Goal: Task Accomplishment & Management: Use online tool/utility

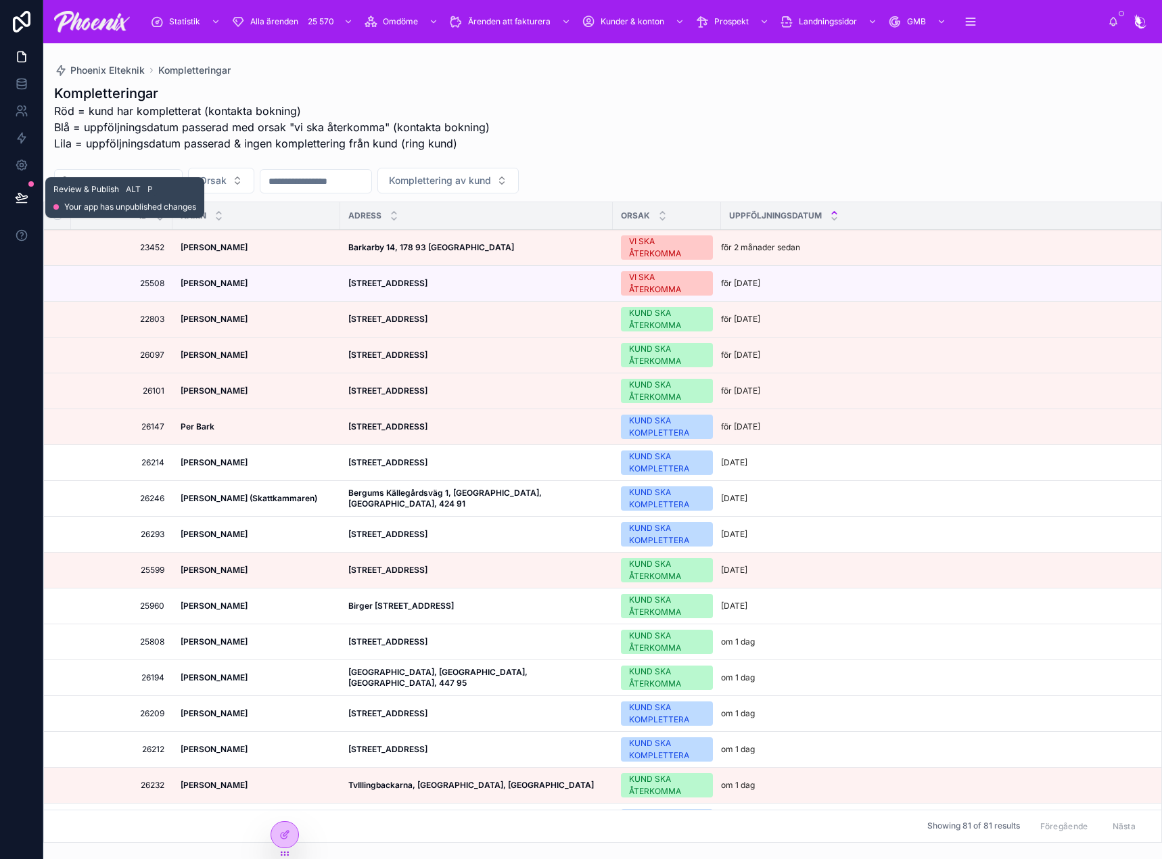
click at [22, 192] on icon at bounding box center [22, 198] width 14 height 14
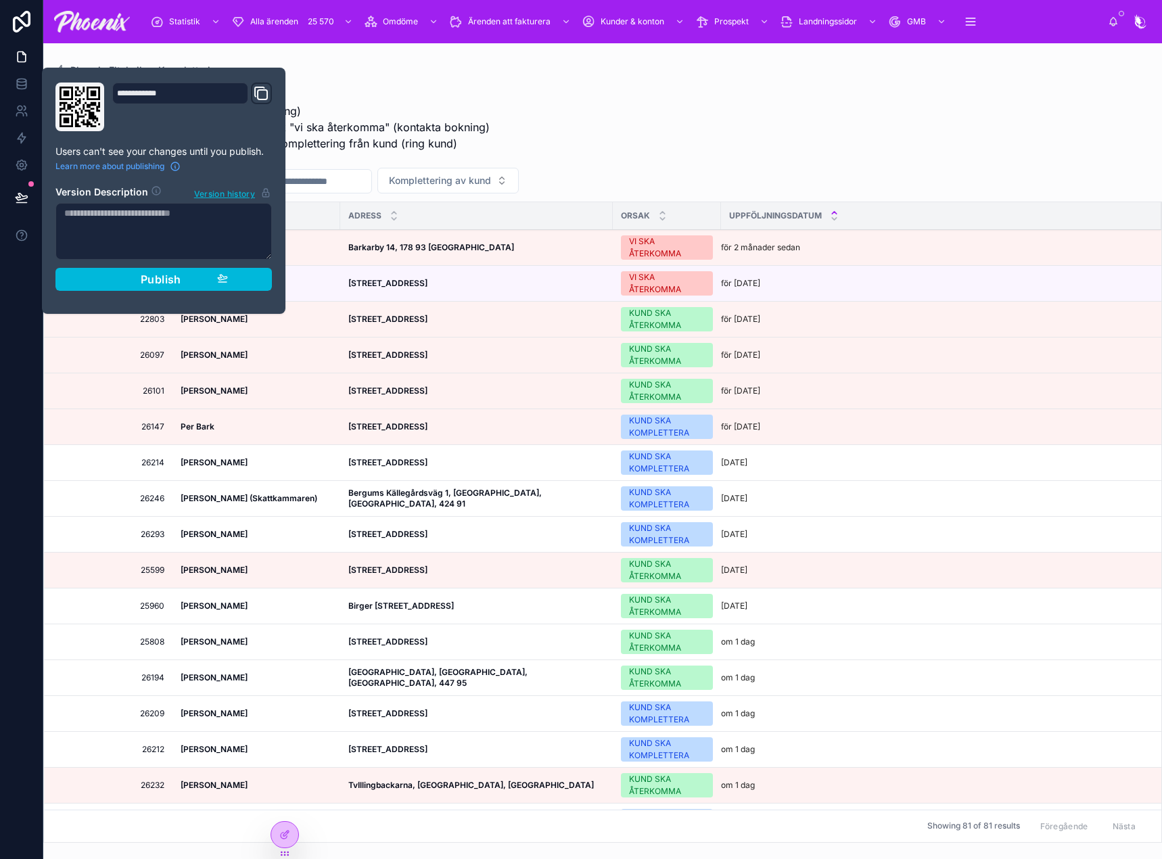
drag, startPoint x: 149, startPoint y: 273, endPoint x: 414, endPoint y: 206, distance: 273.5
click at [150, 273] on span "Publish" at bounding box center [161, 280] width 41 height 14
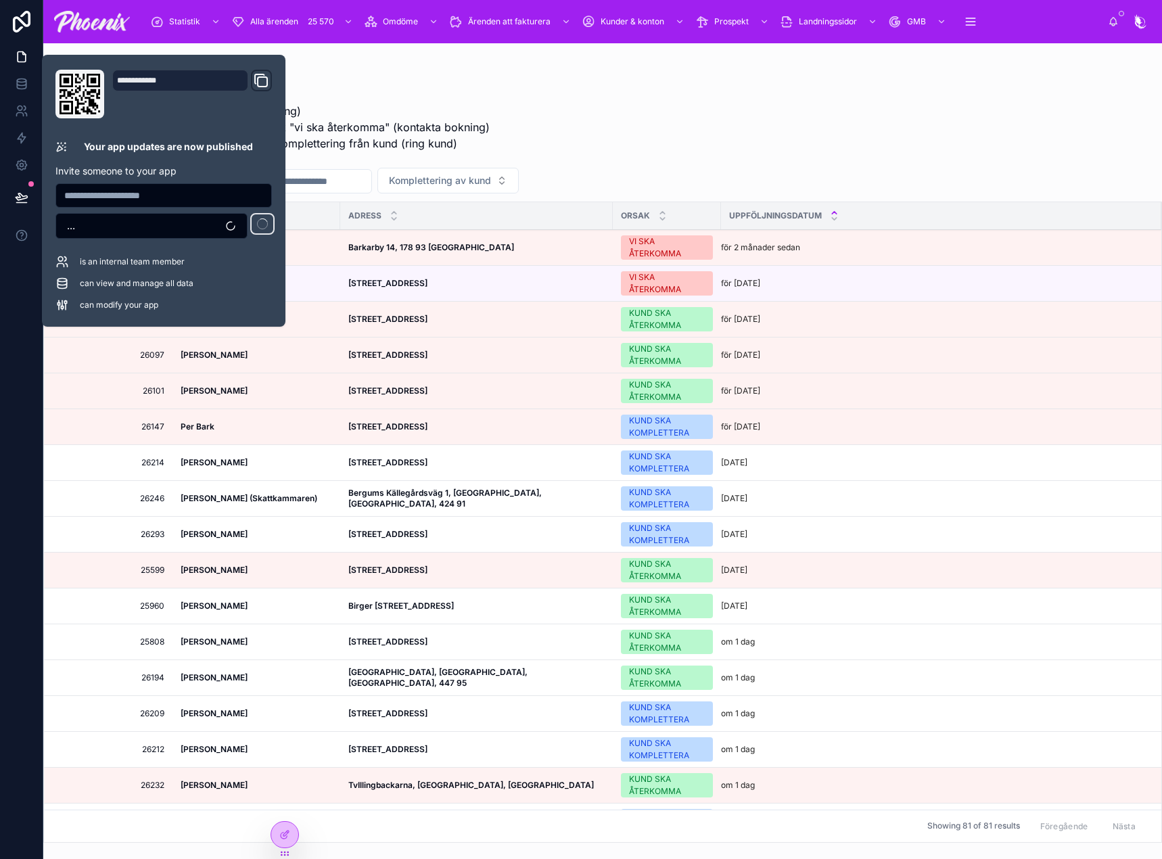
click at [820, 107] on div "Kompletteringar Röd = kund har kompletterat (kontakta bokning) Blå = uppföljnin…" at bounding box center [602, 122] width 1097 height 76
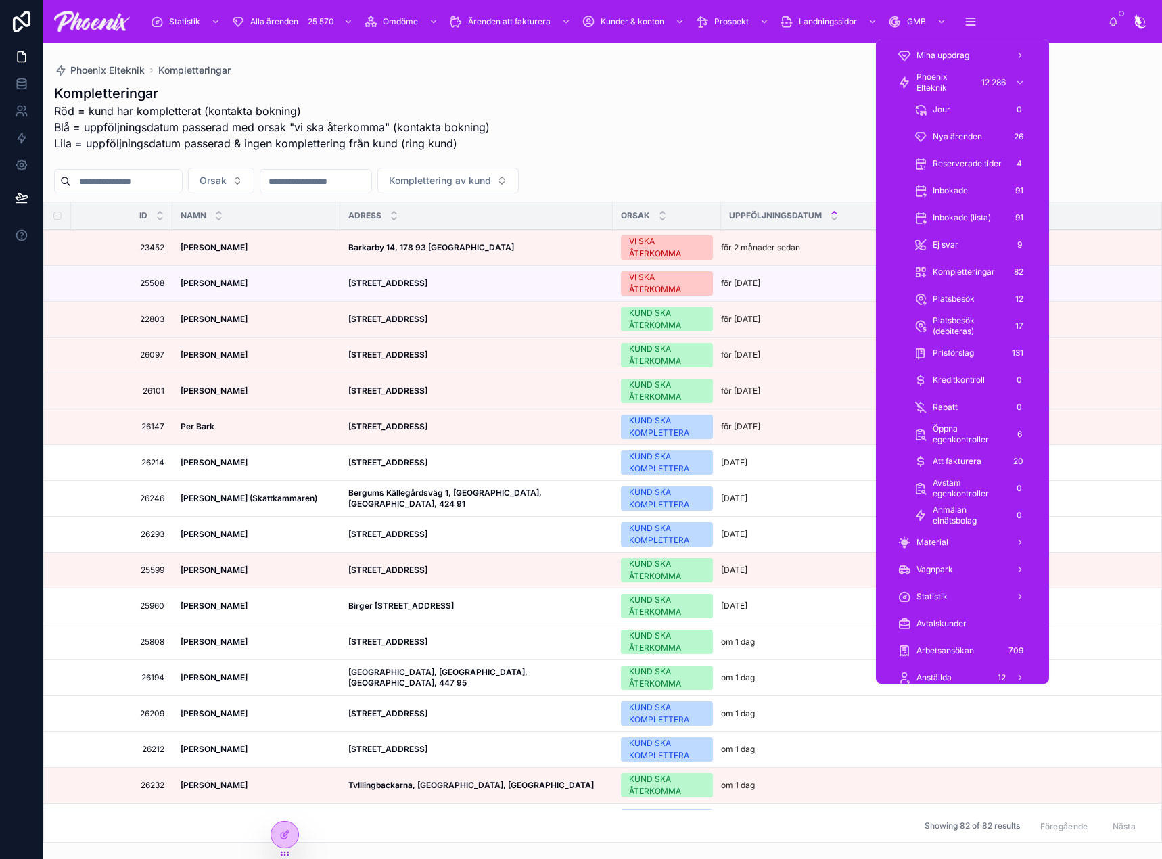
click at [967, 133] on span "Nya ärenden" at bounding box center [957, 136] width 49 height 11
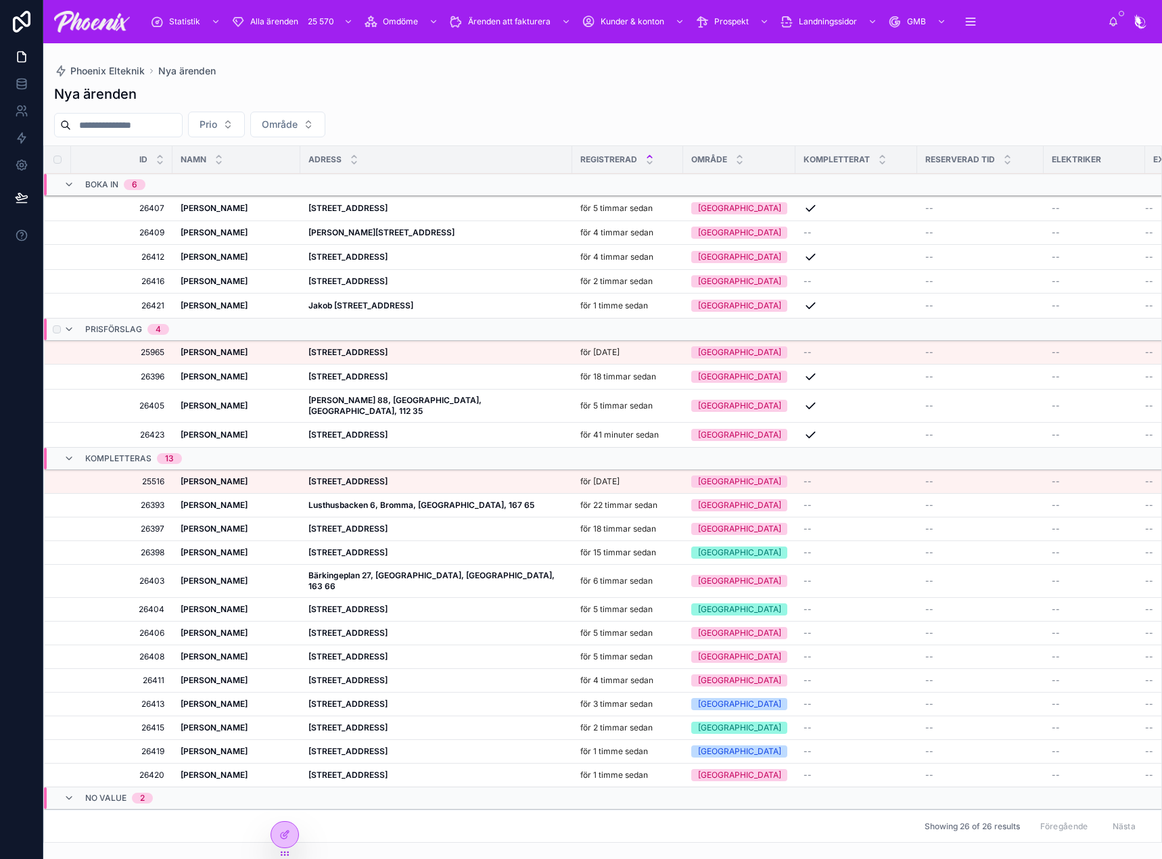
scroll to position [109, 0]
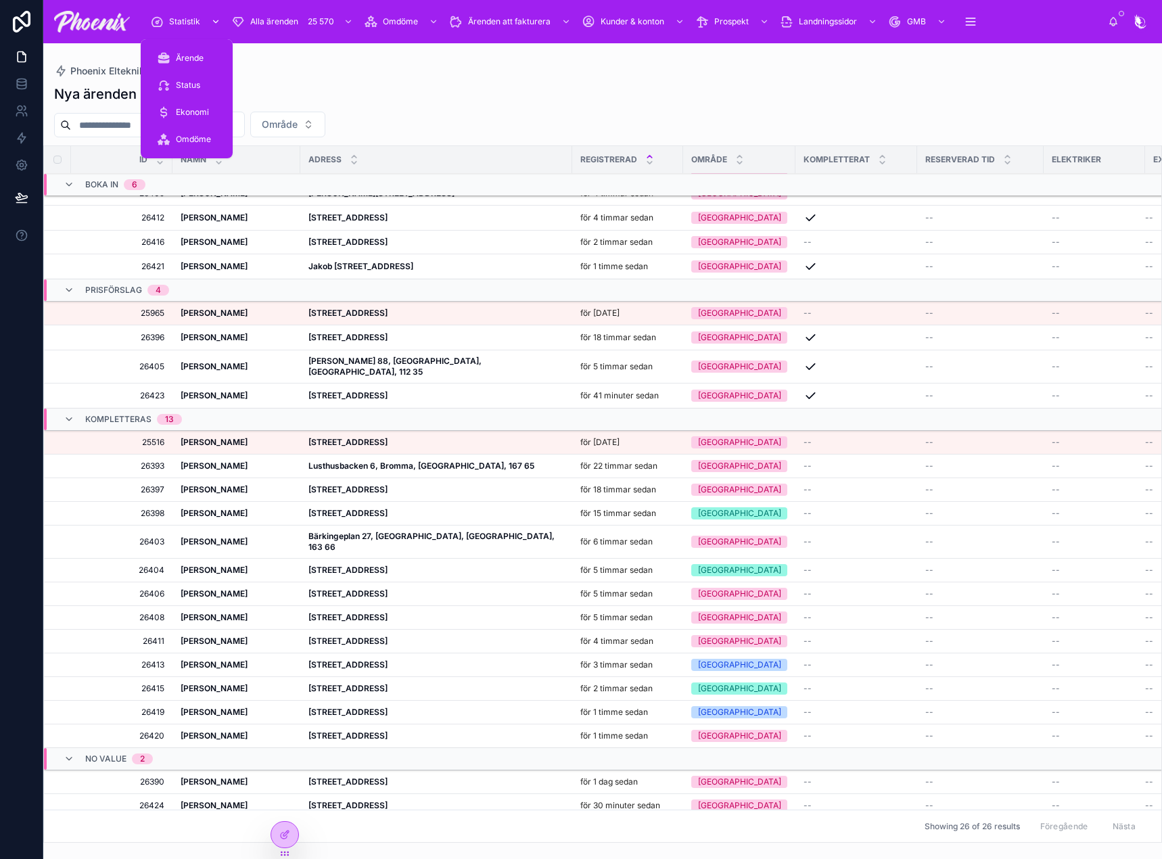
click at [159, 20] on icon "scrollable content" at bounding box center [157, 22] width 14 height 14
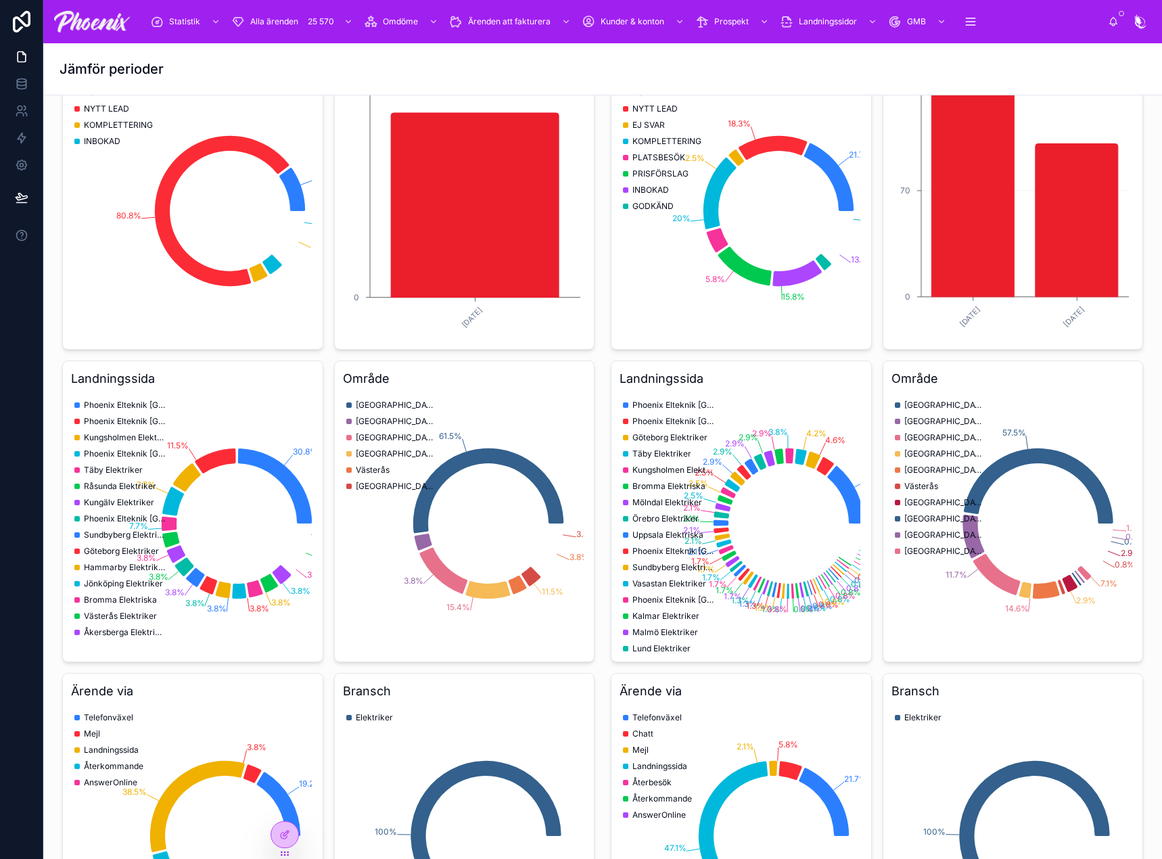
scroll to position [406, 0]
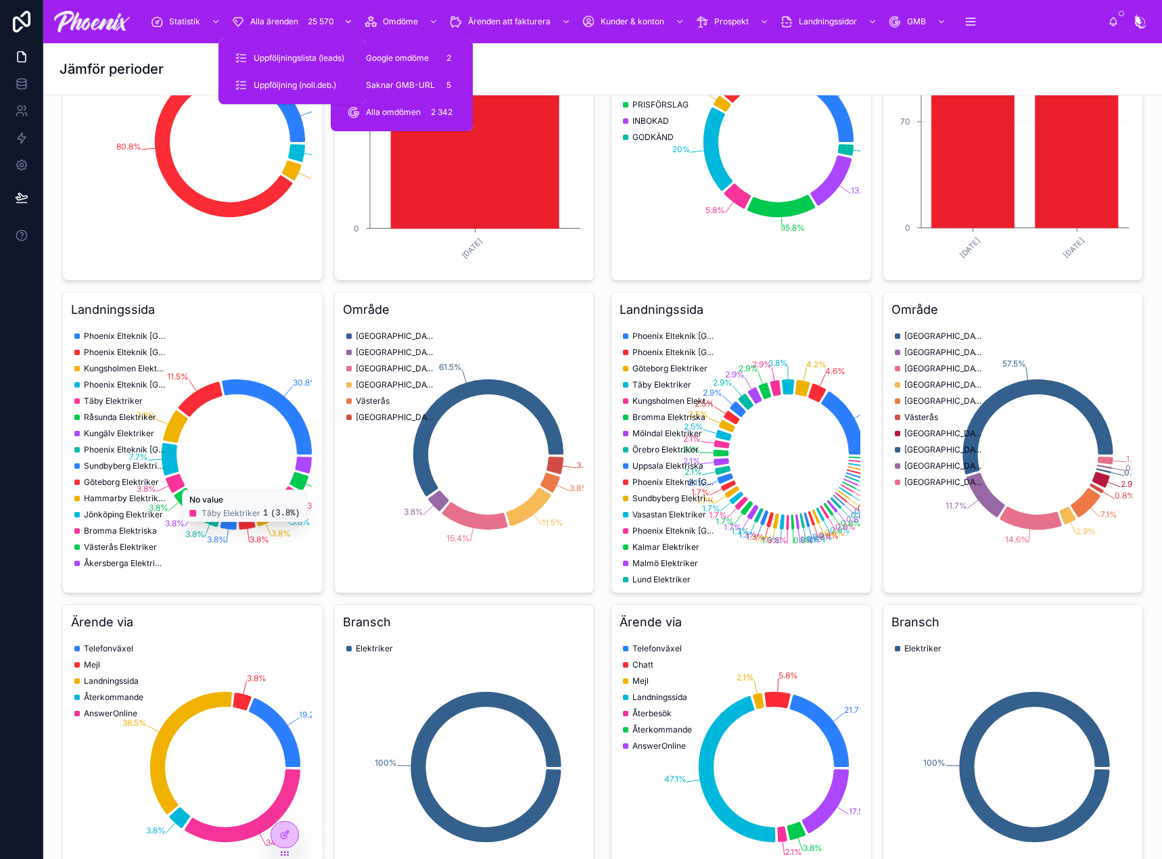
drag, startPoint x: 316, startPoint y: 24, endPoint x: 294, endPoint y: 33, distance: 23.6
click at [316, 24] on div "25 570" at bounding box center [321, 22] width 34 height 16
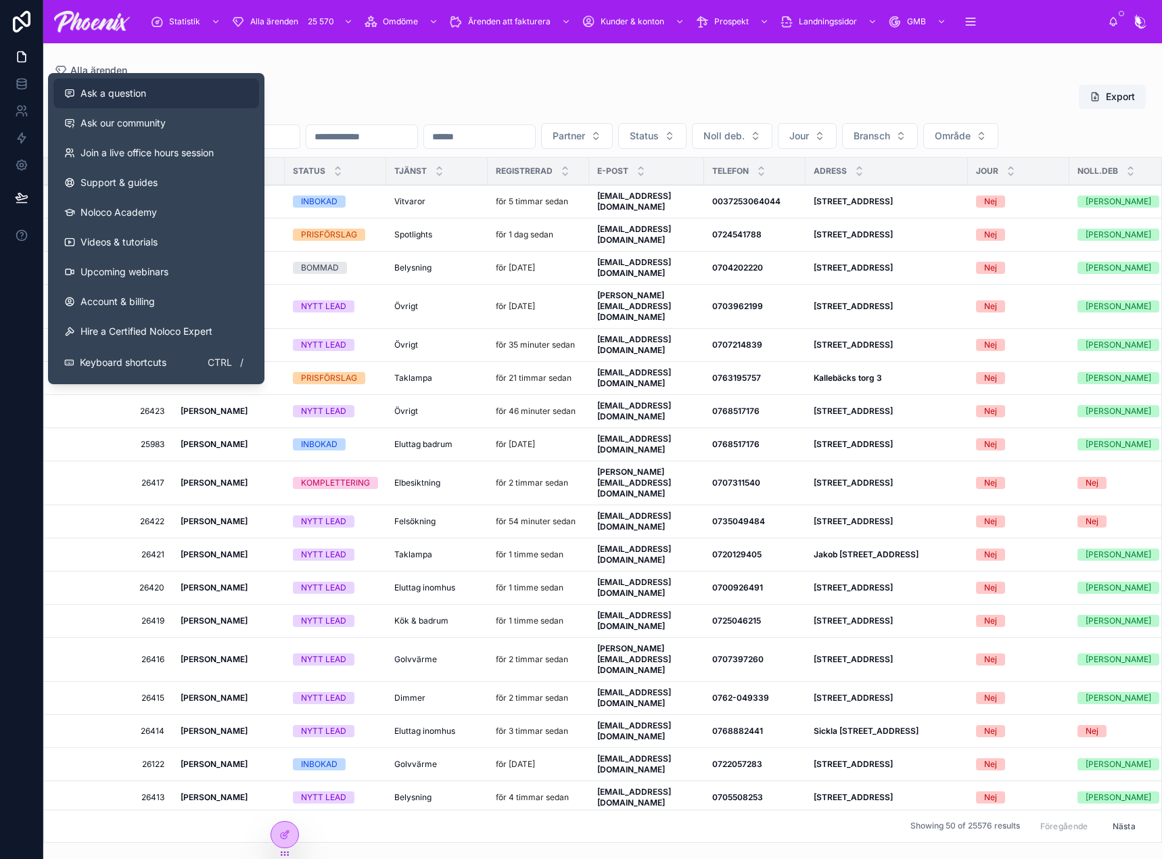
drag, startPoint x: 281, startPoint y: 82, endPoint x: 250, endPoint y: 105, distance: 38.1
click at [281, 82] on div "Alla ärenden Export Partner Status Noll deb. Jour Bransch Område ID NAMN Status…" at bounding box center [602, 459] width 1119 height 767
click at [307, 82] on div "Alla ärenden Export Partner Status Noll deb. Jour Bransch Område ID NAMN Status…" at bounding box center [602, 459] width 1119 height 767
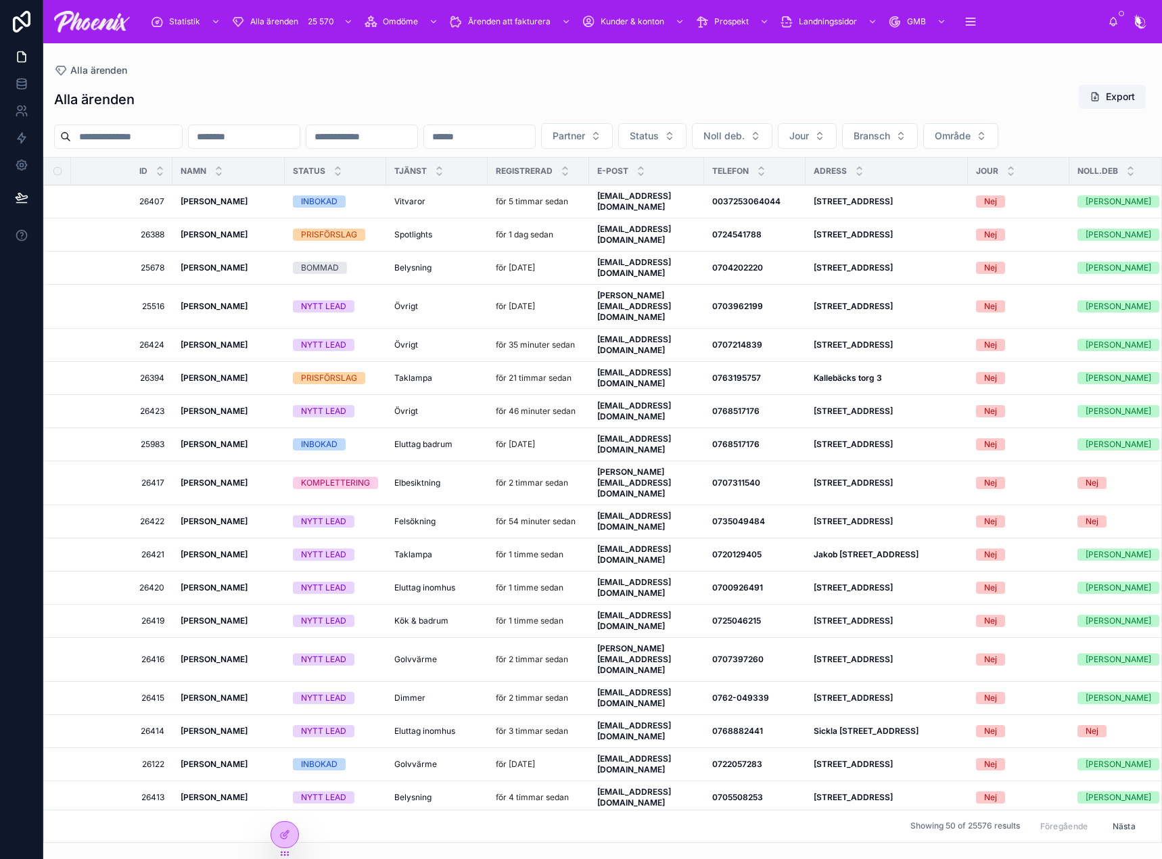
drag, startPoint x: 165, startPoint y: 132, endPoint x: 185, endPoint y: 133, distance: 19.6
click at [166, 133] on input "text" at bounding box center [126, 136] width 111 height 19
paste input "*********"
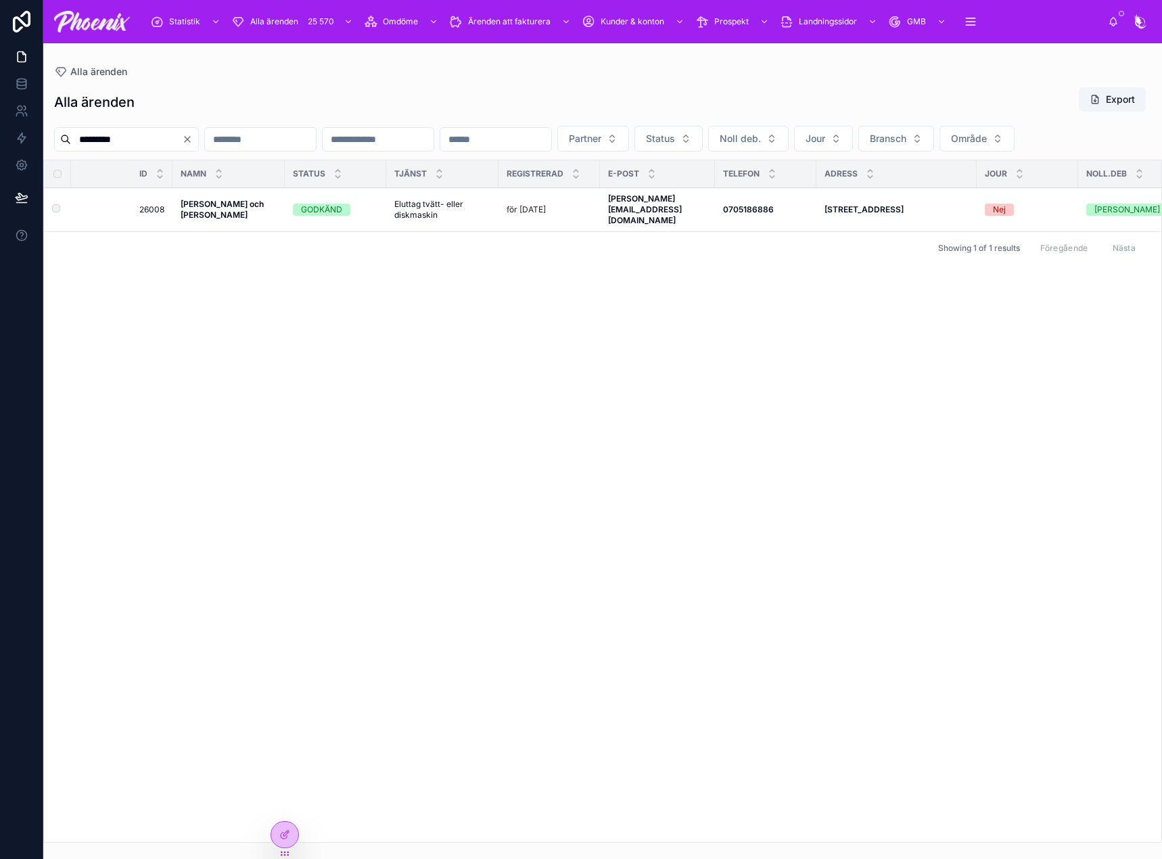
type input "*********"
click at [213, 220] on strong "Thomas Isaksson och Lena Isaksson" at bounding box center [223, 209] width 85 height 21
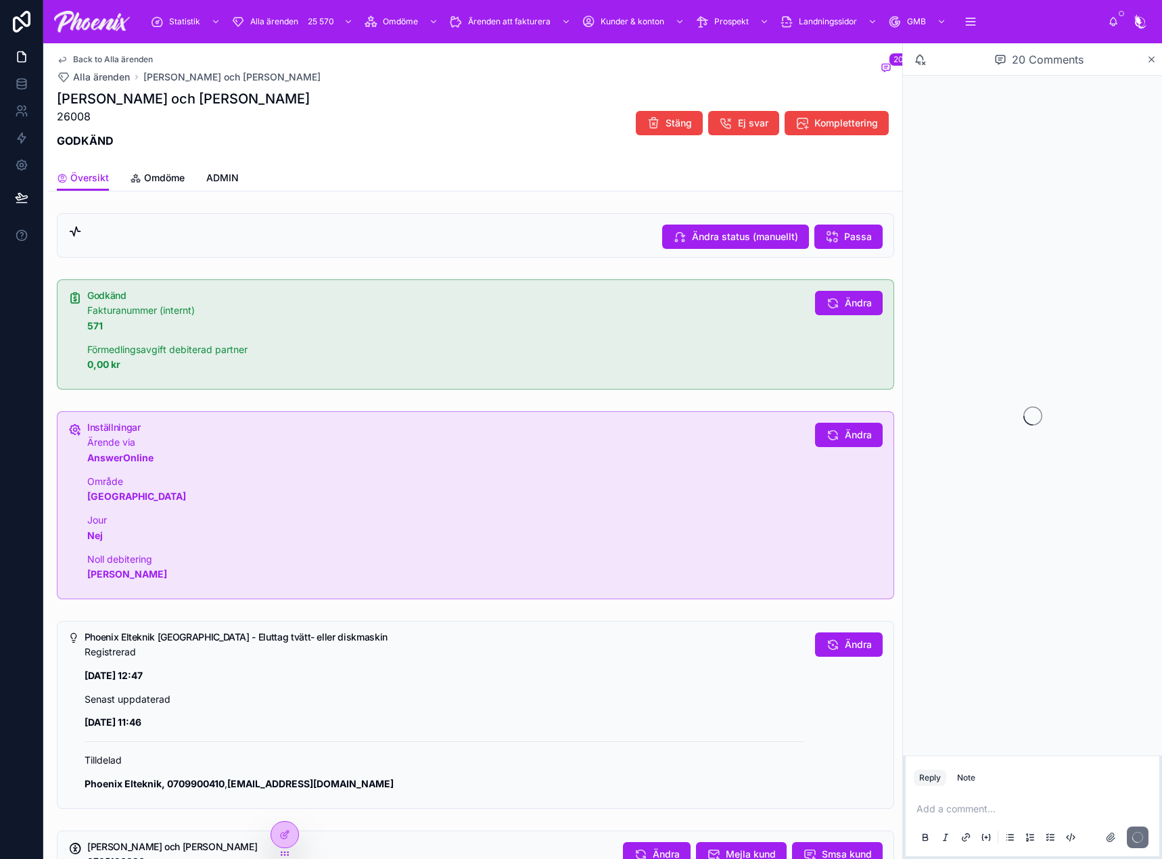
click at [158, 177] on span "Omdöme" at bounding box center [164, 178] width 41 height 14
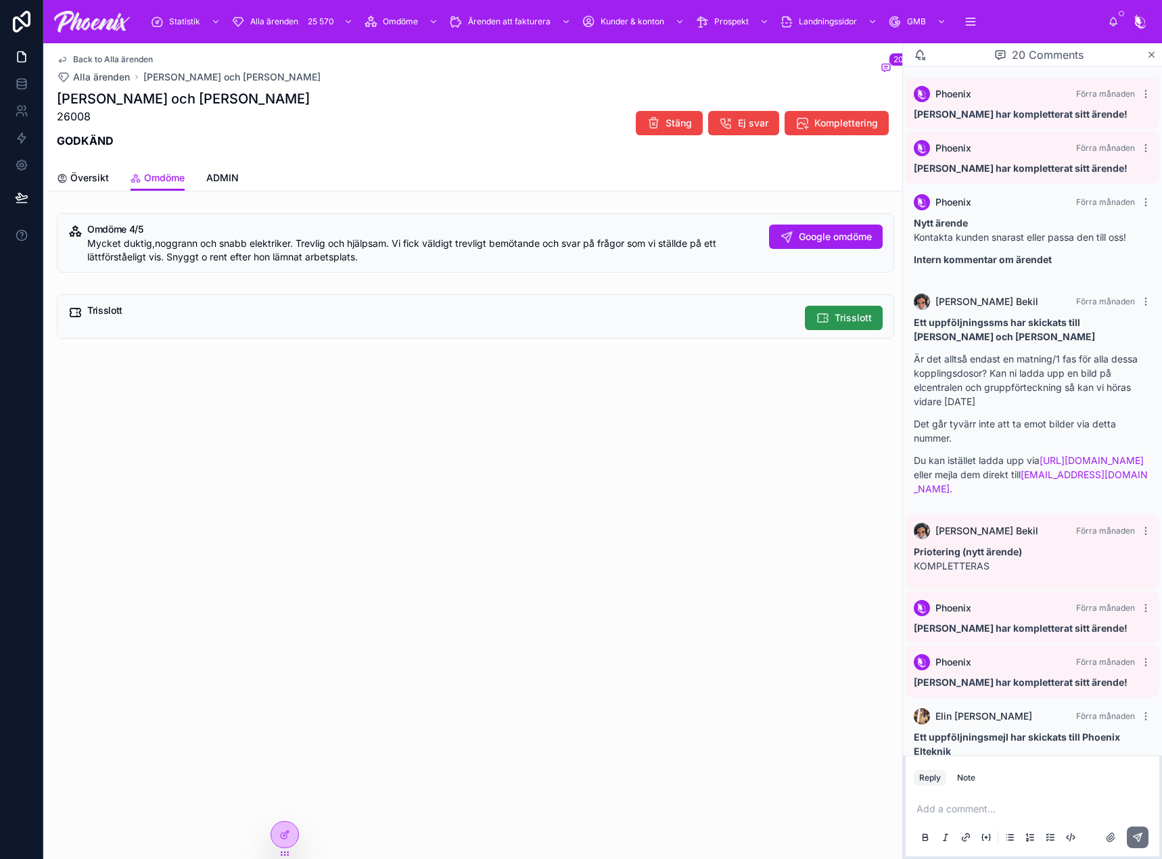
scroll to position [1359, 0]
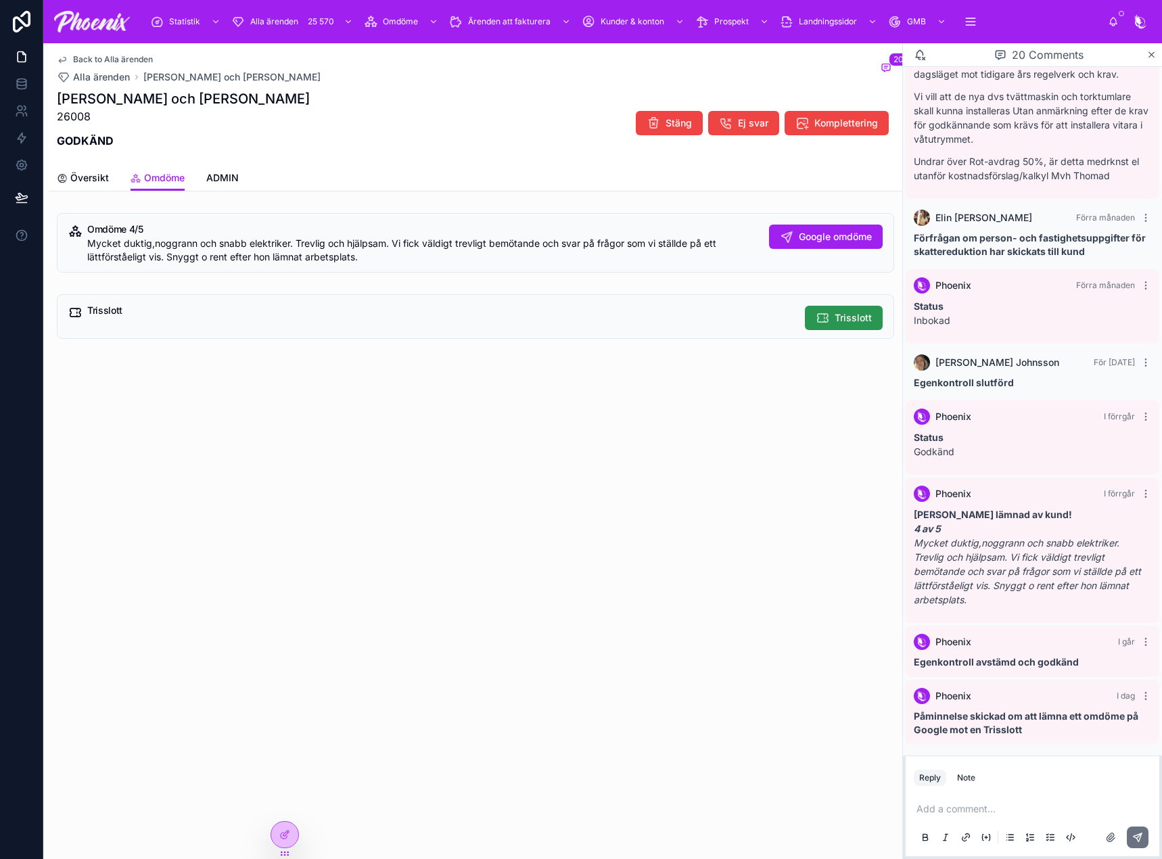
click at [831, 317] on button "Trisslott" at bounding box center [844, 318] width 78 height 24
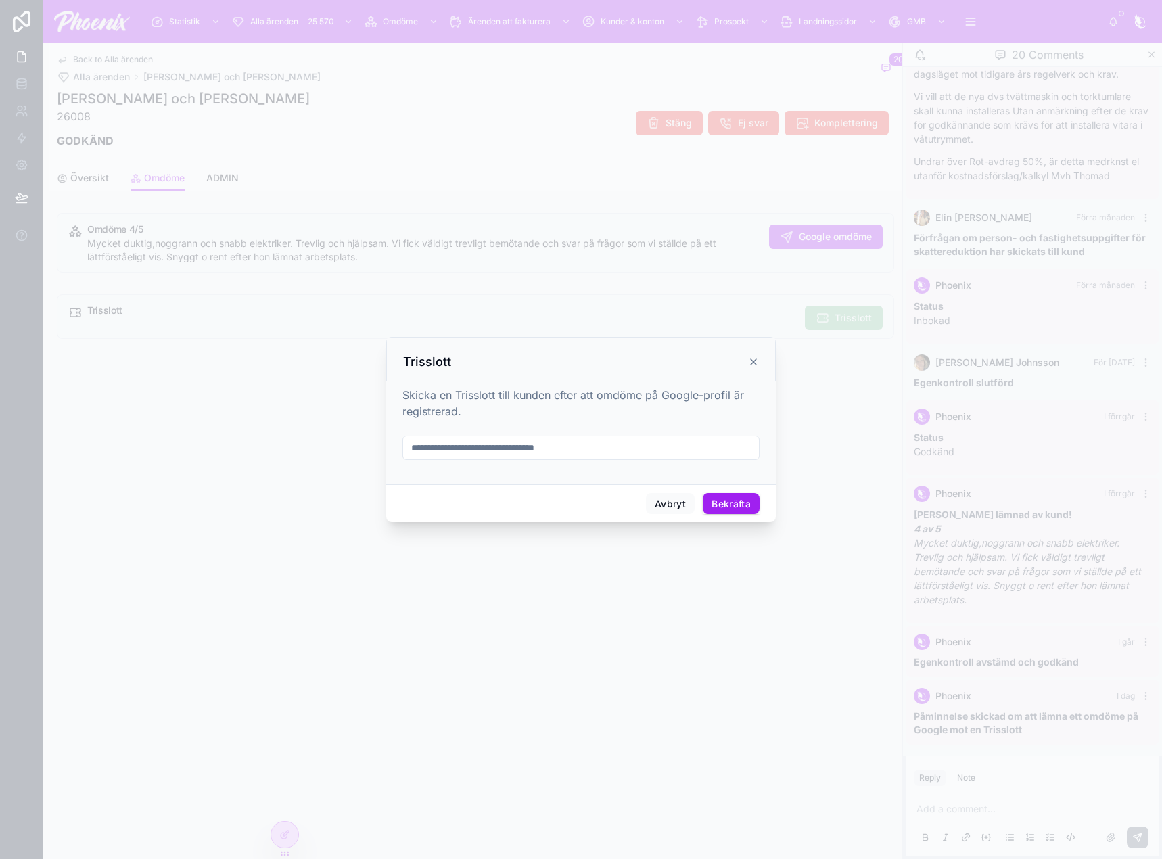
drag, startPoint x: 517, startPoint y: 461, endPoint x: 528, endPoint y: 454, distance: 12.8
click at [518, 461] on form at bounding box center [580, 455] width 357 height 38
drag, startPoint x: 582, startPoint y: 452, endPoint x: 597, endPoint y: 450, distance: 15.7
click at [582, 452] on input "text" at bounding box center [581, 447] width 356 height 19
paste input "**********"
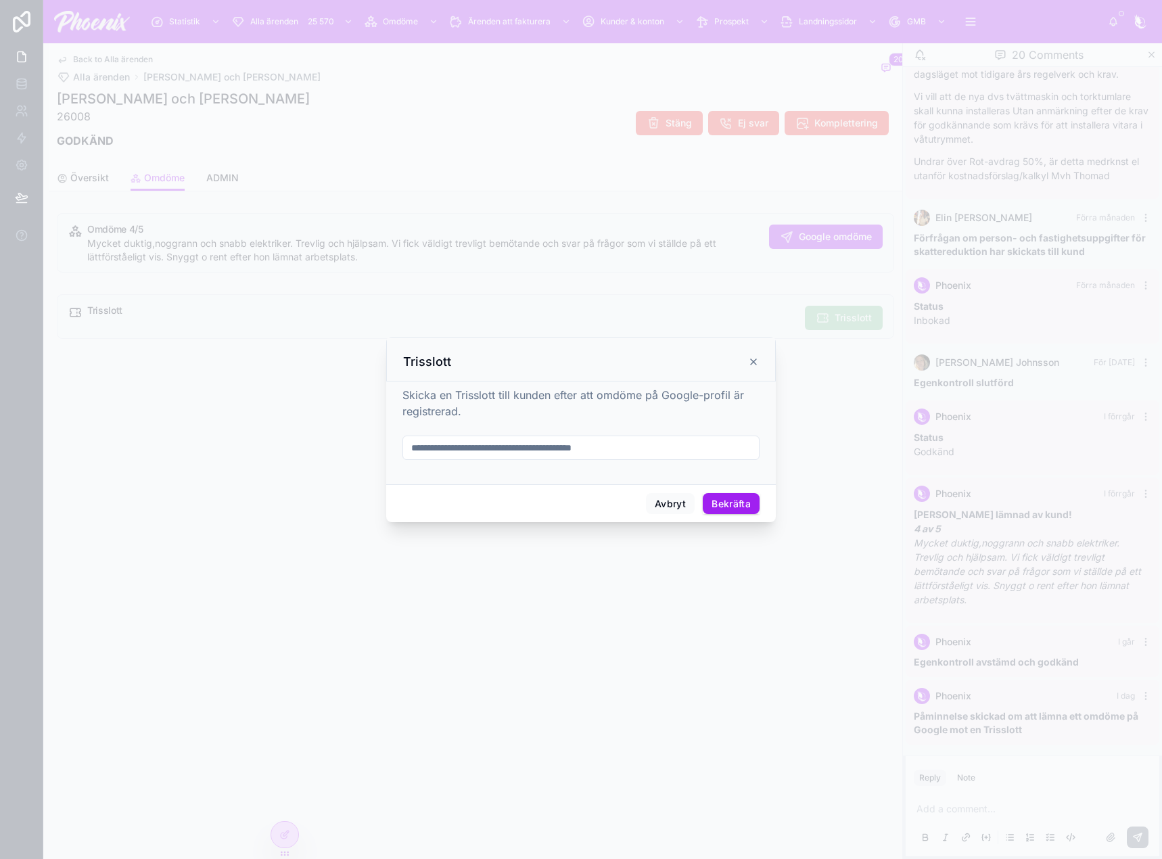
type input "**********"
click at [724, 501] on button "Bekräfta" at bounding box center [731, 504] width 57 height 22
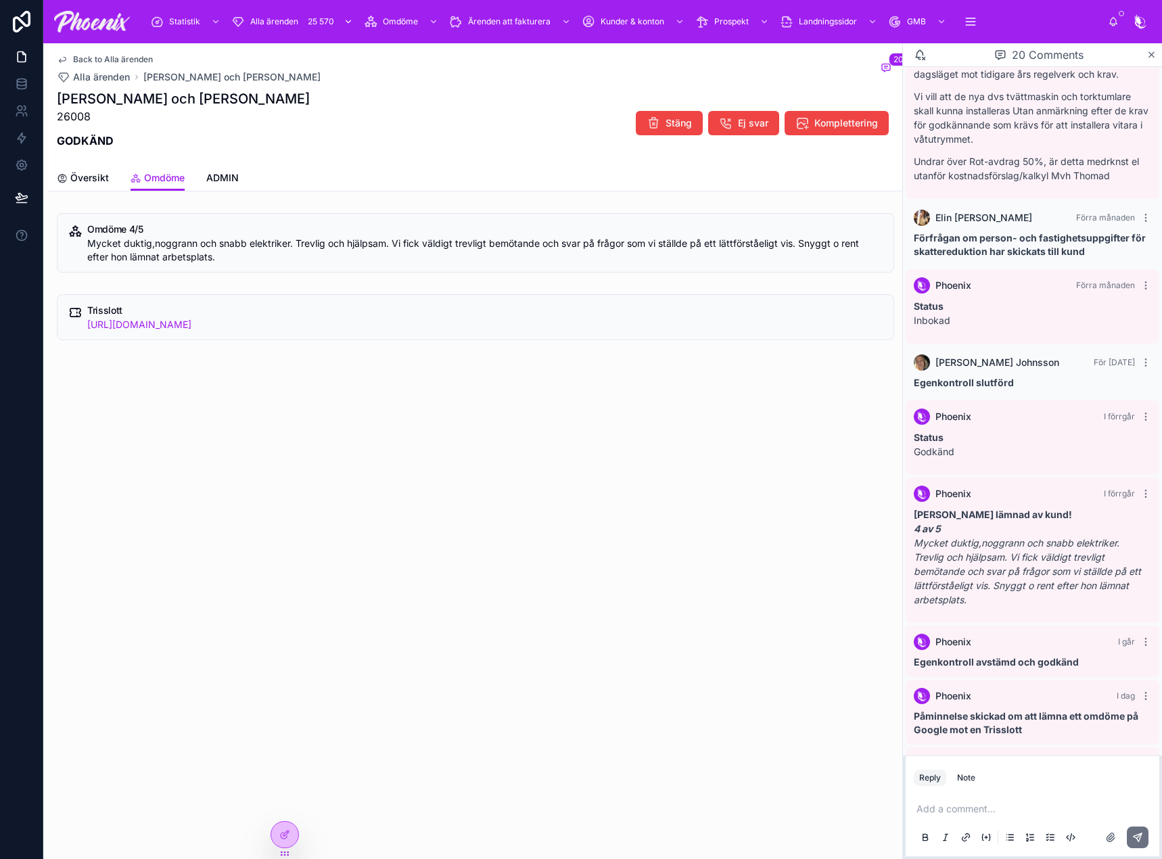
click at [292, 20] on span "Alla ärenden" at bounding box center [274, 21] width 48 height 11
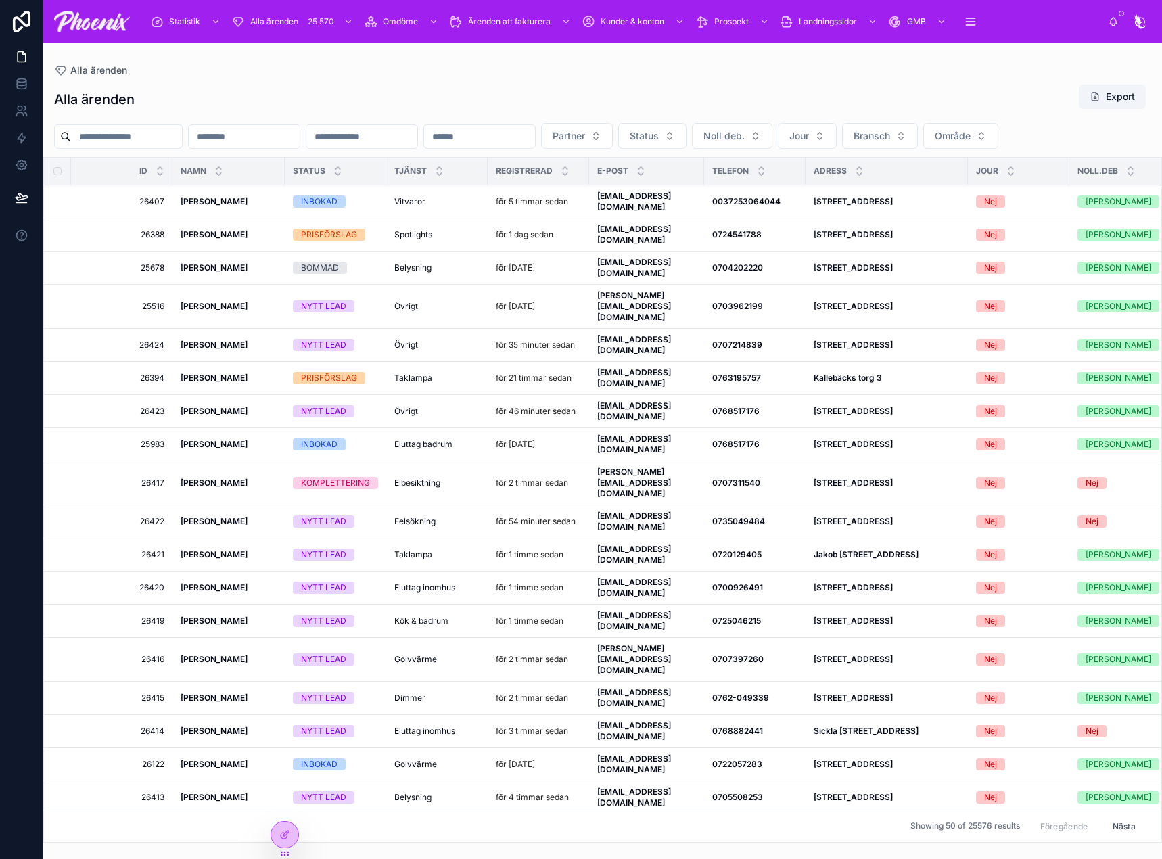
drag, startPoint x: 168, startPoint y: 134, endPoint x: 178, endPoint y: 128, distance: 11.8
click at [169, 133] on input "text" at bounding box center [126, 136] width 111 height 19
paste input "**********"
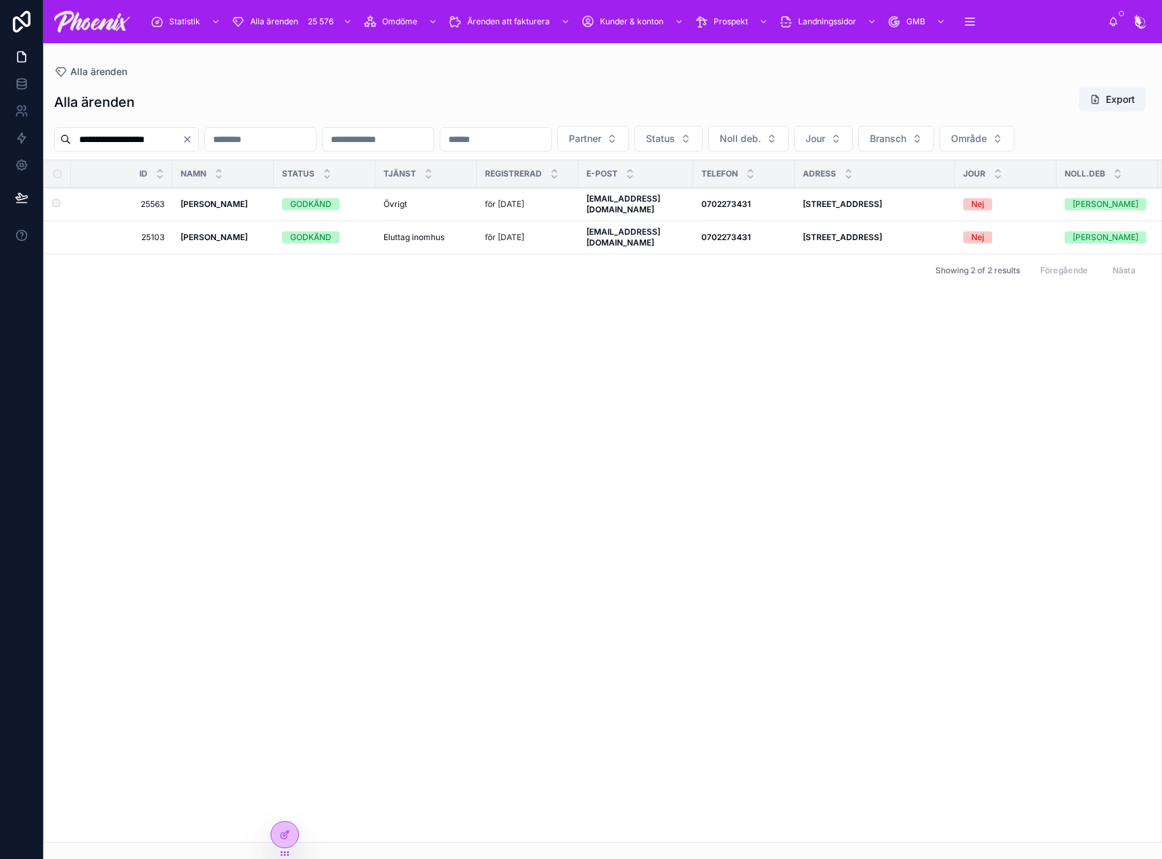
type input "**********"
click at [232, 209] on strong "Anna Abrahamsson" at bounding box center [214, 204] width 67 height 10
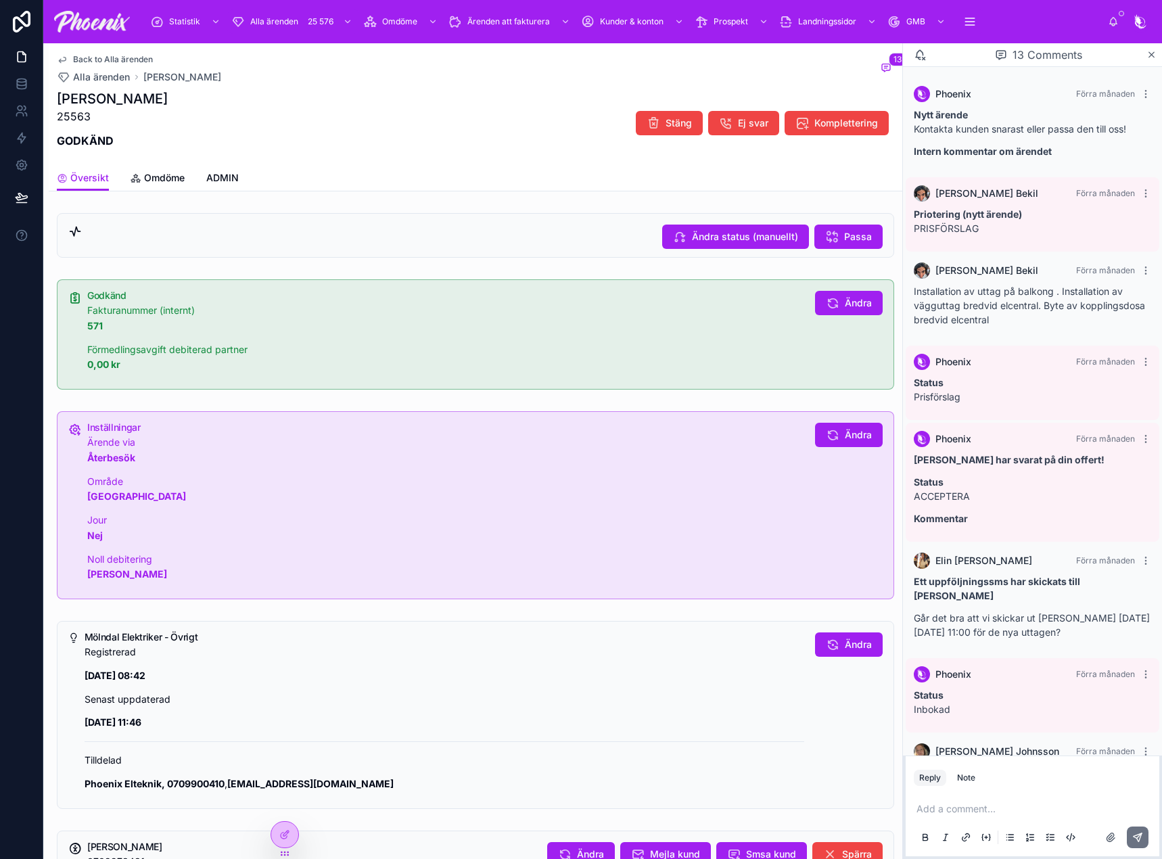
scroll to position [556, 0]
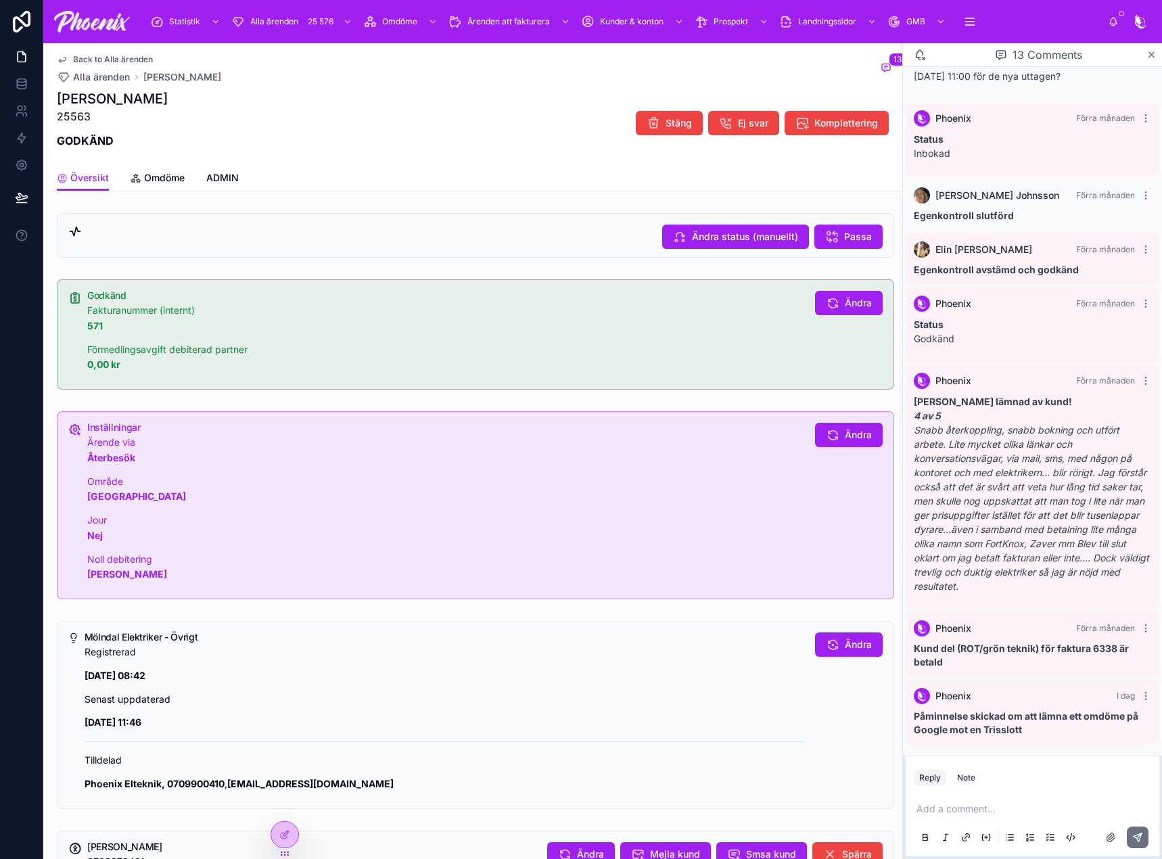
click at [259, 147] on div "Anna Abrahamsson 25563 GODKÄND Stäng Ej svar Komplettering" at bounding box center [475, 123] width 837 height 68
click at [163, 175] on span "Omdöme" at bounding box center [164, 178] width 41 height 14
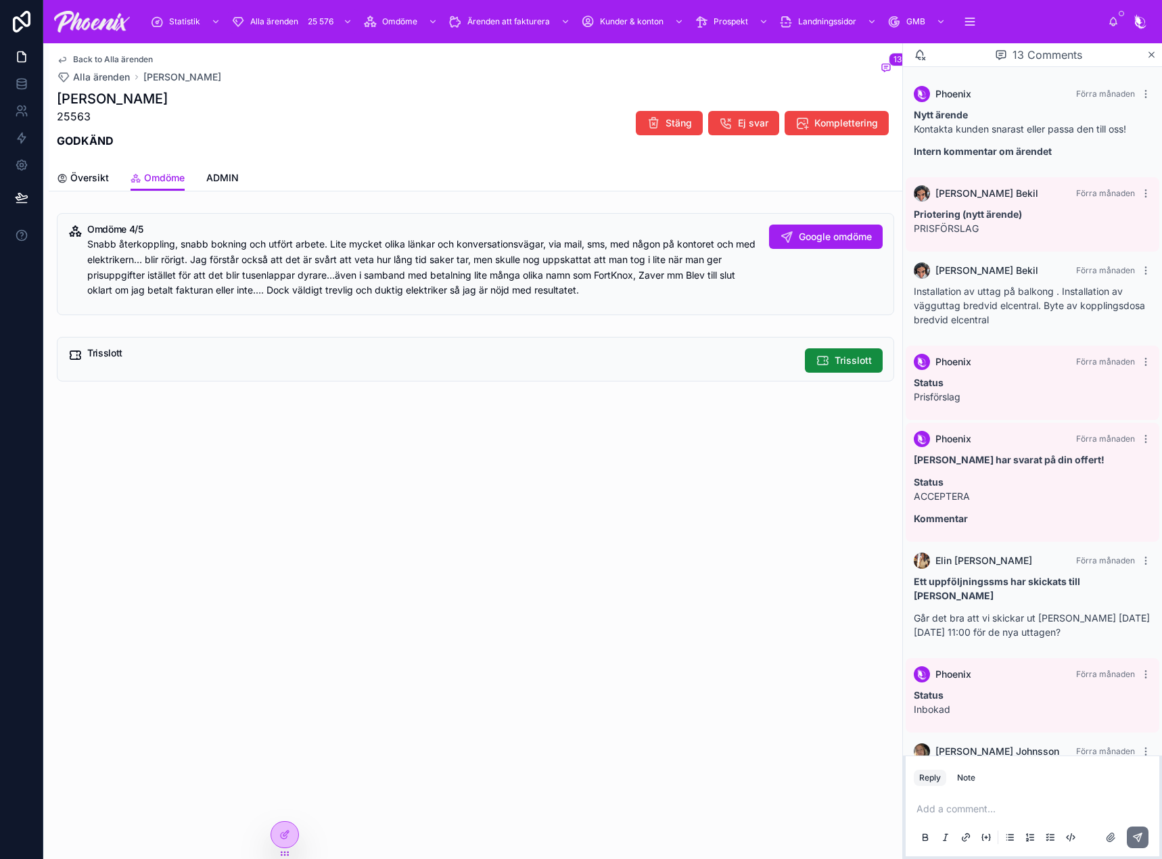
scroll to position [556, 0]
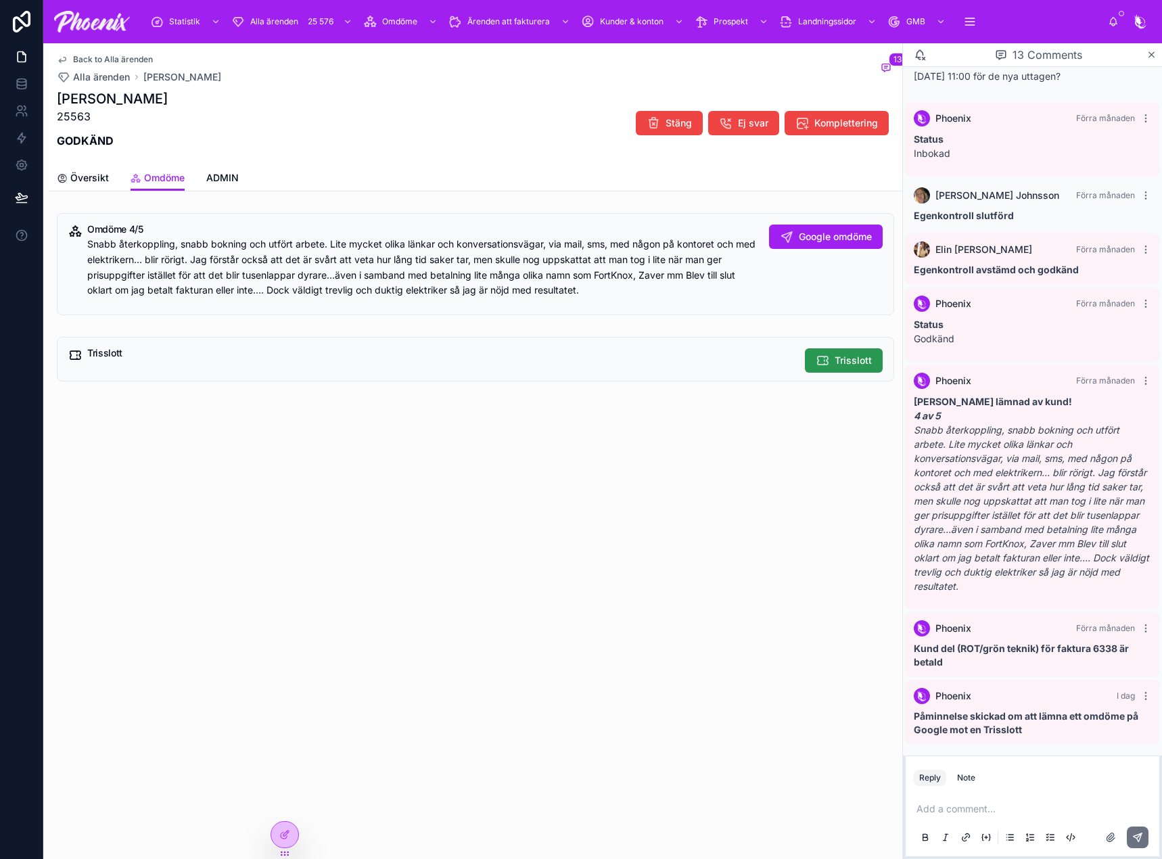
click at [835, 360] on span "Trisslott" at bounding box center [853, 361] width 37 height 14
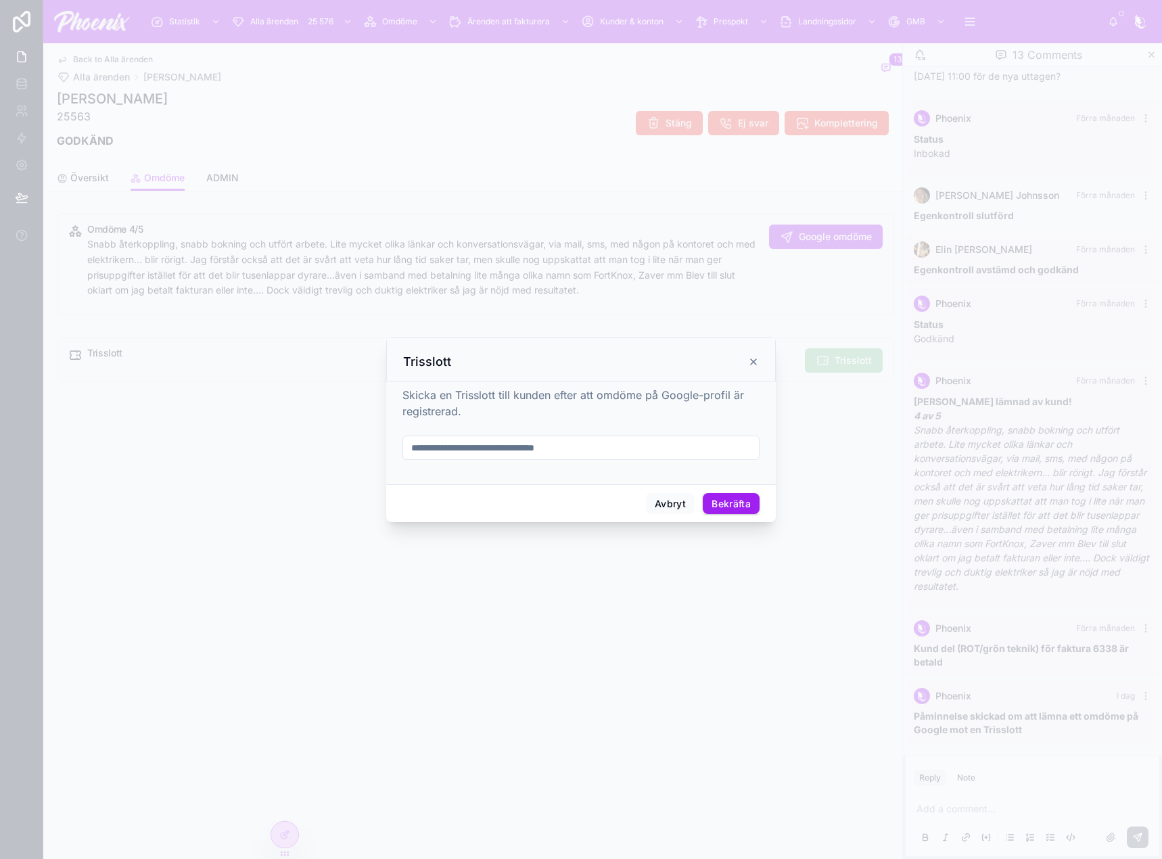
drag, startPoint x: 556, startPoint y: 448, endPoint x: 573, endPoint y: 446, distance: 17.0
click at [559, 445] on input "text" at bounding box center [581, 447] width 356 height 19
paste input "**********"
type input "**********"
click at [742, 494] on button "Bekräfta" at bounding box center [731, 504] width 57 height 22
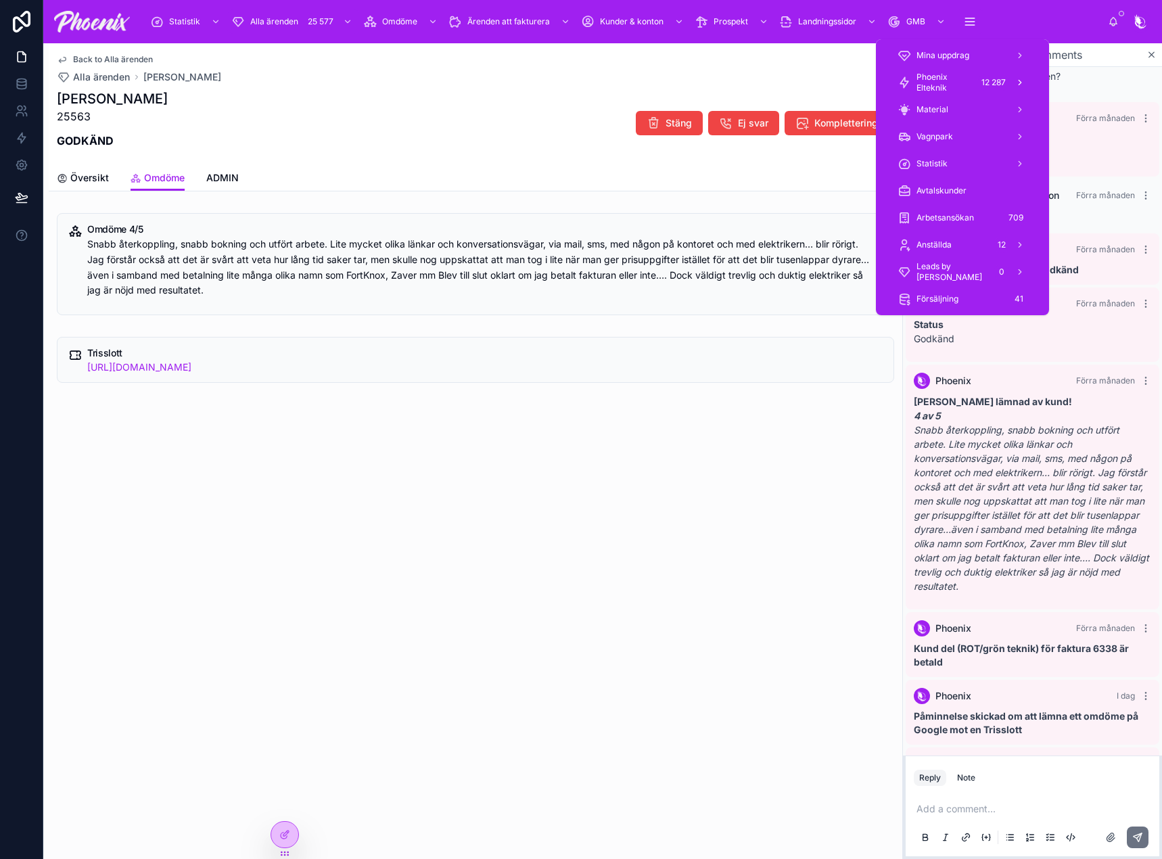
click at [955, 81] on span "Phoenix Elteknik" at bounding box center [944, 83] width 55 height 22
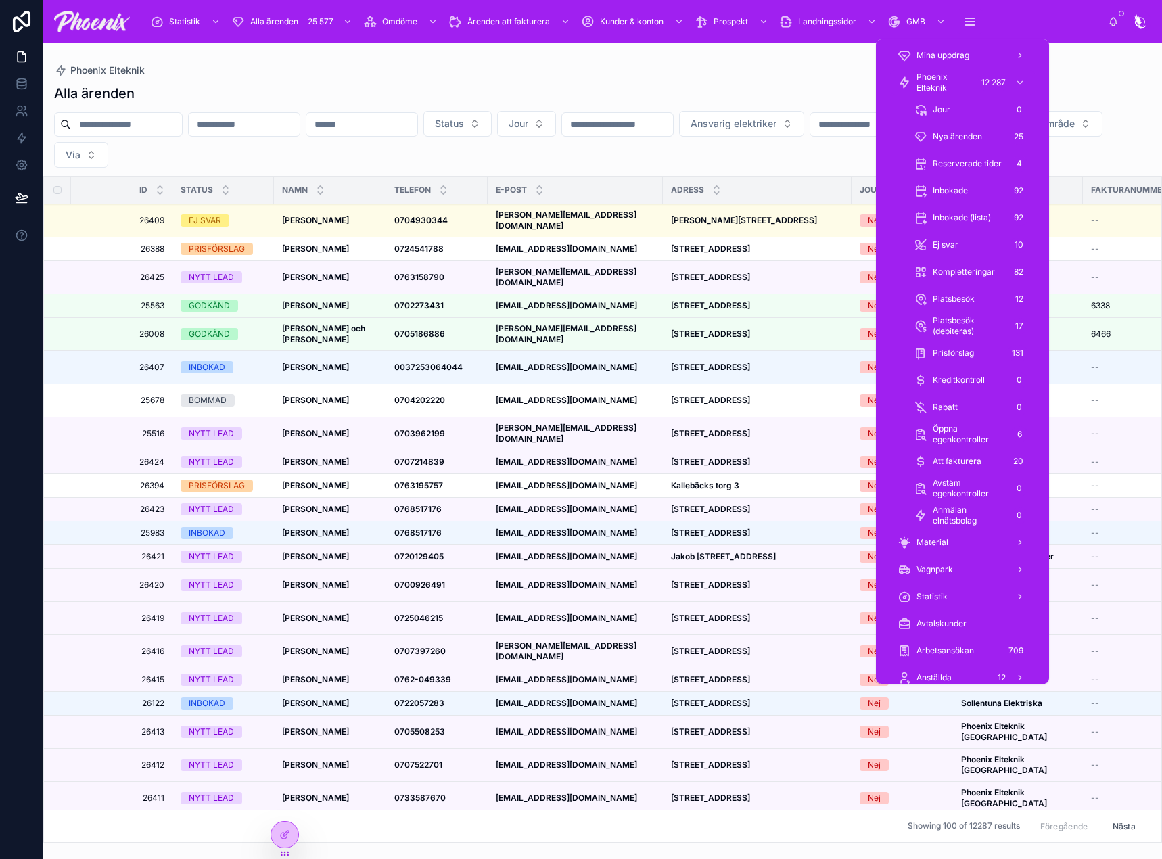
click at [959, 461] on span "Att fakturera" at bounding box center [957, 461] width 49 height 11
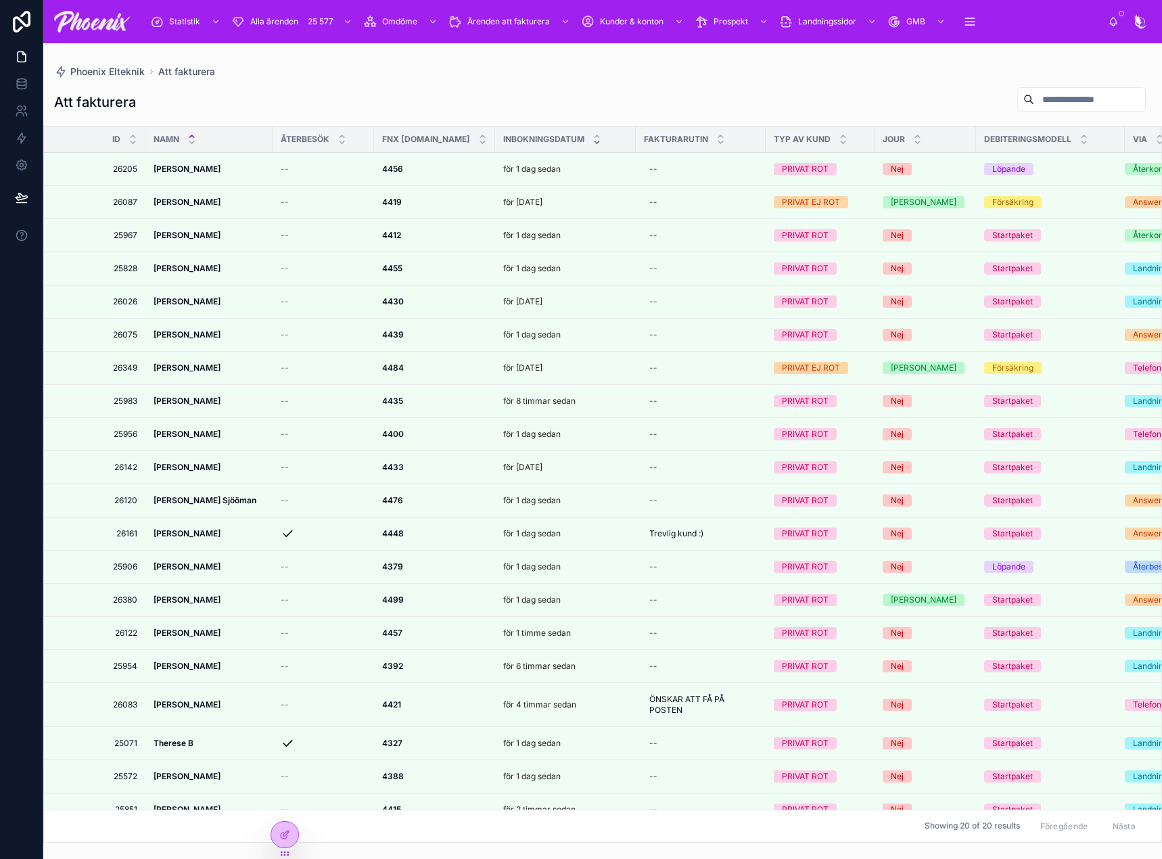
click at [593, 144] on icon at bounding box center [597, 142] width 9 height 9
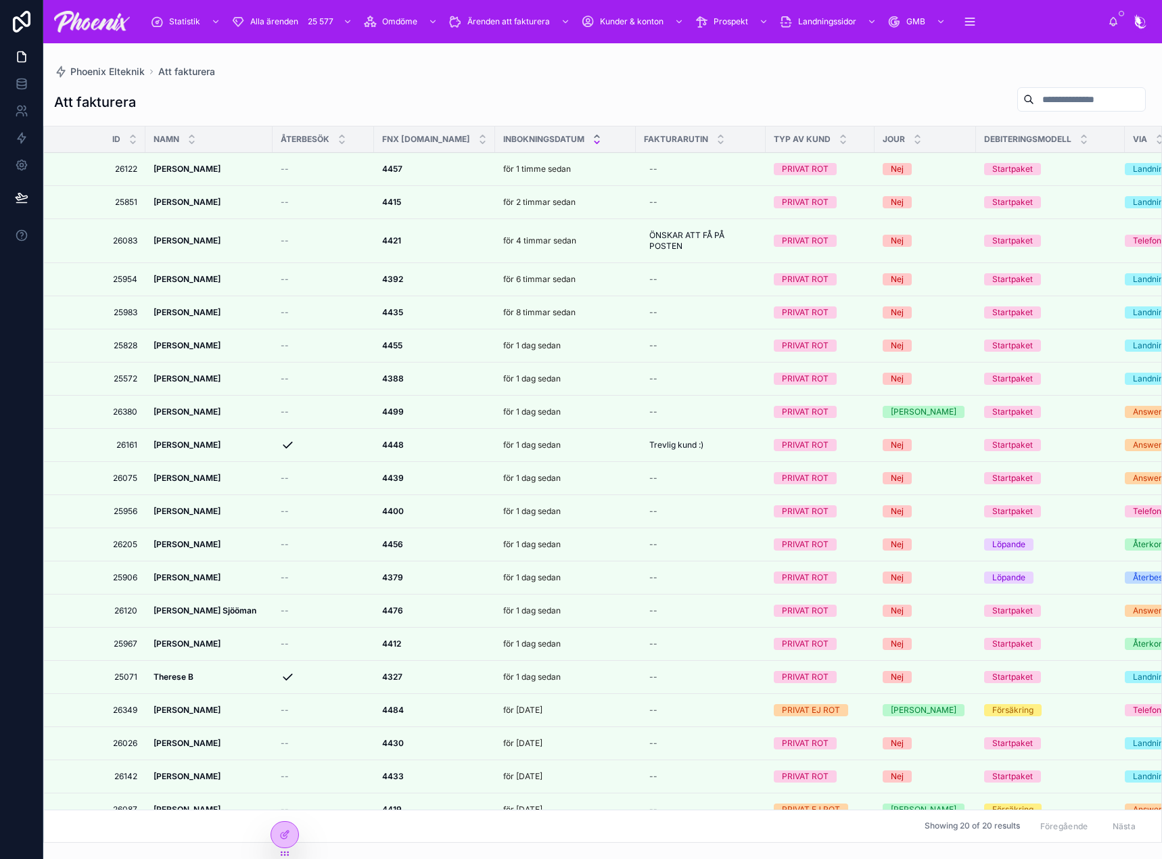
click at [593, 134] on icon at bounding box center [597, 136] width 9 height 9
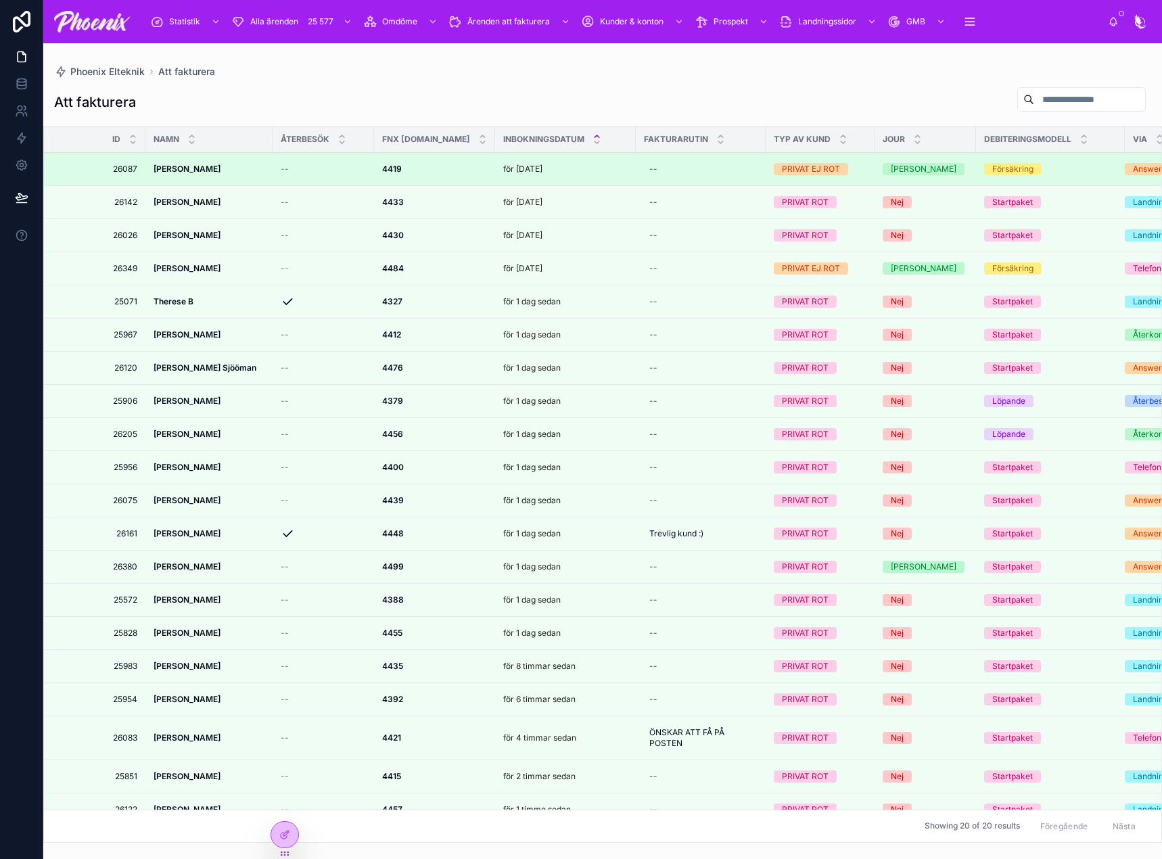
click at [386, 166] on strong "4419" at bounding box center [392, 169] width 20 height 10
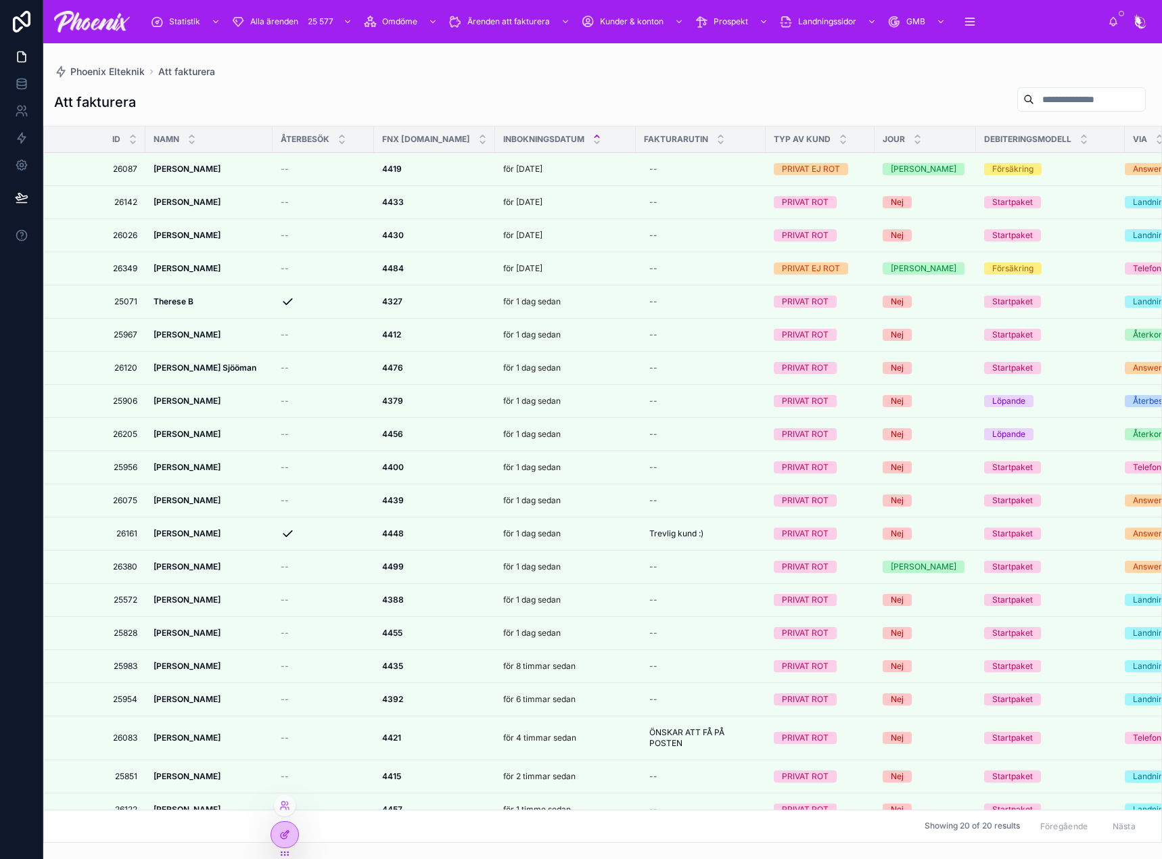
click at [287, 827] on div at bounding box center [284, 835] width 27 height 26
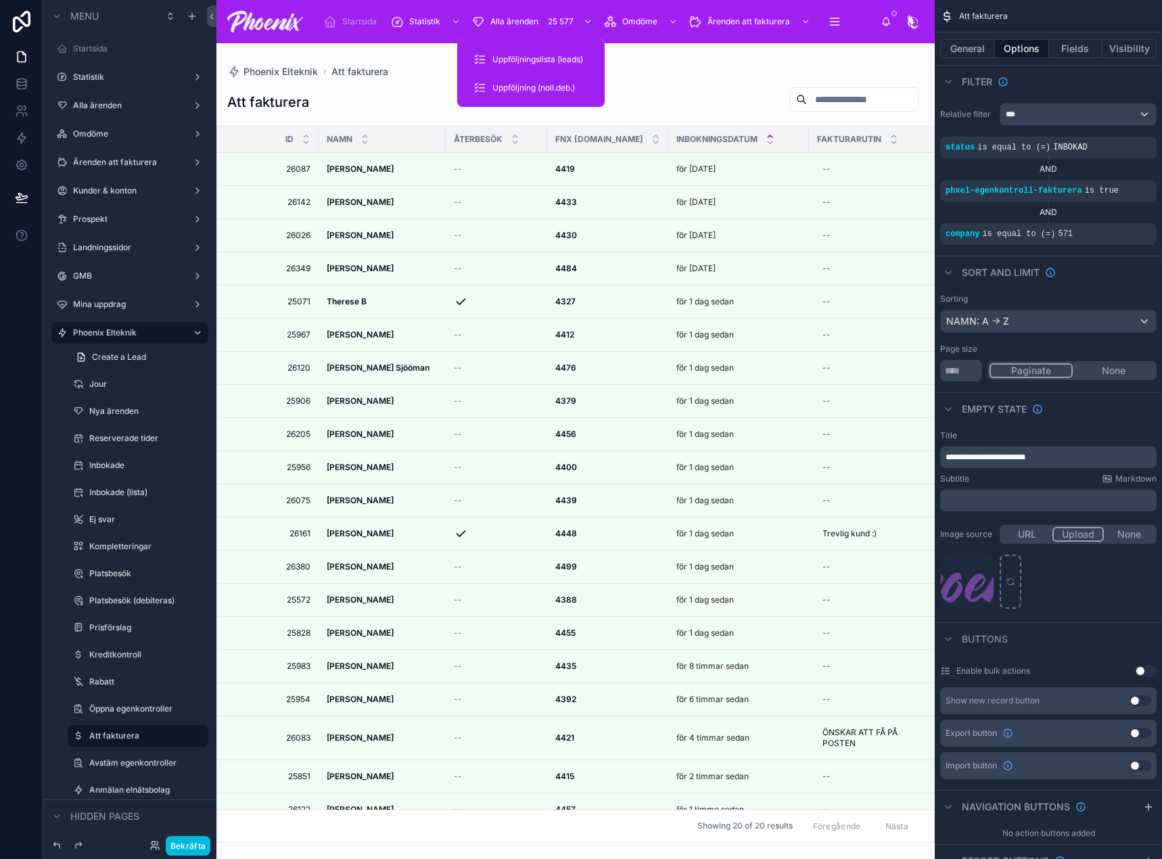
click at [512, 91] on span "Uppföljning (noll.deb.)" at bounding box center [533, 88] width 83 height 11
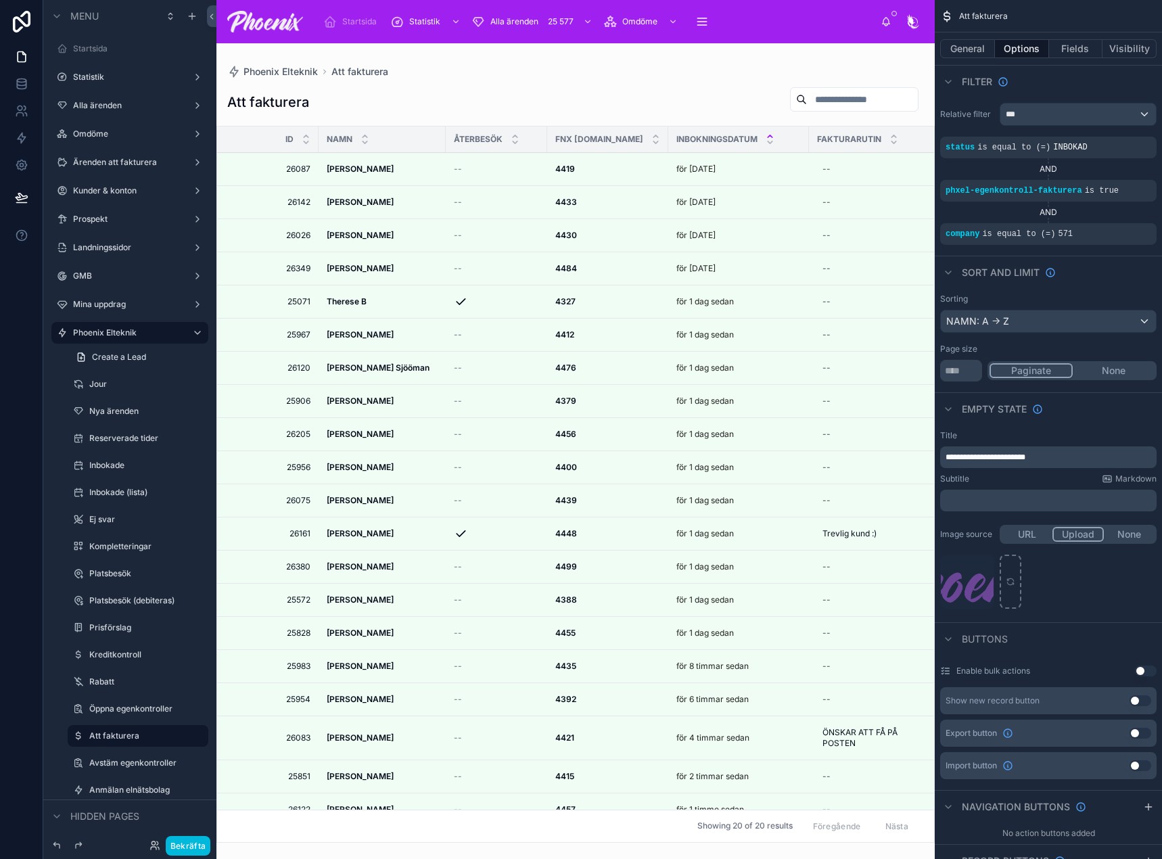
click at [485, 106] on div at bounding box center [575, 451] width 718 height 816
click at [1067, 53] on button "Fields" at bounding box center [1076, 48] width 54 height 19
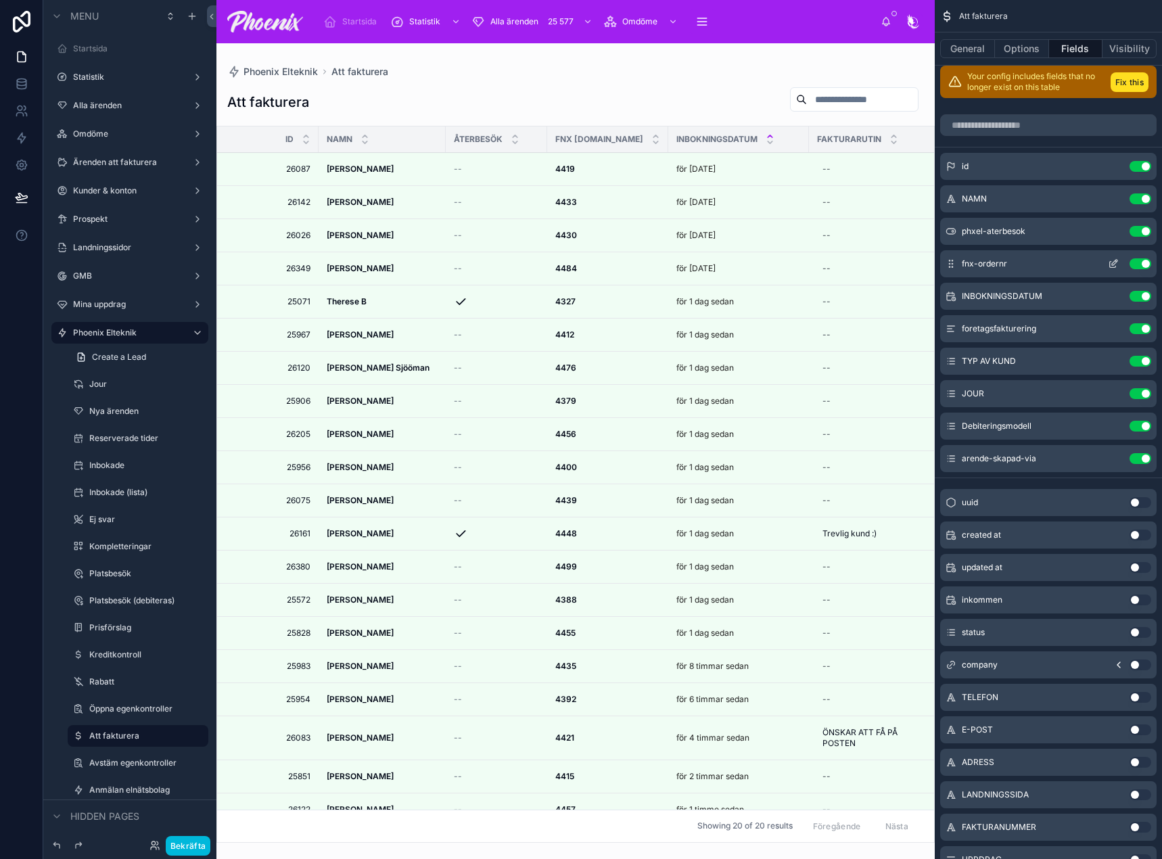
click at [1109, 264] on icon "scrollable content" at bounding box center [1113, 263] width 11 height 11
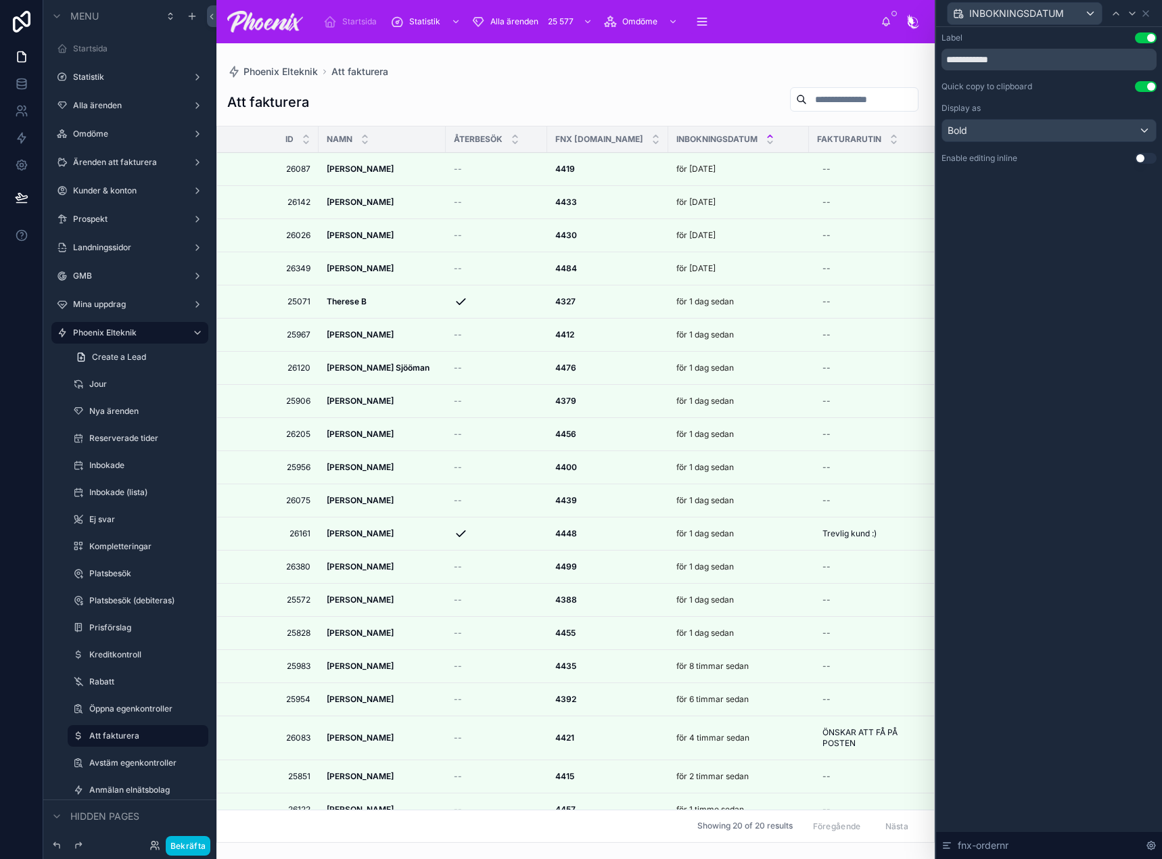
click at [1144, 86] on button "Use setting" at bounding box center [1146, 86] width 22 height 11
click at [1143, 87] on button "Use setting" at bounding box center [1146, 86] width 22 height 11
click at [1111, 127] on div "Bold" at bounding box center [1049, 131] width 214 height 22
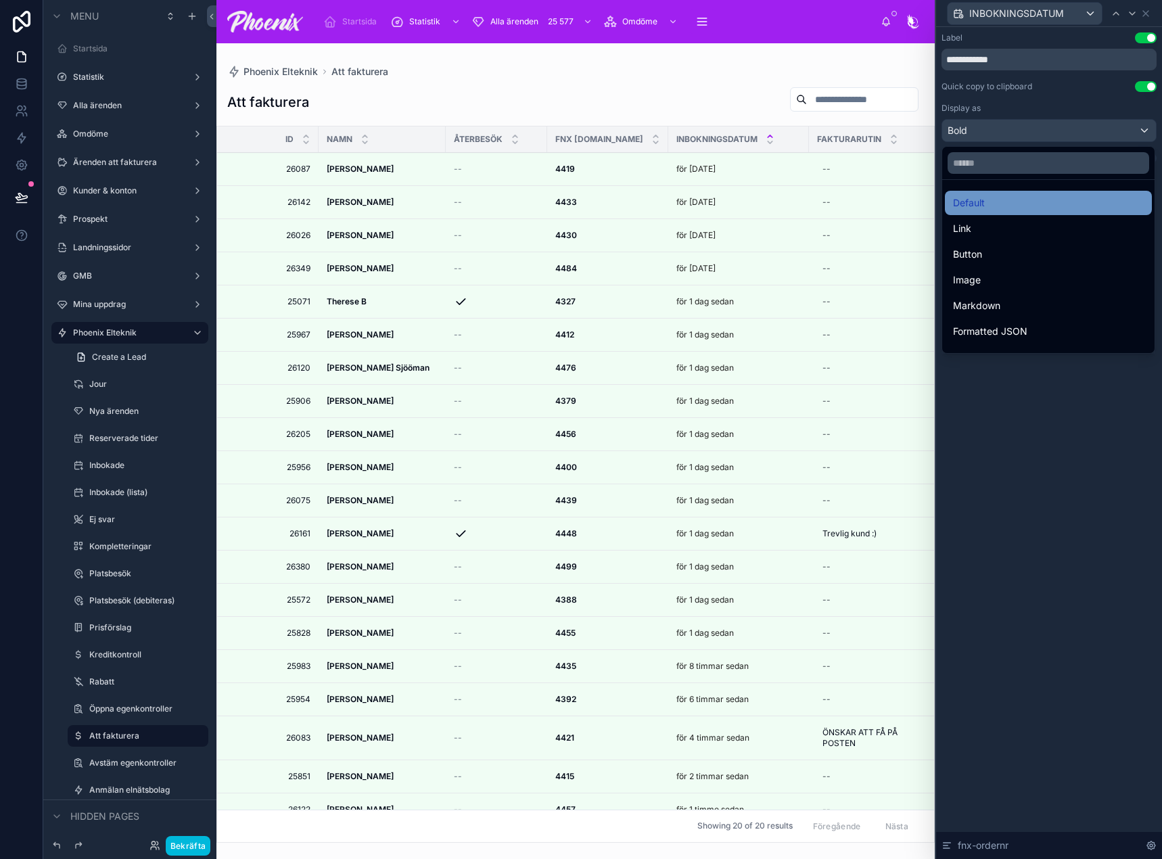
click at [1019, 199] on div "Default" at bounding box center [1048, 203] width 191 height 16
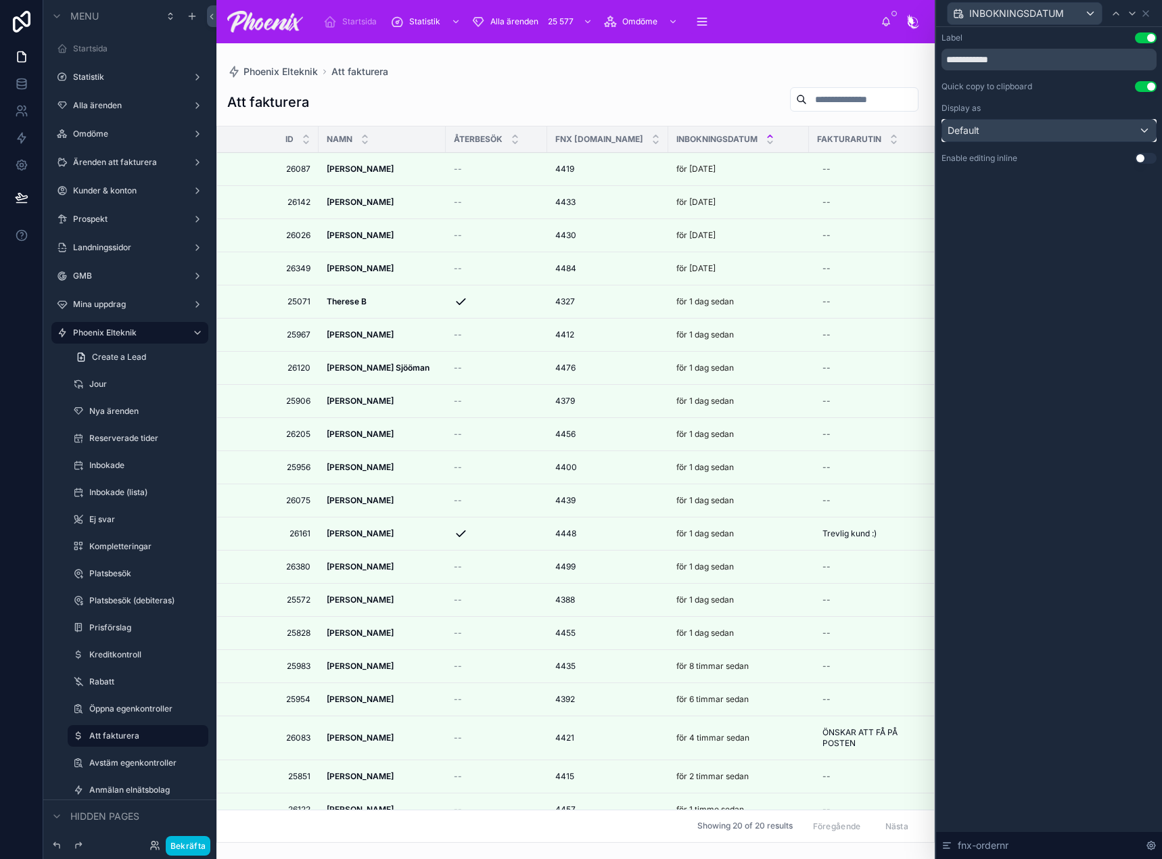
click at [984, 141] on div "Default" at bounding box center [1049, 131] width 214 height 22
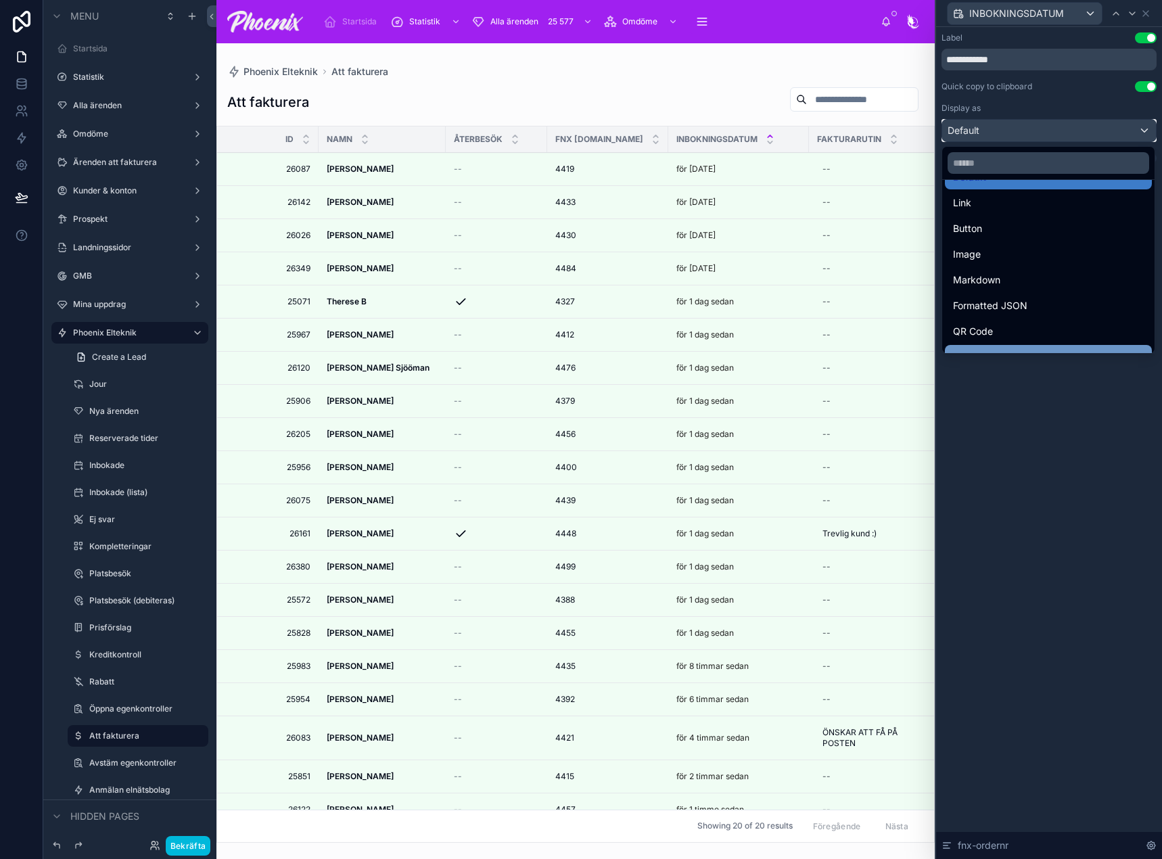
scroll to position [68, 0]
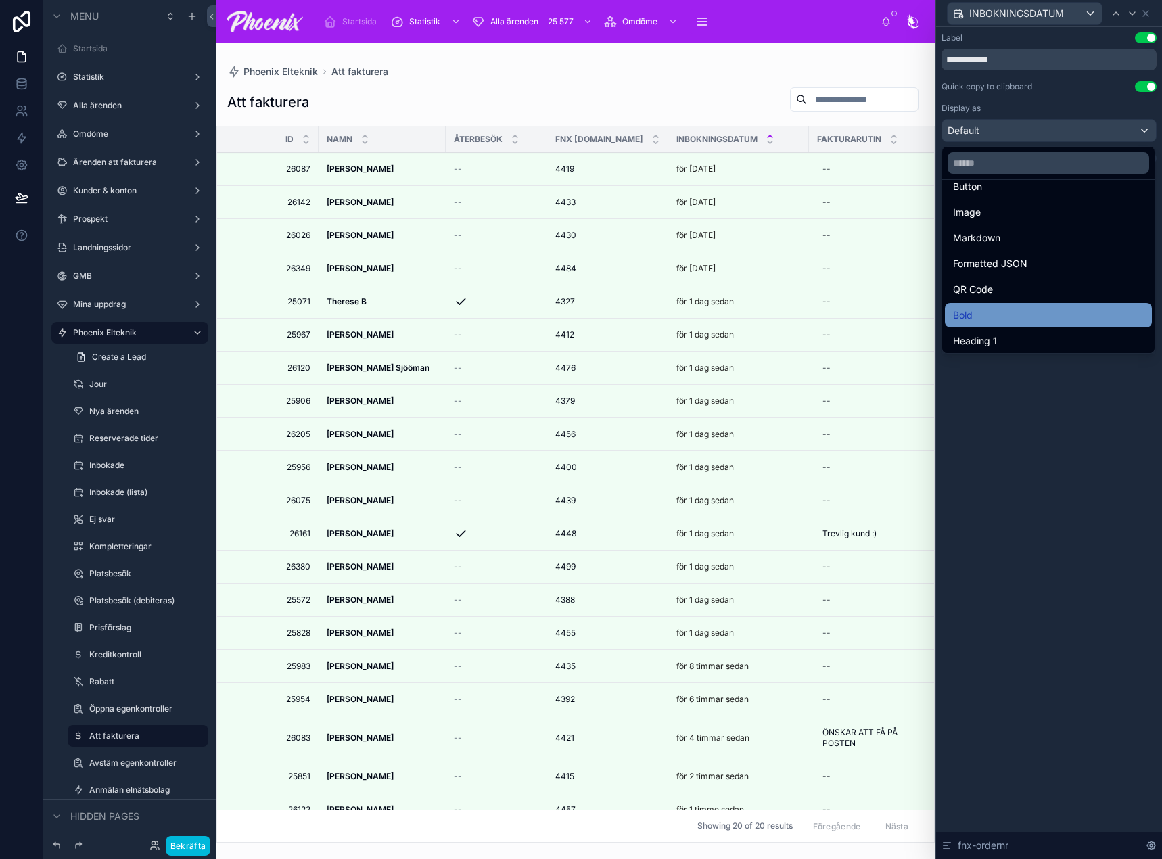
click at [1034, 307] on div "Bold" at bounding box center [1048, 315] width 191 height 16
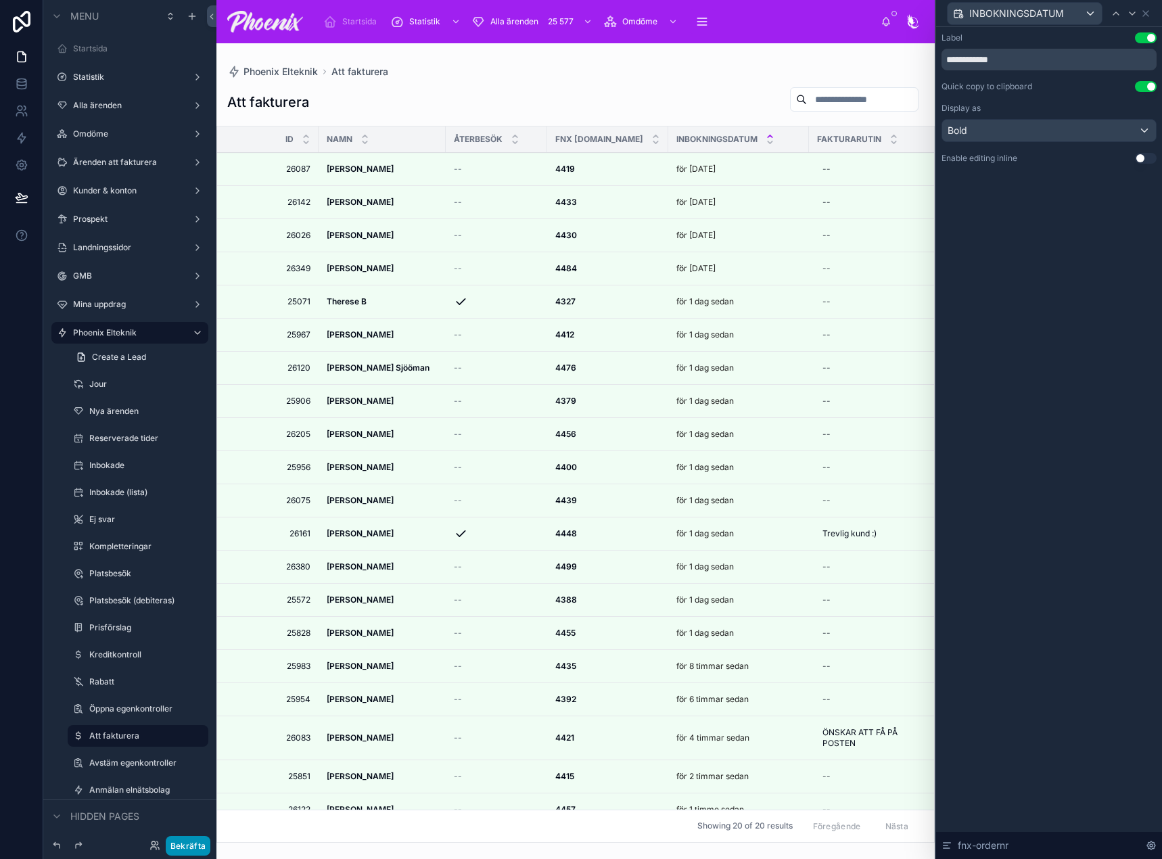
click at [202, 847] on button "Bekräfta" at bounding box center [188, 846] width 45 height 20
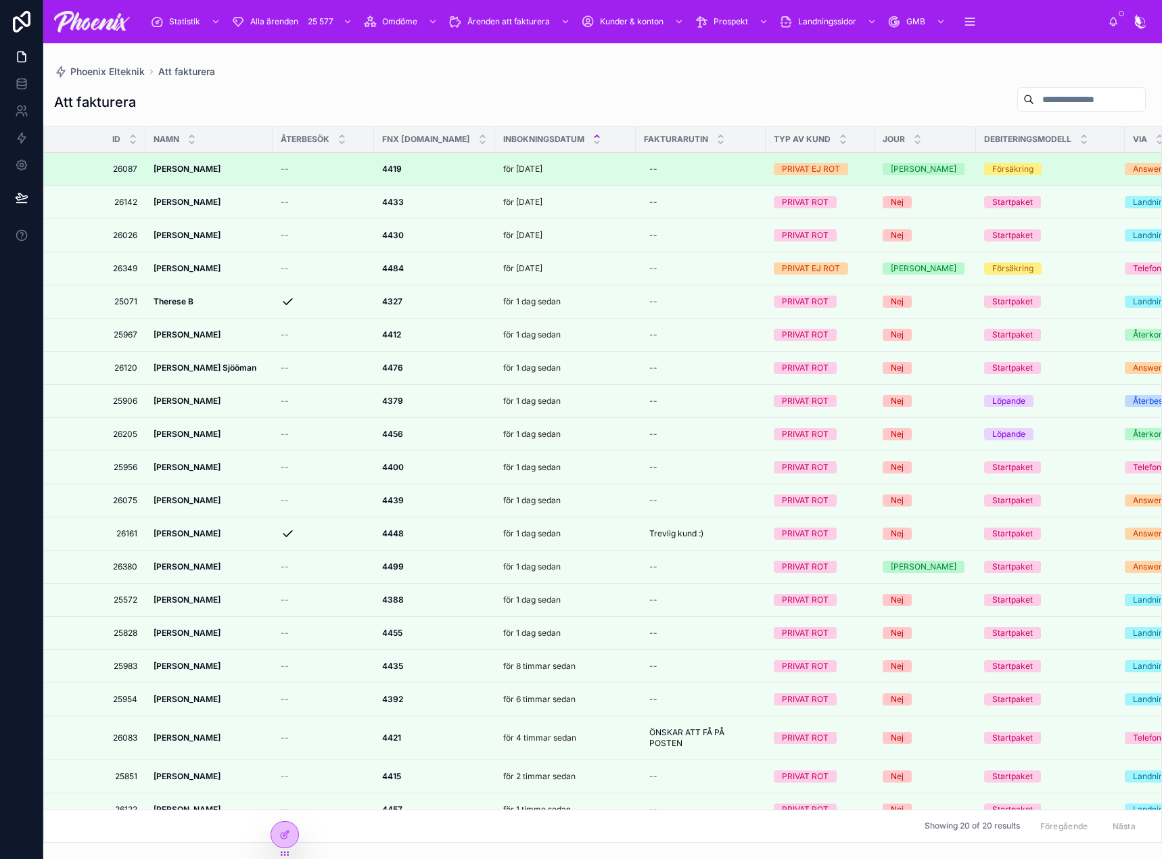
click at [392, 164] on strong "4419" at bounding box center [392, 169] width 20 height 10
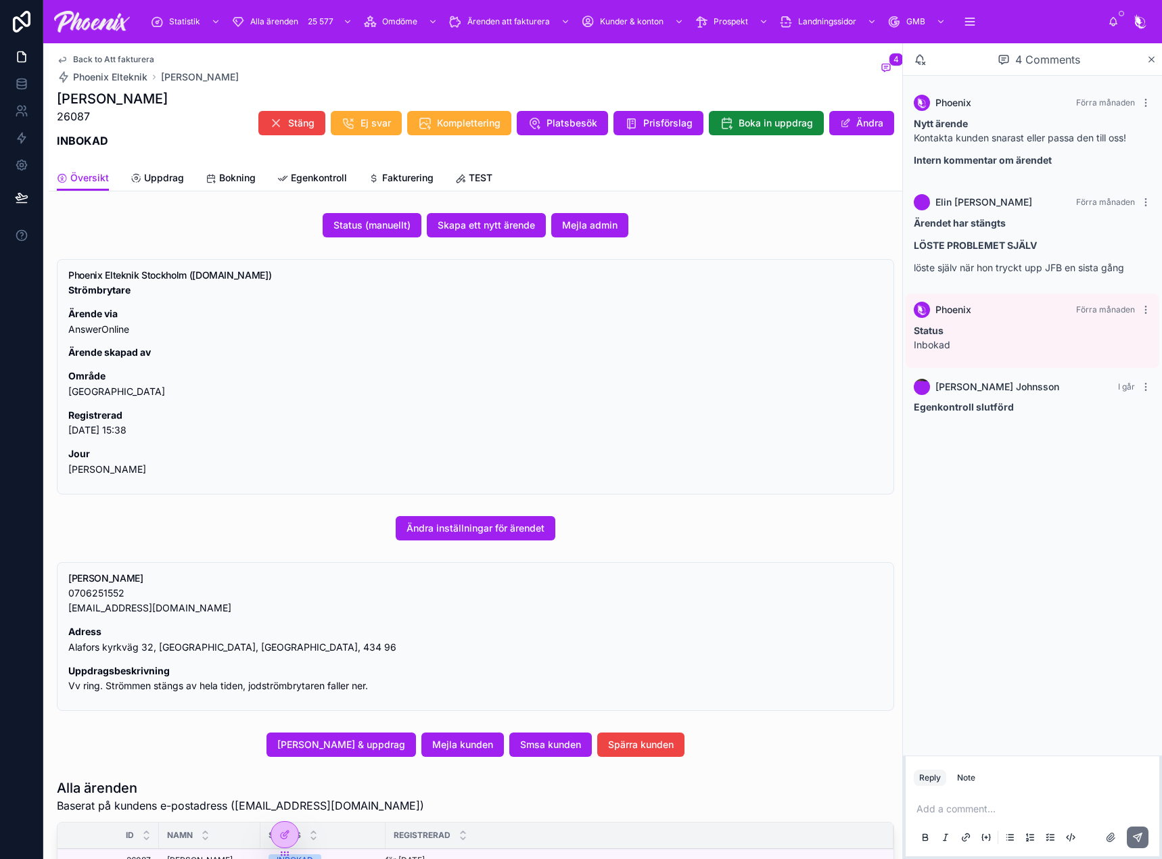
click at [433, 180] on div "Översikt Uppdrag Bokning Egenkontroll Fakturering TEST" at bounding box center [475, 178] width 837 height 26
click at [418, 183] on span "Fakturering" at bounding box center [407, 178] width 51 height 14
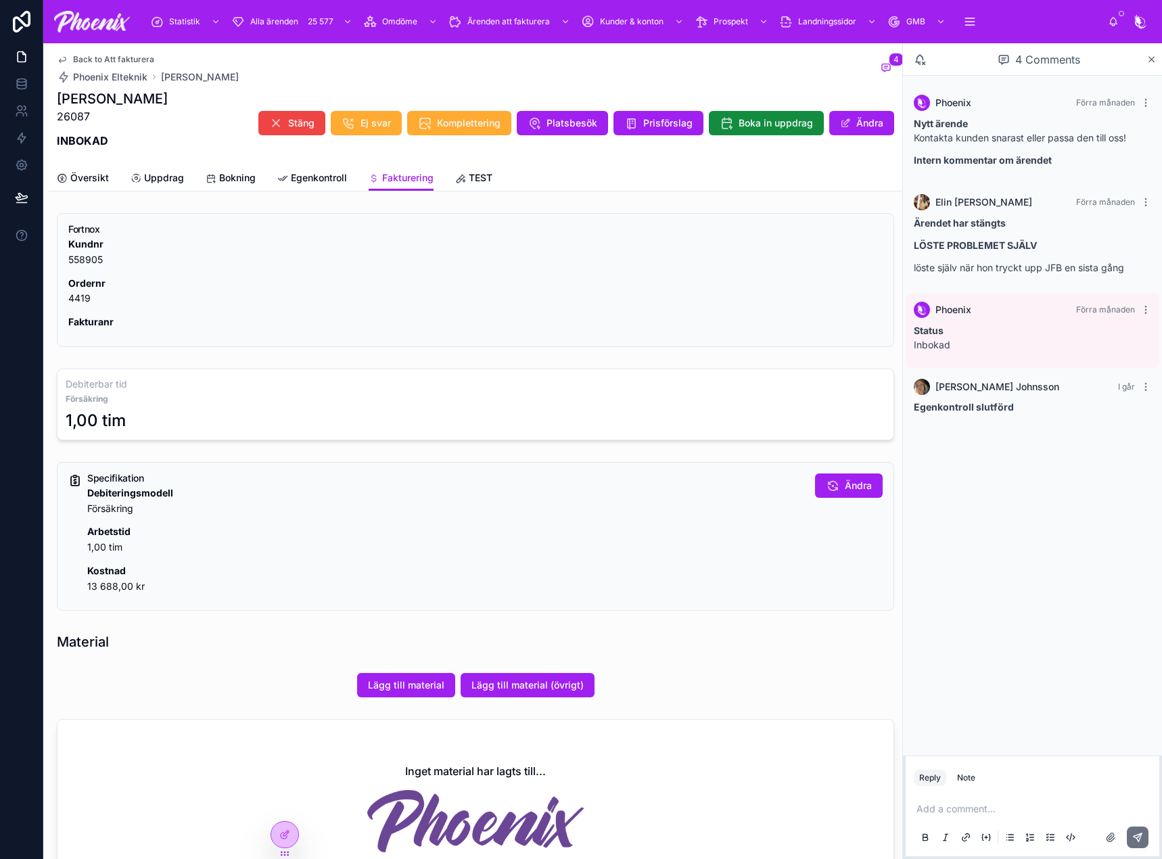
click at [73, 297] on p "Ordernr 4419" at bounding box center [475, 291] width 814 height 31
copy p "4419"
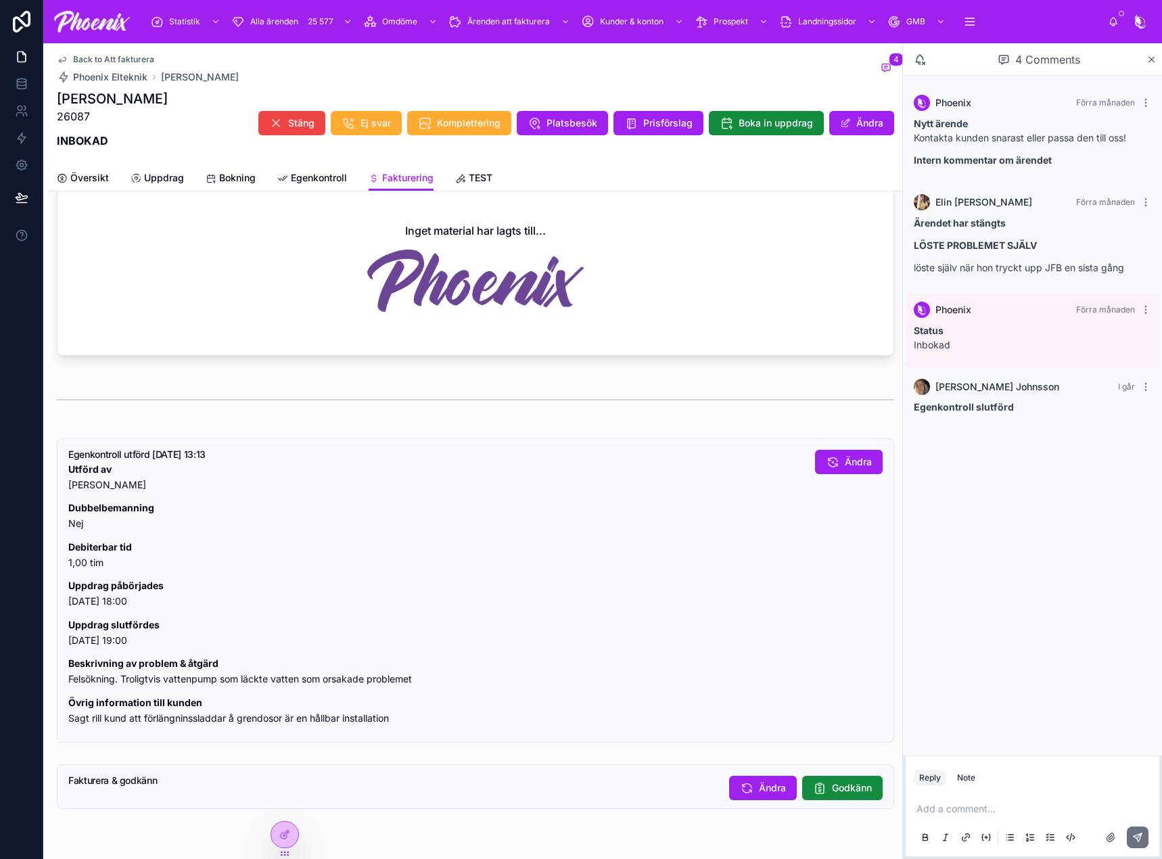
scroll to position [604, 0]
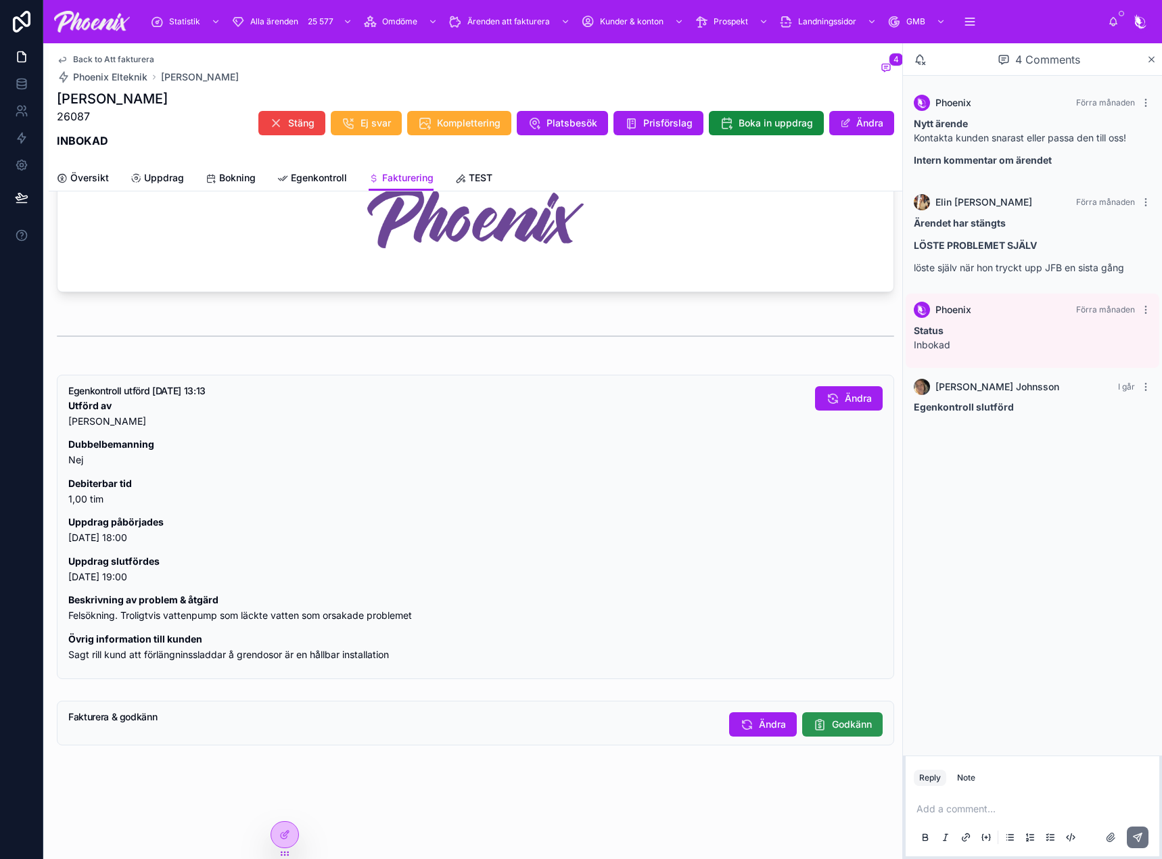
click at [844, 721] on span "Godkänn" at bounding box center [852, 725] width 40 height 14
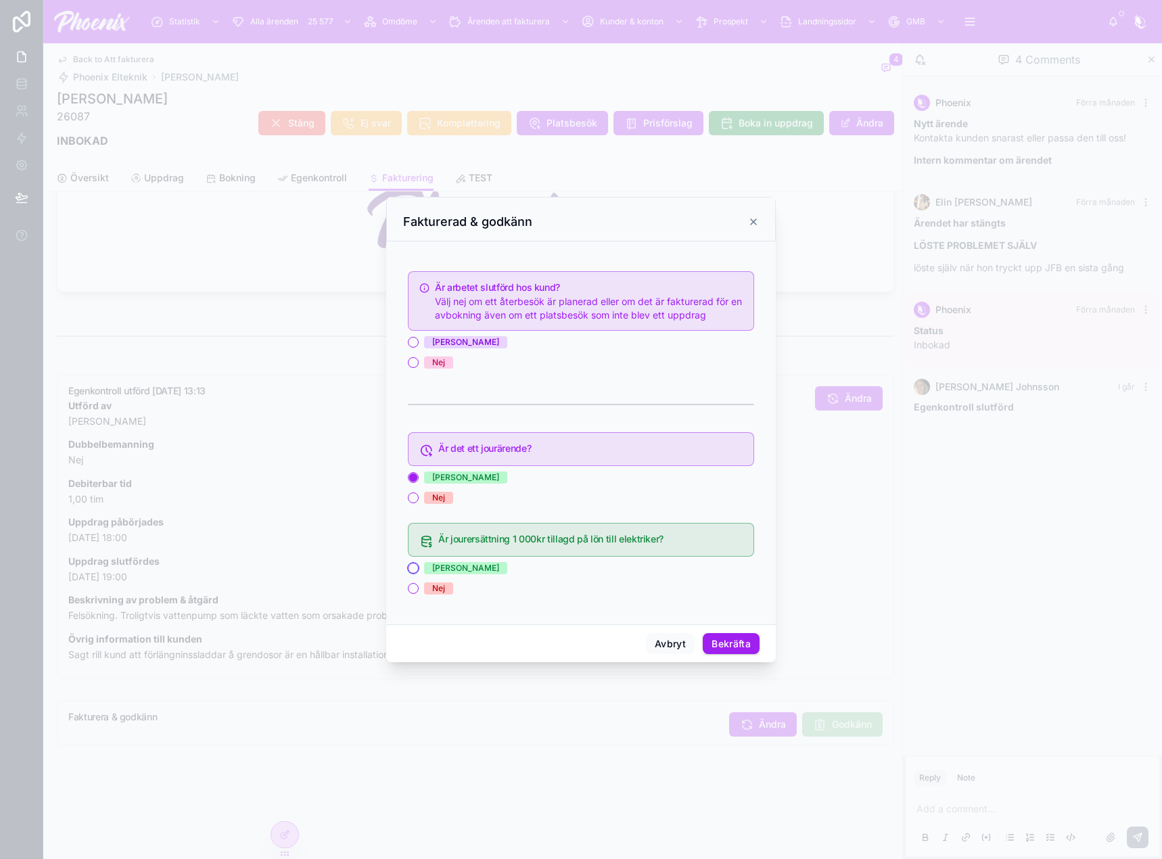
click at [410, 568] on button "Ja" at bounding box center [413, 568] width 11 height 11
click at [415, 341] on button "Ja" at bounding box center [413, 342] width 11 height 11
click at [720, 643] on button "Bekräfta" at bounding box center [731, 644] width 57 height 22
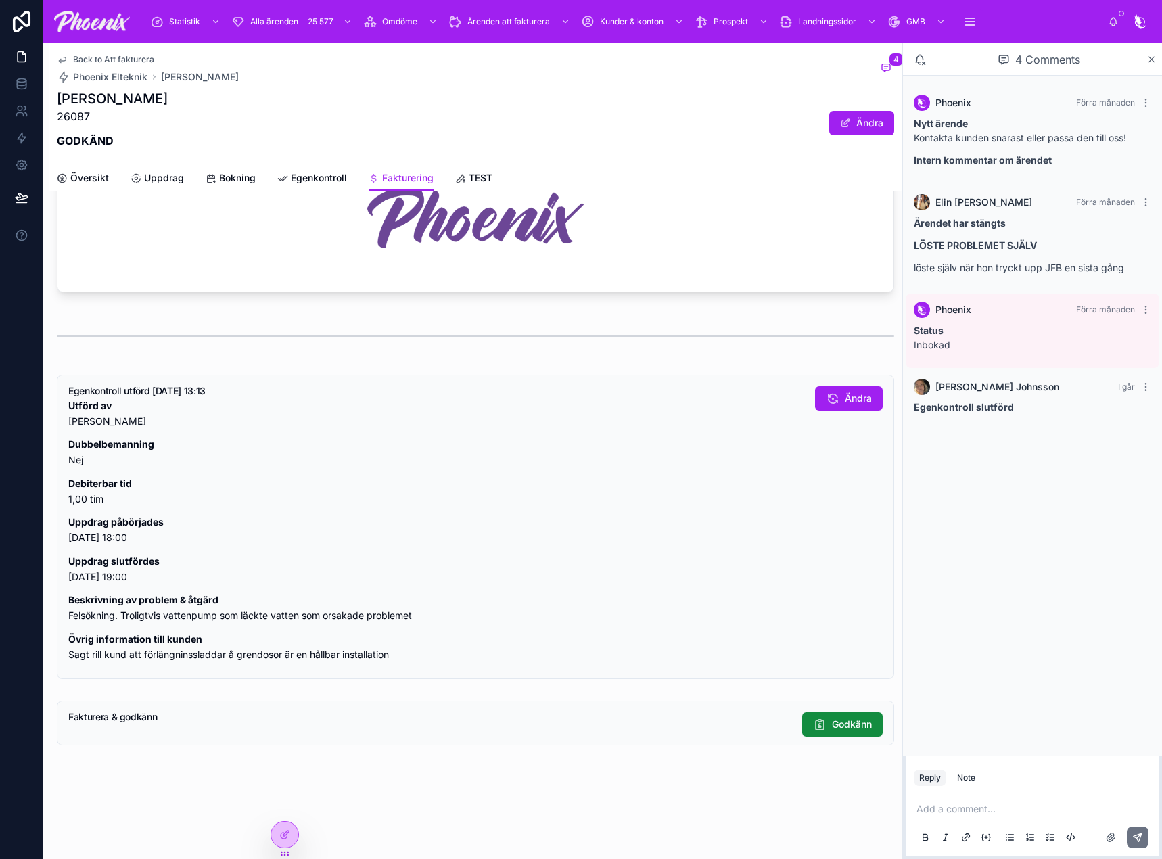
click at [123, 60] on span "Back to Att fakturera" at bounding box center [113, 59] width 81 height 11
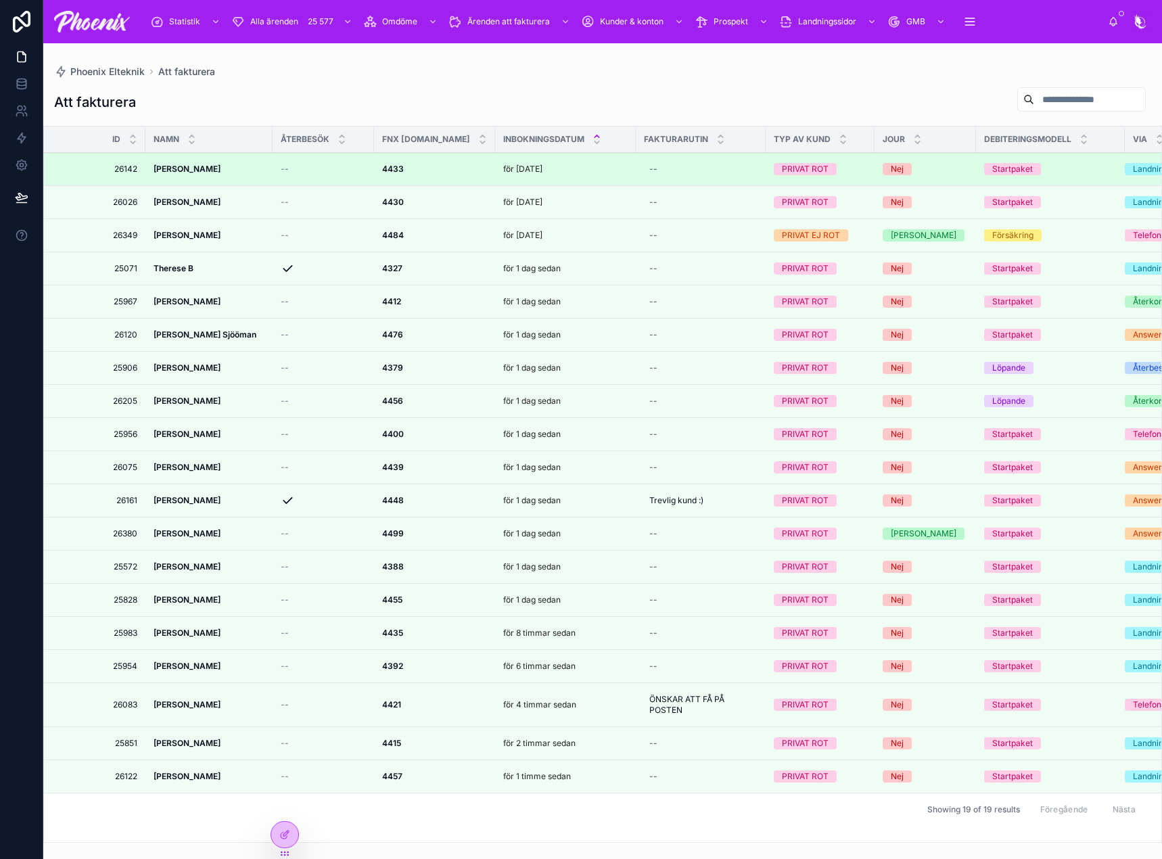
click at [390, 169] on strong "4433" at bounding box center [393, 169] width 22 height 10
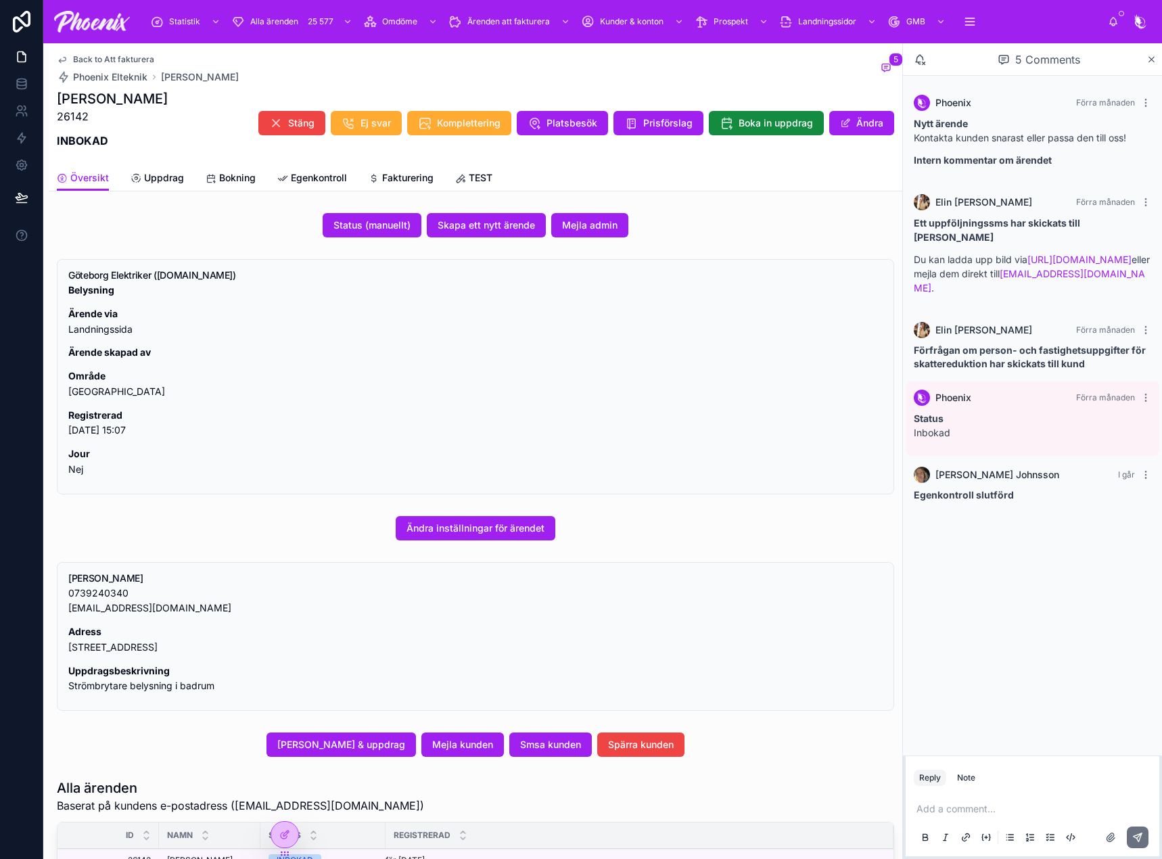
click at [407, 179] on span "Fakturering" at bounding box center [407, 178] width 51 height 14
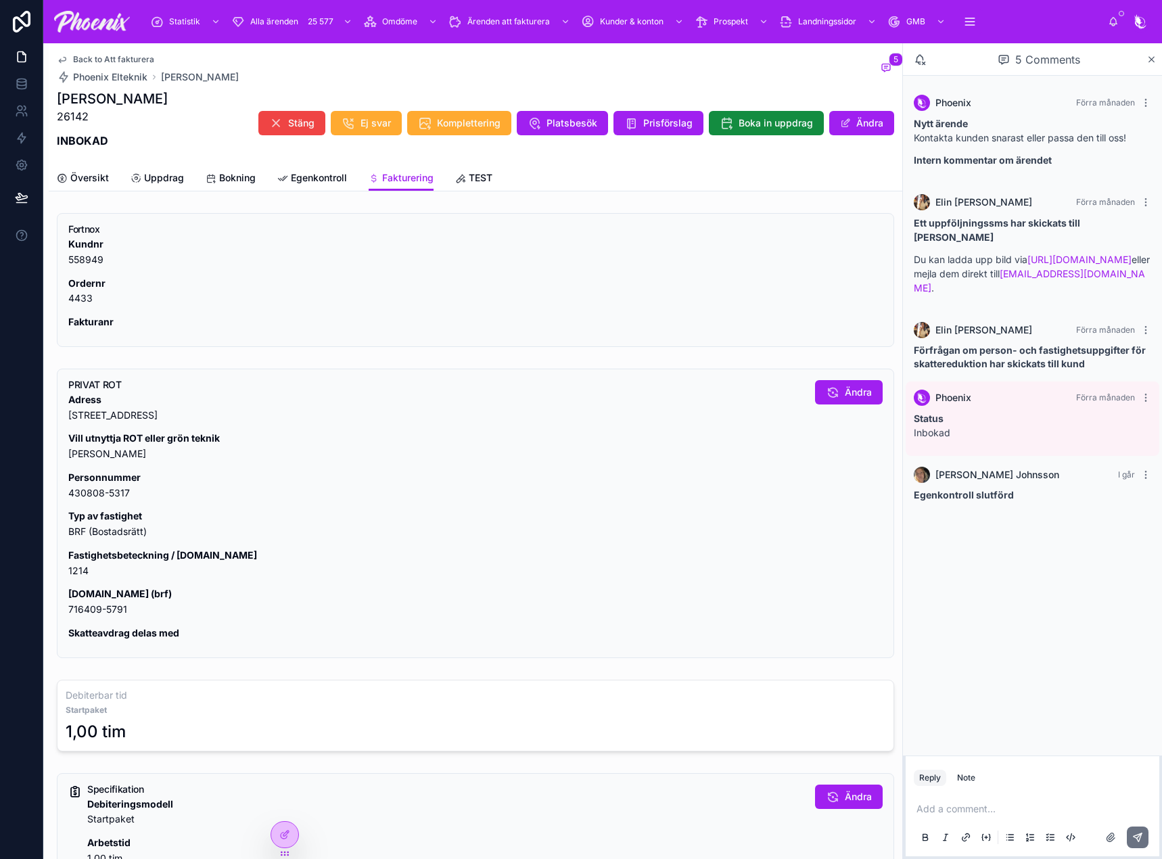
click at [83, 300] on p "Ordernr 4433" at bounding box center [475, 291] width 814 height 31
drag, startPoint x: 83, startPoint y: 300, endPoint x: 583, endPoint y: 193, distance: 511.8
click at [83, 299] on p "Ordernr 4433" at bounding box center [475, 291] width 814 height 31
copy p "4433"
click at [82, 574] on p "Fastighetsbeteckning / lgh.nr 1214" at bounding box center [436, 563] width 736 height 31
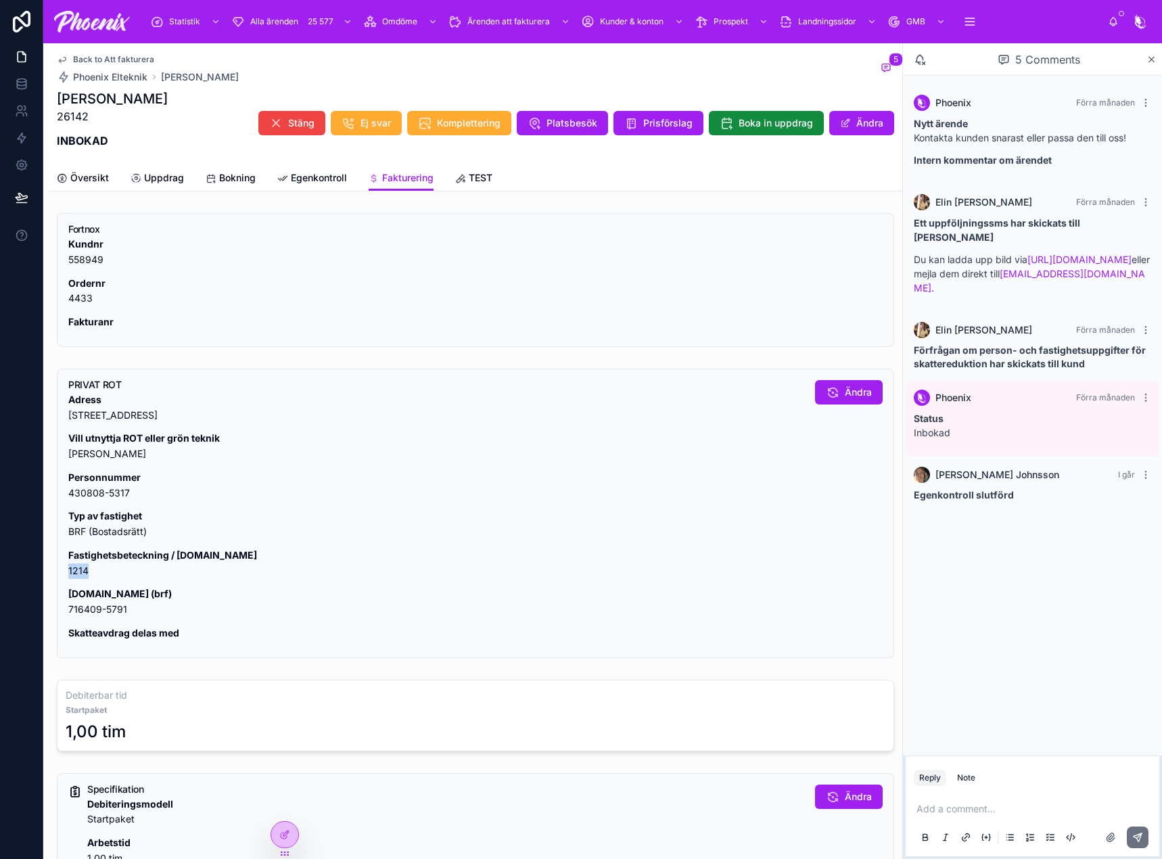
drag, startPoint x: 82, startPoint y: 574, endPoint x: 241, endPoint y: 556, distance: 160.0
click at [83, 574] on p "Fastighetsbeteckning / lgh.nr 1214" at bounding box center [436, 563] width 736 height 31
copy p "1214"
click at [815, 398] on button "Ändra" at bounding box center [849, 392] width 68 height 24
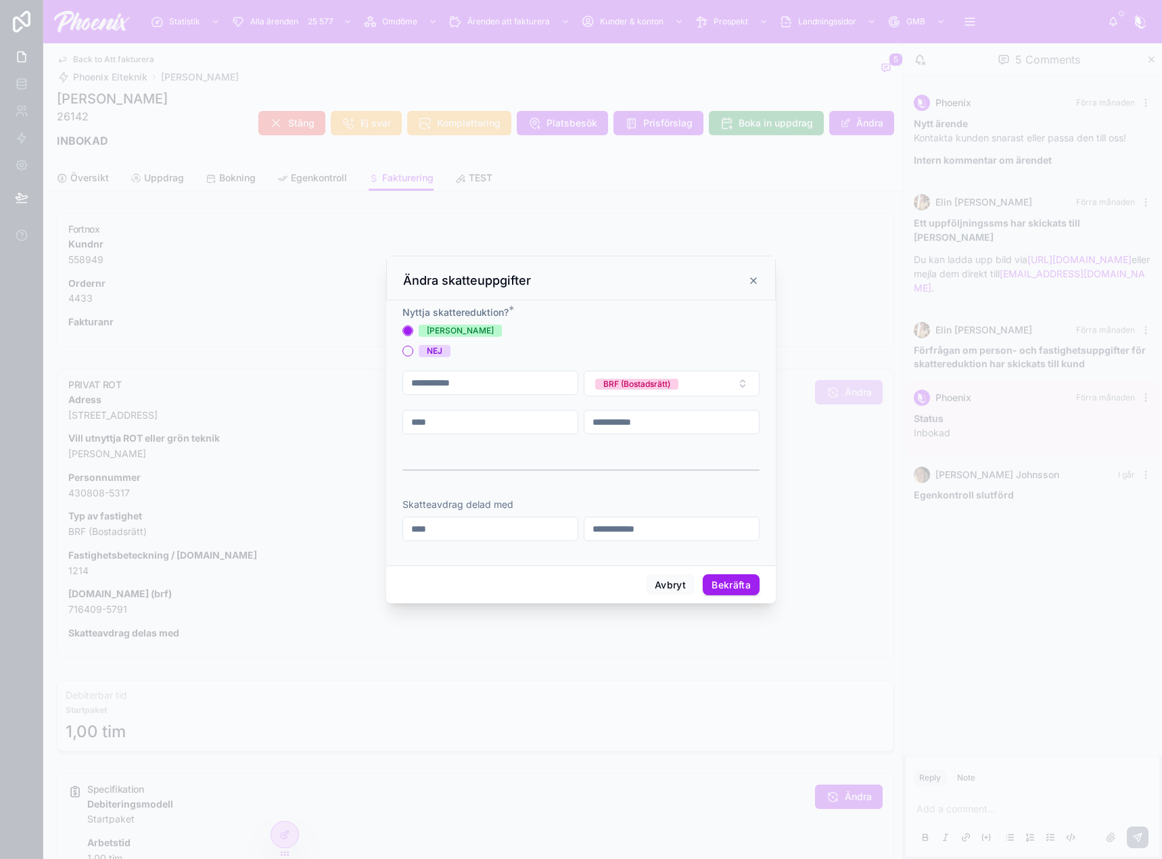
drag, startPoint x: 478, startPoint y: 425, endPoint x: 539, endPoint y: 461, distance: 70.6
click at [480, 425] on input "****" at bounding box center [490, 422] width 175 height 19
paste input "text"
type input "****"
click at [724, 574] on button "Bekräfta" at bounding box center [731, 585] width 57 height 22
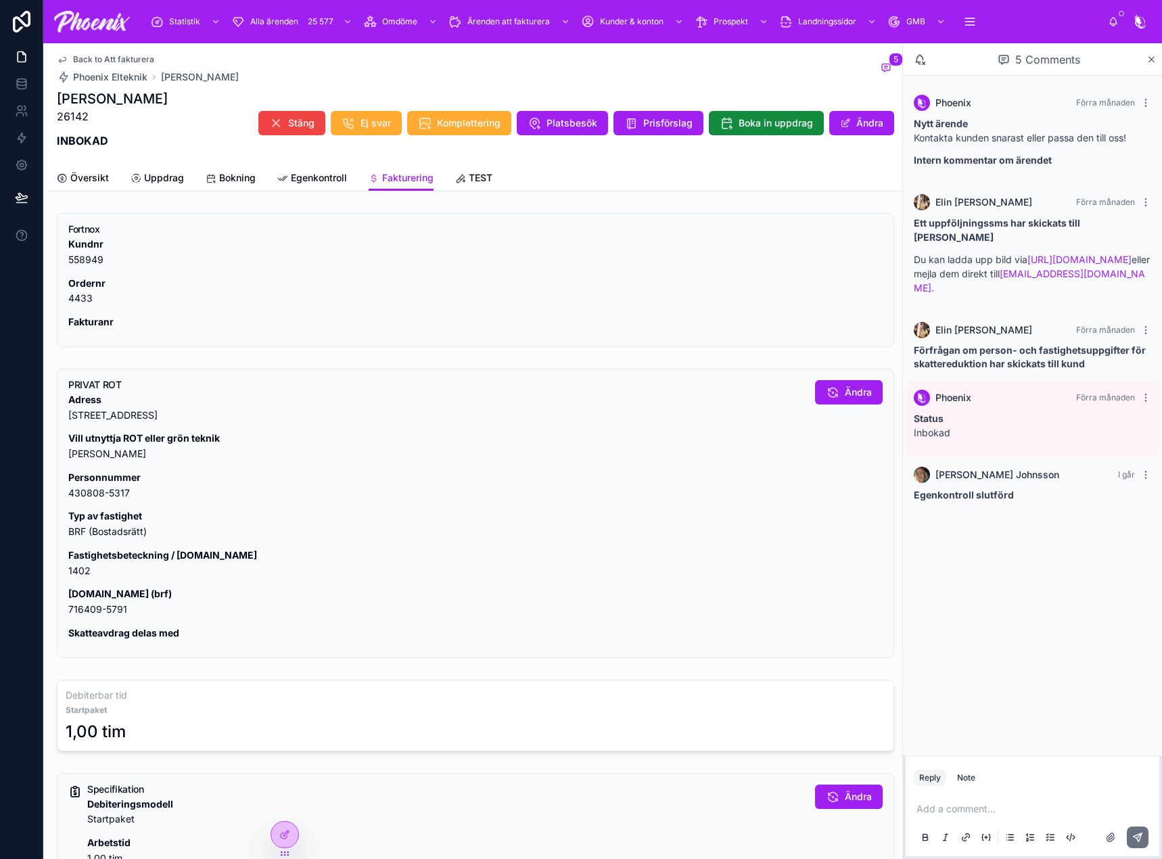
click at [86, 614] on p "Org.nr (brf) 716409-5791" at bounding box center [436, 601] width 736 height 31
drag, startPoint x: 86, startPoint y: 614, endPoint x: 887, endPoint y: 482, distance: 812.4
click at [89, 613] on p "Org.nr (brf) 716409-5791" at bounding box center [436, 601] width 736 height 31
copy div "716409-5791"
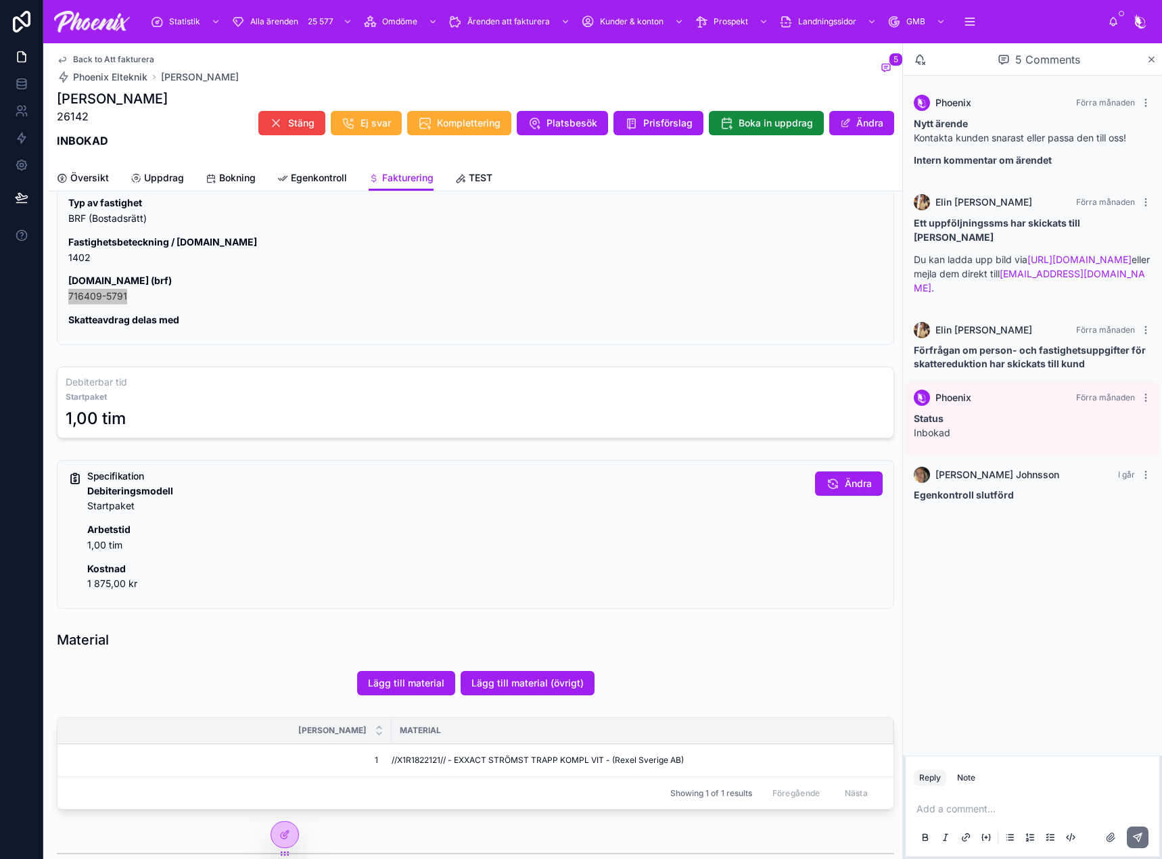
scroll to position [406, 0]
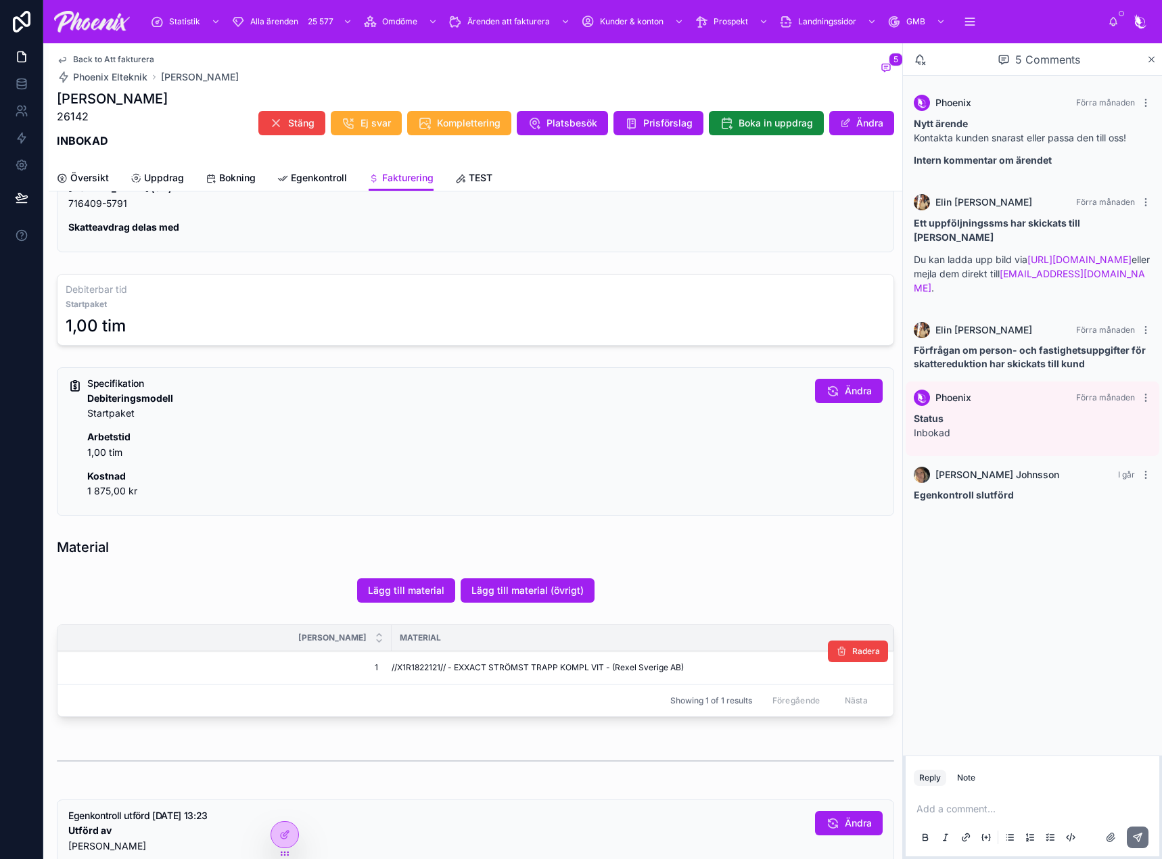
click at [425, 661] on td "//X1R1822121// - EXXACT STRÖMST TRAPP KOMPL VIT - (Rexel Sverige AB)" at bounding box center [643, 667] width 502 height 33
copy span "X1R1822121"
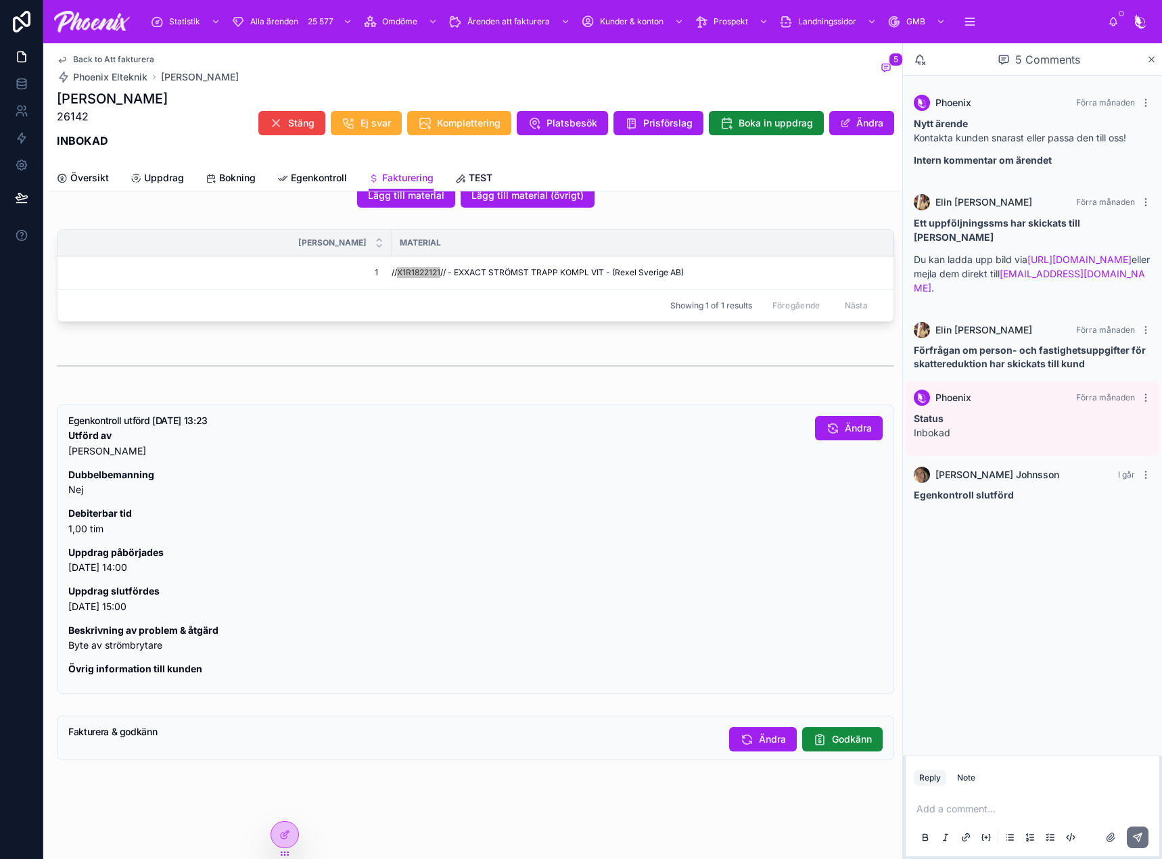
scroll to position [816, 0]
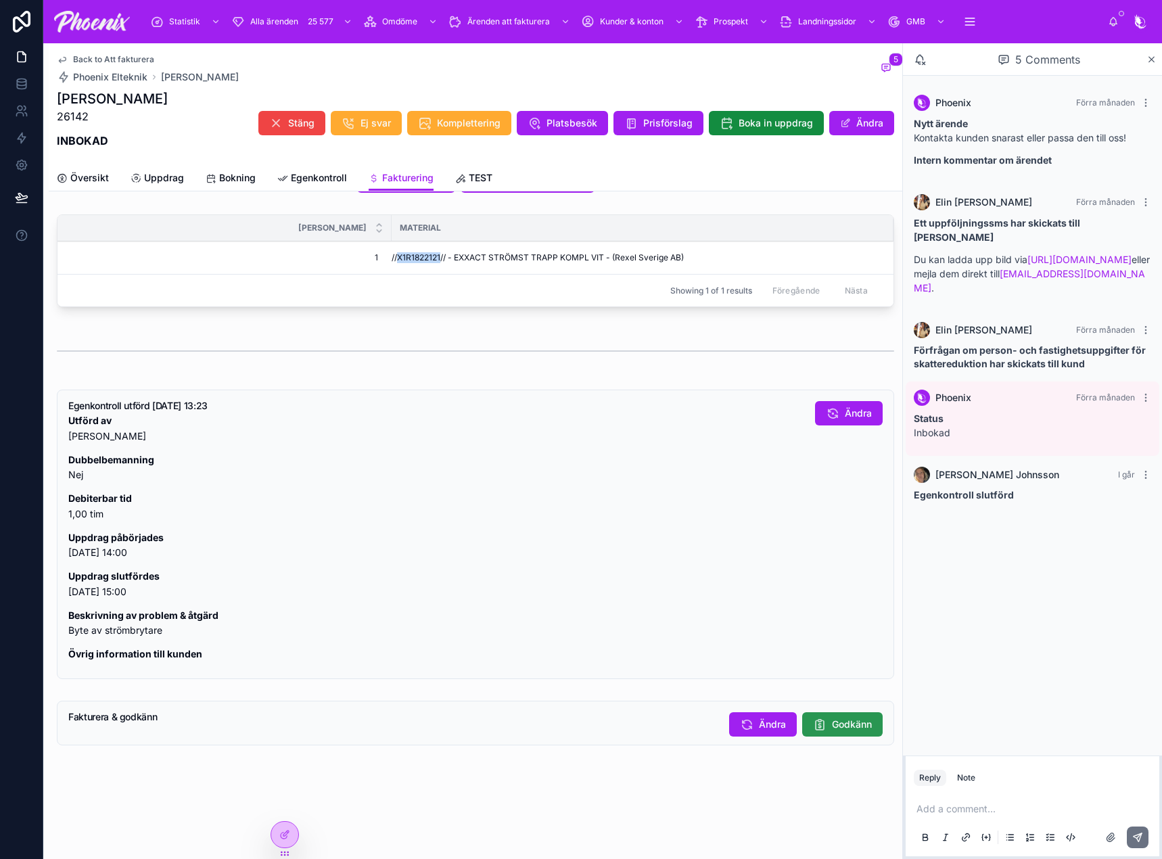
click at [832, 724] on span "Godkänn" at bounding box center [852, 725] width 40 height 14
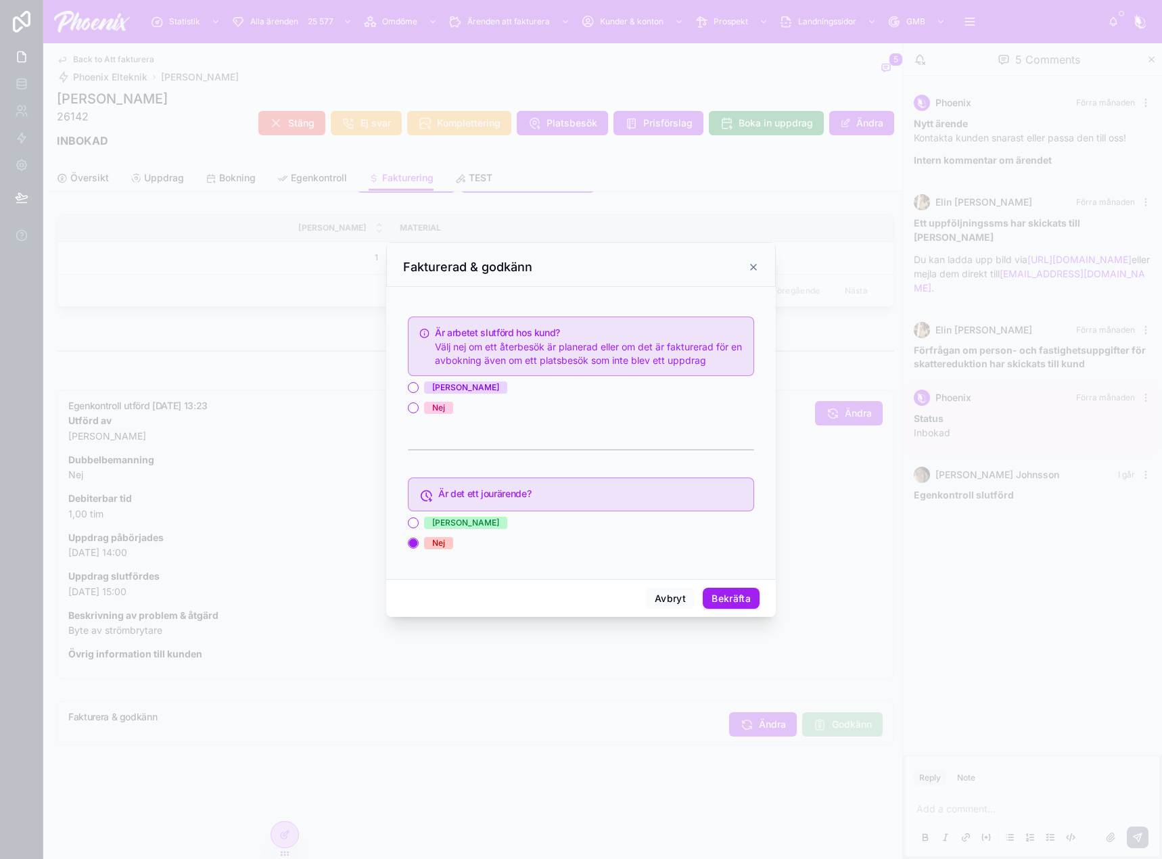
click at [437, 390] on div "Ja" at bounding box center [465, 387] width 67 height 12
click at [419, 390] on button "Ja" at bounding box center [413, 387] width 11 height 11
click at [743, 593] on button "Bekräfta" at bounding box center [731, 599] width 57 height 22
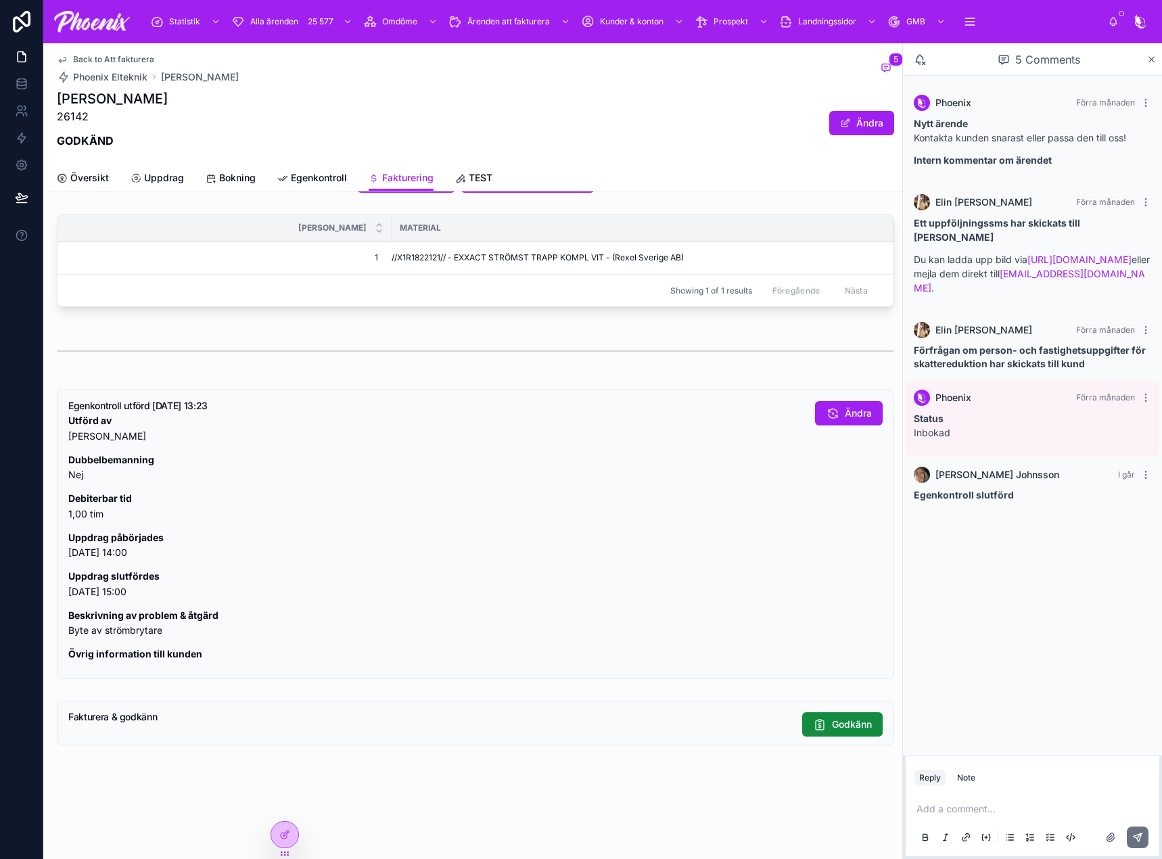
click at [143, 59] on span "Back to Att fakturera" at bounding box center [113, 59] width 81 height 11
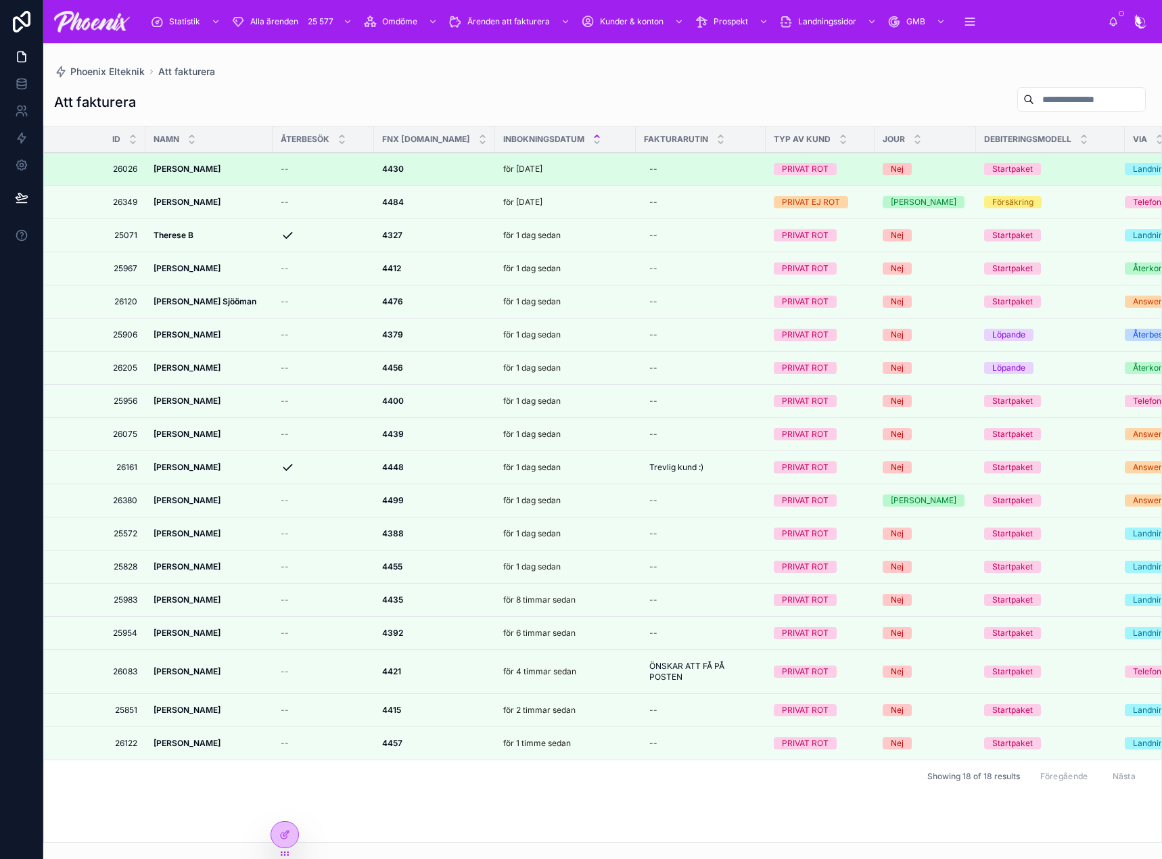
click at [394, 166] on strong "4430" at bounding box center [393, 169] width 22 height 10
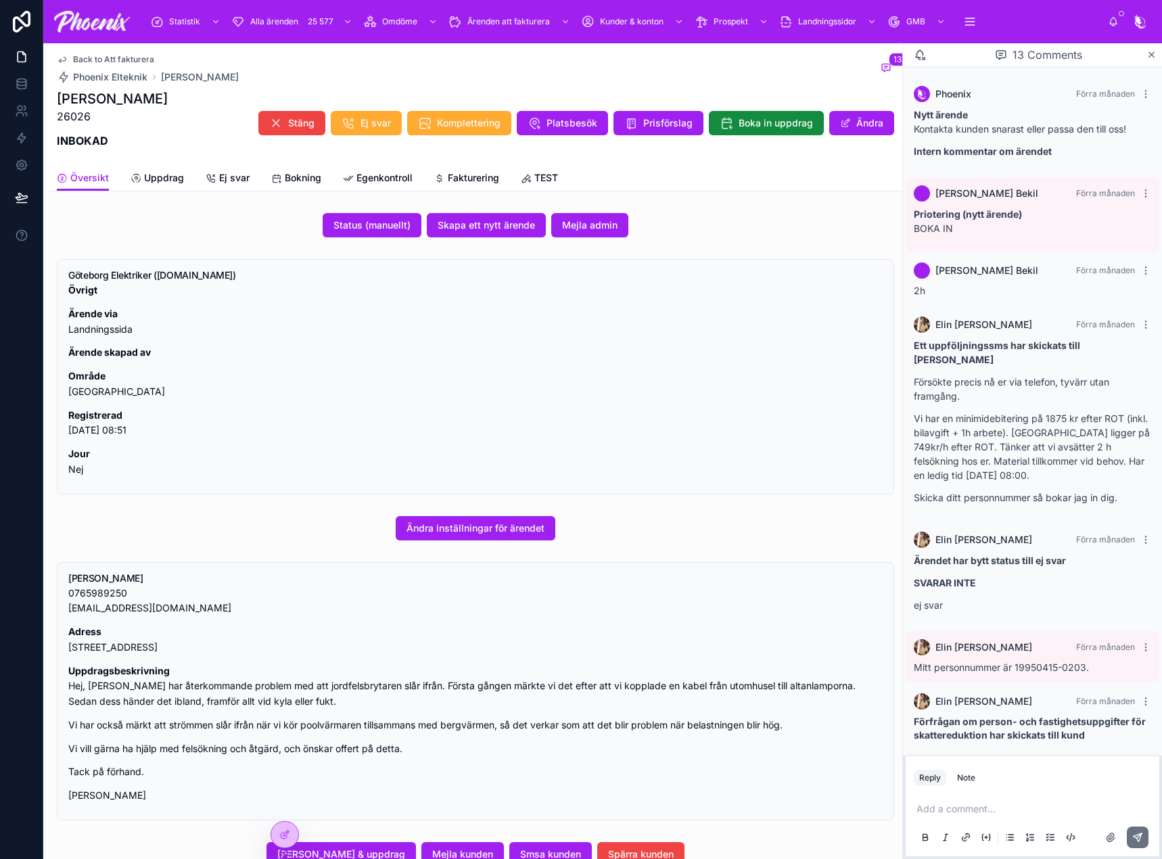
scroll to position [458, 0]
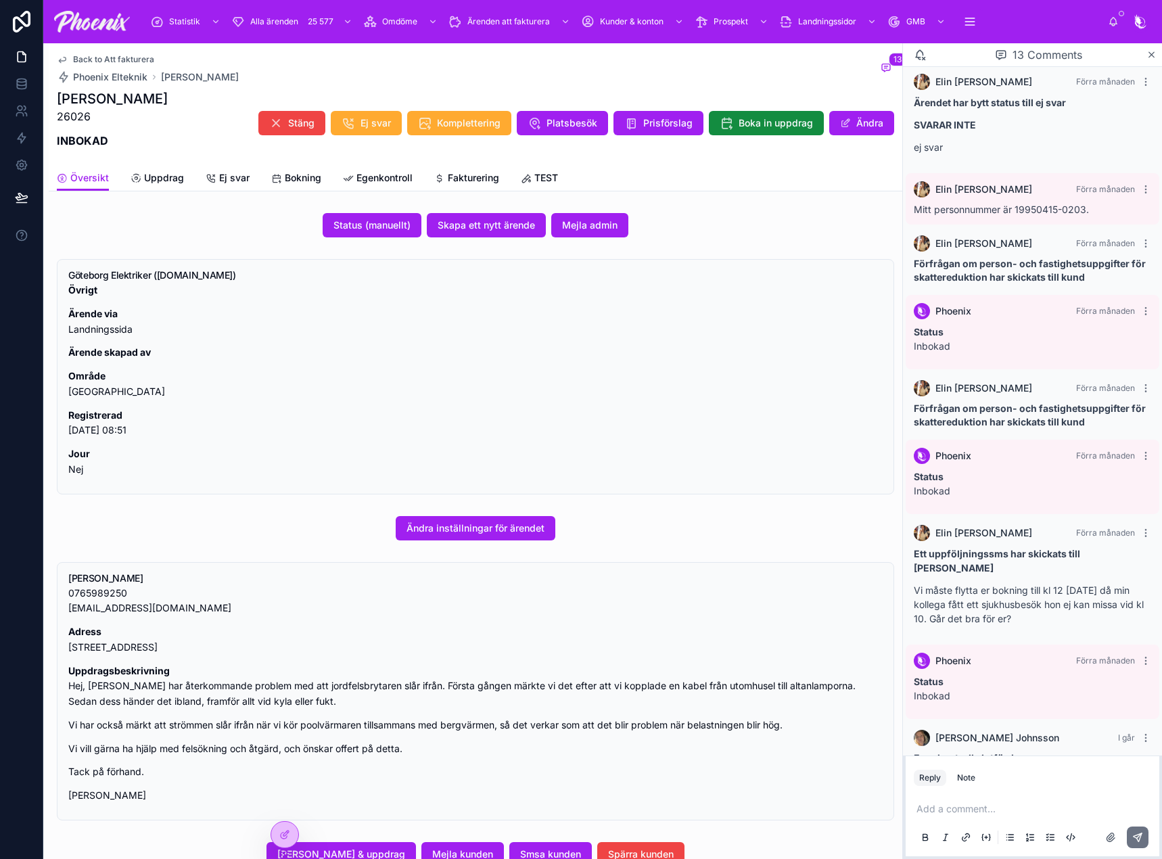
click at [481, 191] on div "Back to Att fakturera Phoenix Elteknik Jolie Danial 13 Jolie Danial 26026 INBOK…" at bounding box center [476, 117] width 854 height 148
click at [477, 183] on span "Fakturering" at bounding box center [473, 178] width 51 height 14
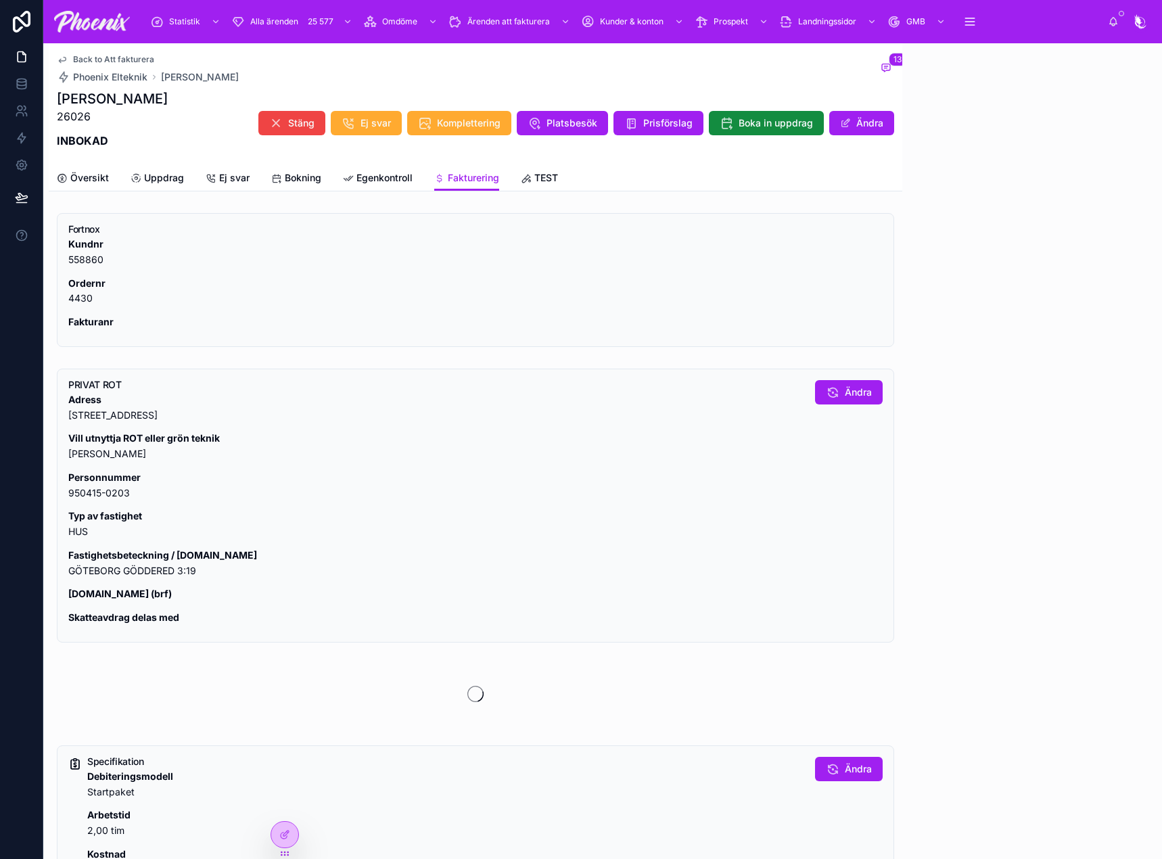
scroll to position [458, 0]
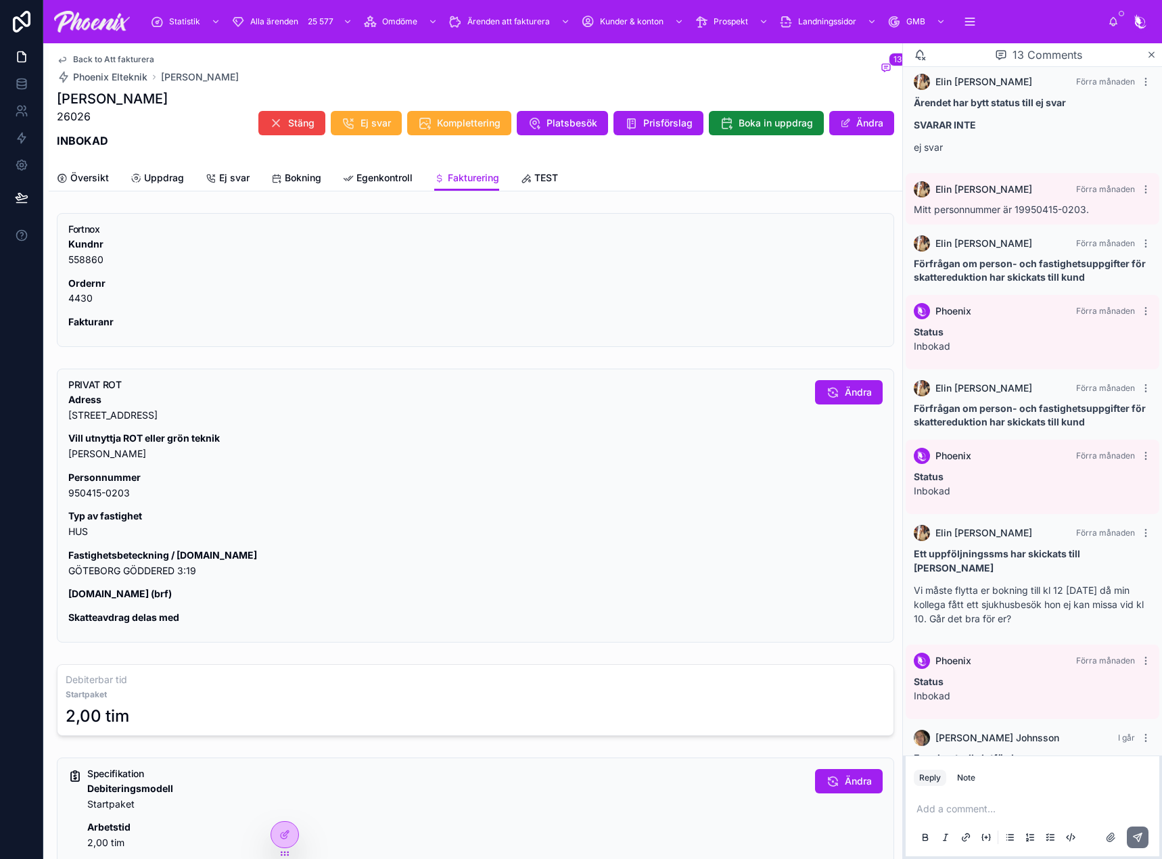
click at [76, 298] on p "Ordernr 4430" at bounding box center [475, 291] width 814 height 31
copy p "4430"
click at [88, 576] on p "Fastighetsbeteckning / lgh.nr GÖTEBORG GÖDDERED 3:19" at bounding box center [436, 563] width 736 height 31
click at [87, 578] on p "Fastighetsbeteckning / lgh.nr GÖTEBORG GÖDDERED 3:19" at bounding box center [436, 563] width 736 height 31
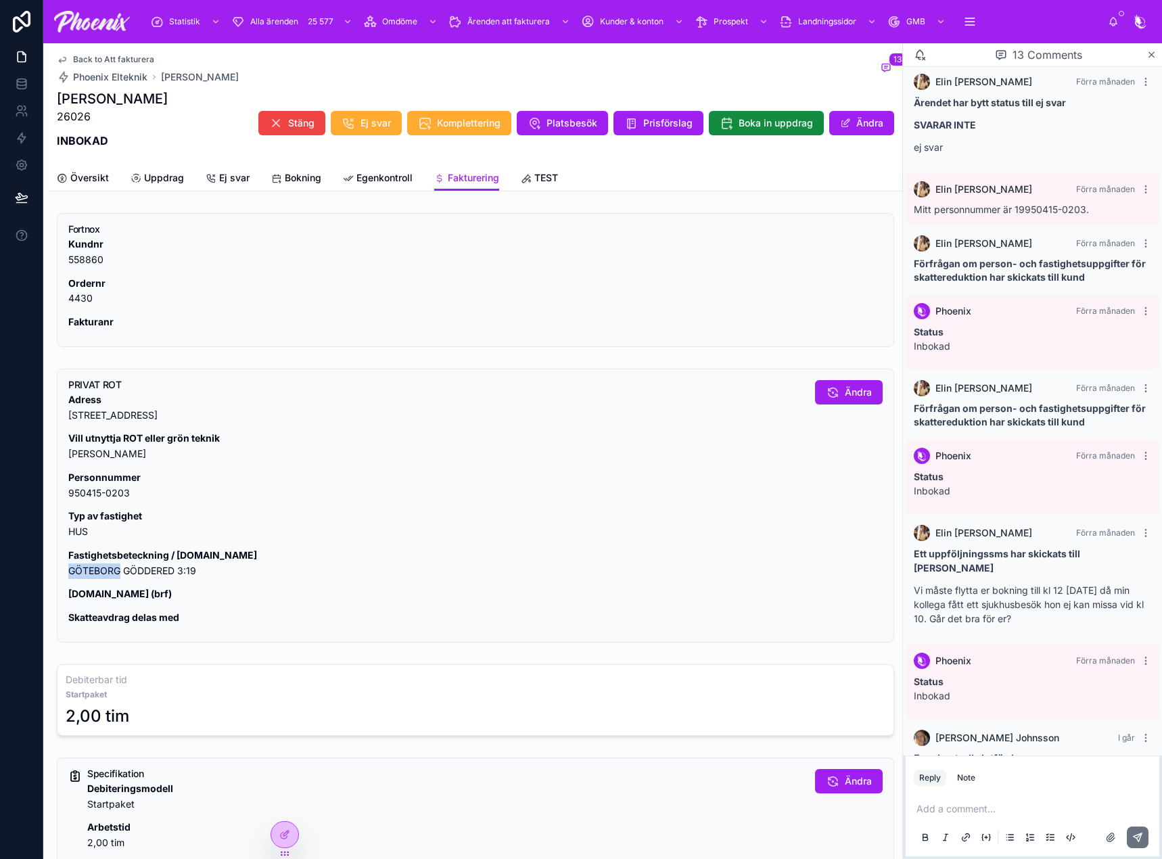
click at [87, 578] on p "Fastighetsbeteckning / lgh.nr GÖTEBORG GÖDDERED 3:19" at bounding box center [436, 563] width 736 height 31
click at [112, 576] on p "Fastighetsbeteckning / lgh.nr GÖTEBORG GÖDDERED 3:19" at bounding box center [436, 563] width 736 height 31
copy div "GÖTEBORG GÖDDERED 3:19"
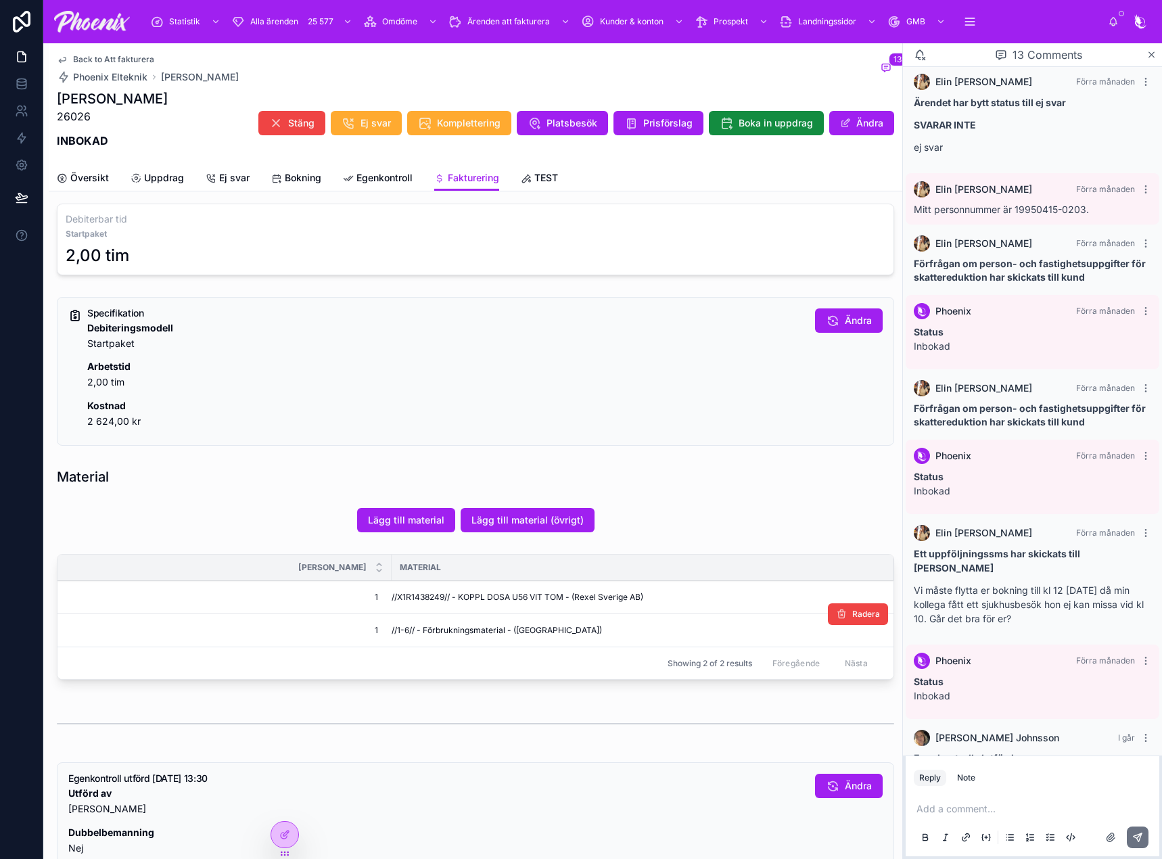
scroll to position [473, 0]
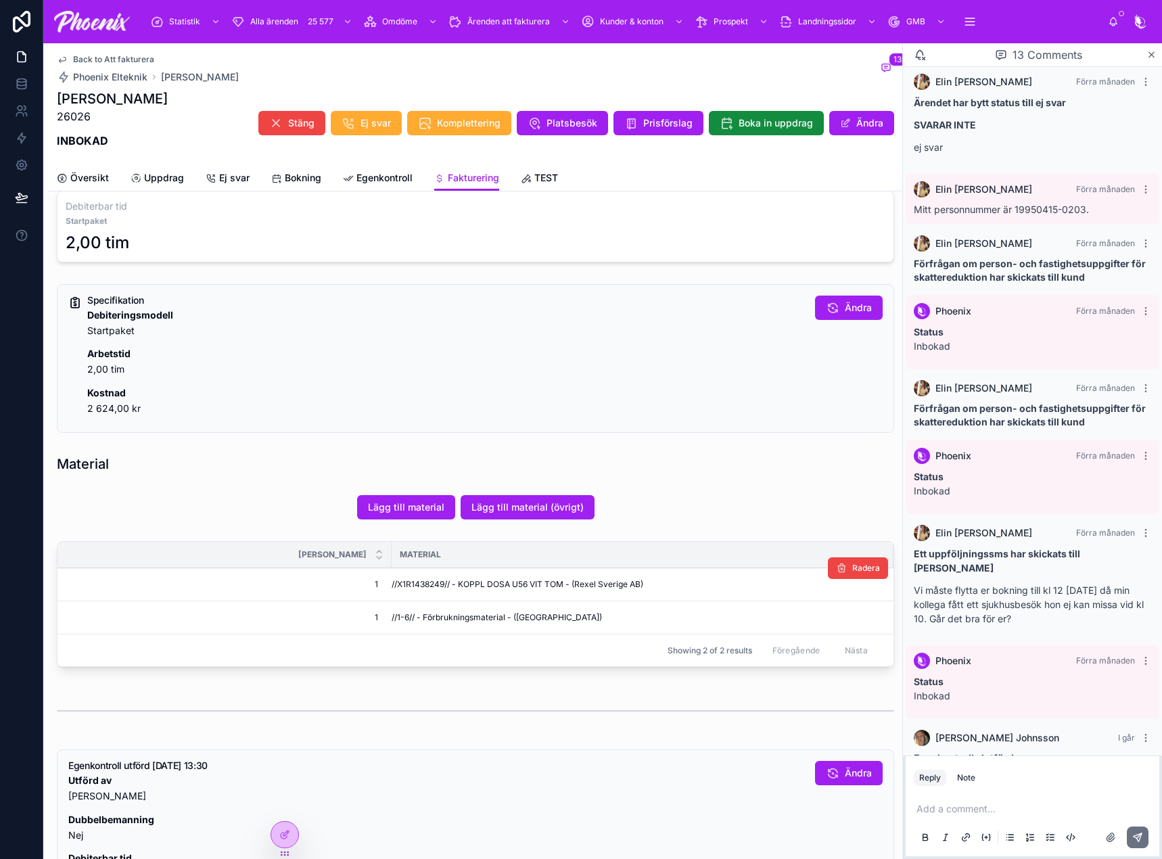
click at [431, 586] on span "//X1R1438249// - KOPPL DOSA U56 VIT TOM - (Rexel Sverige AB)" at bounding box center [518, 584] width 252 height 11
copy span "X1R1438249"
click at [563, 423] on div "Specifikation Debiteringsmodell Startpaket Arbetstid 2,00 tim Kostnad 2 624,00 …" at bounding box center [445, 360] width 717 height 129
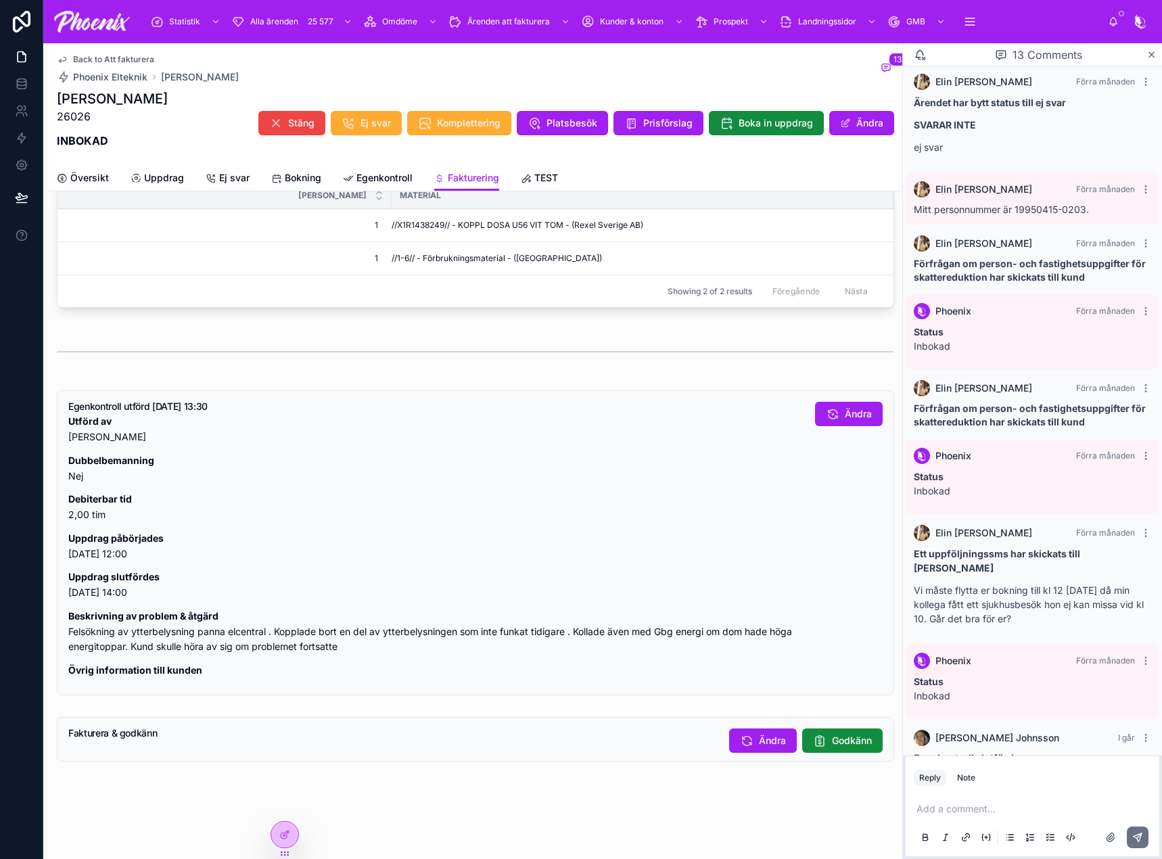
scroll to position [849, 0]
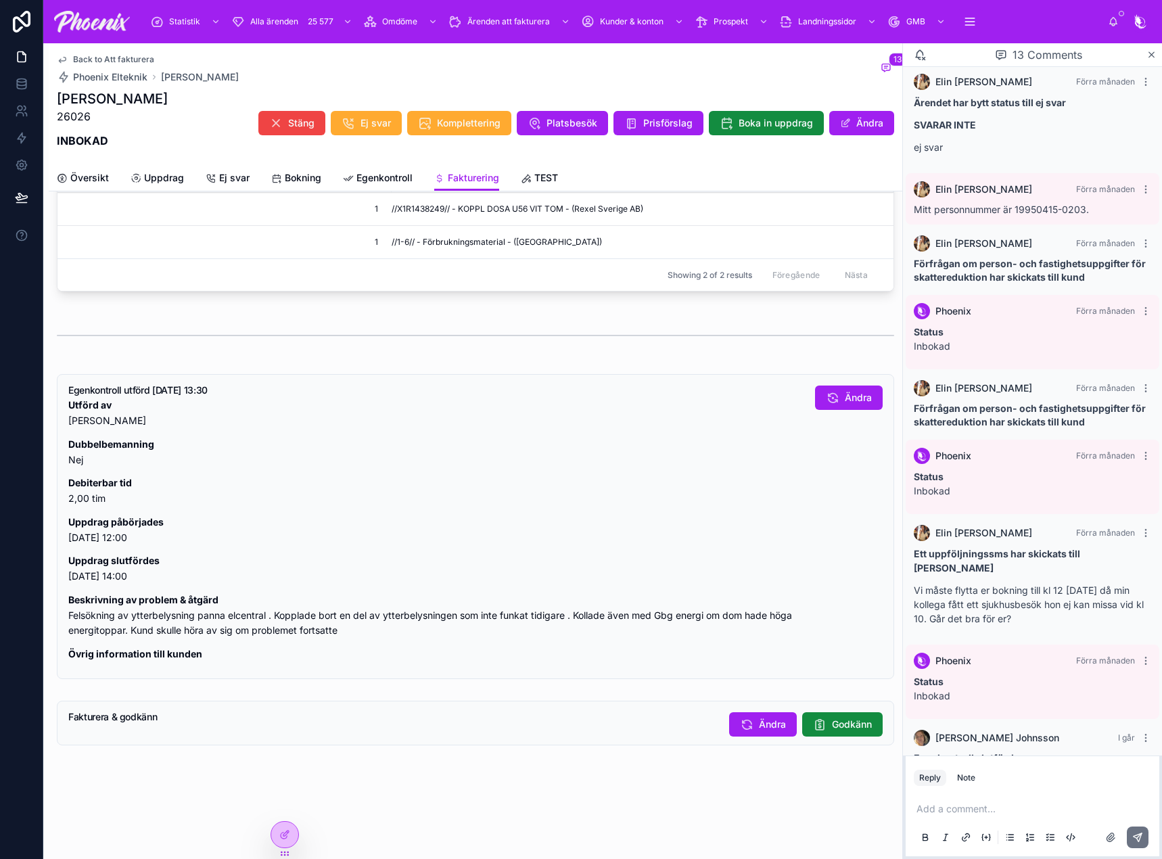
click at [272, 178] on icon at bounding box center [276, 178] width 11 height 11
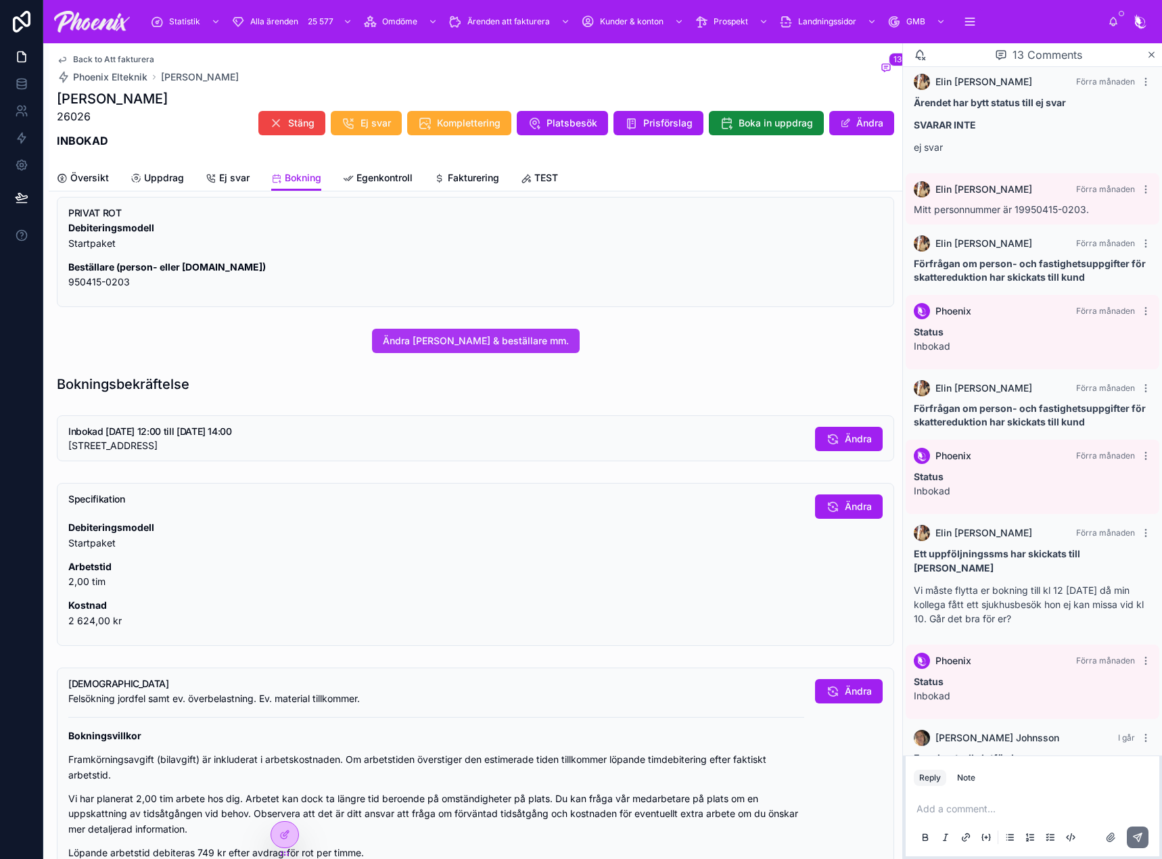
scroll to position [338, 0]
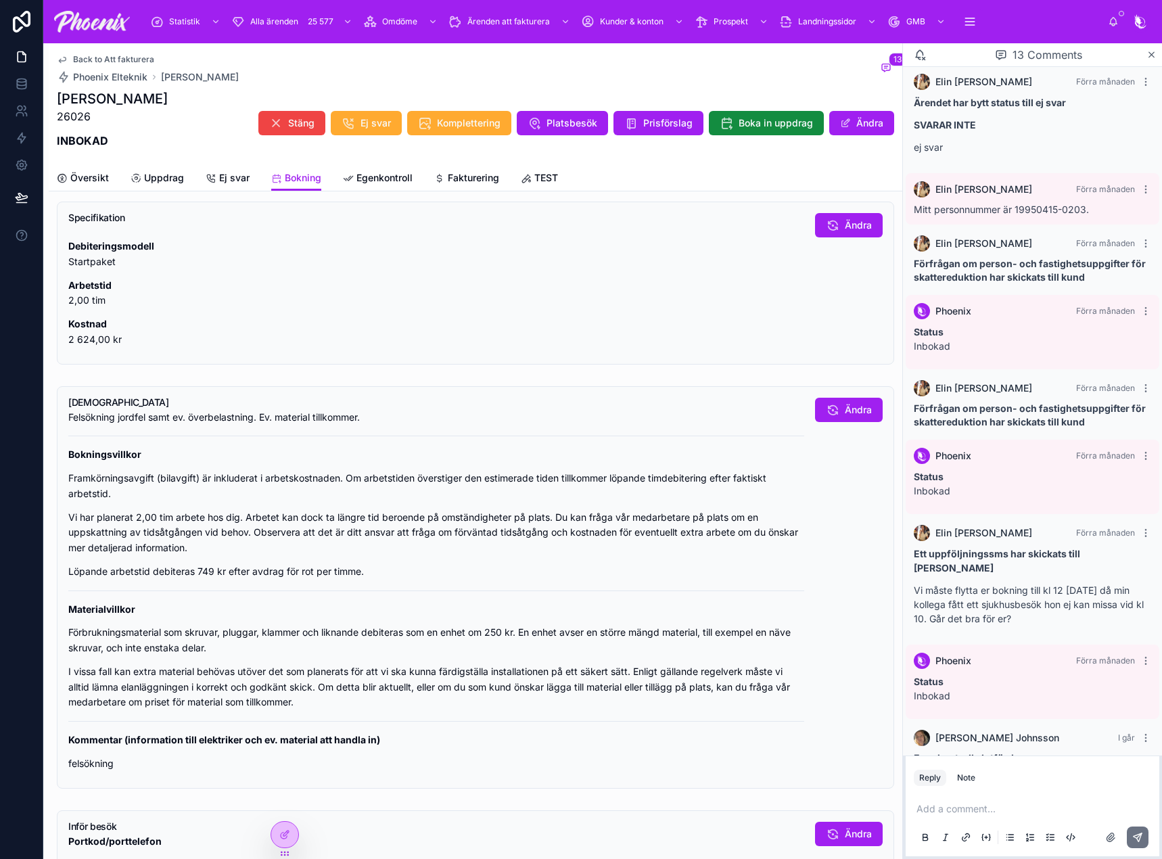
click at [450, 182] on span "Fakturering" at bounding box center [473, 178] width 51 height 14
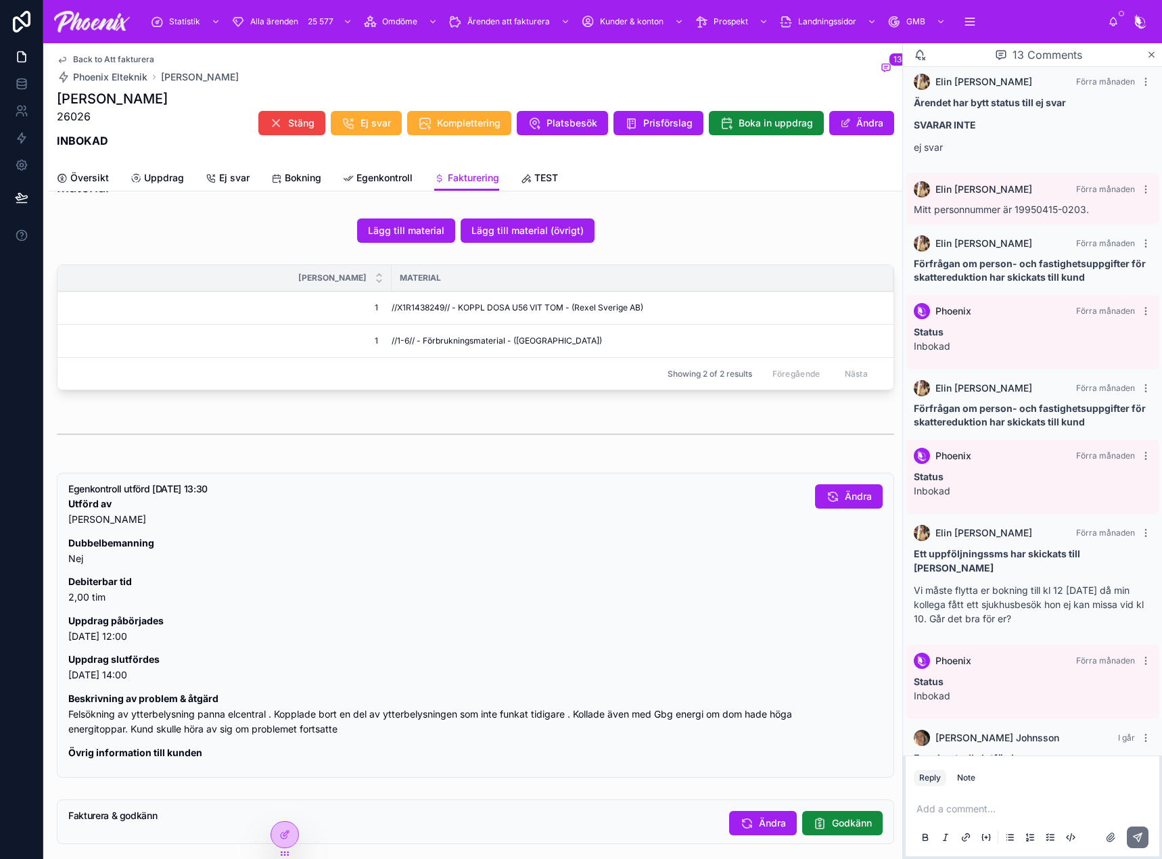
scroll to position [812, 0]
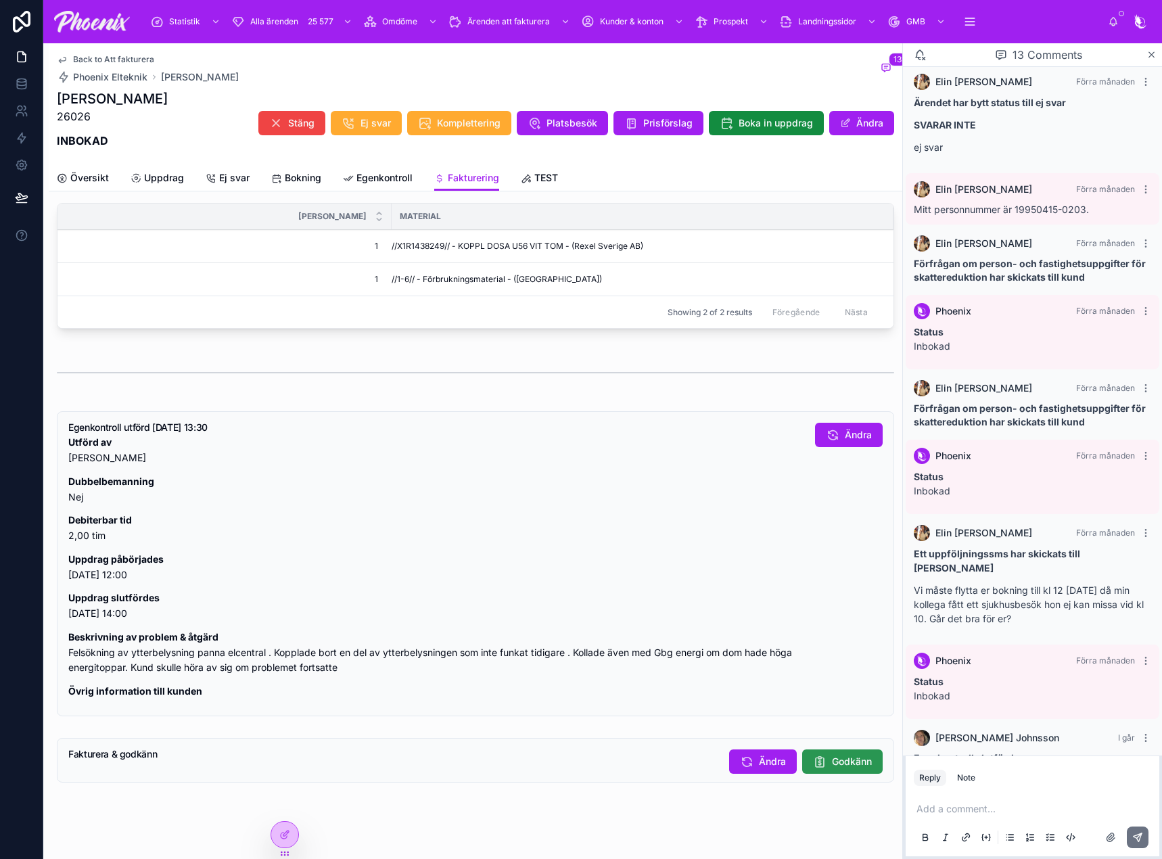
click at [832, 768] on span "Godkänn" at bounding box center [852, 762] width 40 height 14
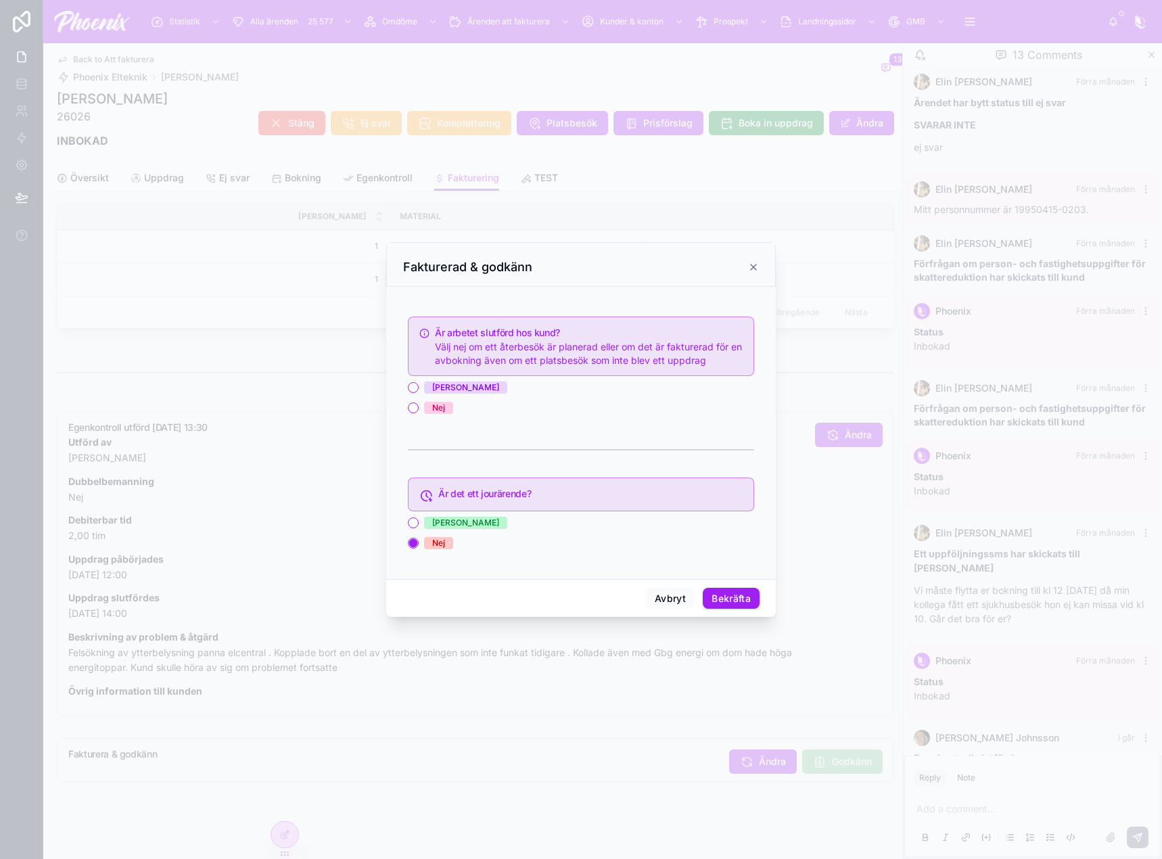
click at [432, 386] on span "Ja" at bounding box center [465, 387] width 83 height 12
click at [419, 386] on button "Ja" at bounding box center [413, 387] width 11 height 11
click at [736, 601] on button "Bekräfta" at bounding box center [731, 599] width 57 height 22
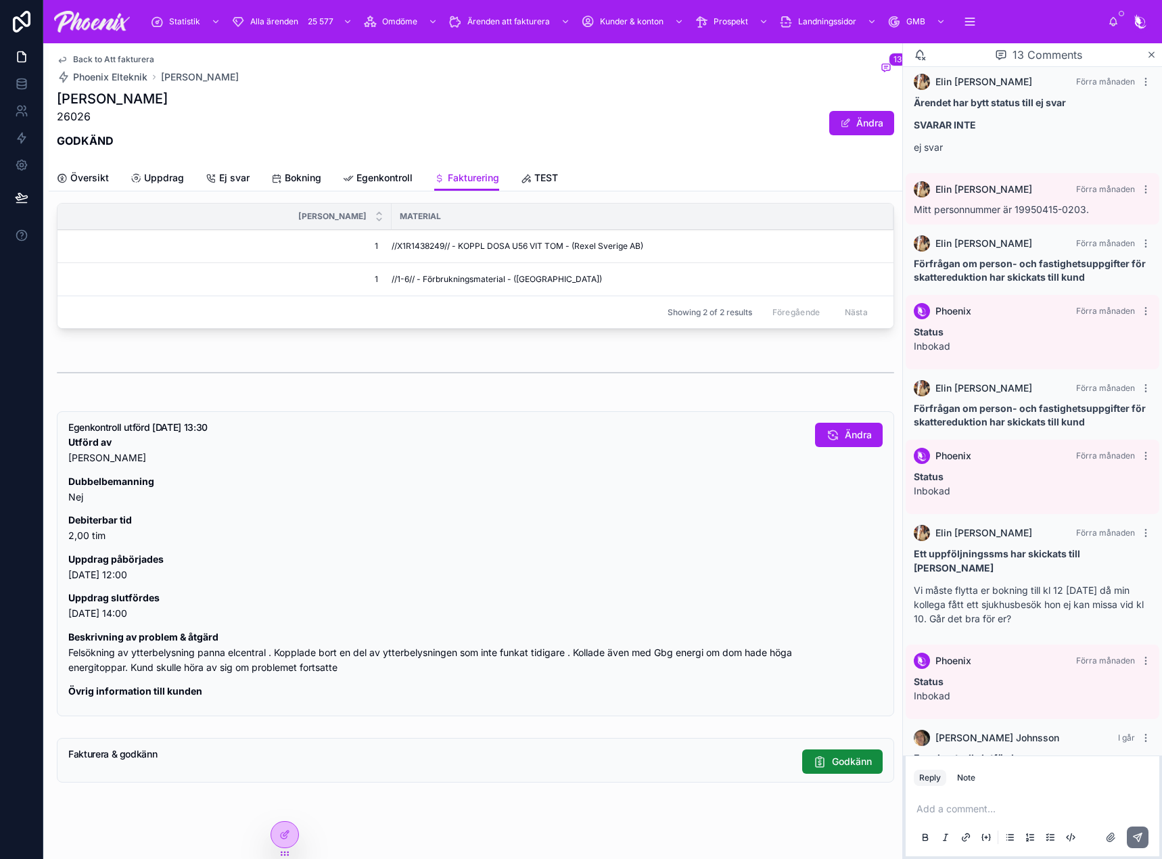
click at [139, 57] on span "Back to Att fakturera" at bounding box center [113, 59] width 81 height 11
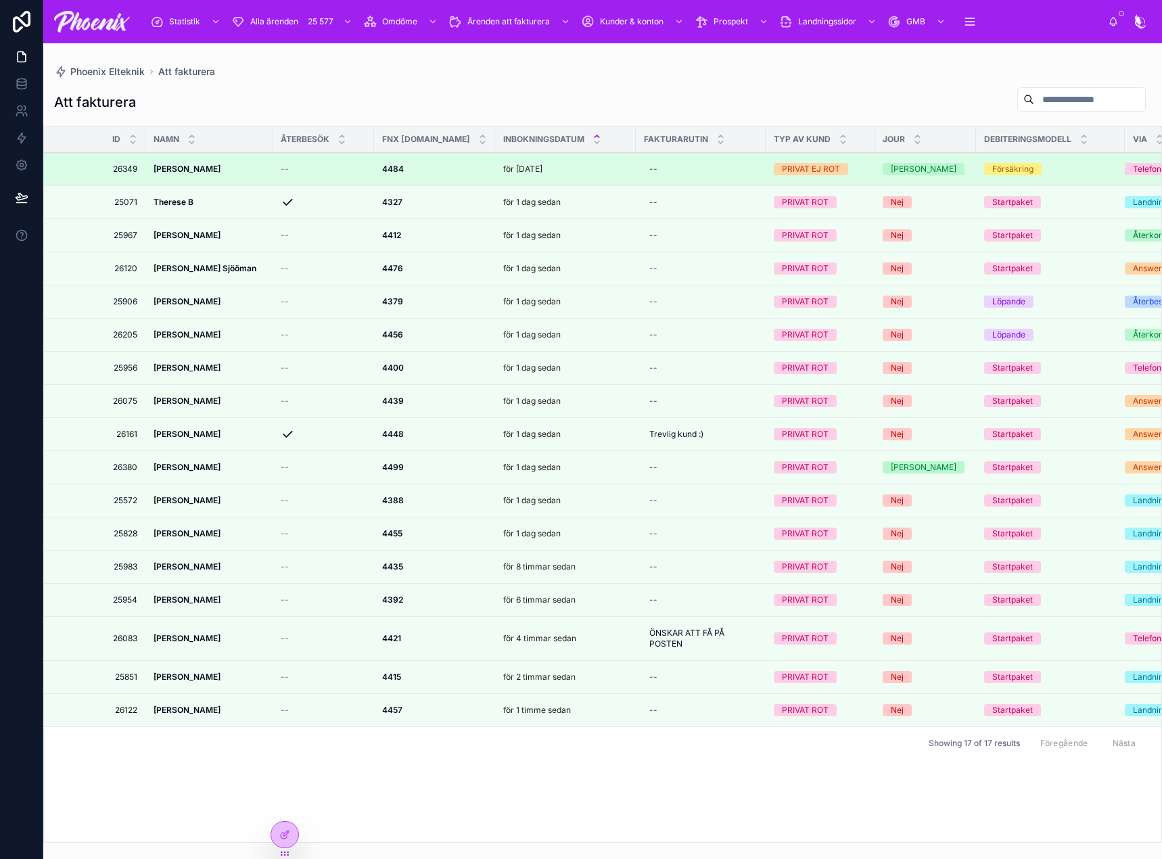
click at [393, 168] on strong "4484" at bounding box center [393, 169] width 22 height 10
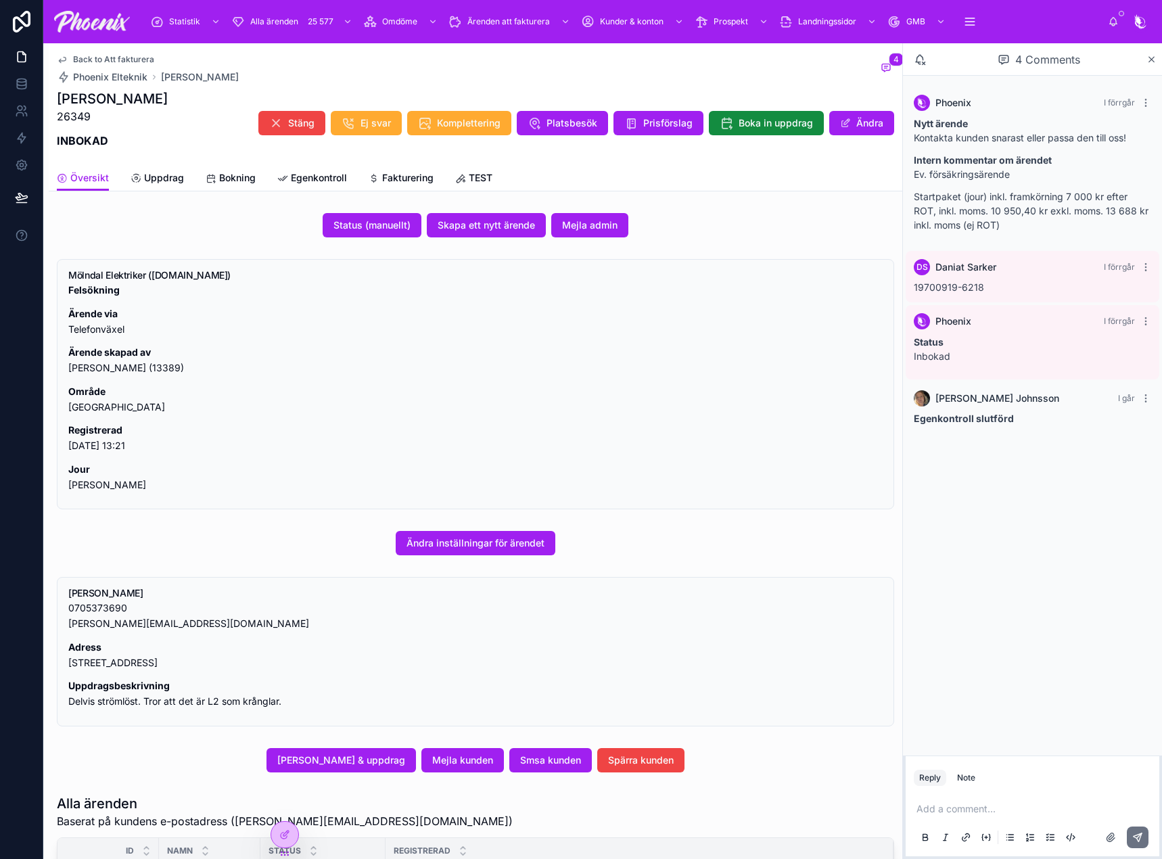
click at [407, 170] on link "Fakturering" at bounding box center [401, 179] width 65 height 27
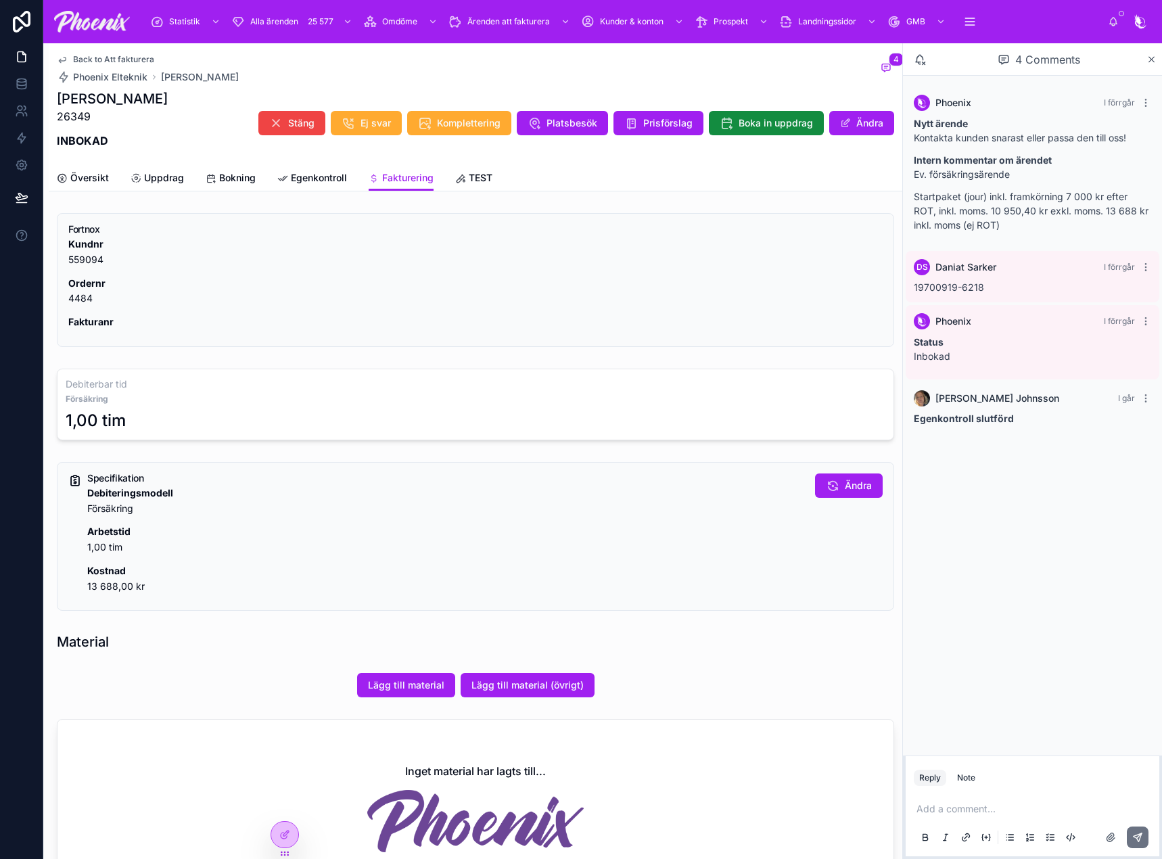
click at [89, 301] on p "Ordernr 4484" at bounding box center [475, 291] width 814 height 31
drag, startPoint x: 89, startPoint y: 301, endPoint x: 556, endPoint y: 184, distance: 481.2
click at [90, 300] on p "Ordernr 4484" at bounding box center [475, 291] width 814 height 31
copy p "4484"
click at [234, 170] on link "Bokning" at bounding box center [231, 179] width 50 height 27
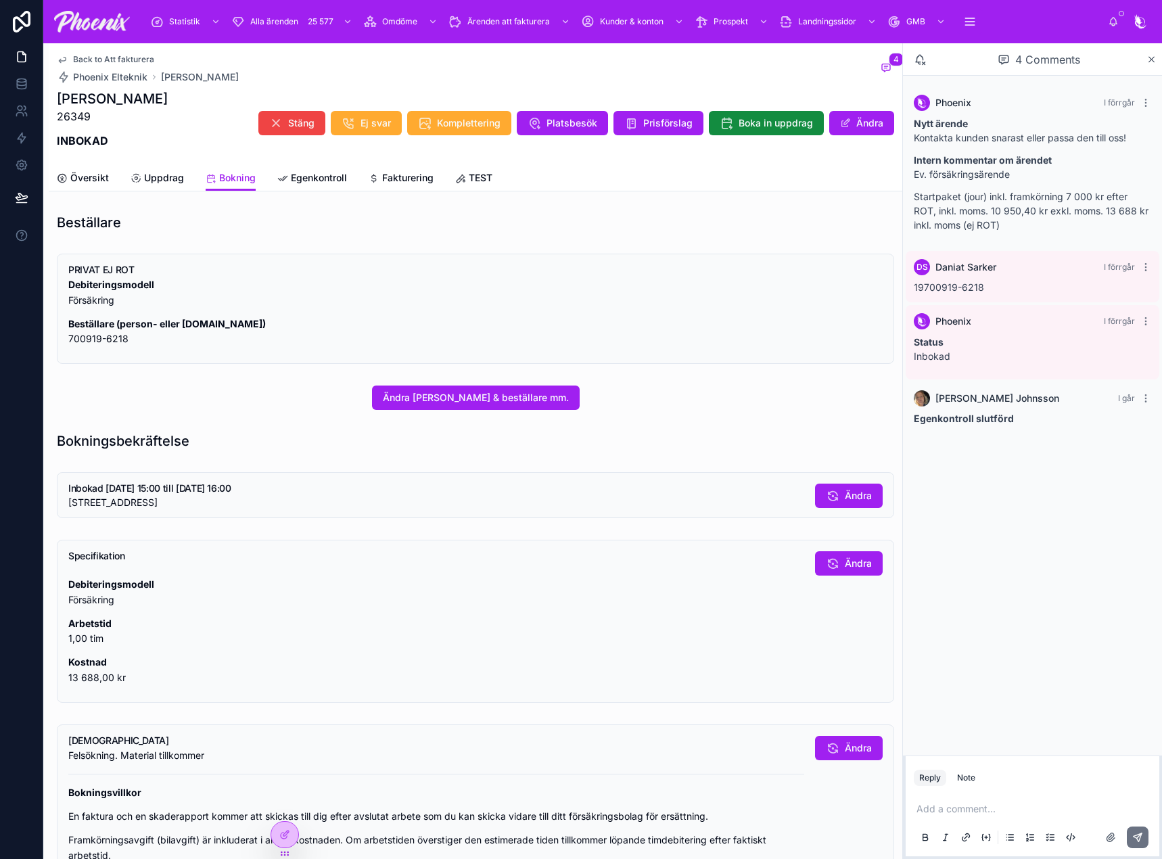
click at [385, 177] on span "Fakturering" at bounding box center [407, 178] width 51 height 14
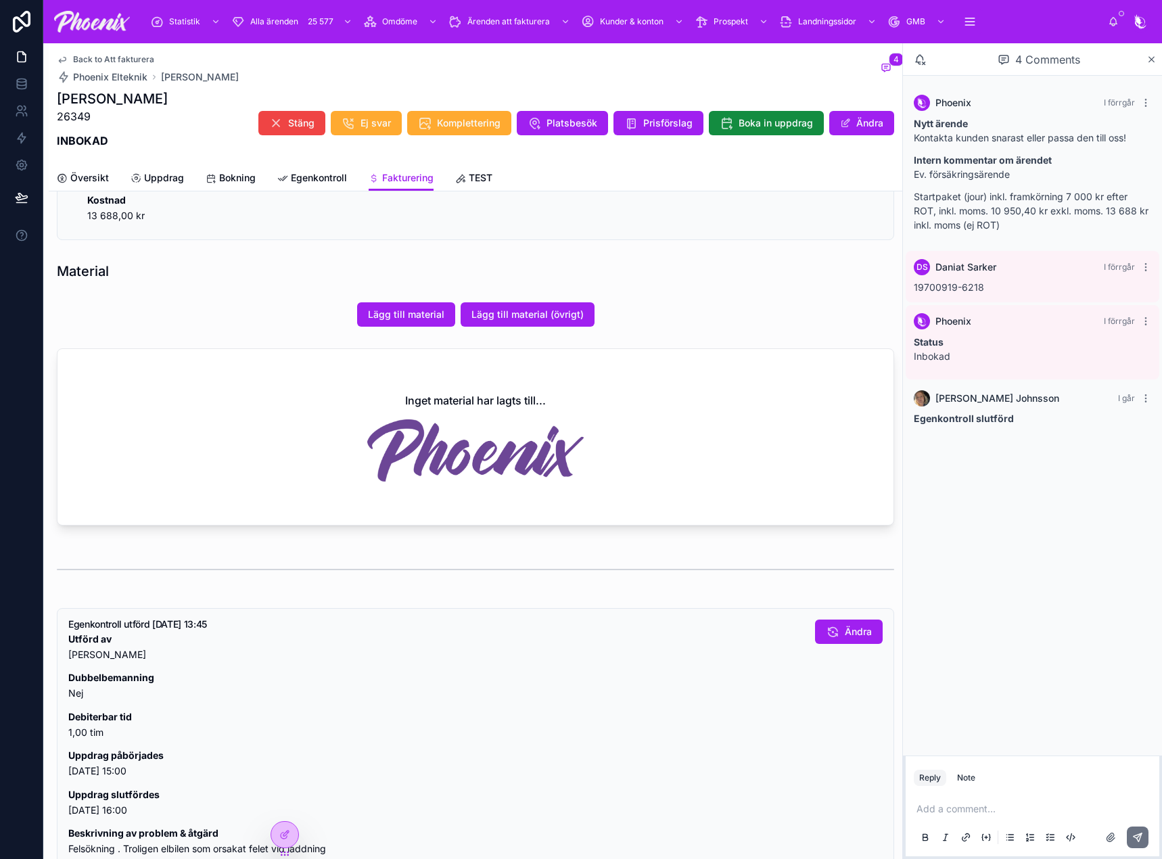
scroll to position [522, 0]
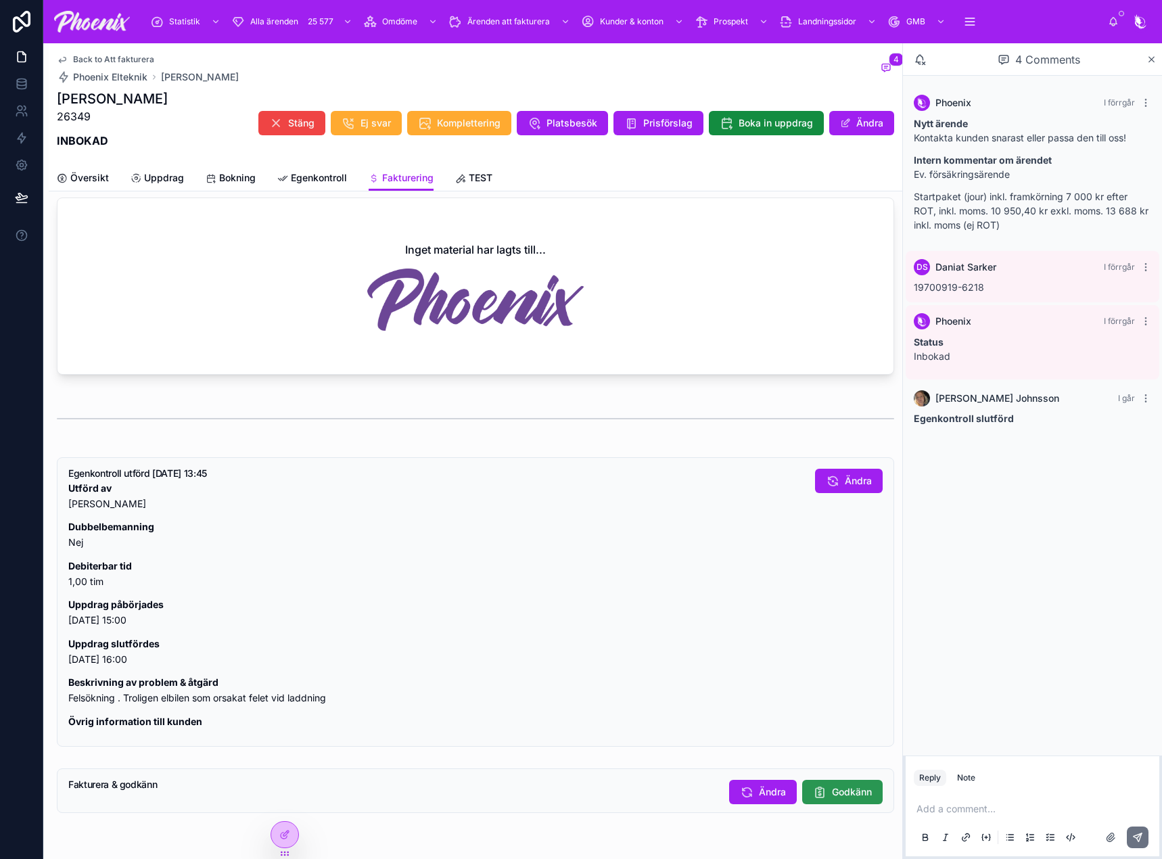
click at [837, 787] on span "Godkänn" at bounding box center [852, 792] width 40 height 14
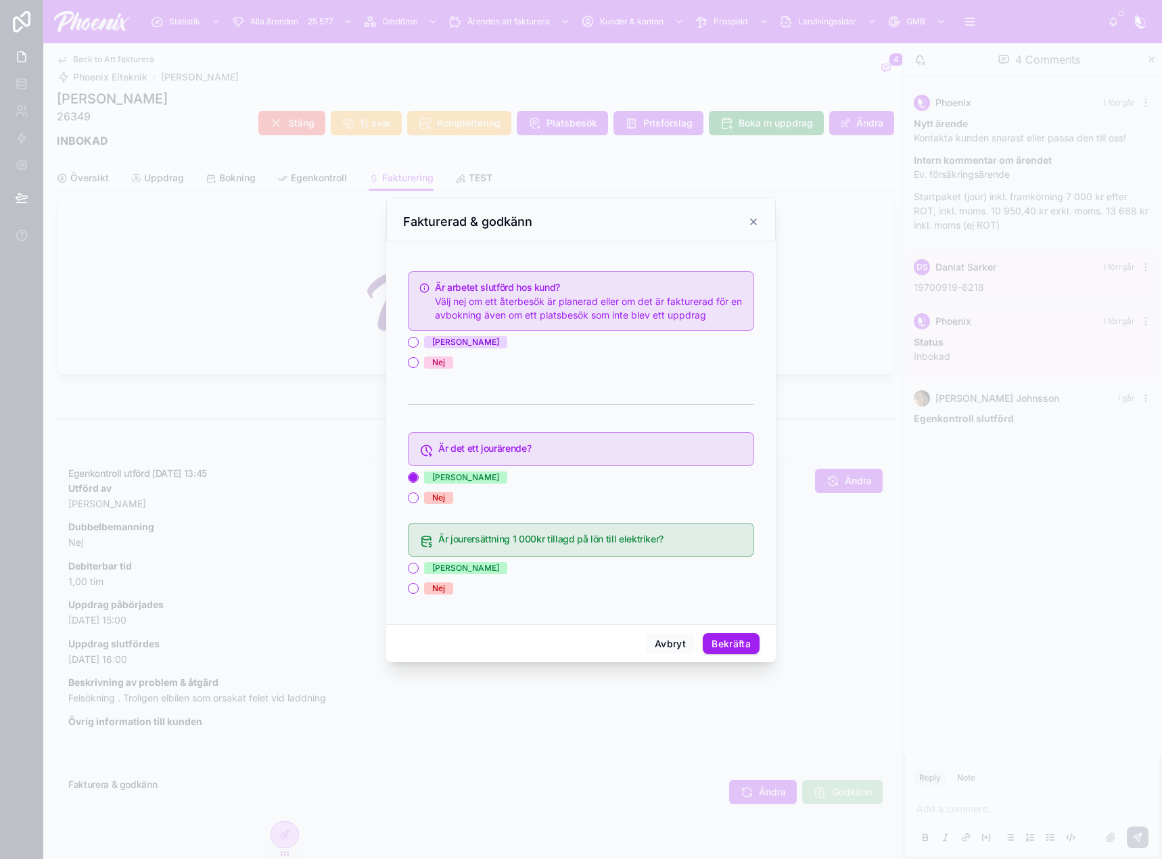
click at [419, 570] on div "Ja" at bounding box center [581, 568] width 346 height 12
click at [410, 571] on button "Ja" at bounding box center [413, 568] width 11 height 11
click at [416, 342] on button "Ja" at bounding box center [413, 342] width 11 height 11
click at [733, 639] on button "Bekräfta" at bounding box center [731, 644] width 57 height 22
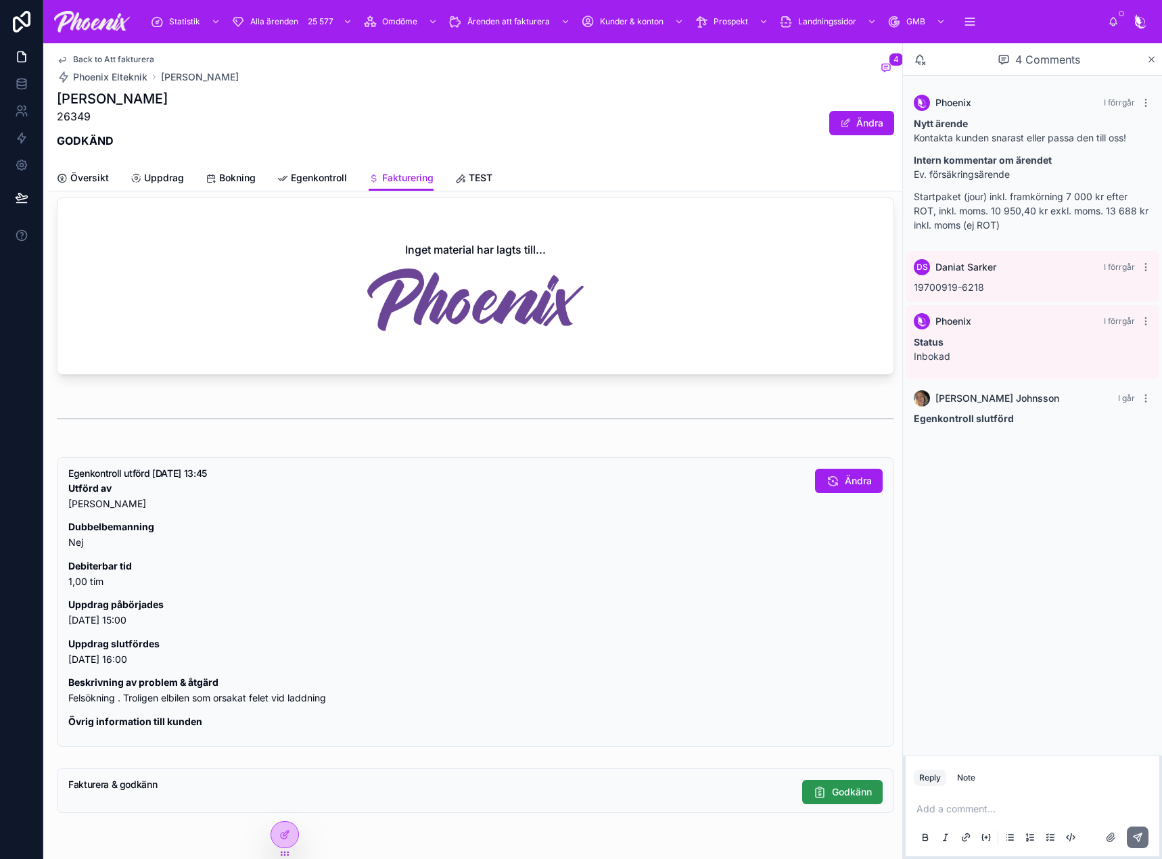
click at [816, 784] on button "Godkänn" at bounding box center [842, 792] width 80 height 24
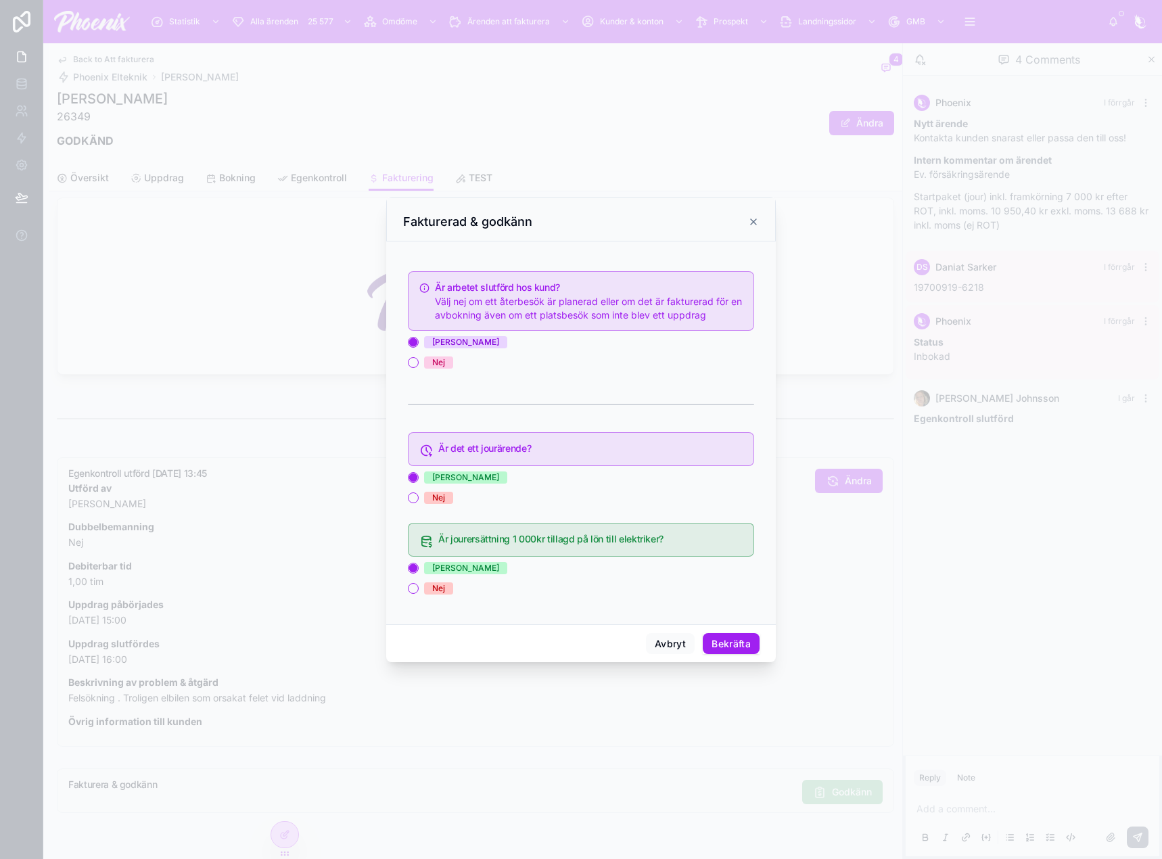
drag, startPoint x: 726, startPoint y: 654, endPoint x: 639, endPoint y: 668, distance: 87.7
click at [639, 671] on div "Fakturerad & godkänn Är arbetet slutförd hos kund? Välj nej om ett återbesök är…" at bounding box center [581, 429] width 1162 height 859
click at [677, 643] on button "Avbryt" at bounding box center [670, 644] width 49 height 22
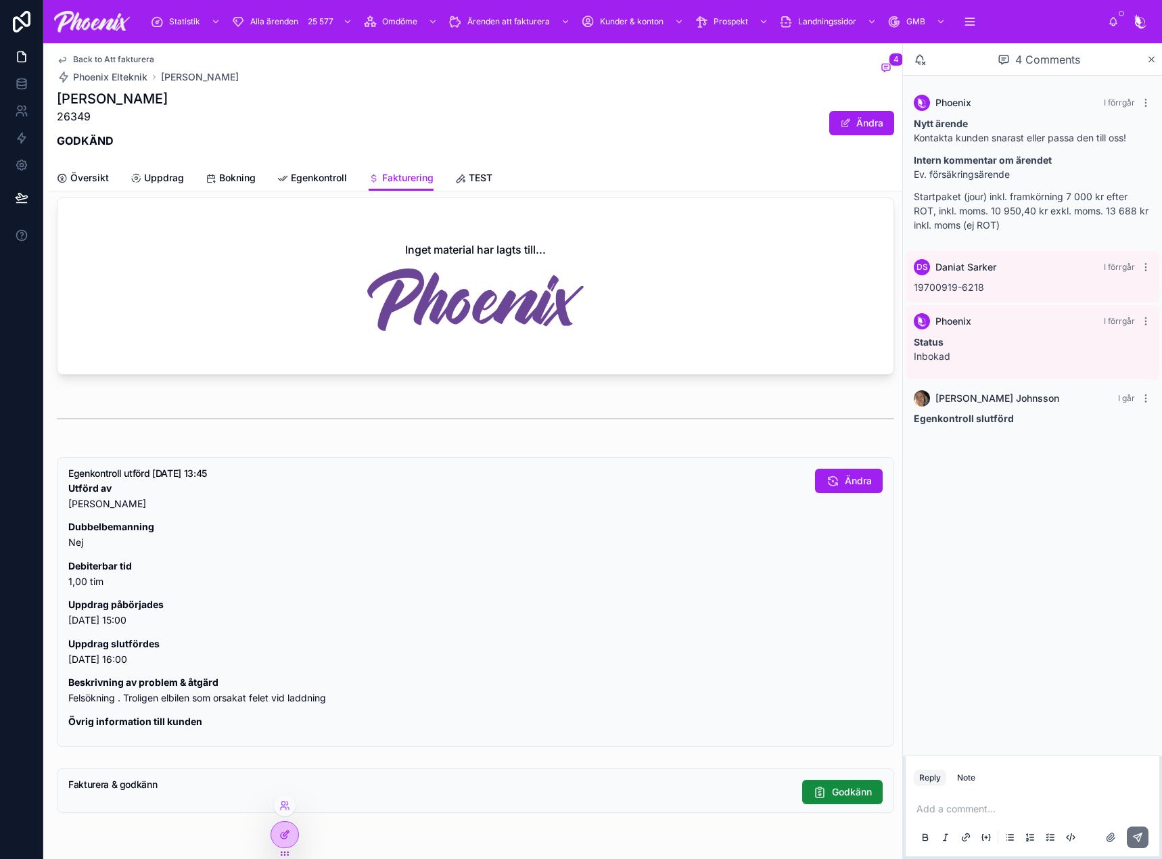
click at [282, 825] on div at bounding box center [284, 835] width 27 height 26
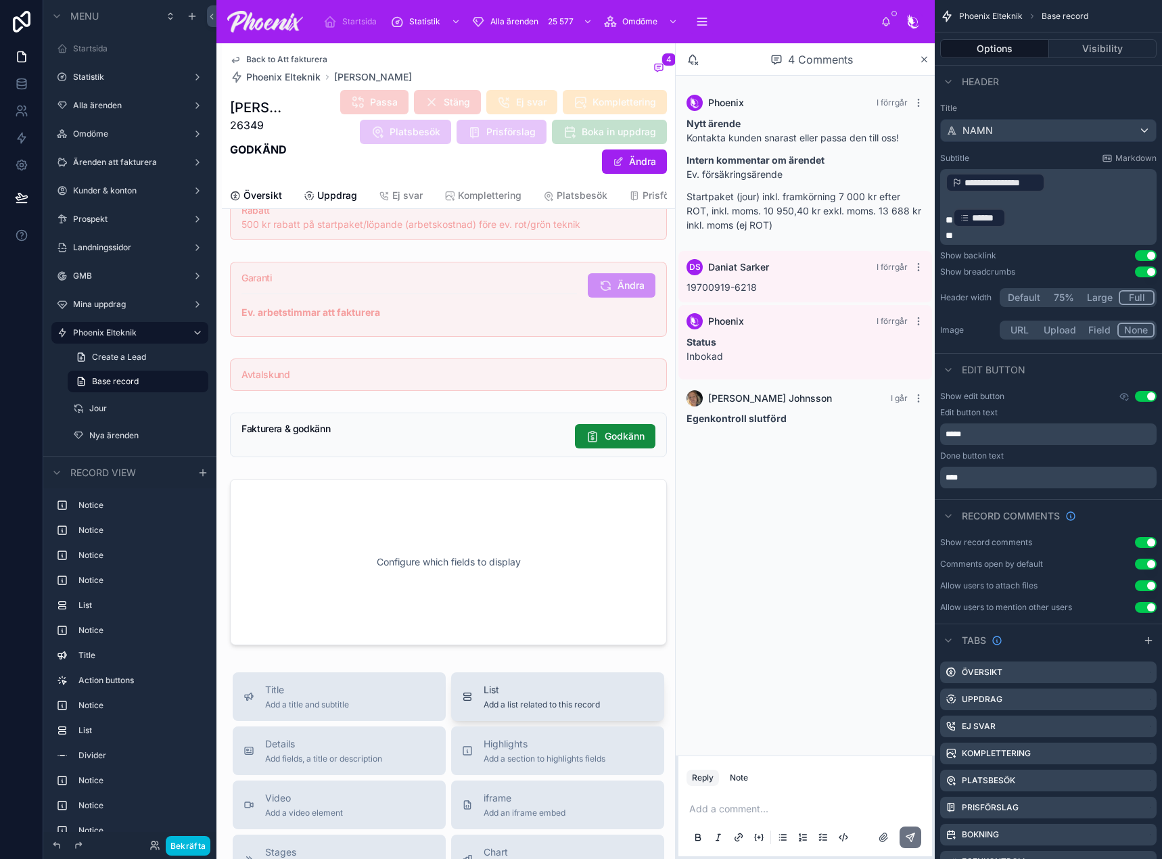
scroll to position [1536, 0]
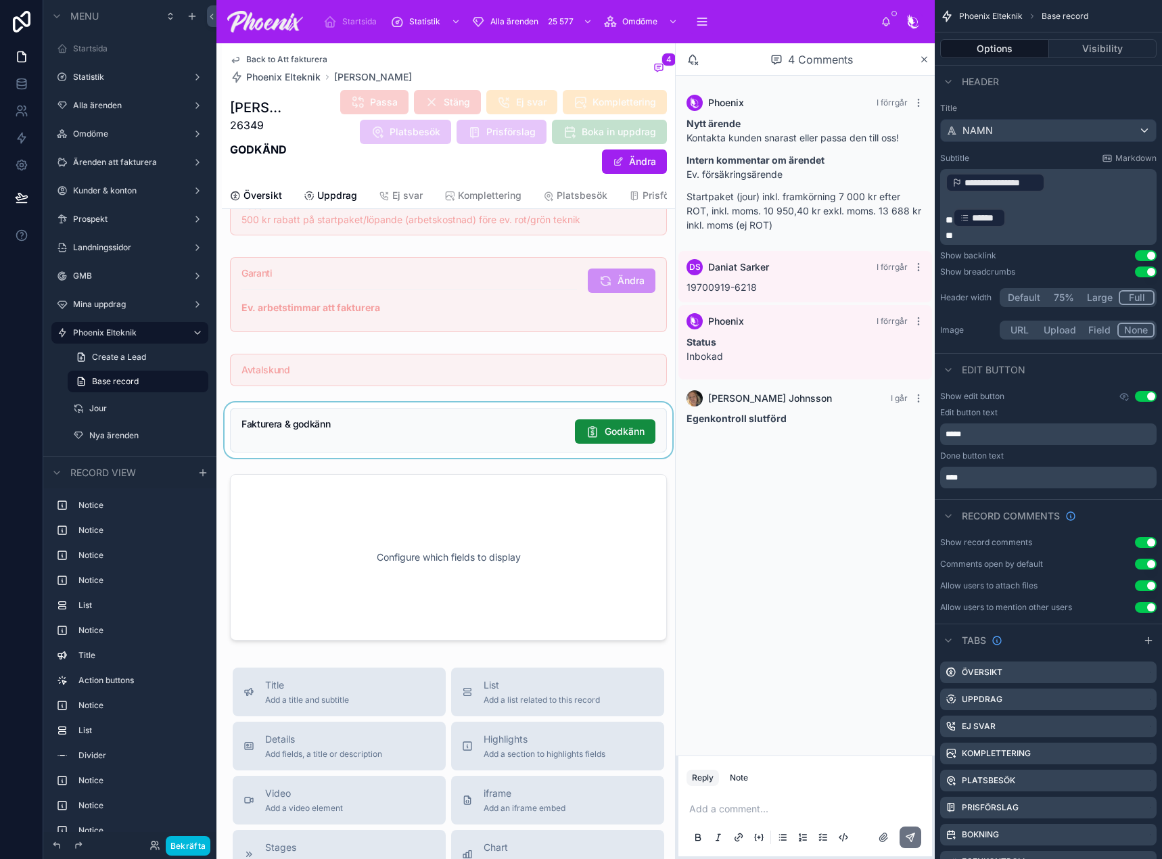
click at [431, 458] on div at bounding box center [448, 429] width 453 height 55
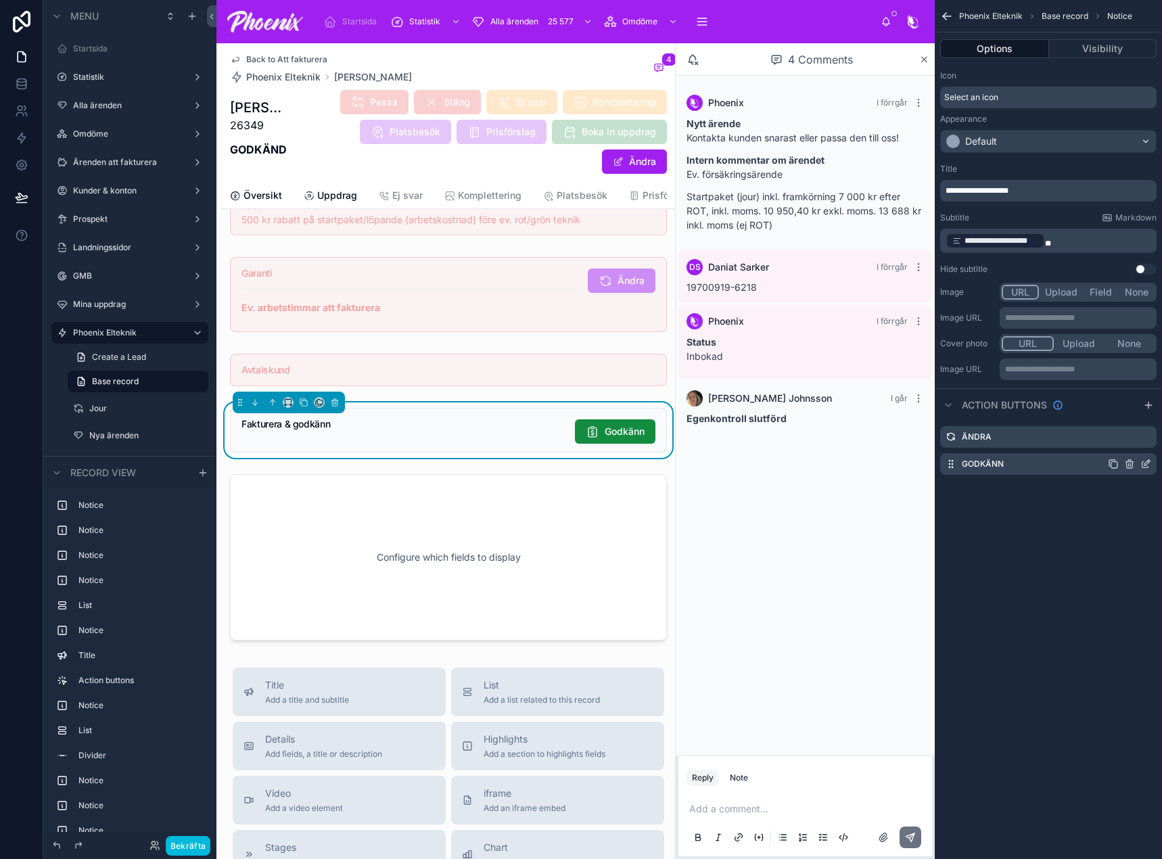
click at [1147, 460] on icon "scrollable content" at bounding box center [1145, 464] width 11 height 11
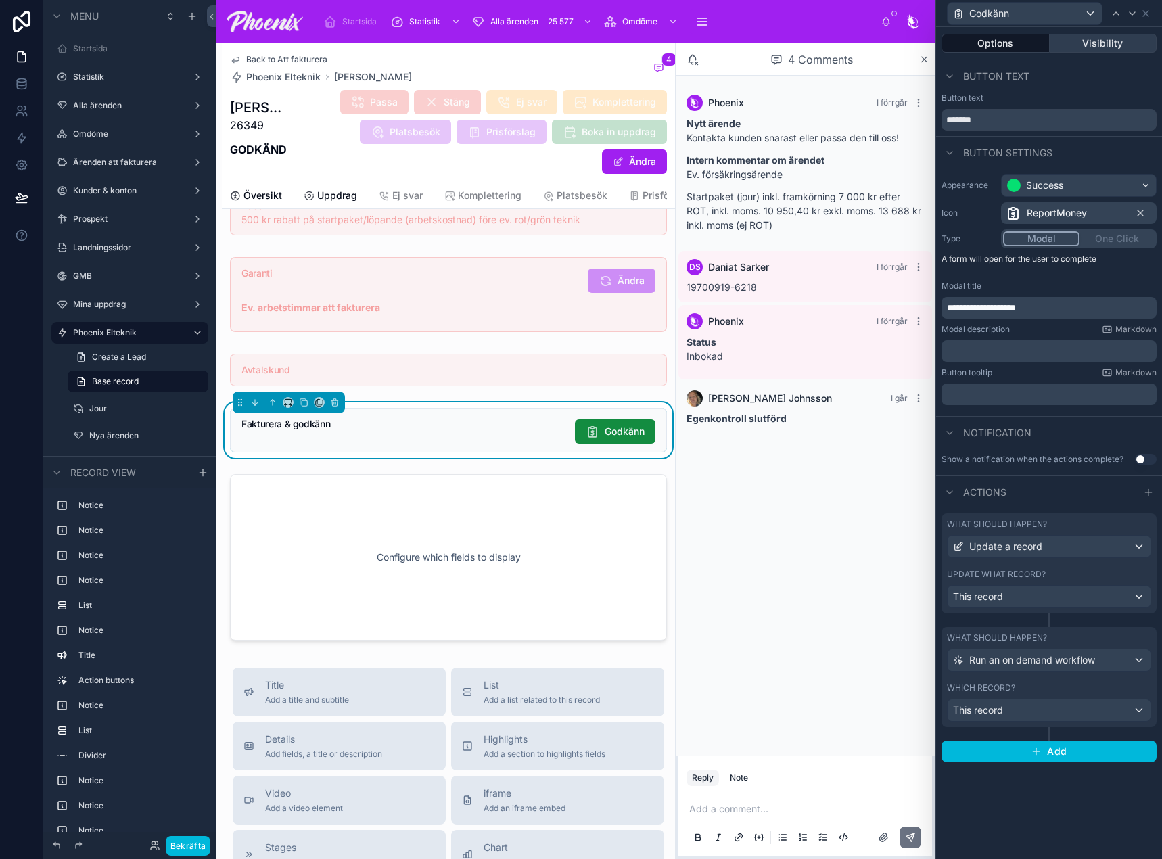
click at [1115, 45] on button "Visibility" at bounding box center [1104, 43] width 108 height 19
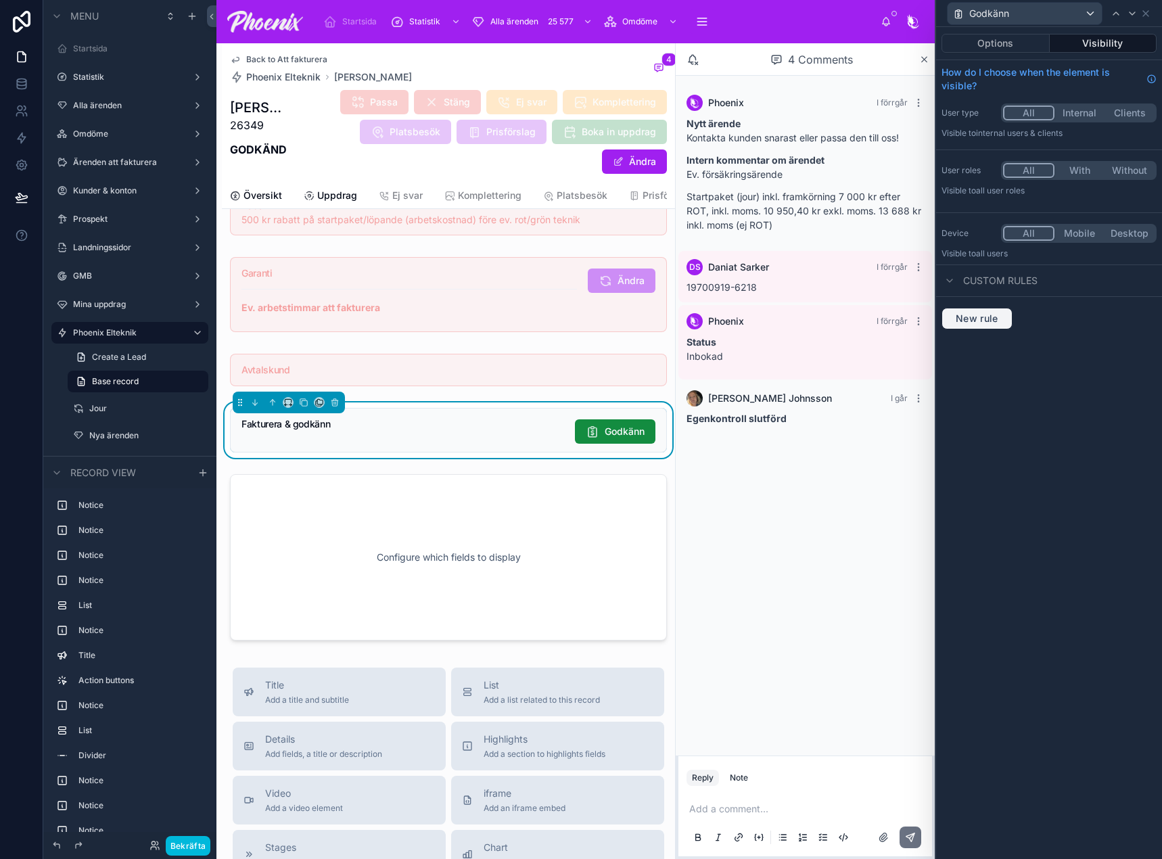
click at [984, 313] on span "New rule" at bounding box center [976, 318] width 53 height 12
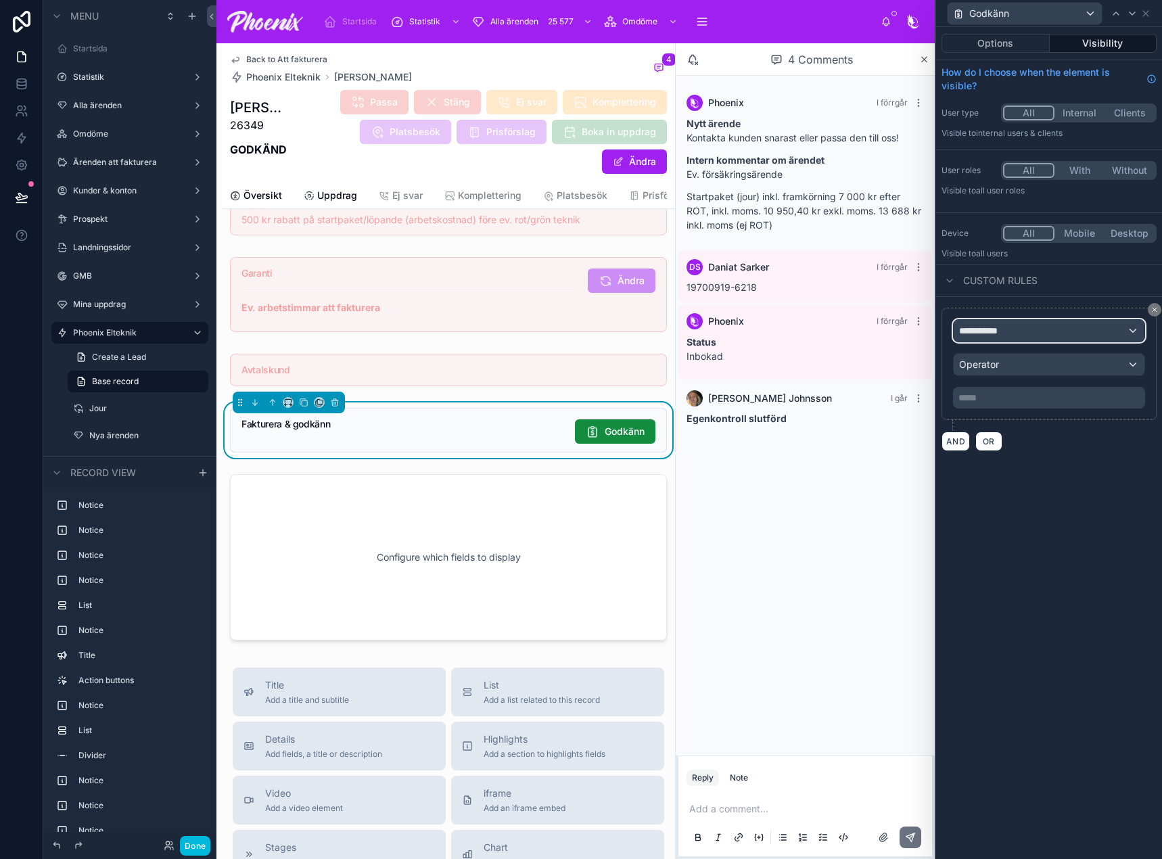
click at [990, 329] on span "**********" at bounding box center [984, 331] width 50 height 14
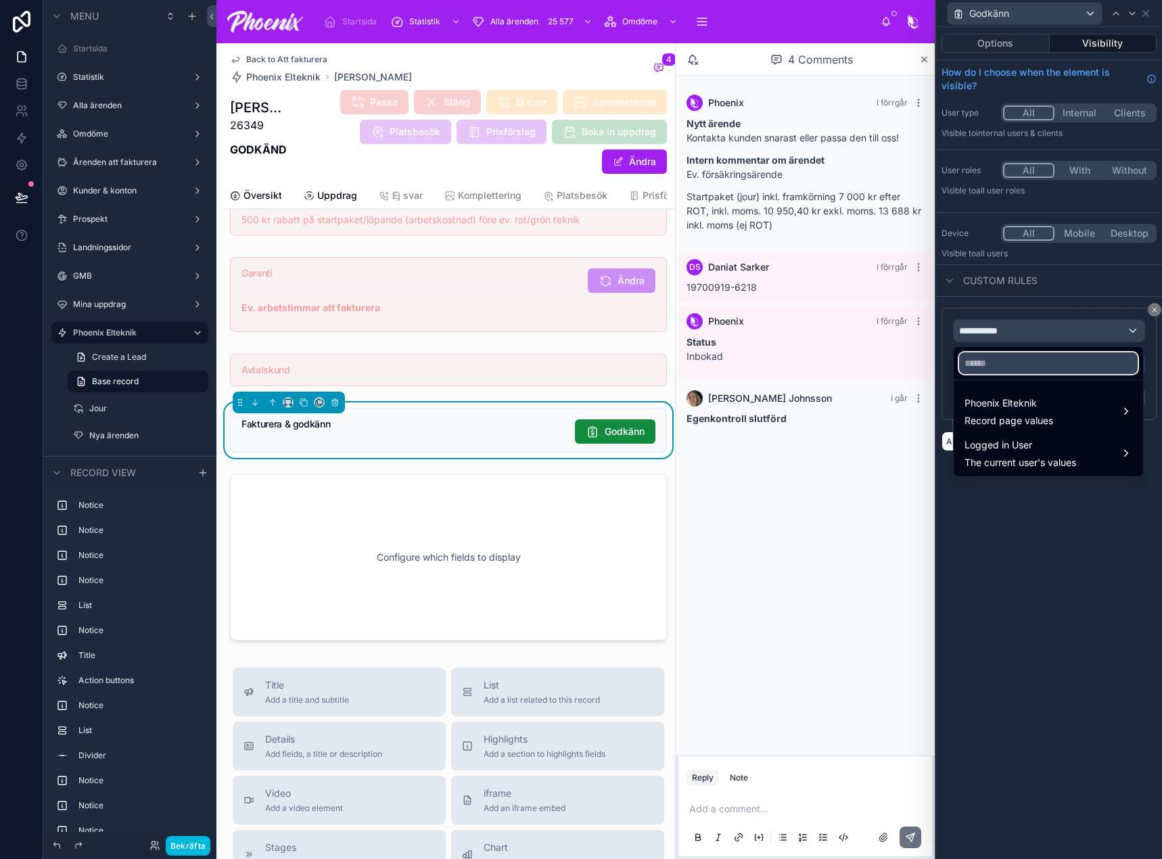
click at [998, 355] on input "text" at bounding box center [1048, 363] width 179 height 22
type input "****"
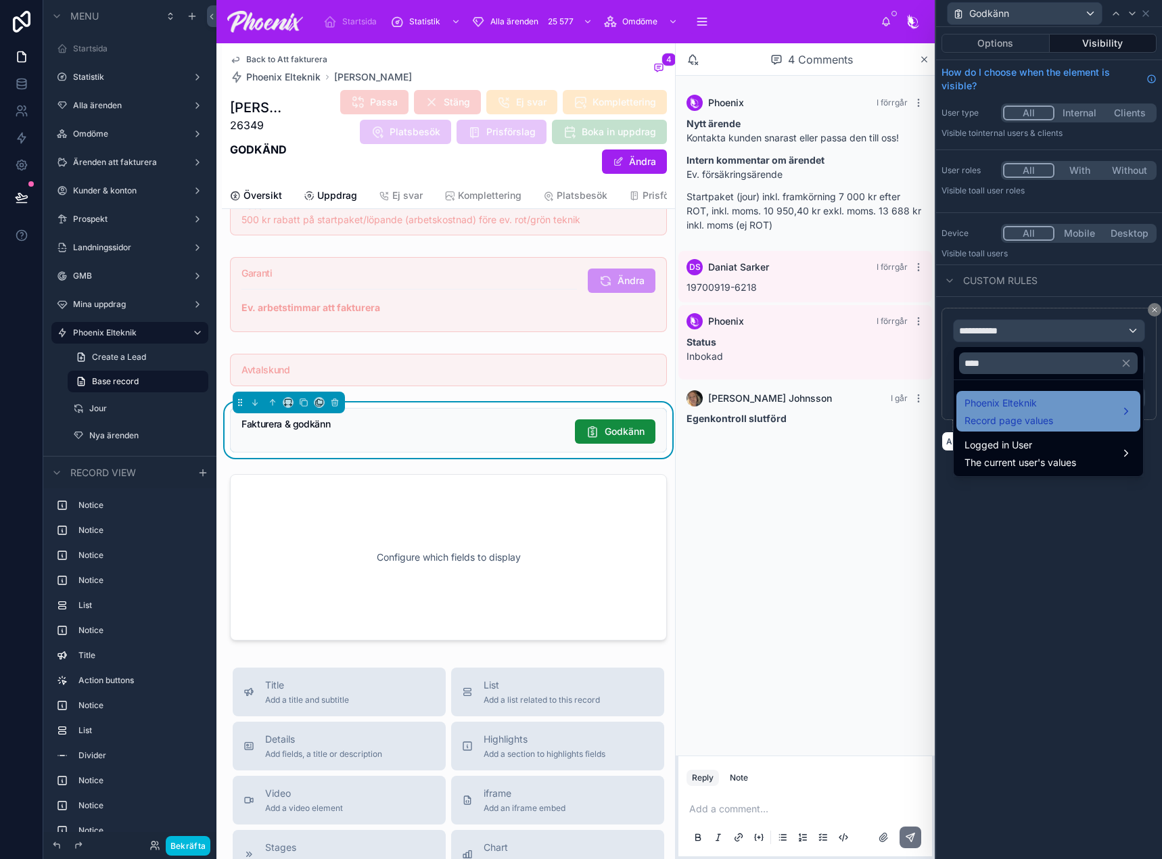
click at [1014, 404] on span "Phoenix Elteknik" at bounding box center [1009, 403] width 89 height 16
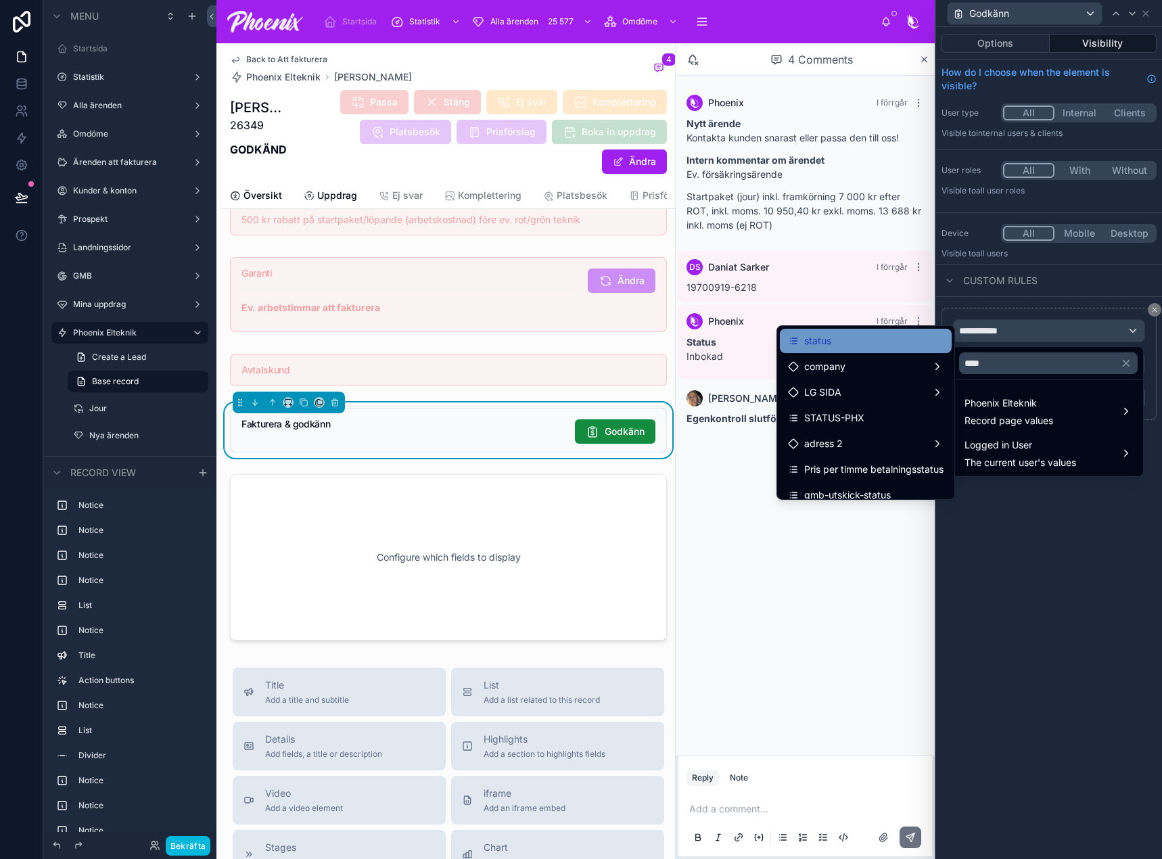
click at [884, 339] on div "status" at bounding box center [866, 341] width 156 height 16
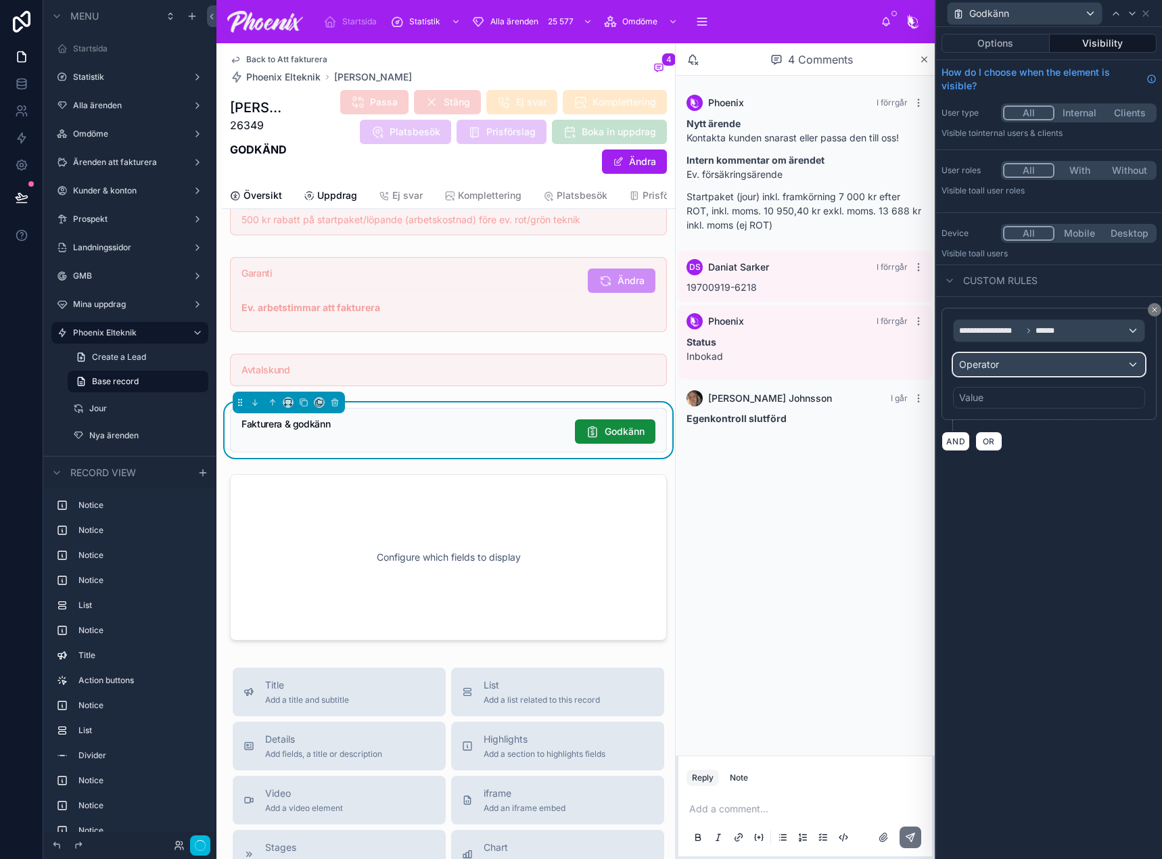
click at [1011, 365] on div "Operator" at bounding box center [1049, 365] width 191 height 22
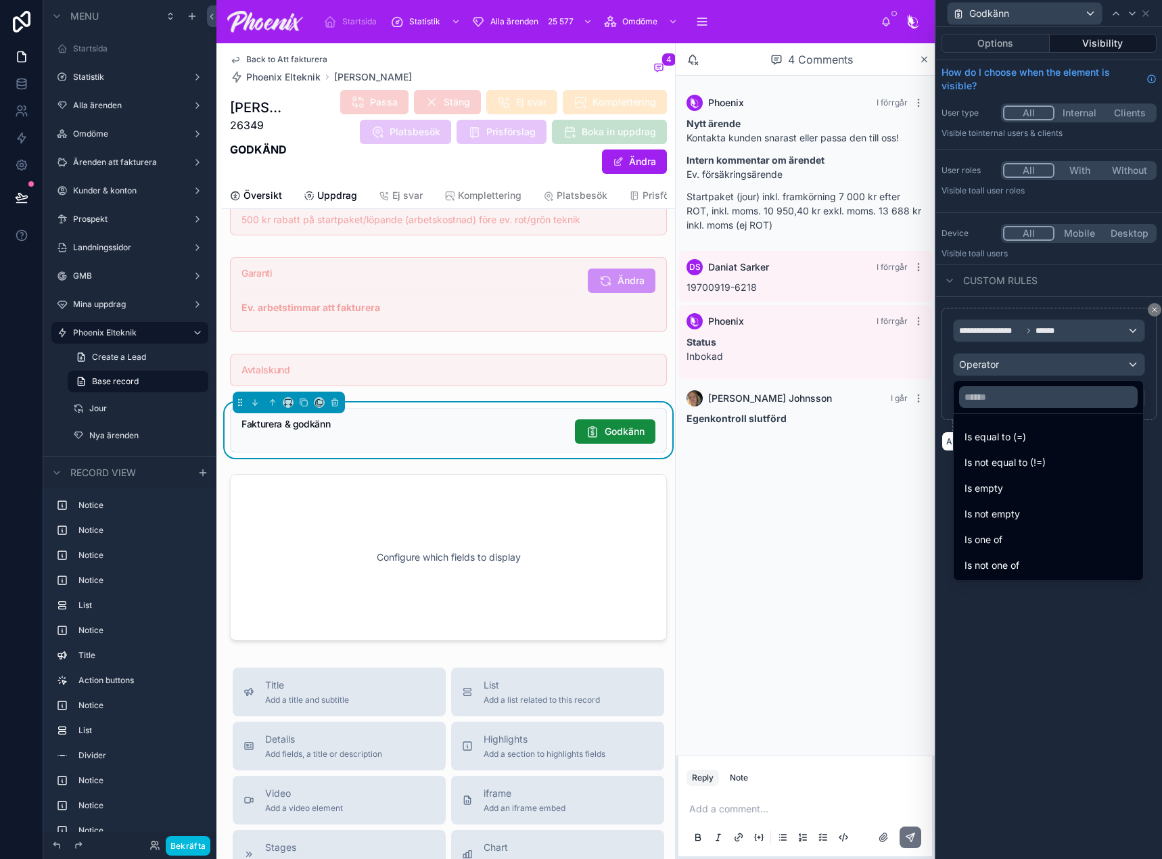
click at [1017, 461] on span "Is not equal to (!=)" at bounding box center [1005, 463] width 81 height 16
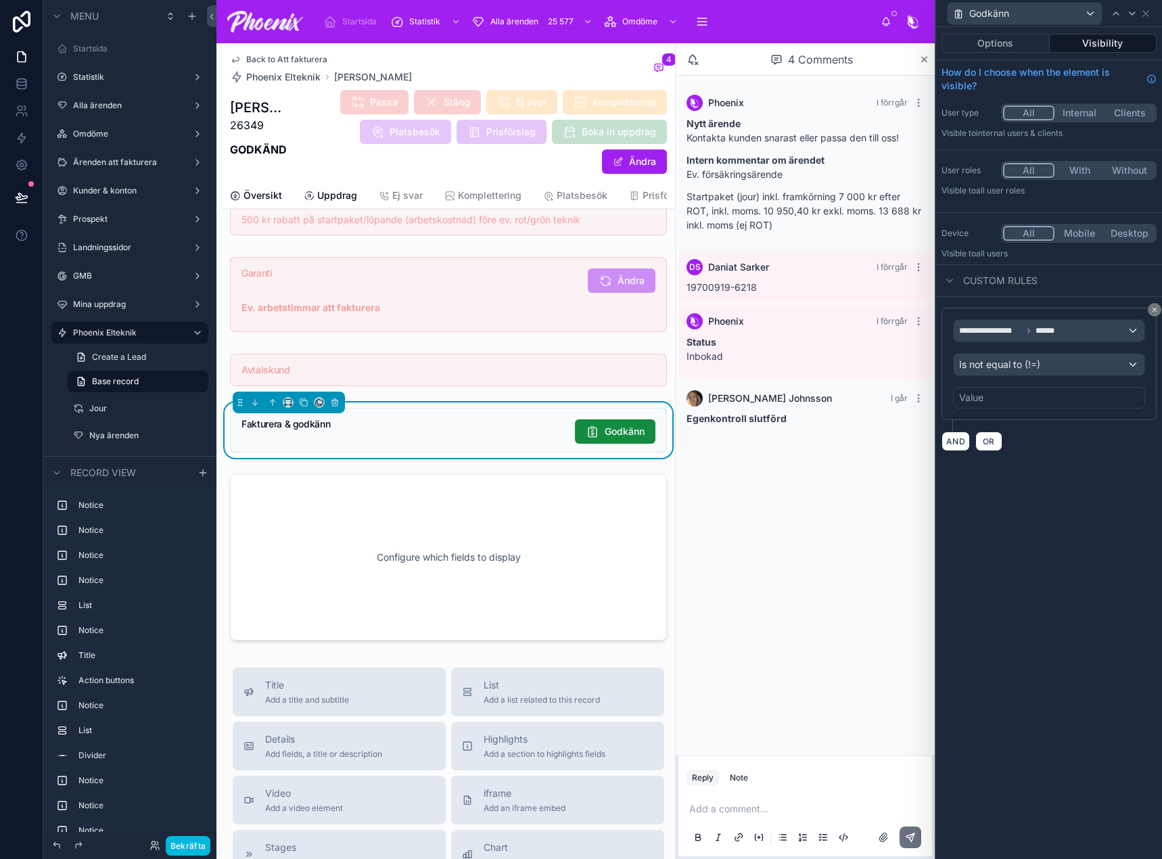
click at [1002, 399] on div "Value" at bounding box center [1049, 398] width 192 height 22
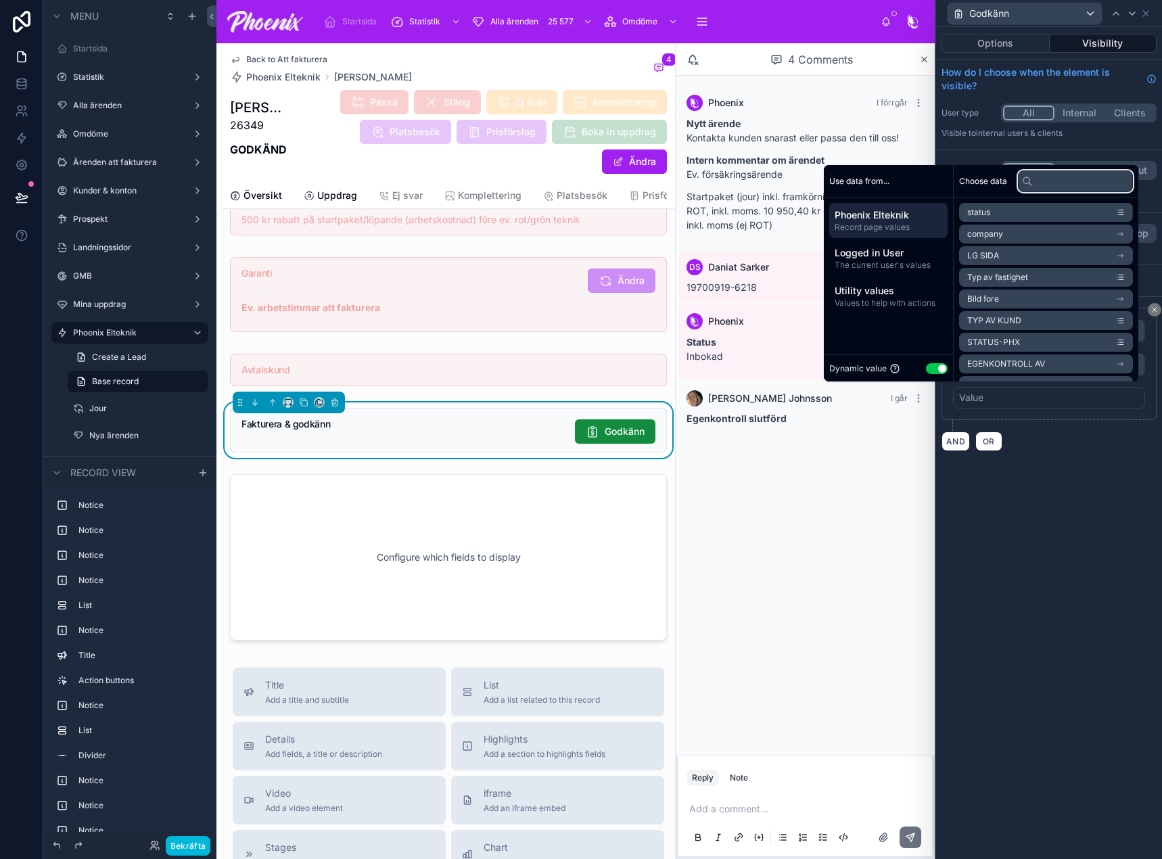
click at [1038, 185] on input "text" at bounding box center [1075, 181] width 115 height 22
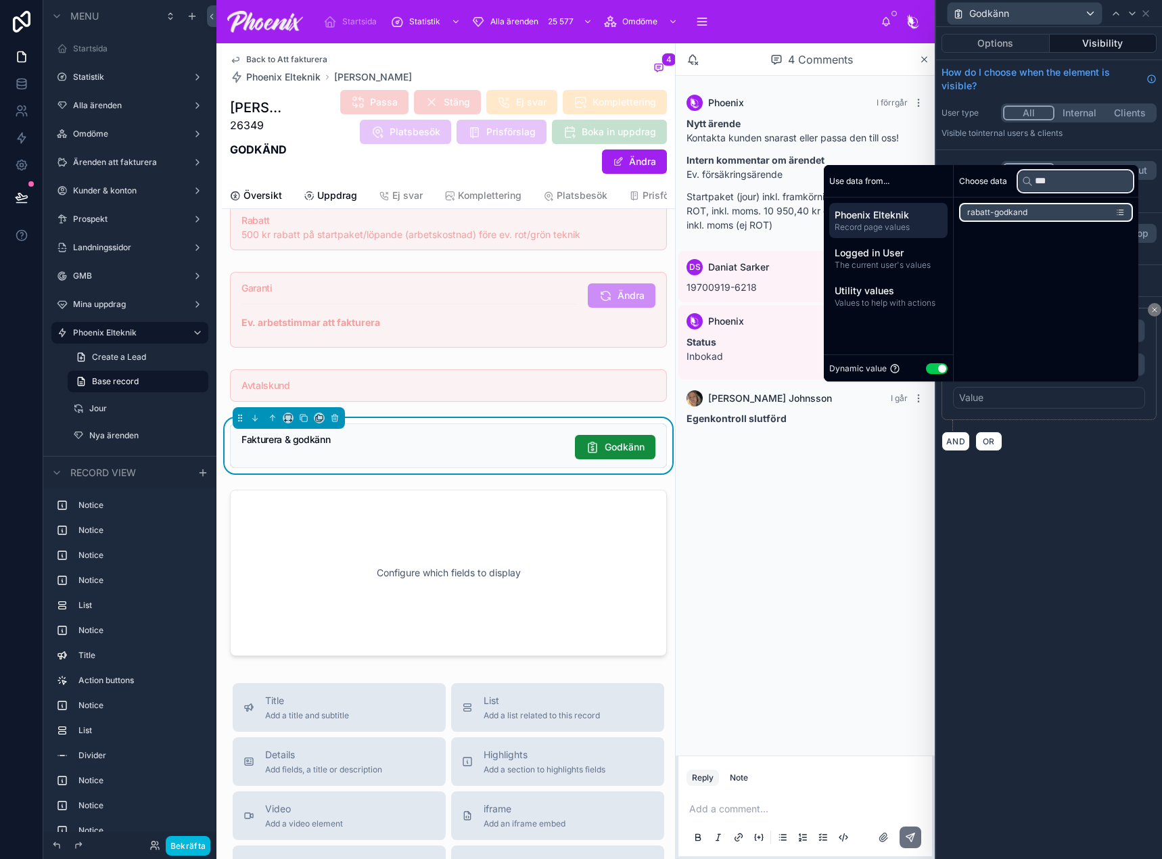
scroll to position [1552, 0]
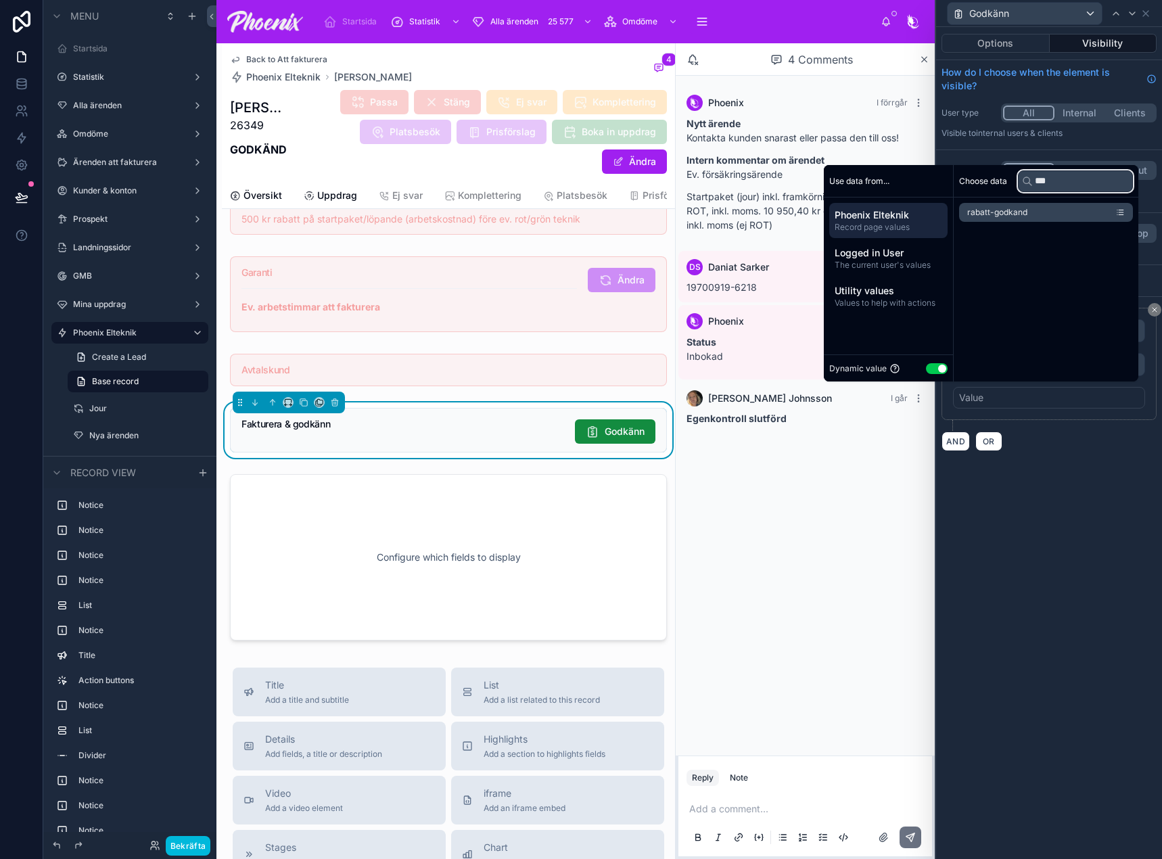
type input "***"
click at [927, 366] on button "Use setting" at bounding box center [937, 368] width 22 height 11
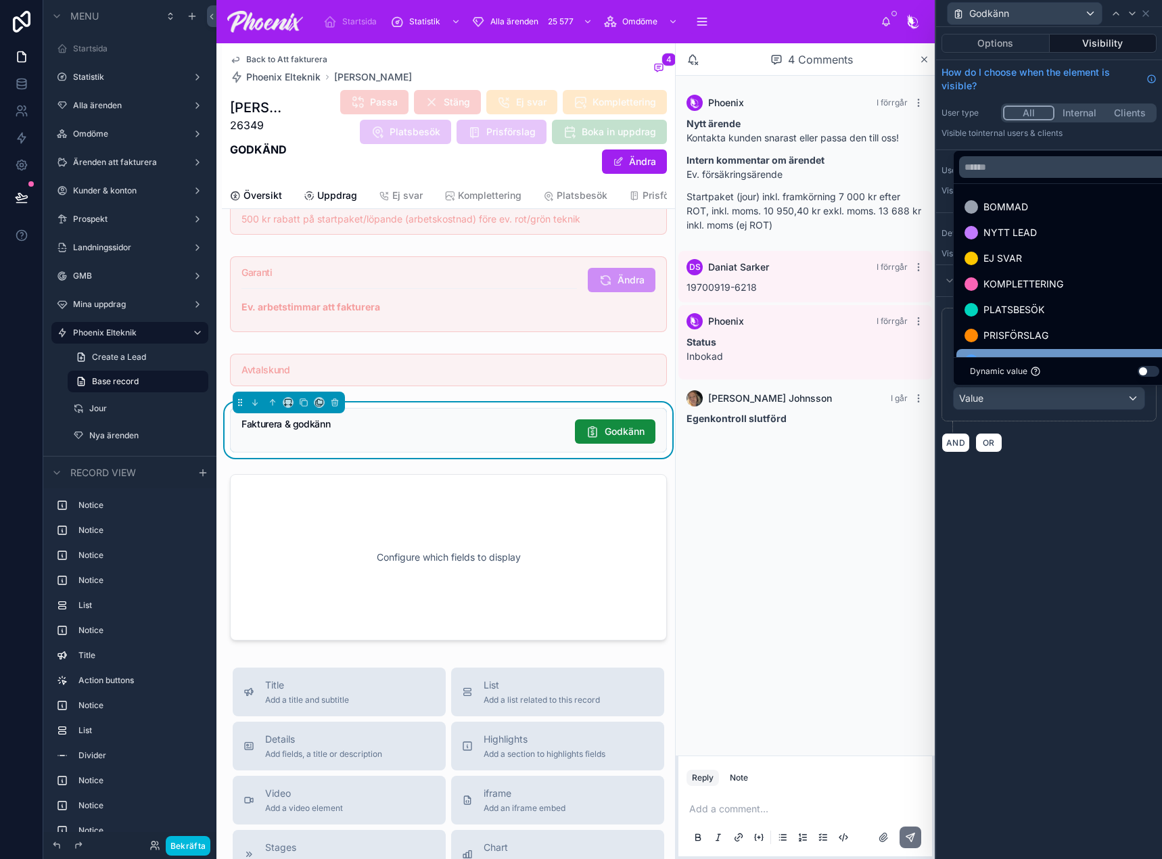
scroll to position [53, 0]
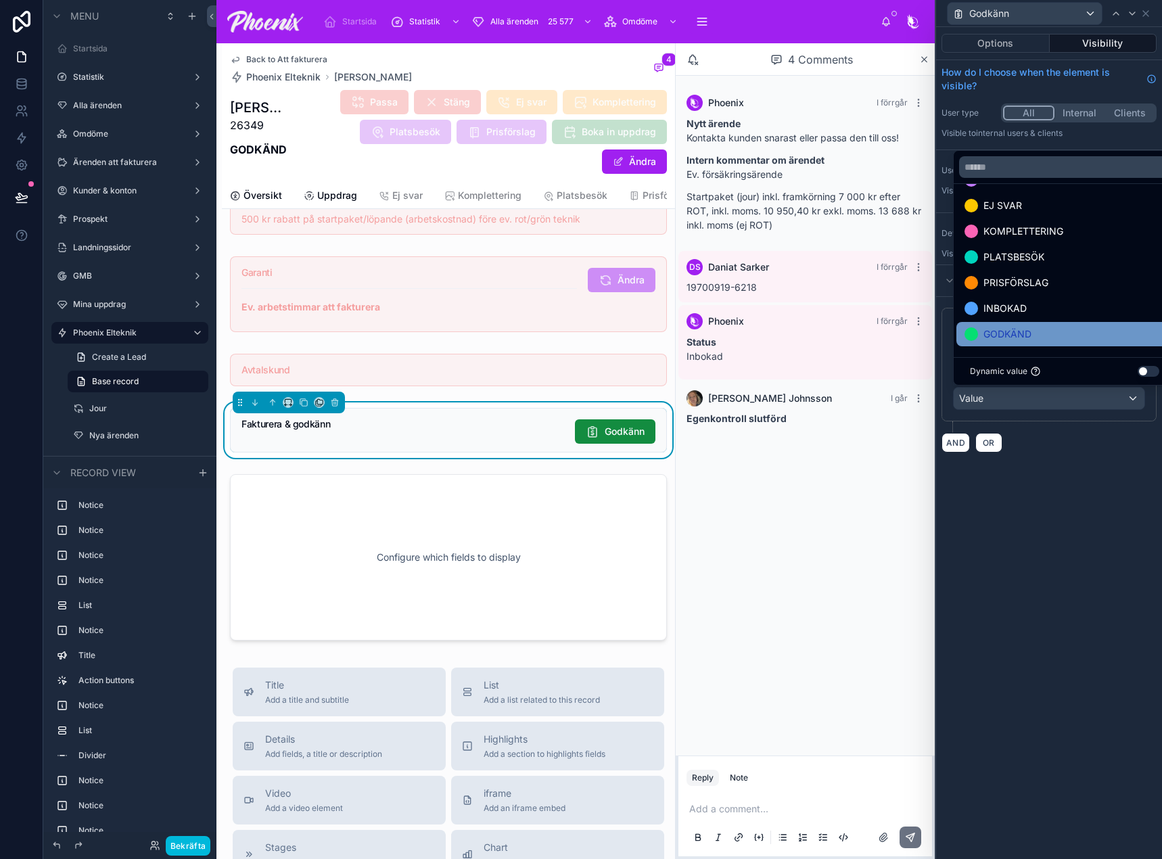
click at [1057, 333] on div "GODKÄND" at bounding box center [1065, 334] width 200 height 16
click at [1079, 501] on div "**********" at bounding box center [1049, 443] width 226 height 832
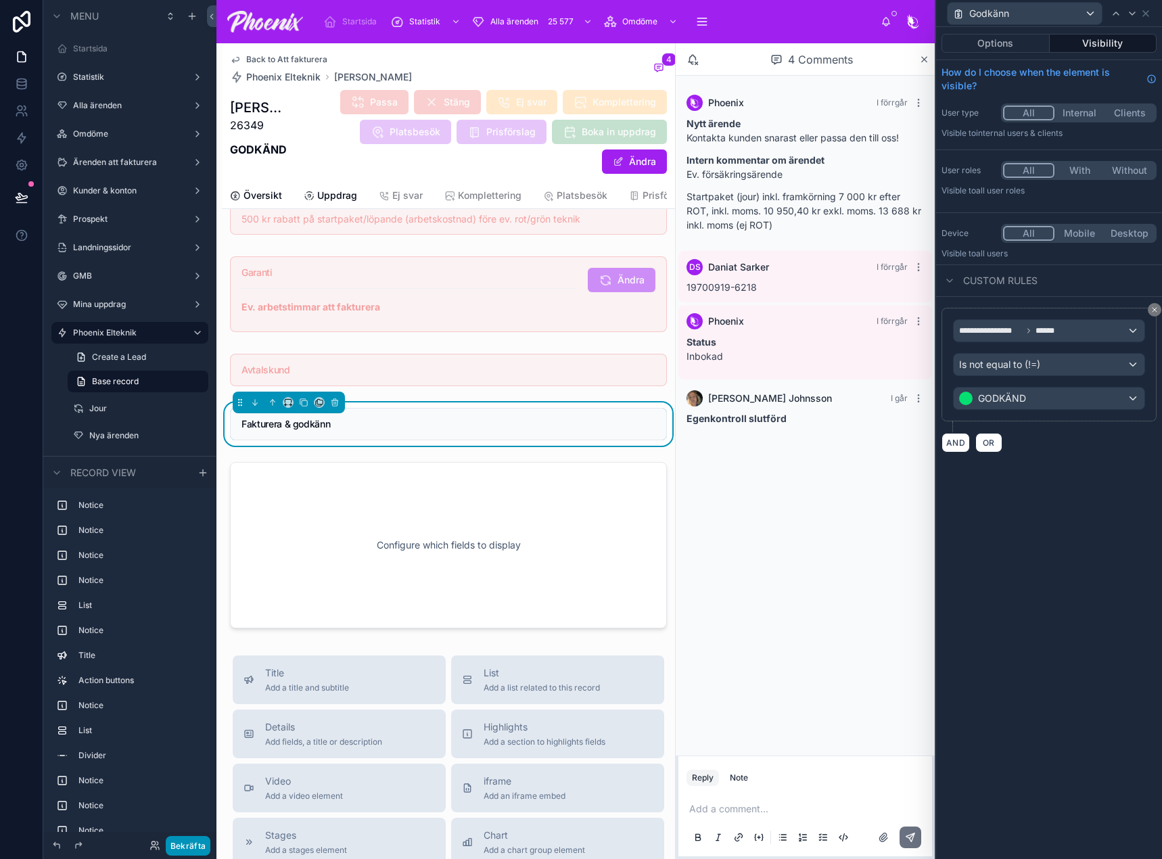
click at [201, 841] on button "Bekräfta" at bounding box center [188, 846] width 45 height 20
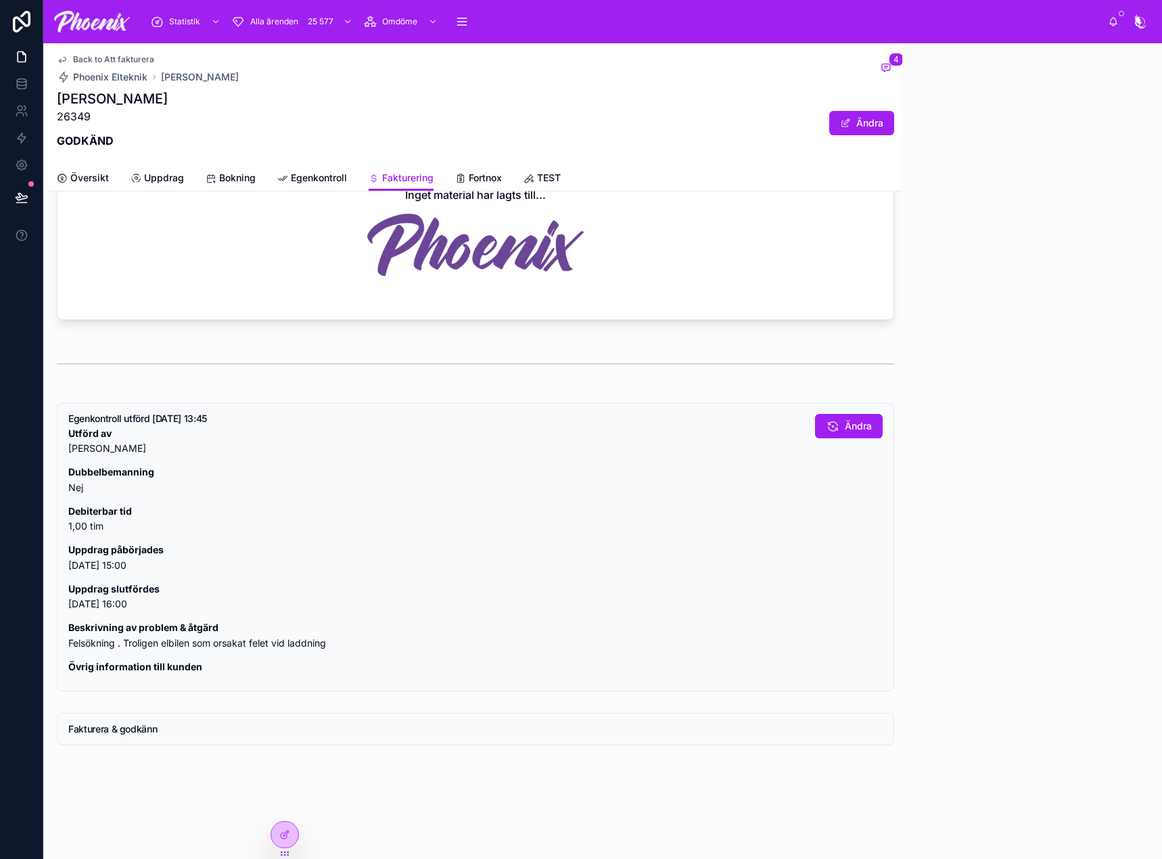
scroll to position [592, 0]
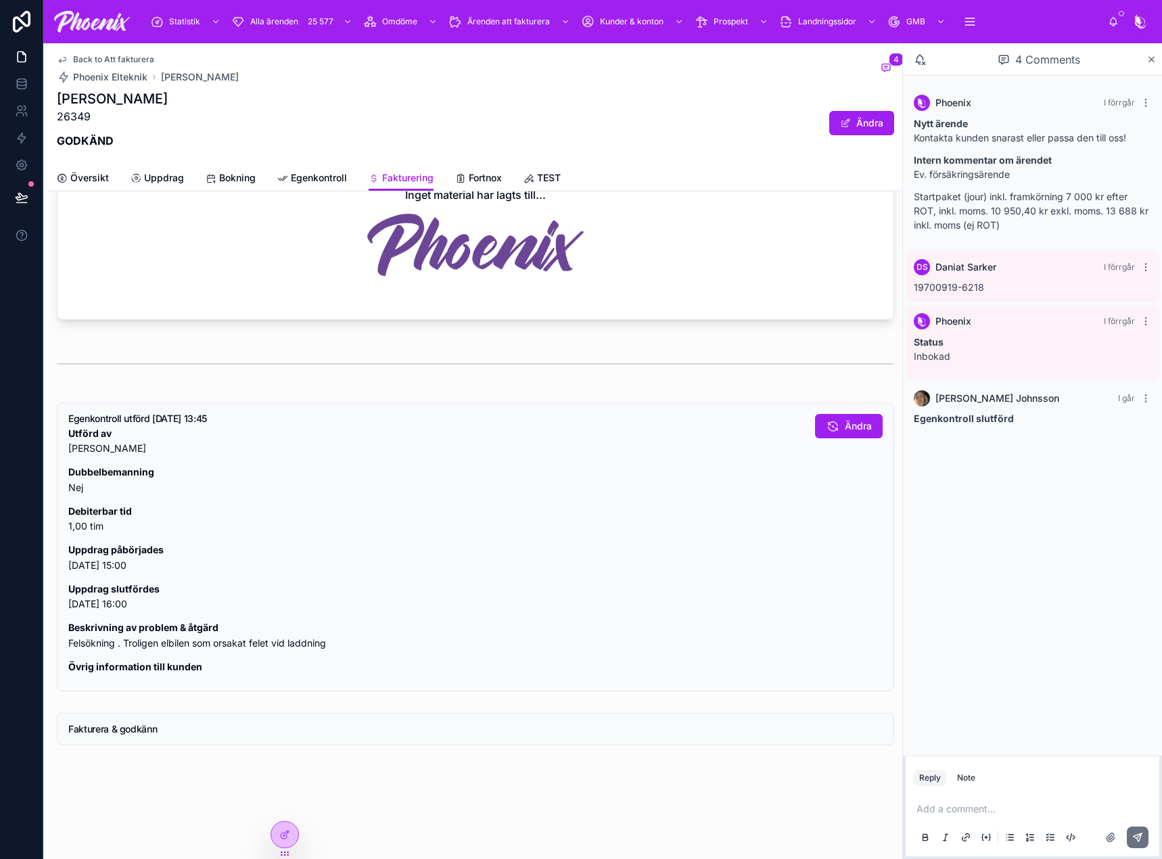
click at [104, 57] on span "Back to Att fakturera" at bounding box center [113, 59] width 81 height 11
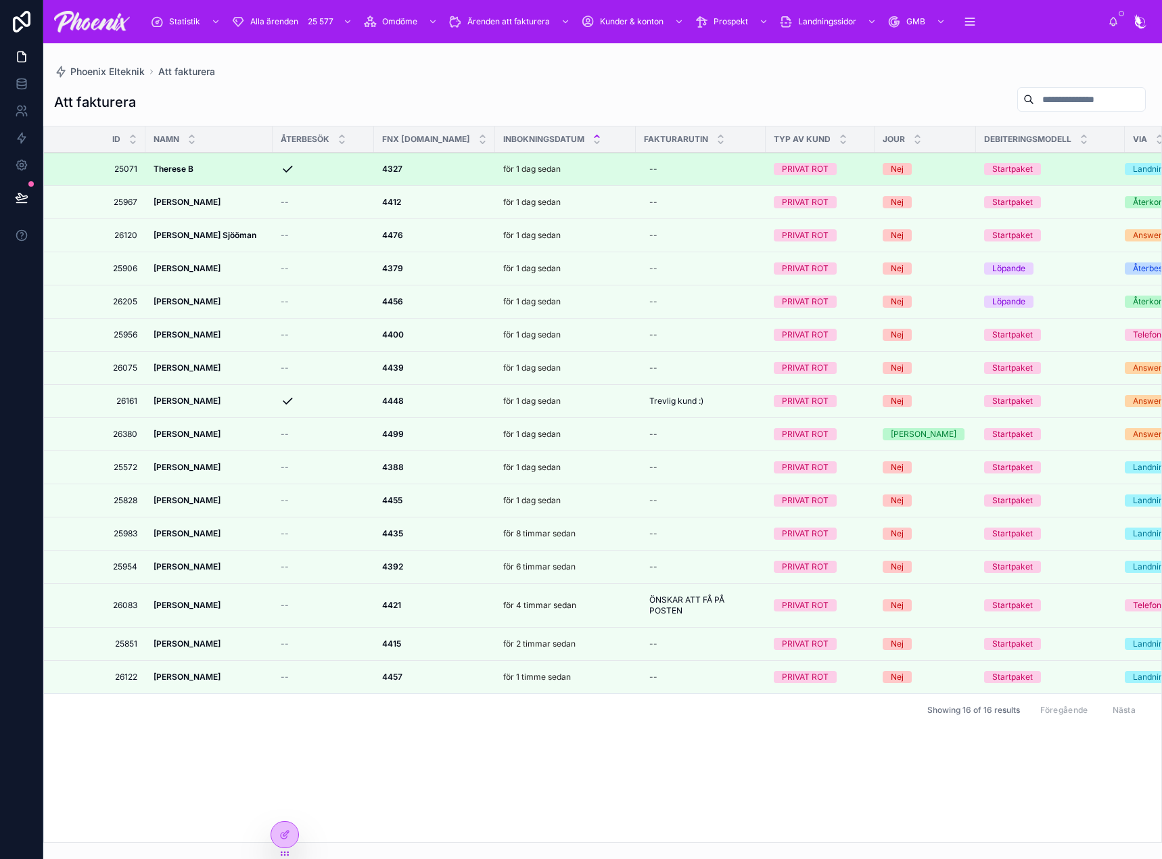
click at [389, 168] on strong "4327" at bounding box center [392, 169] width 20 height 10
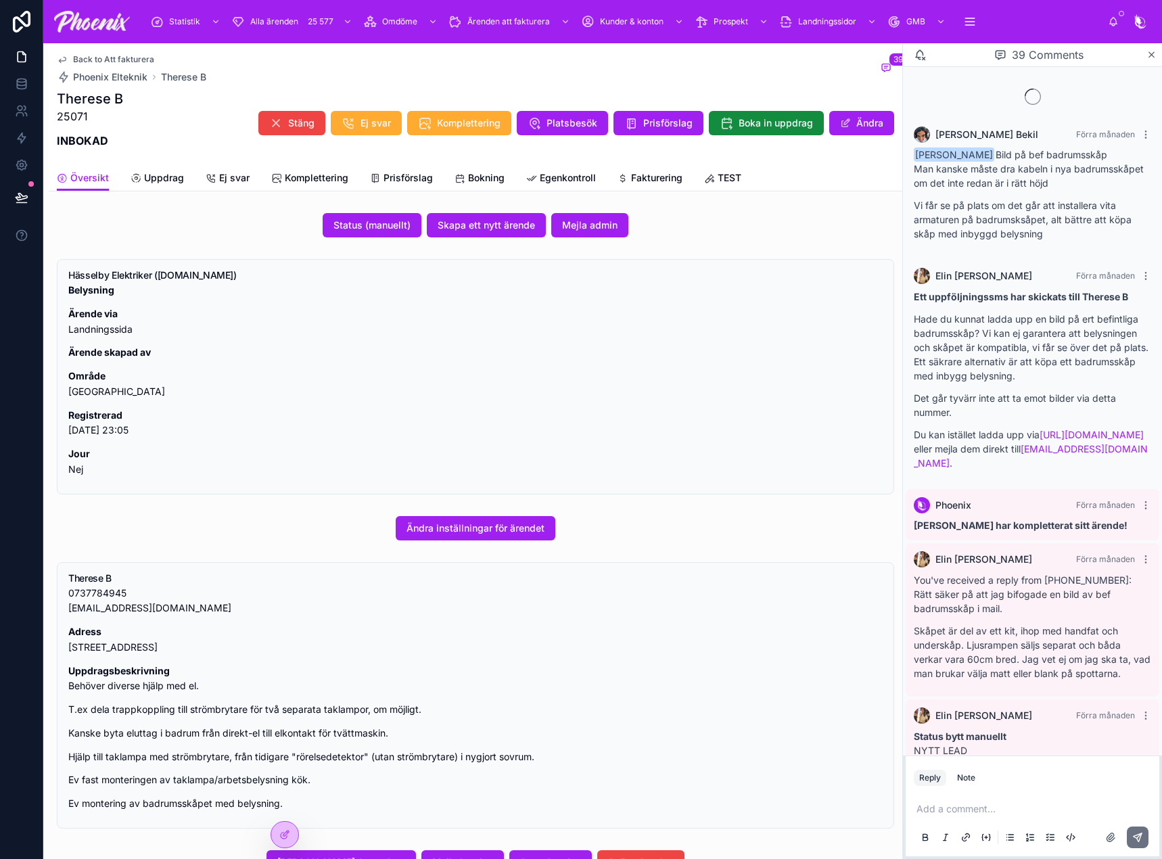
scroll to position [1443, 0]
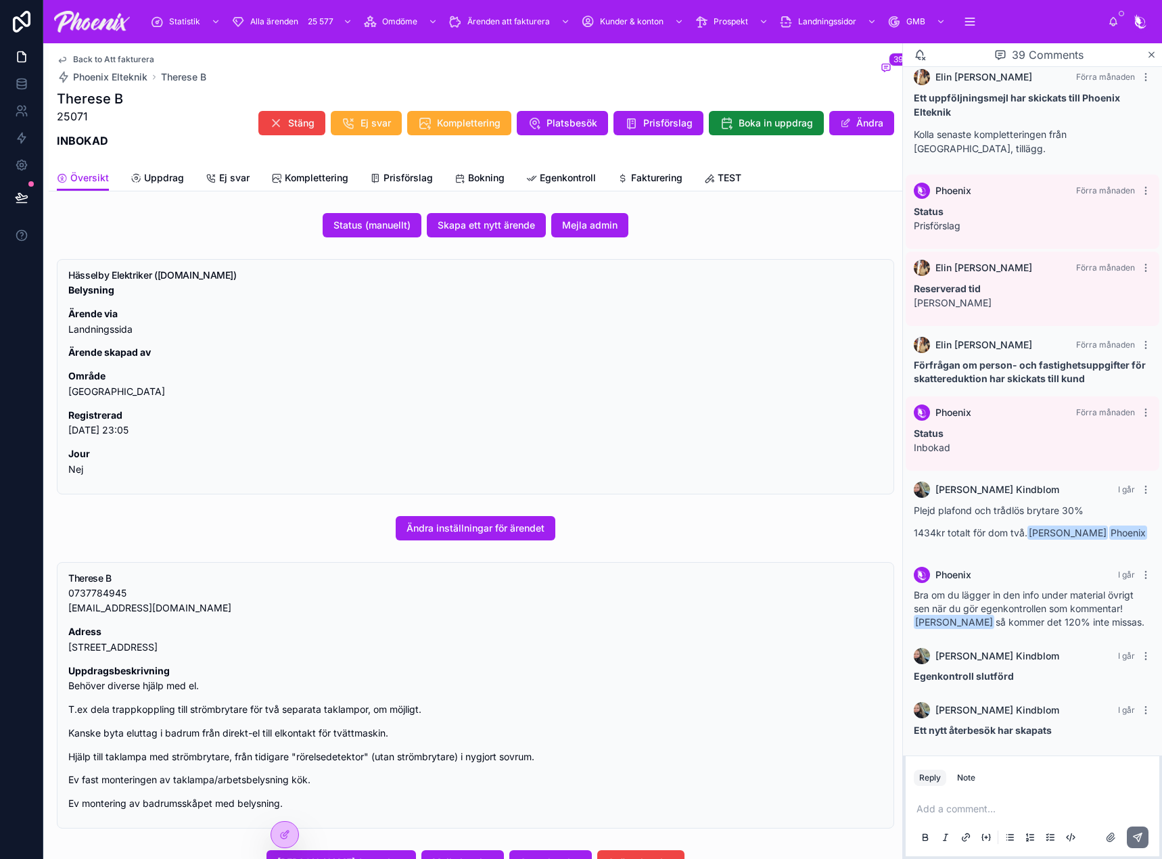
click at [657, 175] on span "Fakturering" at bounding box center [656, 178] width 51 height 14
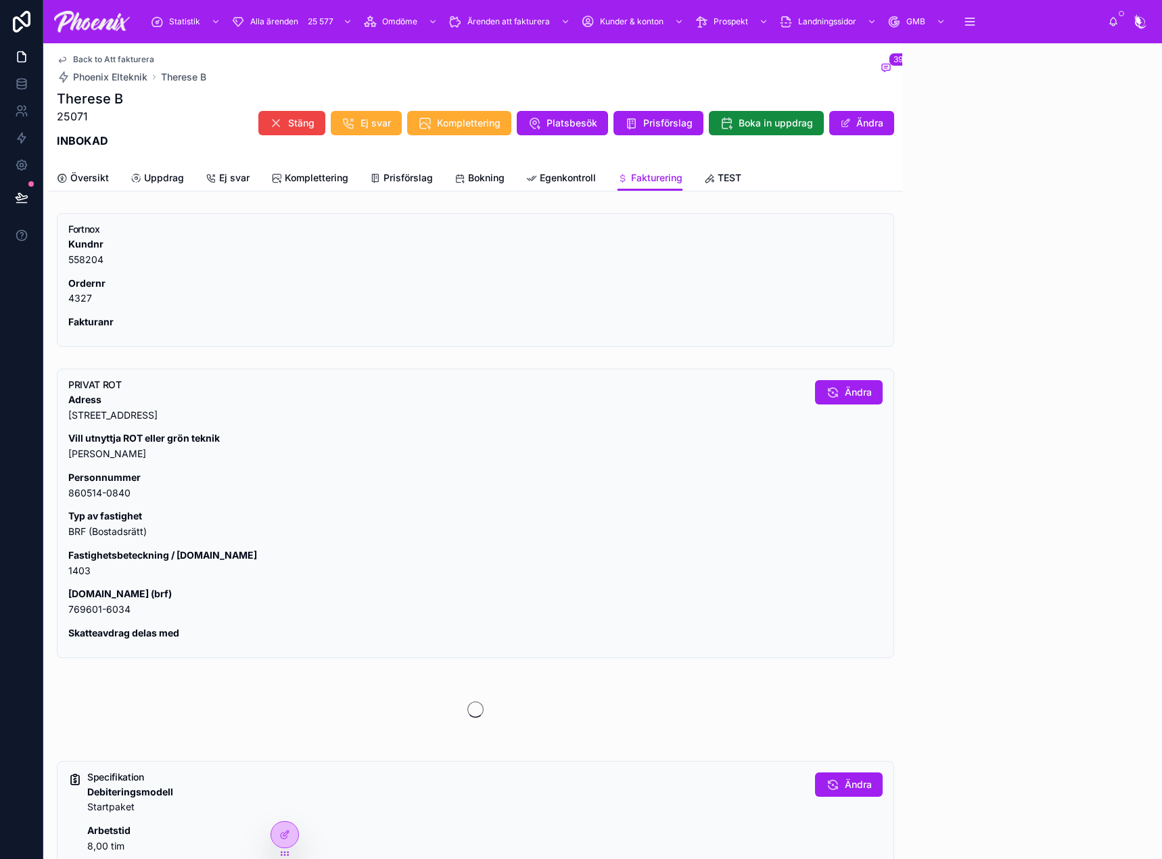
scroll to position [1443, 0]
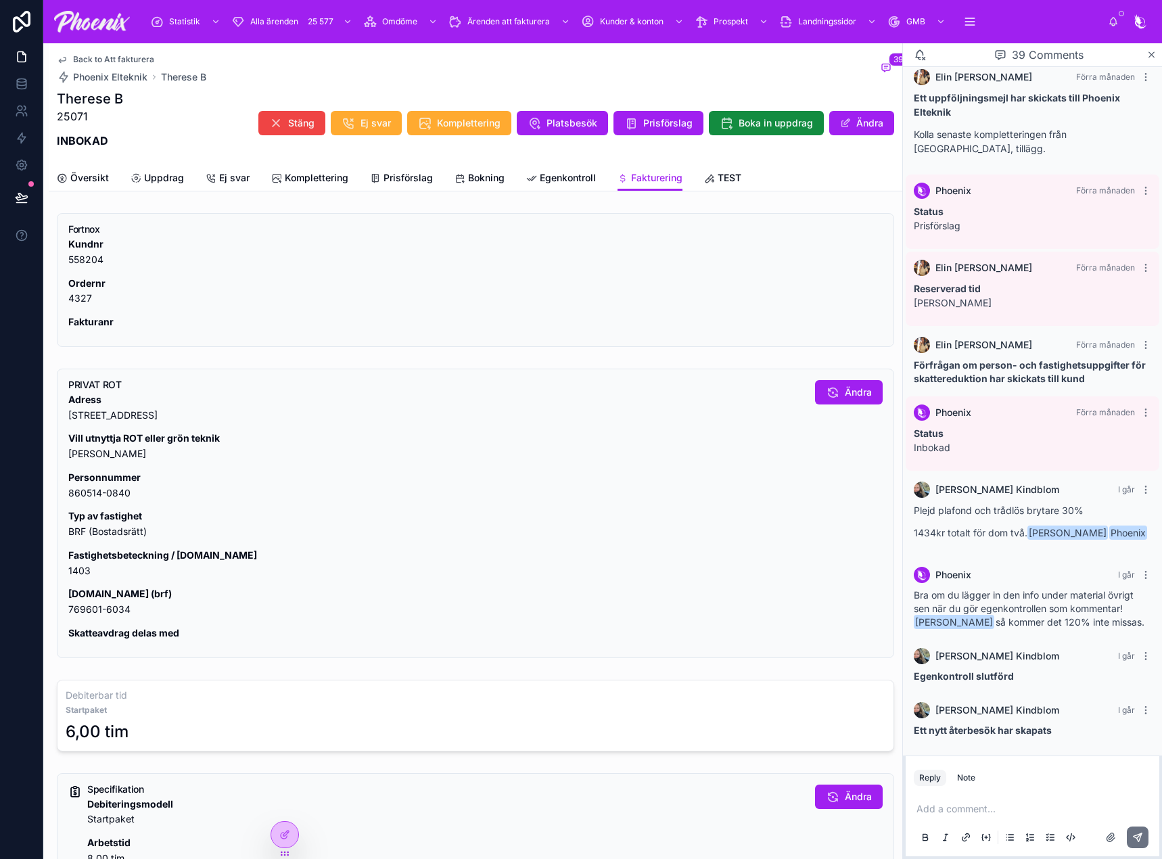
click at [65, 298] on div "Fortnox Kundnr 558204 Ordernr 4327 Fakturanr" at bounding box center [475, 280] width 837 height 134
click at [66, 298] on div "Fortnox Kundnr 558204 Ordernr 4327 Fakturanr" at bounding box center [475, 280] width 837 height 134
copy p "4327"
click at [68, 580] on div "Adress Friherregatan 43, 165 58 Hässelby Vill utnyttja ROT eller grön teknik JA…" at bounding box center [436, 516] width 736 height 249
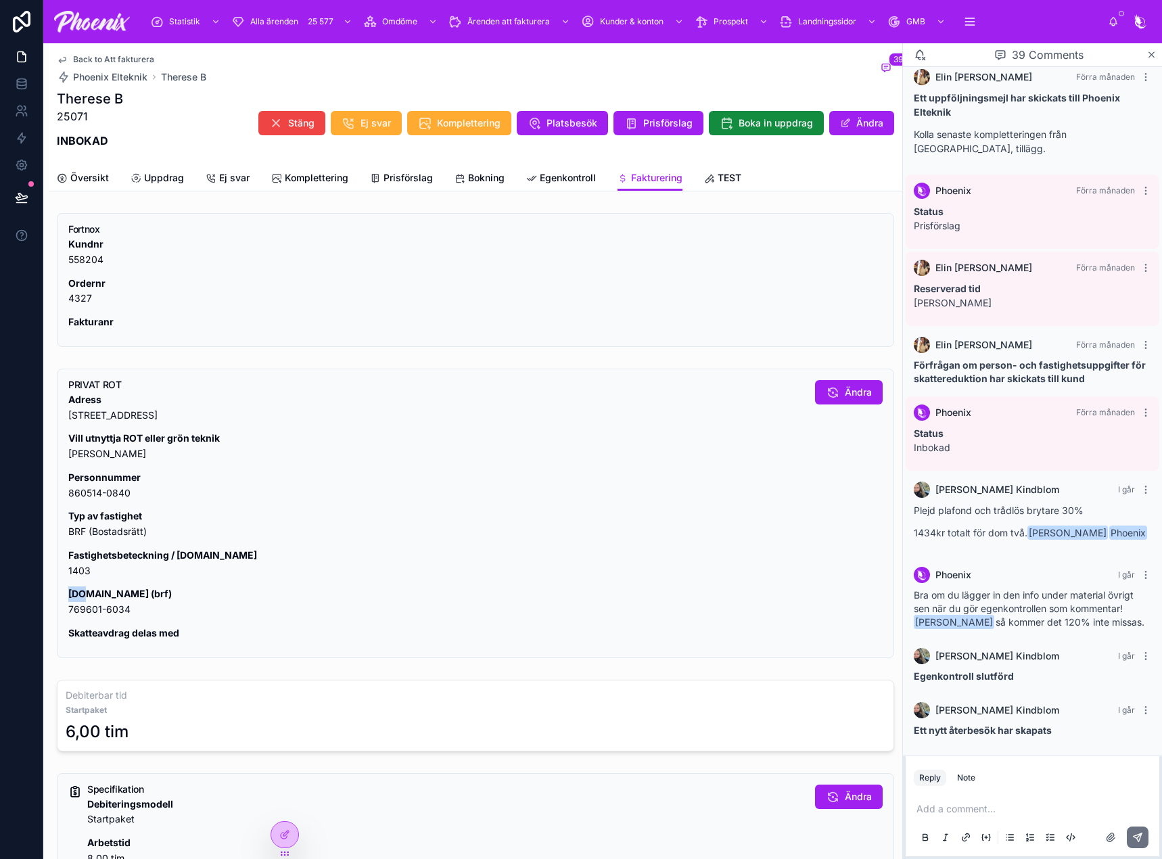
click at [68, 580] on div "Adress Friherregatan 43, 165 58 Hässelby Vill utnyttja ROT eller grön teknik JA…" at bounding box center [436, 516] width 736 height 249
click at [71, 573] on p "Fastighetsbeteckning / lgh.nr 1403" at bounding box center [436, 563] width 736 height 31
drag, startPoint x: 71, startPoint y: 573, endPoint x: 204, endPoint y: 549, distance: 135.5
click at [72, 573] on p "Fastighetsbeteckning / lgh.nr 1403" at bounding box center [436, 563] width 736 height 31
click at [115, 607] on p "Org.nr (brf) 769601-6034" at bounding box center [436, 601] width 736 height 31
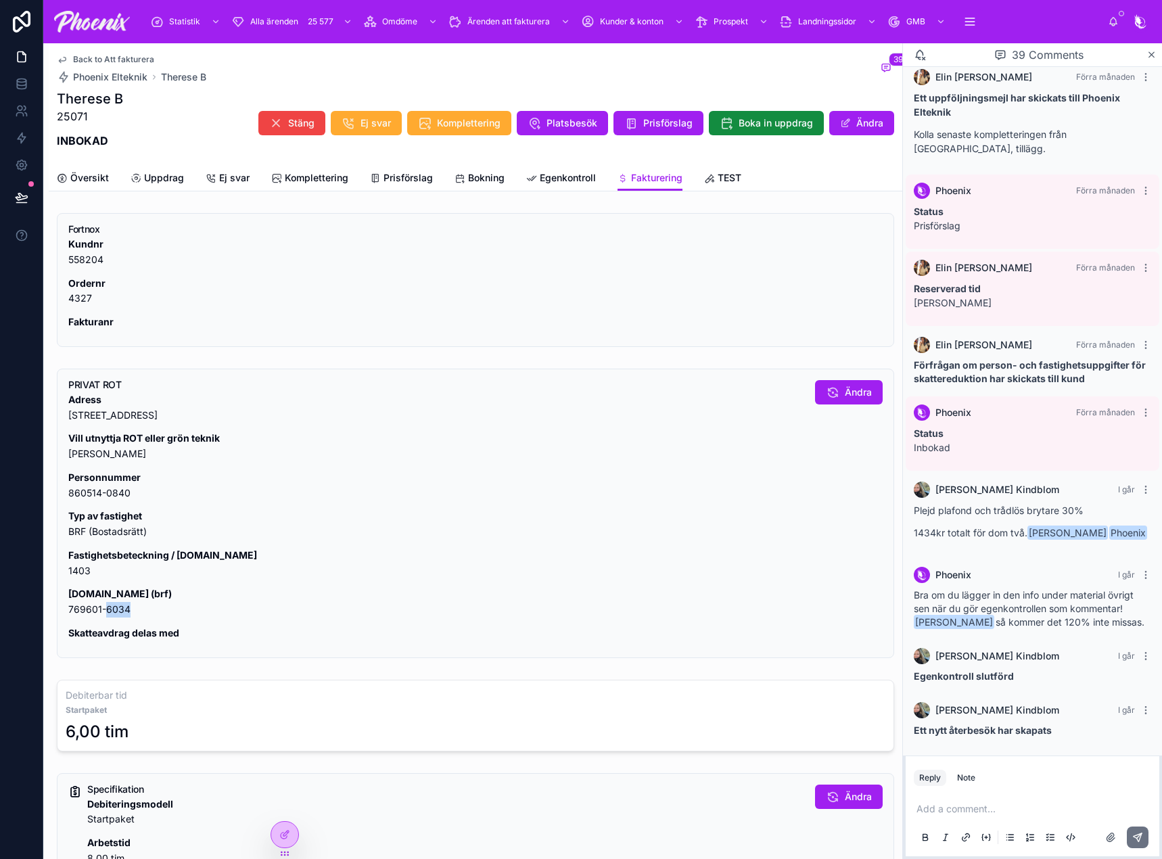
click at [115, 607] on p "Org.nr (brf) 769601-6034" at bounding box center [436, 601] width 736 height 31
drag, startPoint x: 115, startPoint y: 607, endPoint x: 148, endPoint y: 593, distance: 36.1
click at [115, 607] on p "Org.nr (brf) 769601-6034" at bounding box center [436, 601] width 736 height 31
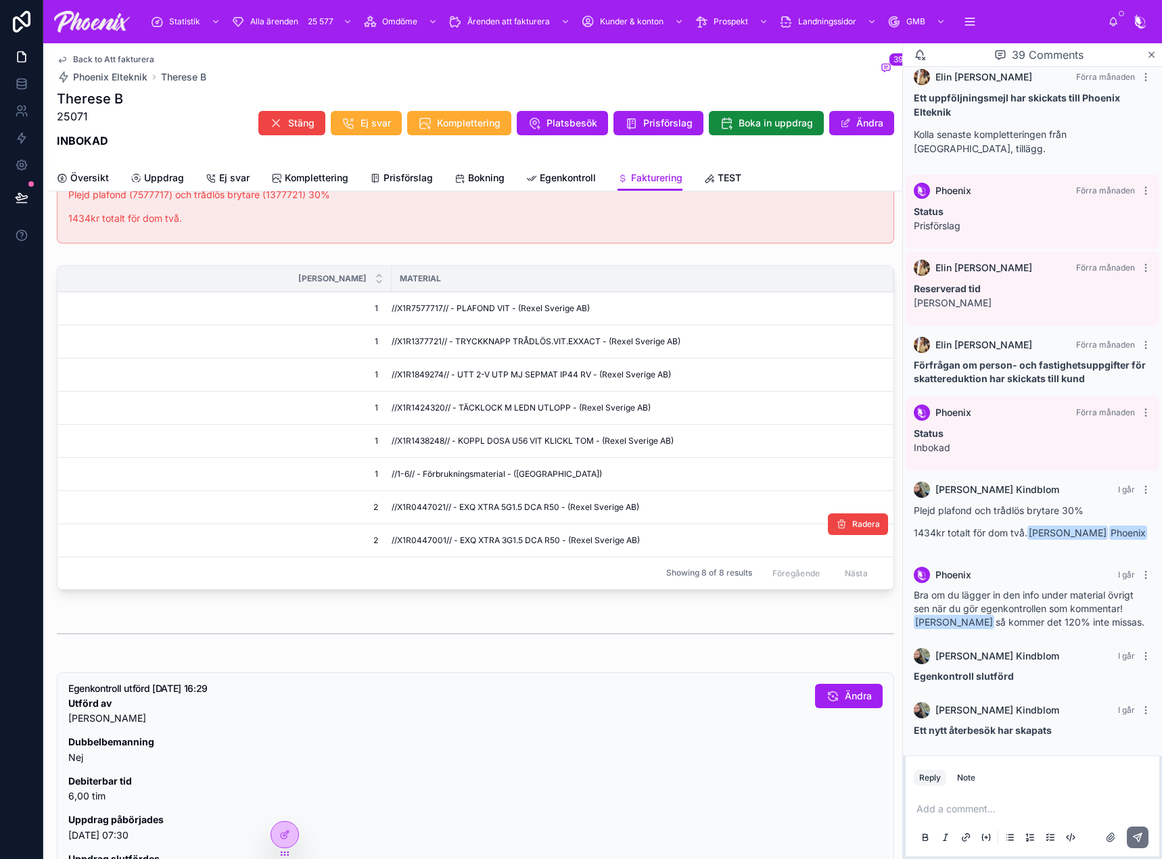
scroll to position [879, 0]
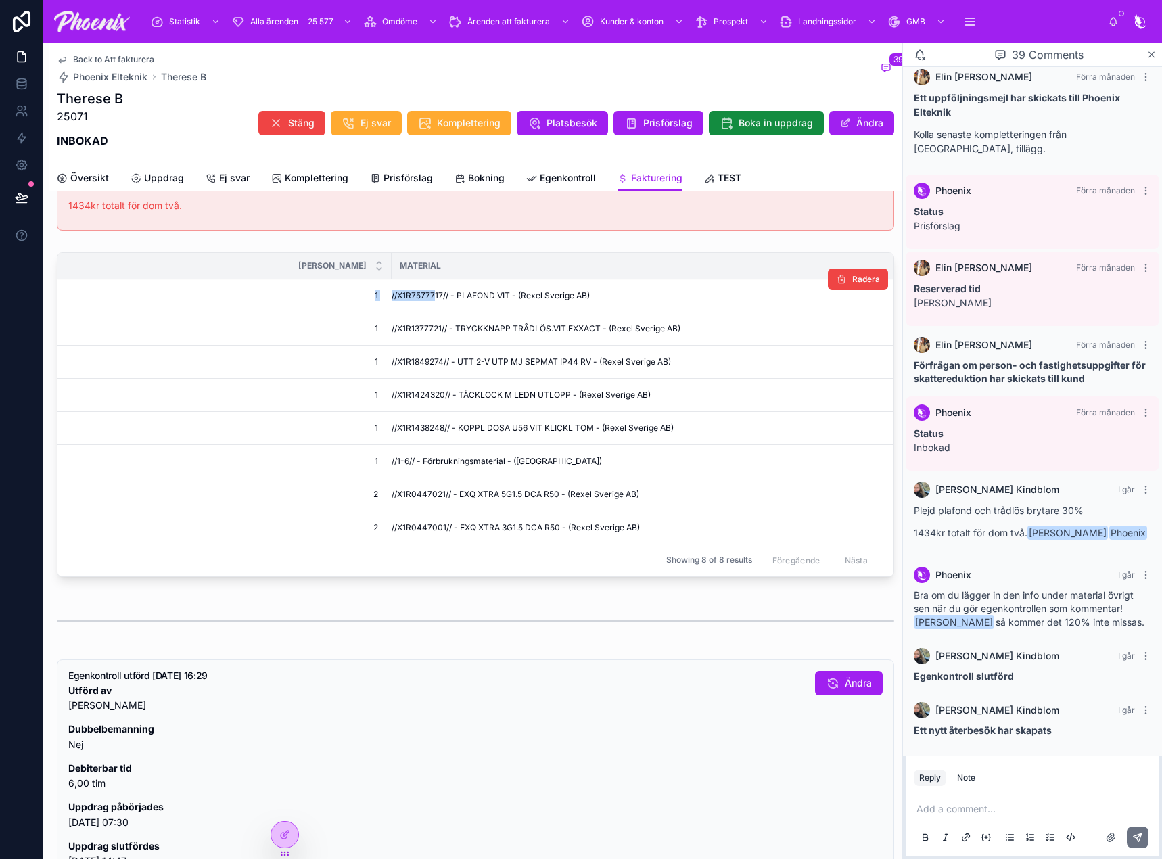
click at [434, 298] on span "//X1R7577717// - PLAFOND VIT - (Rexel Sverige AB)" at bounding box center [491, 295] width 198 height 11
click at [423, 299] on span "//X1R7577717// - PLAFOND VIT - (Rexel Sverige AB)" at bounding box center [491, 295] width 198 height 11
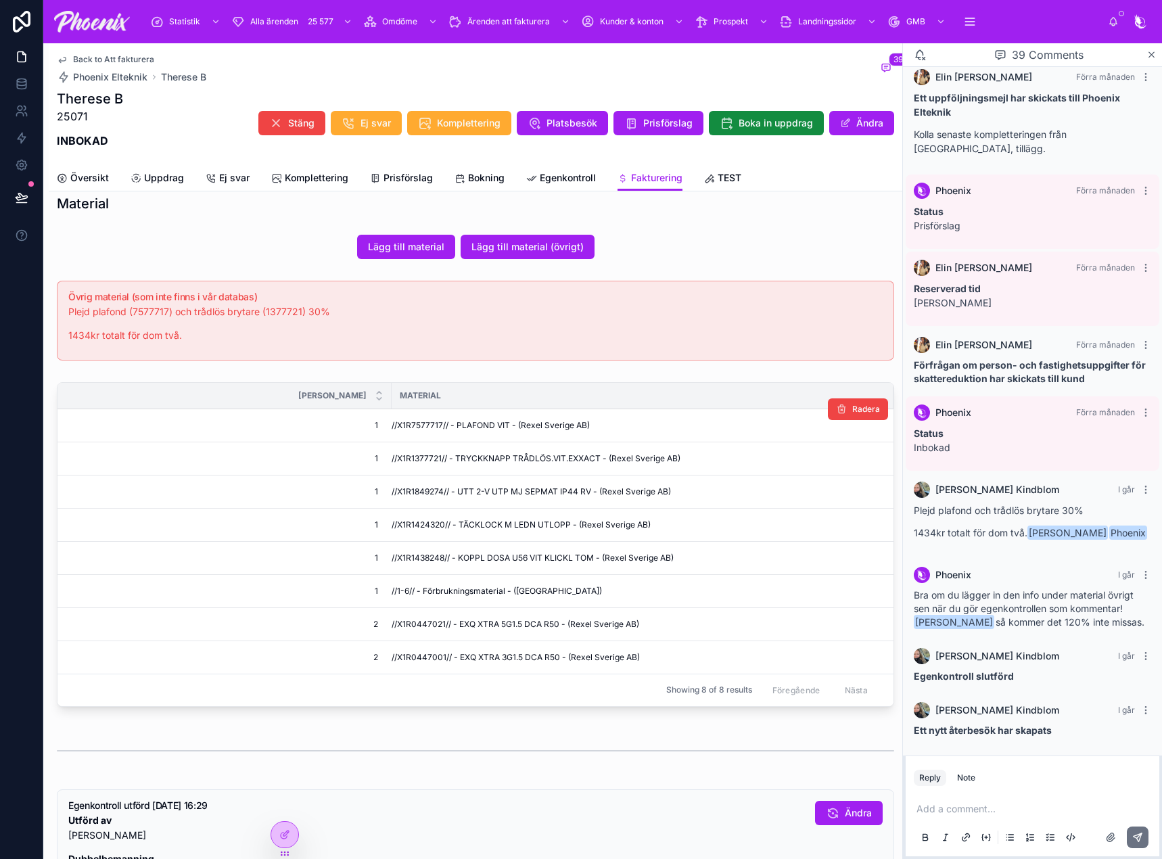
scroll to position [744, 0]
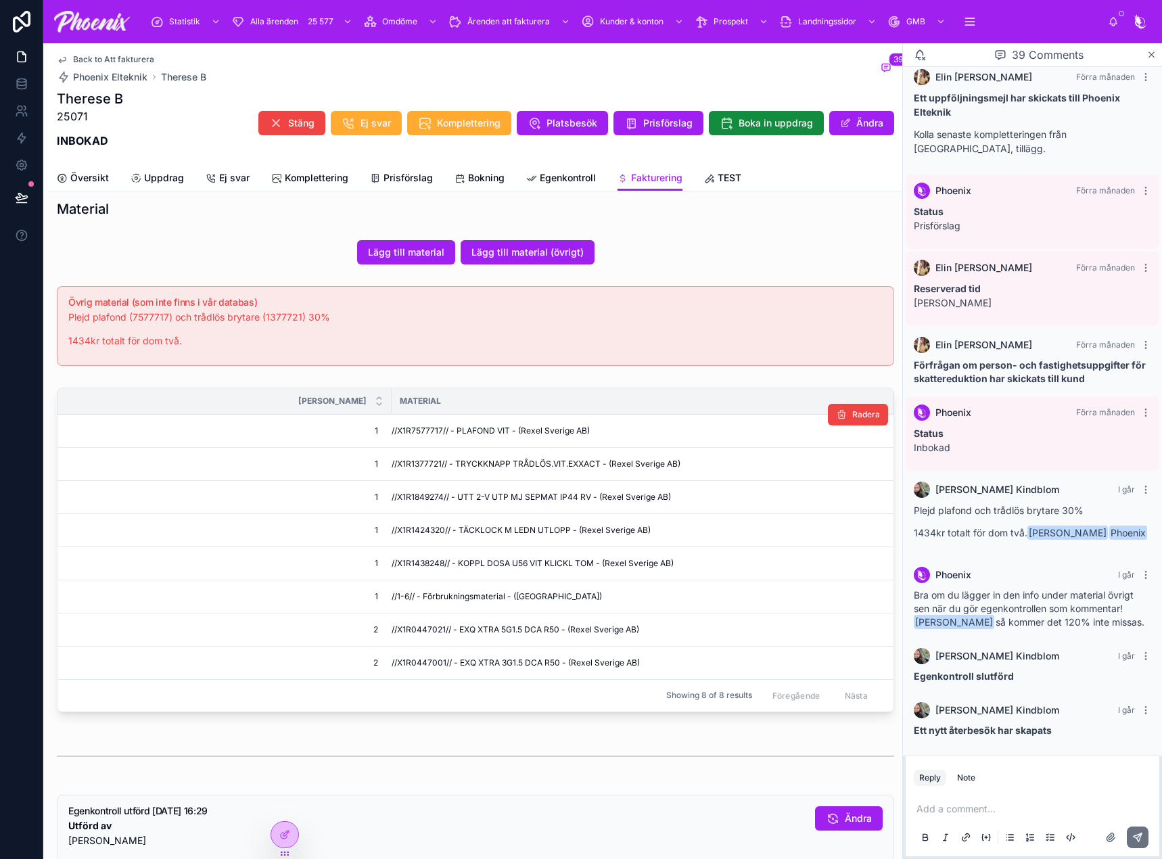
click at [435, 435] on span "//X1R7577717// - PLAFOND VIT - (Rexel Sverige AB)" at bounding box center [491, 430] width 198 height 11
click at [280, 315] on p "Plejd plafond (7577717) och trådlös brytare (1377721) 30%" at bounding box center [475, 318] width 814 height 16
click at [411, 461] on span "//X1R1377721// - TRYCKKNAPP TRÅDLÖS.VIT.EXXACT - (Rexel Sverige AB)" at bounding box center [536, 464] width 289 height 11
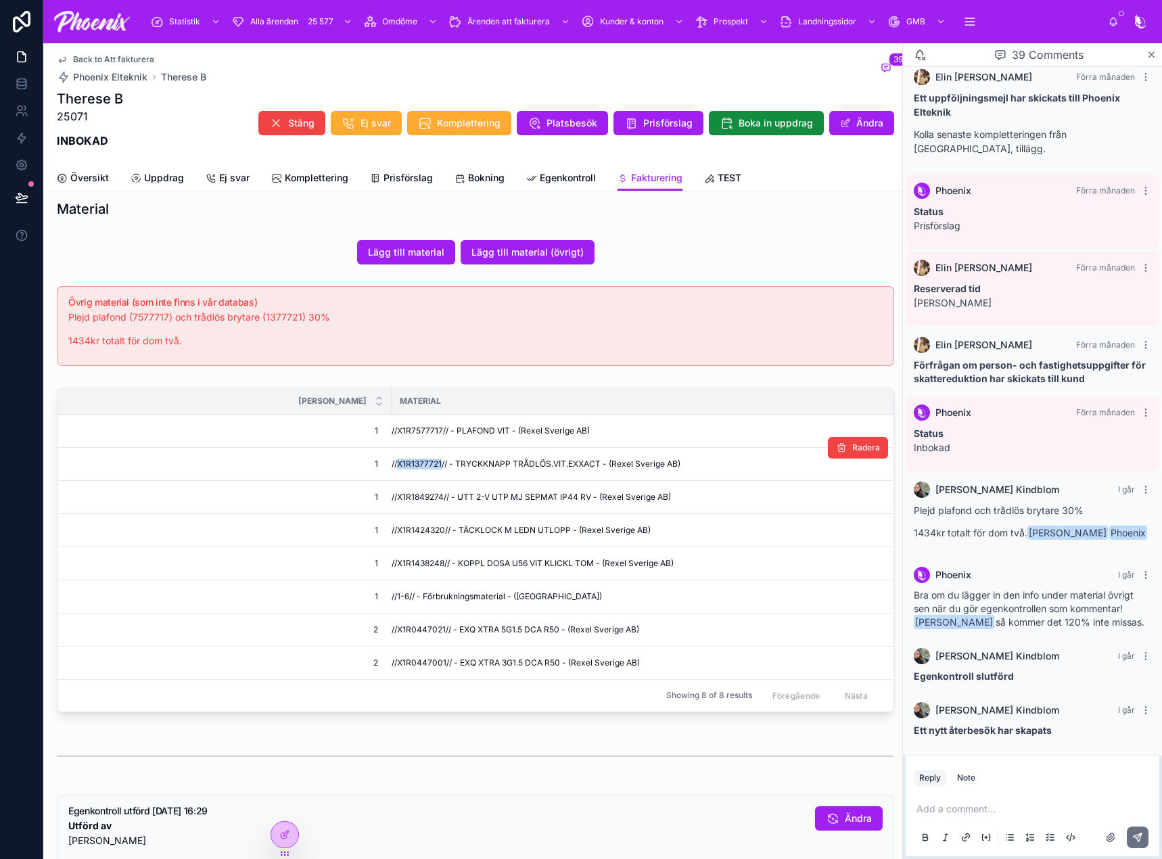
click at [411, 461] on span "//X1R1377721// - TRYCKKNAPP TRÅDLÖS.VIT.EXXACT - (Rexel Sverige AB)" at bounding box center [536, 464] width 289 height 11
click at [414, 492] on span "//X1R1849274// - UTT 2-V UTP MJ SEPMAT IP44 RV - (Rexel Sverige AB)" at bounding box center [531, 497] width 279 height 11
drag, startPoint x: 414, startPoint y: 491, endPoint x: 697, endPoint y: 530, distance: 285.4
click at [415, 492] on span "//X1R1849274// - UTT 2-V UTP MJ SEPMAT IP44 RV - (Rexel Sverige AB)" at bounding box center [531, 497] width 279 height 11
click at [422, 529] on span "//X1R1424320// - TÄCKLOCK M LEDN UTLOPP - (Rexel Sverige AB)" at bounding box center [521, 530] width 259 height 11
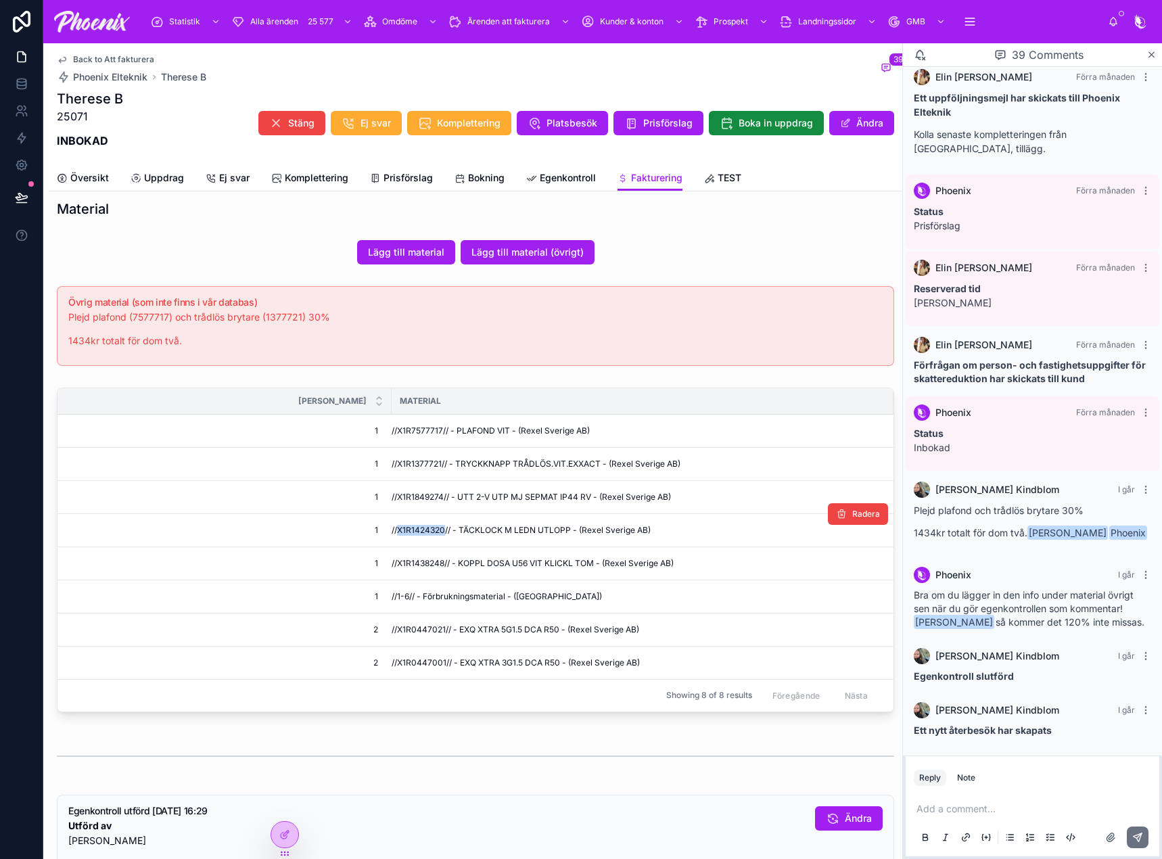
drag, startPoint x: 422, startPoint y: 529, endPoint x: 748, endPoint y: 536, distance: 326.1
click at [434, 529] on span "//X1R1424320// - TÄCKLOCK M LEDN UTLOPP - (Rexel Sverige AB)" at bounding box center [521, 530] width 259 height 11
click at [435, 566] on span "//X1R1438248// - KOPPL DOSA U56 VIT KLICKL TOM - (Rexel Sverige AB)" at bounding box center [533, 563] width 282 height 11
click at [426, 561] on span "//X1R1438248// - KOPPL DOSA U56 VIT KLICKL TOM - (Rexel Sverige AB)" at bounding box center [533, 563] width 282 height 11
drag, startPoint x: 426, startPoint y: 561, endPoint x: 573, endPoint y: 561, distance: 146.8
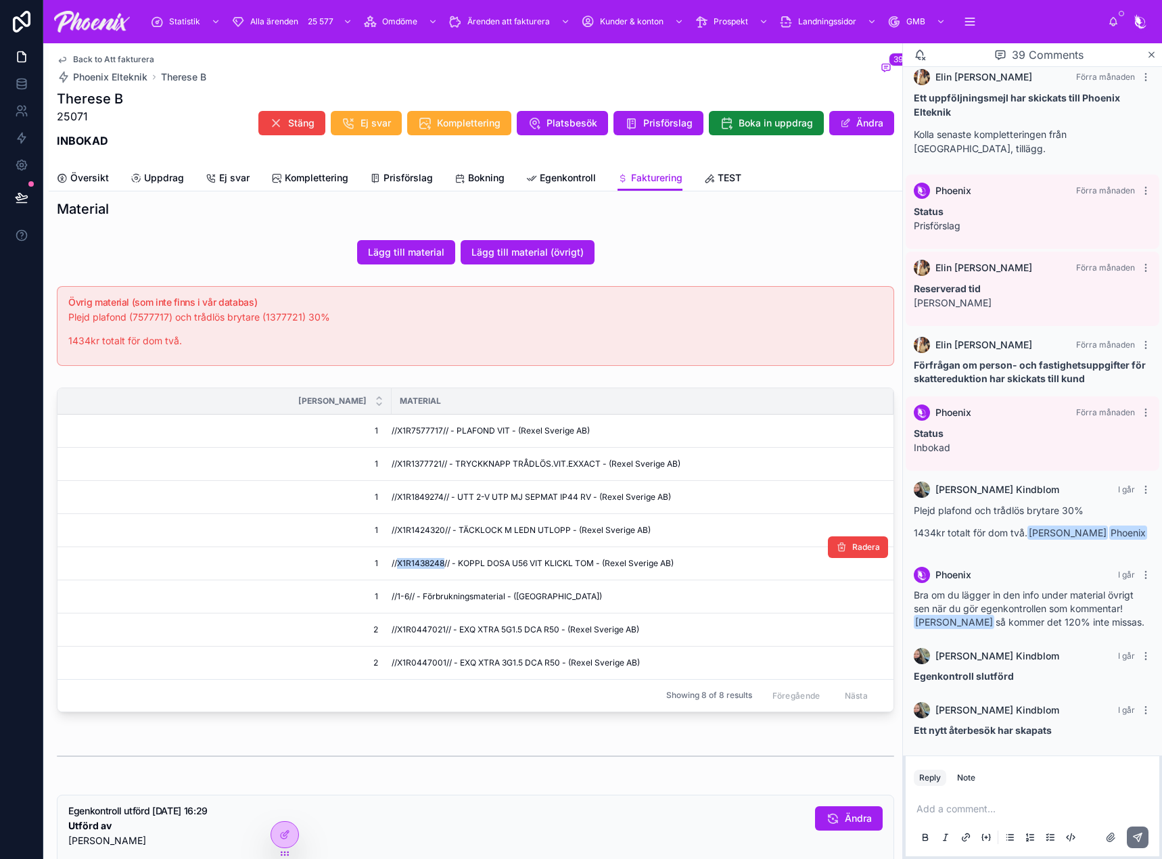
click at [444, 561] on span "//X1R1438248// - KOPPL DOSA U56 VIT KLICKL TOM - (Rexel Sverige AB)" at bounding box center [533, 563] width 282 height 11
click at [422, 626] on span "//X1R0447021// - EXQ XTRA 5G1.5 DCA R50 - (Rexel Sverige AB)" at bounding box center [516, 629] width 248 height 11
drag, startPoint x: 422, startPoint y: 626, endPoint x: 977, endPoint y: 570, distance: 558.2
click at [425, 625] on span "//X1R0447021// - EXQ XTRA 5G1.5 DCA R50 - (Rexel Sverige AB)" at bounding box center [516, 629] width 248 height 11
click at [425, 669] on td "//X1R0447001// - EXQ XTRA 3G1.5 DCA R50 - (Rexel Sverige AB)" at bounding box center [643, 662] width 502 height 33
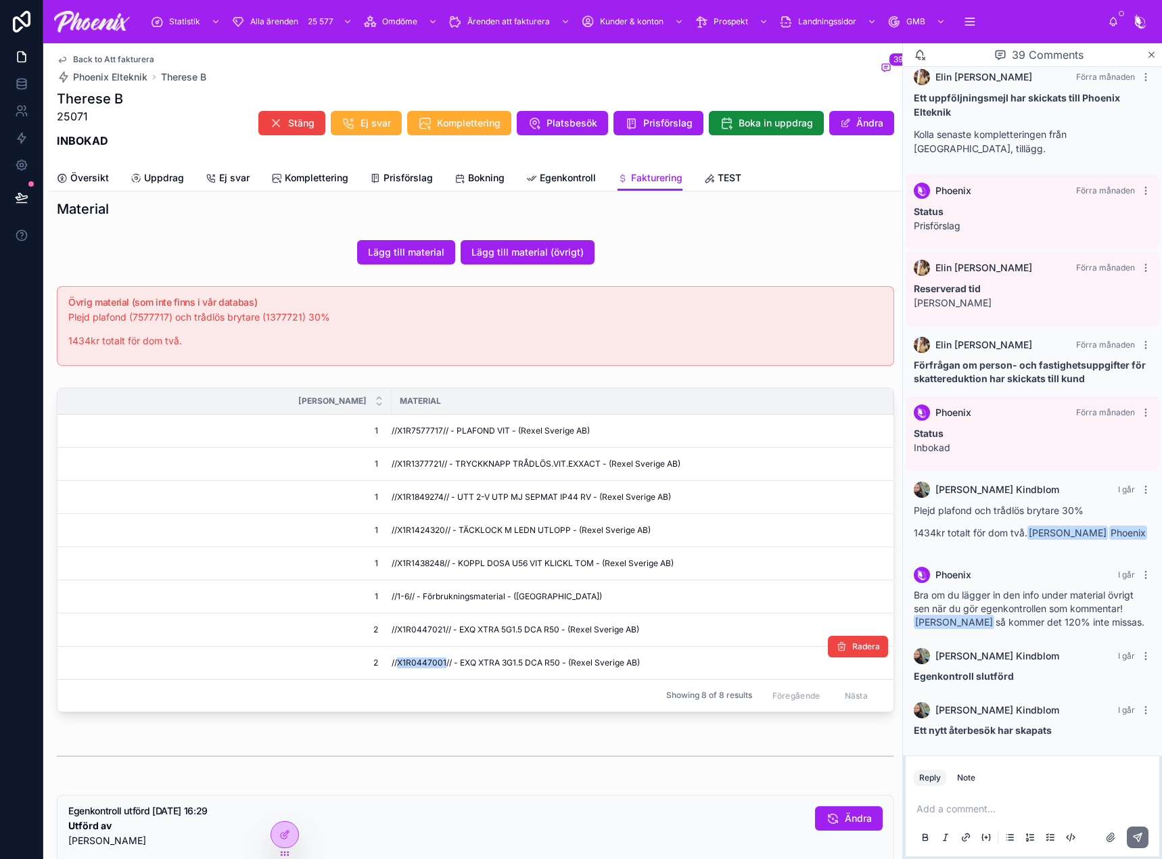
click at [425, 669] on td "//X1R0447001// - EXQ XTRA 3G1.5 DCA R50 - (Rexel Sverige AB)" at bounding box center [643, 662] width 502 height 33
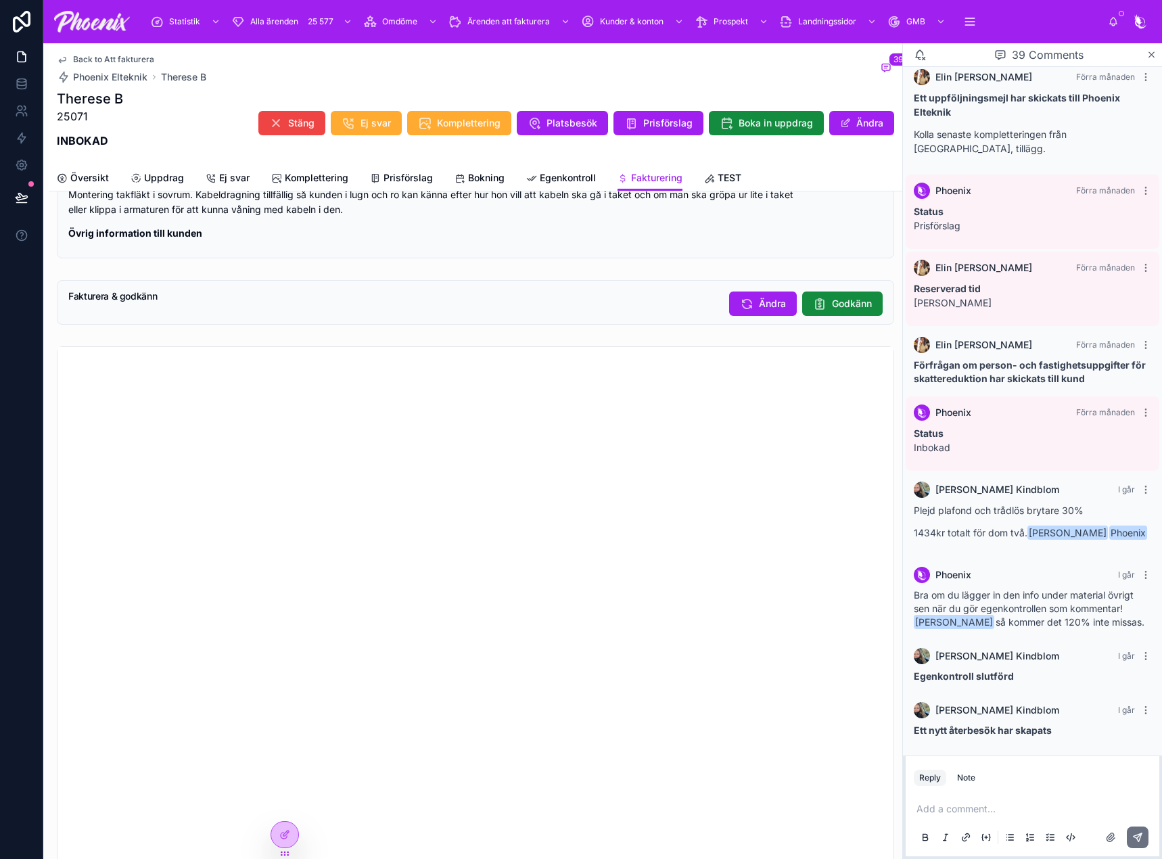
scroll to position [1667, 0]
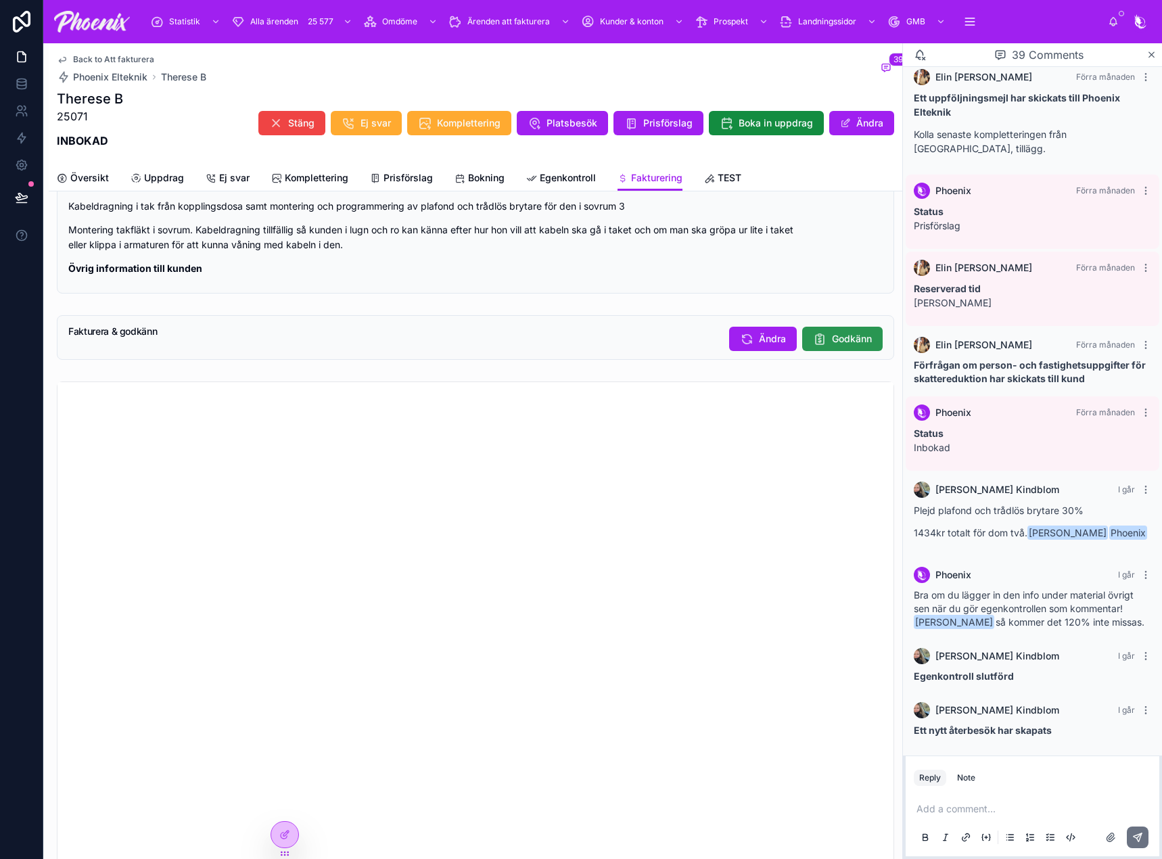
click at [837, 338] on span "Godkänn" at bounding box center [852, 339] width 40 height 14
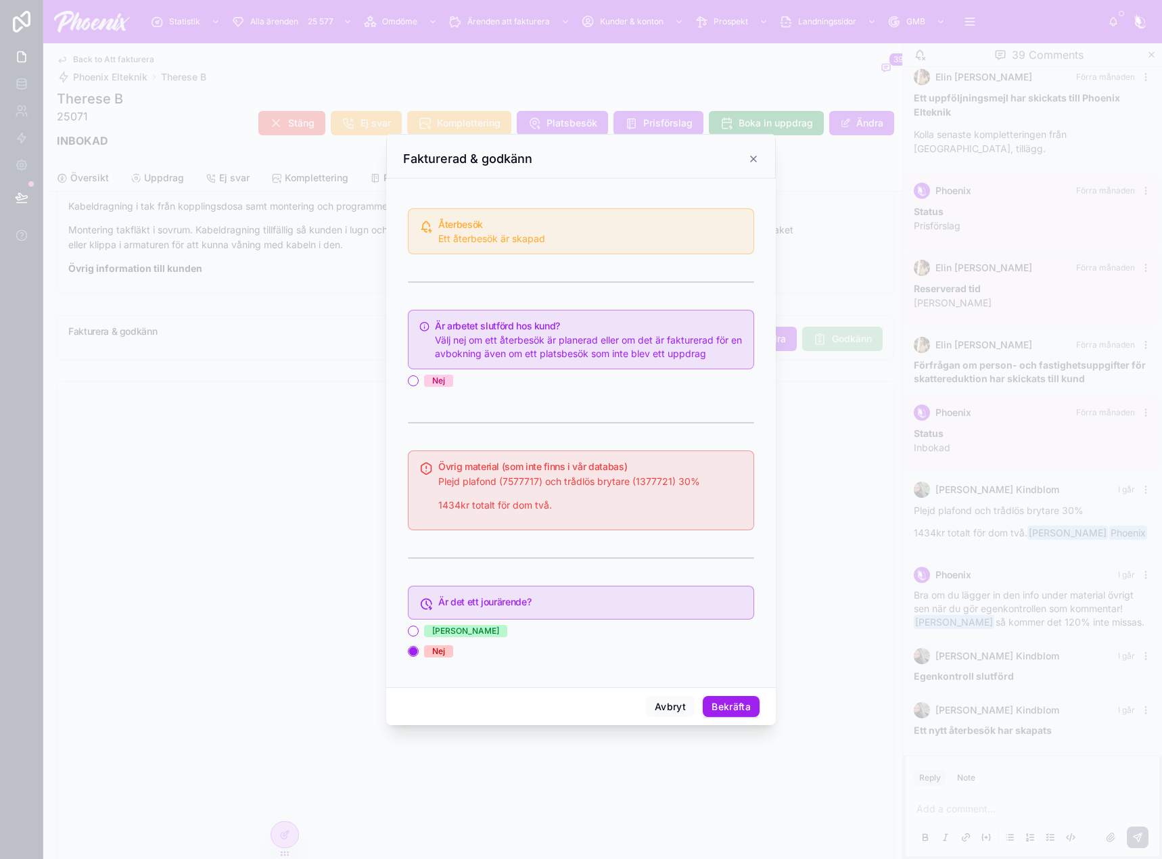
click at [436, 378] on div "Nej" at bounding box center [438, 381] width 13 height 12
click at [419, 378] on button "Nej" at bounding box center [413, 380] width 11 height 11
click at [733, 709] on button "Bekräfta" at bounding box center [731, 707] width 57 height 22
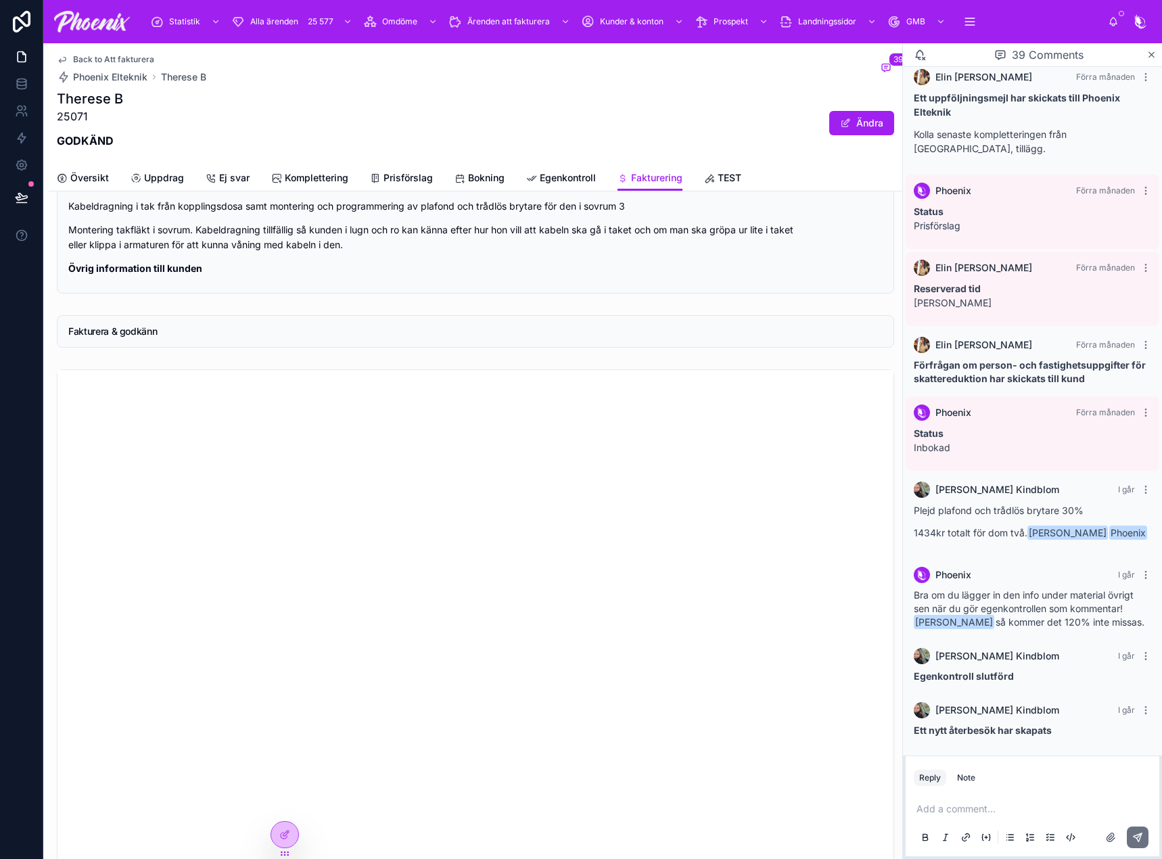
click at [120, 60] on span "Back to Att fakturera" at bounding box center [113, 59] width 81 height 11
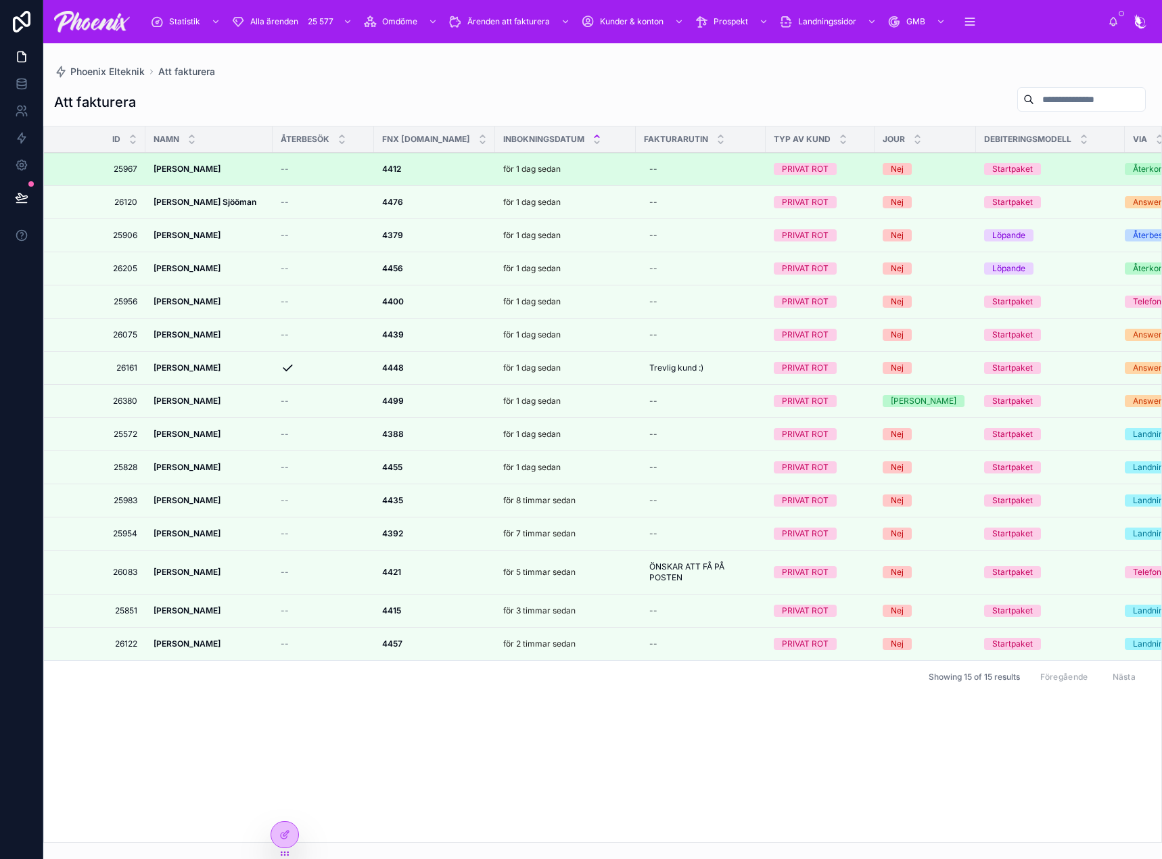
click at [394, 169] on strong "4412" at bounding box center [391, 169] width 19 height 10
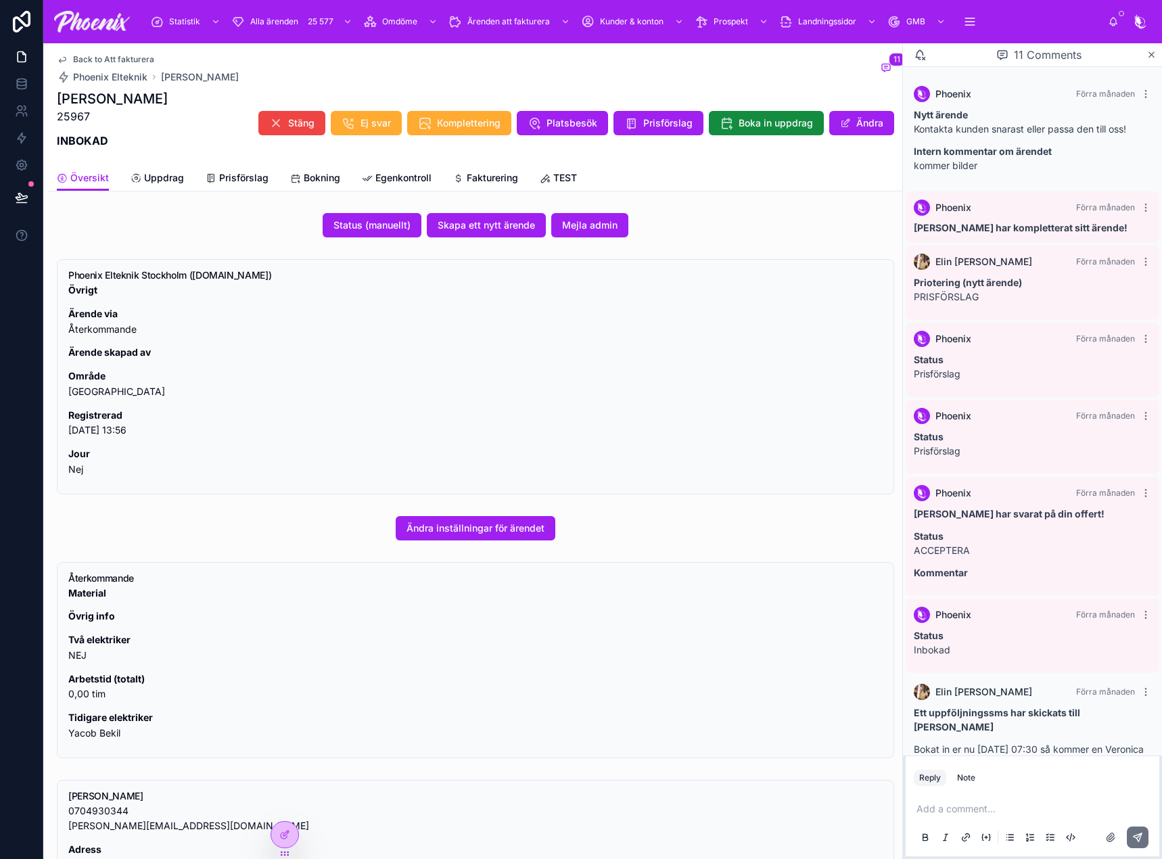
scroll to position [444, 0]
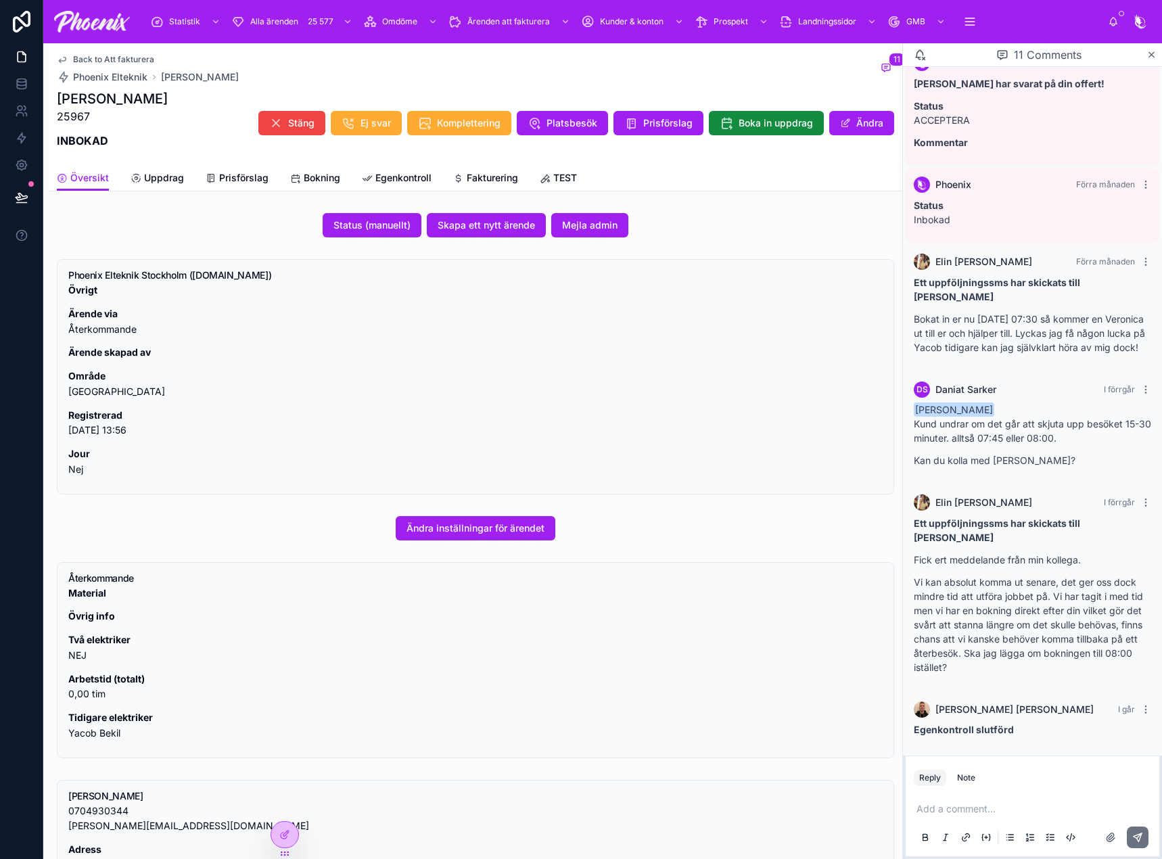
click at [495, 177] on span "Fakturering" at bounding box center [492, 178] width 51 height 14
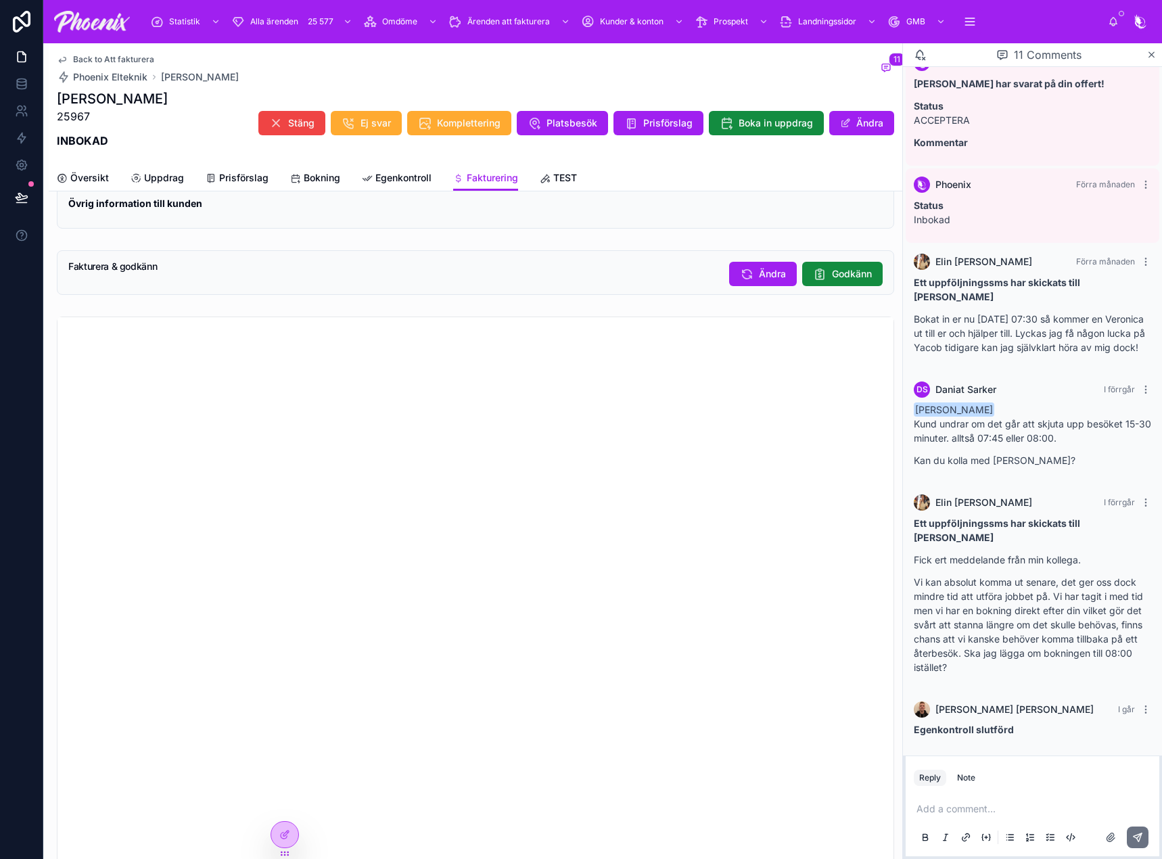
scroll to position [1353, 0]
click at [819, 289] on button "Godkänn" at bounding box center [842, 281] width 80 height 24
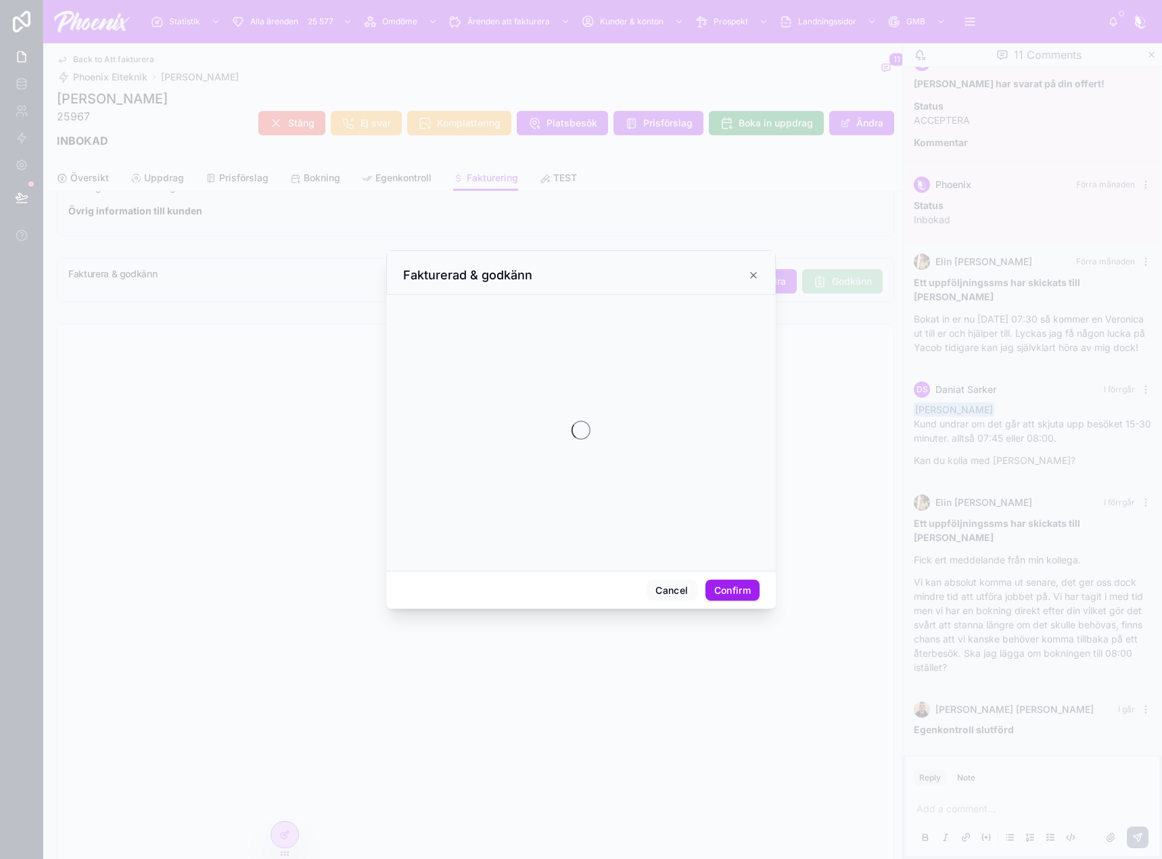
click at [819, 289] on div at bounding box center [581, 429] width 1162 height 859
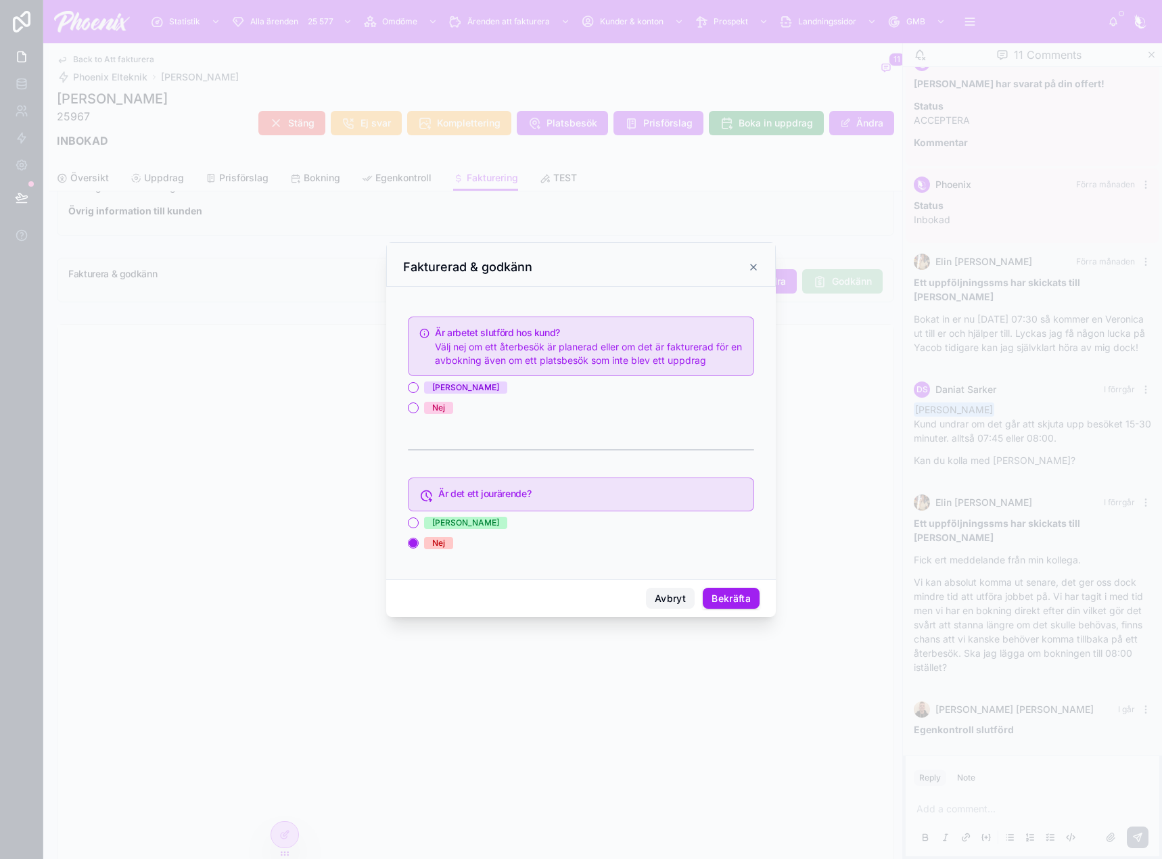
click at [662, 596] on button "Avbryt" at bounding box center [670, 599] width 49 height 22
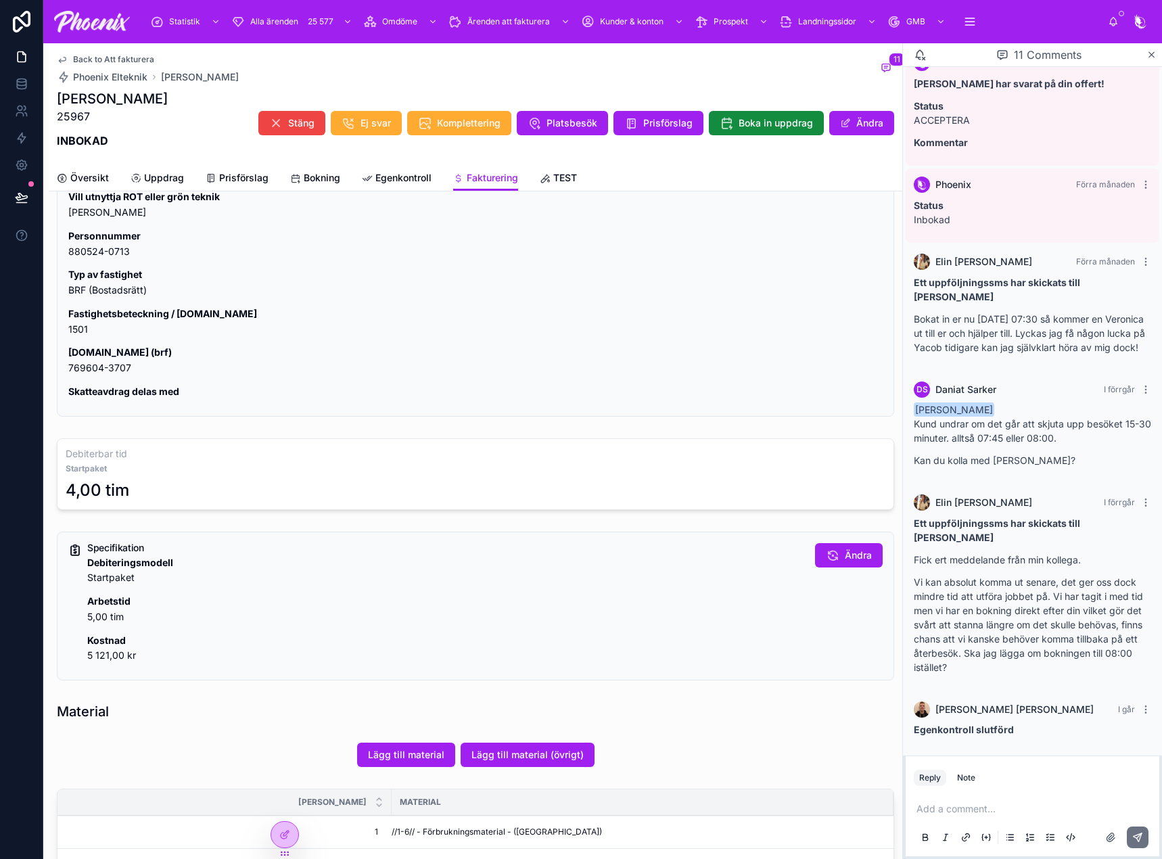
scroll to position [879, 0]
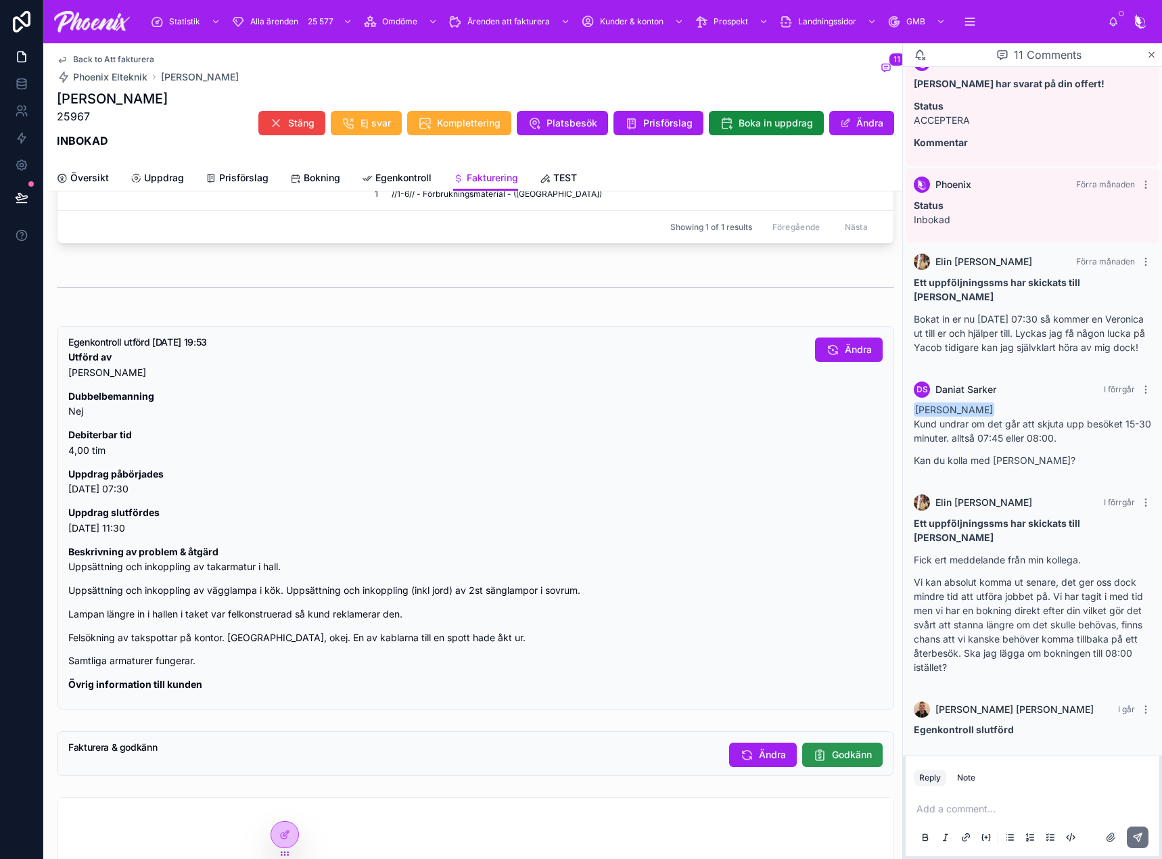
click at [820, 751] on button "Godkänn" at bounding box center [842, 755] width 80 height 24
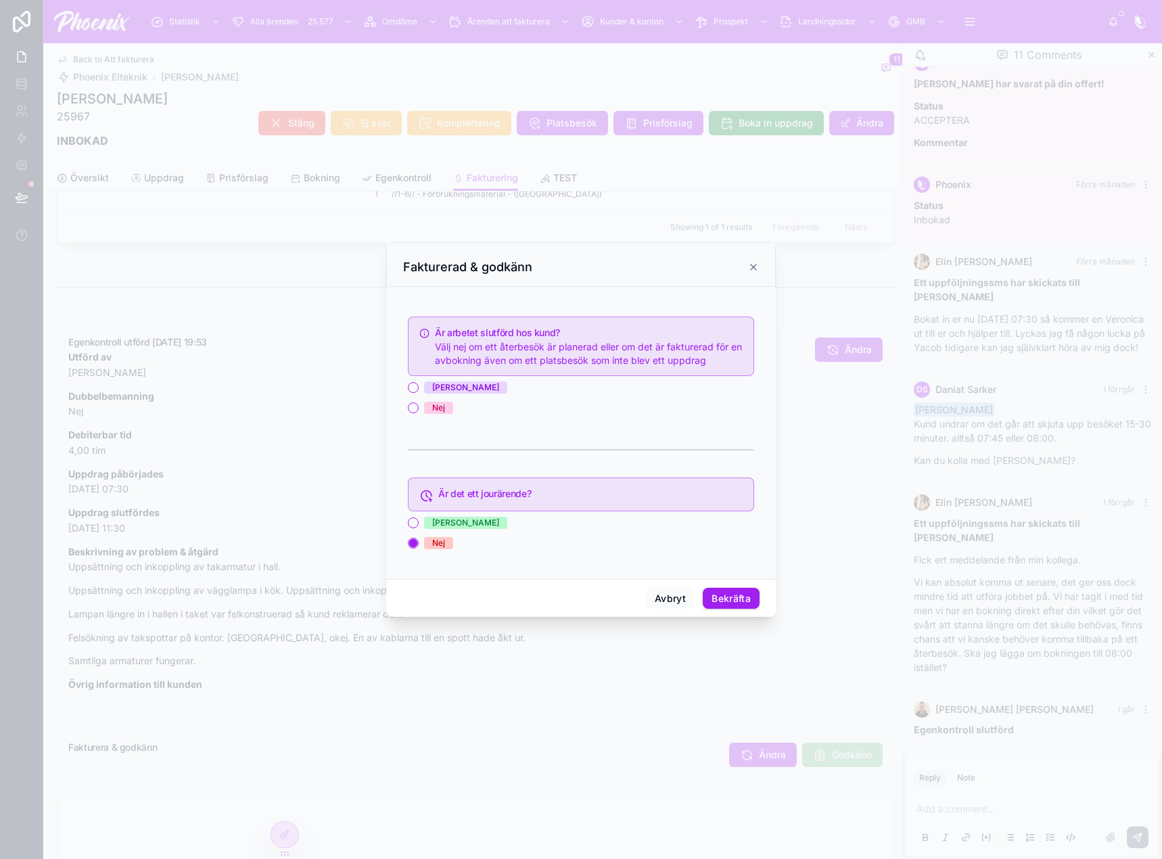
click at [434, 381] on div "Ja" at bounding box center [465, 387] width 67 height 12
click at [419, 382] on button "Ja" at bounding box center [413, 387] width 11 height 11
click at [737, 601] on button "Bekräfta" at bounding box center [731, 599] width 57 height 22
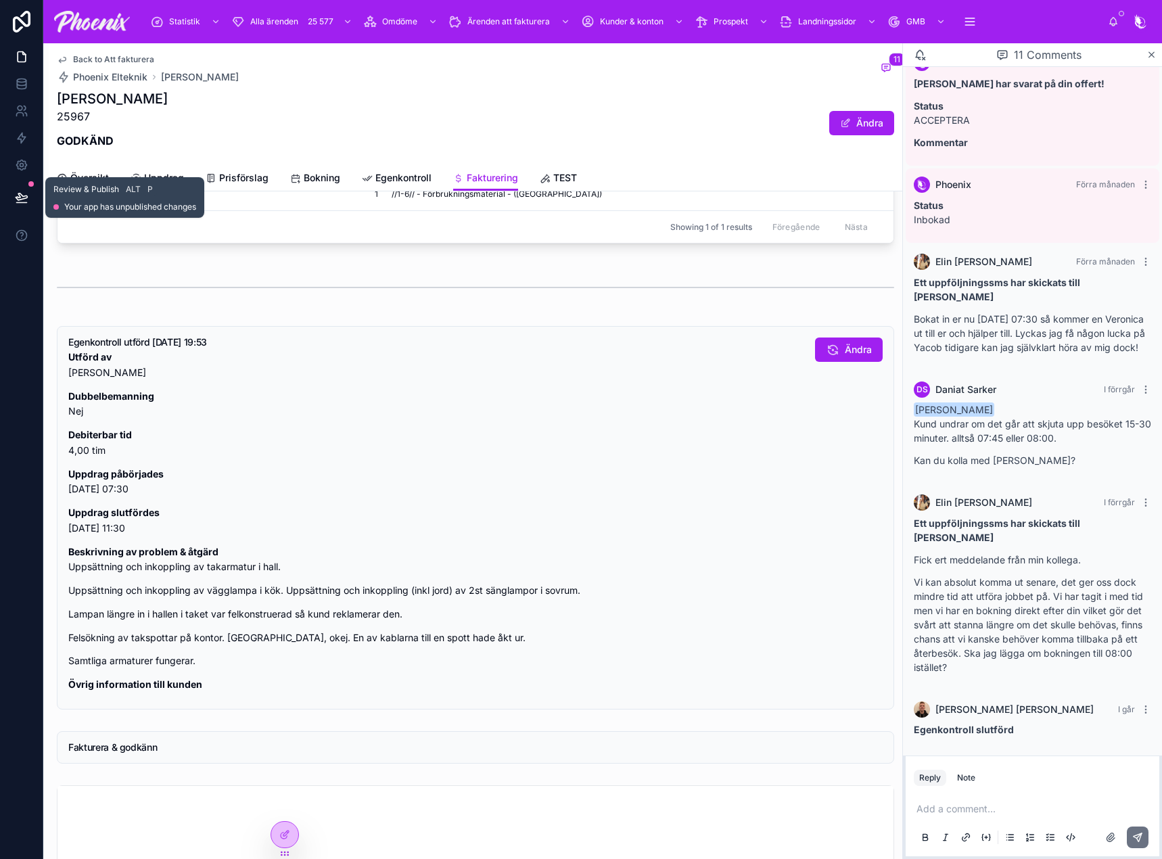
click at [19, 194] on icon at bounding box center [22, 198] width 14 height 14
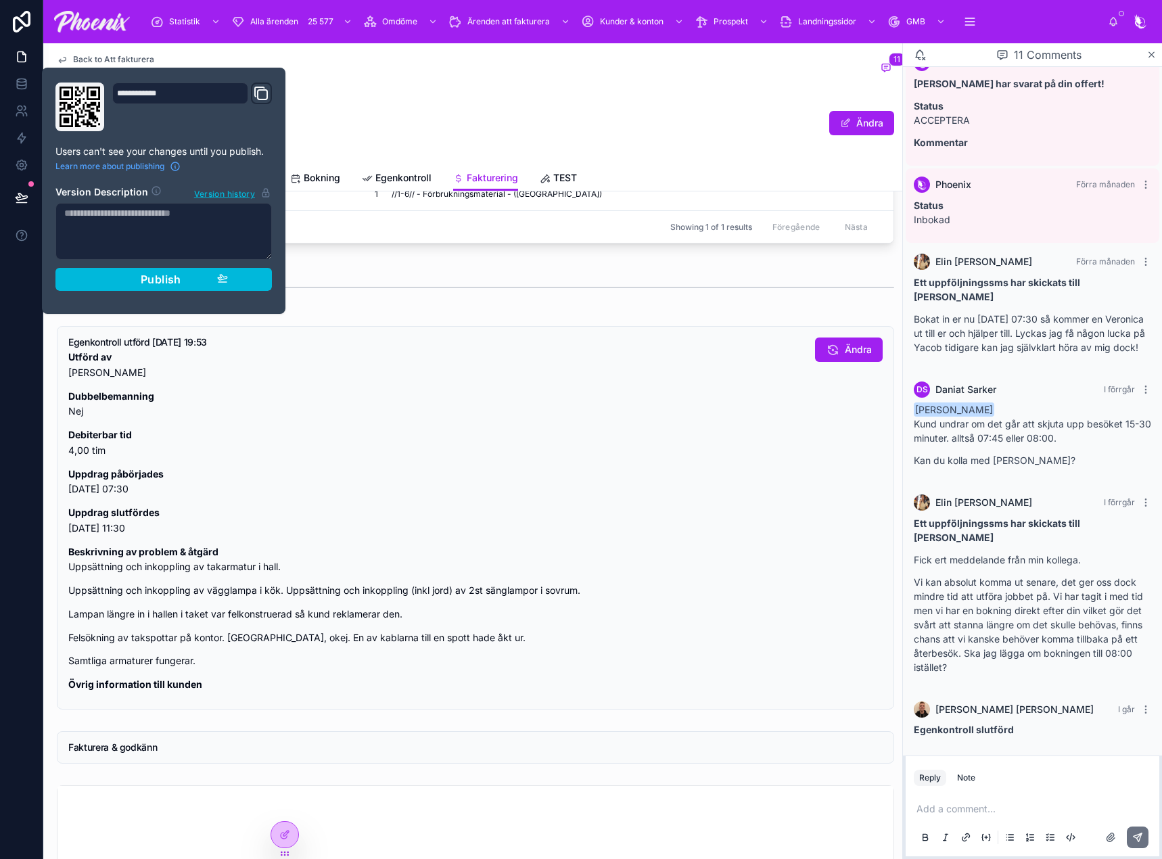
drag, startPoint x: 159, startPoint y: 281, endPoint x: 499, endPoint y: 141, distance: 367.3
click at [162, 280] on span "Publish" at bounding box center [161, 280] width 41 height 14
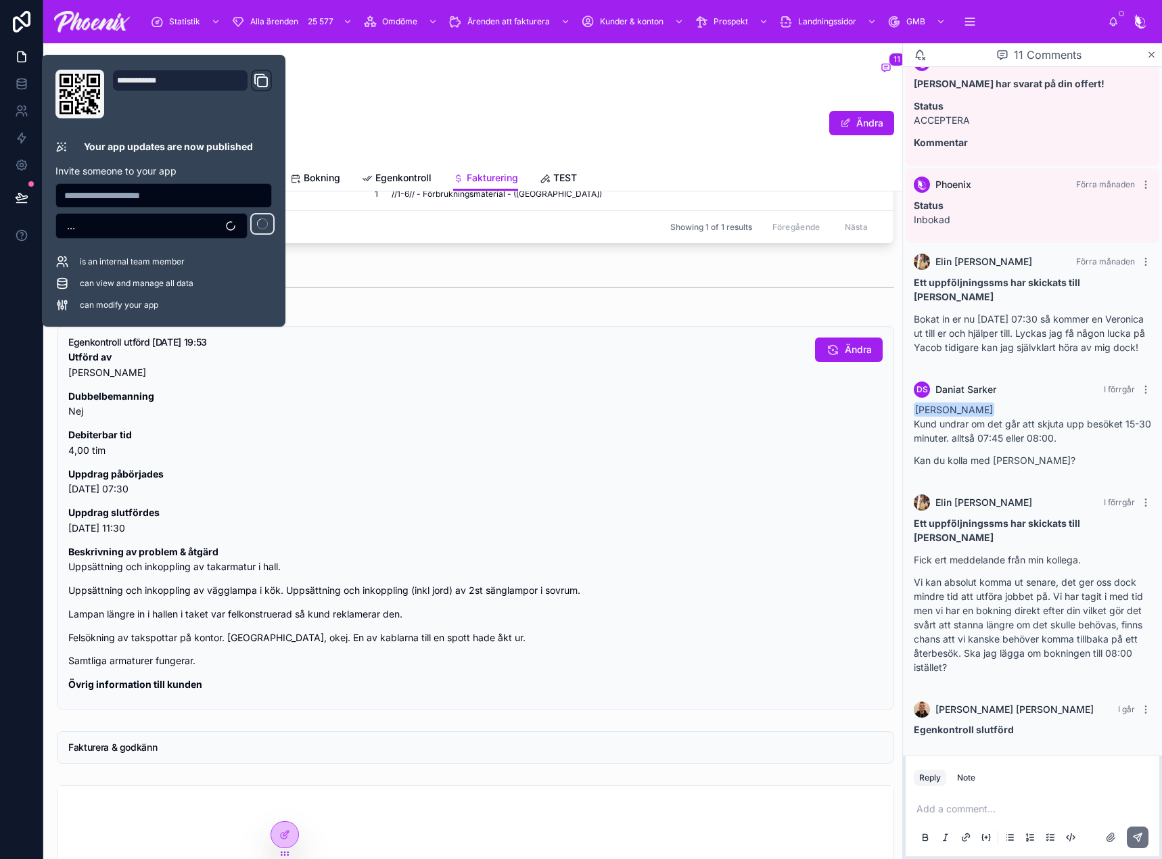
drag, startPoint x: 515, startPoint y: 113, endPoint x: 489, endPoint y: 113, distance: 25.7
click at [514, 113] on div "Henrik Lindquist 25967 GODKÄND Ändra" at bounding box center [475, 123] width 837 height 68
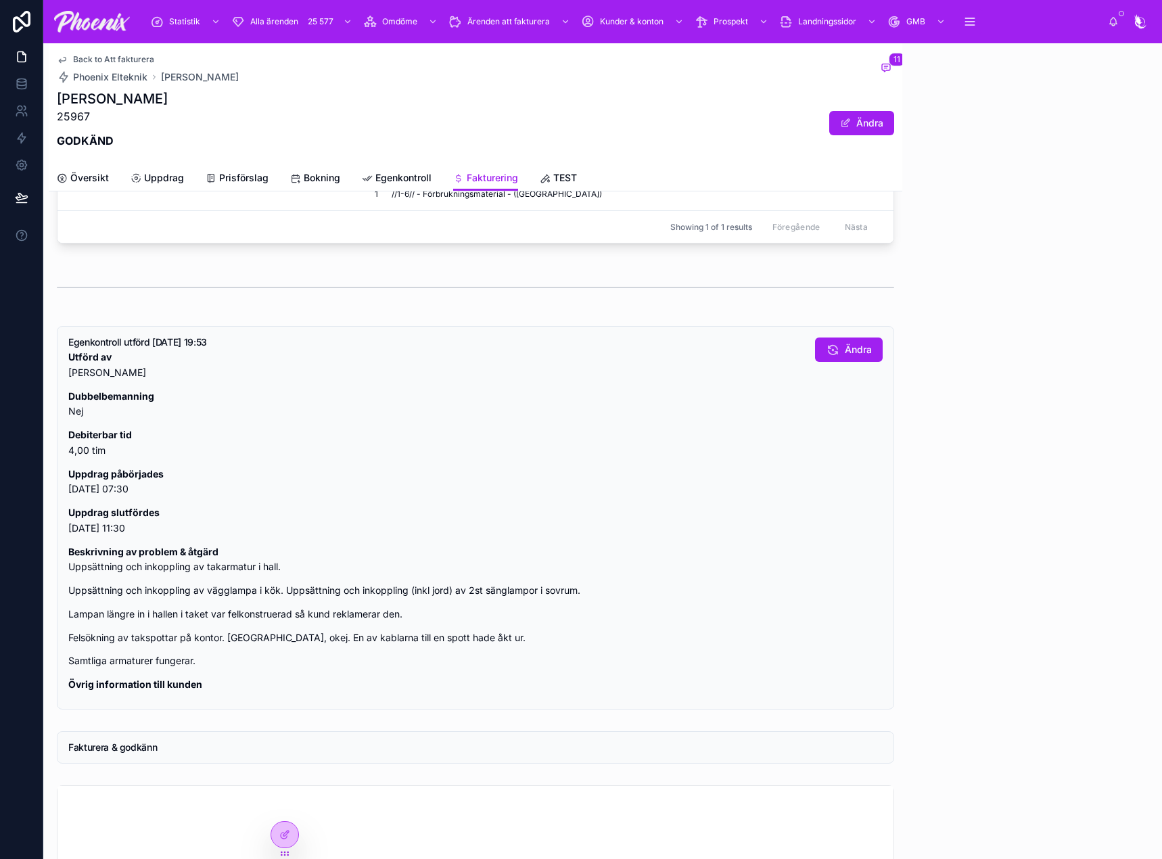
drag, startPoint x: 139, startPoint y: 66, endPoint x: 124, endPoint y: 60, distance: 15.5
click at [124, 60] on span "Back to Att fakturera" at bounding box center [113, 59] width 81 height 11
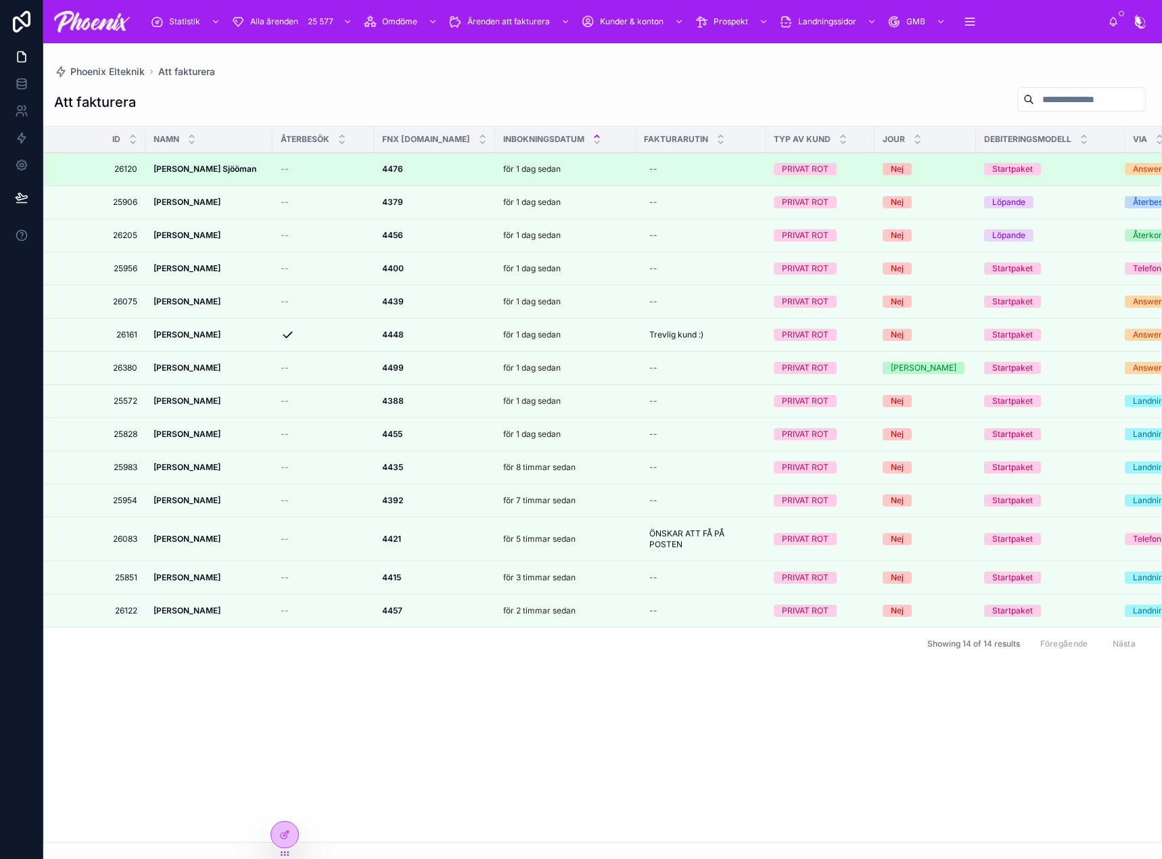
click at [401, 170] on strong "4476" at bounding box center [392, 169] width 21 height 10
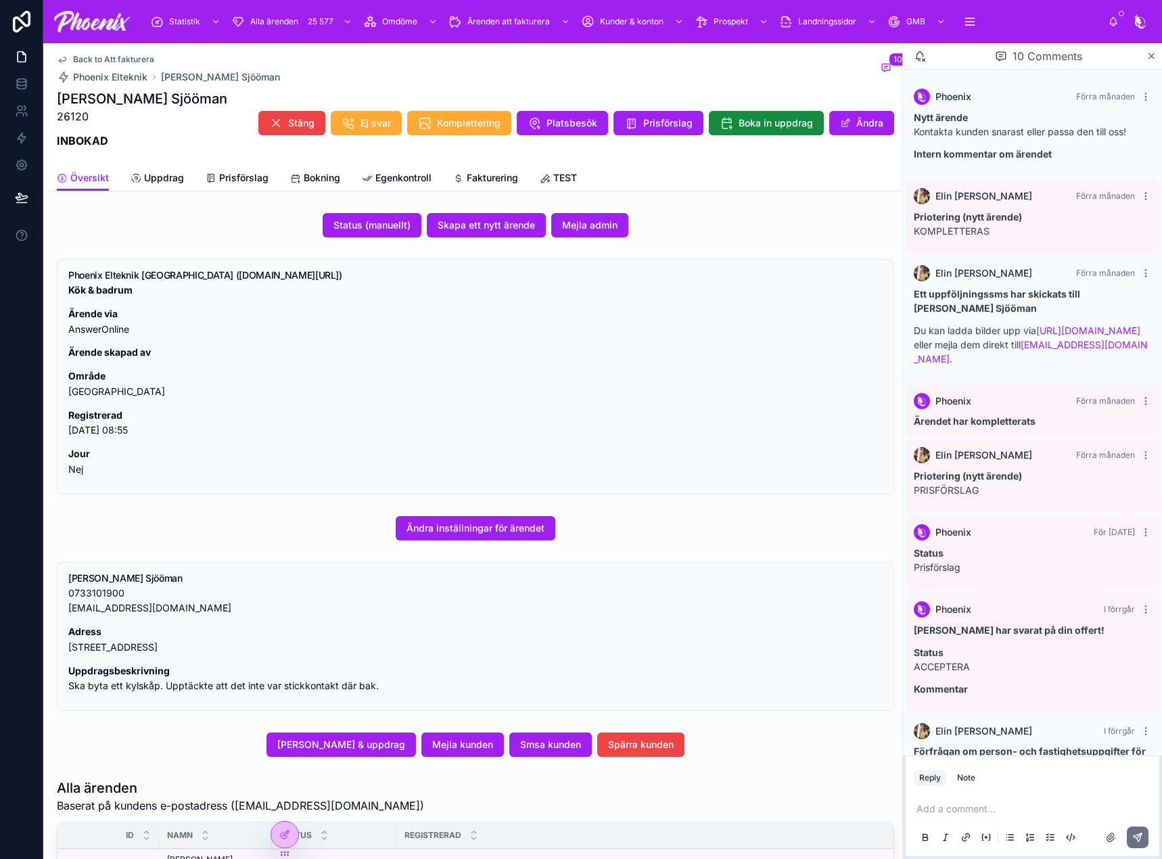
scroll to position [166, 0]
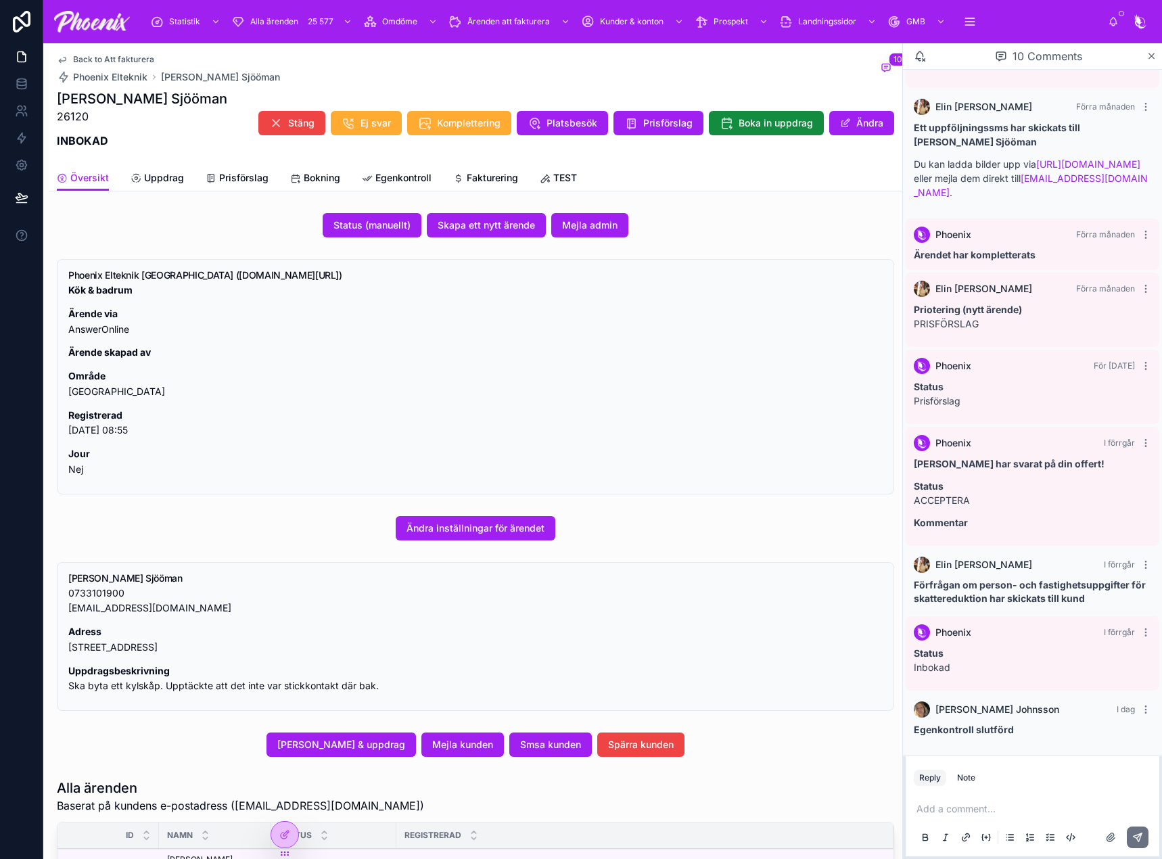
click at [498, 172] on span "Fakturering" at bounding box center [492, 178] width 51 height 14
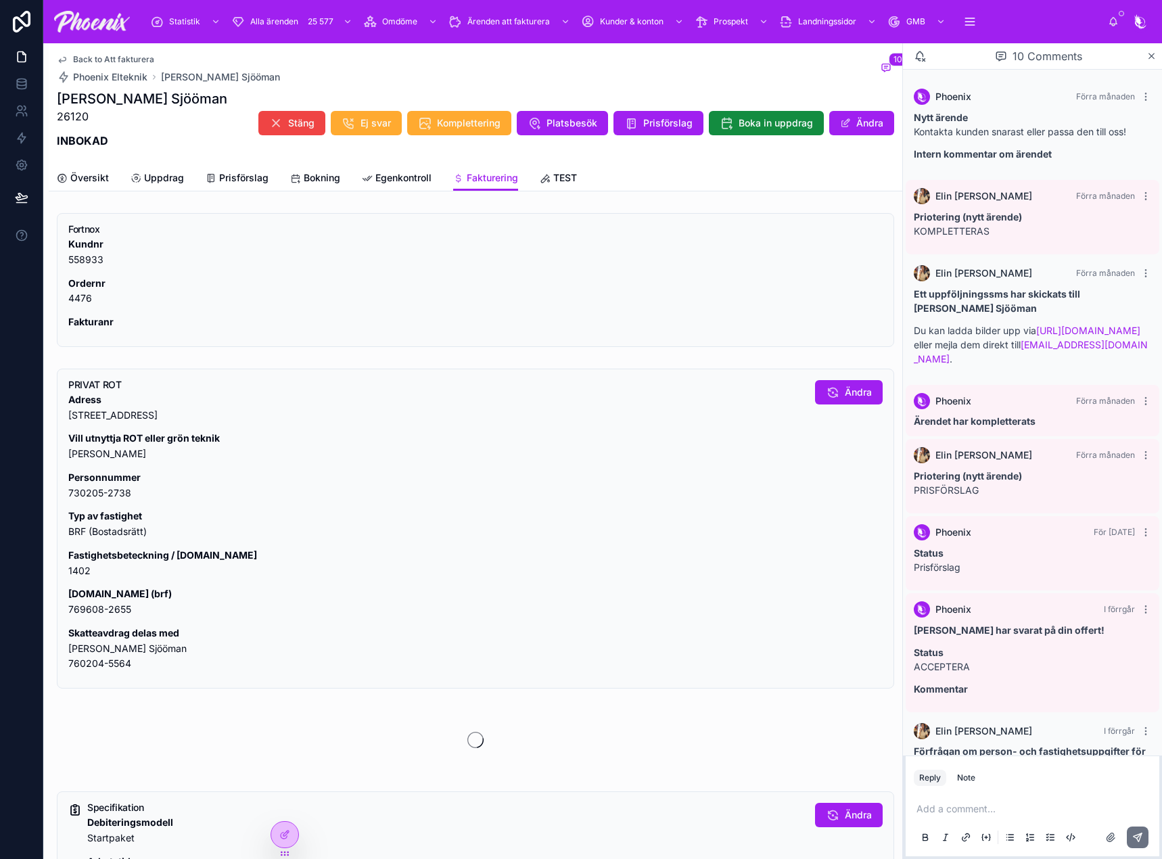
scroll to position [166, 0]
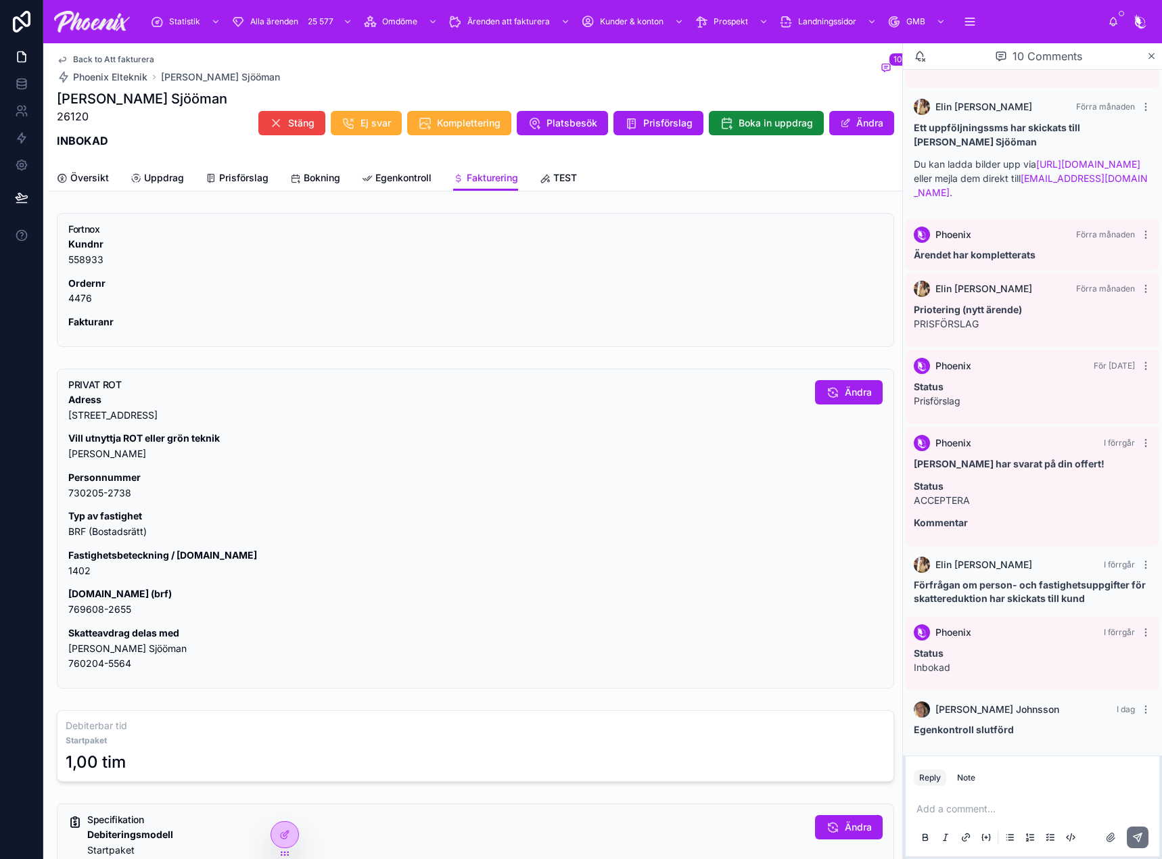
click at [116, 599] on strong "Org.nr (brf)" at bounding box center [119, 593] width 103 height 11
click at [77, 574] on p "Fastighetsbeteckning / lgh.nr 1402" at bounding box center [436, 563] width 736 height 31
drag, startPoint x: 77, startPoint y: 574, endPoint x: 741, endPoint y: 472, distance: 671.3
click at [85, 572] on p "Fastighetsbeteckning / lgh.nr 1402" at bounding box center [436, 563] width 736 height 31
click at [85, 611] on p "Org.nr (brf) 769608-2655" at bounding box center [436, 601] width 736 height 31
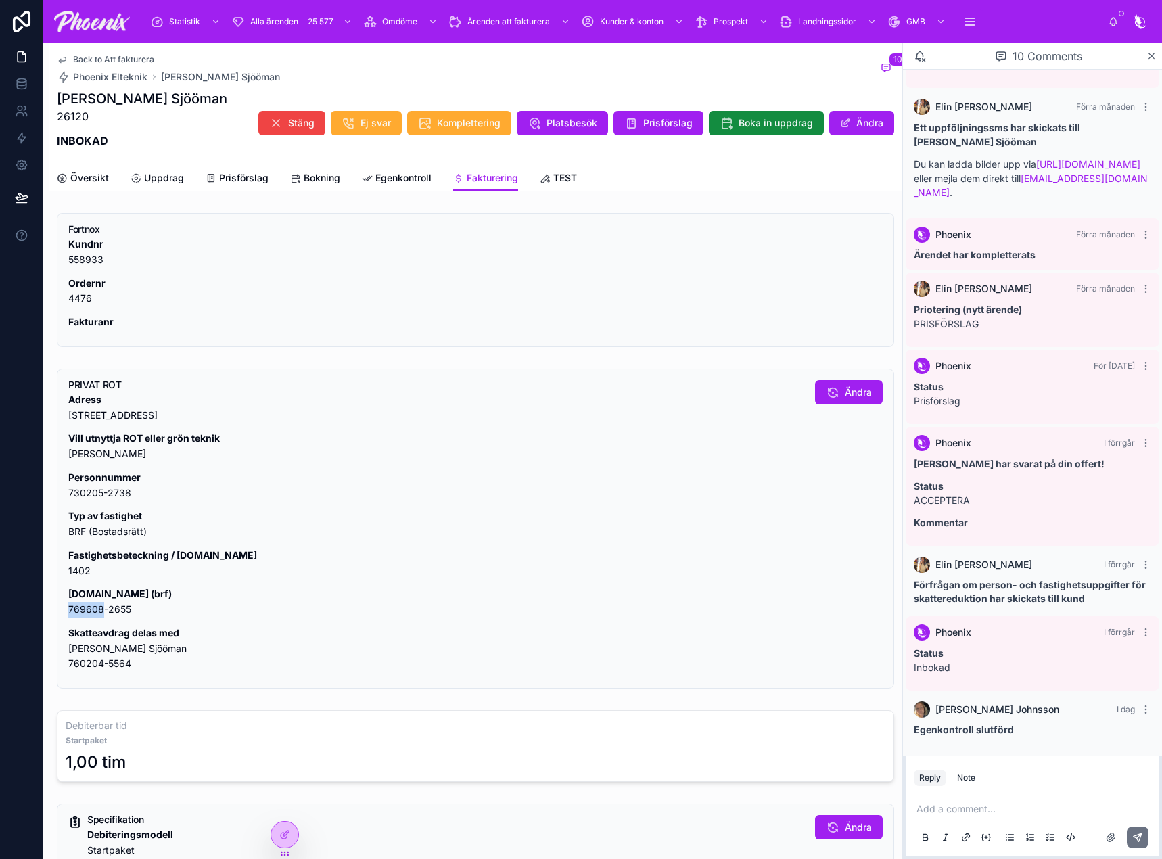
click at [85, 611] on p "Org.nr (brf) 769608-2655" at bounding box center [436, 601] width 736 height 31
click at [85, 610] on p "Org.nr (brf) 769608-2655" at bounding box center [436, 601] width 736 height 31
click at [133, 653] on p "Skatteavdrag delas med Anna Bauer Sjööman 760204-5564" at bounding box center [436, 649] width 736 height 46
click at [135, 651] on p "Skatteavdrag delas med Anna Bauer Sjööman 760204-5564" at bounding box center [436, 649] width 736 height 46
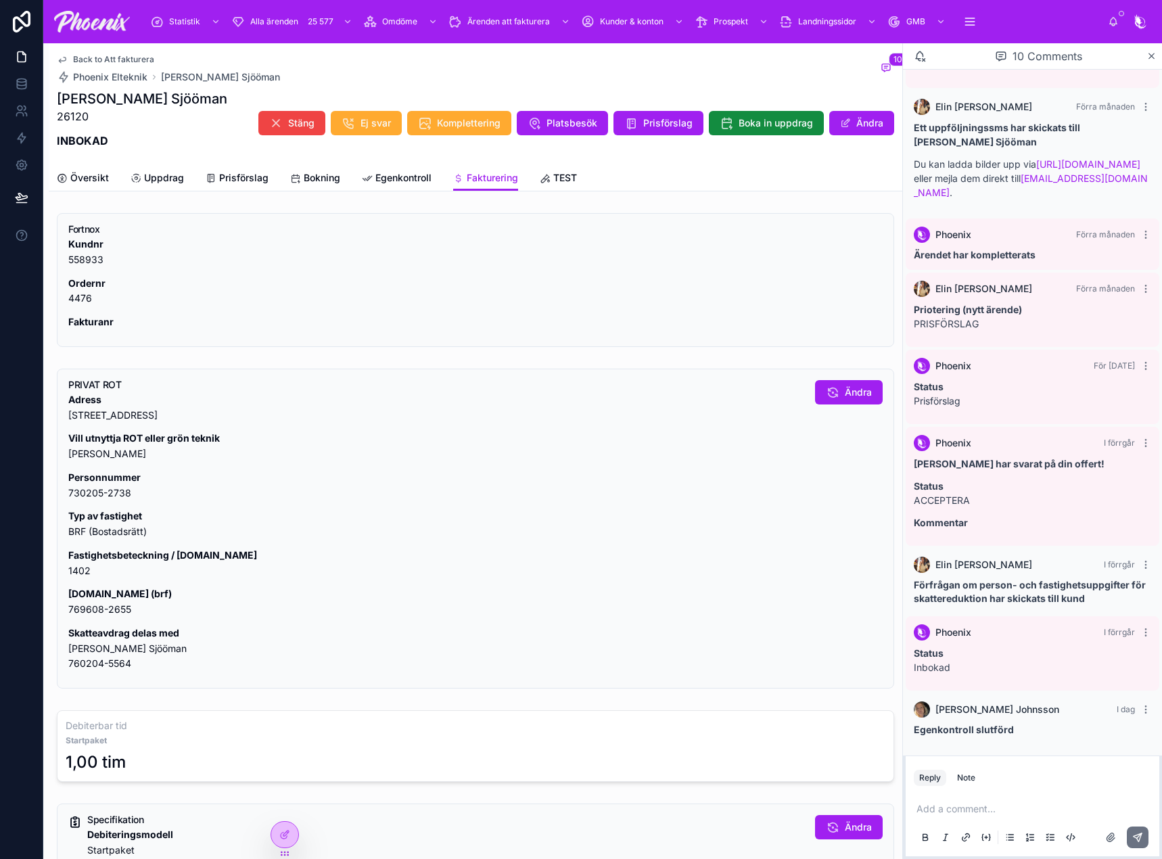
click at [110, 672] on div "PRIVAT ROT Adress Sveagatan 23 B, Göteborg, Sverige, 413 14 Vill utnyttja ROT e…" at bounding box center [436, 530] width 736 height 300
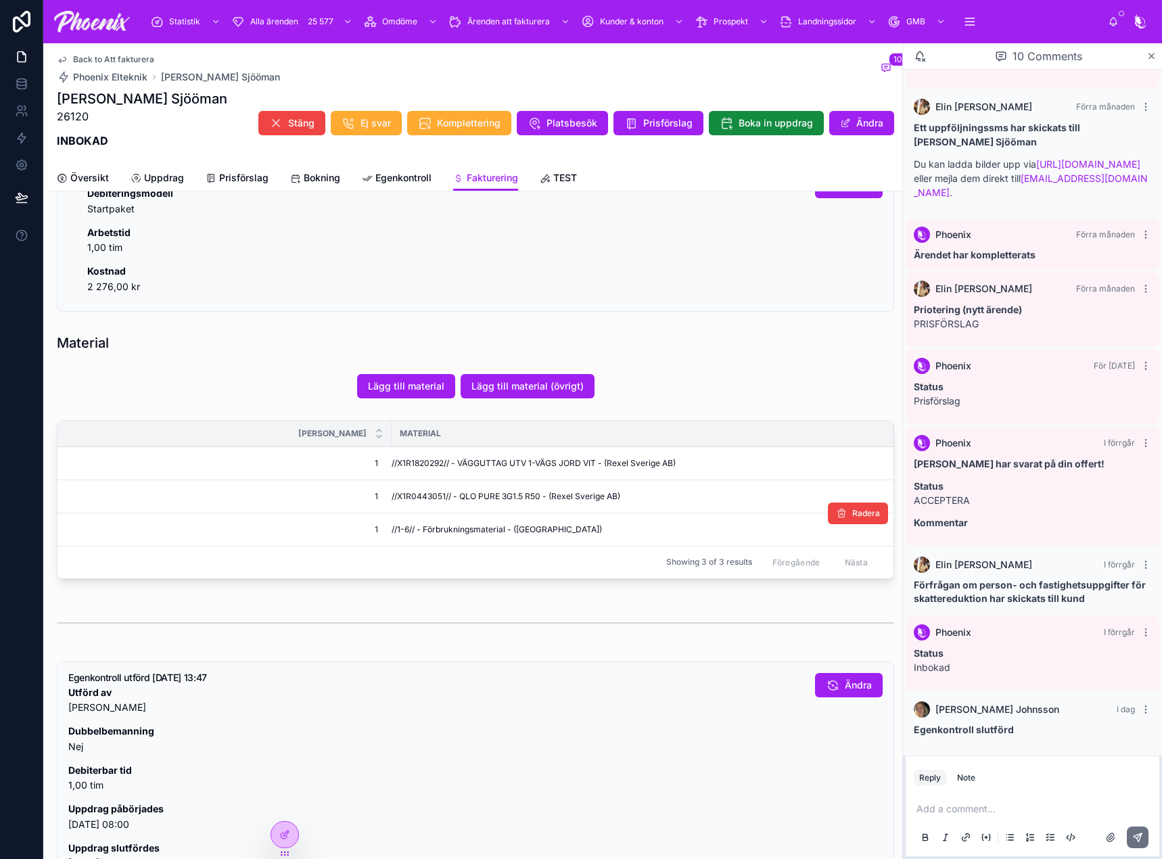
scroll to position [676, 0]
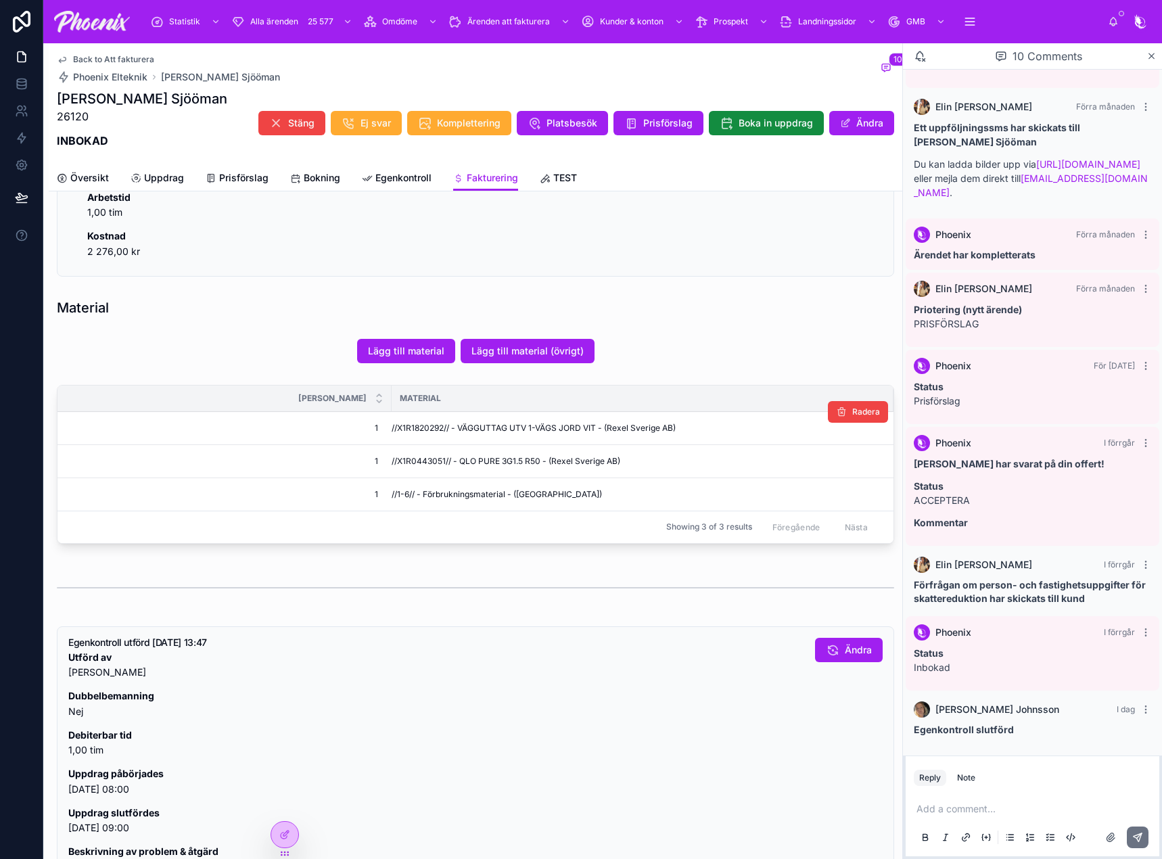
click at [424, 431] on span "//X1R1820292// - VÄGGUTTAG UTV 1-VÄGS JORD VIT - (Rexel Sverige AB)" at bounding box center [534, 428] width 284 height 11
drag, startPoint x: 424, startPoint y: 431, endPoint x: 645, endPoint y: 431, distance: 221.2
click at [438, 429] on span "//X1R1820292// - VÄGGUTTAG UTV 1-VÄGS JORD VIT - (Rexel Sverige AB)" at bounding box center [534, 428] width 284 height 11
drag, startPoint x: 451, startPoint y: 450, endPoint x: 423, endPoint y: 459, distance: 29.1
click at [440, 456] on td "//X1R0443051// - QLO PURE 3G1.5 R50 - (Rexel Sverige AB)" at bounding box center [643, 460] width 502 height 33
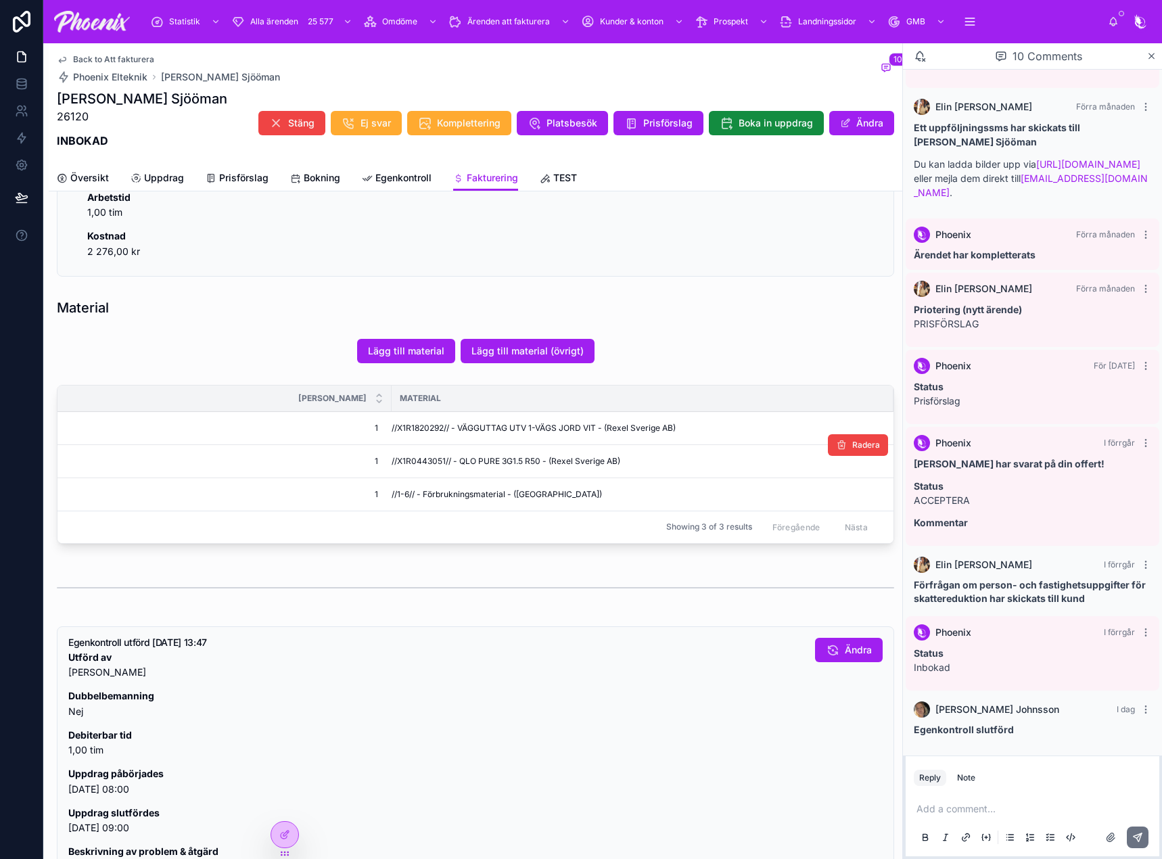
click at [423, 459] on span "//X1R0443051// - QLO PURE 3G1.5 R50 - (Rexel Sverige AB)" at bounding box center [506, 461] width 229 height 11
drag, startPoint x: 423, startPoint y: 459, endPoint x: 467, endPoint y: 463, distance: 43.4
click at [425, 459] on span "//X1R0443051// - QLO PURE 3G1.5 R50 - (Rexel Sverige AB)" at bounding box center [506, 461] width 229 height 11
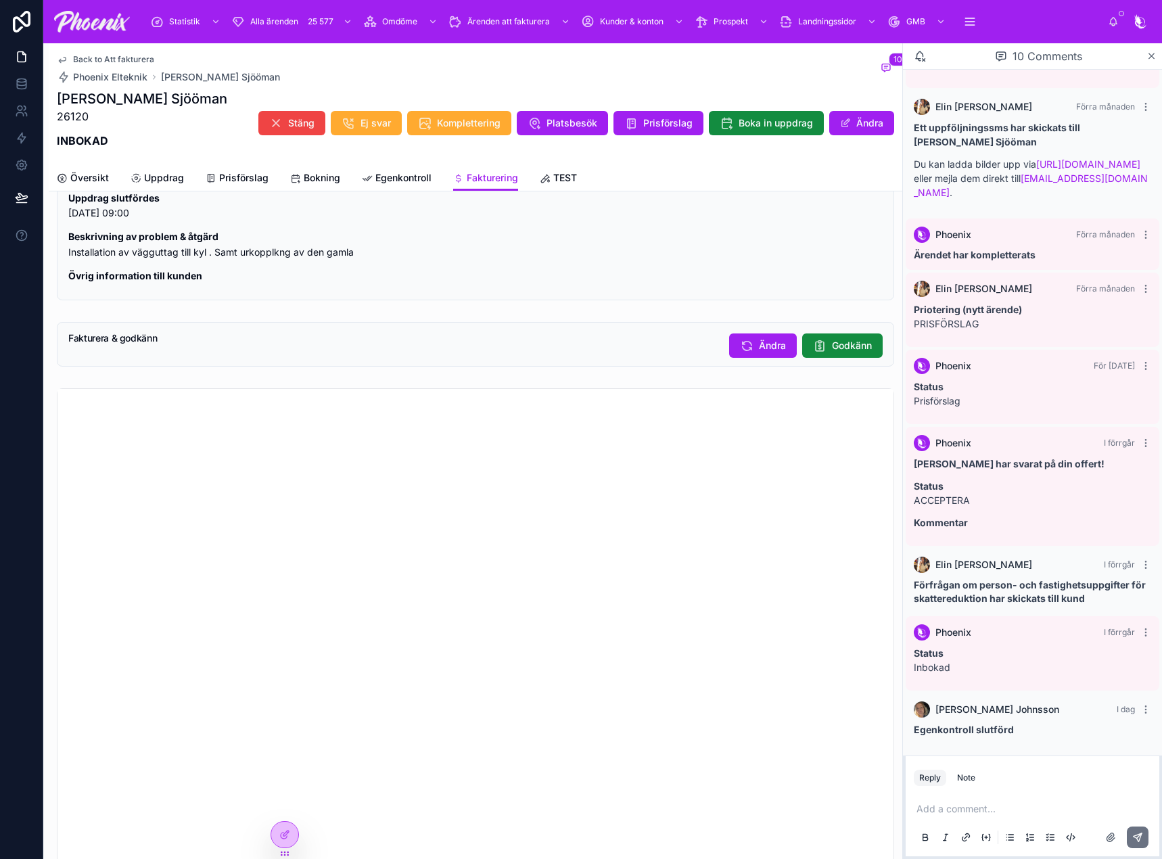
scroll to position [1285, 0]
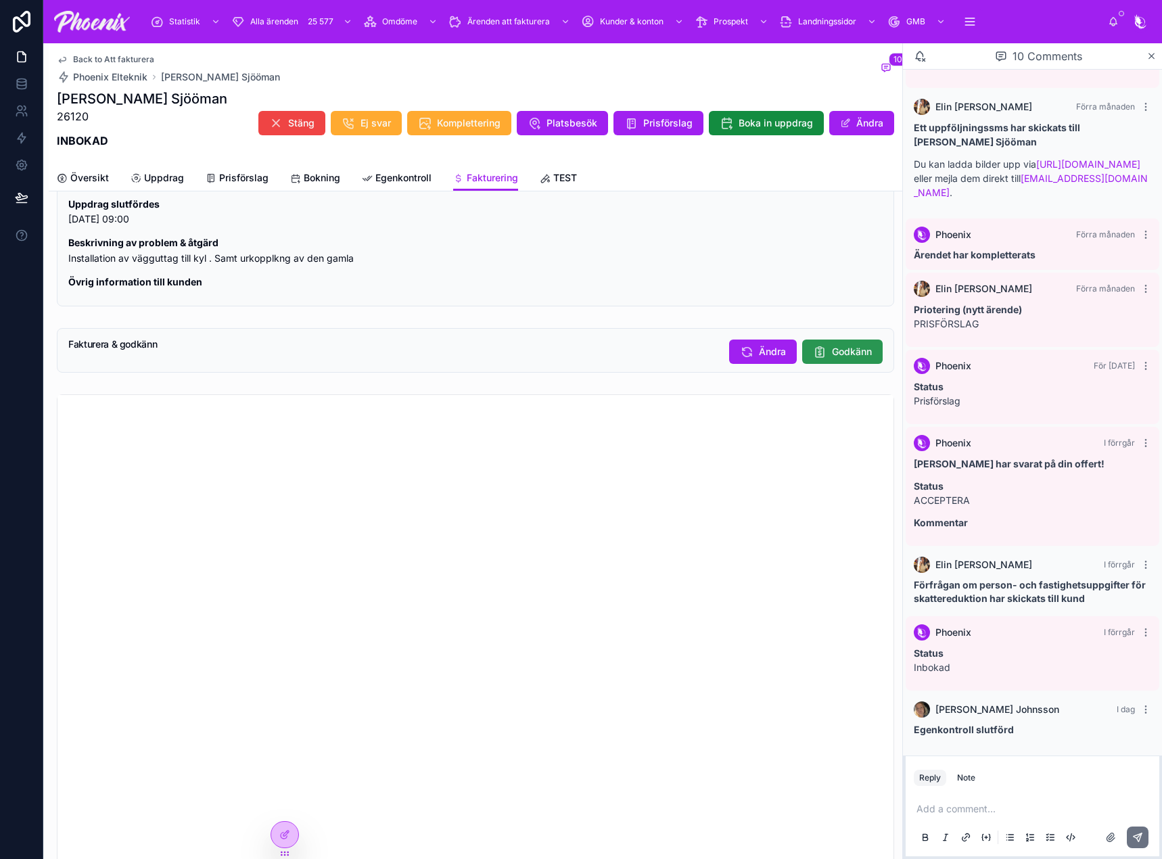
click at [832, 348] on span "Godkänn" at bounding box center [852, 352] width 40 height 14
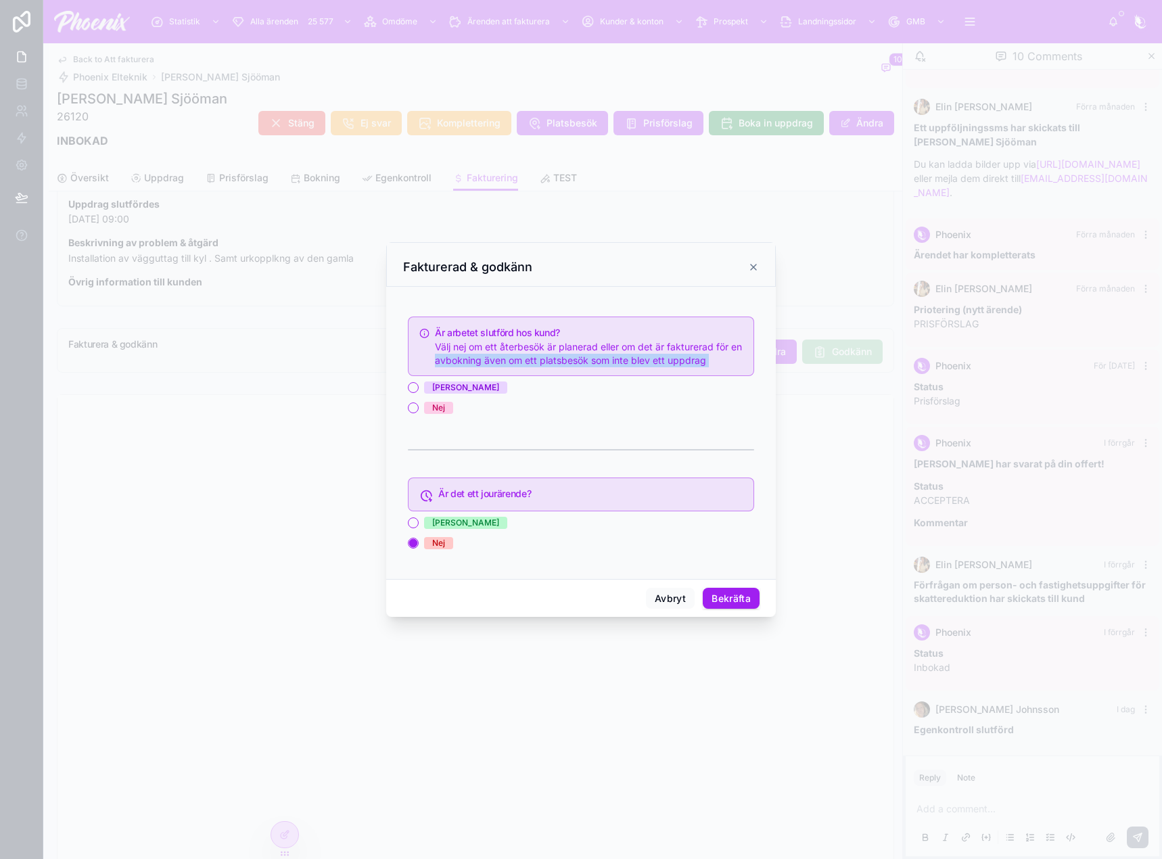
drag, startPoint x: 444, startPoint y: 377, endPoint x: 442, endPoint y: 388, distance: 10.9
click at [442, 382] on div "Är arbetet slutförd hos kund? Välj nej om ett återbesök är planerad eller om de…" at bounding box center [581, 437] width 346 height 252
click at [442, 388] on span "Ja" at bounding box center [465, 387] width 83 height 12
click at [419, 388] on button "Ja" at bounding box center [413, 387] width 11 height 11
drag, startPoint x: 726, startPoint y: 597, endPoint x: 926, endPoint y: 611, distance: 200.0
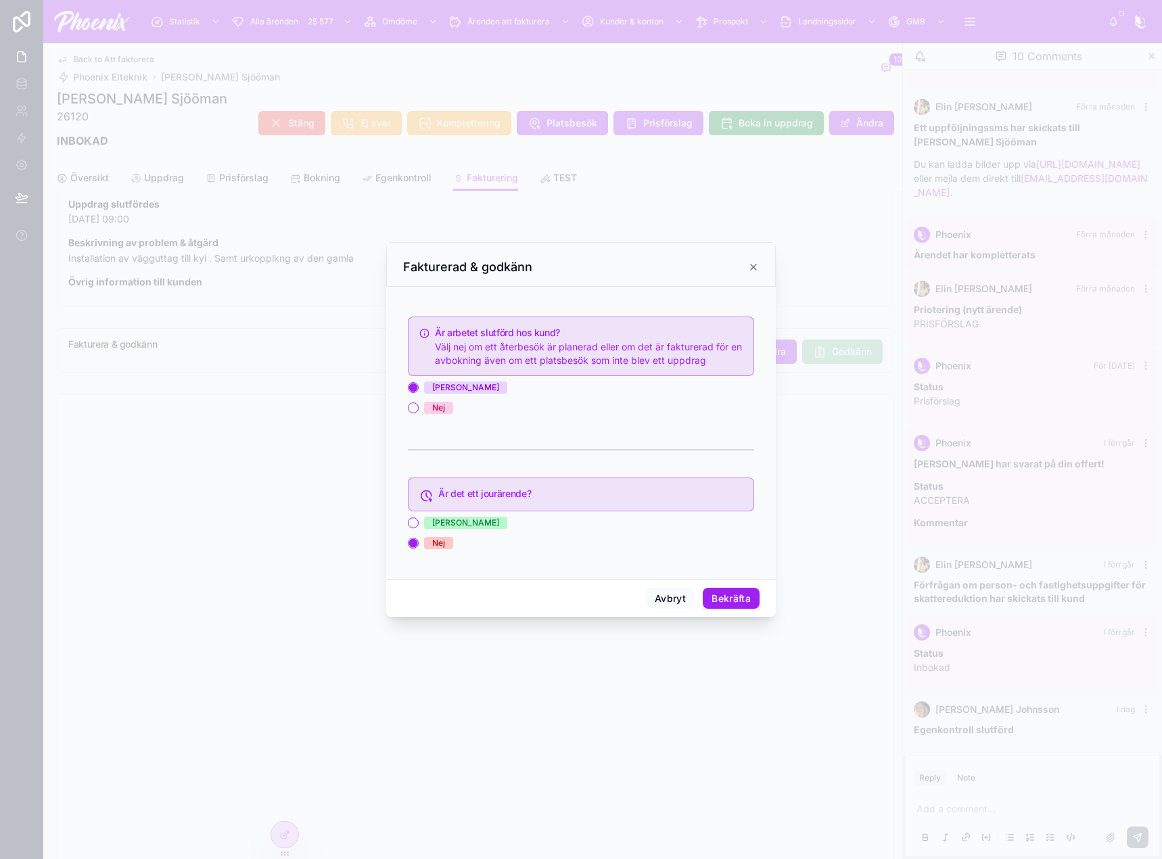
click at [726, 597] on button "Bekräfta" at bounding box center [731, 599] width 57 height 22
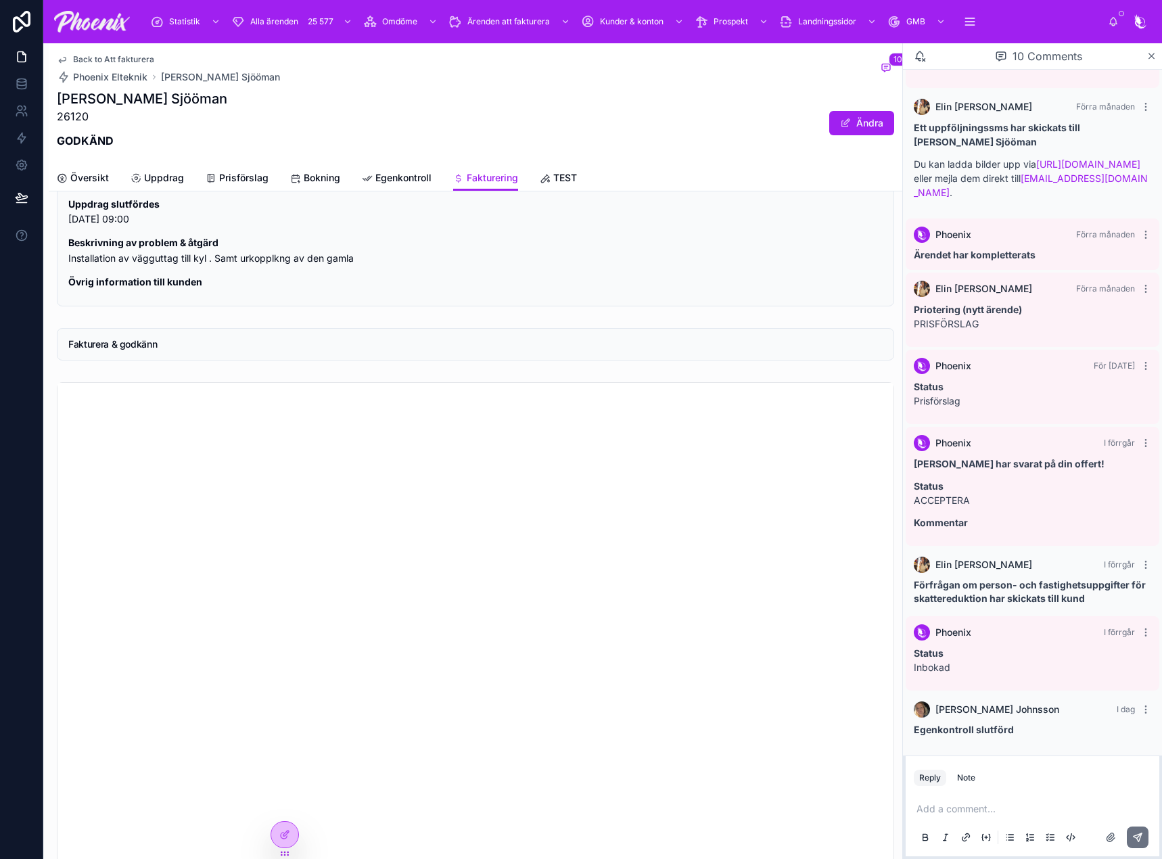
click at [122, 53] on div "Back to Att fakturera Phoenix Elteknik Nisse Bauer Sjööman 10 Nisse Bauer Sjööm…" at bounding box center [475, 104] width 837 height 122
click at [122, 60] on span "Back to Att fakturera" at bounding box center [113, 59] width 81 height 11
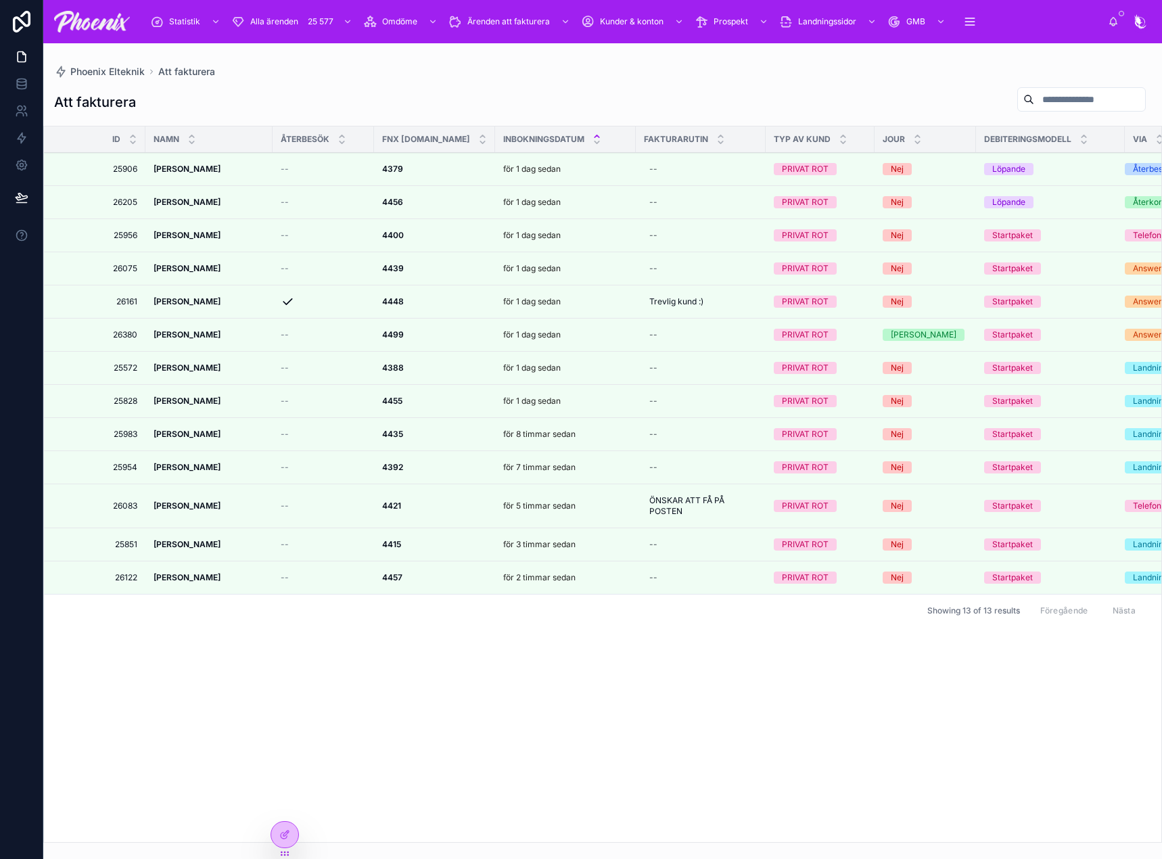
drag, startPoint x: 398, startPoint y: 168, endPoint x: 954, endPoint y: 145, distance: 556.5
click at [398, 168] on strong "4379" at bounding box center [392, 169] width 21 height 10
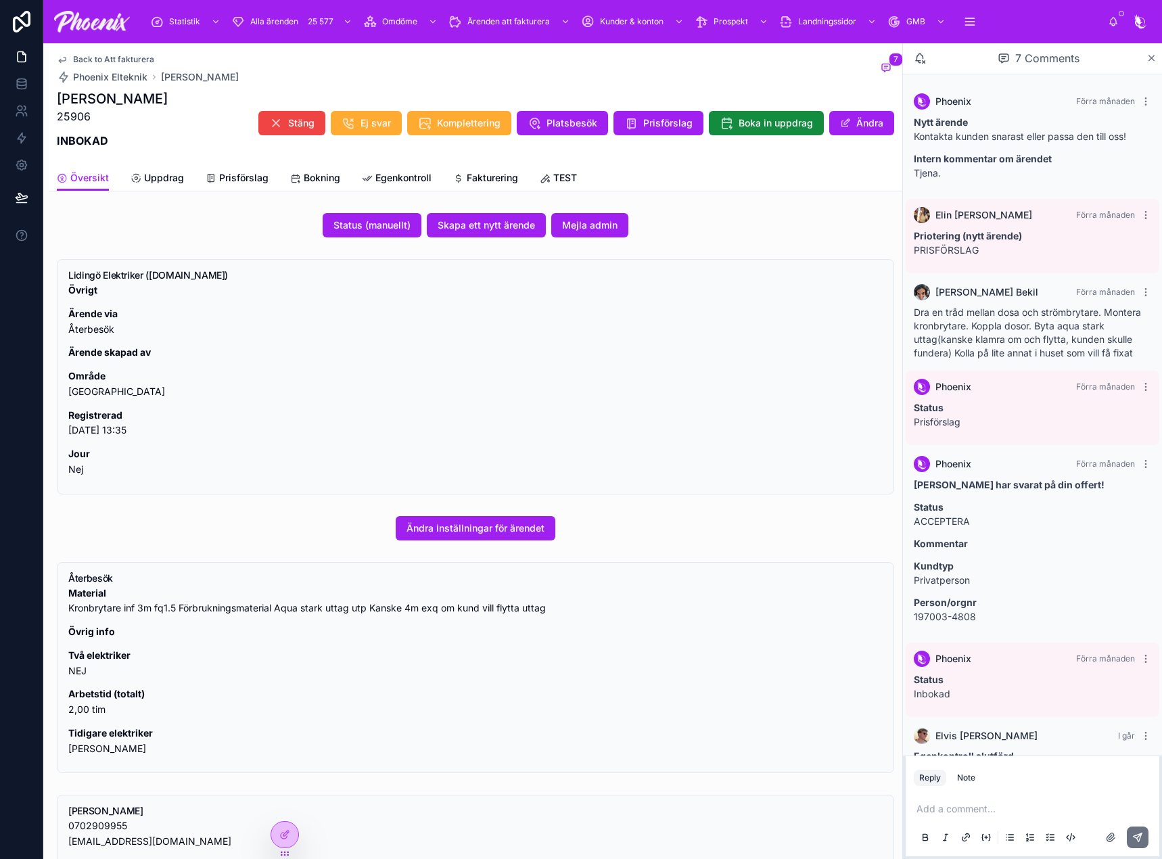
scroll to position [40, 0]
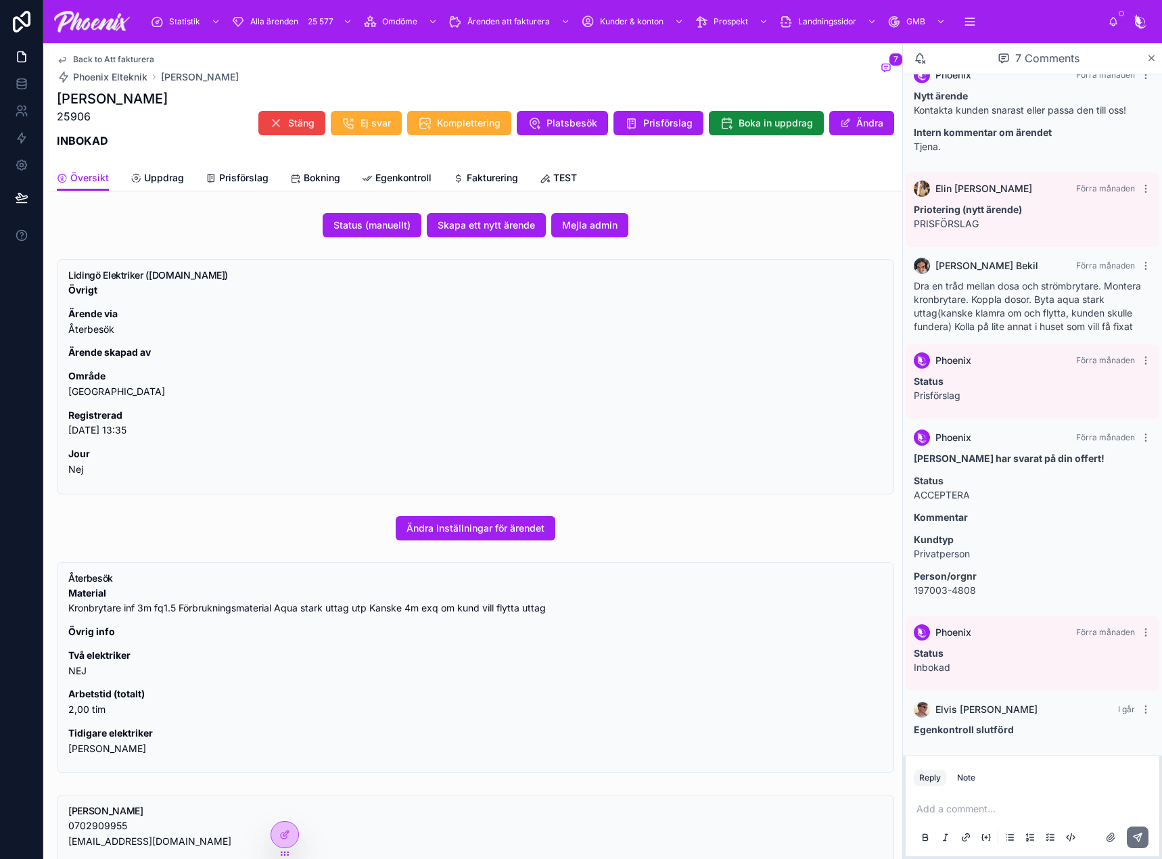
click at [496, 165] on div "Översikt Uppdrag Prisförslag Bokning Egenkontroll Fakturering TEST" at bounding box center [475, 178] width 837 height 26
click at [491, 178] on span "Fakturering" at bounding box center [492, 178] width 51 height 14
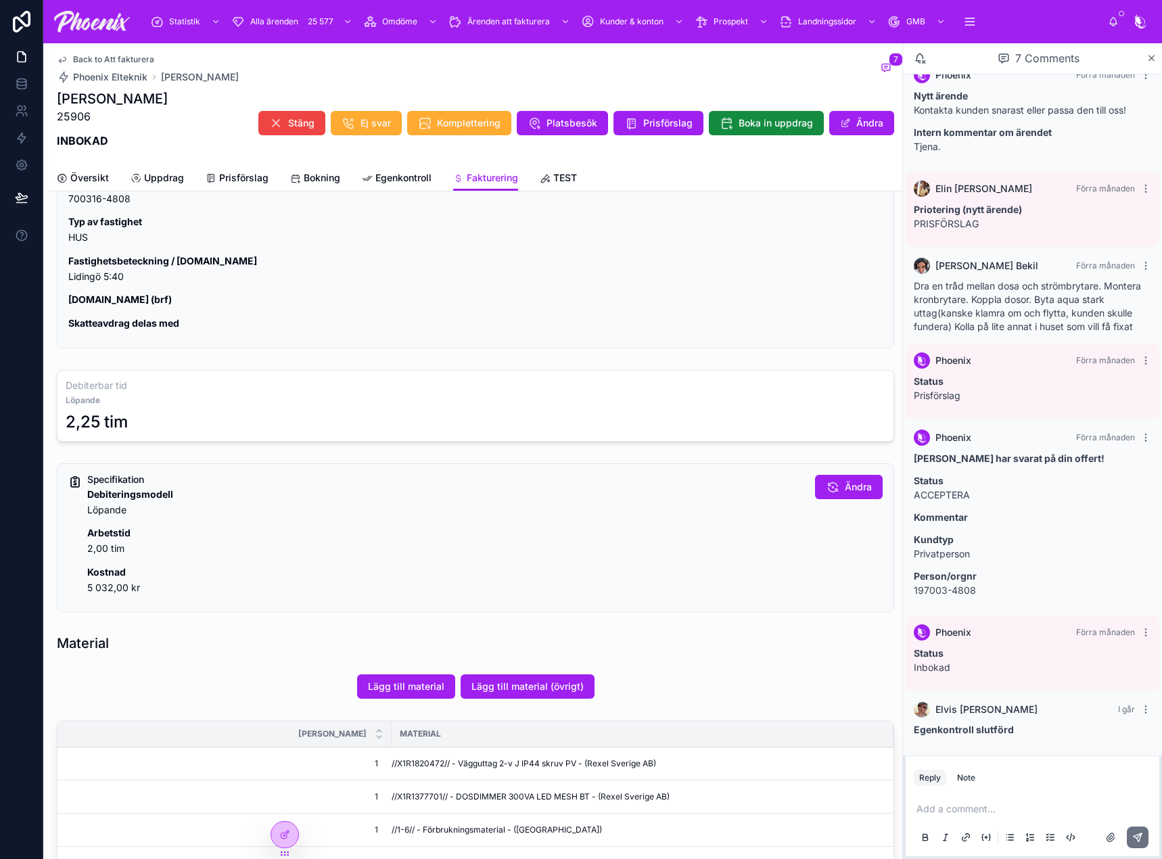
scroll to position [406, 0]
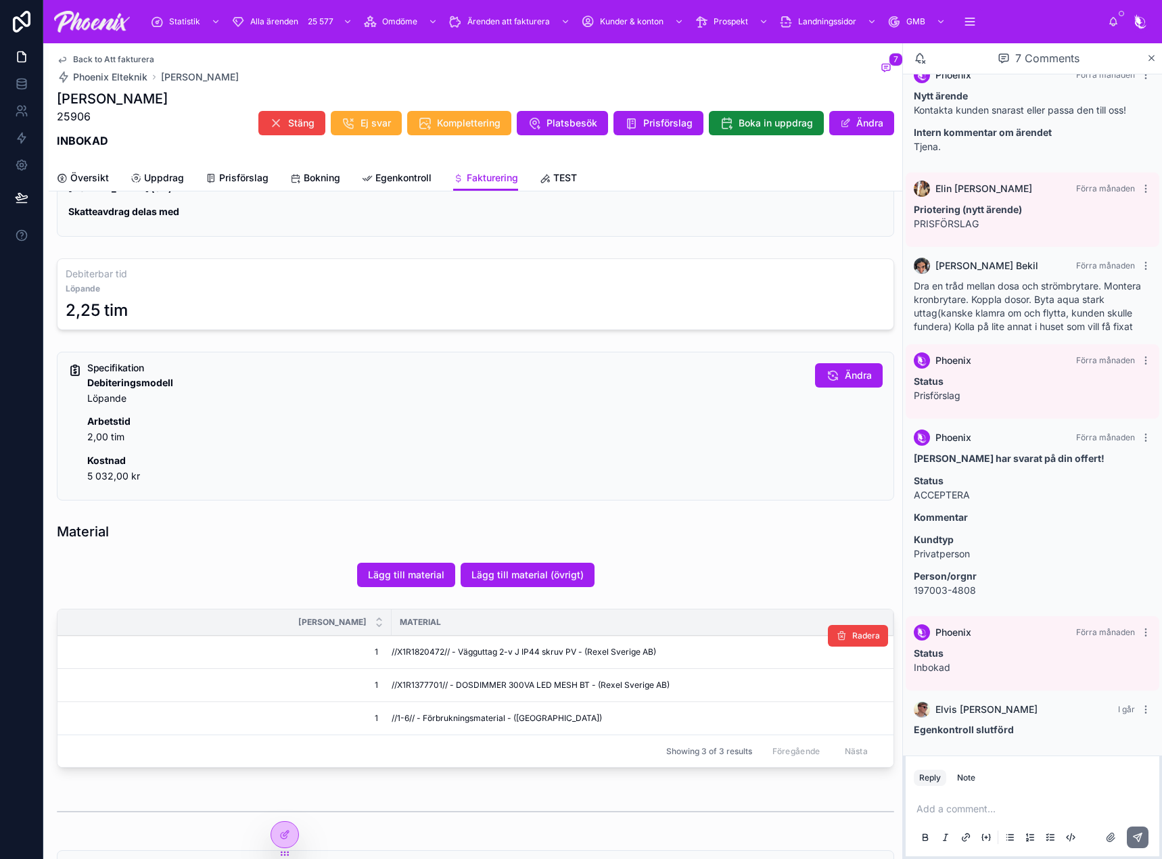
click at [428, 651] on span "//X1R1820472// - Vägguttag 2-v J IP44 skruv PV - (Rexel Sverige AB)" at bounding box center [524, 652] width 264 height 11
drag, startPoint x: 428, startPoint y: 651, endPoint x: 542, endPoint y: 644, distance: 113.9
click at [431, 651] on span "//X1R1820472// - Vägguttag 2-v J IP44 skruv PV - (Rexel Sverige AB)" at bounding box center [524, 652] width 264 height 11
click at [414, 693] on td "//X1R1377701// - DOSDIMMER 300VA LED MESH BT - (Rexel Sverige AB)" at bounding box center [643, 685] width 502 height 33
drag, startPoint x: 414, startPoint y: 693, endPoint x: 503, endPoint y: 673, distance: 91.4
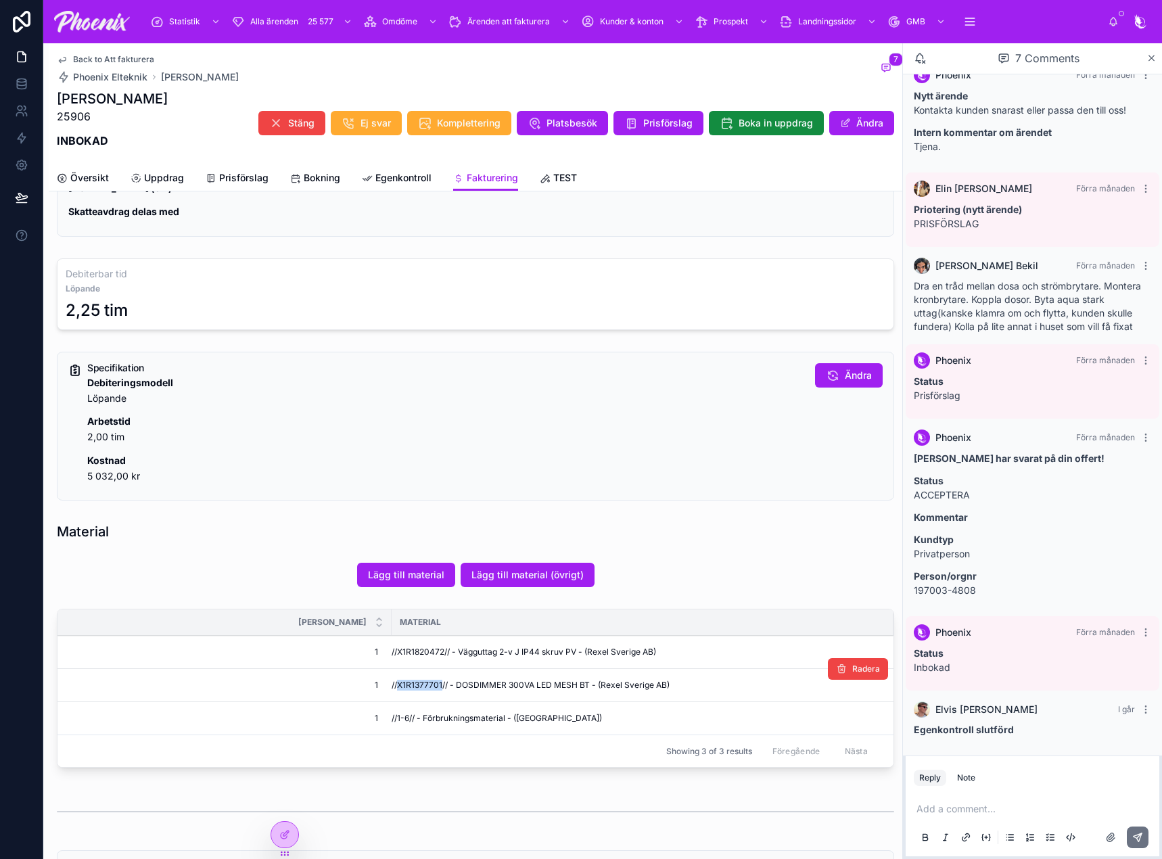
click at [417, 691] on td "//X1R1377701// - DOSDIMMER 300VA LED MESH BT - (Rexel Sverige AB)" at bounding box center [643, 685] width 502 height 33
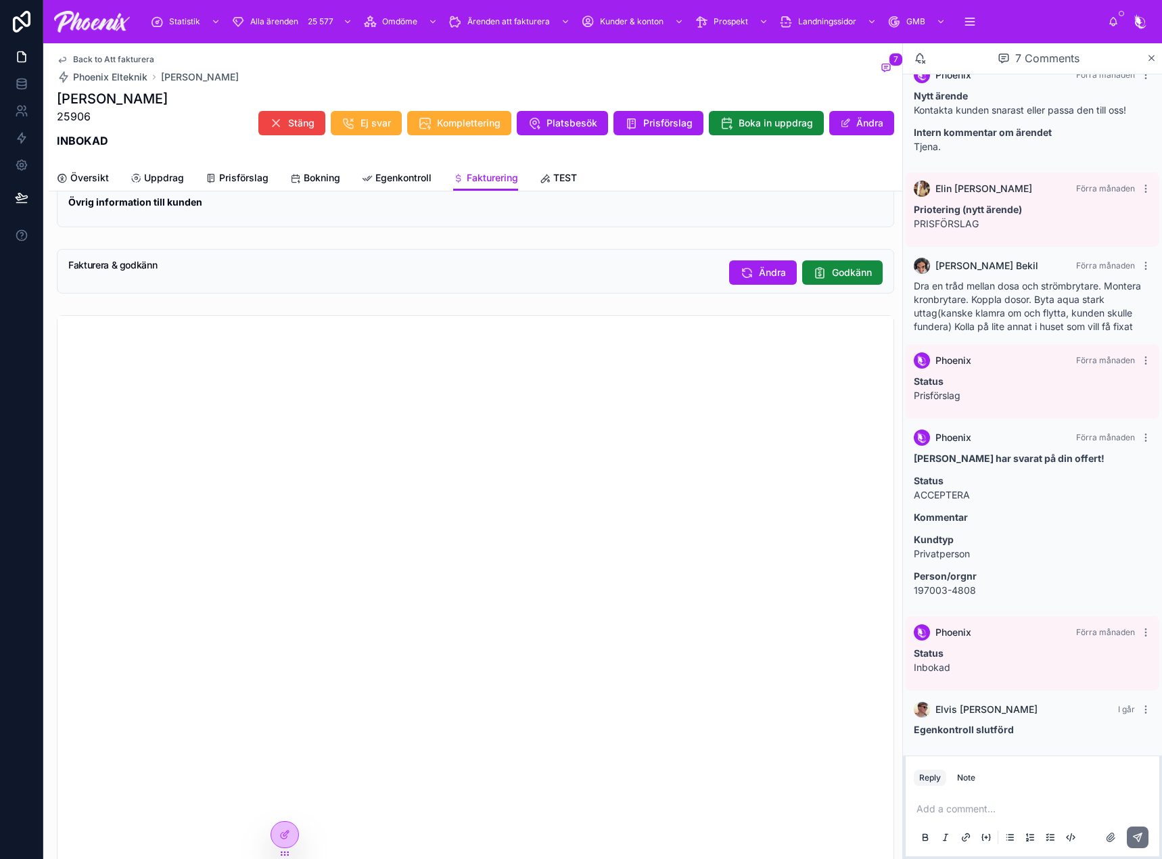
scroll to position [1218, 0]
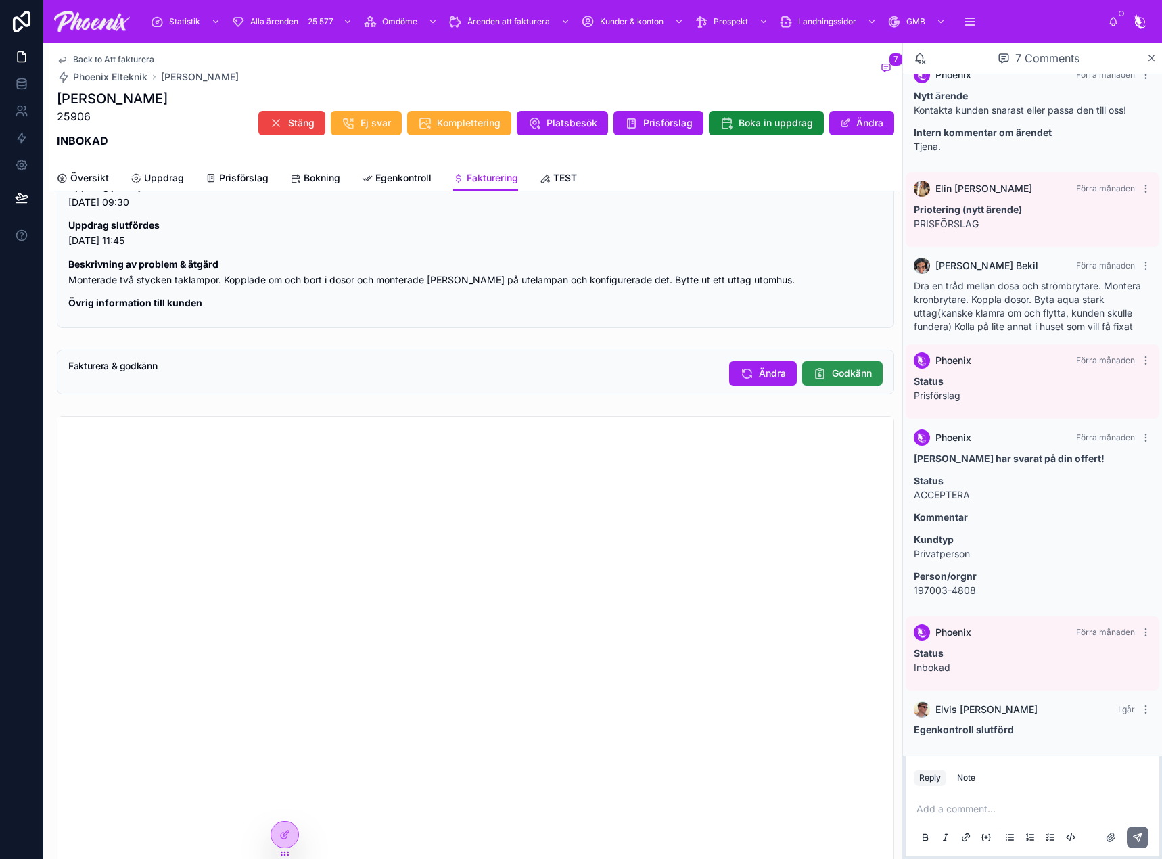
click at [826, 381] on button "Godkänn" at bounding box center [842, 373] width 80 height 24
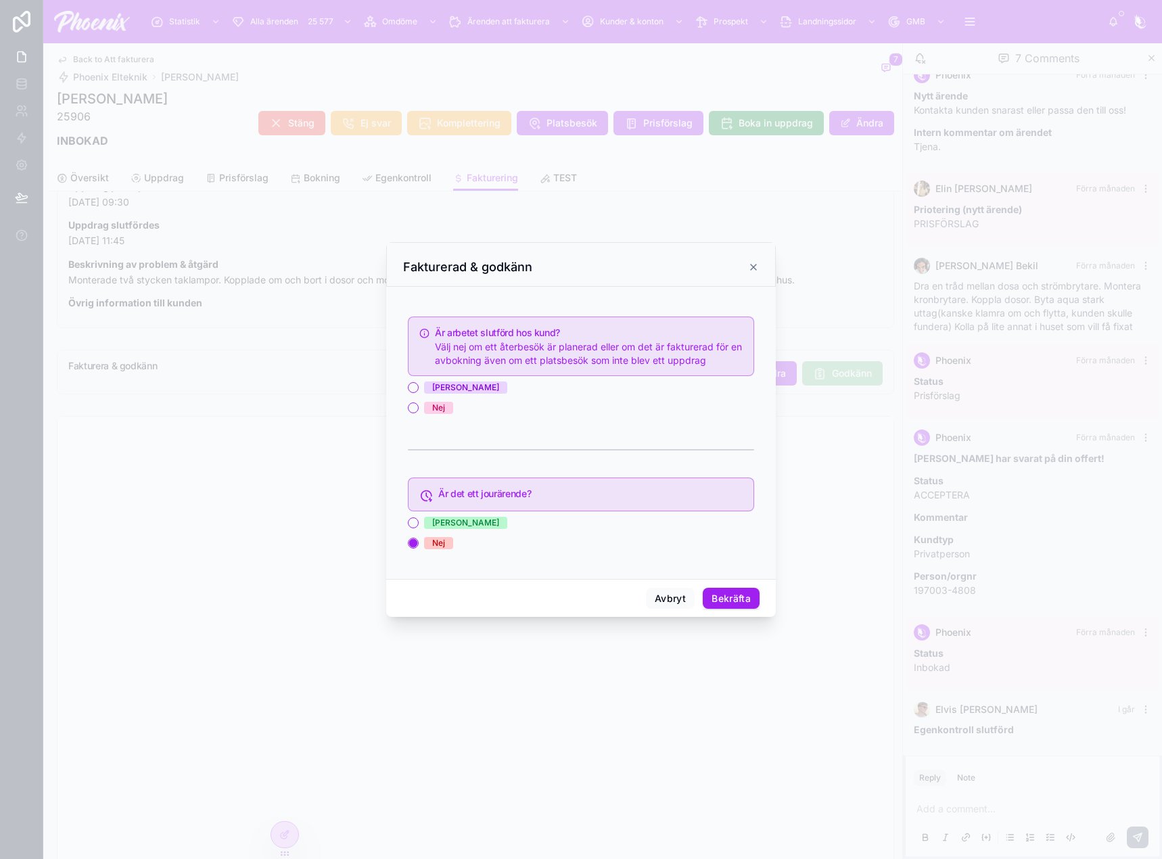
click at [431, 383] on span "Ja" at bounding box center [465, 387] width 83 height 12
click at [419, 383] on button "Ja" at bounding box center [413, 387] width 11 height 11
drag, startPoint x: 735, startPoint y: 593, endPoint x: 1077, endPoint y: 637, distance: 345.1
click at [737, 592] on button "Bekräfta" at bounding box center [731, 599] width 57 height 22
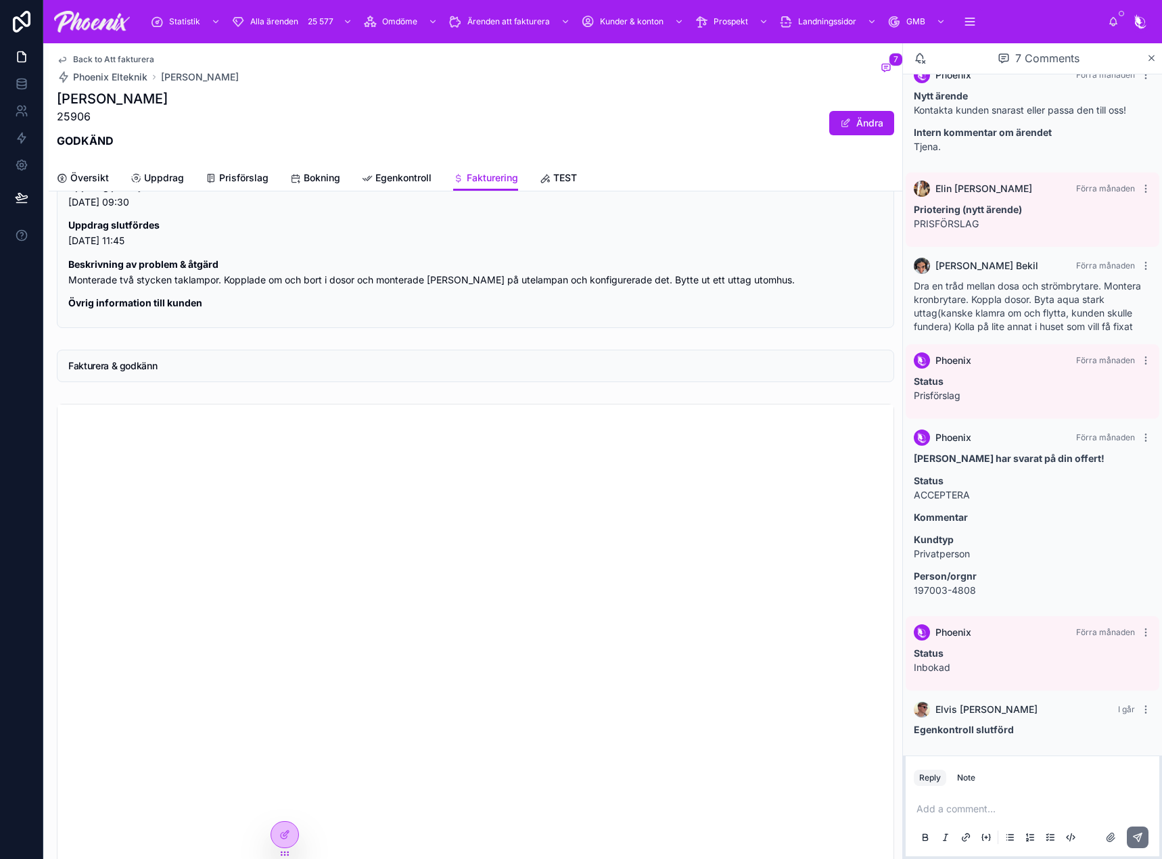
click at [93, 56] on span "Back to Att fakturera" at bounding box center [113, 59] width 81 height 11
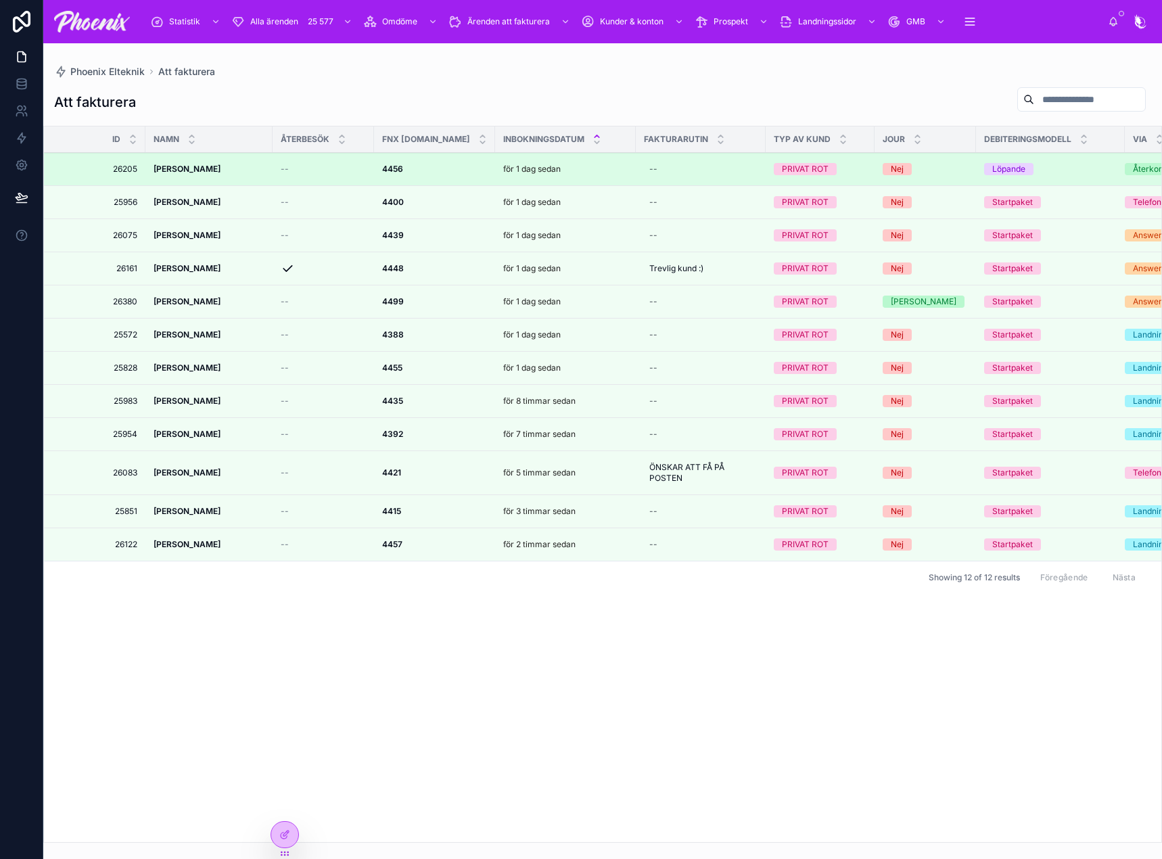
click at [209, 164] on strong "Ann-Christin Lindgren" at bounding box center [187, 169] width 67 height 10
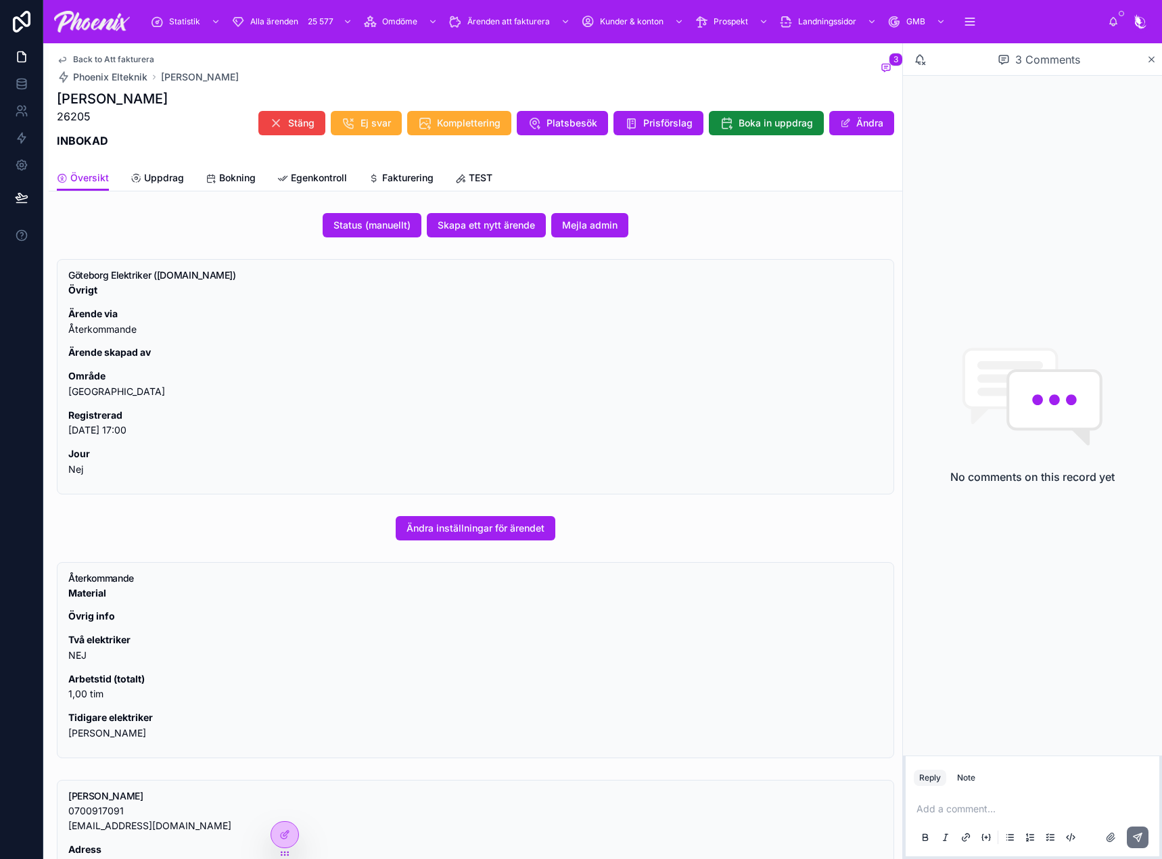
click at [385, 174] on span "Fakturering" at bounding box center [407, 178] width 51 height 14
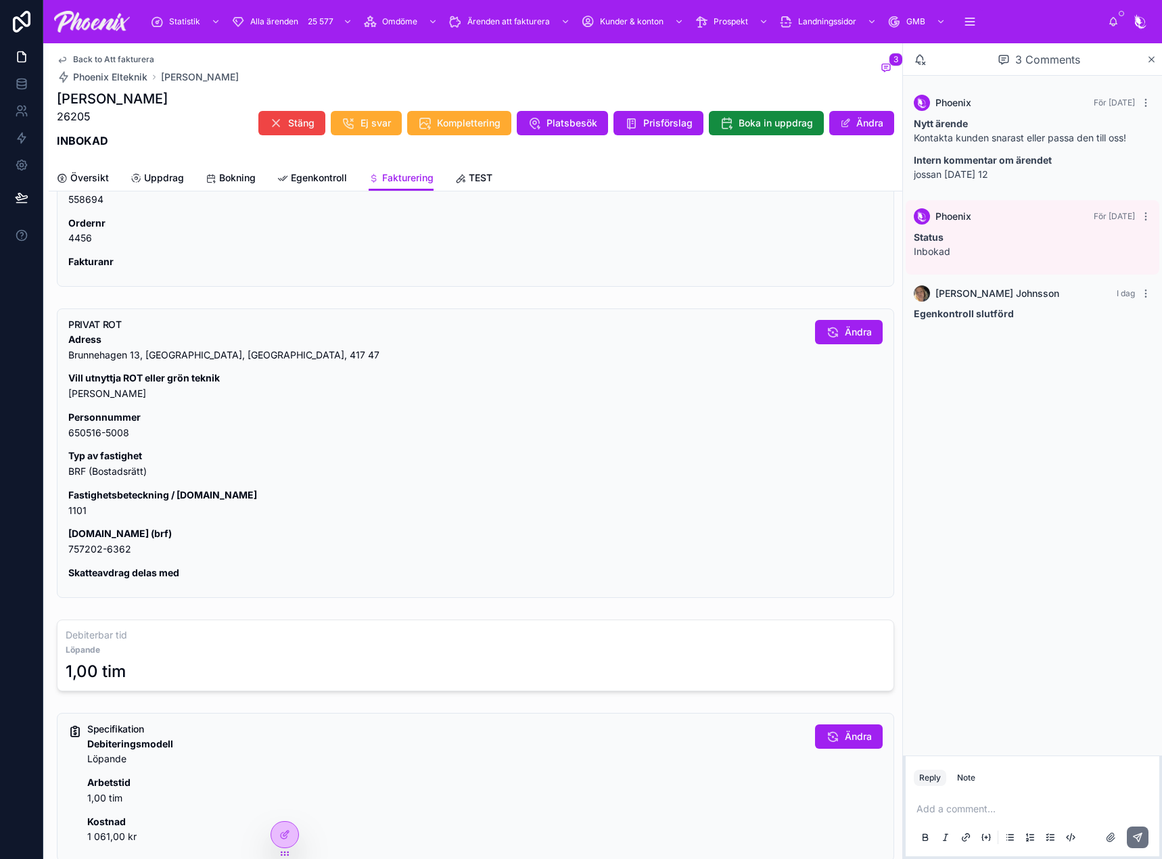
scroll to position [68, 0]
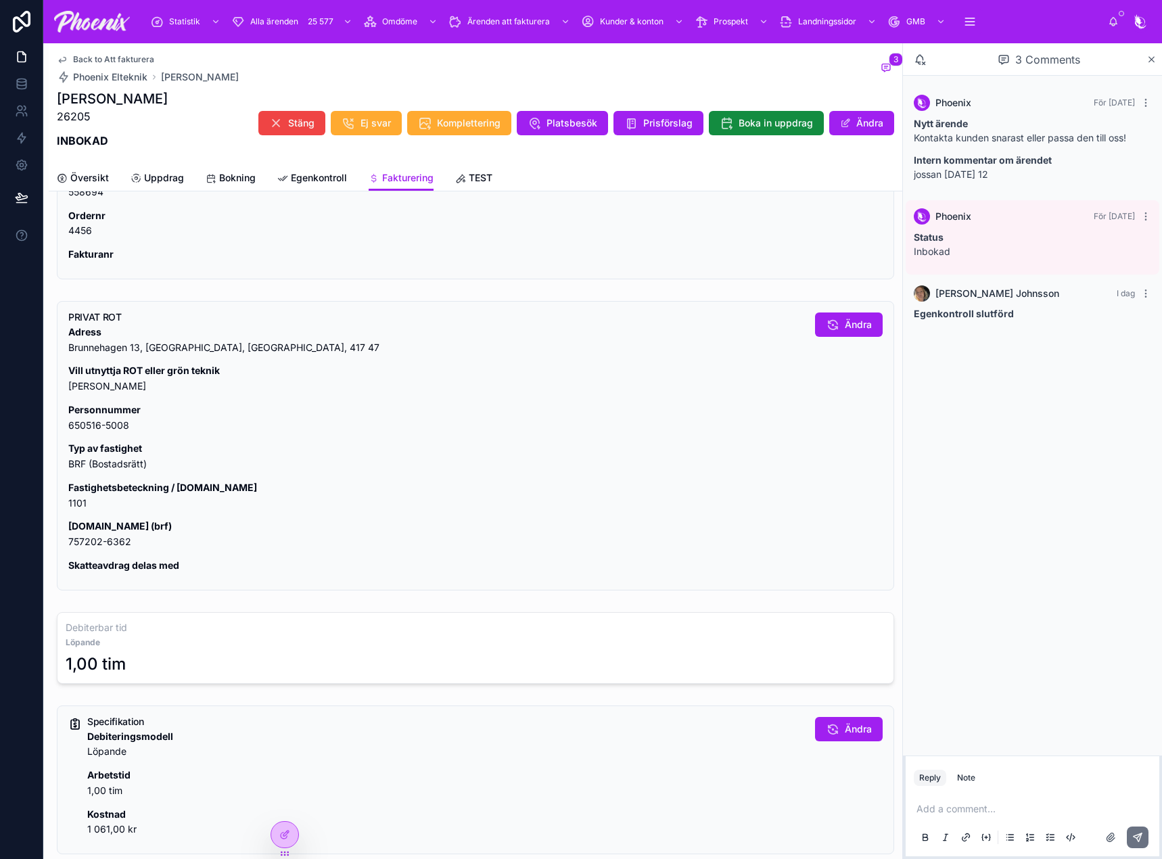
click at [80, 505] on p "Fastighetsbeteckning / lgh.nr 1101" at bounding box center [436, 495] width 736 height 31
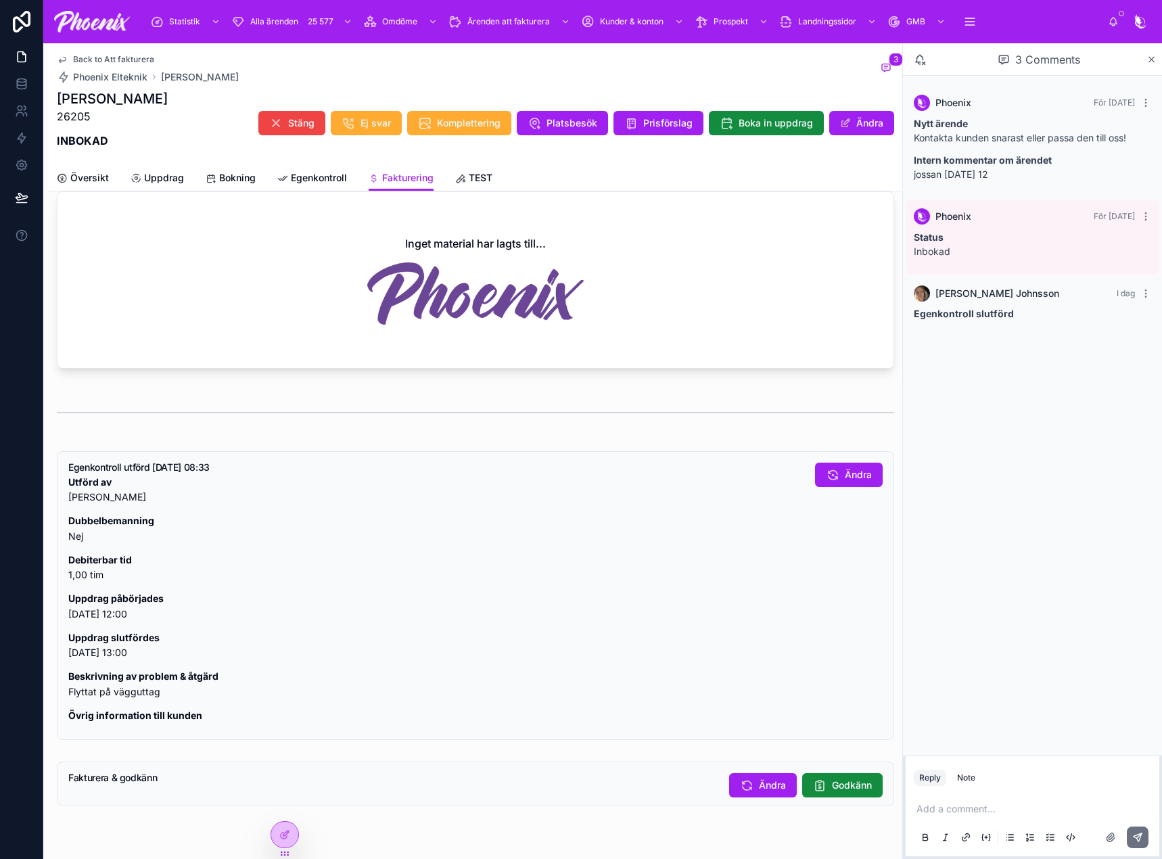
scroll to position [900, 0]
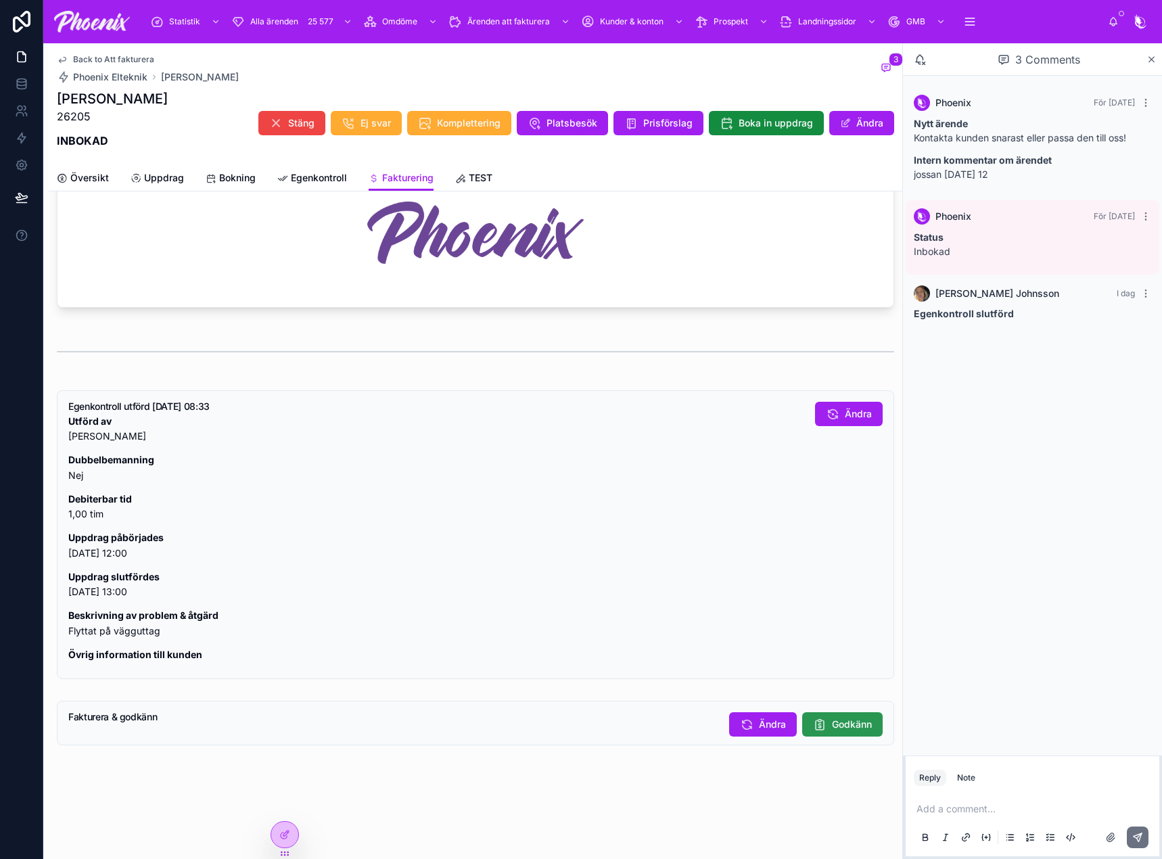
click at [837, 719] on span "Godkänn" at bounding box center [852, 725] width 40 height 14
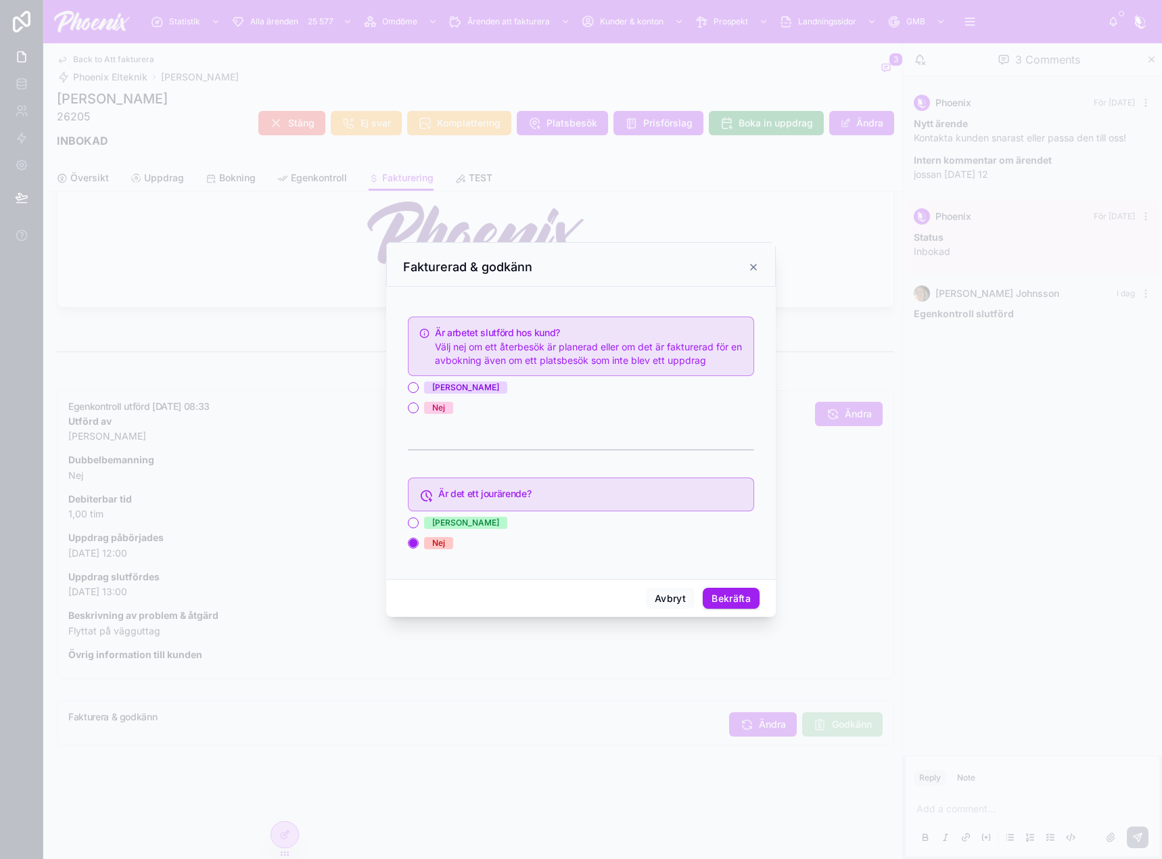
click at [437, 385] on div "Ja" at bounding box center [465, 387] width 67 height 12
click at [419, 385] on button "Ja" at bounding box center [413, 387] width 11 height 11
click at [721, 599] on button "Bekräfta" at bounding box center [731, 599] width 57 height 22
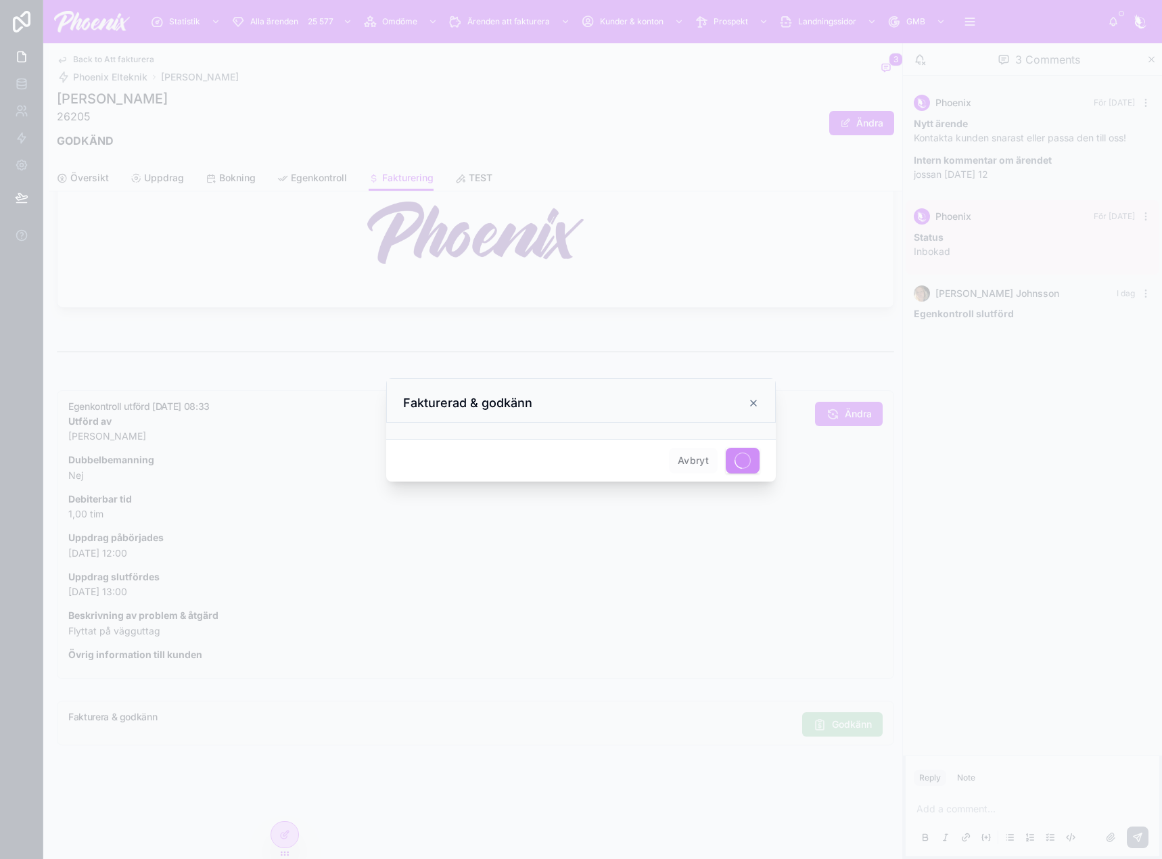
scroll to position [887, 0]
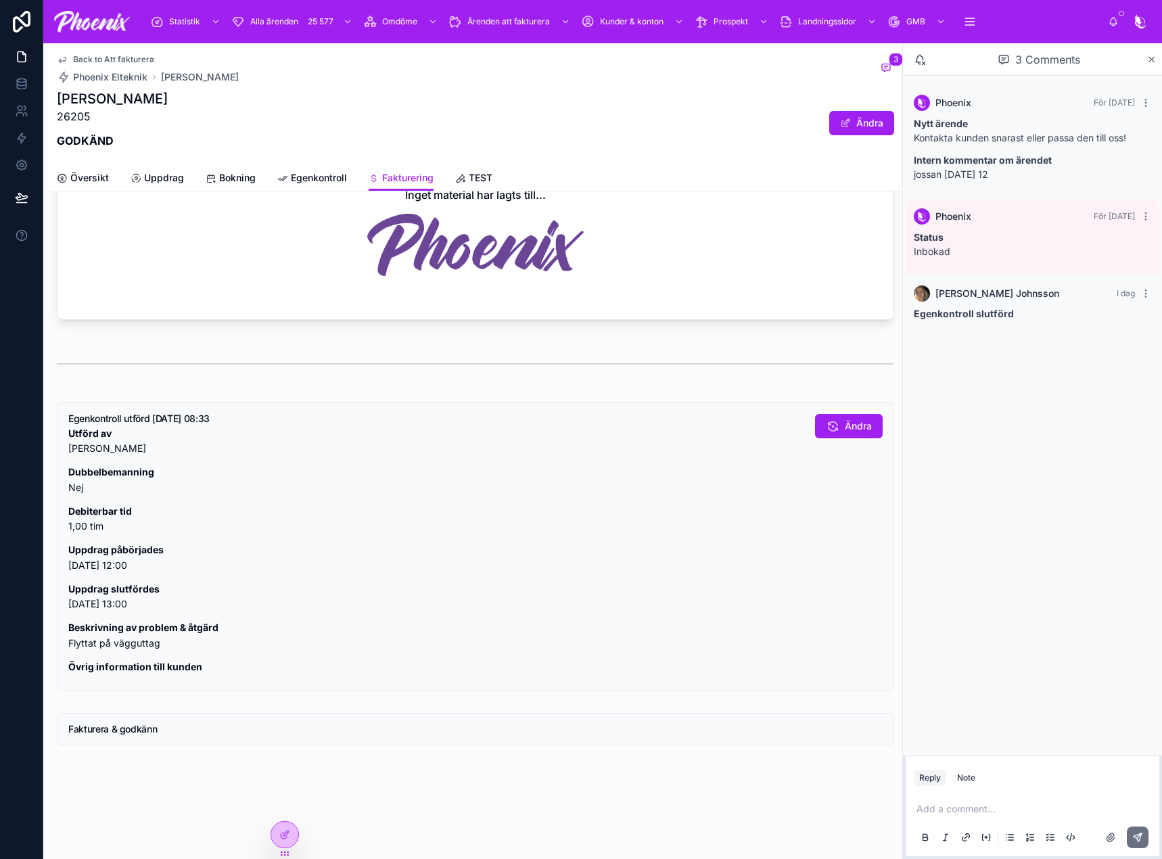
click at [102, 61] on span "Back to Att fakturera" at bounding box center [113, 59] width 81 height 11
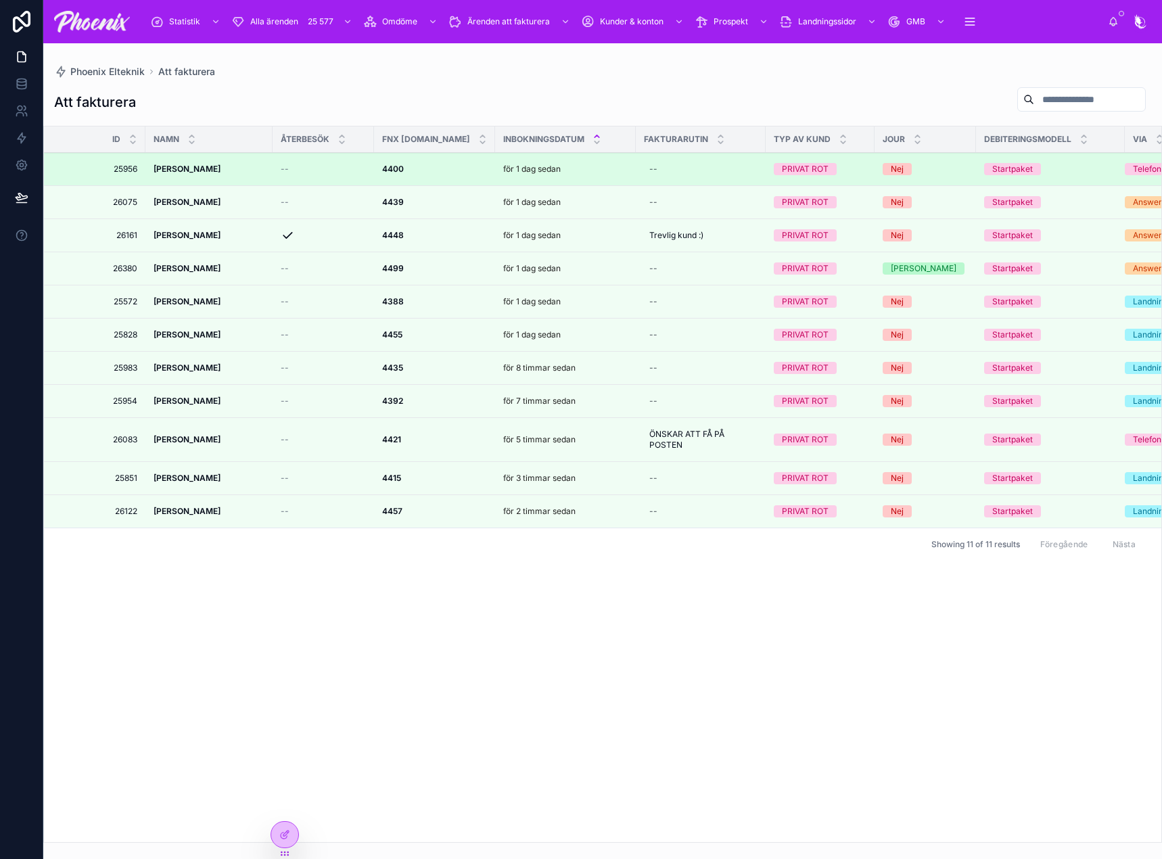
click at [394, 167] on strong "4400" at bounding box center [393, 169] width 22 height 10
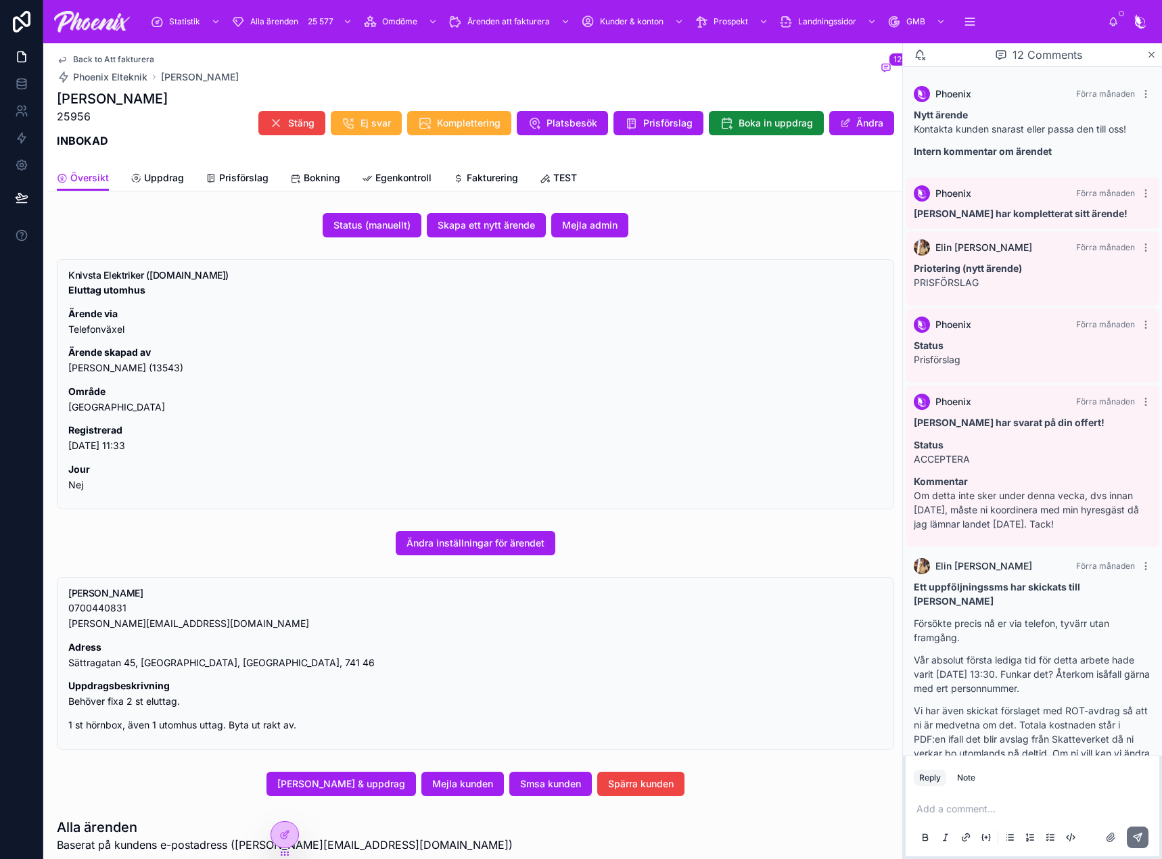
scroll to position [527, 0]
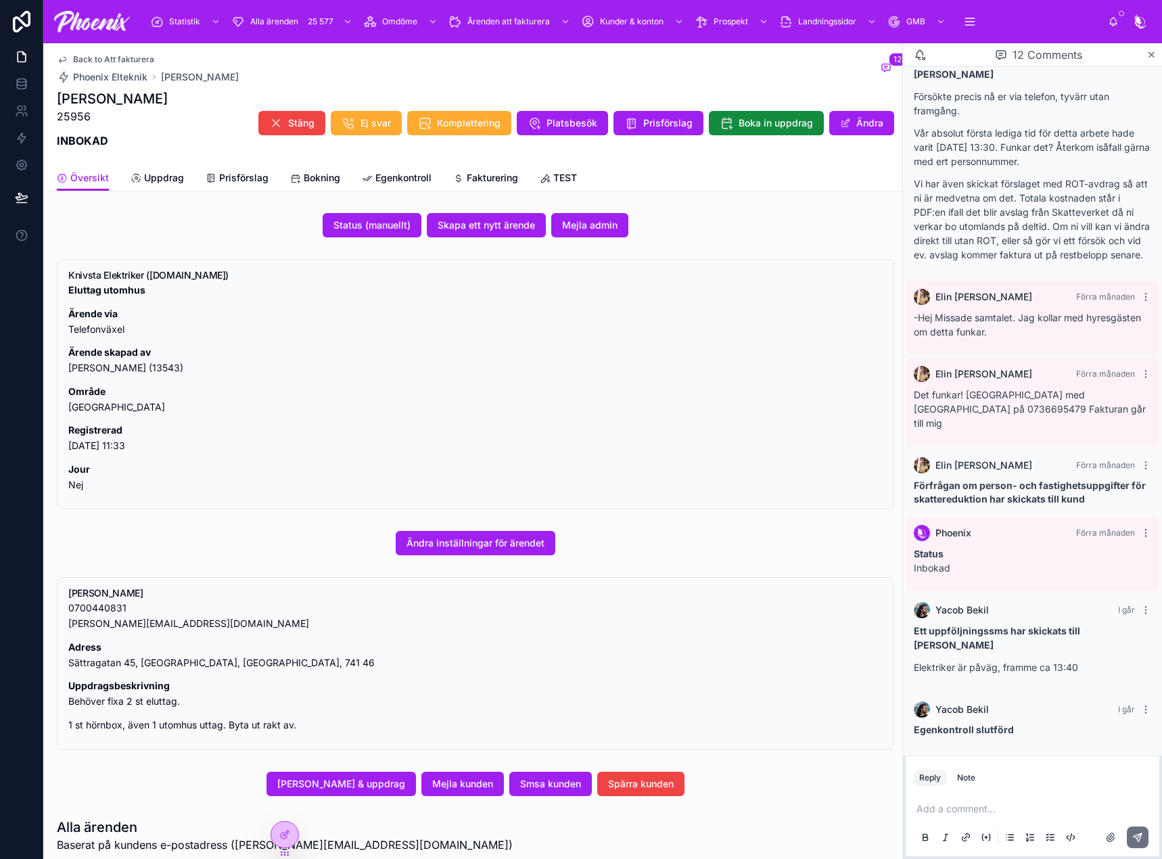
click at [461, 181] on icon at bounding box center [458, 178] width 11 height 11
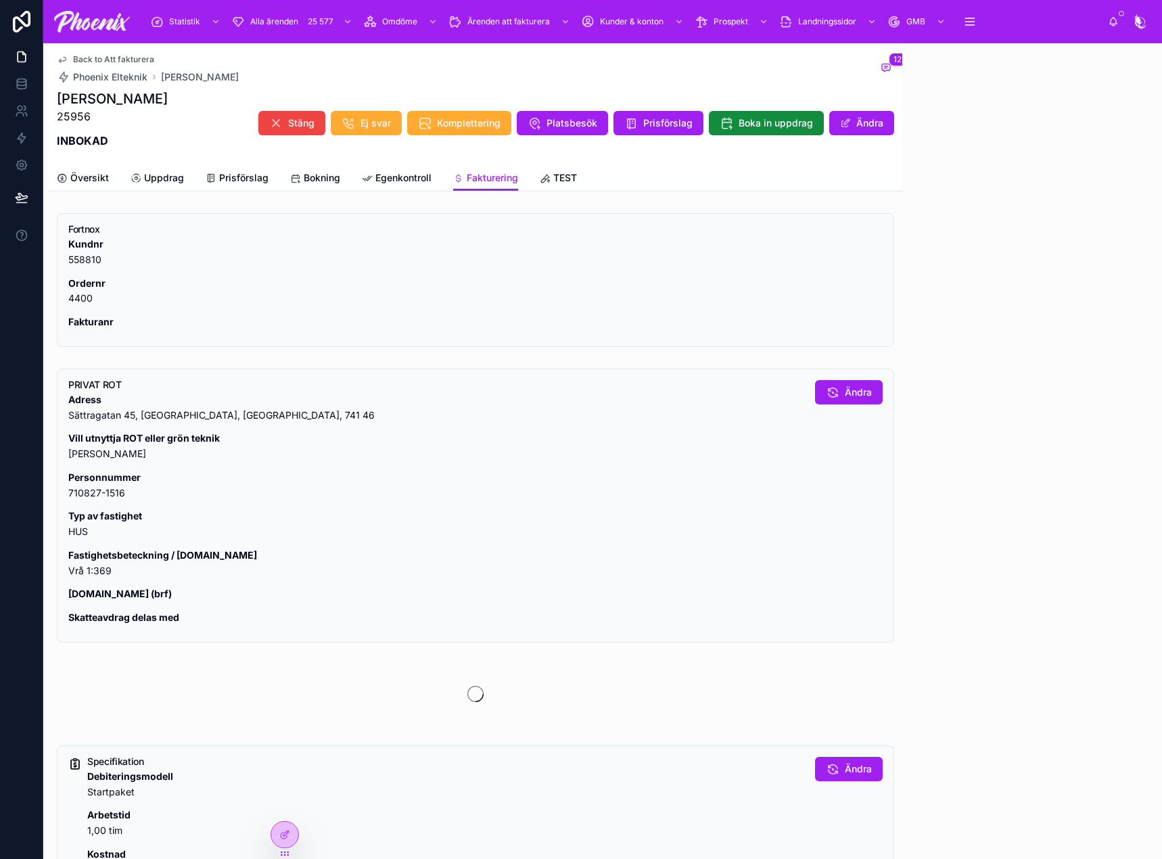
scroll to position [527, 0]
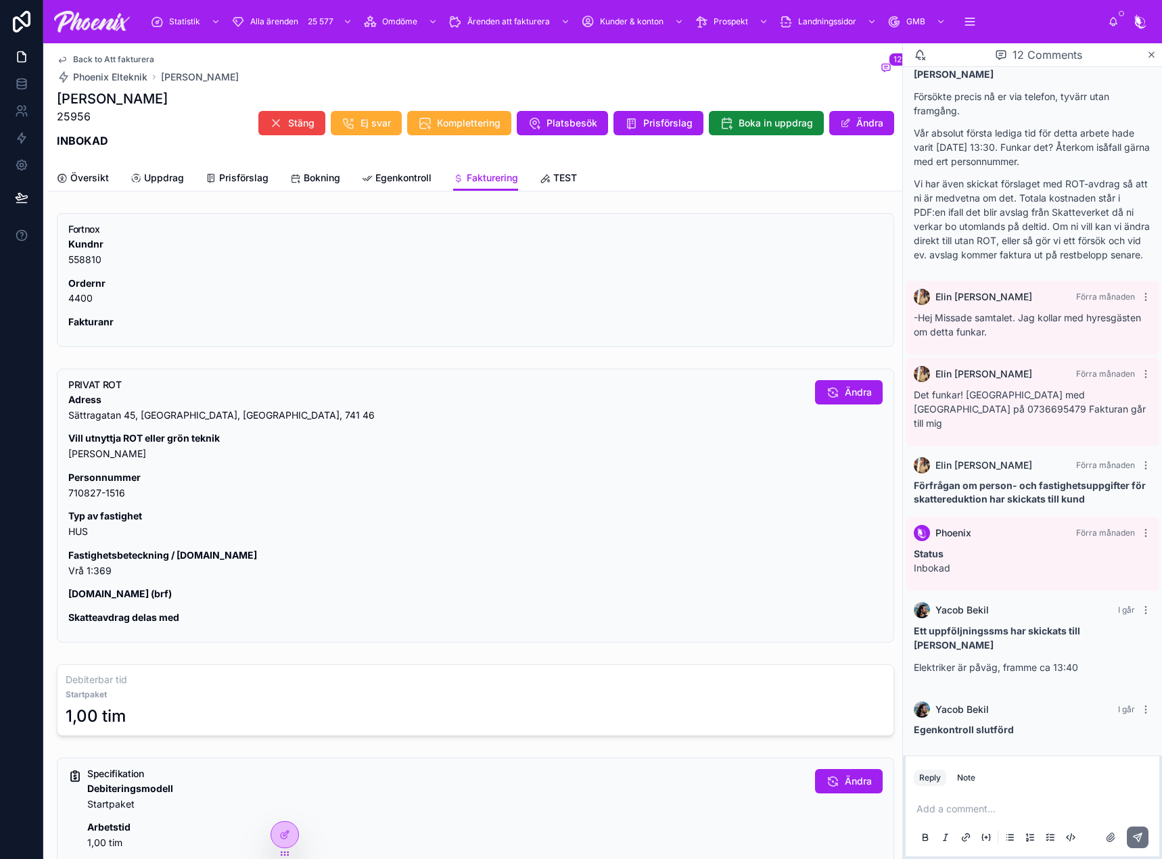
click at [83, 570] on p "Fastighetsbeteckning / lgh.nr Vrå 1:369" at bounding box center [436, 563] width 736 height 31
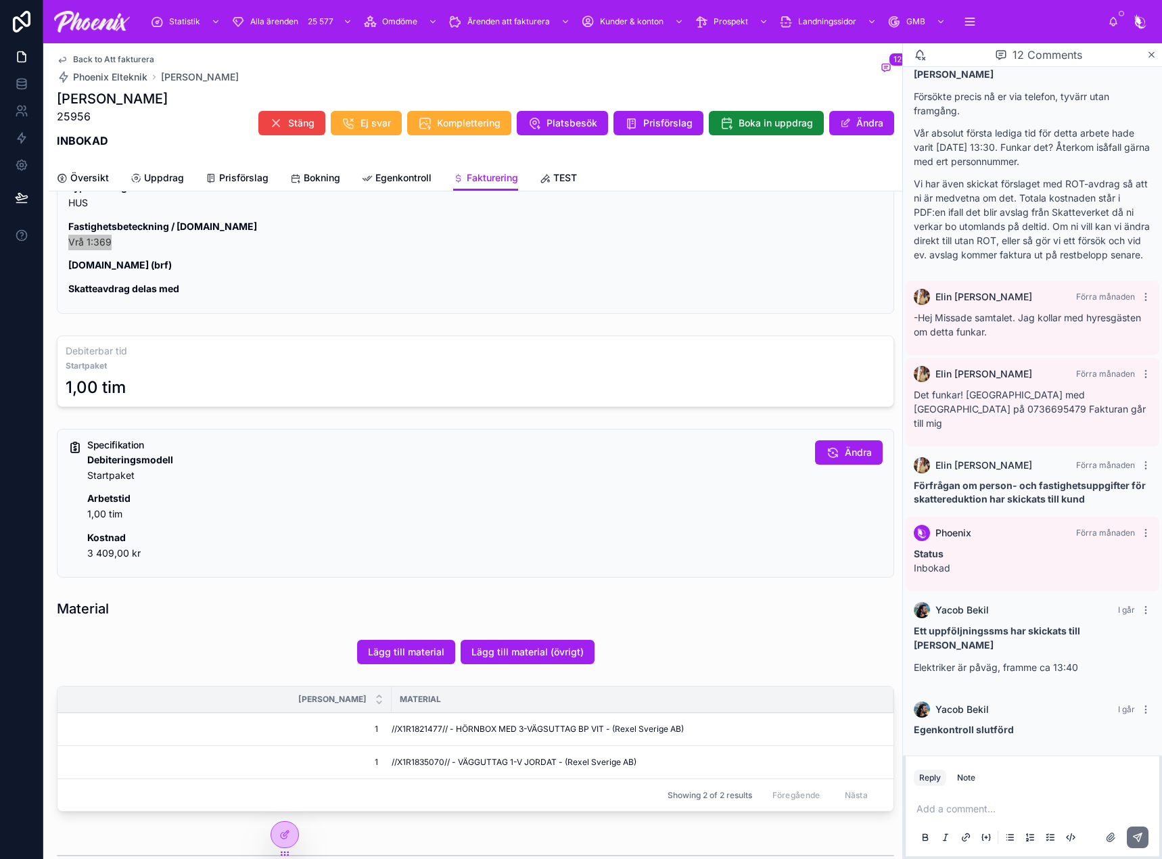
scroll to position [406, 0]
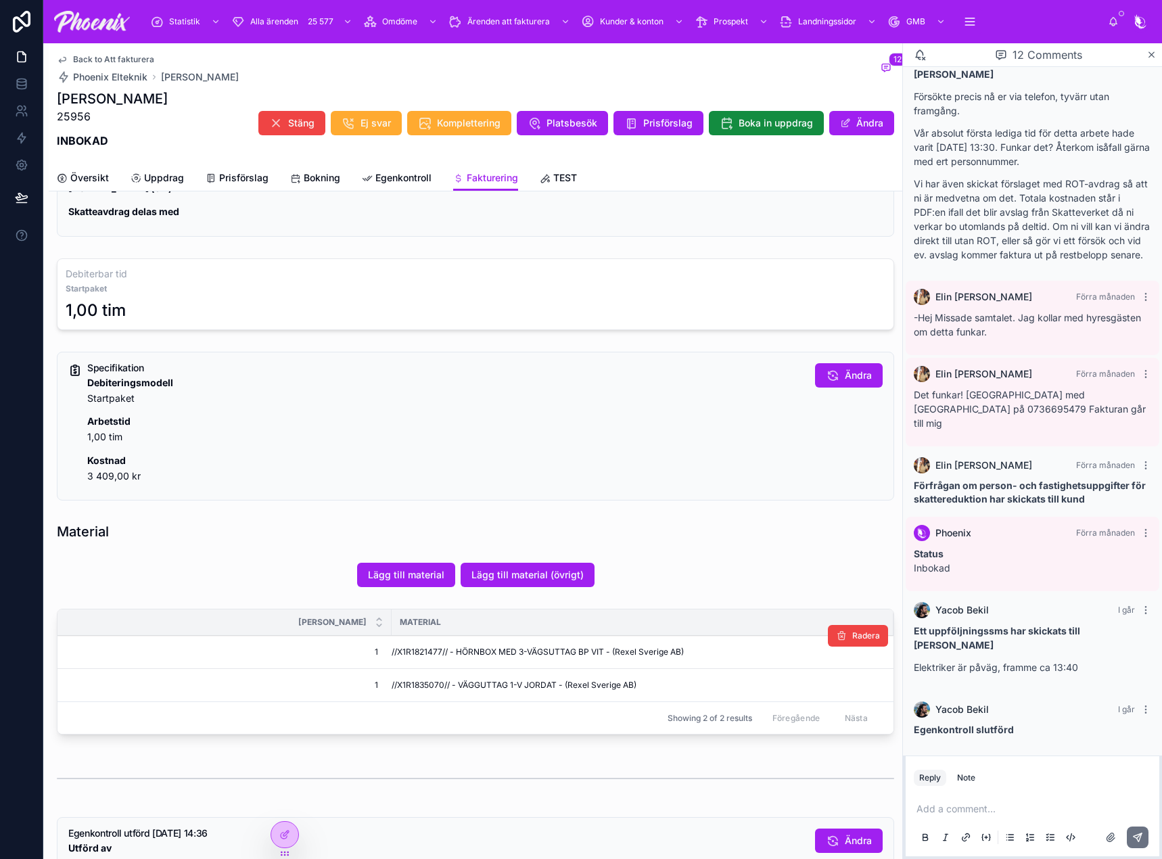
click at [409, 649] on span "//X1R1821477// - HÖRNBOX MED 3-VÄGSUTTAG BP VIT - (Rexel Sverige AB)" at bounding box center [538, 652] width 292 height 11
click at [434, 678] on td "//X1R1835070// - VÄGGUTTAG 1-V JORDAT - (Rexel Sverige AB)" at bounding box center [643, 685] width 502 height 33
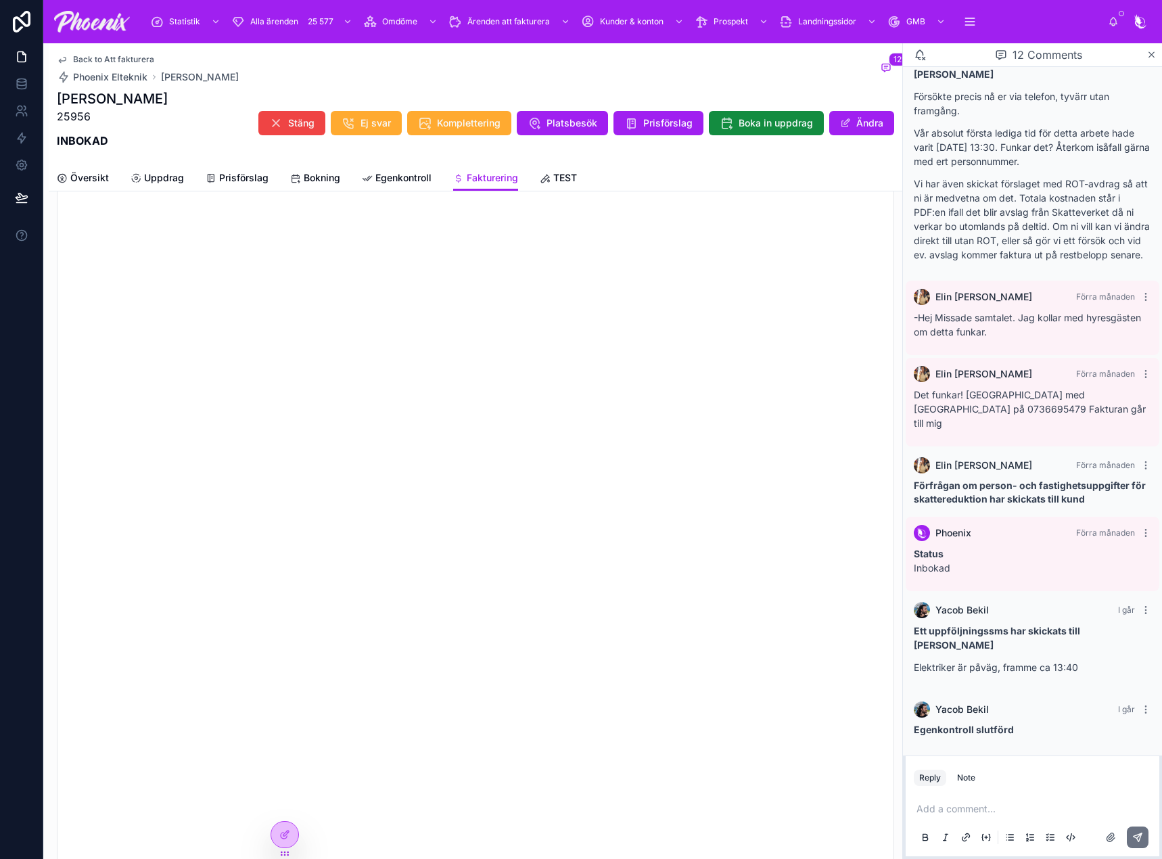
scroll to position [1354, 0]
click at [823, 194] on button "Godkänn" at bounding box center [842, 203] width 80 height 24
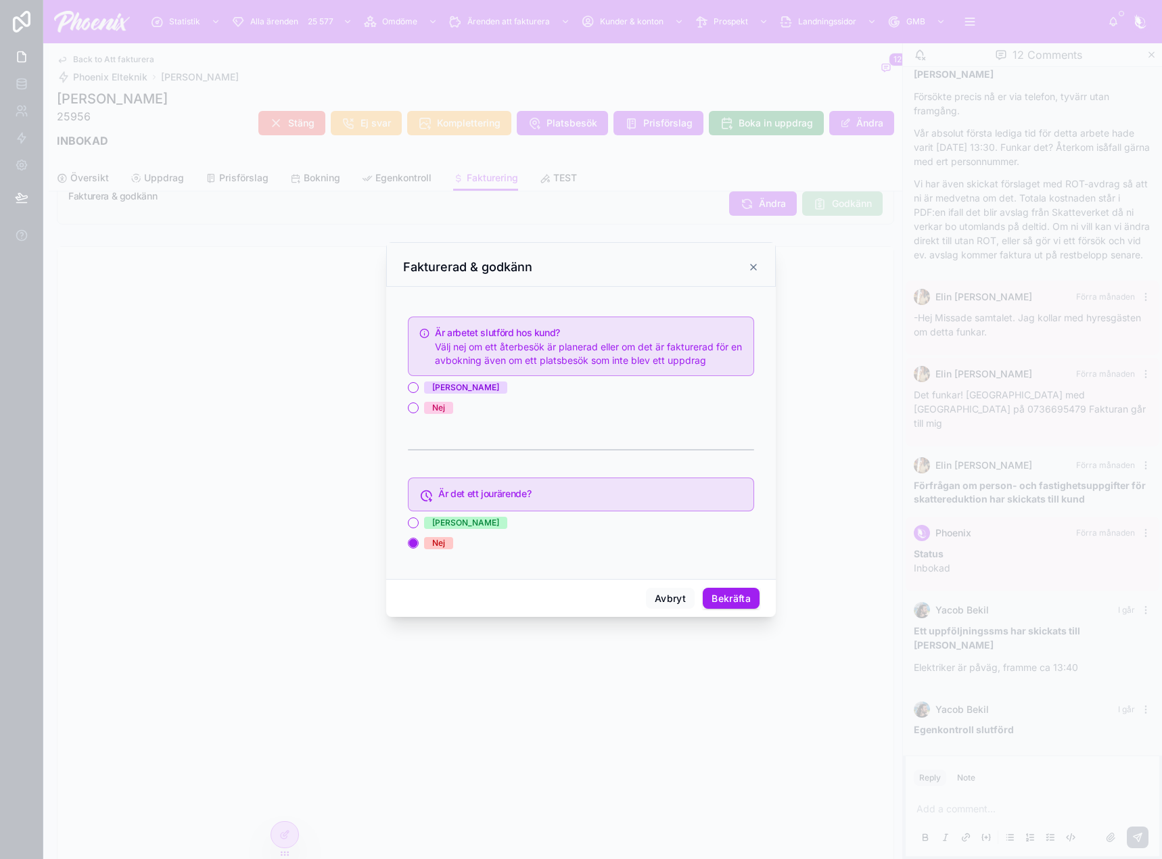
click at [440, 388] on div "Ja" at bounding box center [465, 387] width 67 height 12
click at [419, 388] on button "Ja" at bounding box center [413, 387] width 11 height 11
drag, startPoint x: 725, startPoint y: 595, endPoint x: 811, endPoint y: 605, distance: 86.4
click at [725, 595] on button "Bekräfta" at bounding box center [731, 599] width 57 height 22
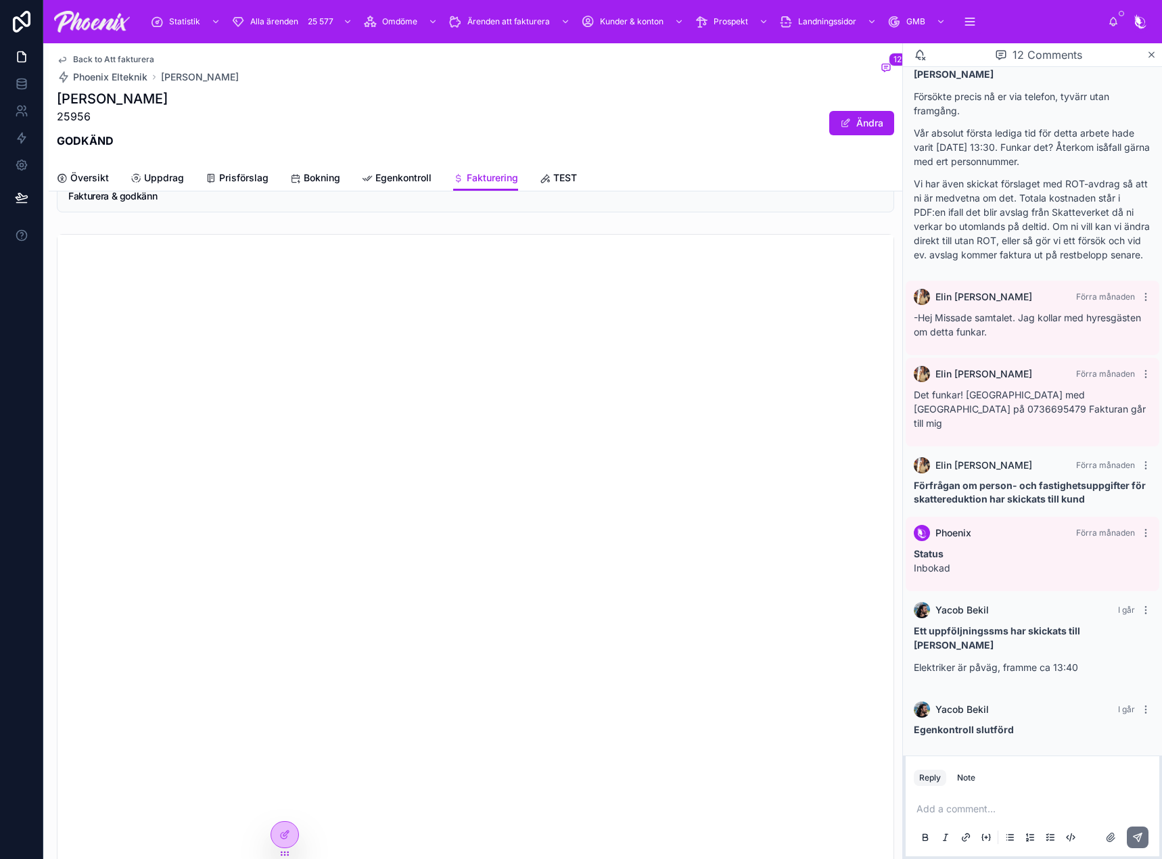
click at [141, 62] on span "Back to Att fakturera" at bounding box center [113, 59] width 81 height 11
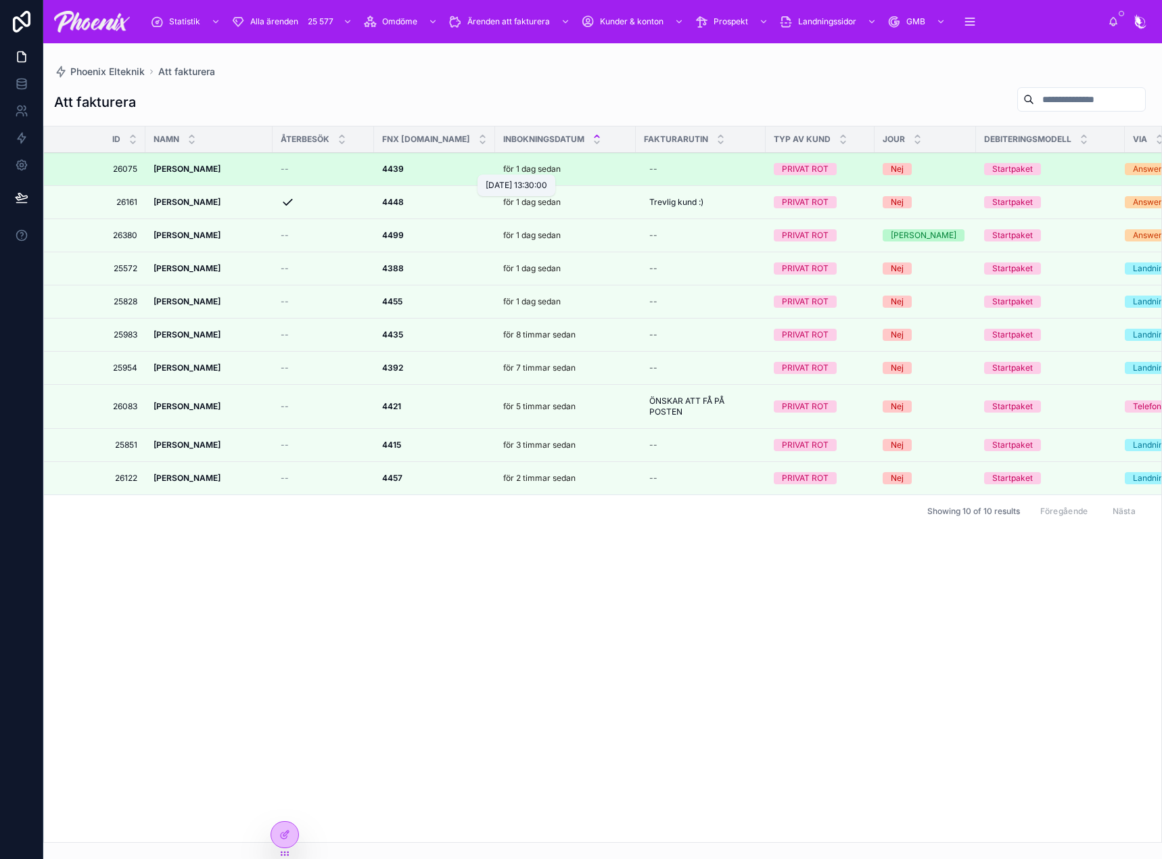
click at [523, 171] on p "för 1 dag sedan" at bounding box center [531, 169] width 57 height 11
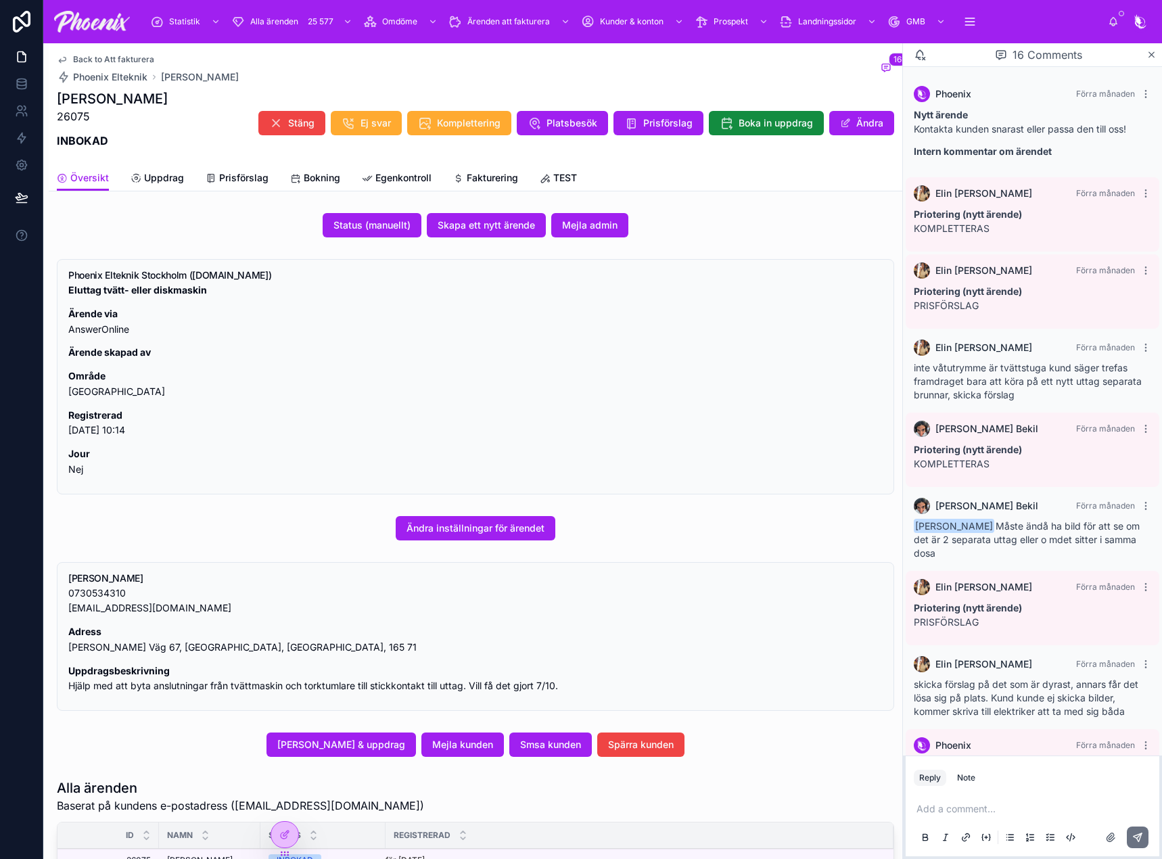
scroll to position [705, 0]
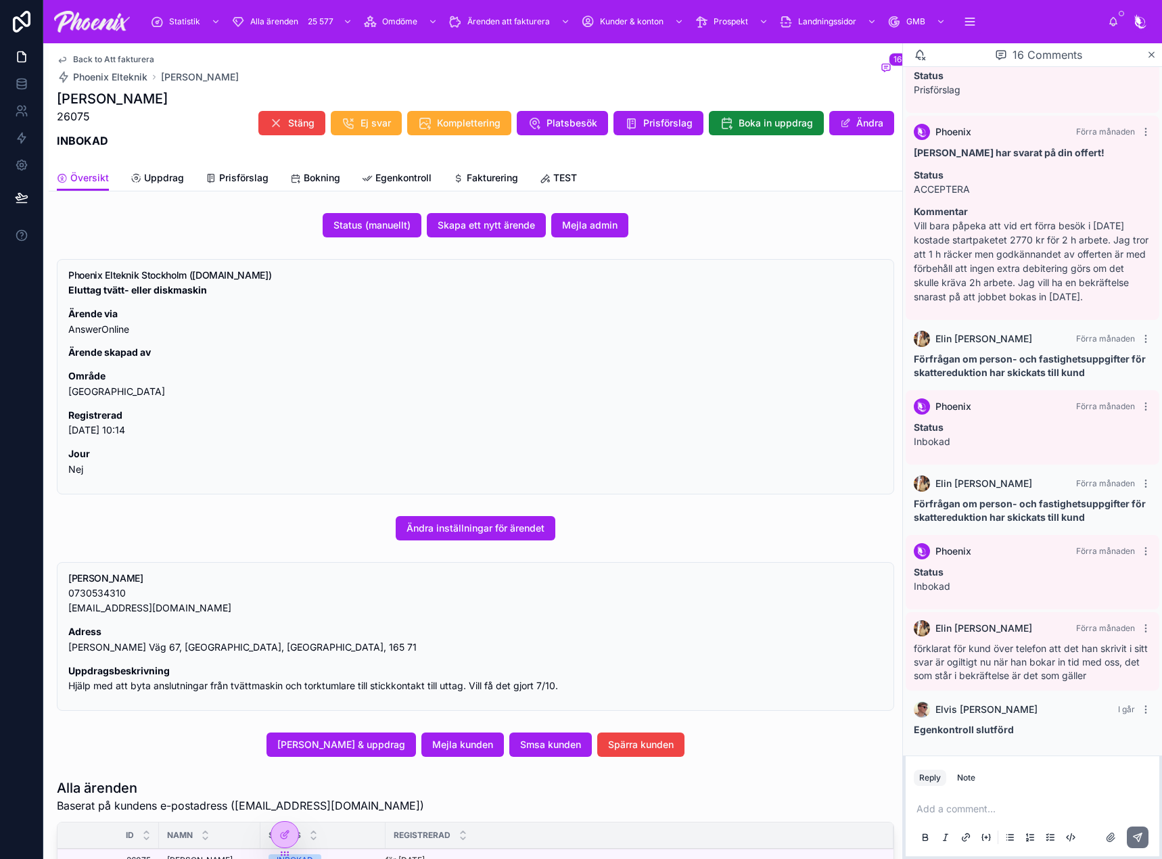
drag, startPoint x: 471, startPoint y: 161, endPoint x: 471, endPoint y: 173, distance: 12.2
click at [471, 161] on div "Back to Att fakturera Phoenix Elteknik Leif Antonsson 16 Leif Antonsson 26075 I…" at bounding box center [475, 104] width 837 height 122
click at [472, 175] on span "Fakturering" at bounding box center [492, 178] width 51 height 14
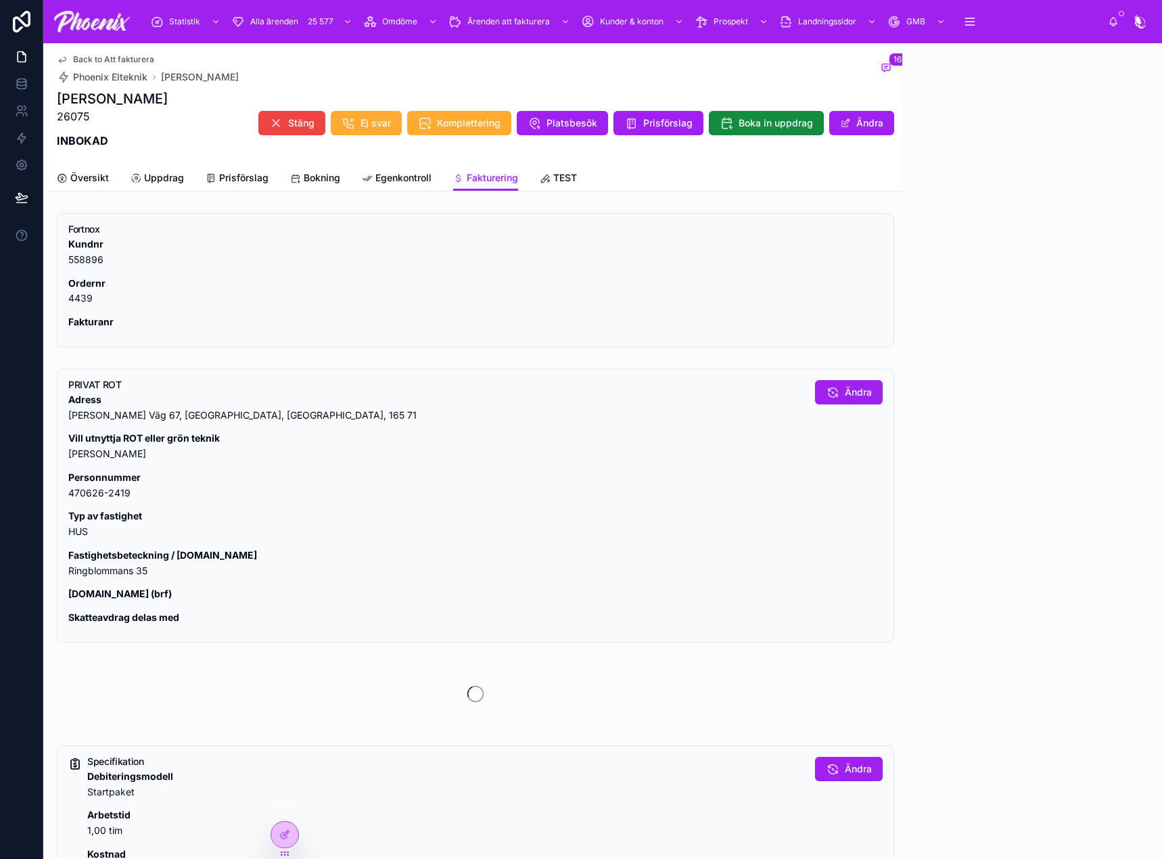
scroll to position [705, 0]
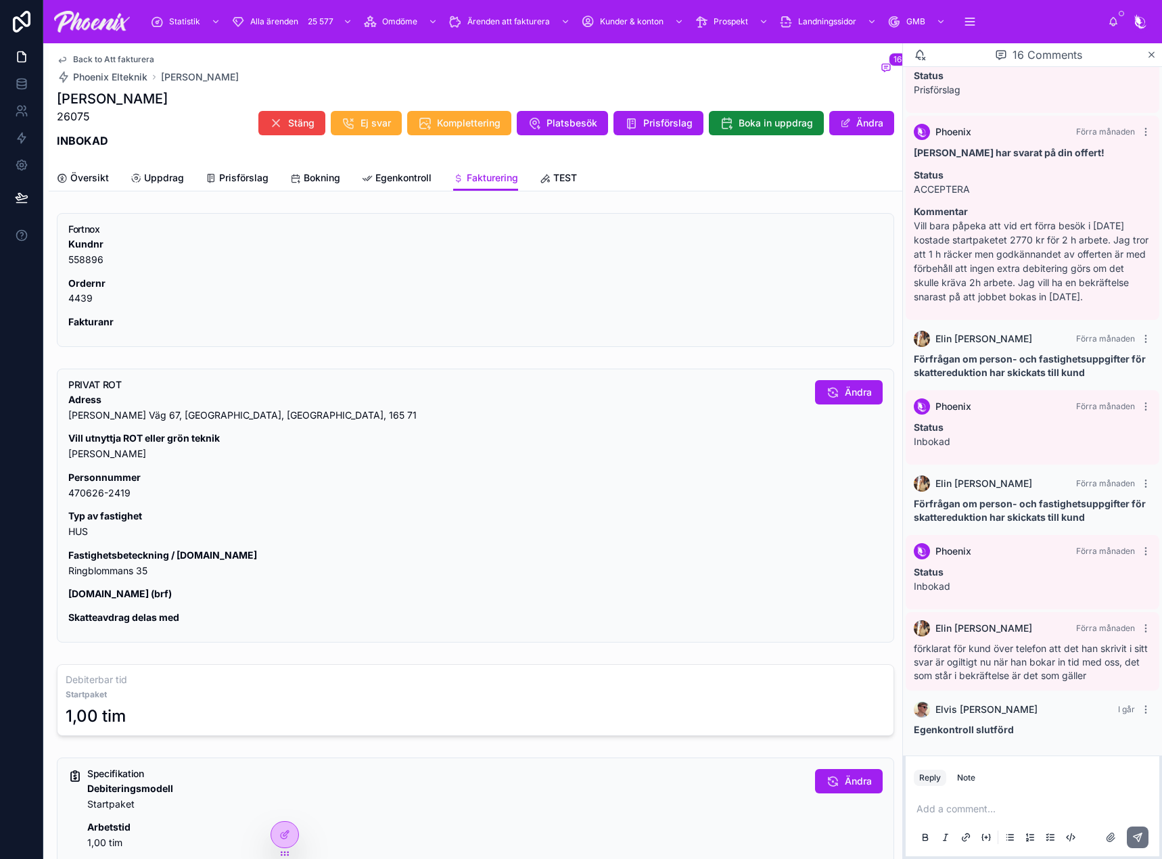
click at [96, 582] on div "Adress Valfrid Brodds Väg 67, Hässelby, Sverige, 165 71 Vill utnyttja ROT eller…" at bounding box center [436, 508] width 736 height 233
click at [99, 577] on p "Fastighetsbeteckning / lgh.nr Ringblommans 35" at bounding box center [436, 563] width 736 height 31
click at [100, 577] on p "Fastighetsbeteckning / lgh.nr Ringblommans 35" at bounding box center [436, 563] width 736 height 31
drag, startPoint x: 100, startPoint y: 577, endPoint x: 809, endPoint y: 513, distance: 711.7
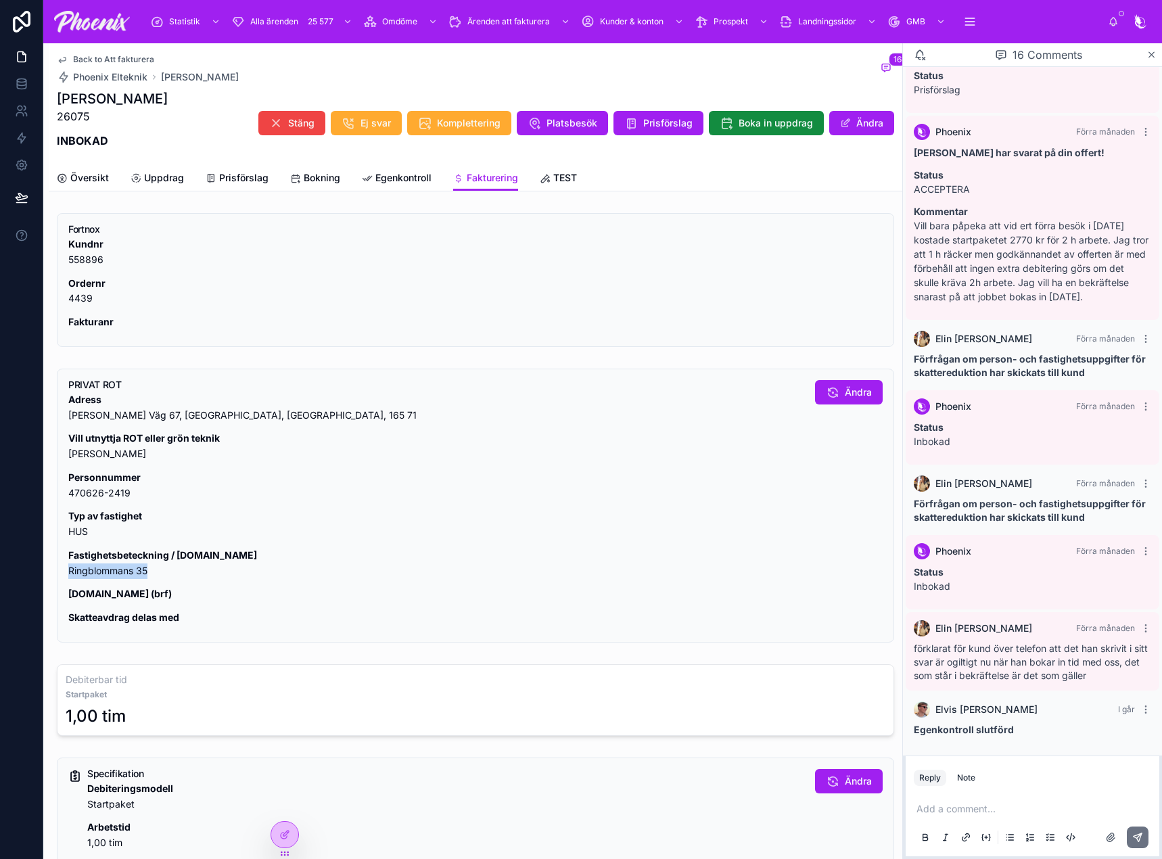
click at [106, 576] on p "Fastighetsbeteckning / lgh.nr Ringblommans 35" at bounding box center [436, 563] width 736 height 31
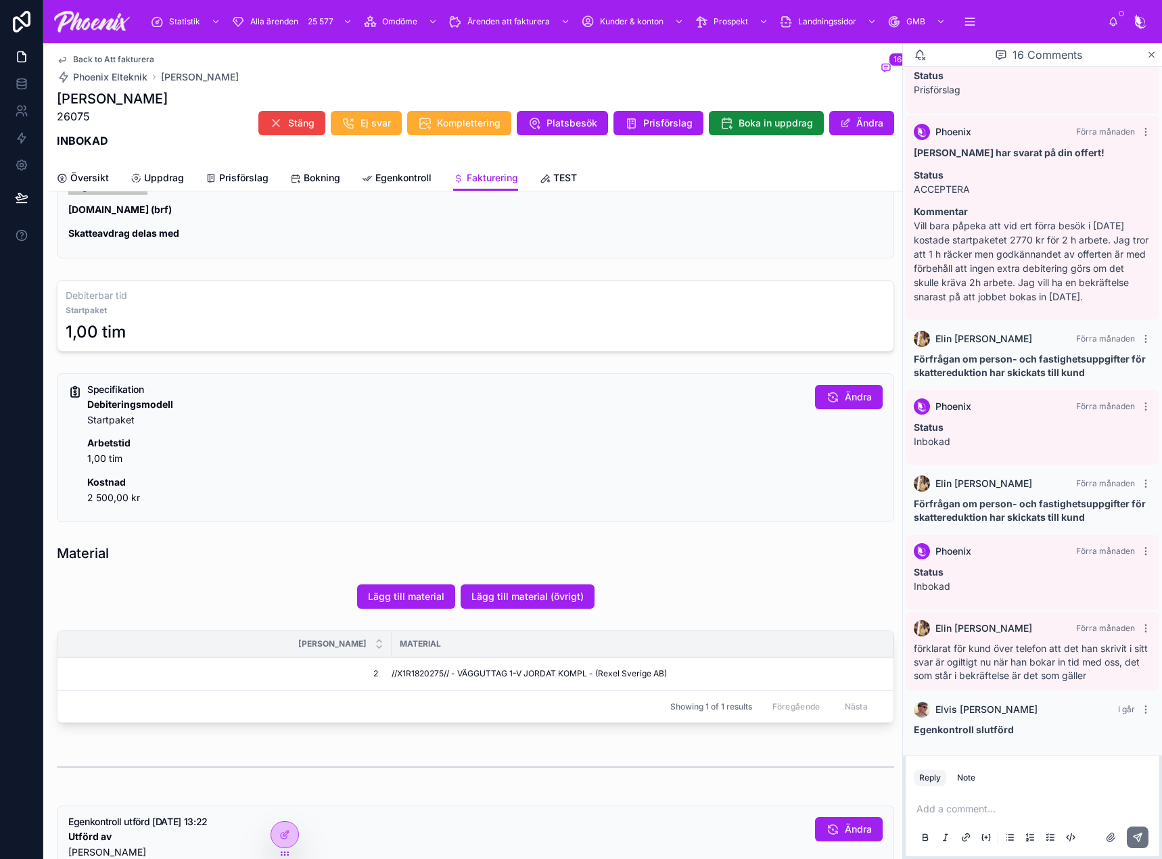
scroll to position [406, 0]
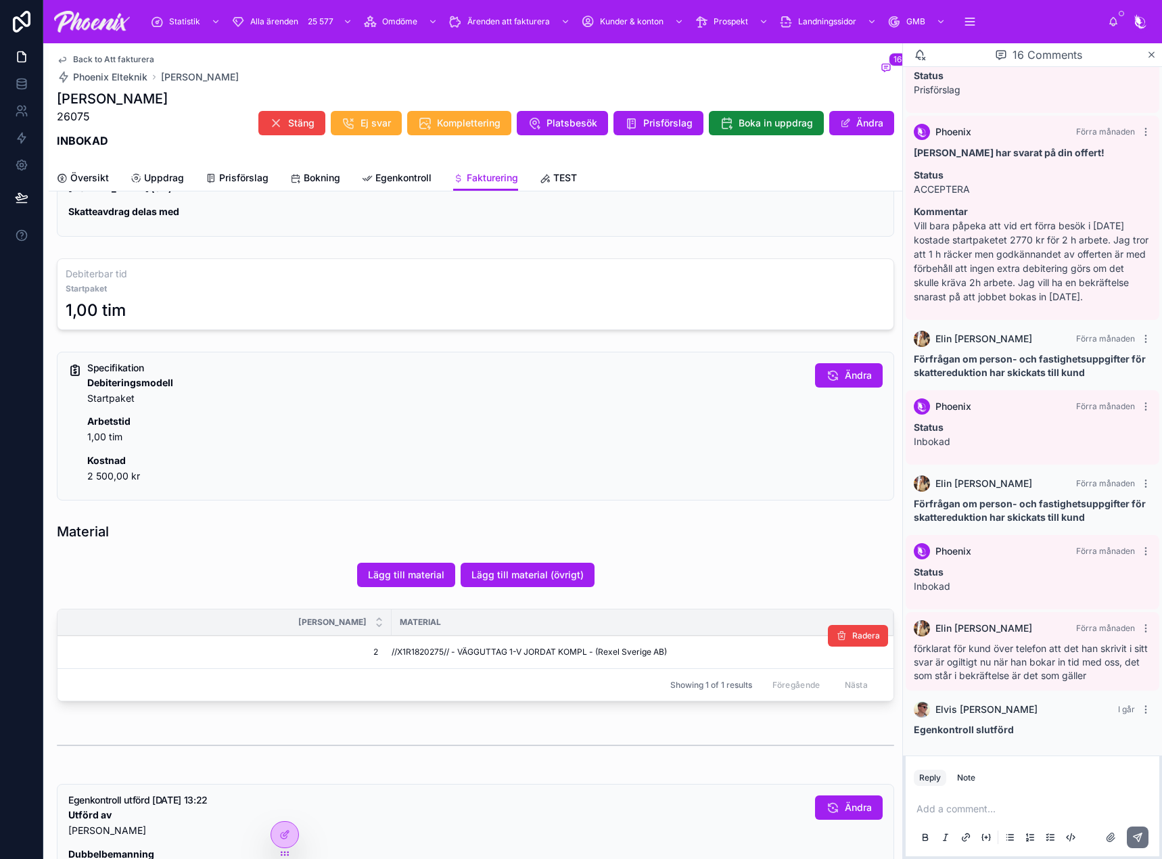
click at [438, 651] on span "//X1R1820275// - VÄGGUTTAG 1-V JORDAT KOMPL - (Rexel Sverige AB)" at bounding box center [529, 652] width 275 height 11
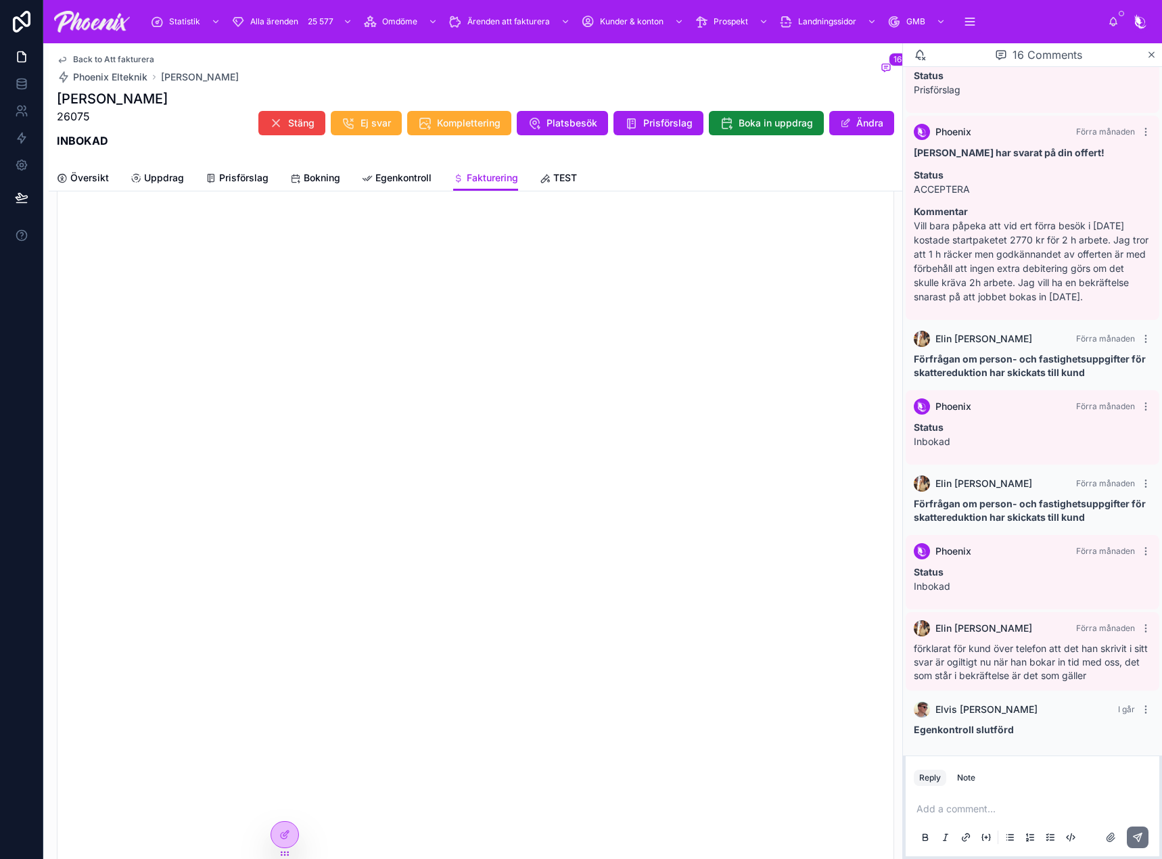
scroll to position [1253, 0]
click at [838, 269] on span "Godkänn" at bounding box center [852, 271] width 40 height 14
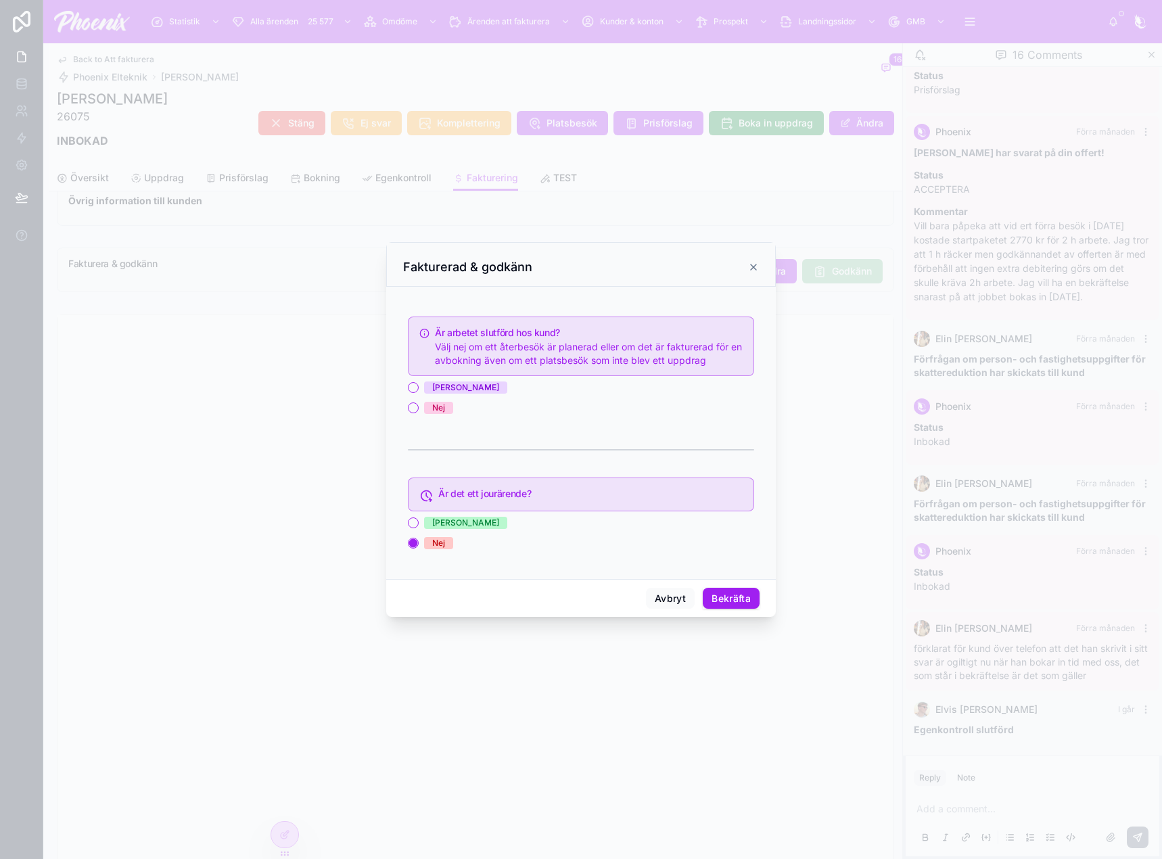
drag, startPoint x: 434, startPoint y: 395, endPoint x: 438, endPoint y: 389, distance: 7.7
click at [434, 393] on div "Ja Nej" at bounding box center [581, 397] width 346 height 32
drag, startPoint x: 434, startPoint y: 389, endPoint x: 559, endPoint y: 479, distance: 154.7
click at [436, 390] on div "Ja" at bounding box center [465, 387] width 67 height 12
click at [419, 390] on button "Ja" at bounding box center [413, 387] width 11 height 11
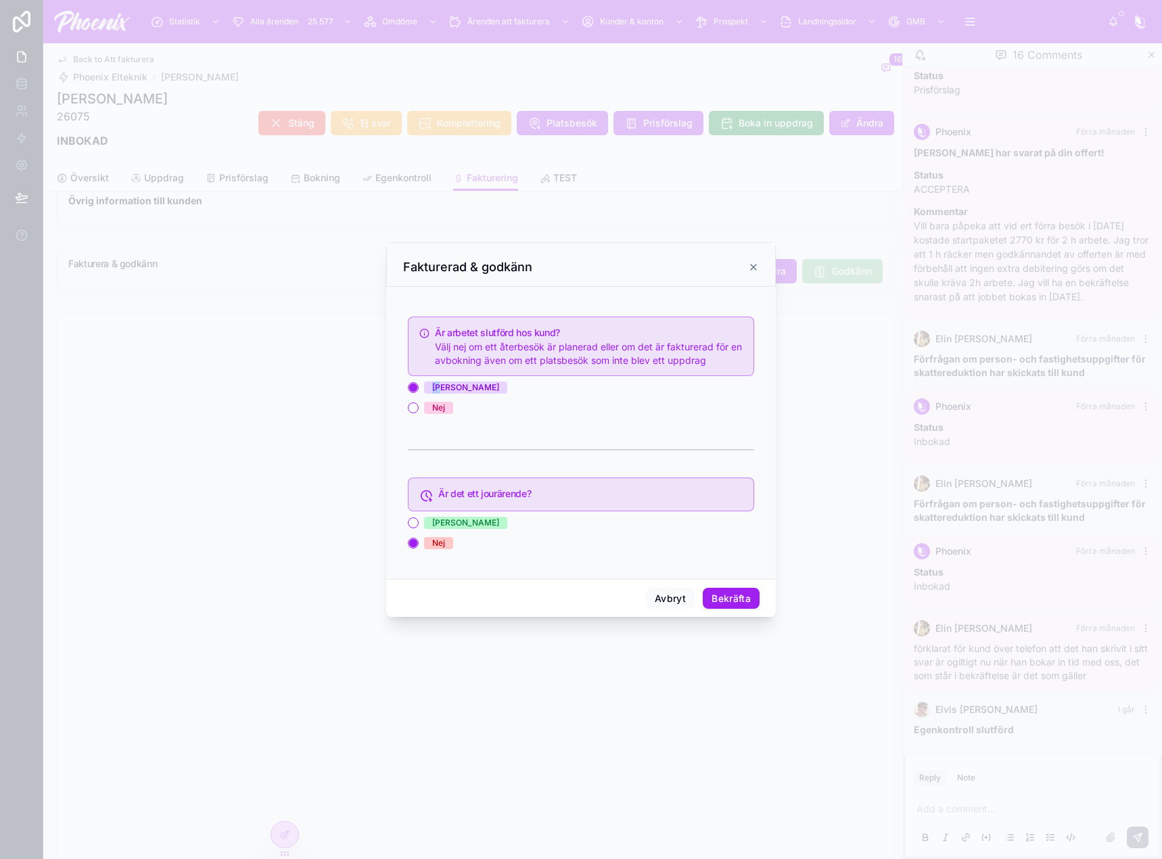
click at [737, 595] on button "Bekräfta" at bounding box center [731, 599] width 57 height 22
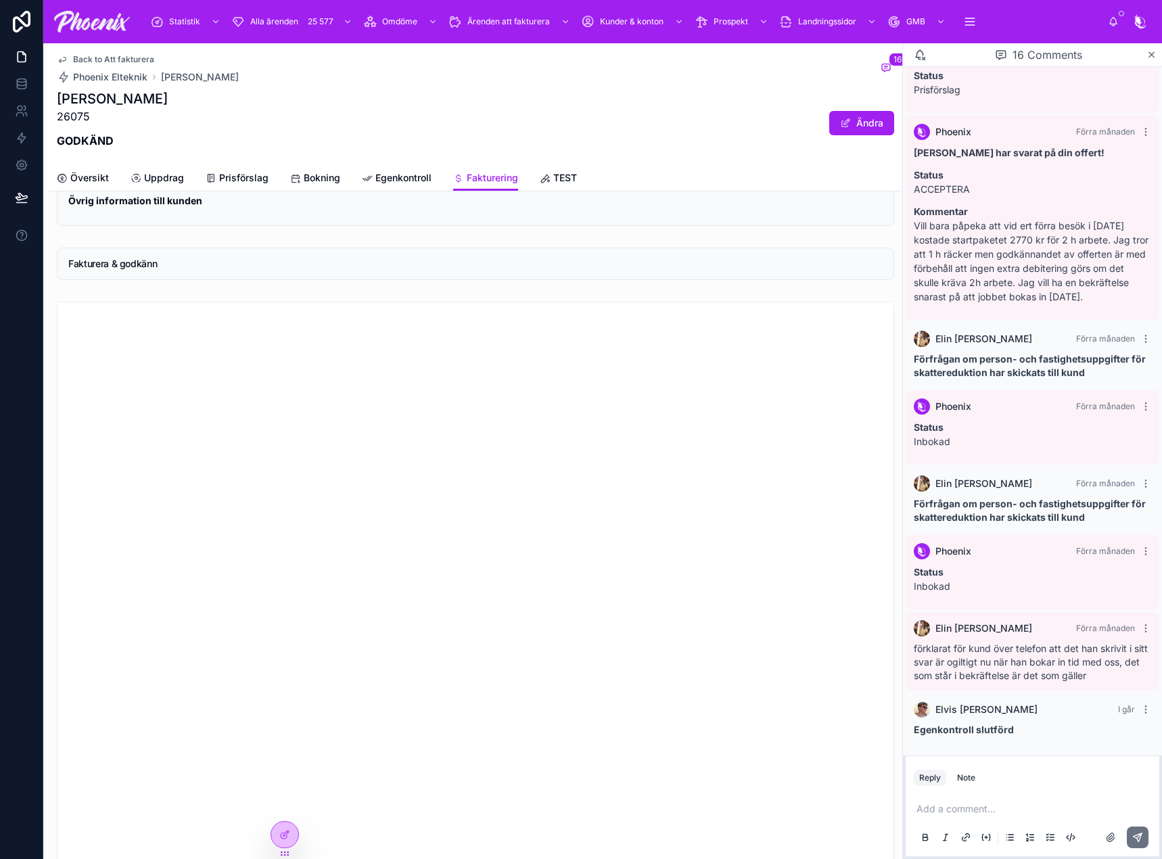
click at [132, 64] on span "Back to Att fakturera" at bounding box center [113, 59] width 81 height 11
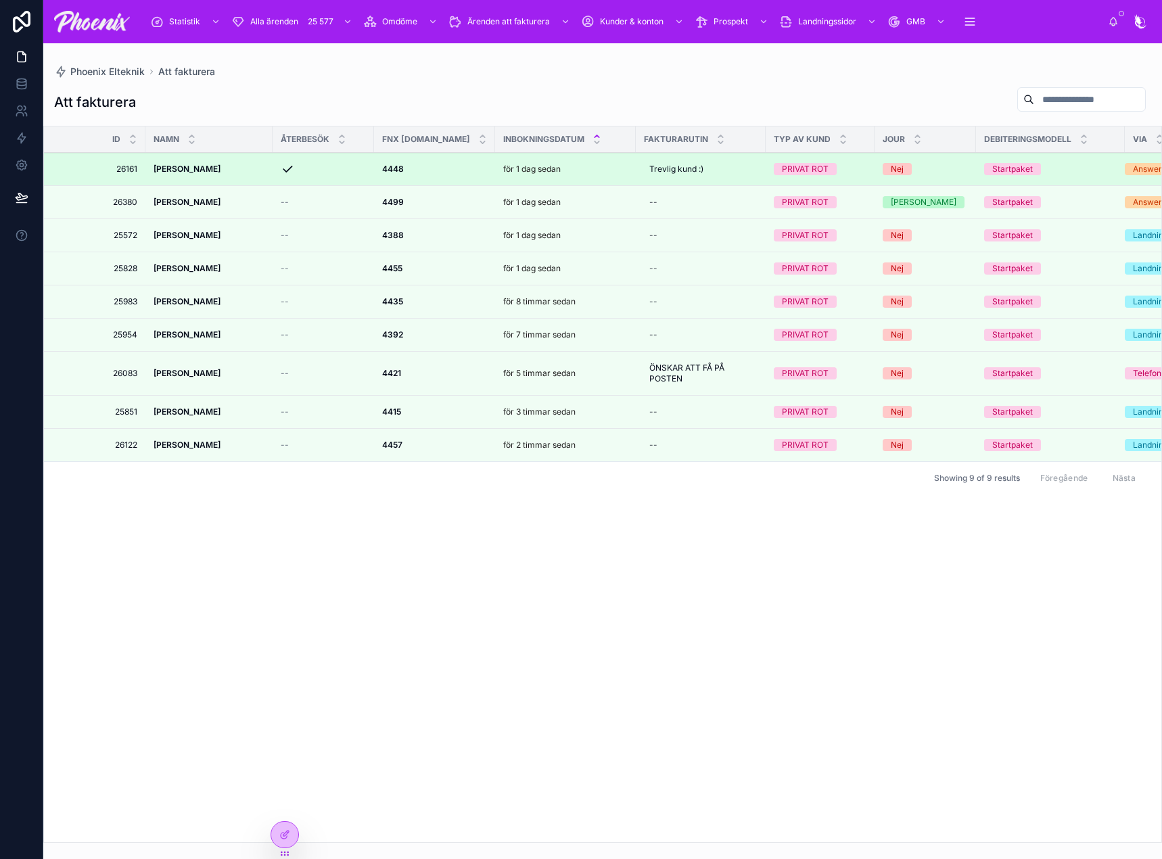
click at [396, 168] on strong "4448" at bounding box center [393, 169] width 22 height 10
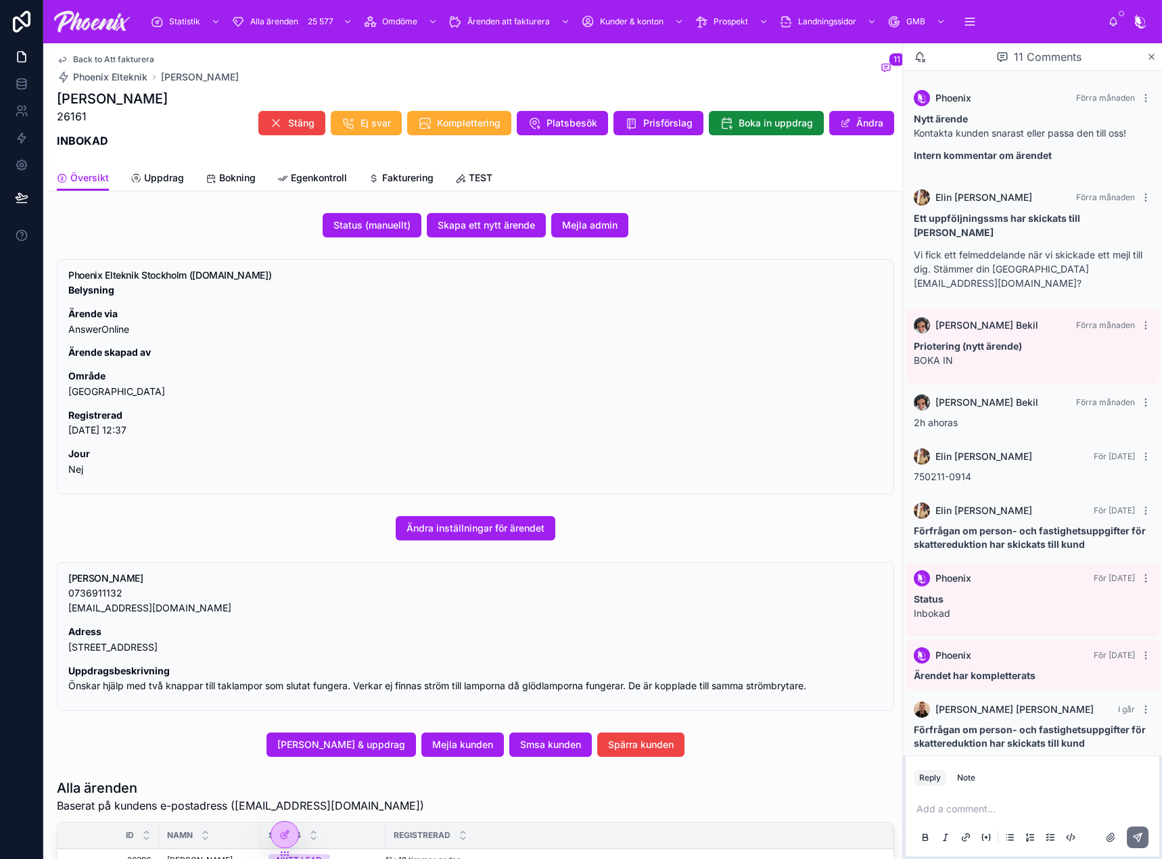
scroll to position [94, 0]
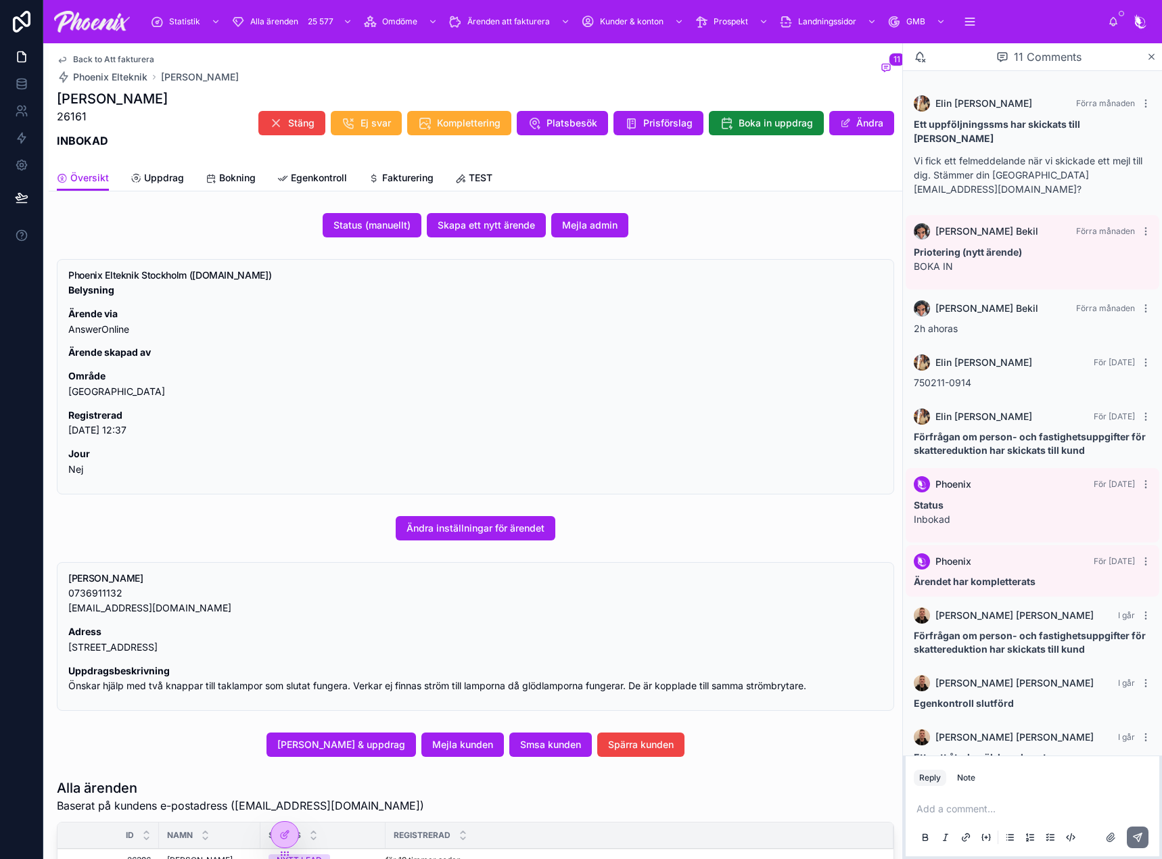
click at [367, 174] on div "Översikt Uppdrag Bokning Egenkontroll Fakturering TEST" at bounding box center [475, 178] width 837 height 26
click at [399, 178] on span "Fakturering" at bounding box center [407, 178] width 51 height 14
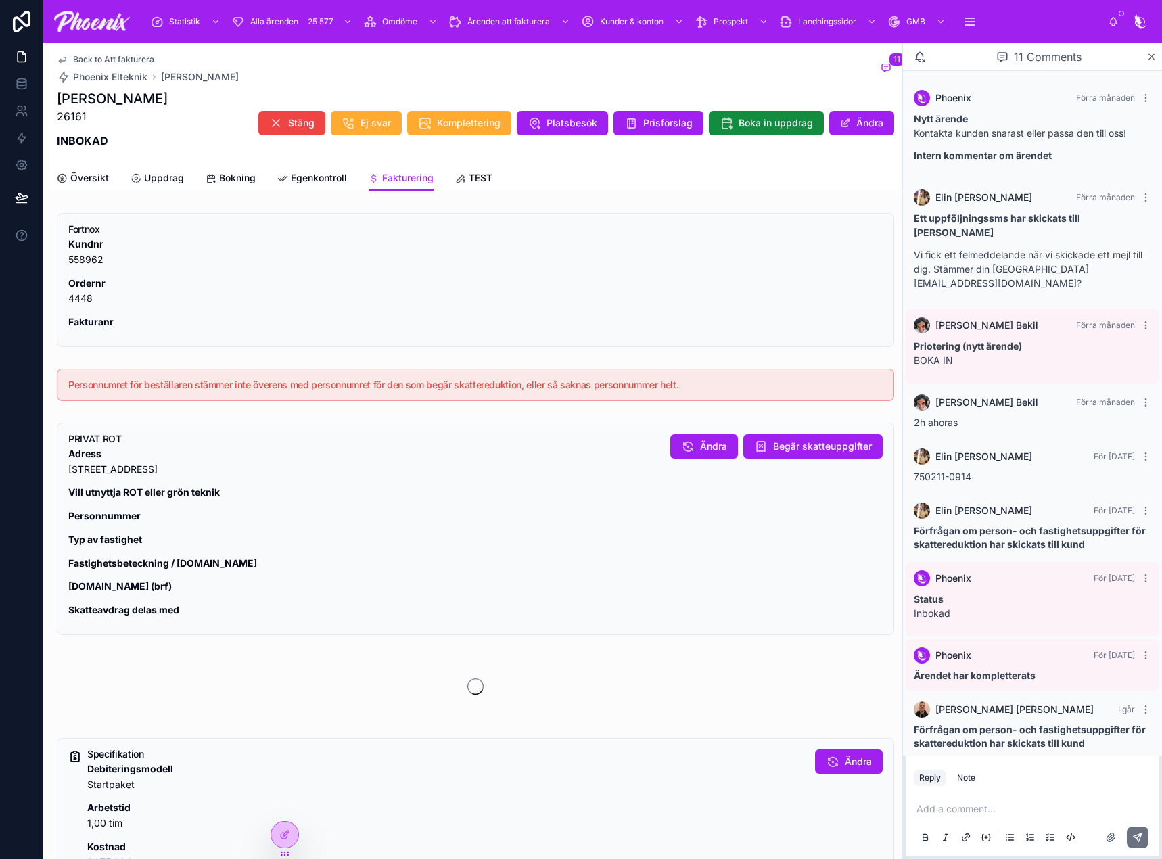
scroll to position [94, 0]
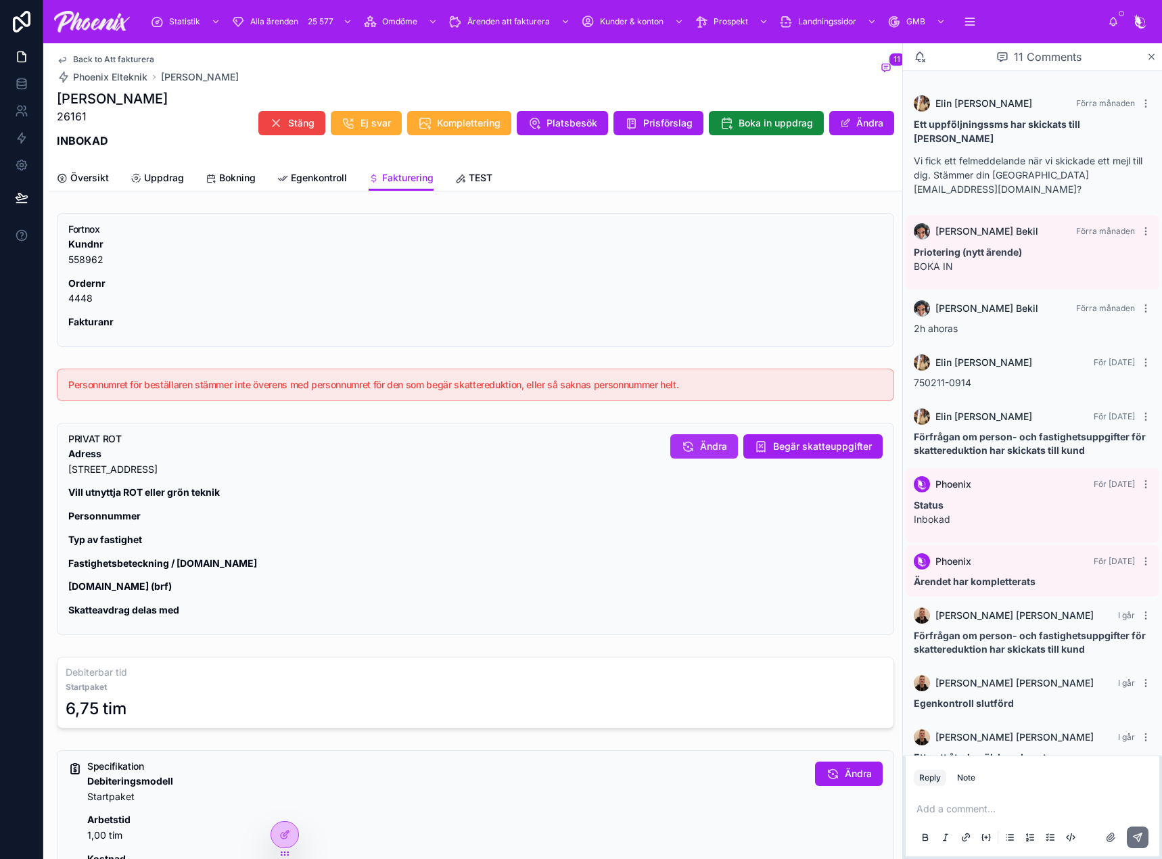
click at [714, 450] on span "Ändra" at bounding box center [713, 447] width 27 height 14
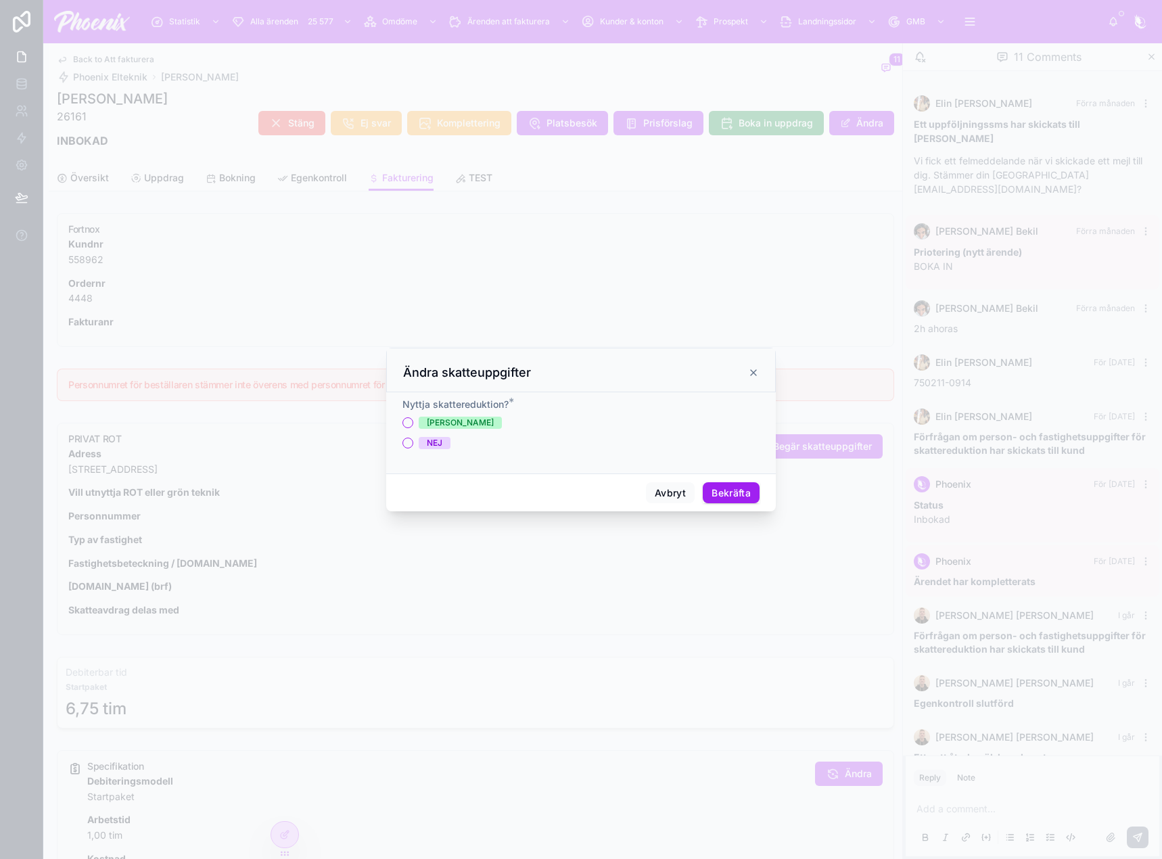
click at [440, 425] on span "JA" at bounding box center [460, 423] width 83 height 12
click at [413, 425] on button "JA" at bounding box center [407, 422] width 11 height 11
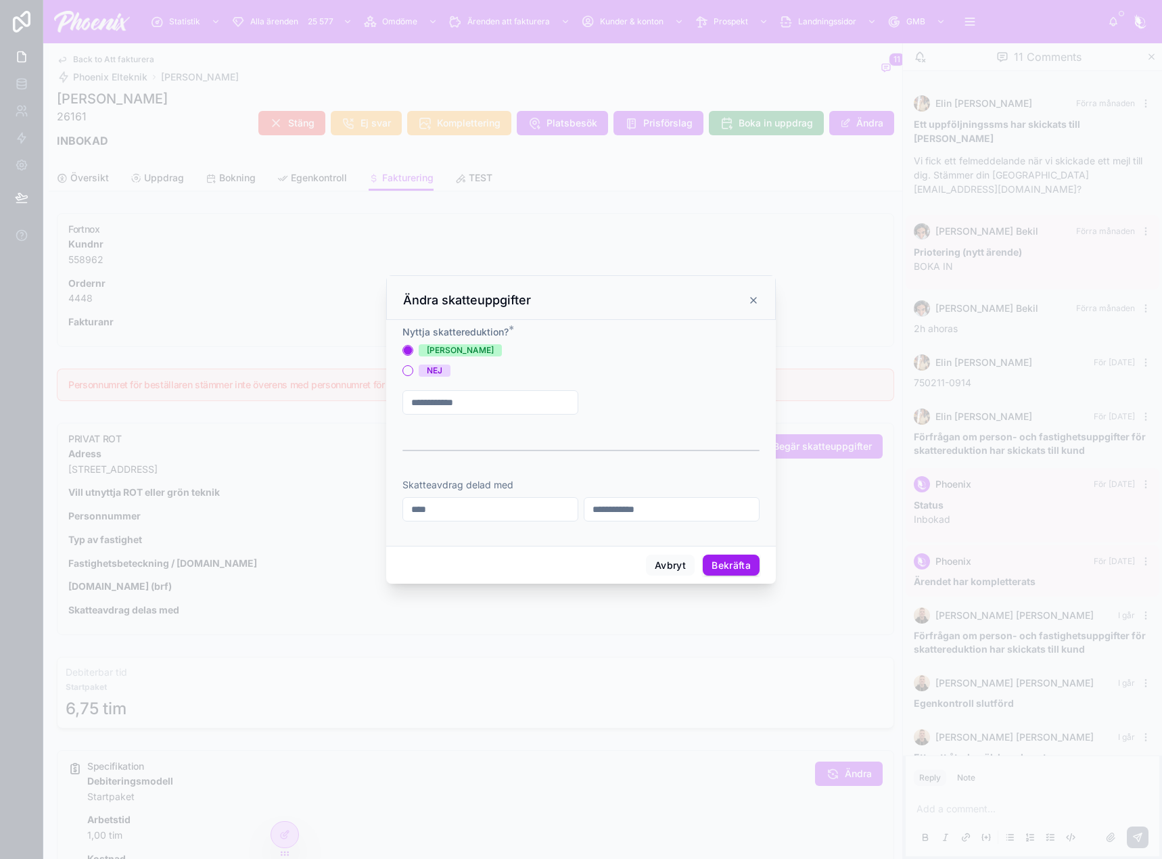
drag, startPoint x: 466, startPoint y: 410, endPoint x: 499, endPoint y: 402, distance: 33.3
click at [469, 409] on input "text" at bounding box center [490, 402] width 175 height 19
paste input "**********"
type input "**********"
click at [618, 402] on span "Typ av fastighet" at bounding box center [632, 403] width 74 height 14
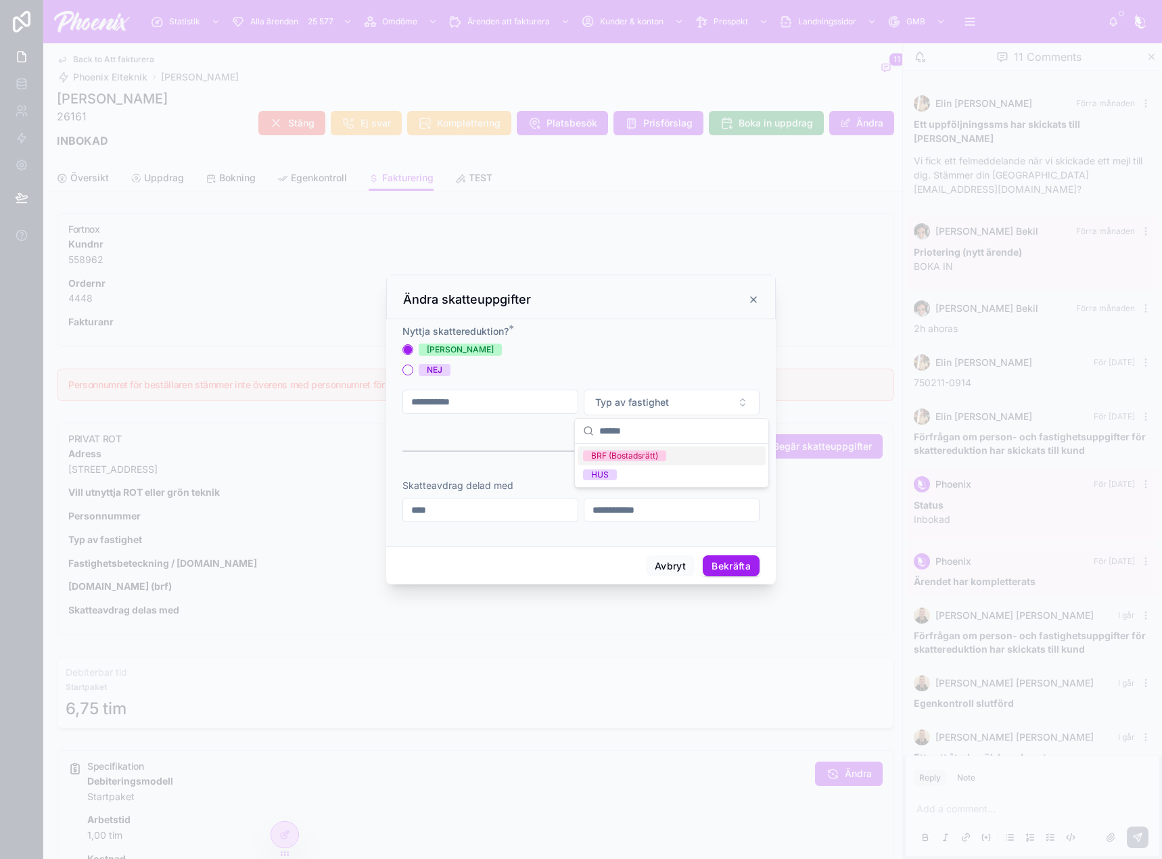
drag, startPoint x: 607, startPoint y: 474, endPoint x: 624, endPoint y: 460, distance: 21.6
click at [624, 460] on div "BRF (Bostadsrätt) HUS" at bounding box center [672, 465] width 188 height 38
drag, startPoint x: 625, startPoint y: 459, endPoint x: 707, endPoint y: 450, distance: 82.4
click at [632, 457] on div "BRF (Bostadsrätt)" at bounding box center [624, 455] width 67 height 11
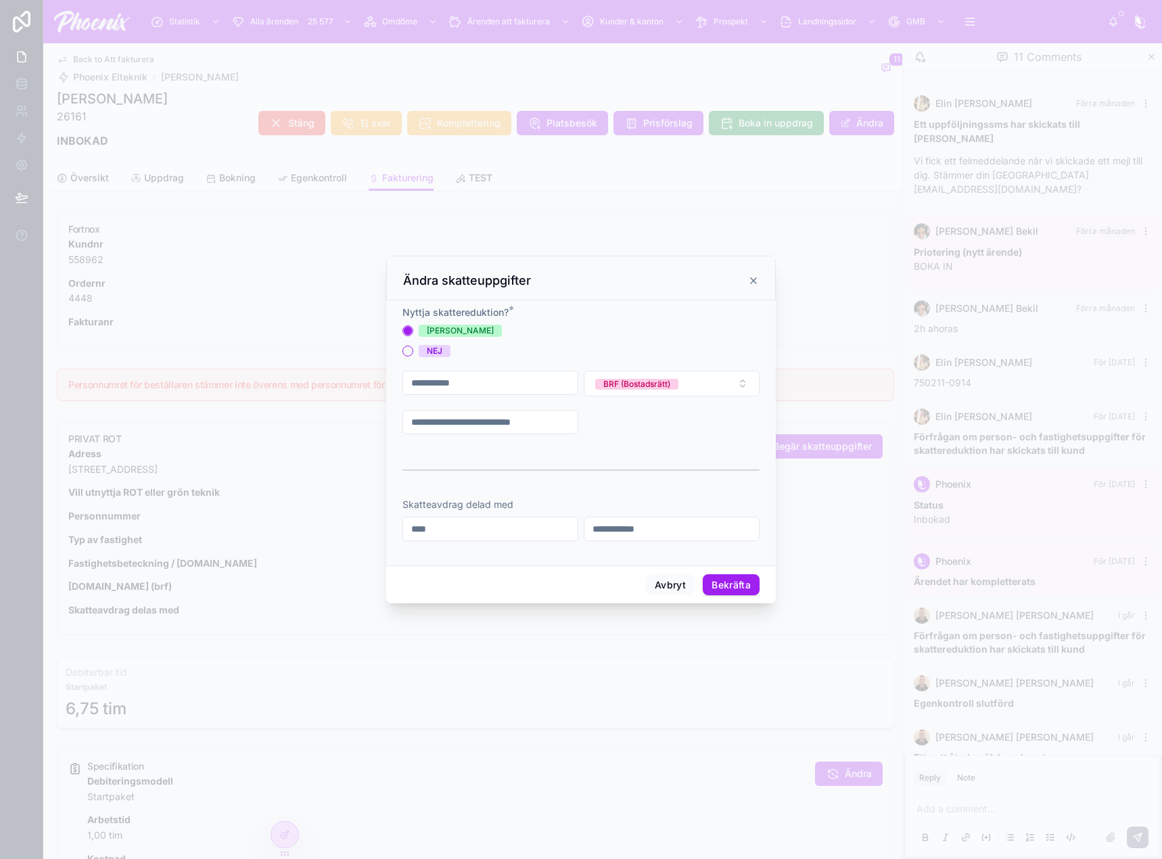
drag, startPoint x: 488, startPoint y: 419, endPoint x: 971, endPoint y: 384, distance: 484.2
click at [490, 418] on input "text" at bounding box center [490, 422] width 175 height 19
paste input "****"
type input "****"
click at [650, 425] on input "text" at bounding box center [671, 422] width 175 height 19
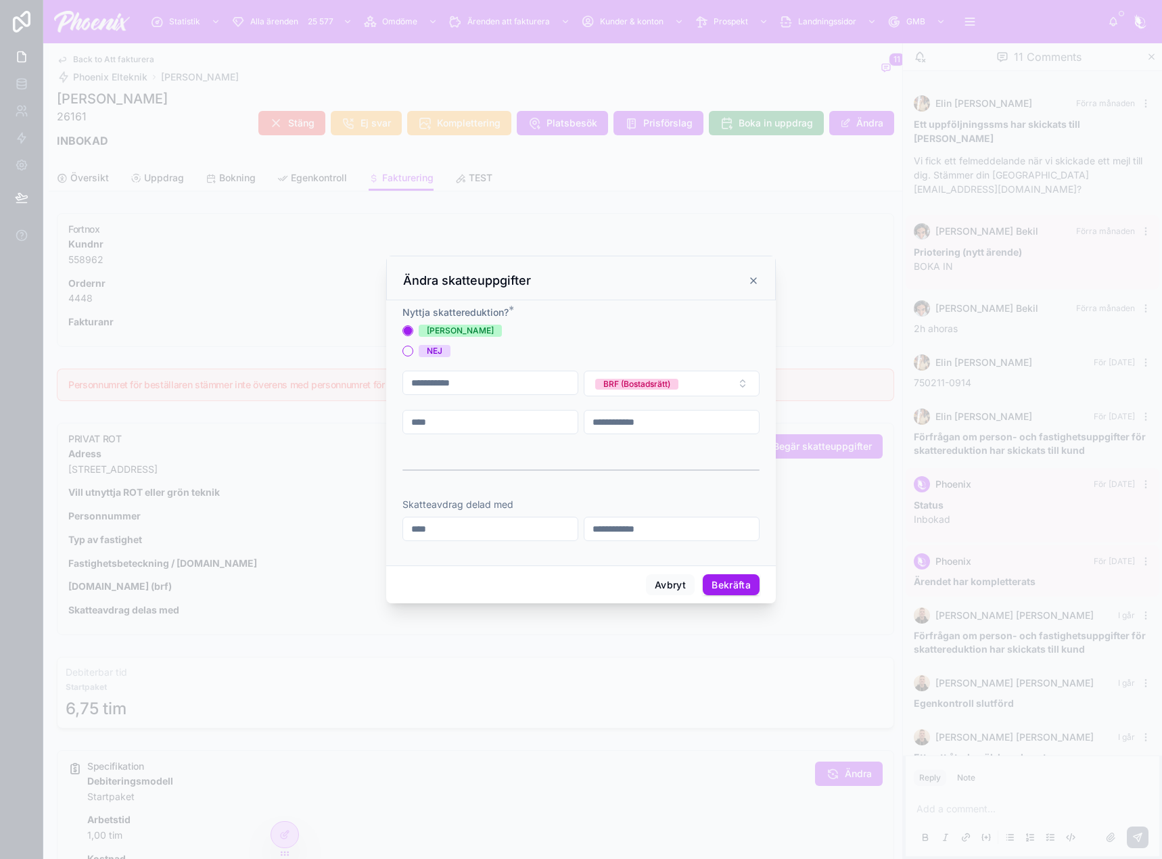
paste input "**********"
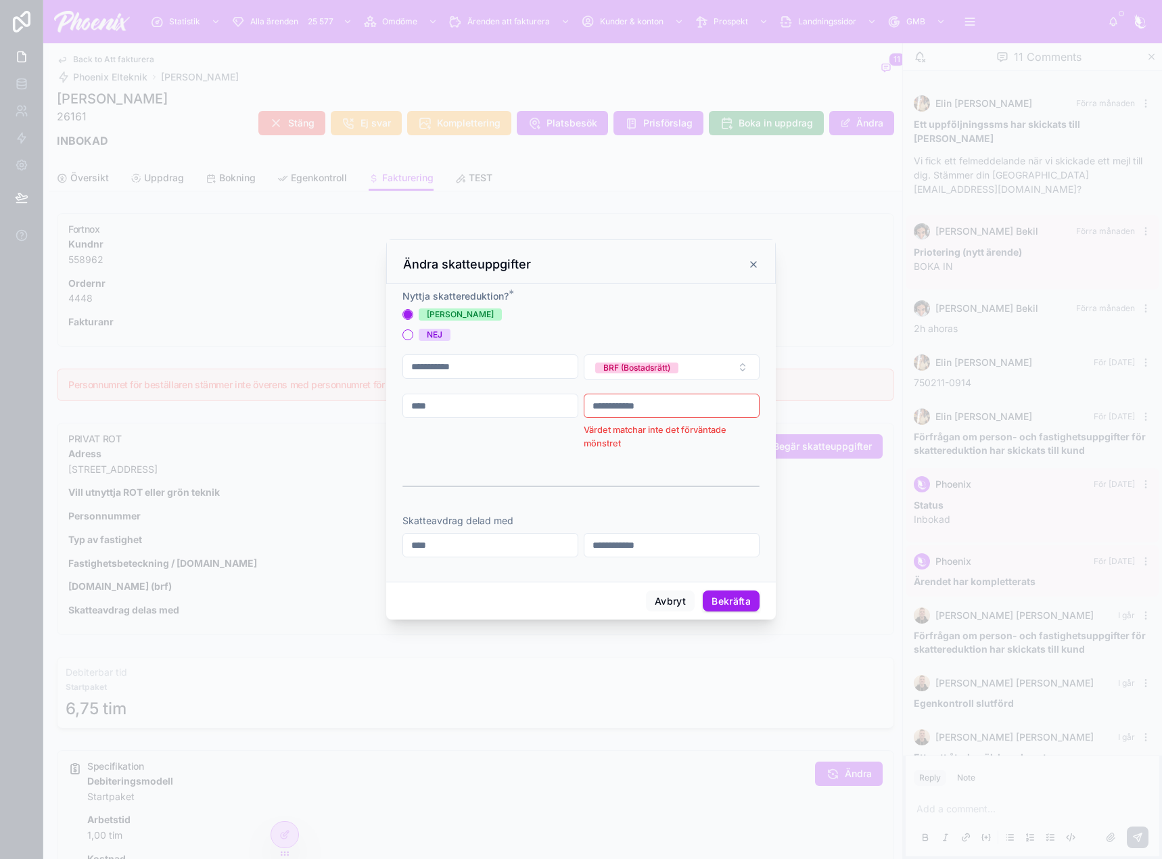
drag, startPoint x: 726, startPoint y: 483, endPoint x: 716, endPoint y: 467, distance: 19.1
click at [726, 482] on div at bounding box center [580, 486] width 357 height 34
drag, startPoint x: 590, startPoint y: 402, endPoint x: 630, endPoint y: 418, distance: 42.8
click at [573, 405] on form "**********" at bounding box center [580, 430] width 357 height 281
click at [685, 411] on input "**********" at bounding box center [671, 405] width 175 height 19
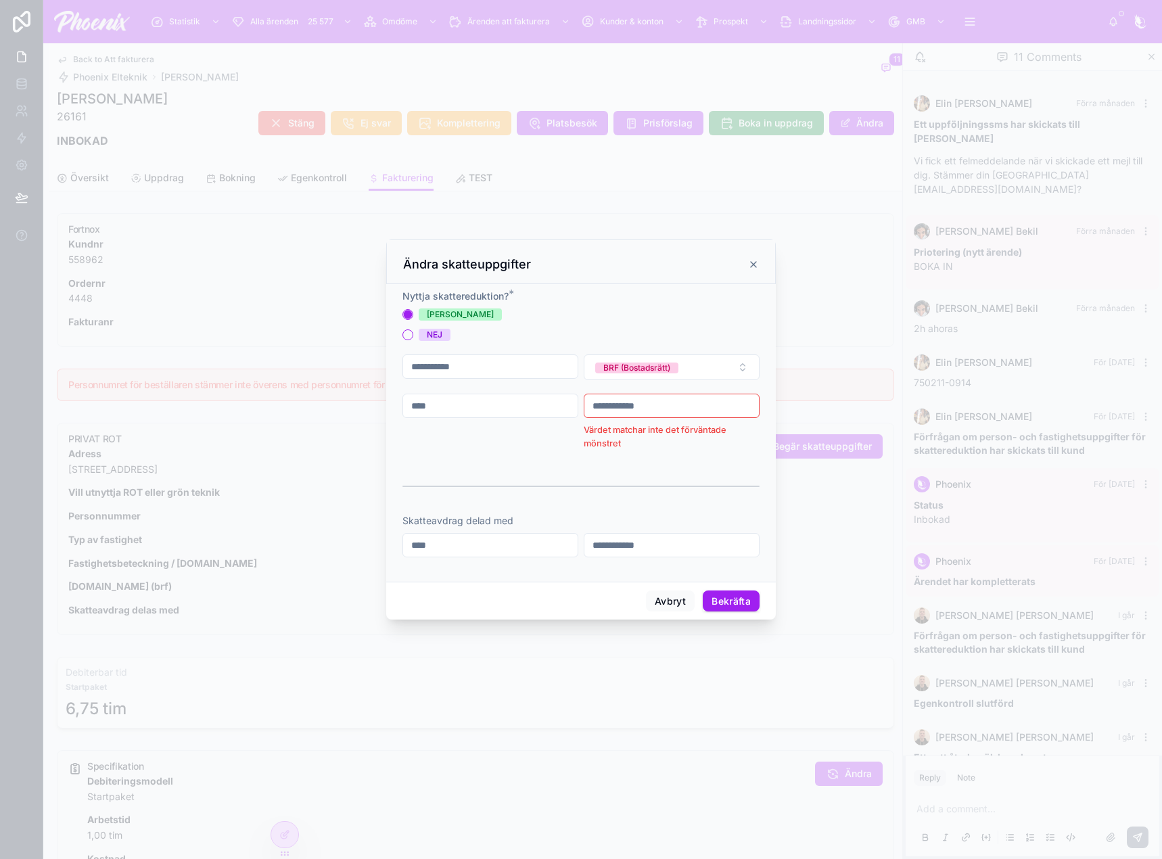
paste input "text"
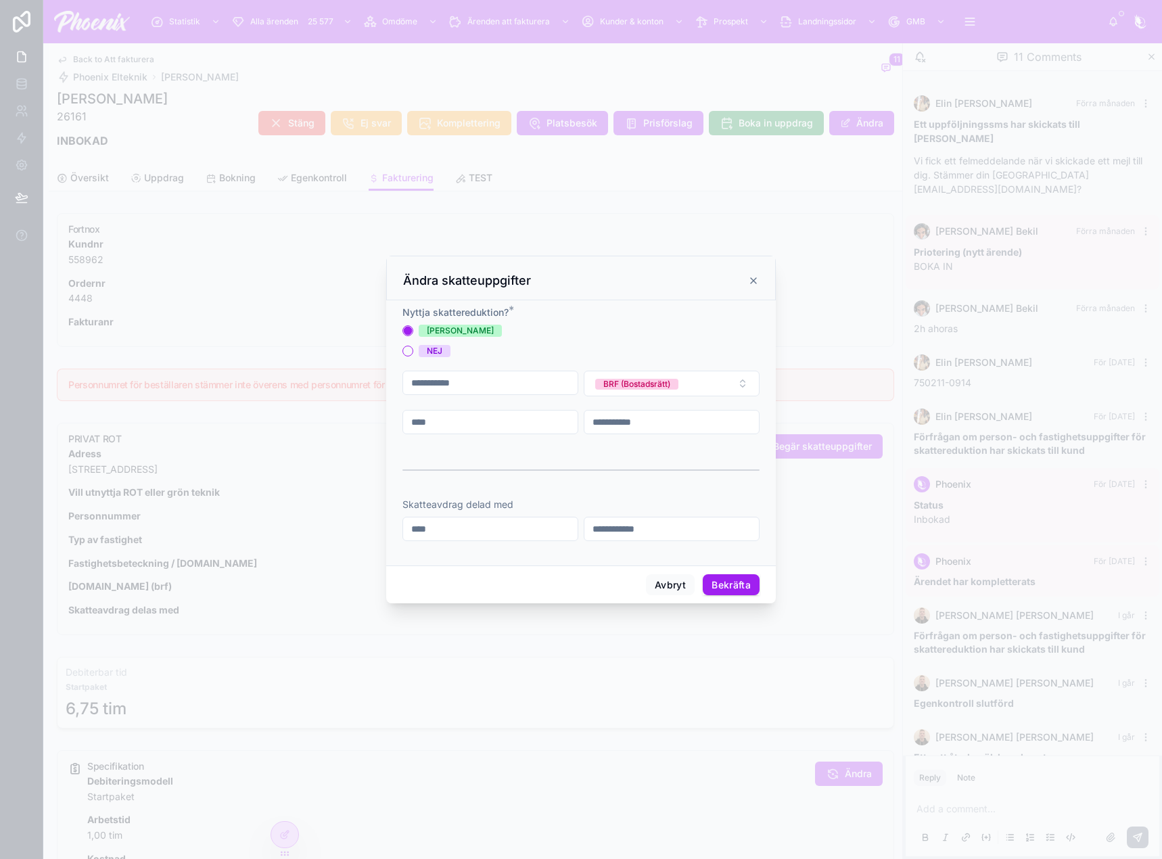
type input "**********"
click at [737, 581] on button "Bekräfta" at bounding box center [731, 585] width 57 height 22
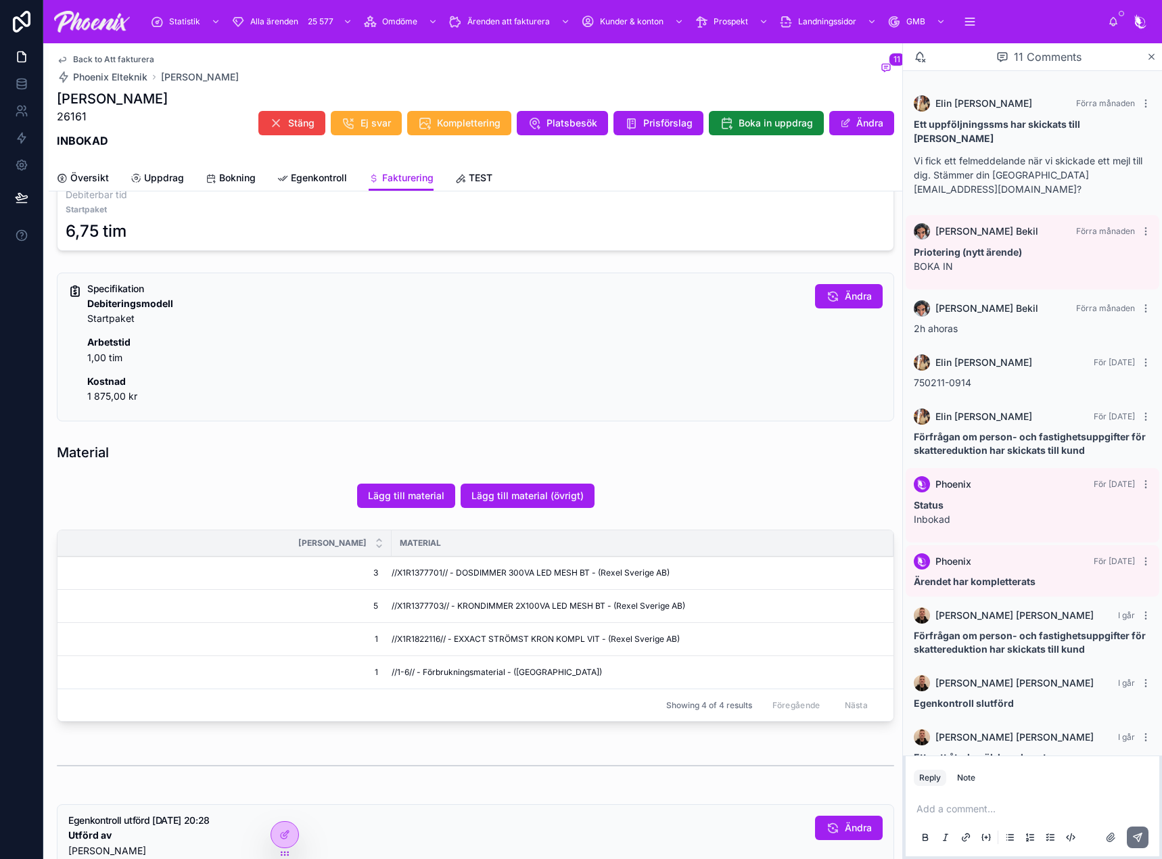
scroll to position [541, 0]
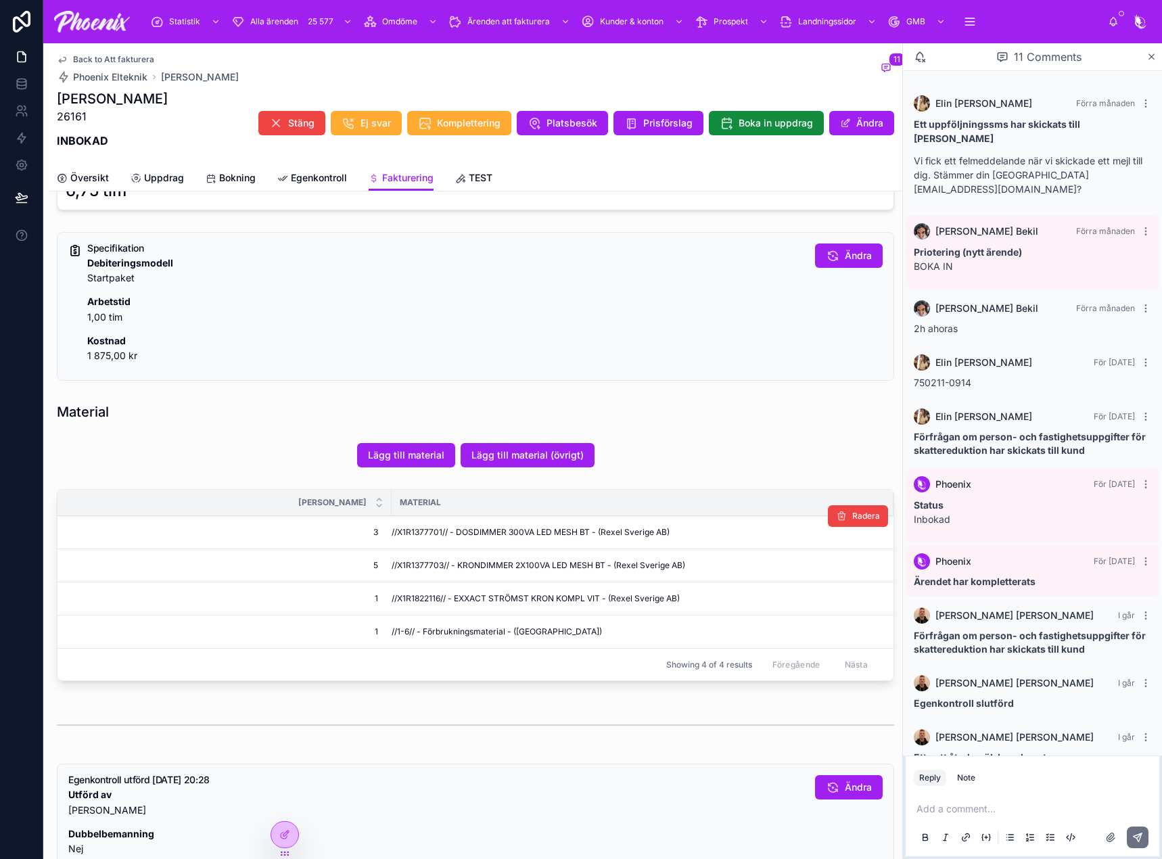
click at [406, 531] on span "//X1R1377701// - DOSDIMMER 300VA LED MESH BT - (Rexel Sverige AB)" at bounding box center [531, 532] width 278 height 11
drag, startPoint x: 406, startPoint y: 531, endPoint x: 892, endPoint y: 501, distance: 487.2
click at [407, 531] on span "//X1R1377701// - DOSDIMMER 300VA LED MESH BT - (Rexel Sverige AB)" at bounding box center [531, 532] width 278 height 11
click at [417, 569] on span "//X1R1377703// - KRONDIMMER 2X100VA LED MESH BT - (Rexel Sverige AB)" at bounding box center [539, 565] width 294 height 11
drag, startPoint x: 417, startPoint y: 569, endPoint x: 548, endPoint y: 549, distance: 132.0
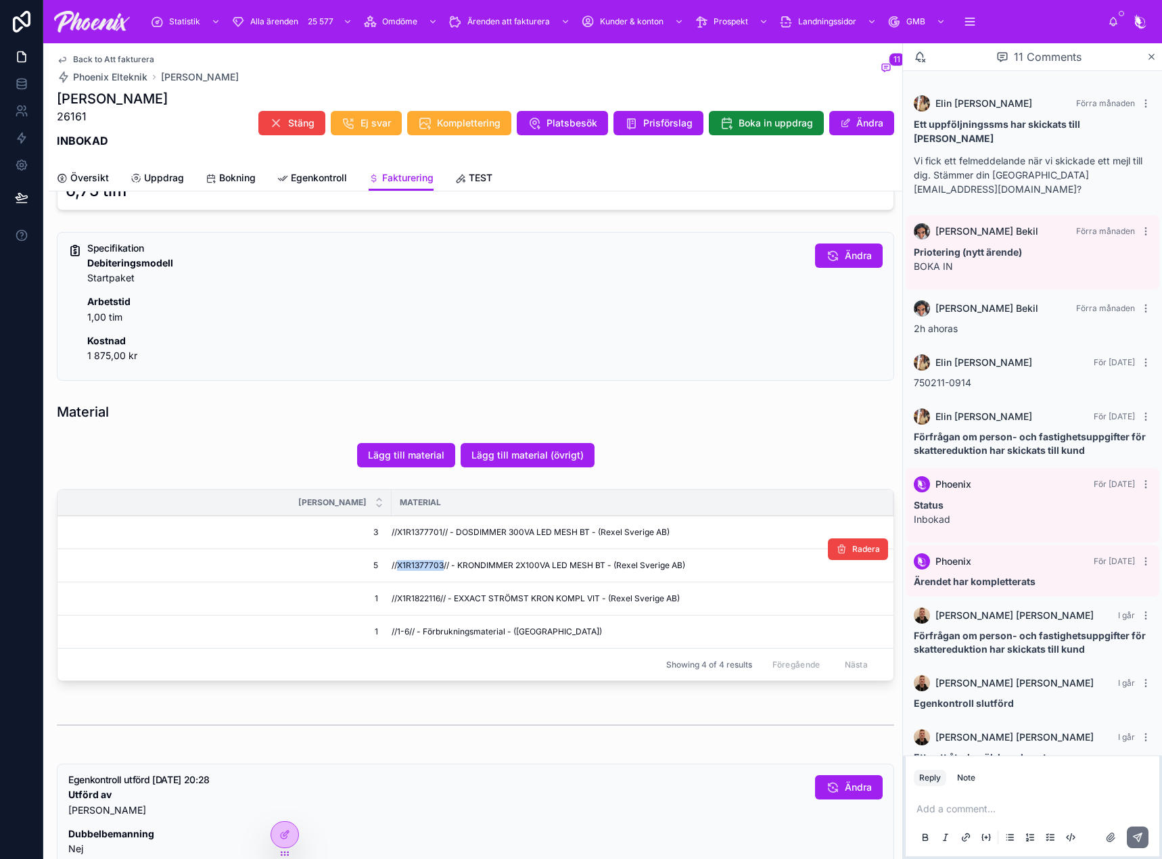
click at [419, 568] on span "//X1R1377703// - KRONDIMMER 2X100VA LED MESH BT - (Rexel Sverige AB)" at bounding box center [539, 565] width 294 height 11
click at [422, 593] on span "//X1R1822116// - EXXACT STRÖMST KRON KOMPL VIT - (Rexel Sverige AB)" at bounding box center [536, 598] width 288 height 11
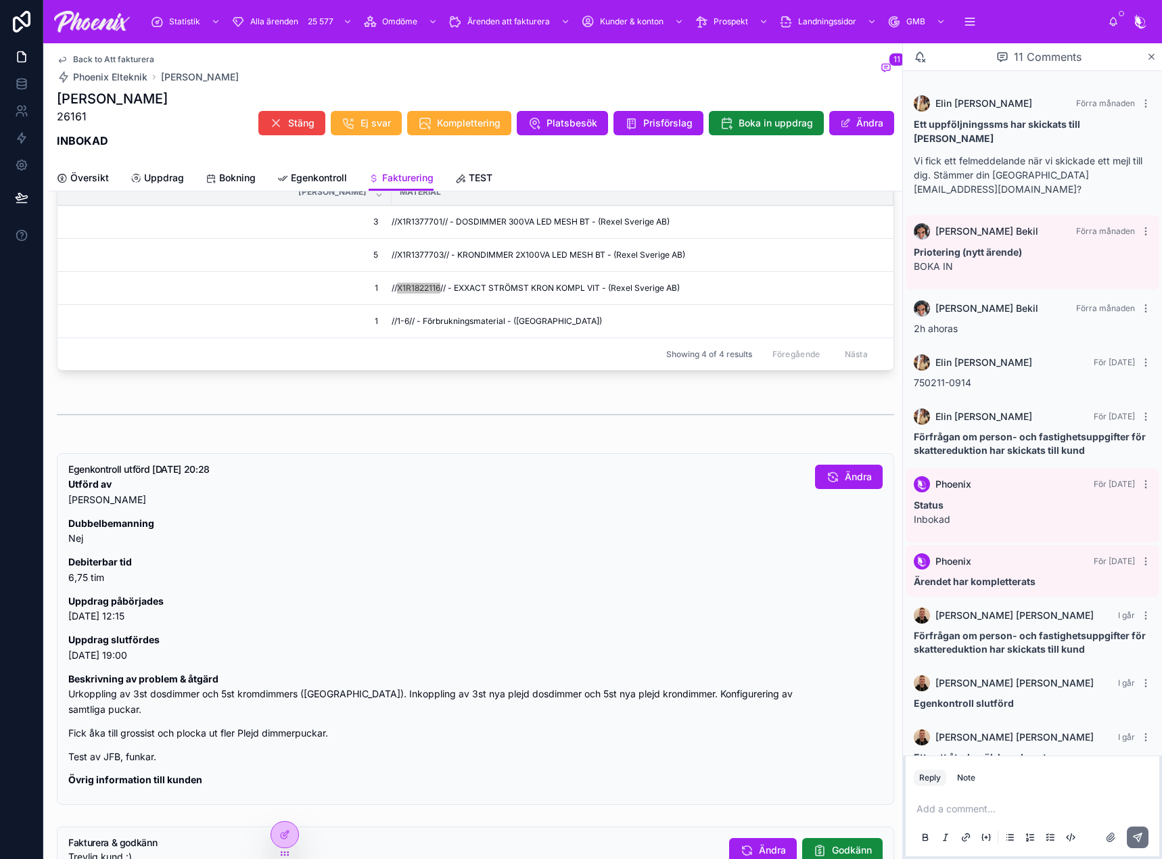
scroll to position [979, 0]
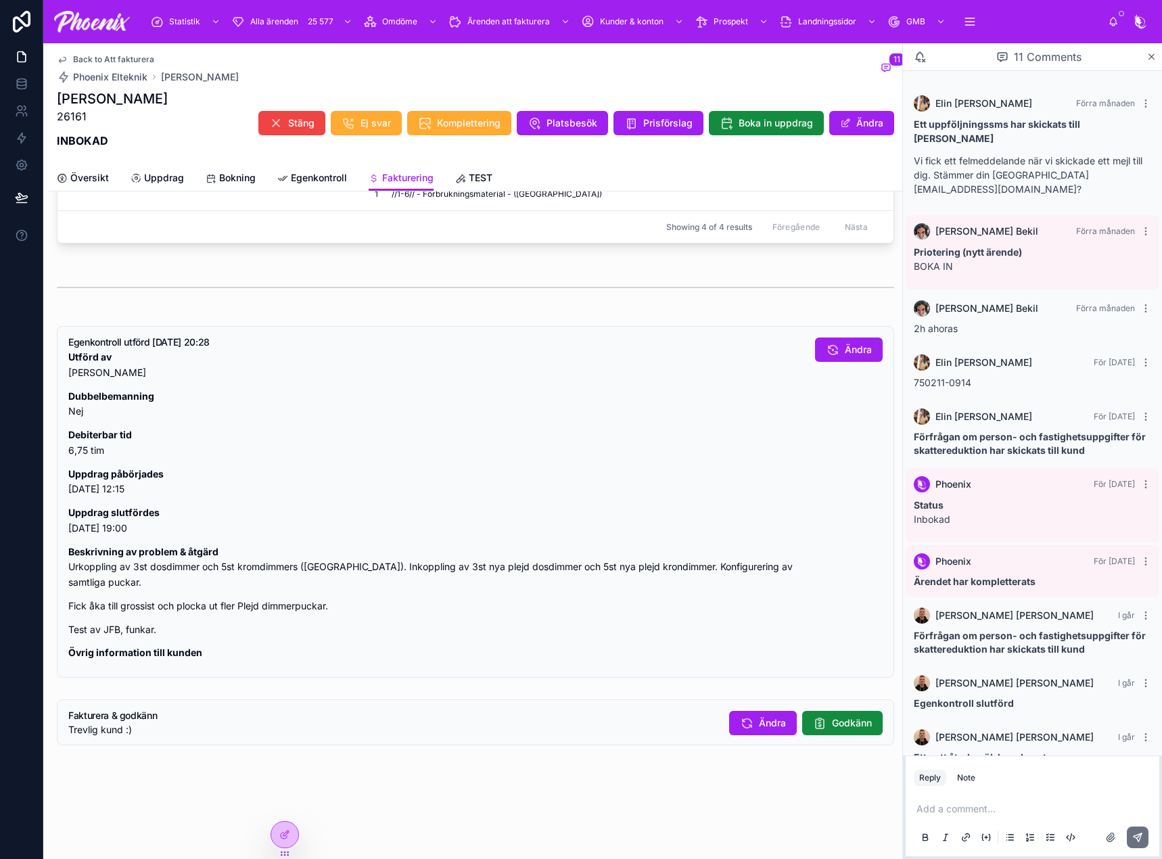
click at [233, 177] on span "Bokning" at bounding box center [237, 178] width 37 height 14
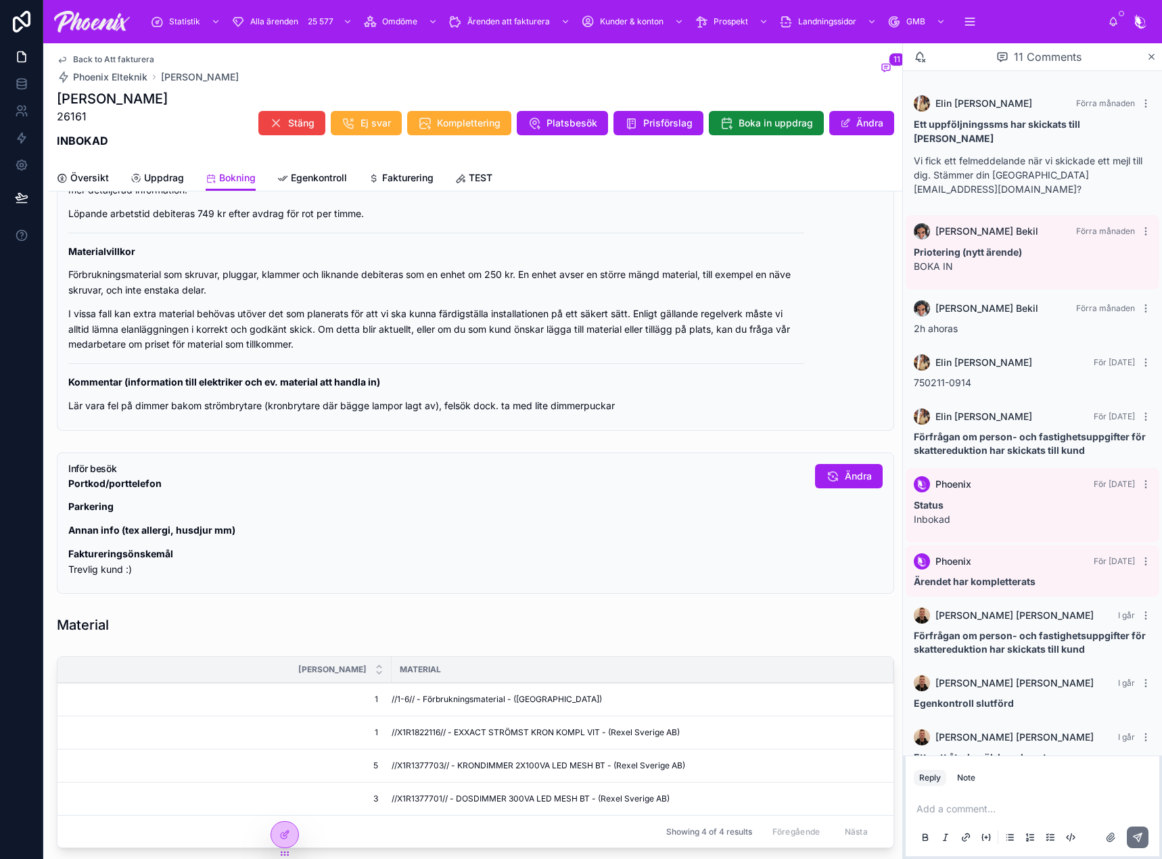
scroll to position [375, 0]
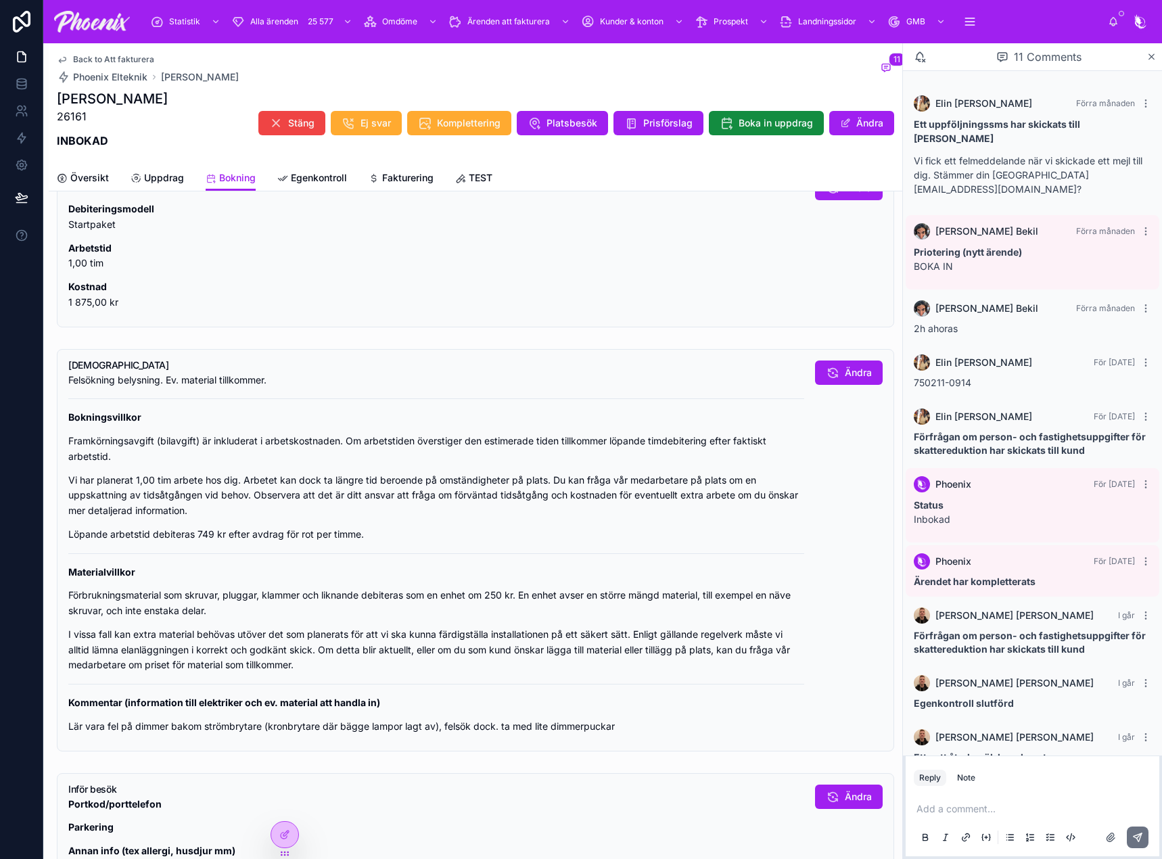
click at [410, 178] on span "Fakturering" at bounding box center [407, 178] width 51 height 14
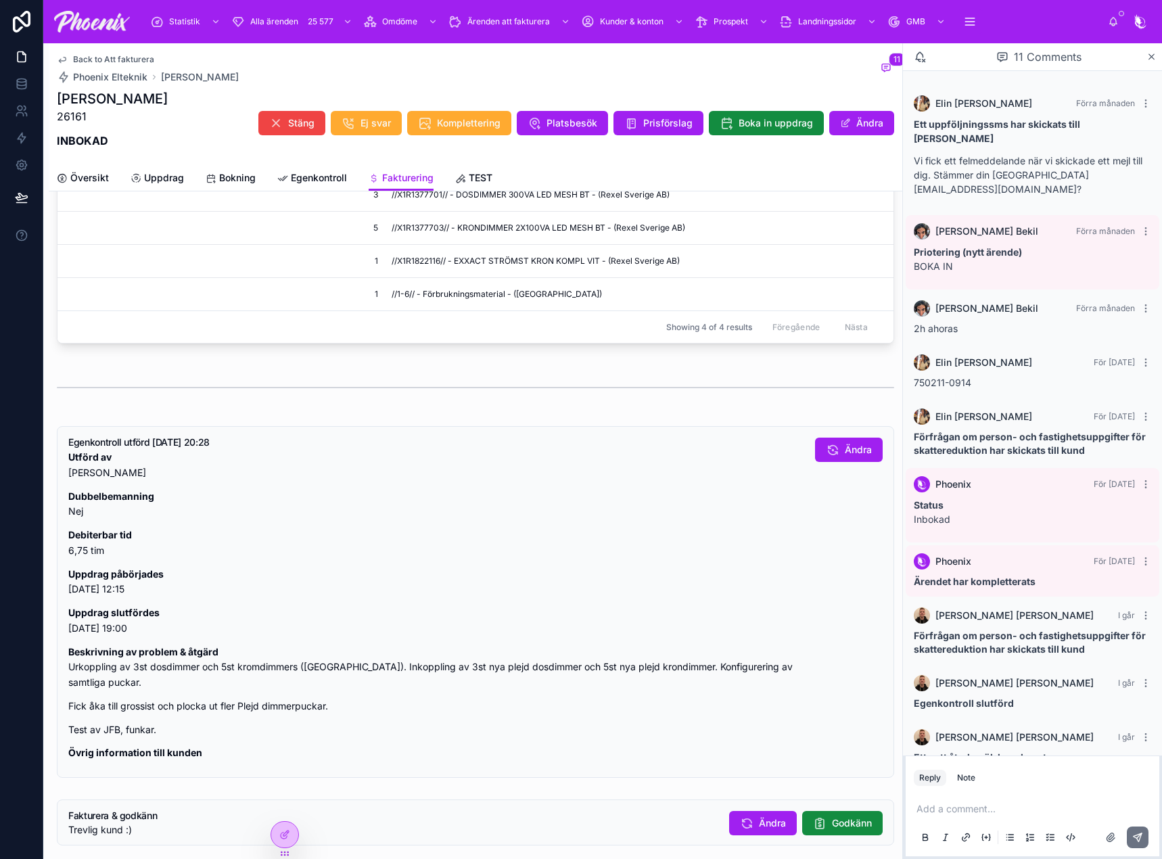
scroll to position [979, 0]
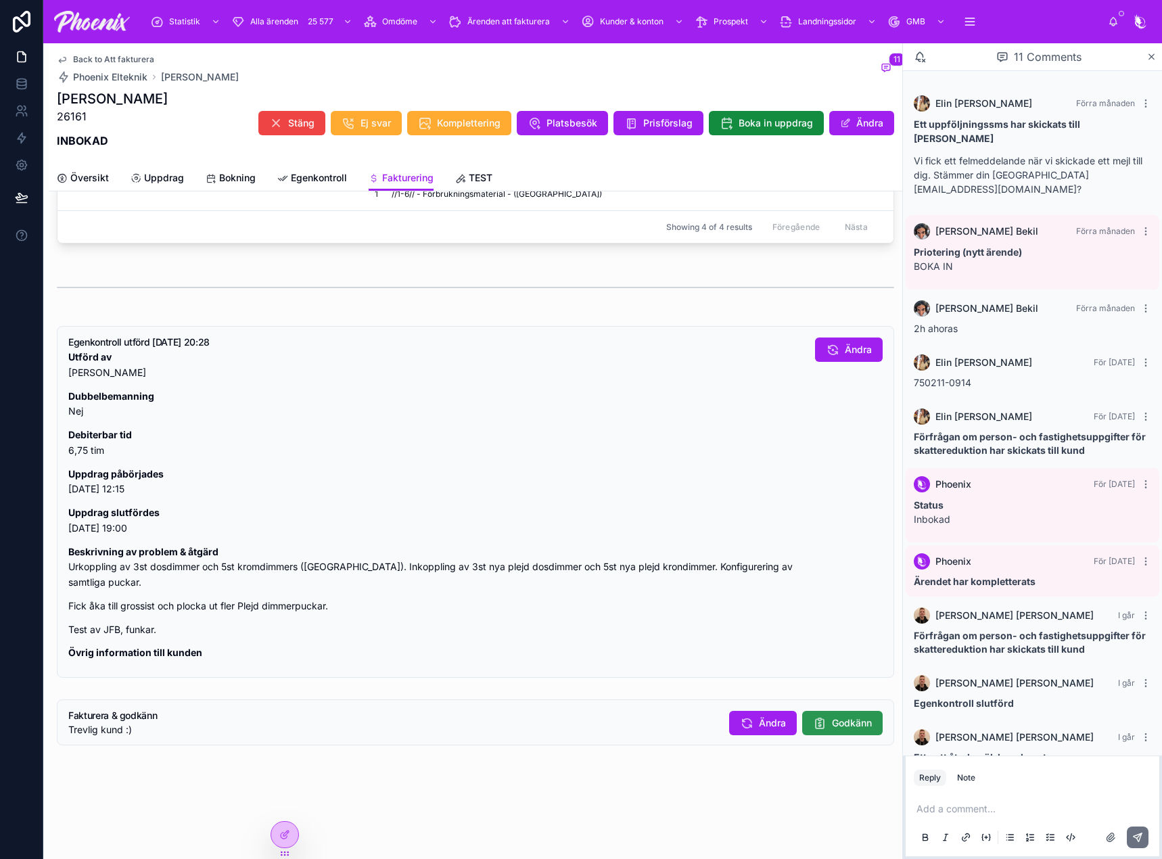
click at [815, 724] on icon at bounding box center [820, 723] width 14 height 14
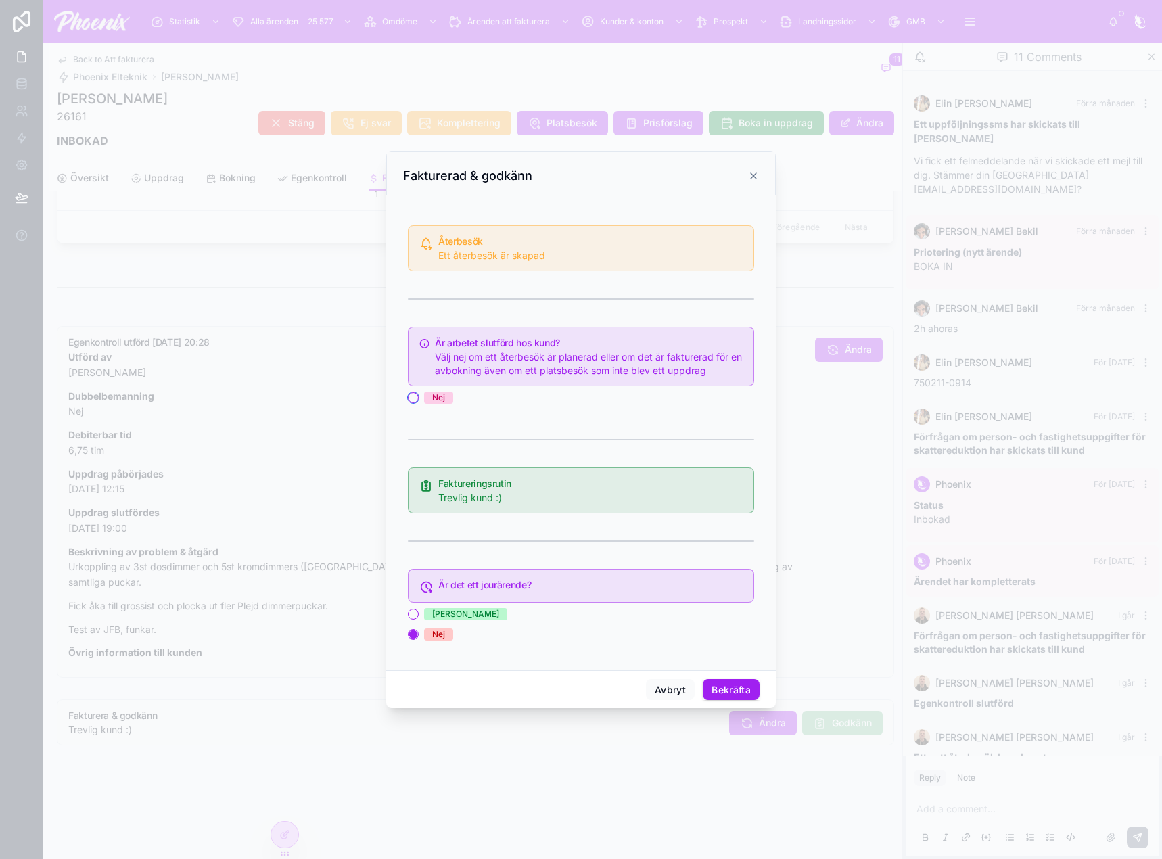
click at [418, 396] on button "Nej" at bounding box center [413, 397] width 11 height 11
click at [748, 689] on button "Bekräfta" at bounding box center [731, 690] width 57 height 22
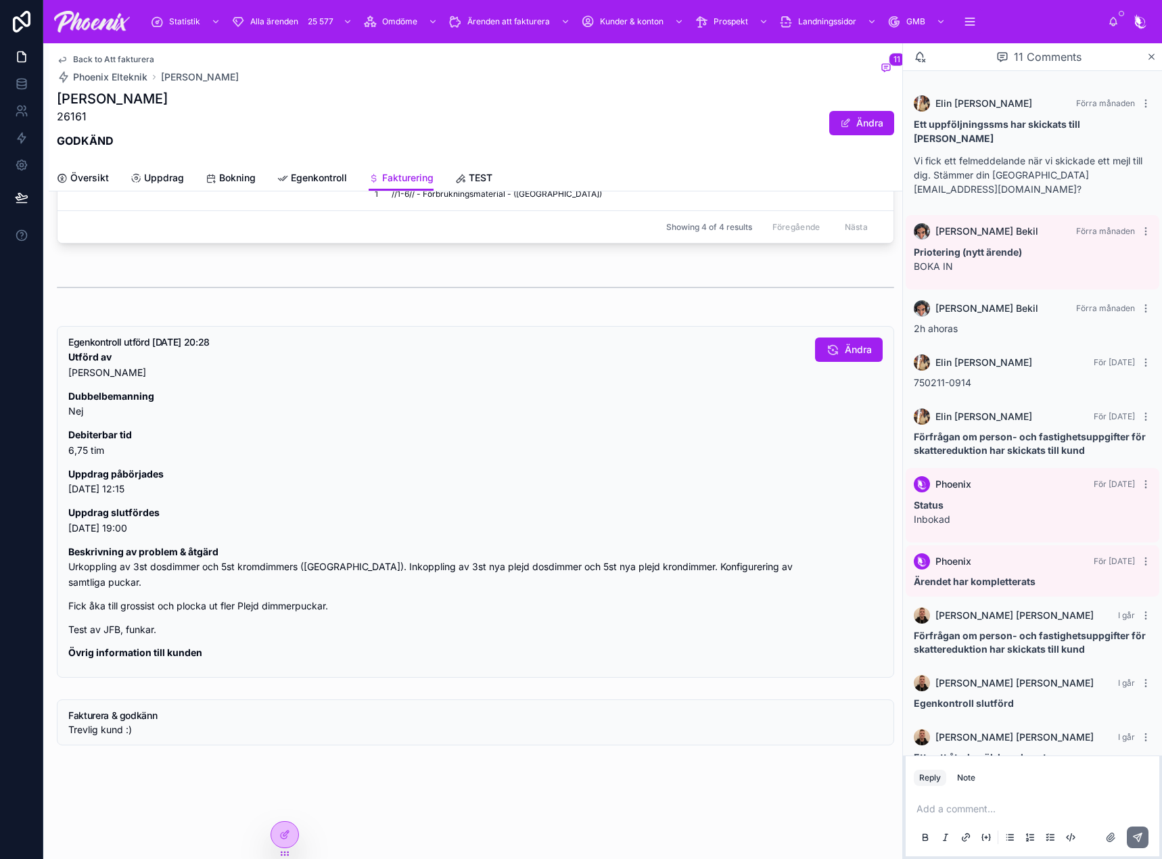
click at [124, 63] on span "Back to Att fakturera" at bounding box center [113, 59] width 81 height 11
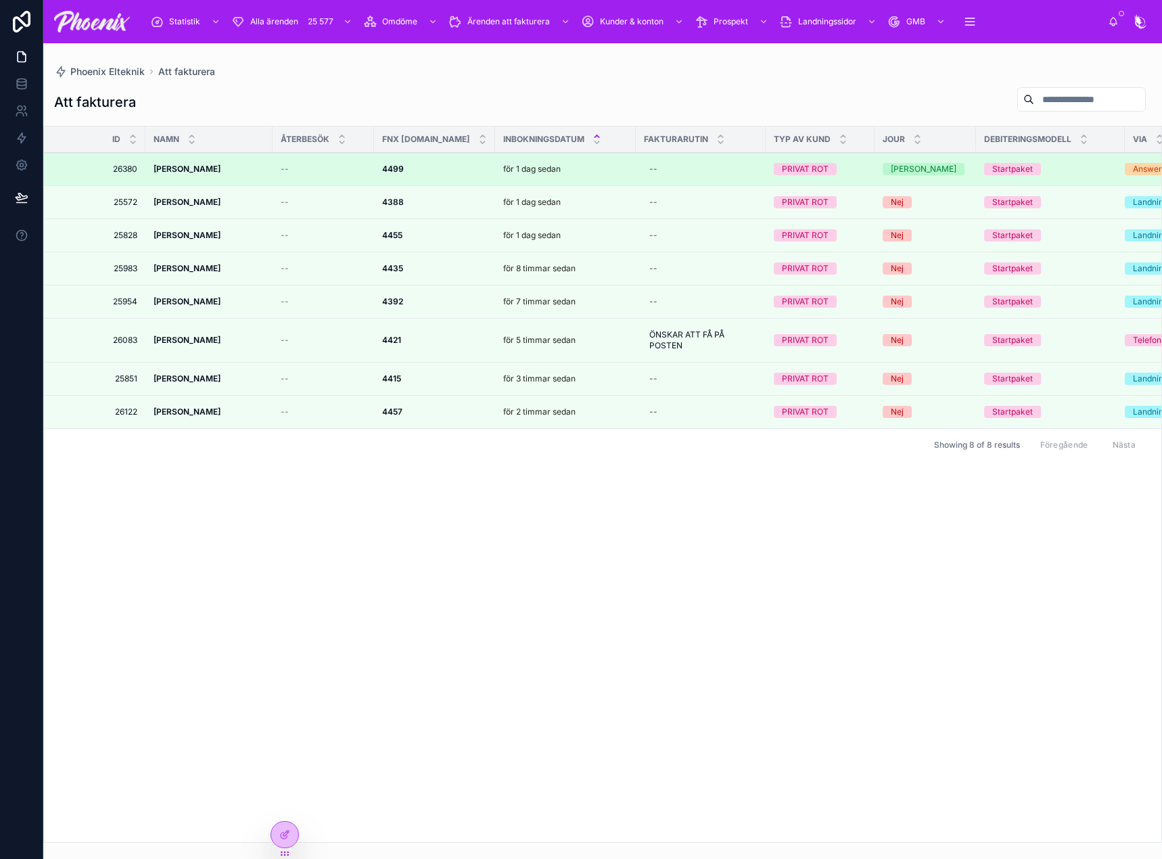
click at [402, 172] on strong "4499" at bounding box center [393, 169] width 22 height 10
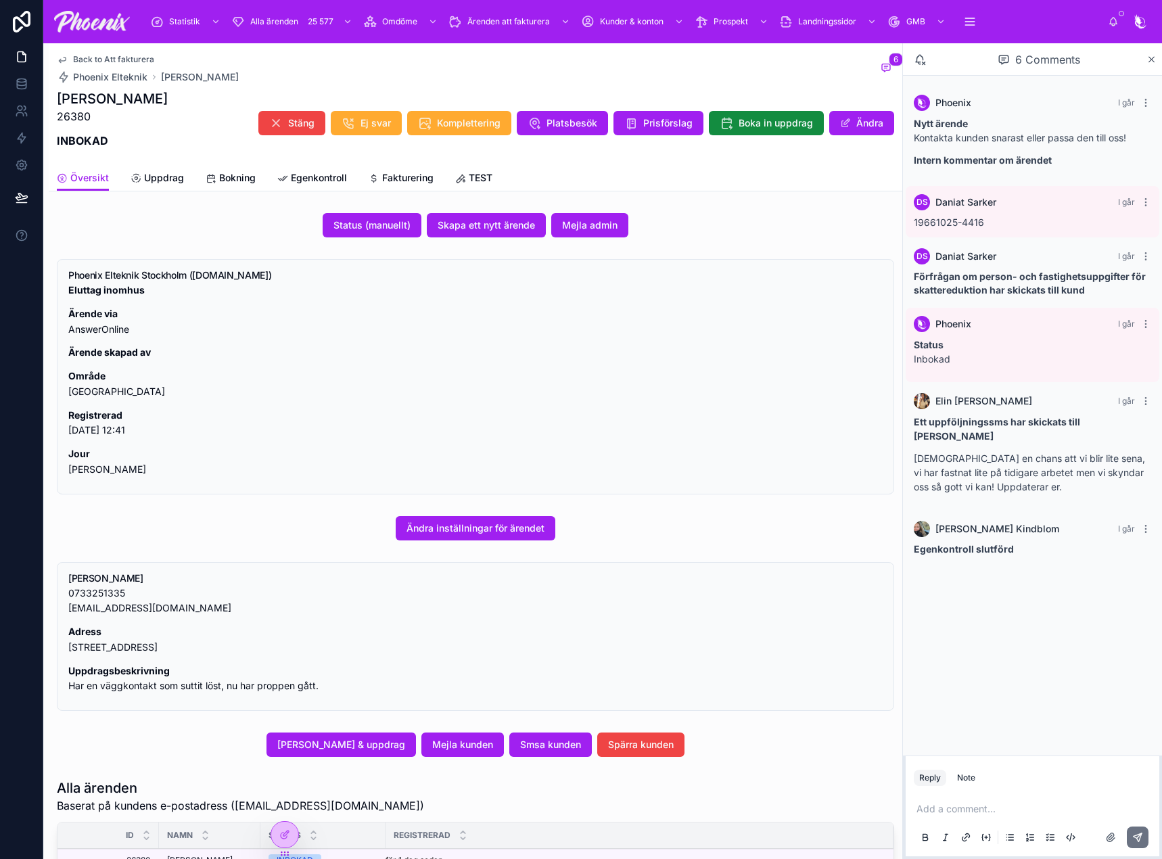
click at [402, 180] on span "Fakturering" at bounding box center [407, 178] width 51 height 14
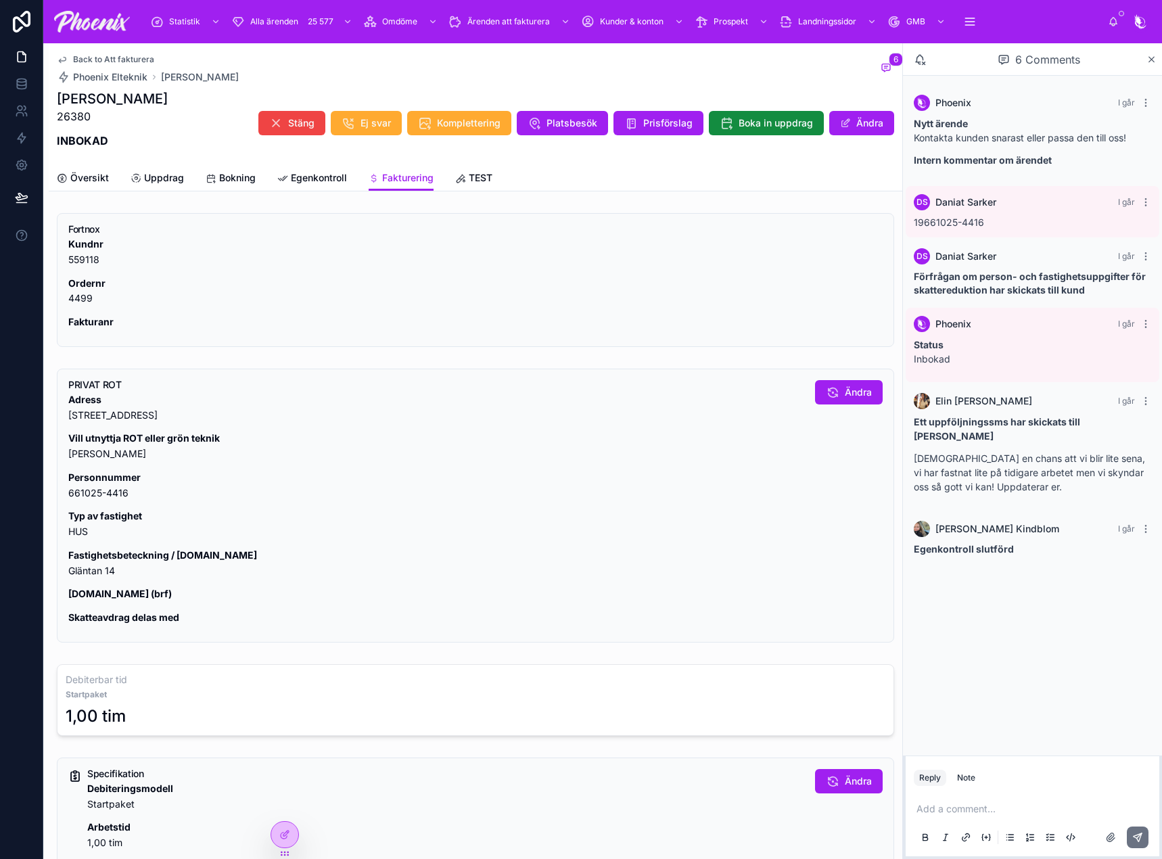
click at [91, 560] on strong "Fastighetsbeteckning / lgh.nr" at bounding box center [162, 554] width 189 height 11
click at [88, 572] on p "Fastighetsbeteckning / lgh.nr Gläntan 14" at bounding box center [436, 563] width 736 height 31
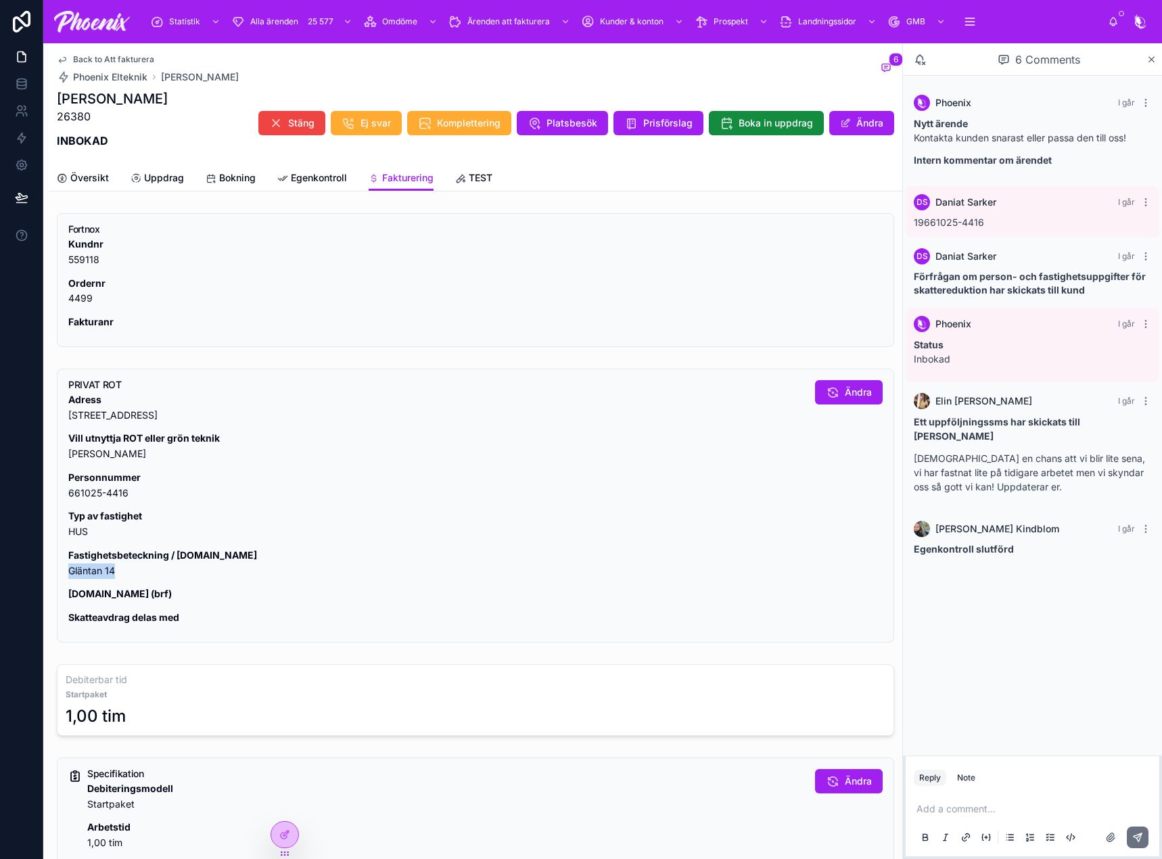
drag, startPoint x: 88, startPoint y: 572, endPoint x: 866, endPoint y: 443, distance: 788.5
click at [99, 571] on p "Fastighetsbeteckning / lgh.nr Gläntan 14" at bounding box center [436, 563] width 736 height 31
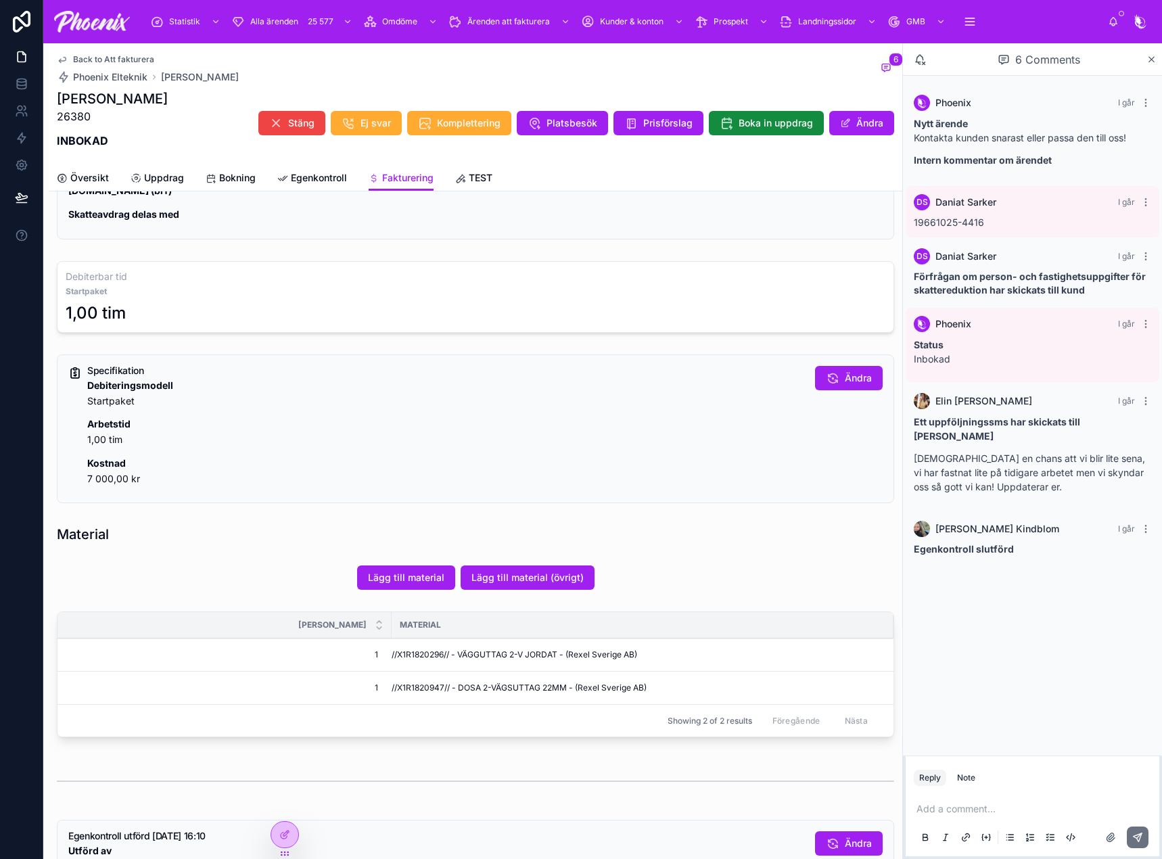
scroll to position [406, 0]
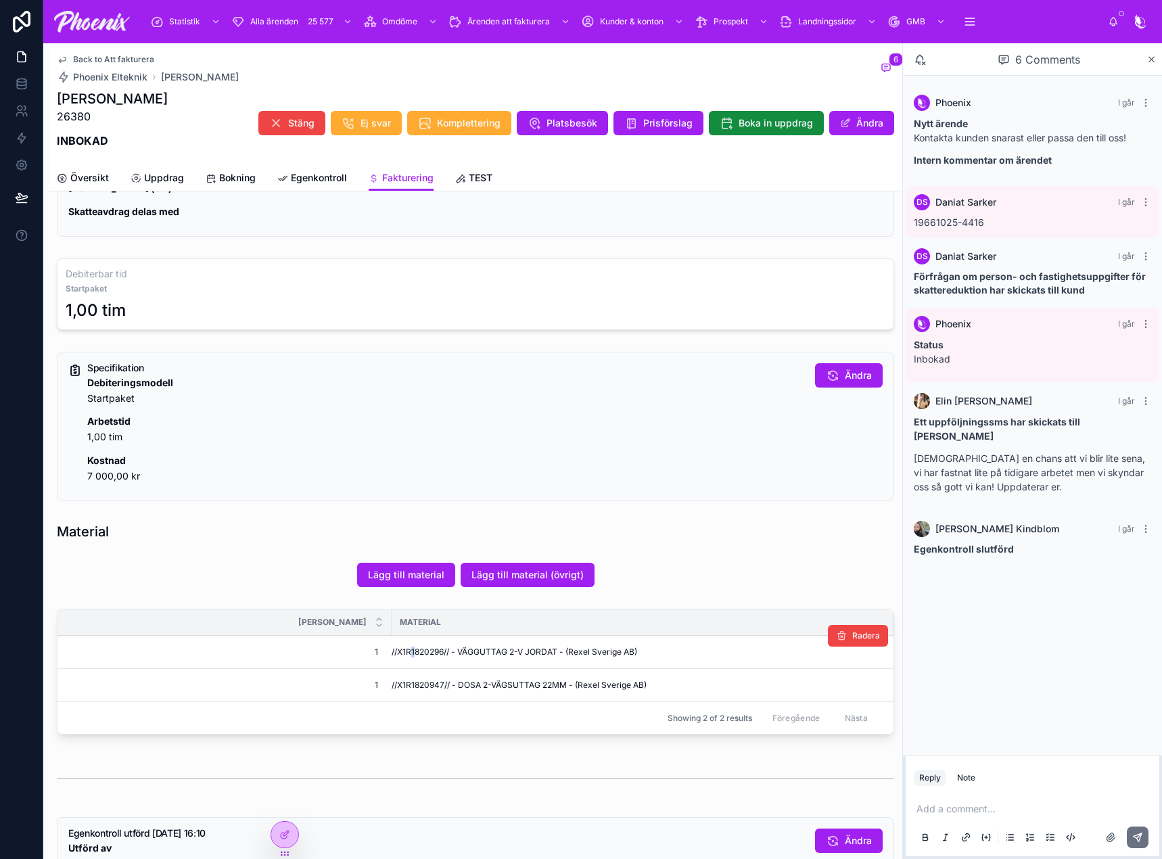
click at [414, 650] on span "//X1R1820296// - VÄGGUTTAG 2-V JORDAT - (Rexel Sverige AB)" at bounding box center [515, 652] width 246 height 11
drag, startPoint x: 414, startPoint y: 650, endPoint x: 424, endPoint y: 650, distance: 10.1
click at [420, 650] on span "//X1R1820296// - VÄGGUTTAG 2-V JORDAT - (Rexel Sverige AB)" at bounding box center [515, 652] width 246 height 11
click at [420, 655] on span "//X1R1820296// - VÄGGUTTAG 2-V JORDAT - (Rexel Sverige AB)" at bounding box center [515, 652] width 246 height 11
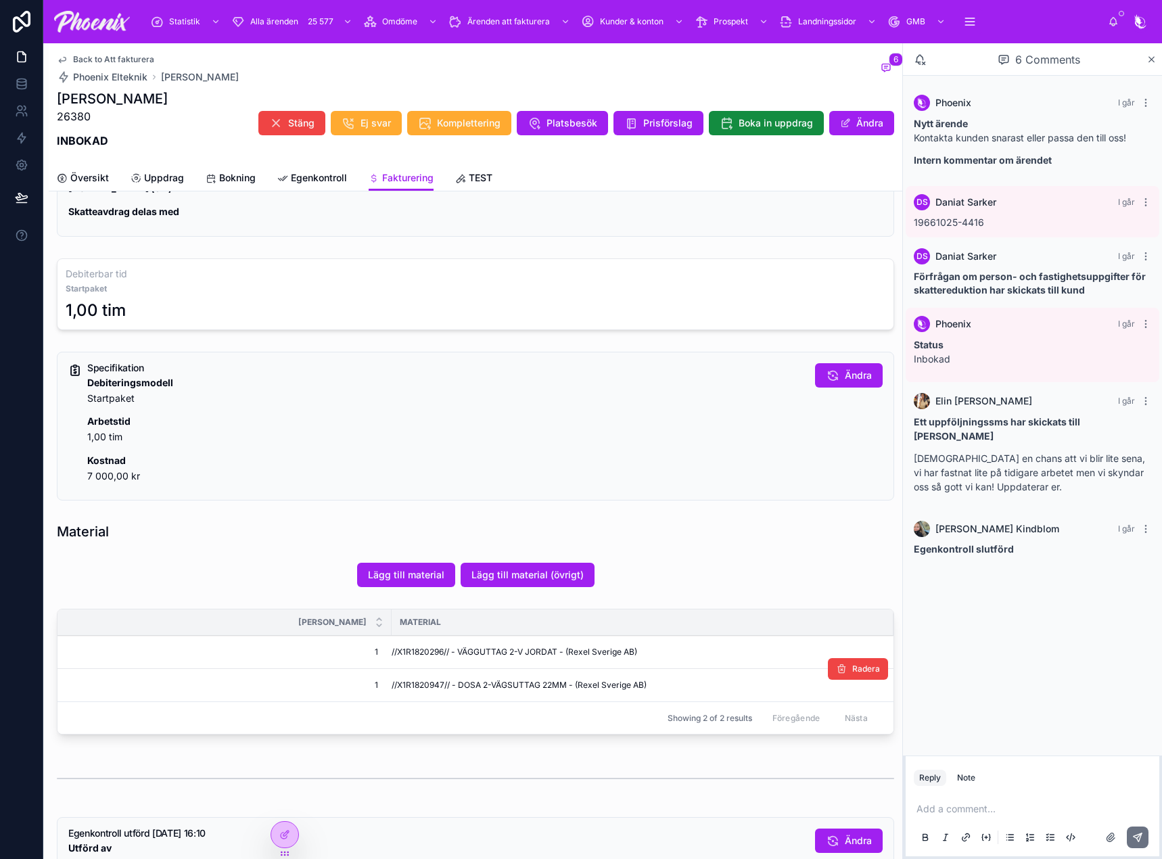
click at [407, 687] on span "//X1R1820947// - DOSA 2-VÄGSUTTAG 22MM - (Rexel Sverige AB)" at bounding box center [519, 685] width 255 height 11
drag, startPoint x: 407, startPoint y: 687, endPoint x: 419, endPoint y: 687, distance: 12.2
click at [409, 687] on span "//X1R1820947// - DOSA 2-VÄGSUTTAG 22MM - (Rexel Sverige AB)" at bounding box center [519, 685] width 255 height 11
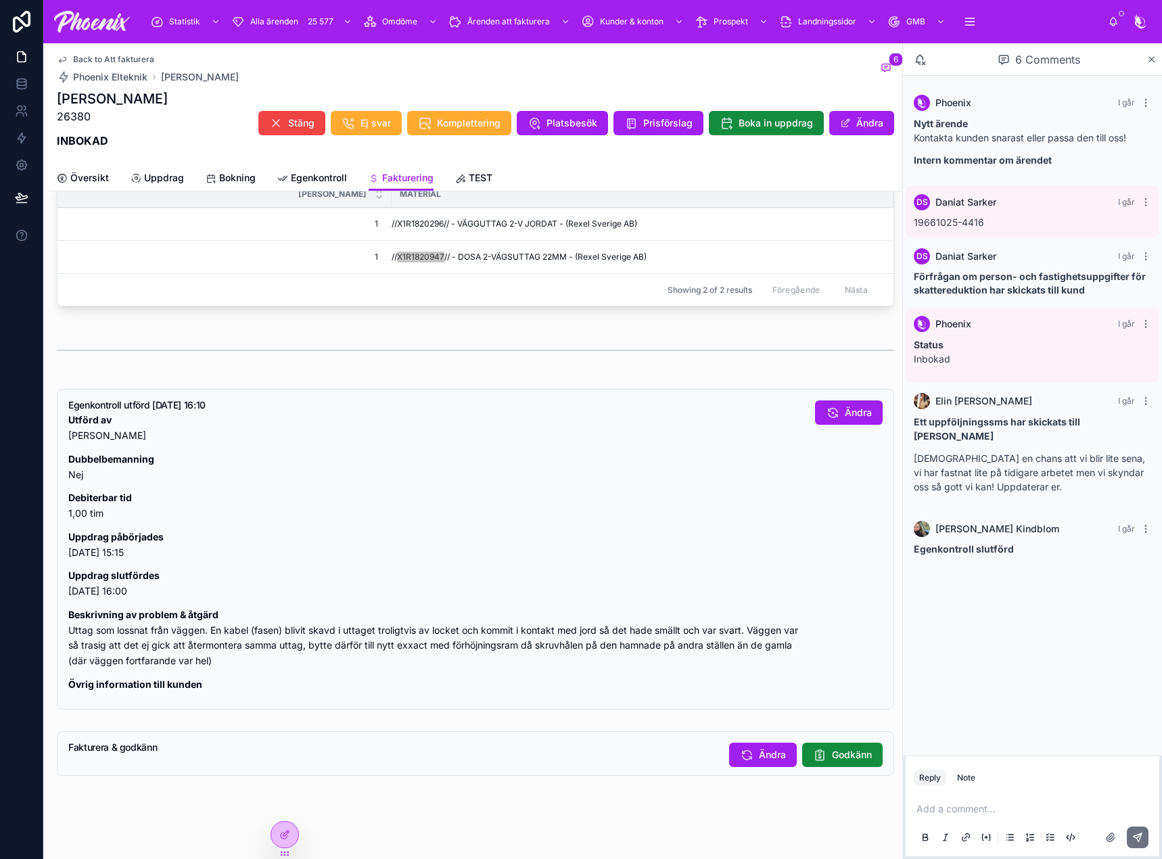
scroll to position [864, 0]
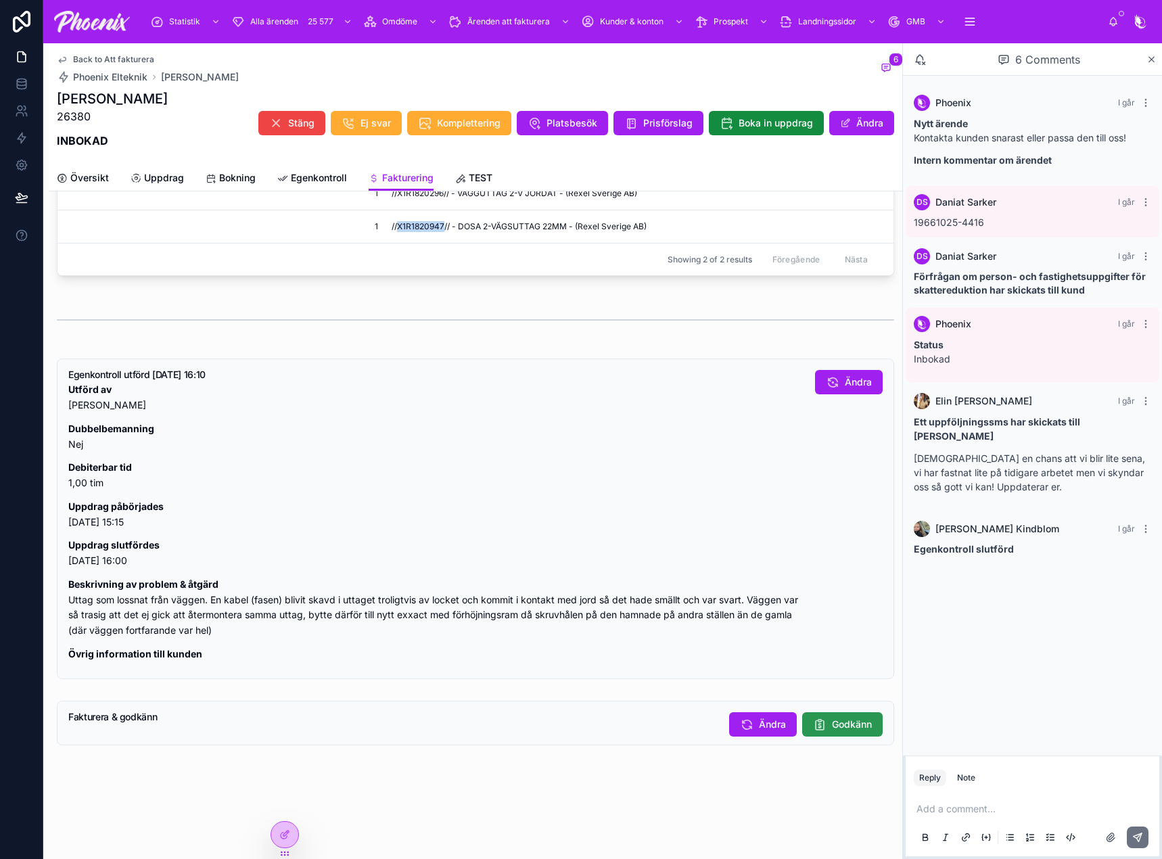
click at [846, 726] on span "Godkänn" at bounding box center [852, 725] width 40 height 14
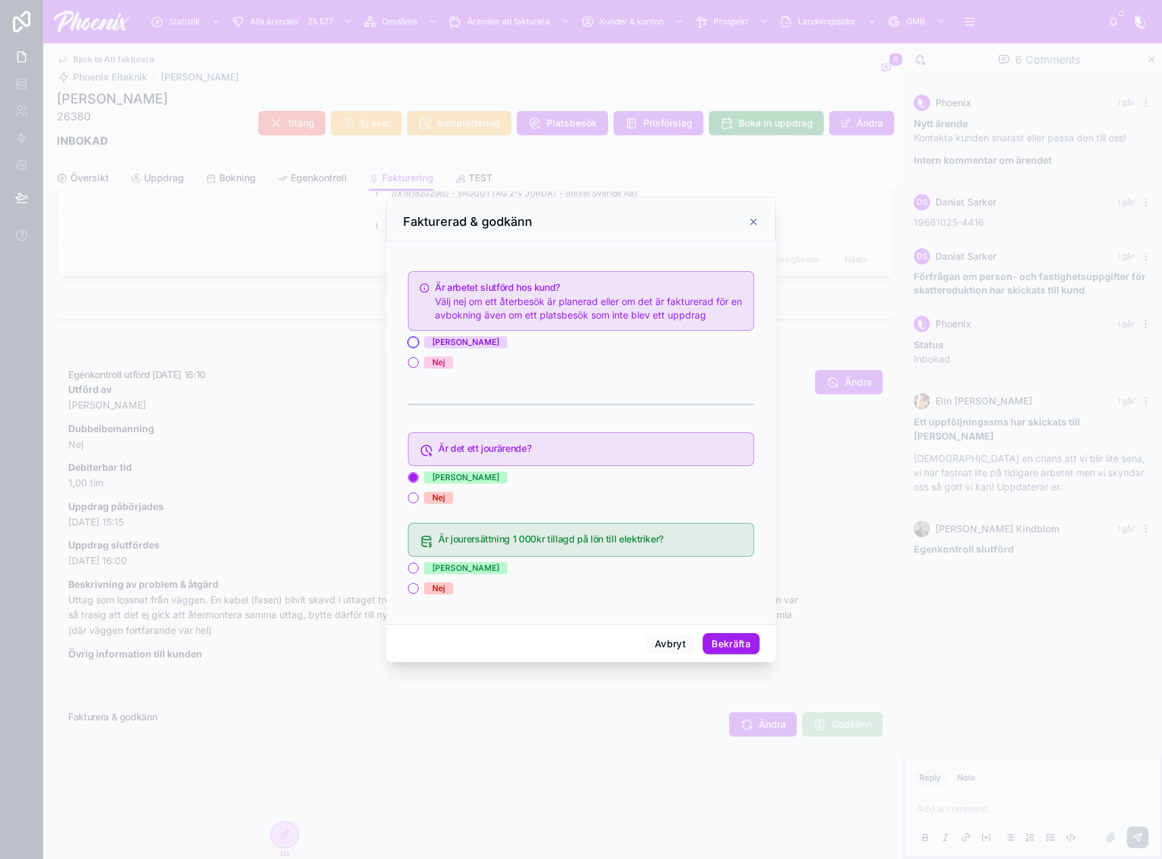
click at [416, 339] on button "Ja" at bounding box center [413, 342] width 11 height 11
click at [415, 573] on button "Ja" at bounding box center [413, 568] width 11 height 11
click at [726, 645] on button "Bekräfta" at bounding box center [731, 644] width 57 height 22
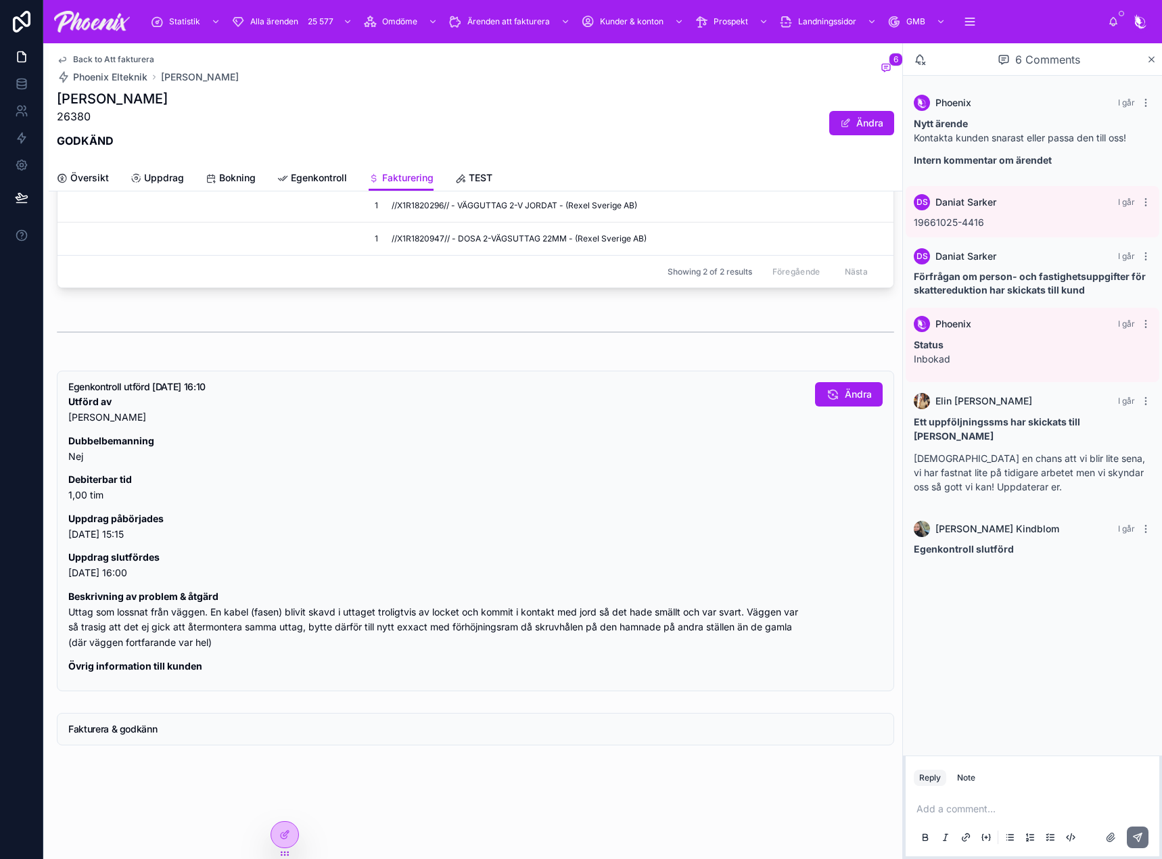
scroll to position [852, 0]
click at [67, 115] on p "26380" at bounding box center [112, 116] width 111 height 16
drag, startPoint x: 67, startPoint y: 115, endPoint x: 119, endPoint y: 119, distance: 52.2
click at [68, 115] on p "26380" at bounding box center [112, 116] width 111 height 16
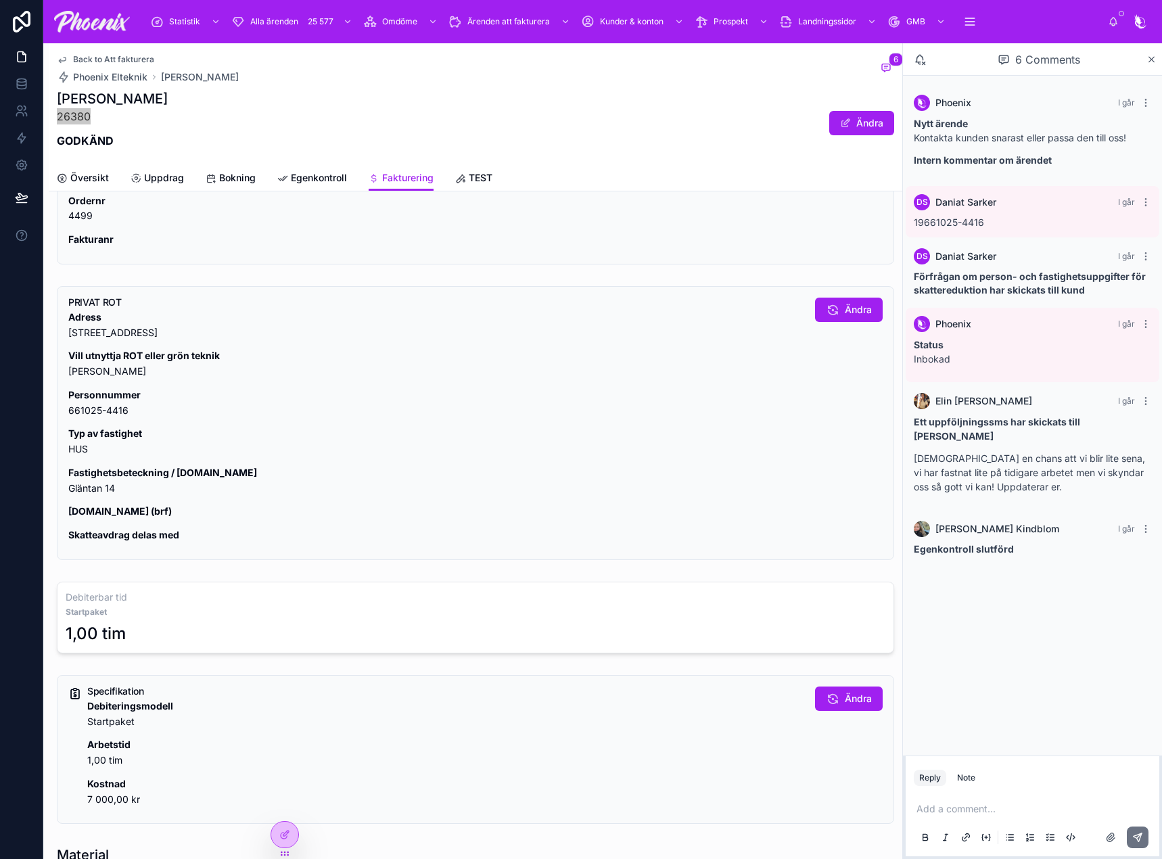
scroll to position [0, 0]
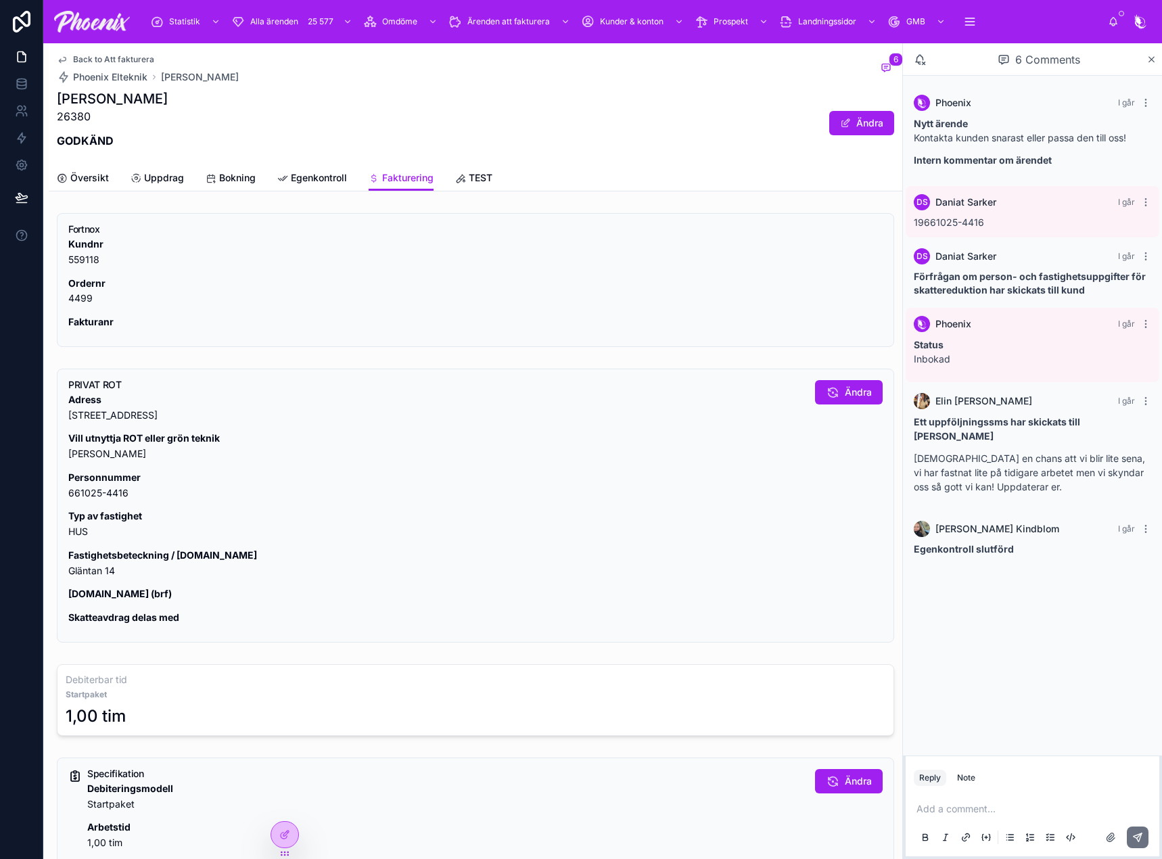
click at [101, 66] on div "Back to Att fakturera Phoenix Elteknik Pär Eriksson" at bounding box center [148, 69] width 182 height 30
click at [108, 58] on span "Back to Att fakturera" at bounding box center [113, 59] width 81 height 11
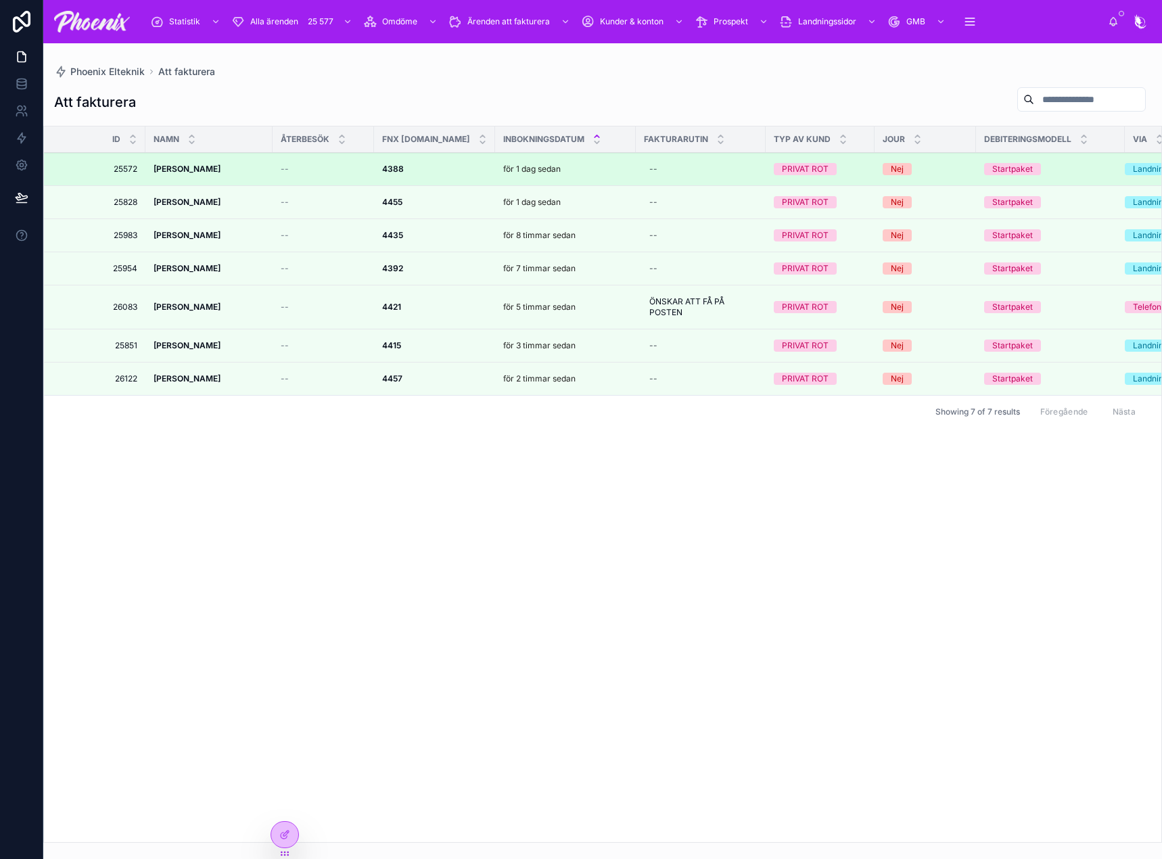
click at [414, 164] on div "4388 4388" at bounding box center [434, 169] width 105 height 11
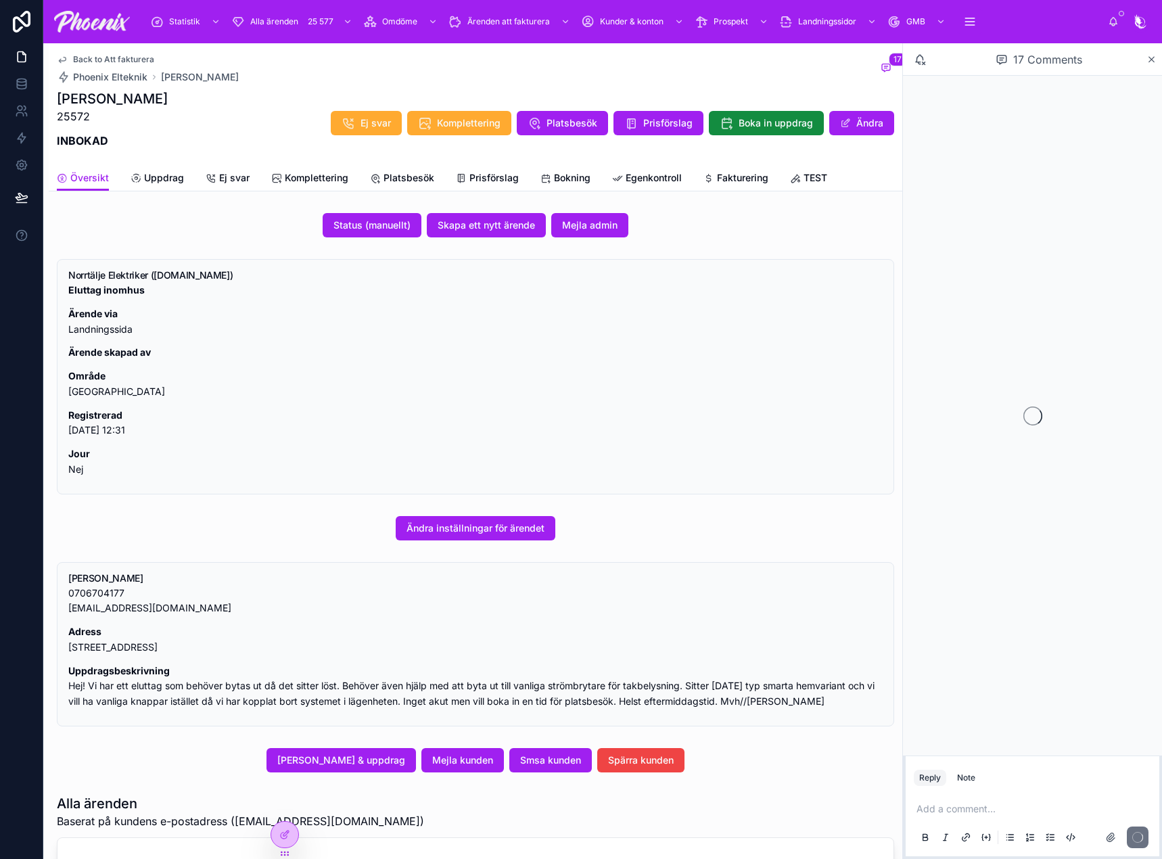
click at [753, 179] on span "Fakturering" at bounding box center [742, 178] width 51 height 14
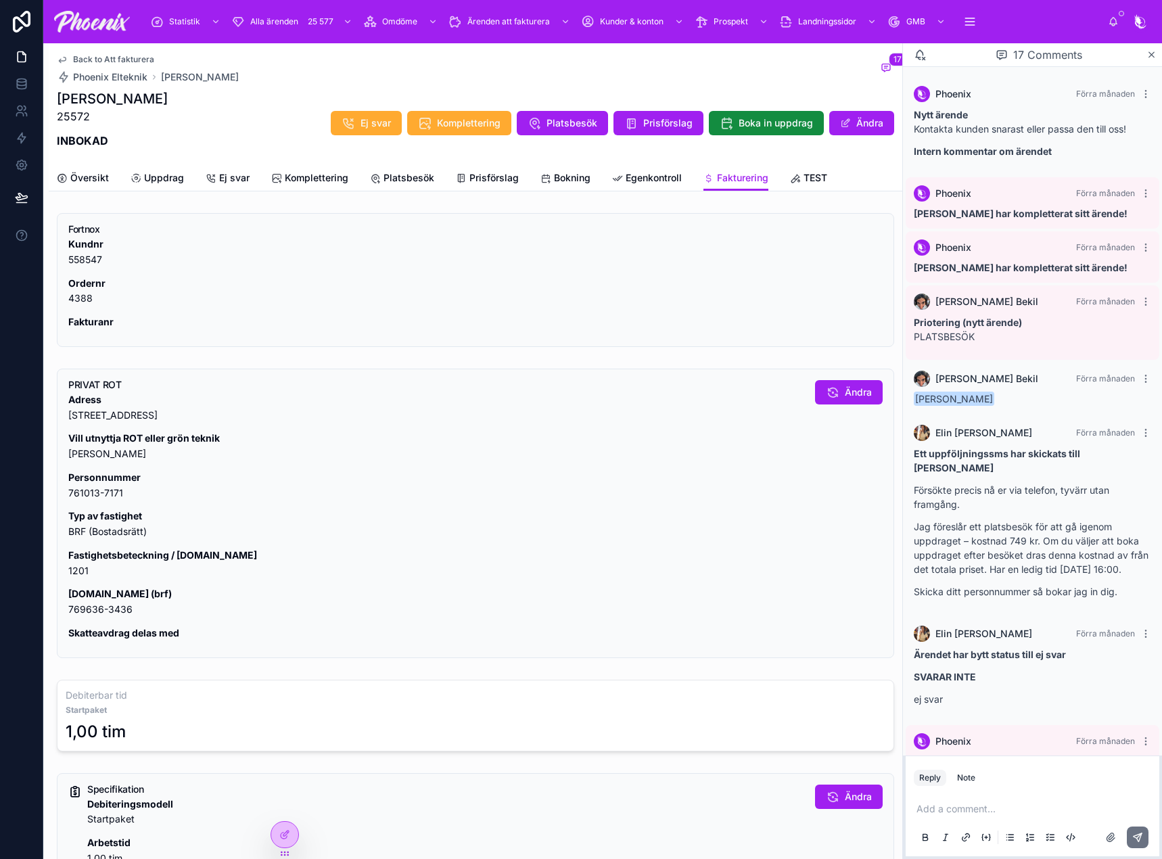
scroll to position [913, 0]
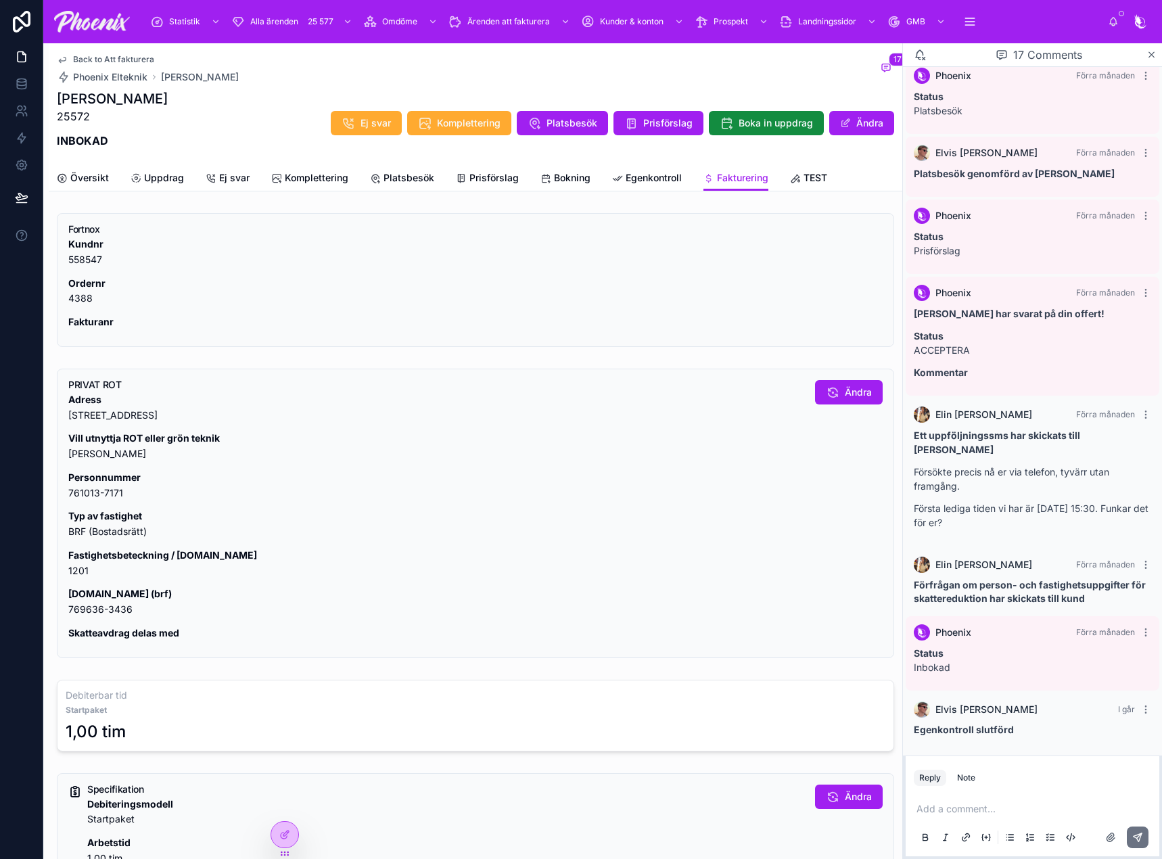
click at [78, 568] on p "Fastighetsbeteckning / lgh.nr 1201" at bounding box center [436, 563] width 736 height 31
click at [101, 618] on div "Adress Brännäsgatan 7, 761 32 Norrtälje, Sverige Vill utnyttja ROT eller grön t…" at bounding box center [436, 516] width 736 height 249
click at [101, 604] on p "Org.nr (brf) 769636-3436" at bounding box center [436, 601] width 736 height 31
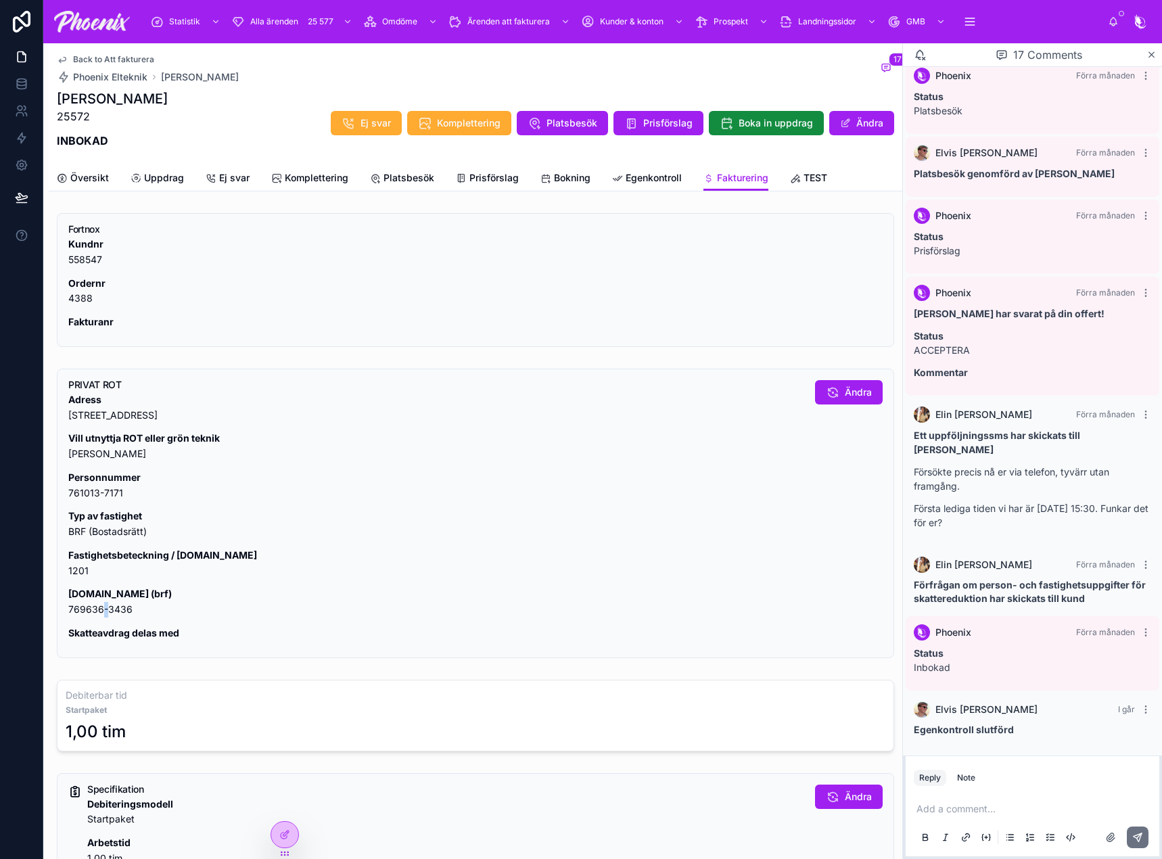
click at [101, 604] on p "Org.nr (brf) 769636-3436" at bounding box center [436, 601] width 736 height 31
click at [97, 609] on p "Org.nr (brf) 769636-3436" at bounding box center [436, 601] width 736 height 31
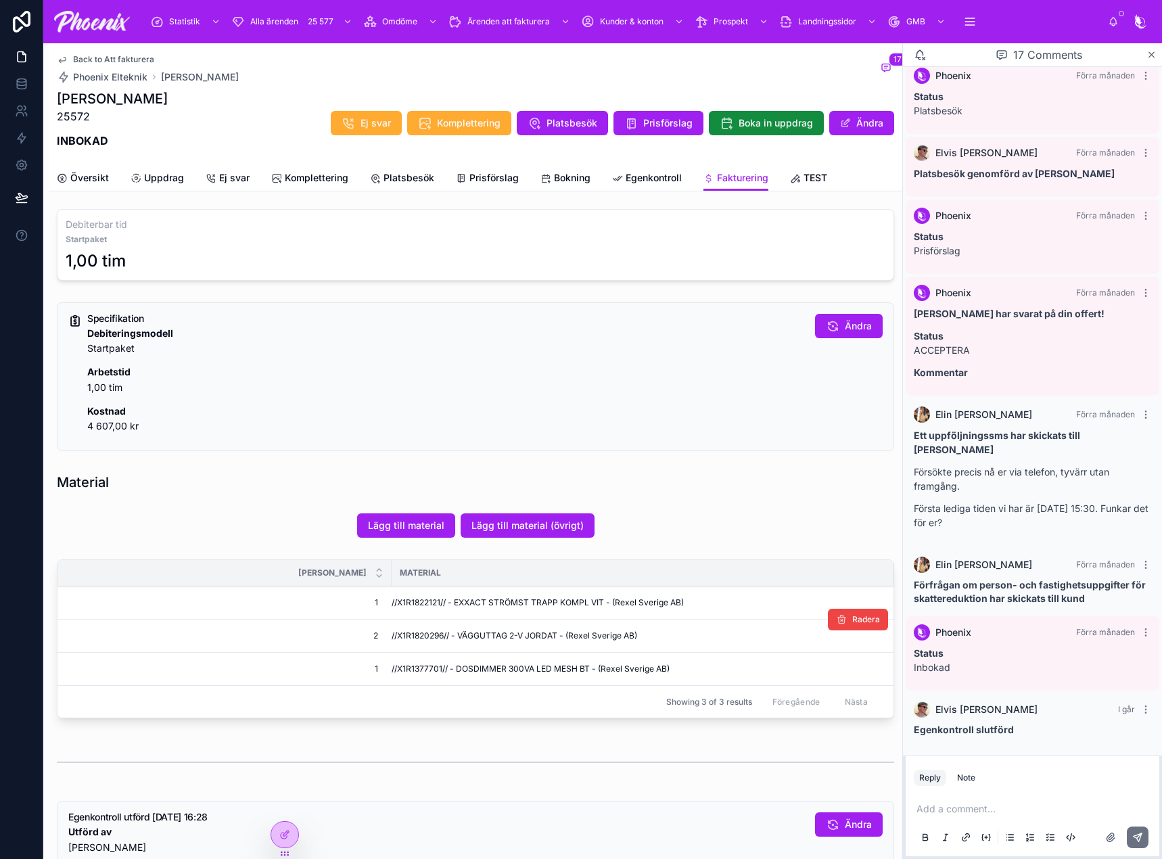
scroll to position [473, 0]
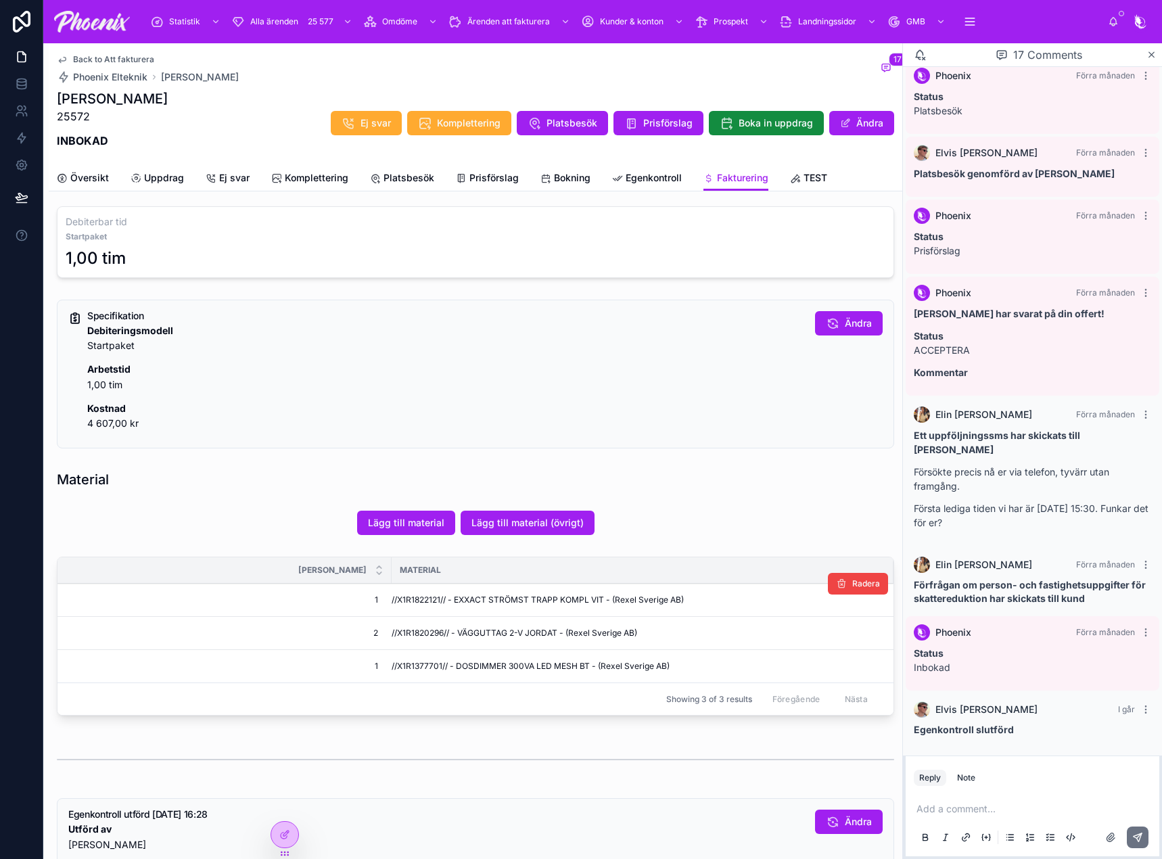
click at [438, 603] on span "//X1R1822121// - EXXACT STRÖMST TRAPP KOMPL VIT - (Rexel Sverige AB)" at bounding box center [538, 600] width 292 height 11
click at [422, 630] on span "//X1R1820296// - VÄGGUTTAG 2-V JORDAT - (Rexel Sverige AB)" at bounding box center [515, 633] width 246 height 11
drag, startPoint x: 422, startPoint y: 630, endPoint x: 955, endPoint y: 553, distance: 538.6
click at [431, 630] on span "//X1R1820296// - VÄGGUTTAG 2-V JORDAT - (Rexel Sverige AB)" at bounding box center [515, 633] width 246 height 11
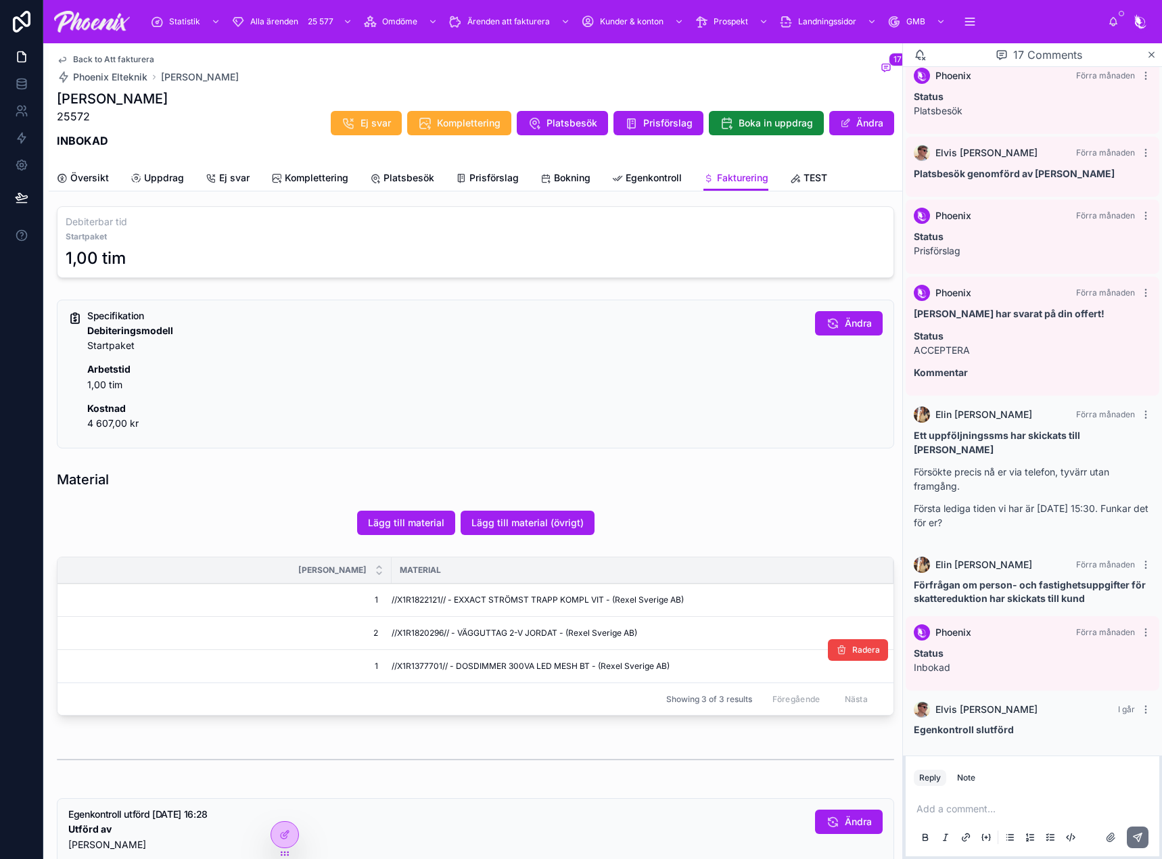
click at [417, 672] on td "//X1R1377701// - DOSDIMMER 300VA LED MESH BT - (Rexel Sverige AB)" at bounding box center [643, 666] width 502 height 33
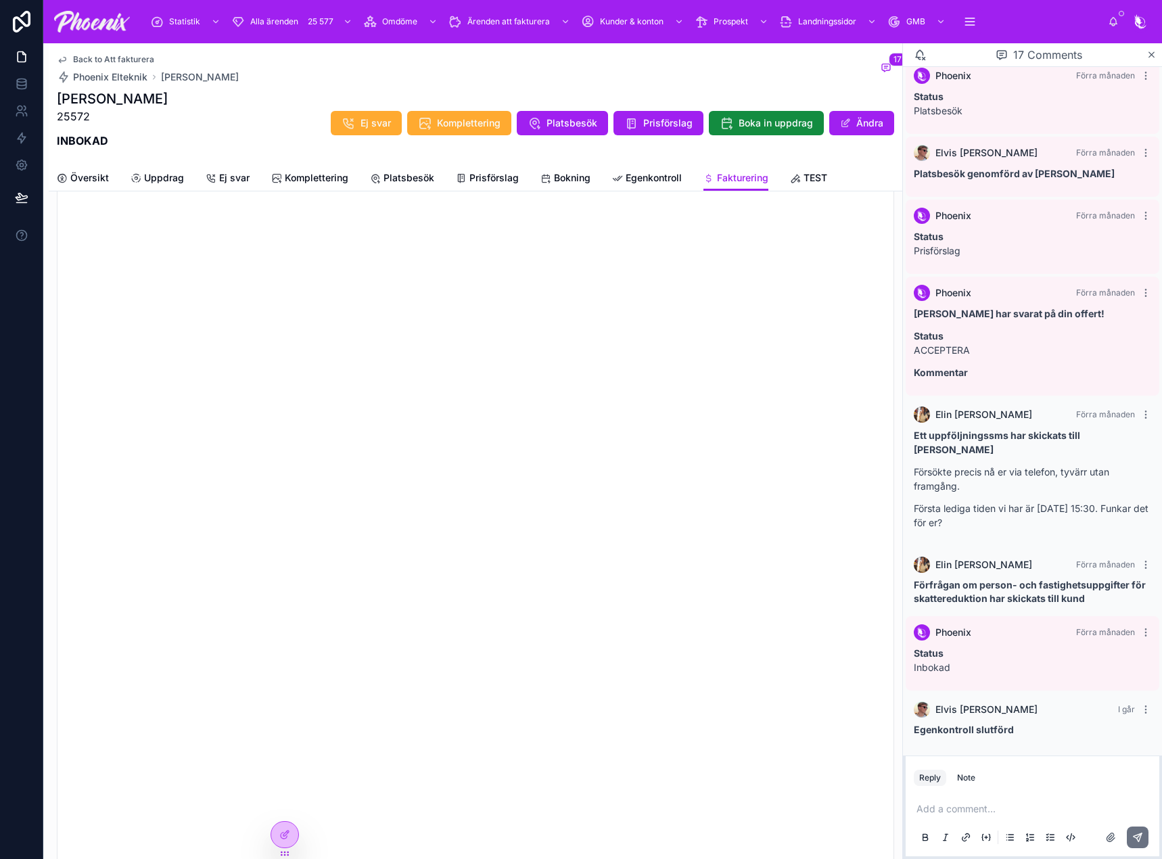
scroll to position [1335, 0]
click at [824, 261] on button "Godkänn" at bounding box center [842, 271] width 80 height 24
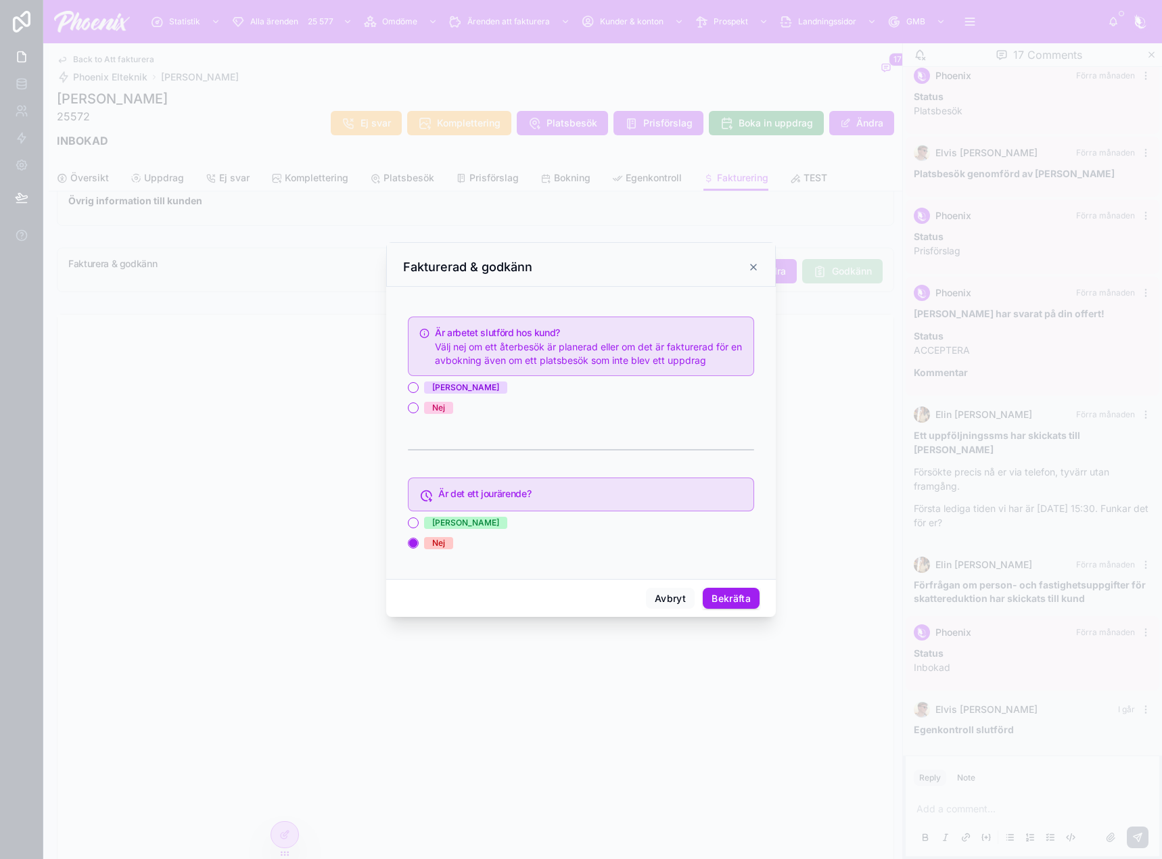
click at [432, 383] on div "Ja" at bounding box center [465, 387] width 67 height 12
click at [419, 383] on button "Ja" at bounding box center [413, 387] width 11 height 11
click at [731, 593] on button "Bekräfta" at bounding box center [731, 599] width 57 height 22
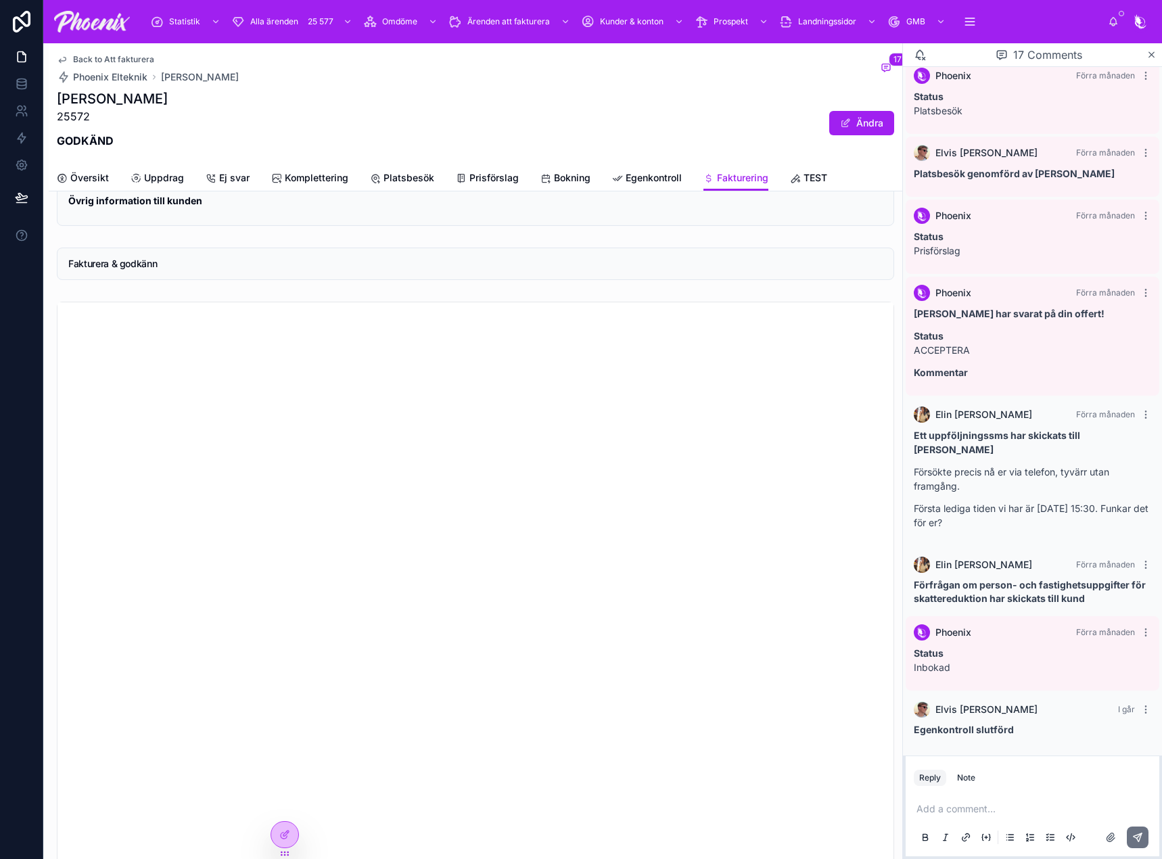
click at [133, 62] on span "Back to Att fakturera" at bounding box center [113, 59] width 81 height 11
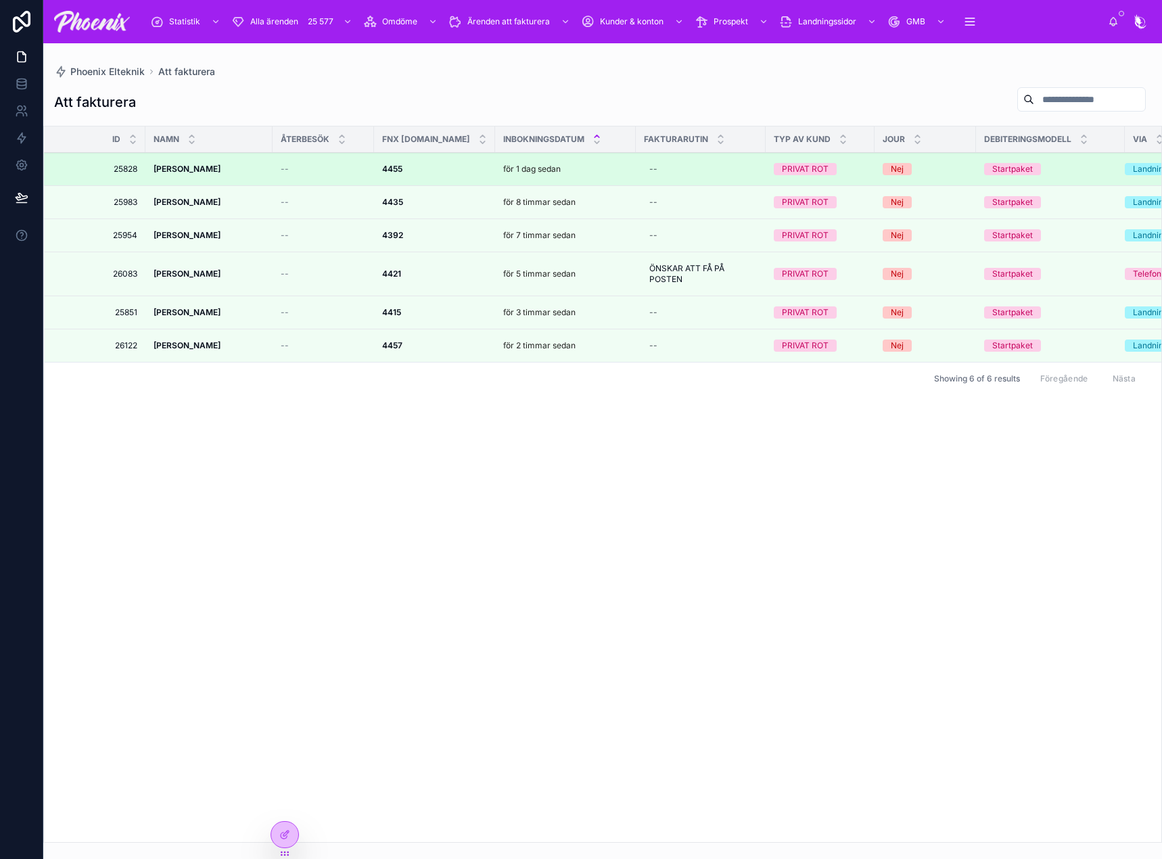
click at [398, 168] on strong "4455" at bounding box center [392, 169] width 20 height 10
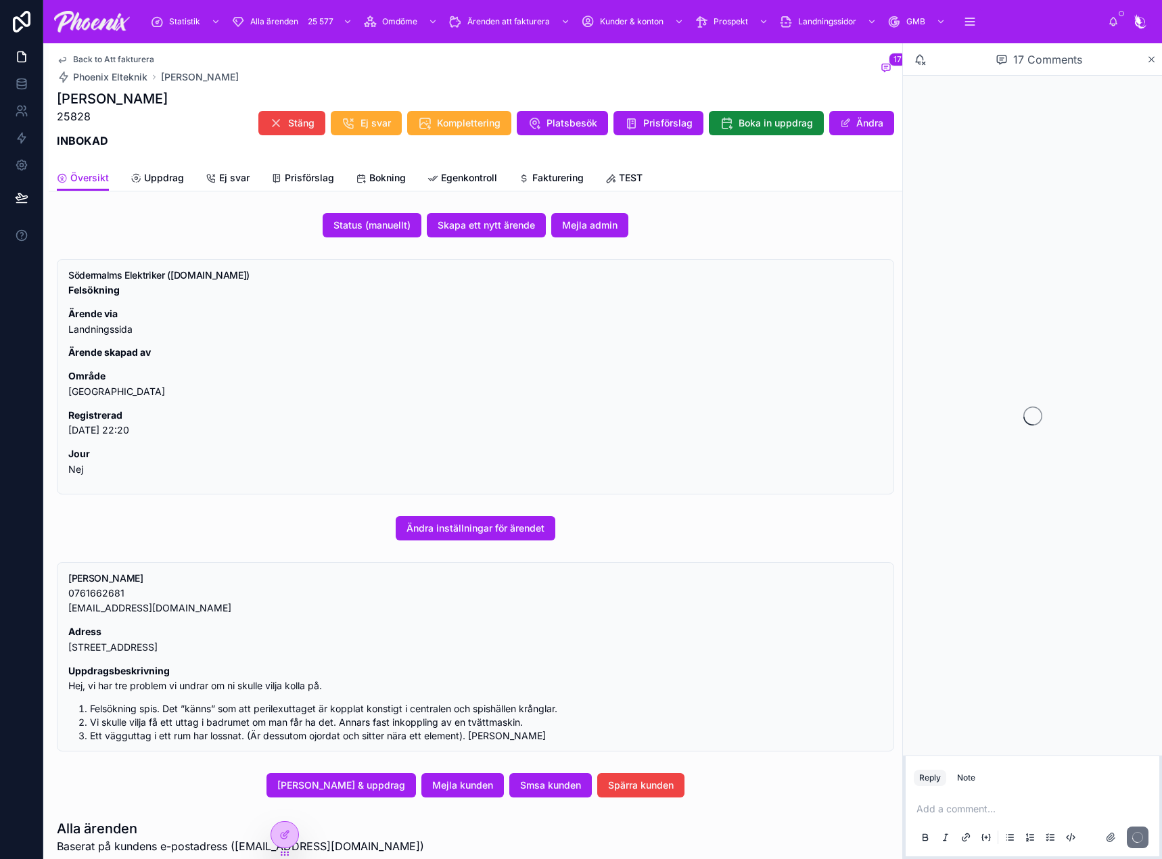
click at [525, 176] on icon at bounding box center [524, 178] width 11 height 11
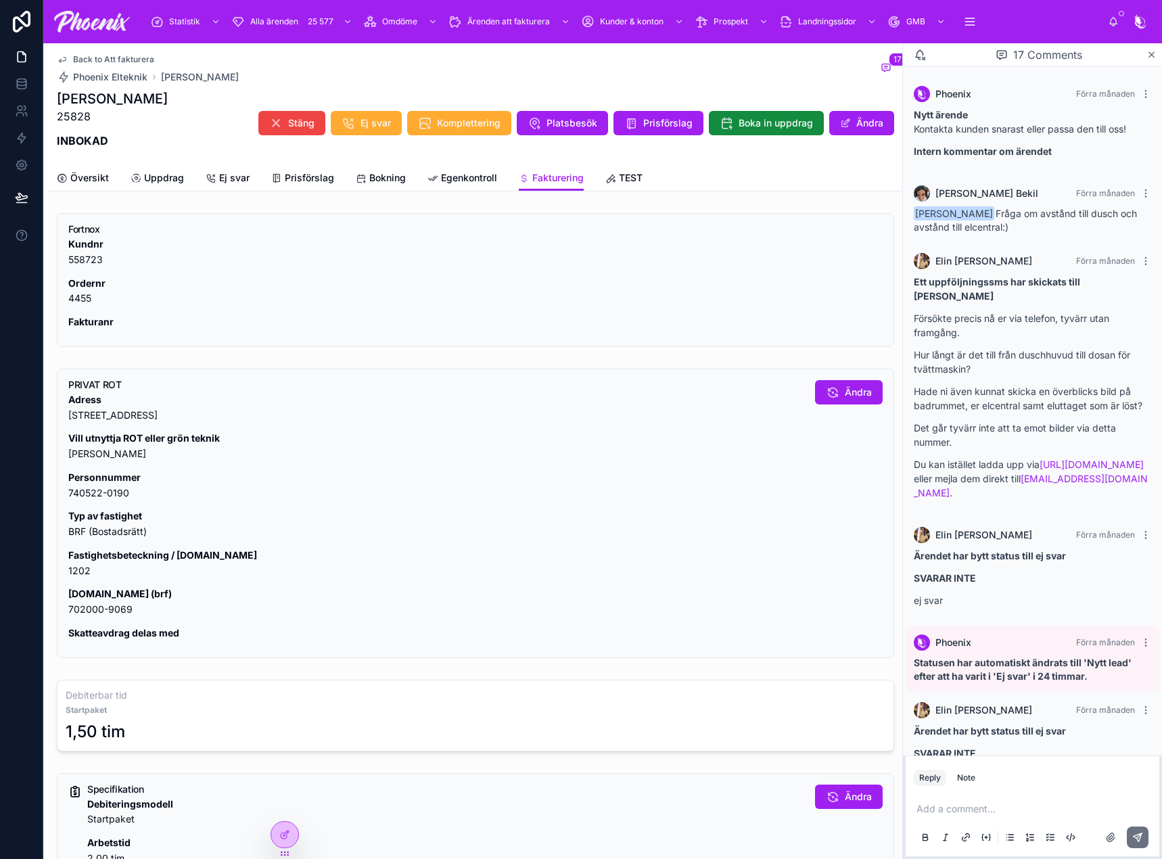
scroll to position [869, 0]
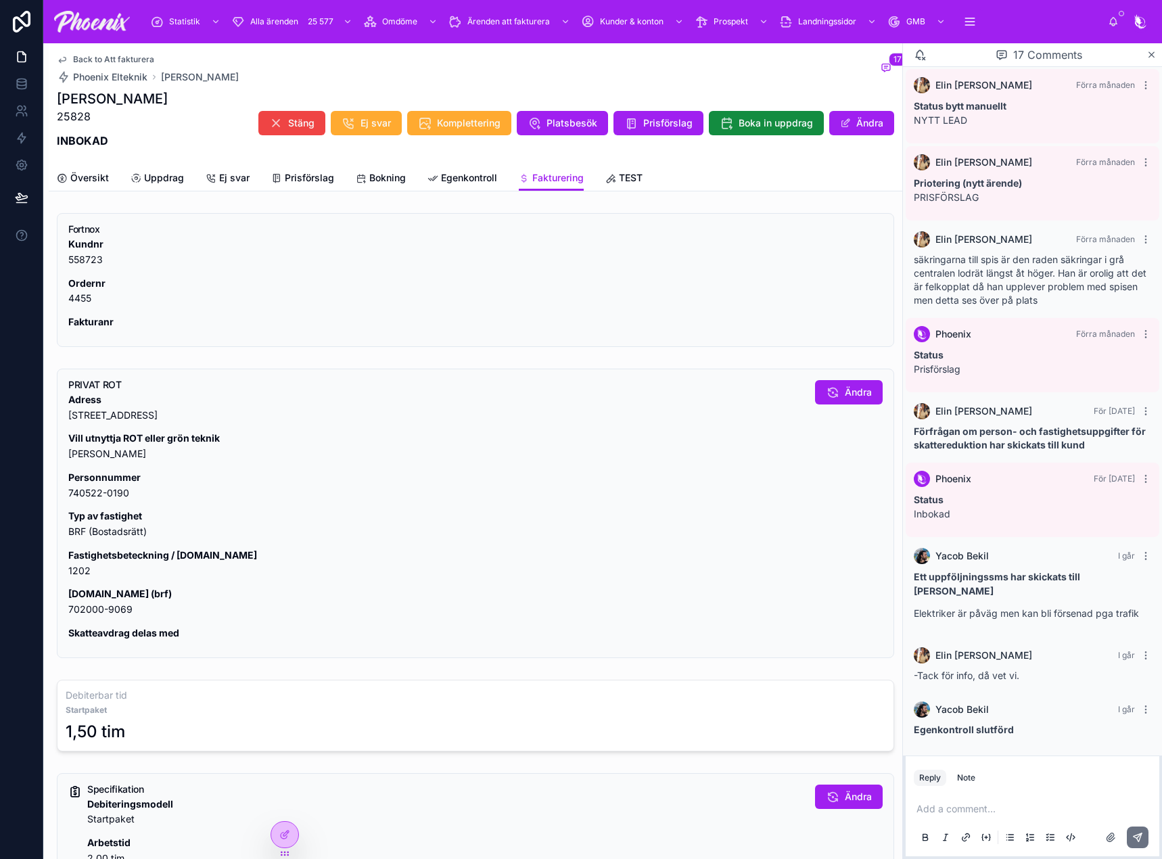
click at [92, 577] on p "Fastighetsbeteckning / lgh.nr 1202" at bounding box center [436, 563] width 736 height 31
click at [70, 575] on p "Fastighetsbeteckning / lgh.nr 1202" at bounding box center [436, 563] width 736 height 31
click at [109, 607] on p "Org.nr (brf) 702000-9069" at bounding box center [436, 601] width 736 height 31
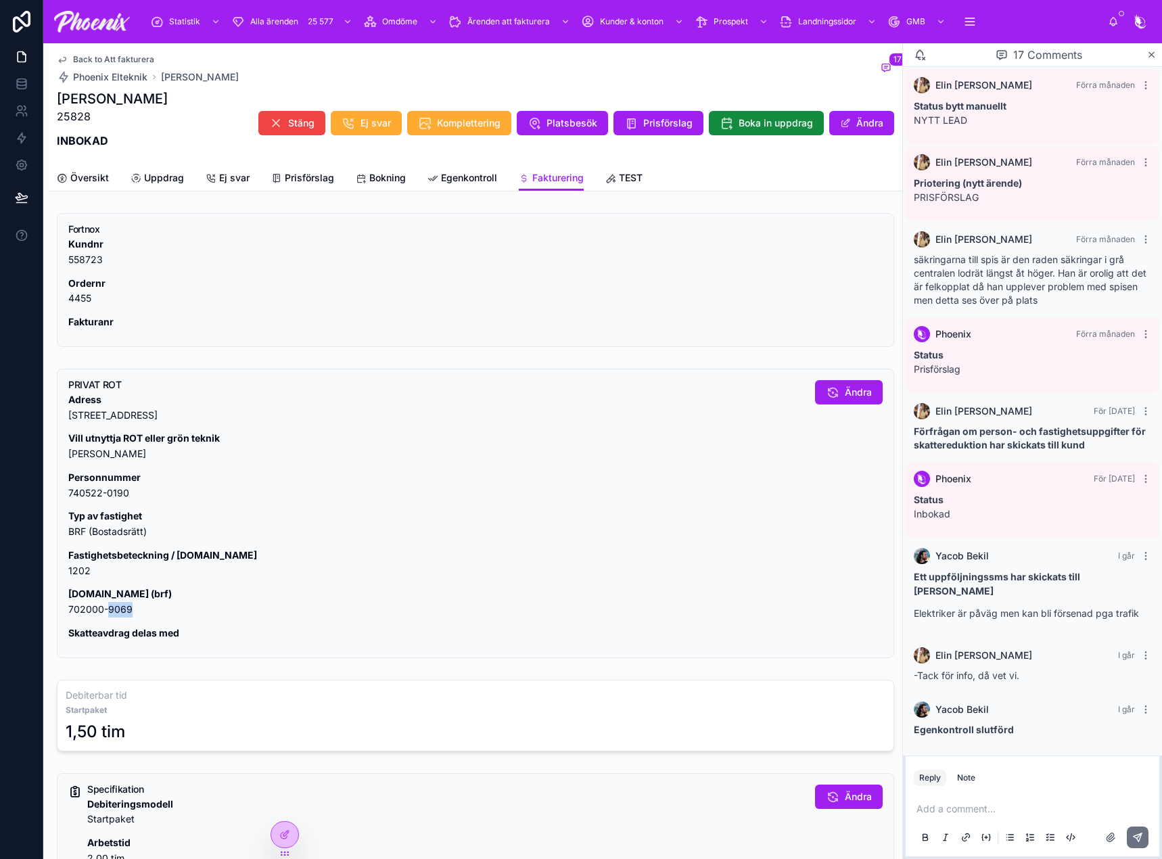
click at [109, 607] on p "Org.nr (brf) 702000-9069" at bounding box center [436, 601] width 736 height 31
drag, startPoint x: 109, startPoint y: 607, endPoint x: 507, endPoint y: 507, distance: 410.8
click at [109, 607] on p "Org.nr (brf) 702000-9069" at bounding box center [436, 601] width 736 height 31
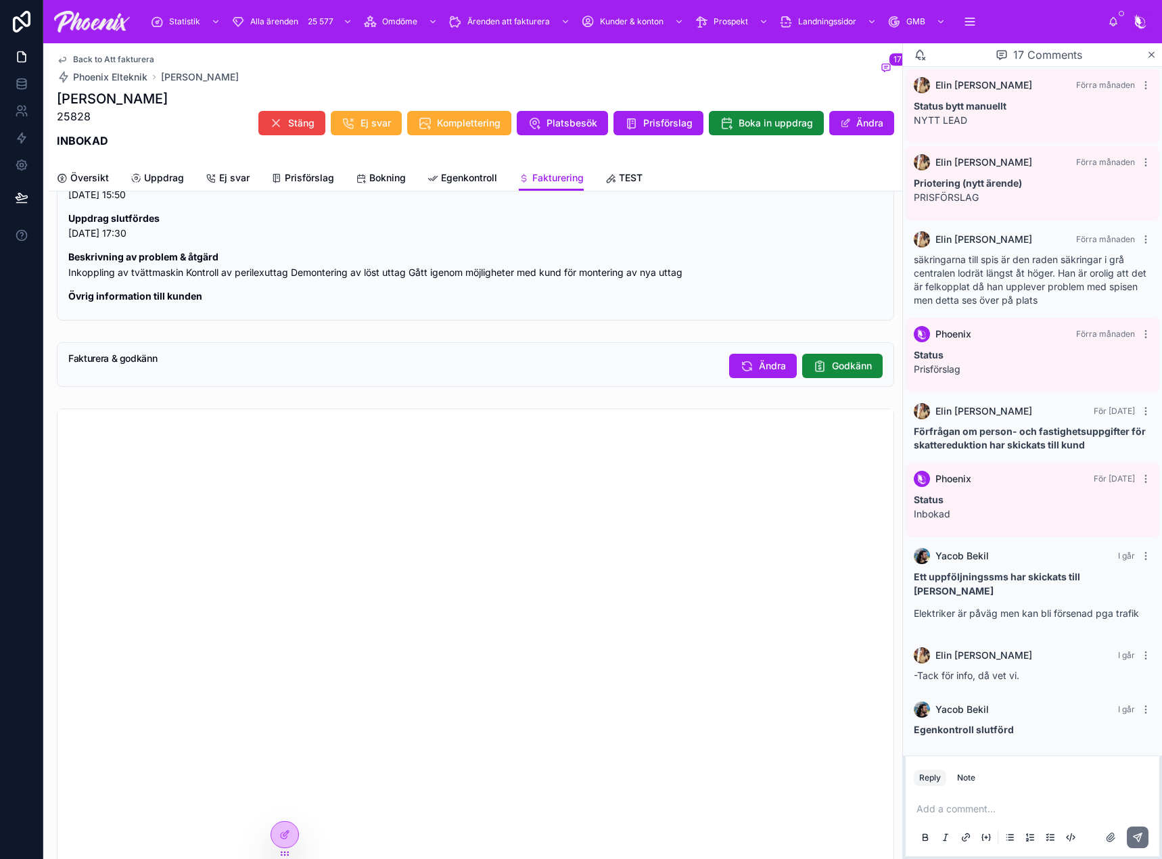
scroll to position [1150, 0]
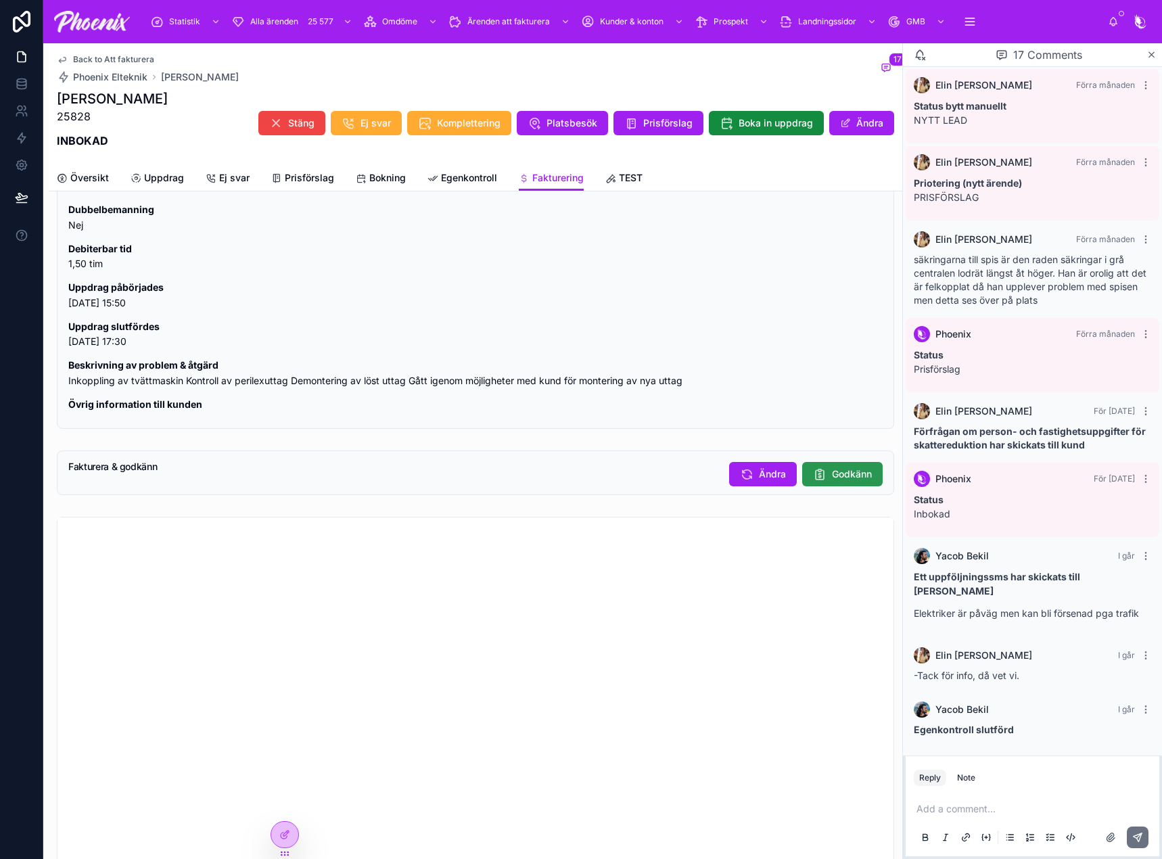
click at [833, 479] on span "Godkänn" at bounding box center [852, 474] width 40 height 14
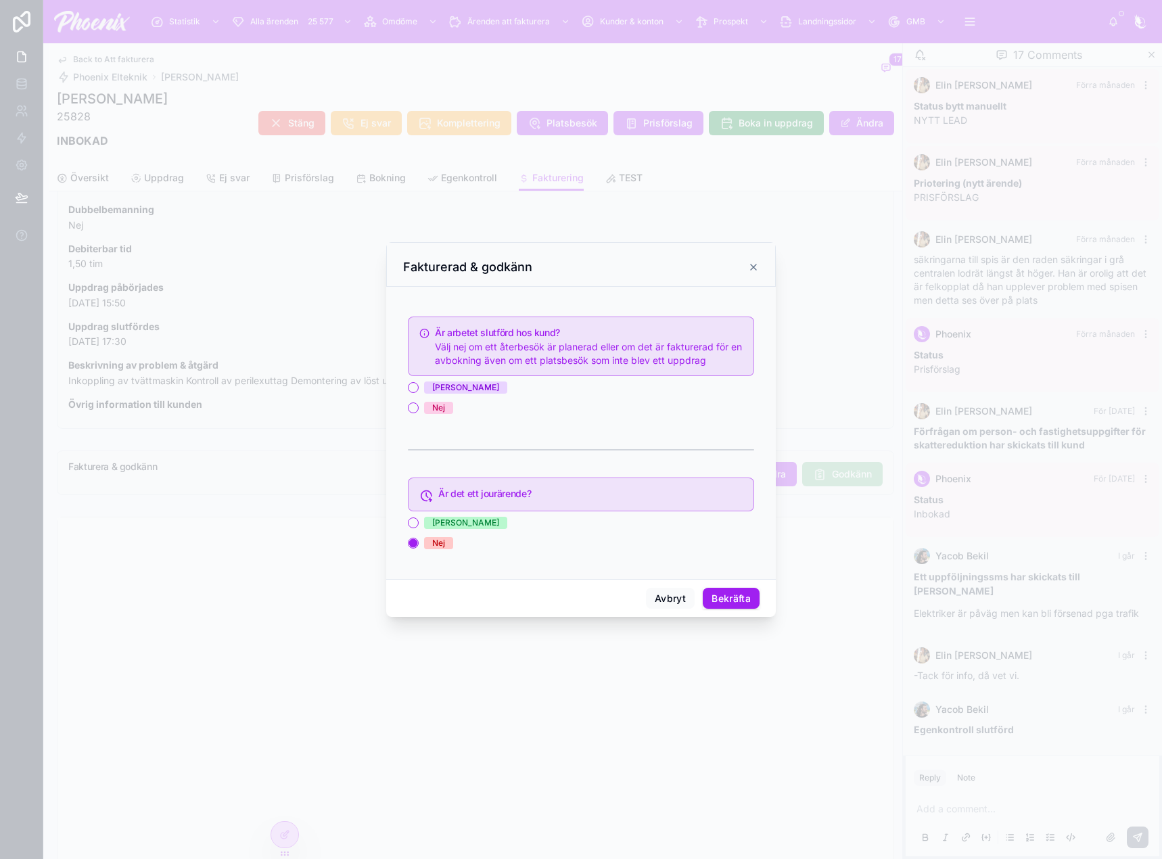
click at [433, 394] on div "Ja Nej" at bounding box center [581, 397] width 346 height 32
click at [411, 386] on button "Ja" at bounding box center [413, 387] width 11 height 11
click at [717, 592] on button "Bekräfta" at bounding box center [731, 599] width 57 height 22
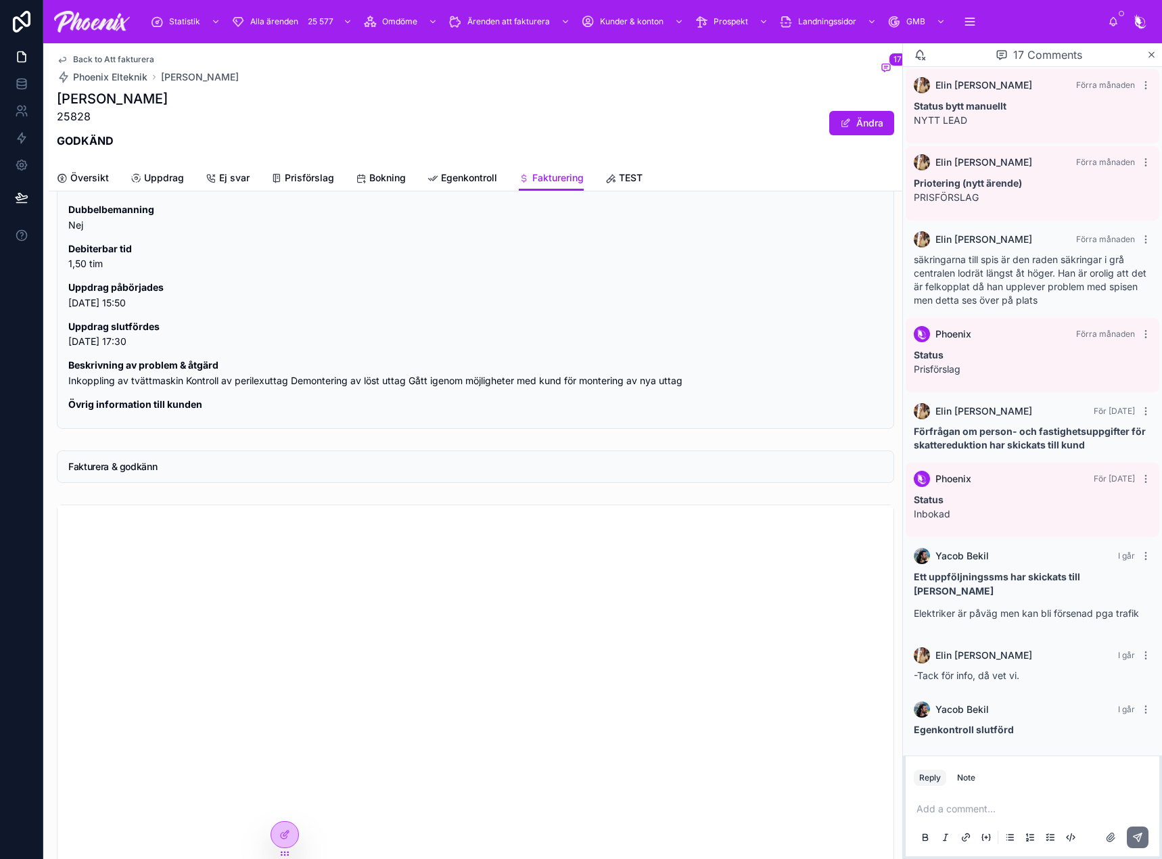
click at [139, 51] on div "Back to Att fakturera Phoenix Elteknik Henrik von Horn 17 Henrik von Horn 25828…" at bounding box center [475, 104] width 837 height 122
click at [137, 56] on span "Back to Att fakturera" at bounding box center [113, 59] width 81 height 11
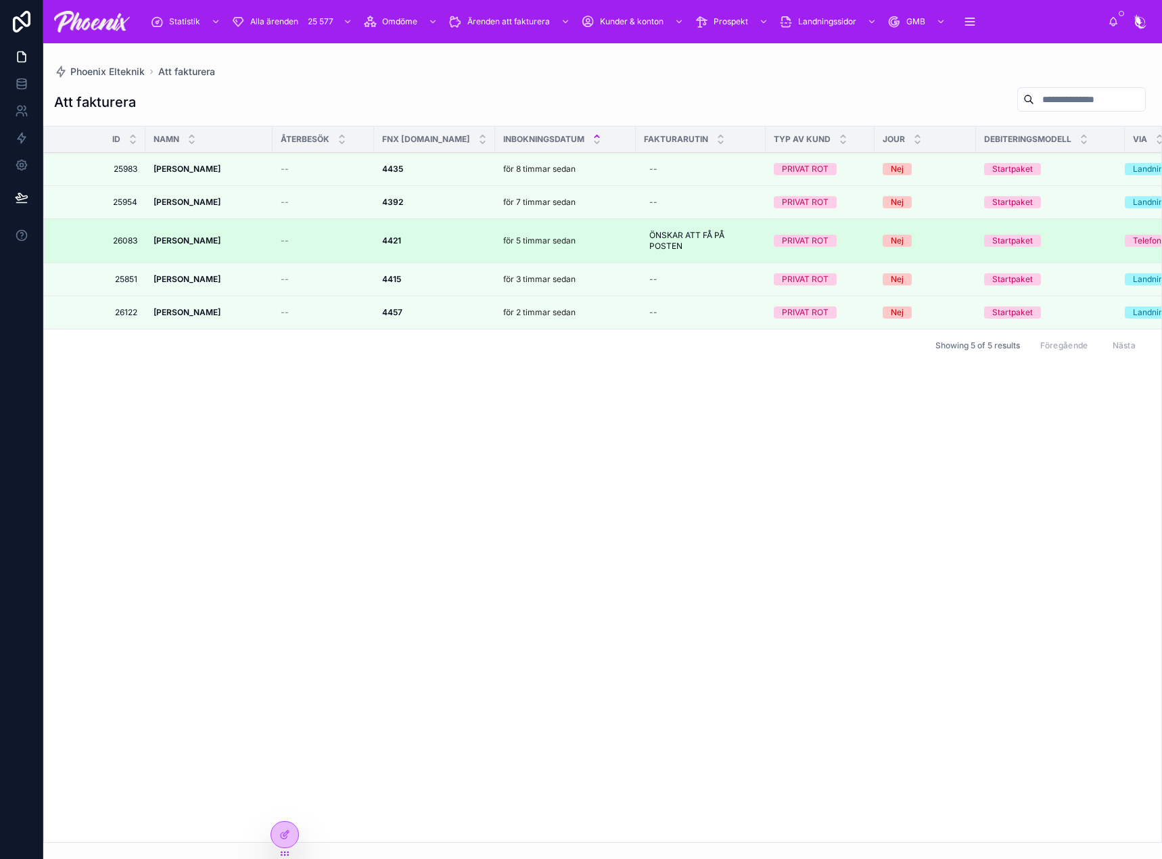
click at [186, 233] on td "Sture Carlsson Sture Carlsson" at bounding box center [208, 241] width 127 height 44
click at [186, 234] on td "Sture Carlsson Sture Carlsson" at bounding box center [208, 241] width 127 height 44
click at [185, 237] on strong "Sture Carlsson" at bounding box center [187, 240] width 67 height 10
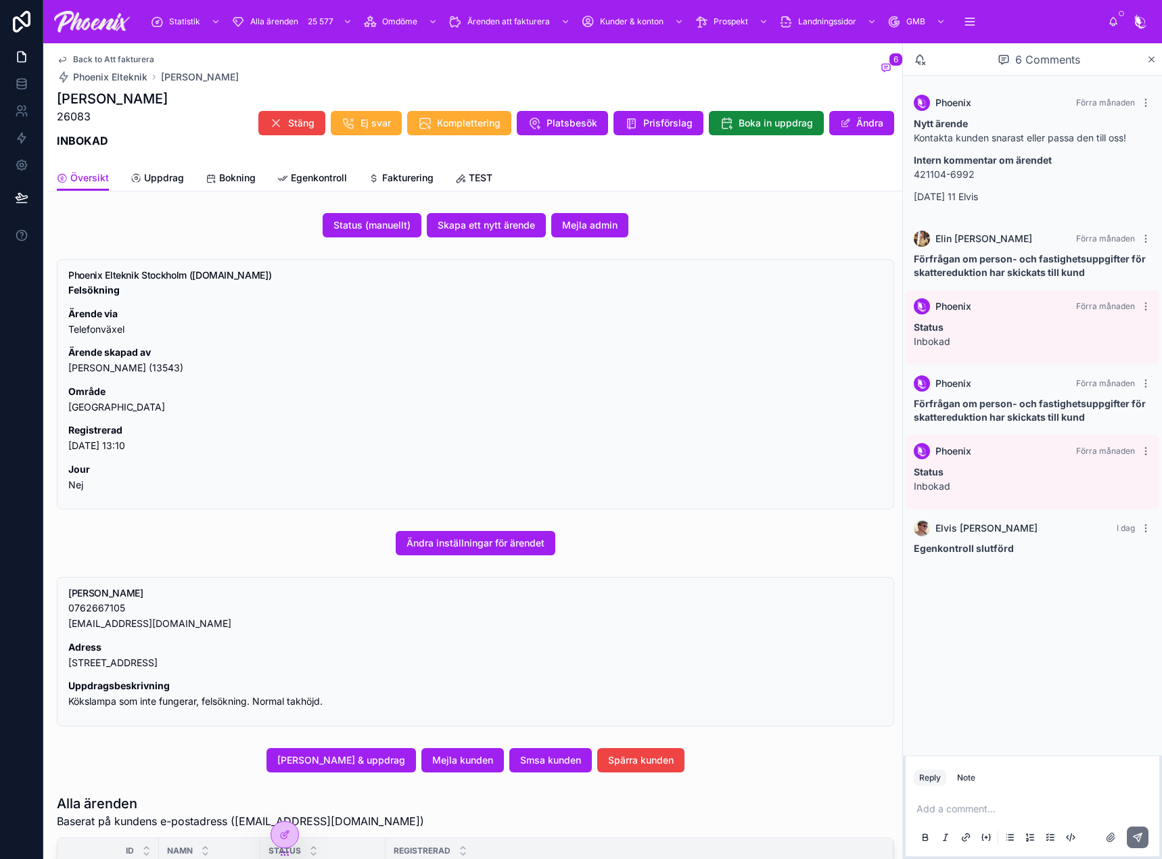
click at [325, 176] on span "Egenkontroll" at bounding box center [319, 178] width 56 height 14
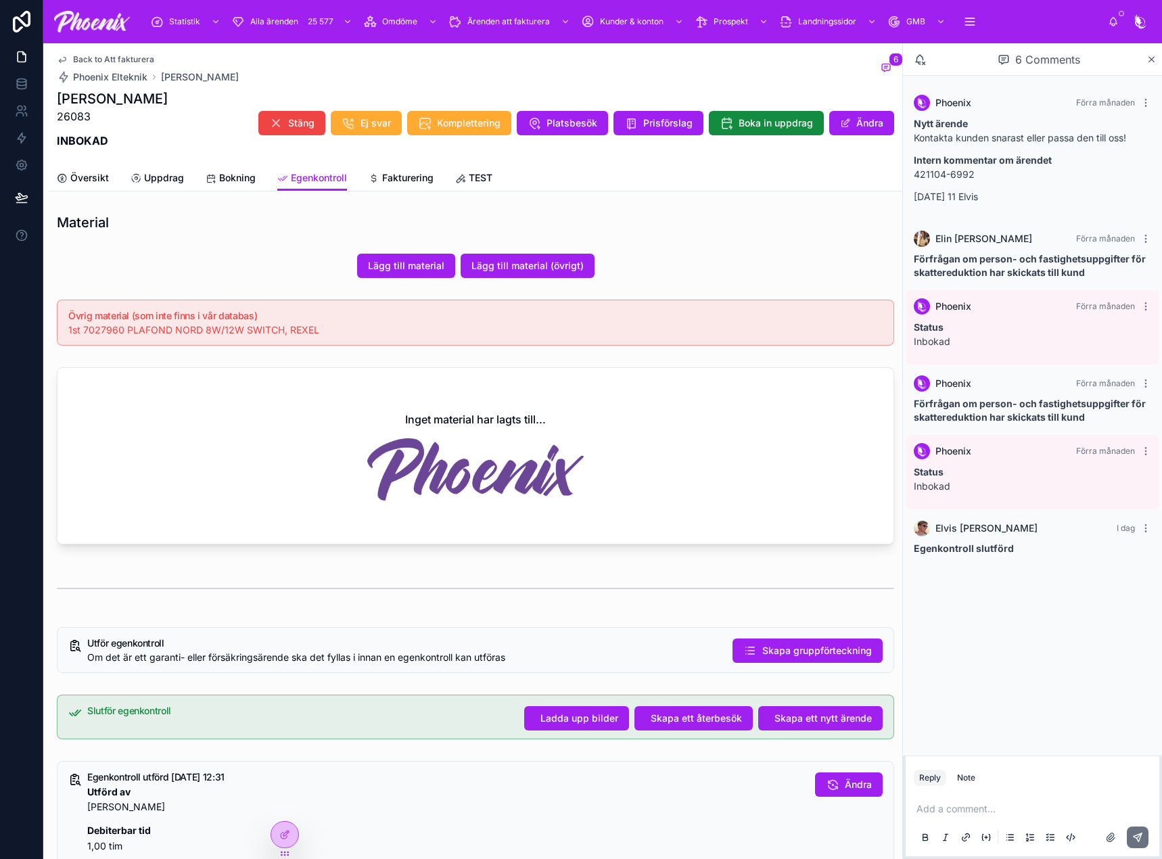
click at [114, 333] on span "1st 7027960 PLAFOND NORD 8W/12W SWITCH, REXEL" at bounding box center [193, 329] width 251 height 11
click at [391, 266] on span "Lägg till material" at bounding box center [406, 266] width 76 height 14
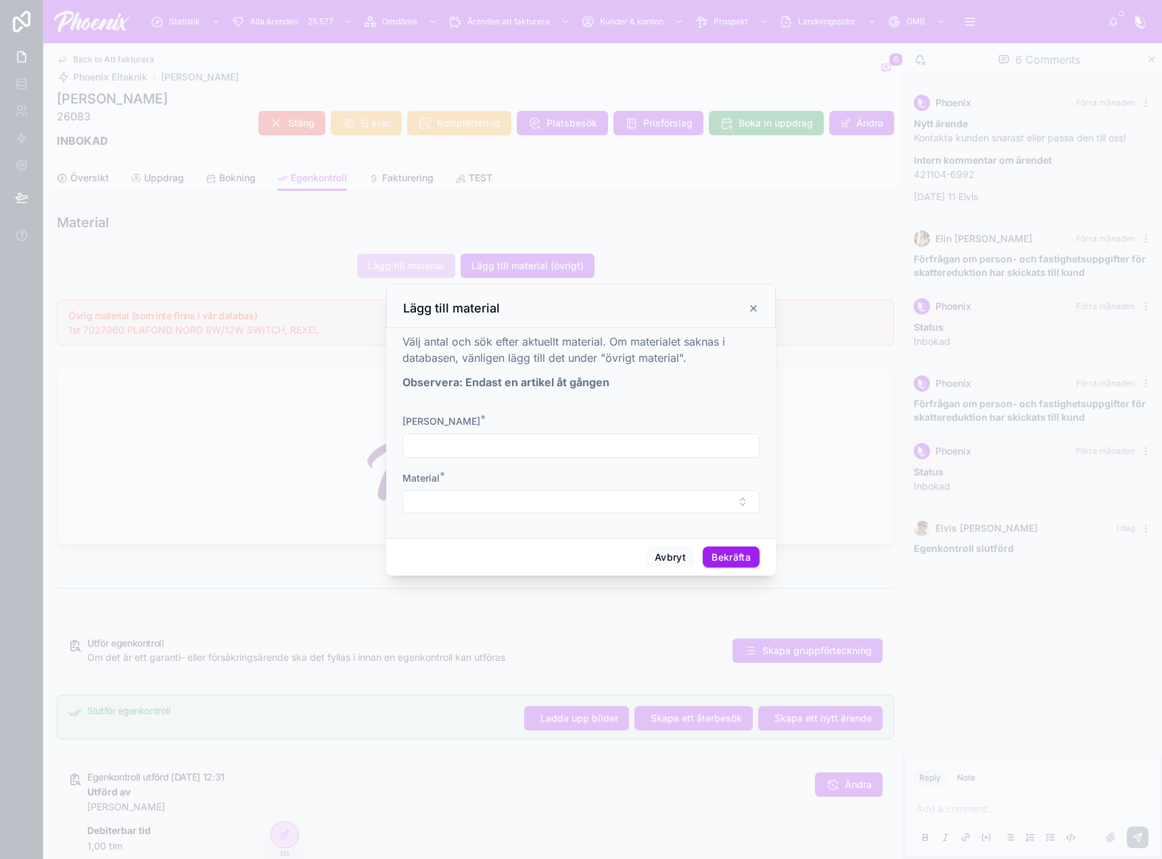
click at [455, 448] on input "text" at bounding box center [581, 445] width 356 height 19
type input "*"
drag, startPoint x: 422, startPoint y: 501, endPoint x: 446, endPoint y: 505, distance: 24.6
click at [427, 501] on button "Select Button" at bounding box center [580, 501] width 357 height 23
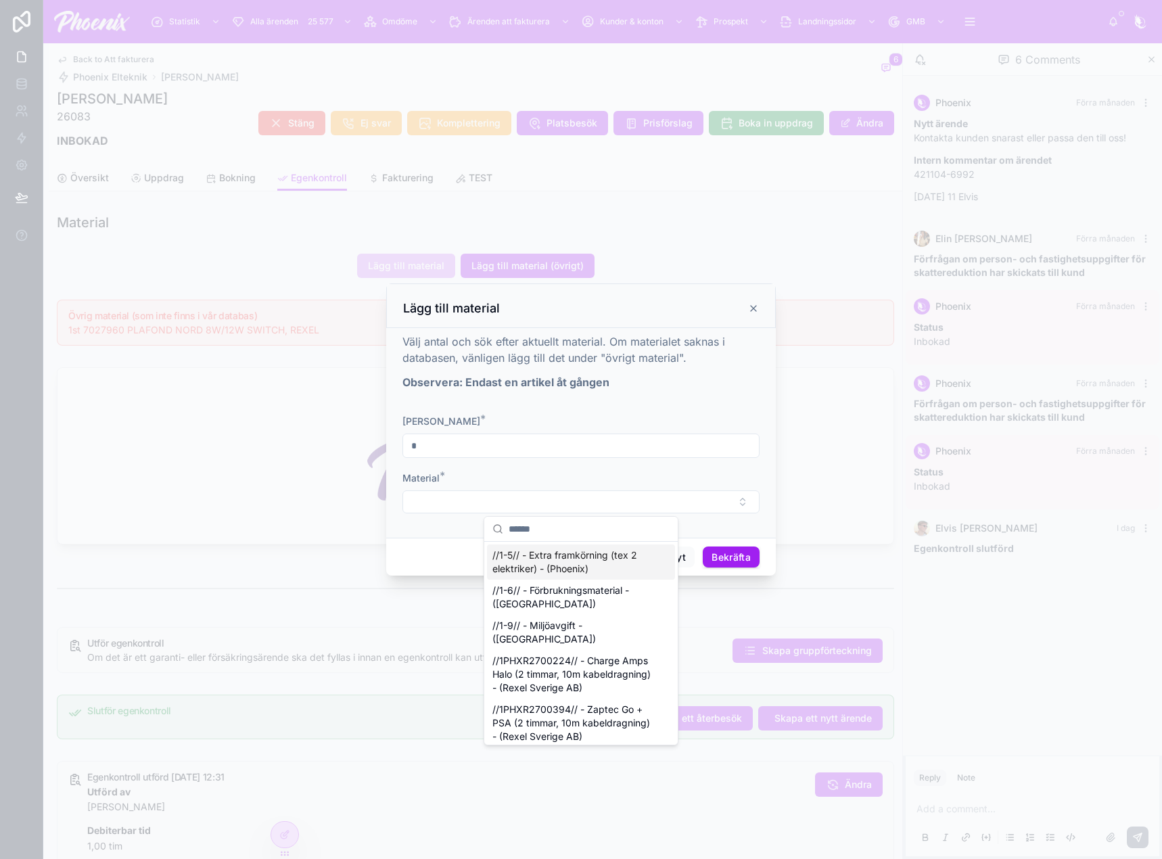
click at [607, 528] on input "text" at bounding box center [589, 529] width 161 height 24
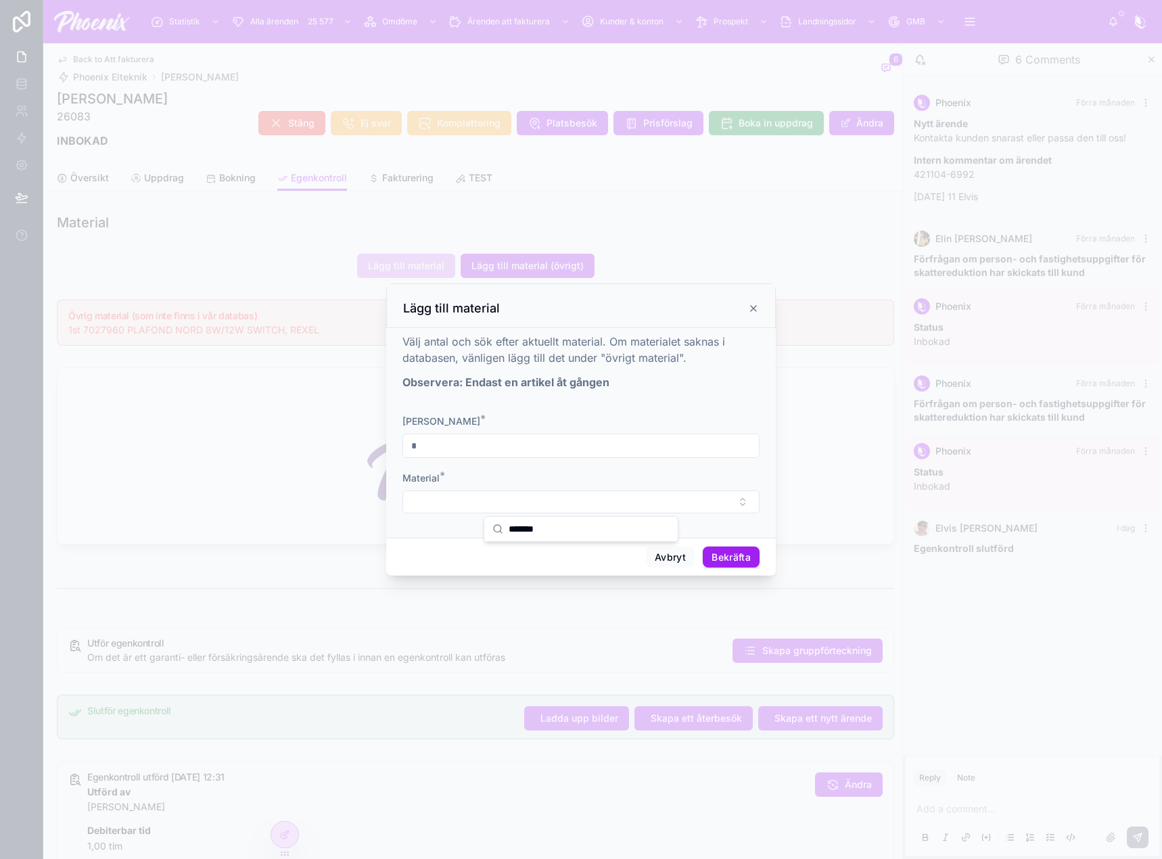
click at [592, 534] on input "*******" at bounding box center [589, 529] width 161 height 24
type input "******"
click at [603, 559] on span "//X1R7027960// - Plafond Nord 8W/12W Switch - (Rexel Sverige AB)" at bounding box center [572, 569] width 161 height 41
click at [749, 551] on button "Bekräfta" at bounding box center [731, 559] width 57 height 22
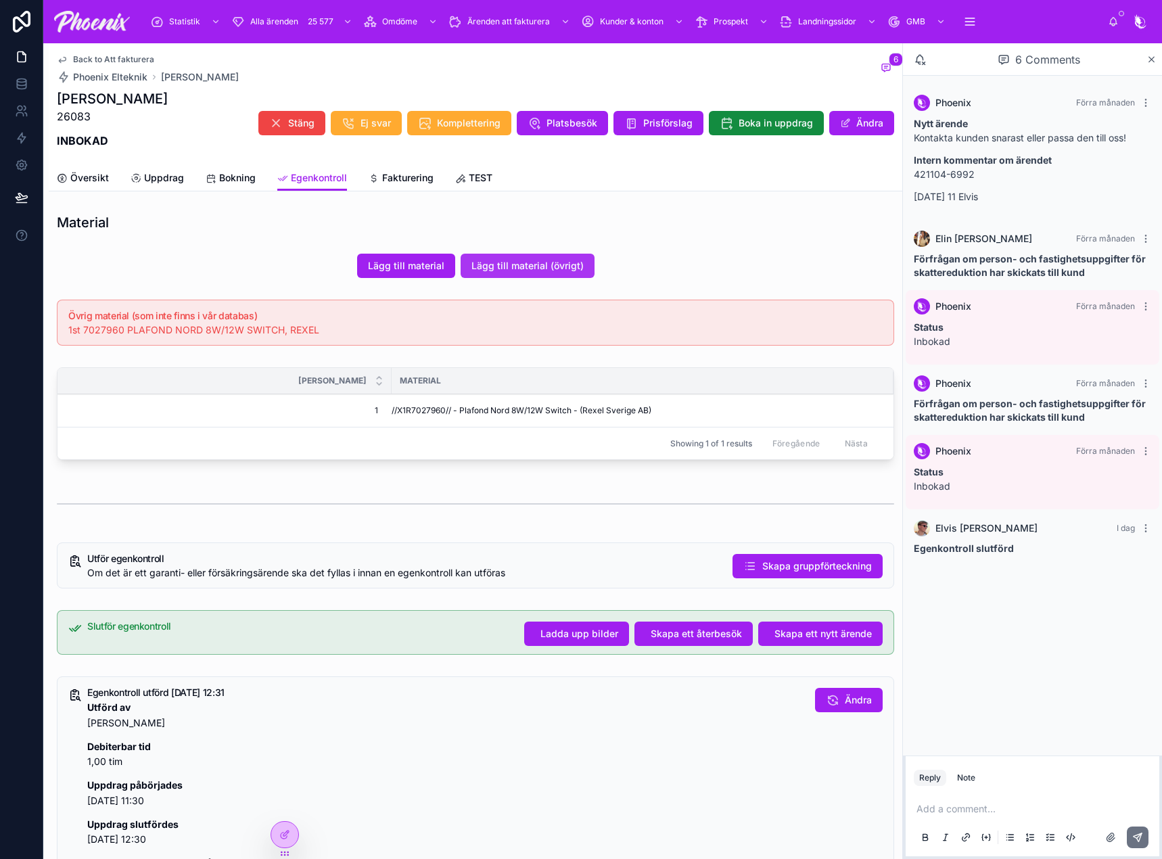
click at [495, 269] on span "Lägg till material (övrigt)" at bounding box center [527, 266] width 112 height 14
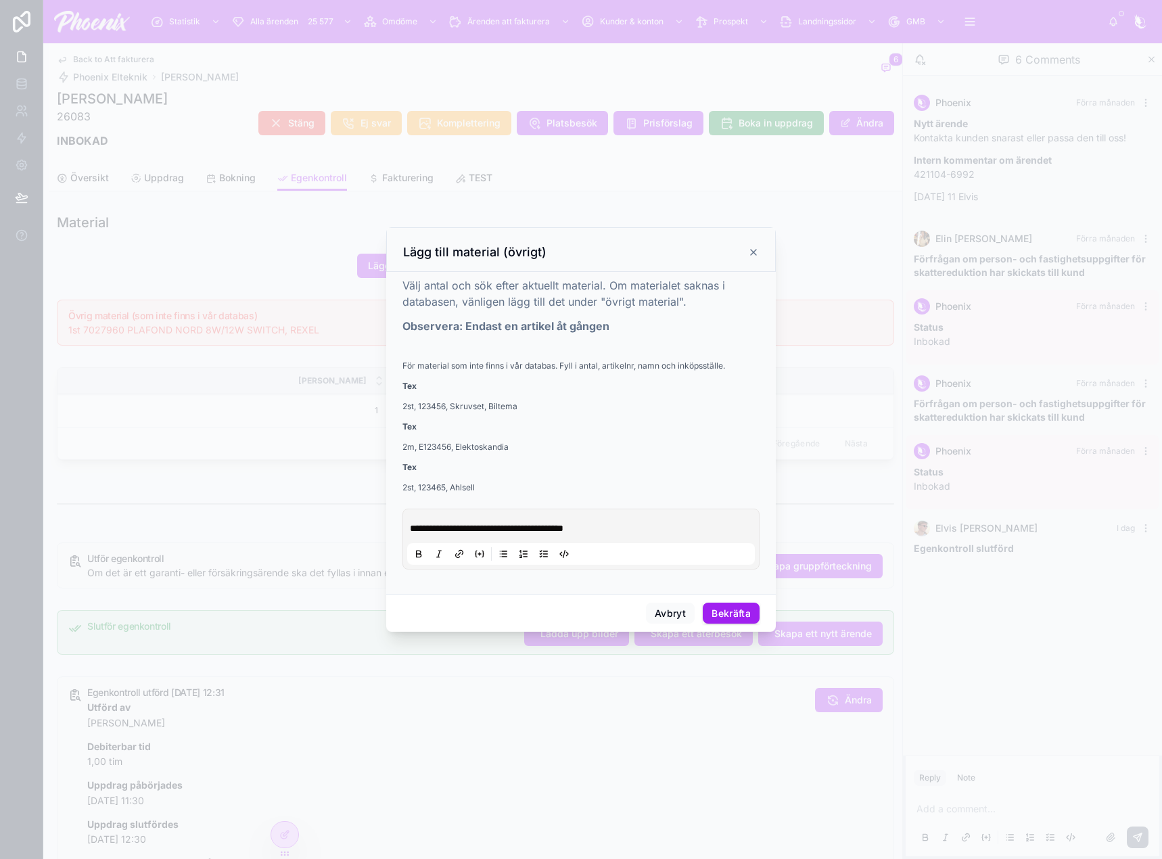
click at [479, 519] on div "**********" at bounding box center [581, 538] width 348 height 51
click at [473, 536] on div "**********" at bounding box center [581, 538] width 348 height 51
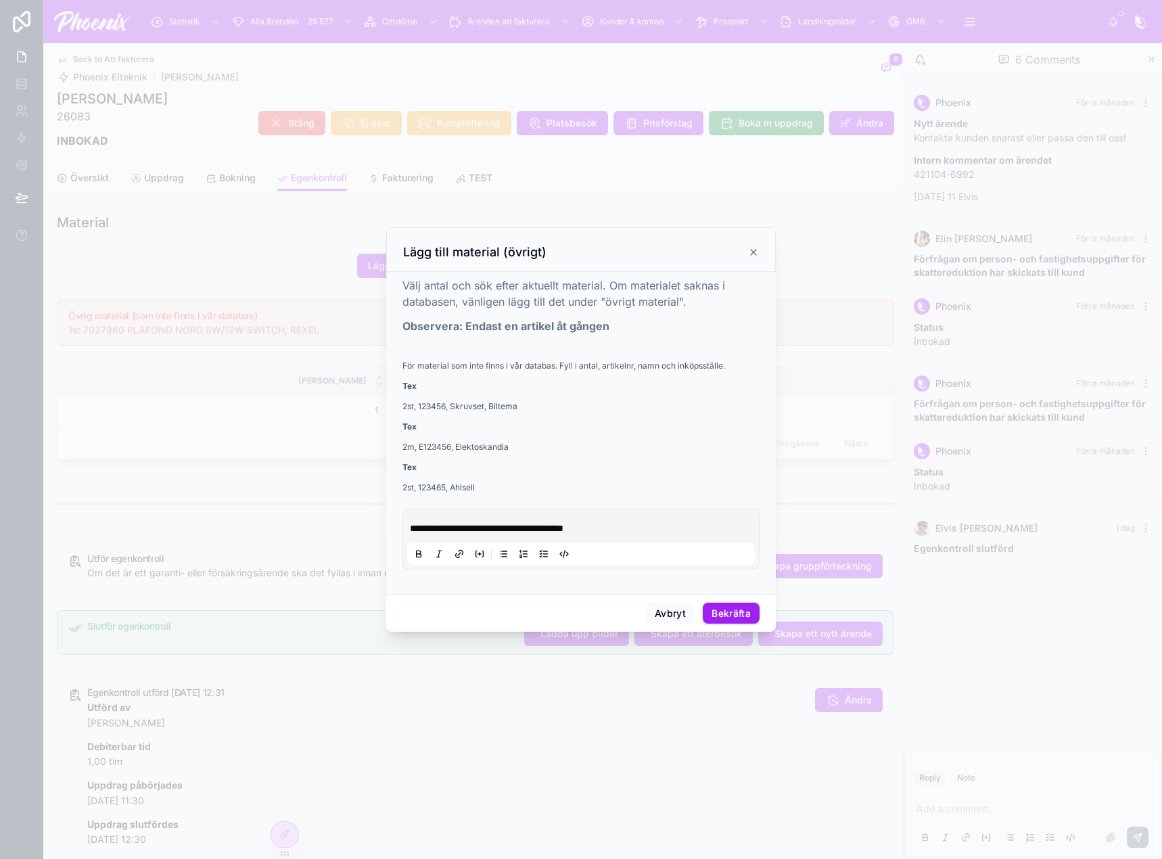
click at [485, 530] on span "**********" at bounding box center [487, 528] width 154 height 9
click at [737, 619] on button "Bekräfta" at bounding box center [731, 614] width 57 height 22
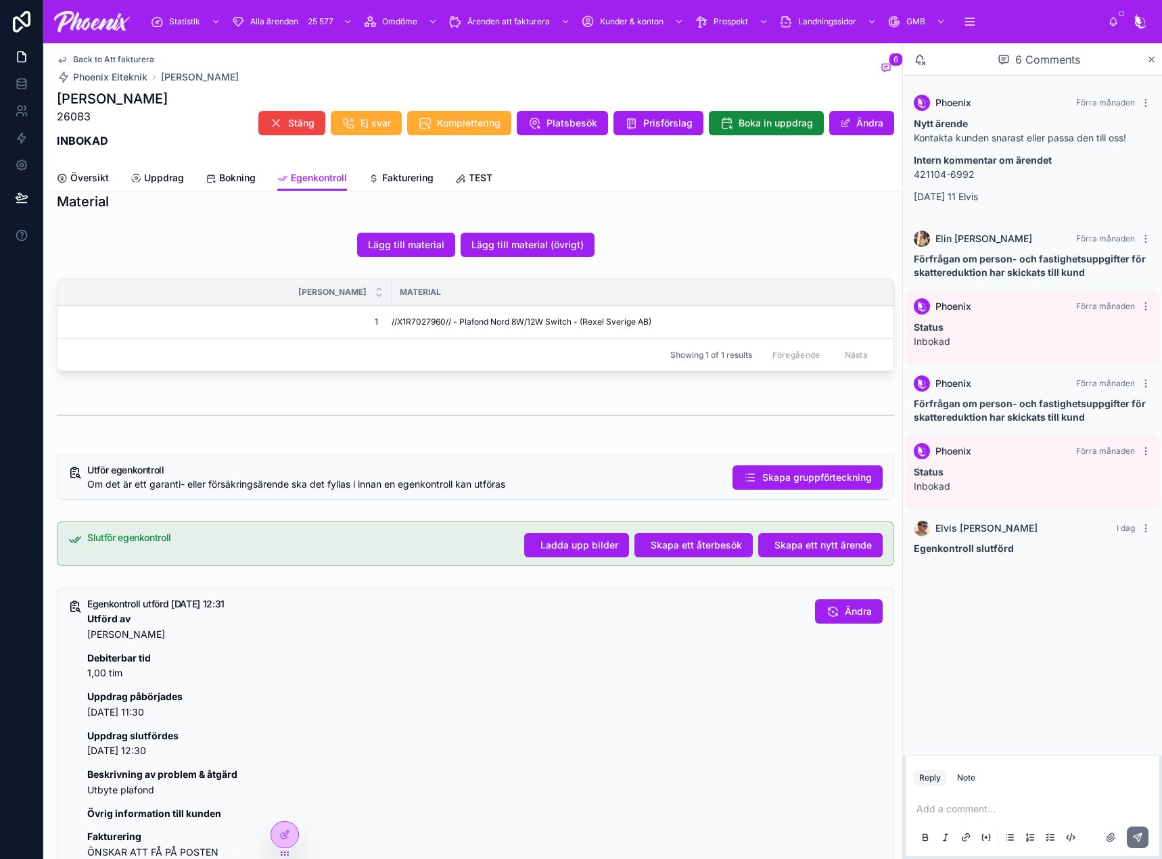
scroll to position [1, 0]
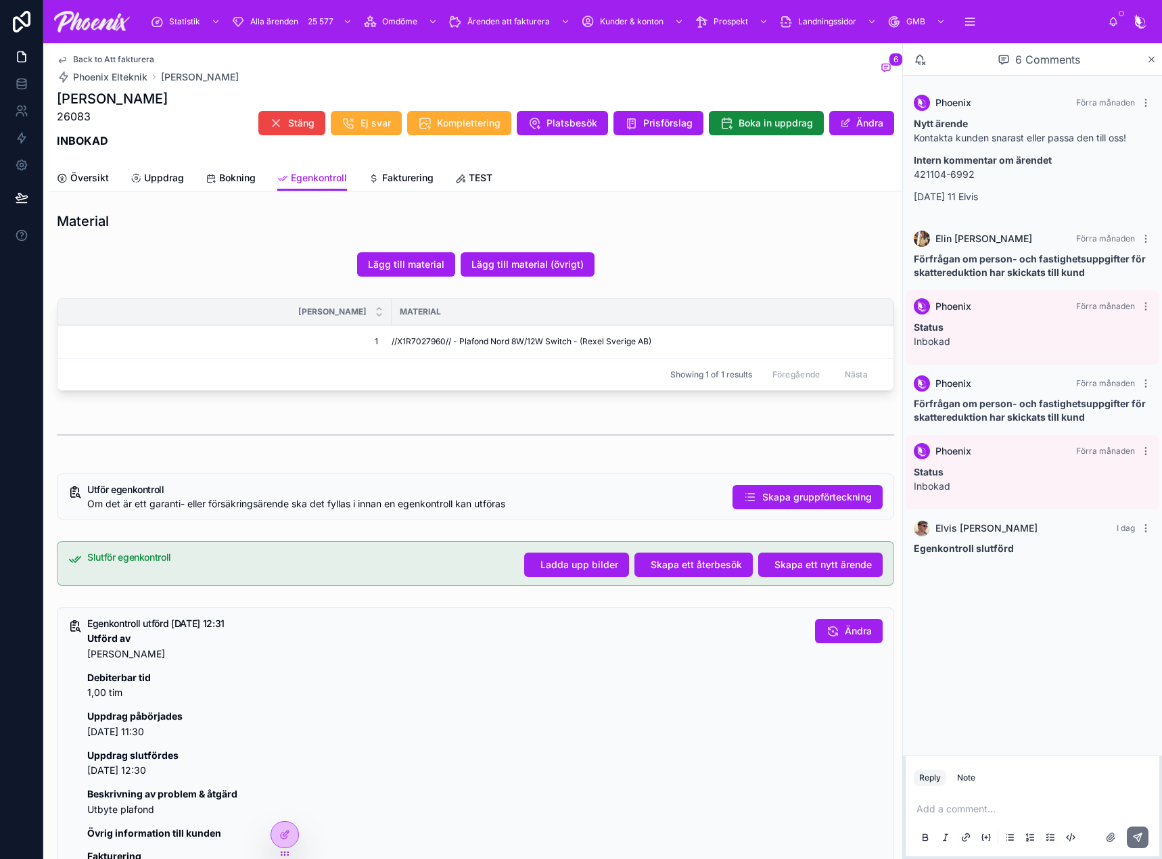
click at [110, 57] on span "Back to Att fakturera" at bounding box center [113, 59] width 81 height 11
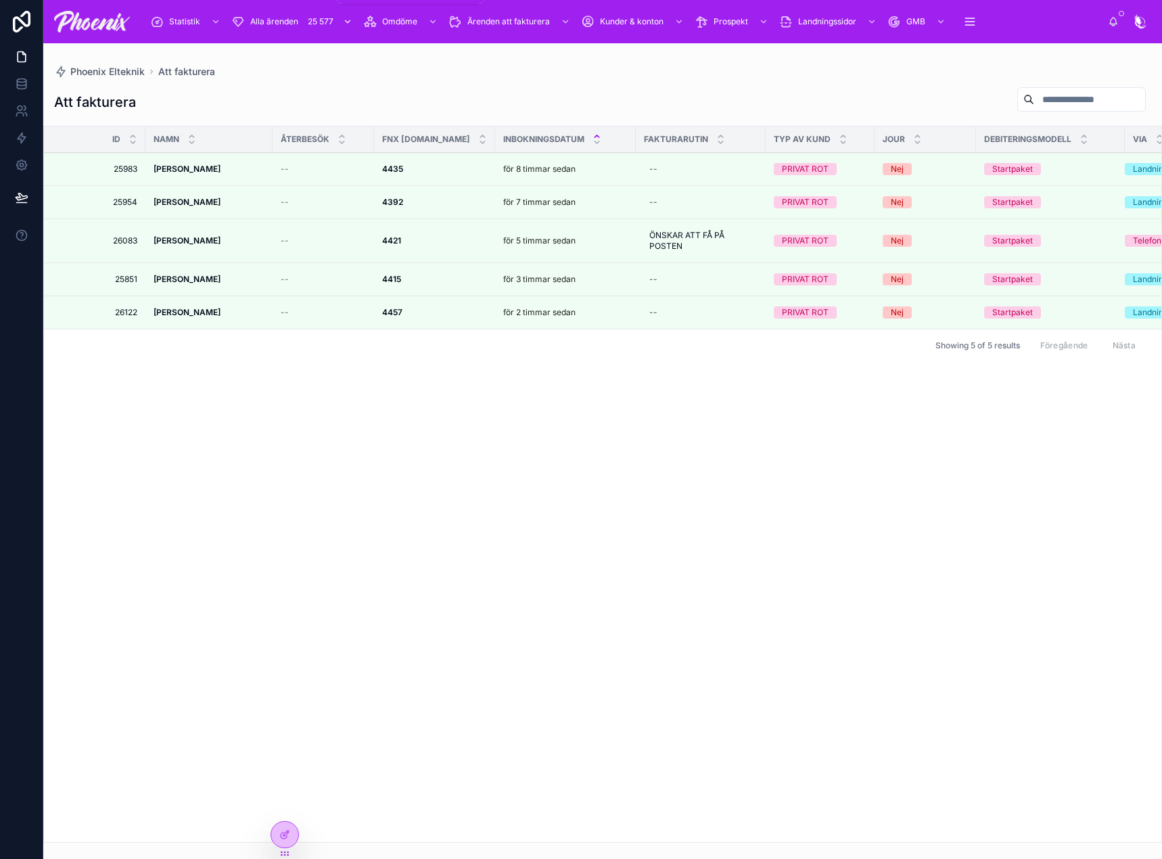
drag, startPoint x: 267, startPoint y: 25, endPoint x: 315, endPoint y: 27, distance: 48.1
click at [267, 25] on span "Alla ärenden" at bounding box center [274, 21] width 48 height 11
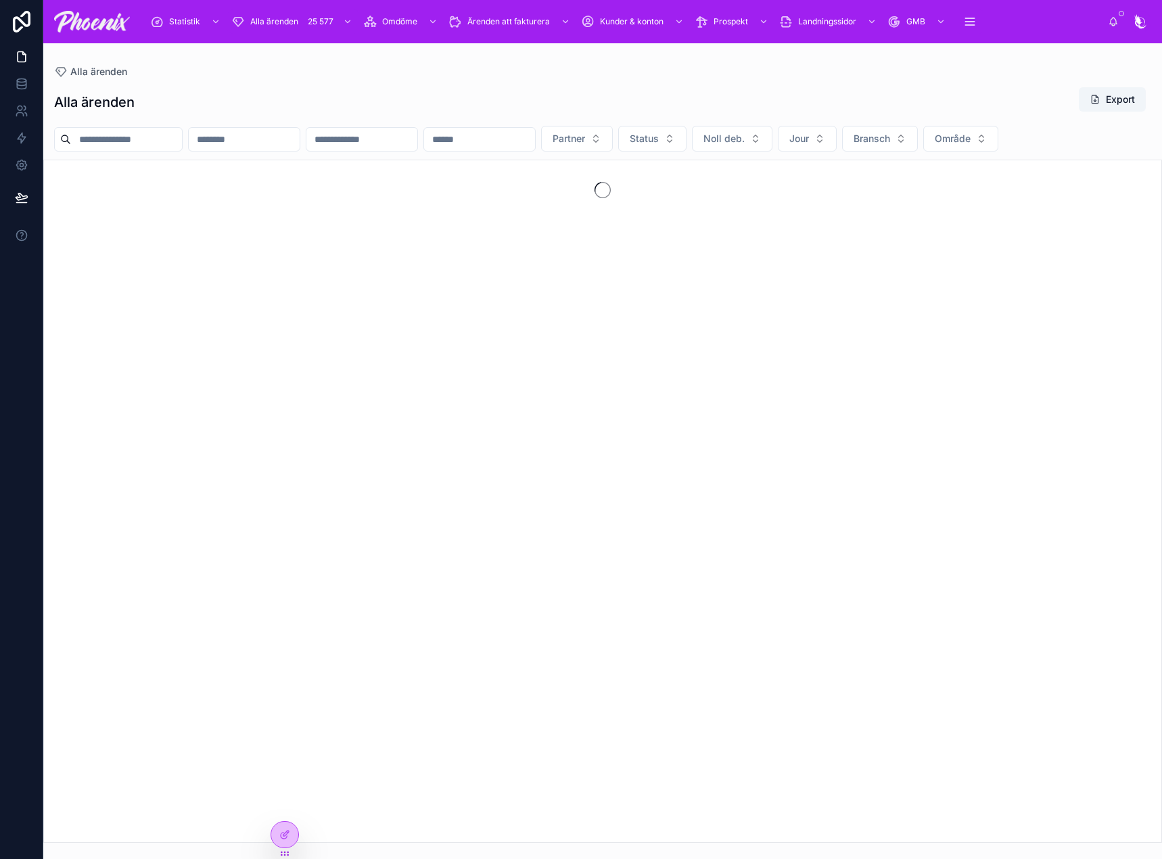
click at [182, 143] on input "text" at bounding box center [126, 139] width 111 height 19
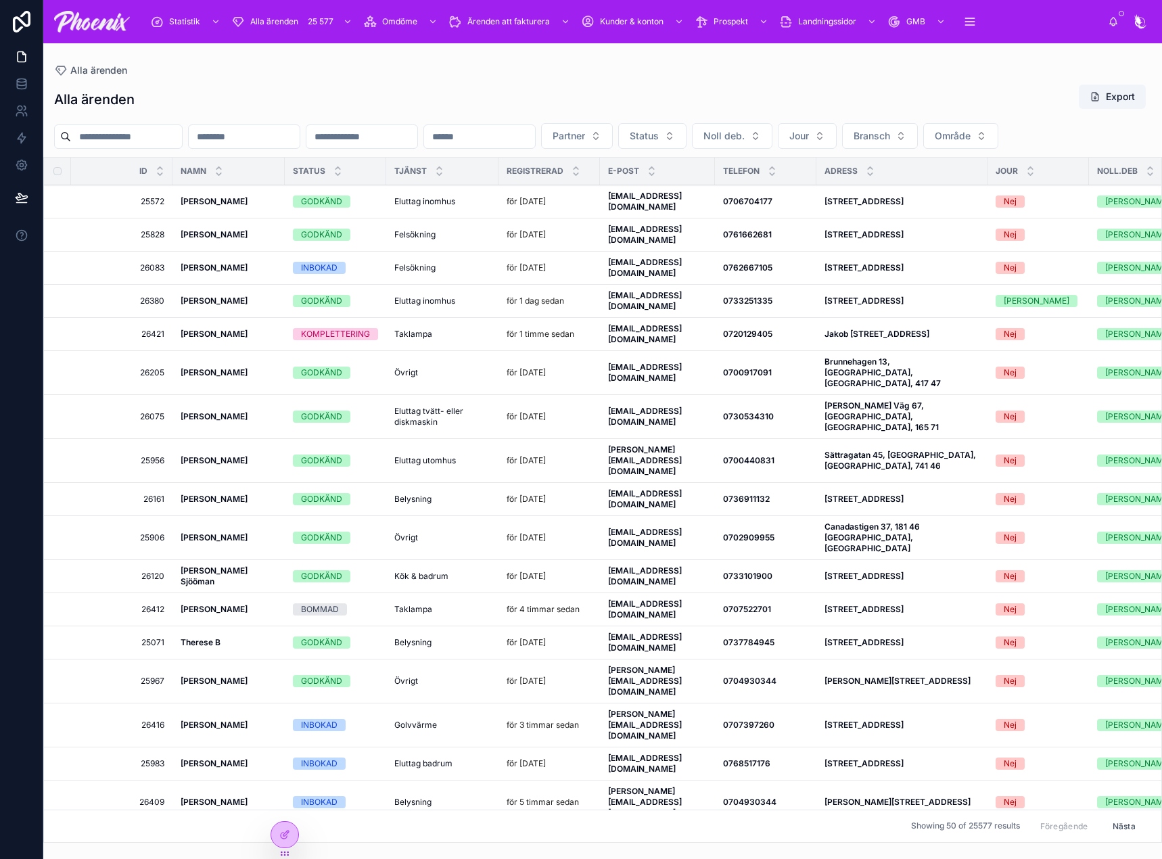
click at [147, 135] on input "text" at bounding box center [126, 136] width 111 height 19
paste input "**********"
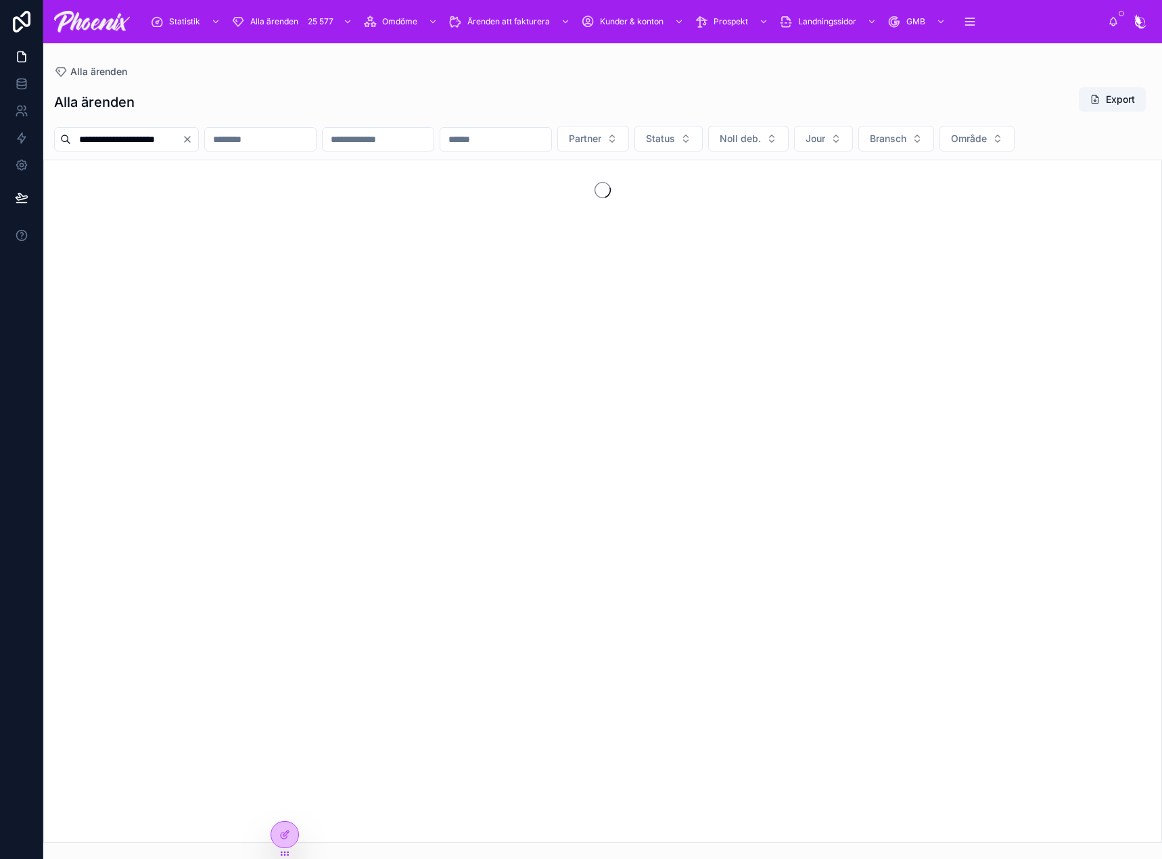
type input "**********"
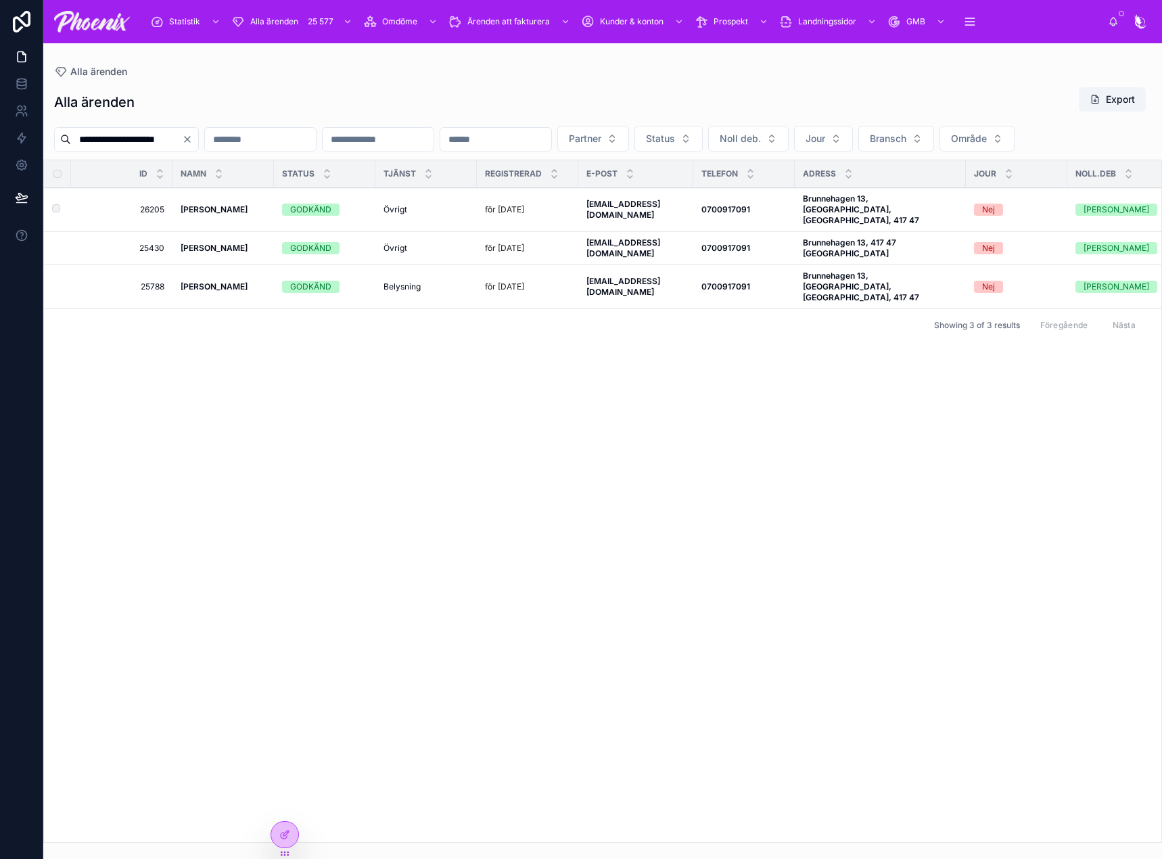
click at [321, 216] on div "GODKÄND" at bounding box center [310, 210] width 41 height 12
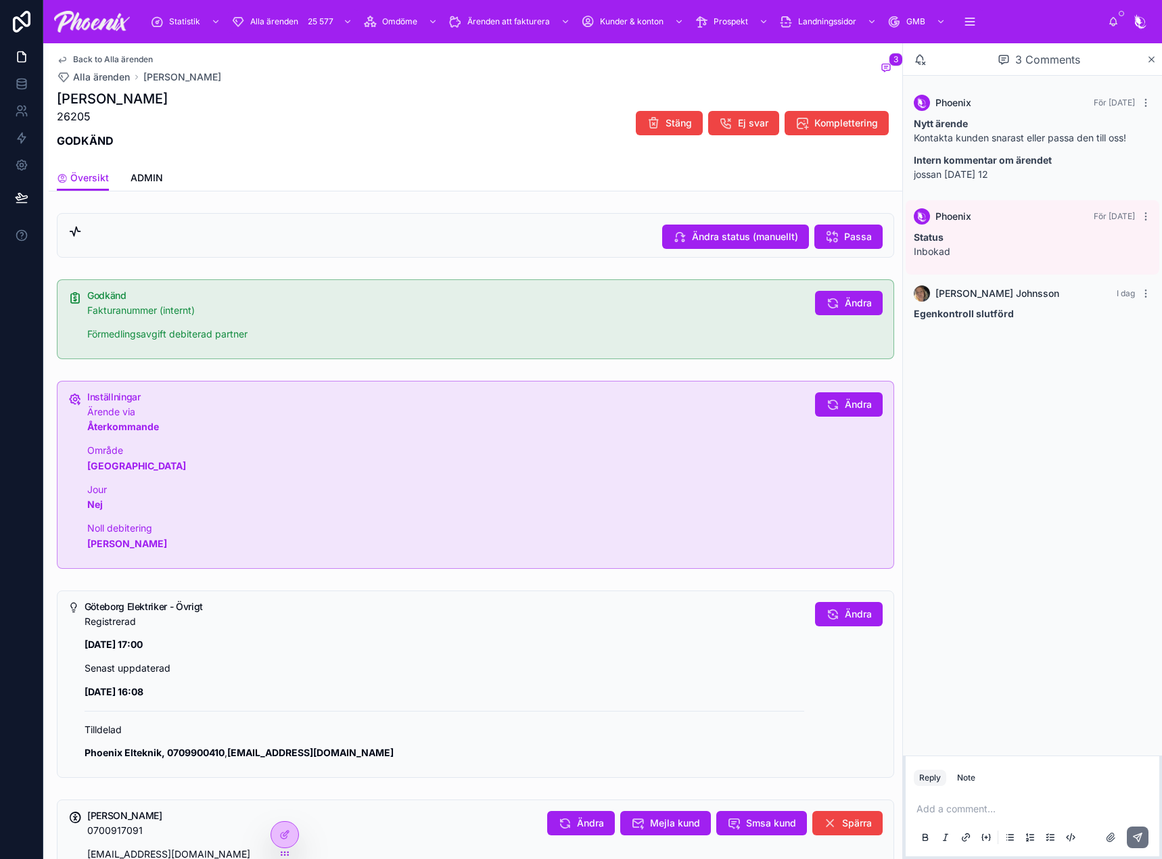
drag, startPoint x: 382, startPoint y: 178, endPoint x: 258, endPoint y: 172, distance: 123.9
click at [367, 177] on div "Översikt ADMIN" at bounding box center [475, 178] width 837 height 26
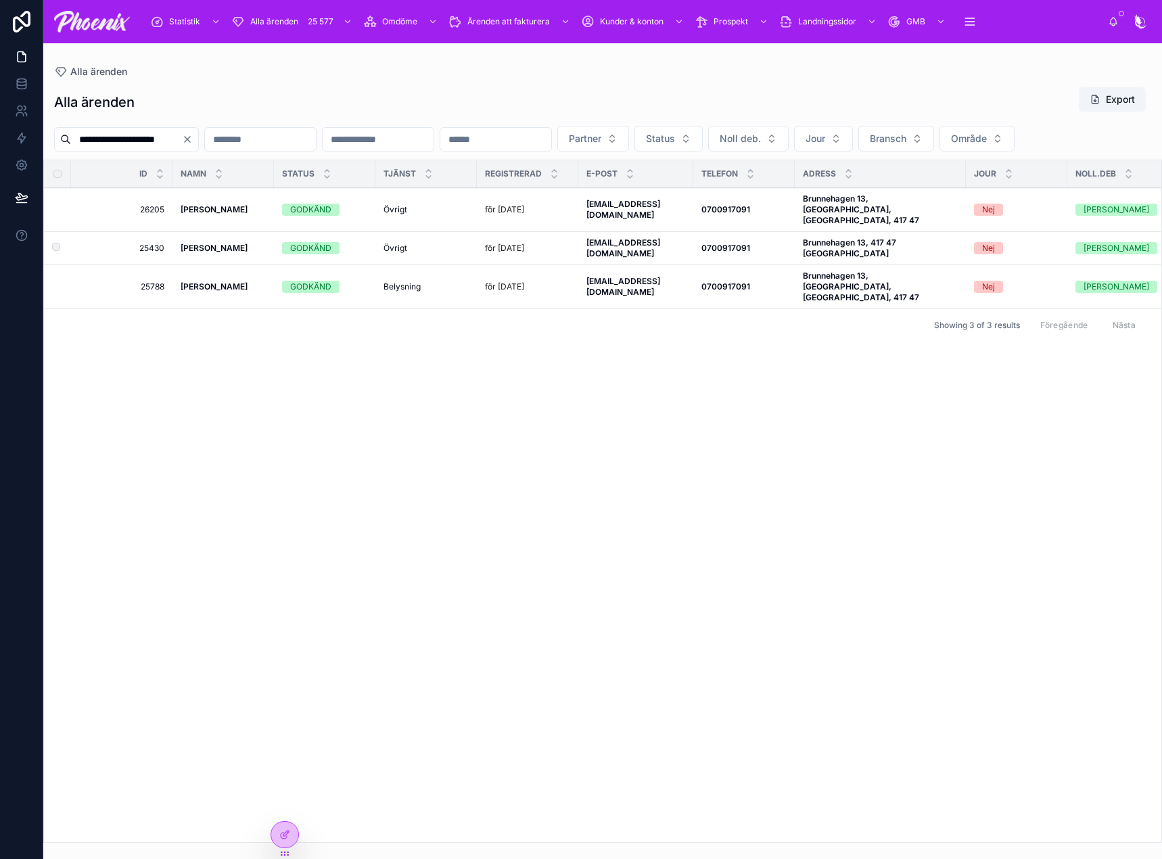
click at [154, 257] on td "25430 25430" at bounding box center [121, 248] width 101 height 33
click at [154, 254] on span "25430" at bounding box center [125, 248] width 77 height 11
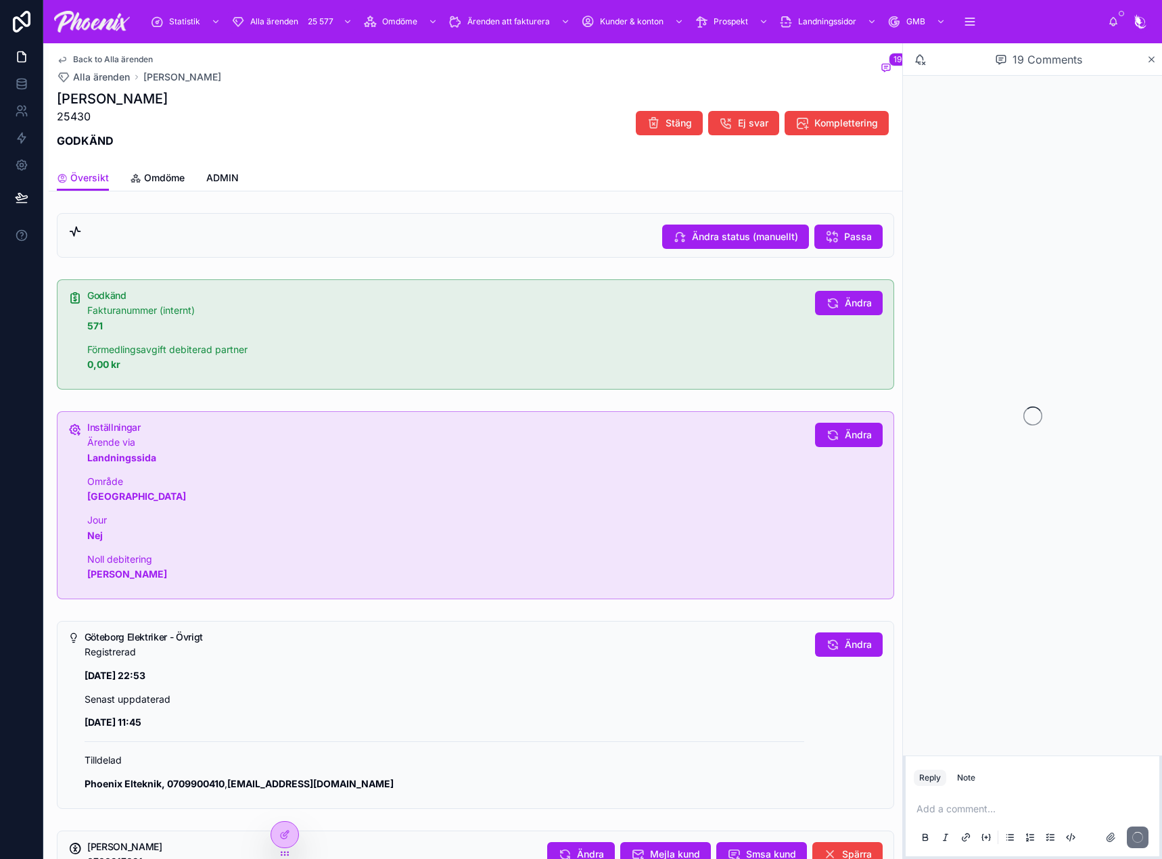
click at [170, 176] on span "Omdöme" at bounding box center [164, 178] width 41 height 14
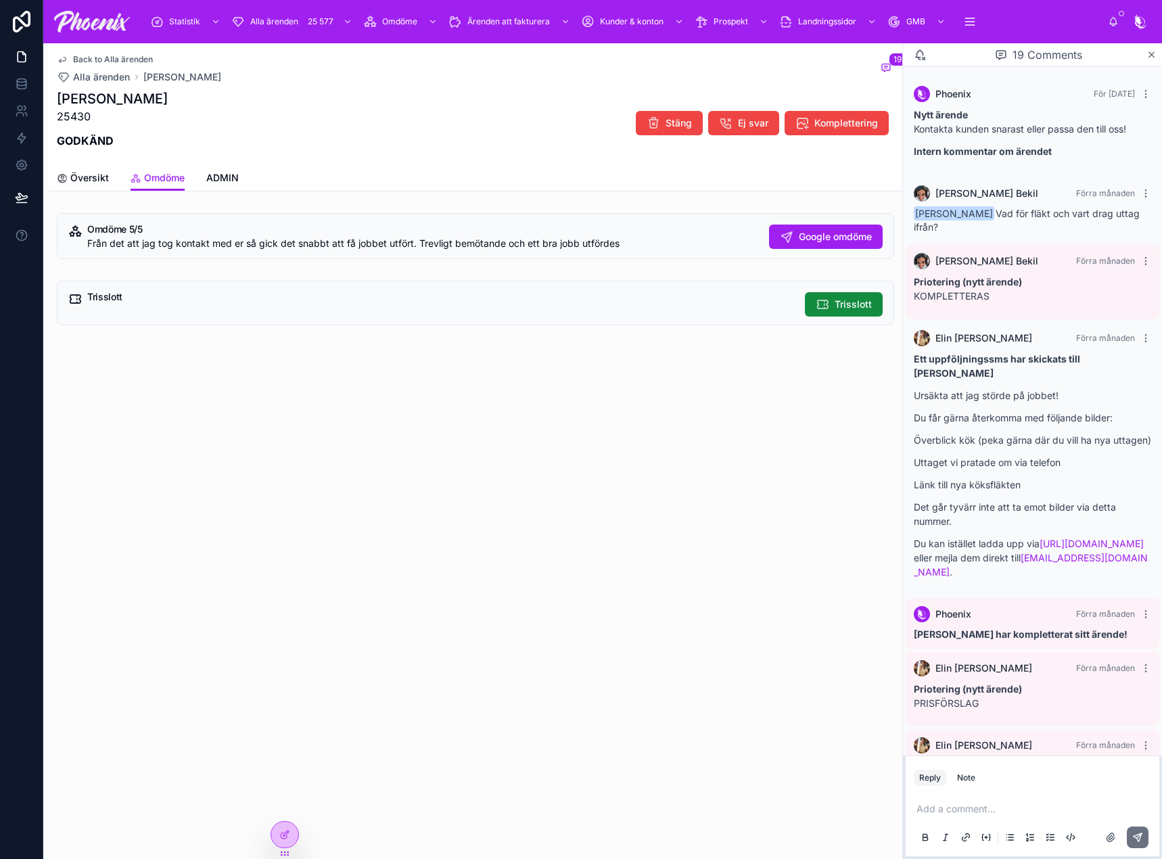
scroll to position [1066, 0]
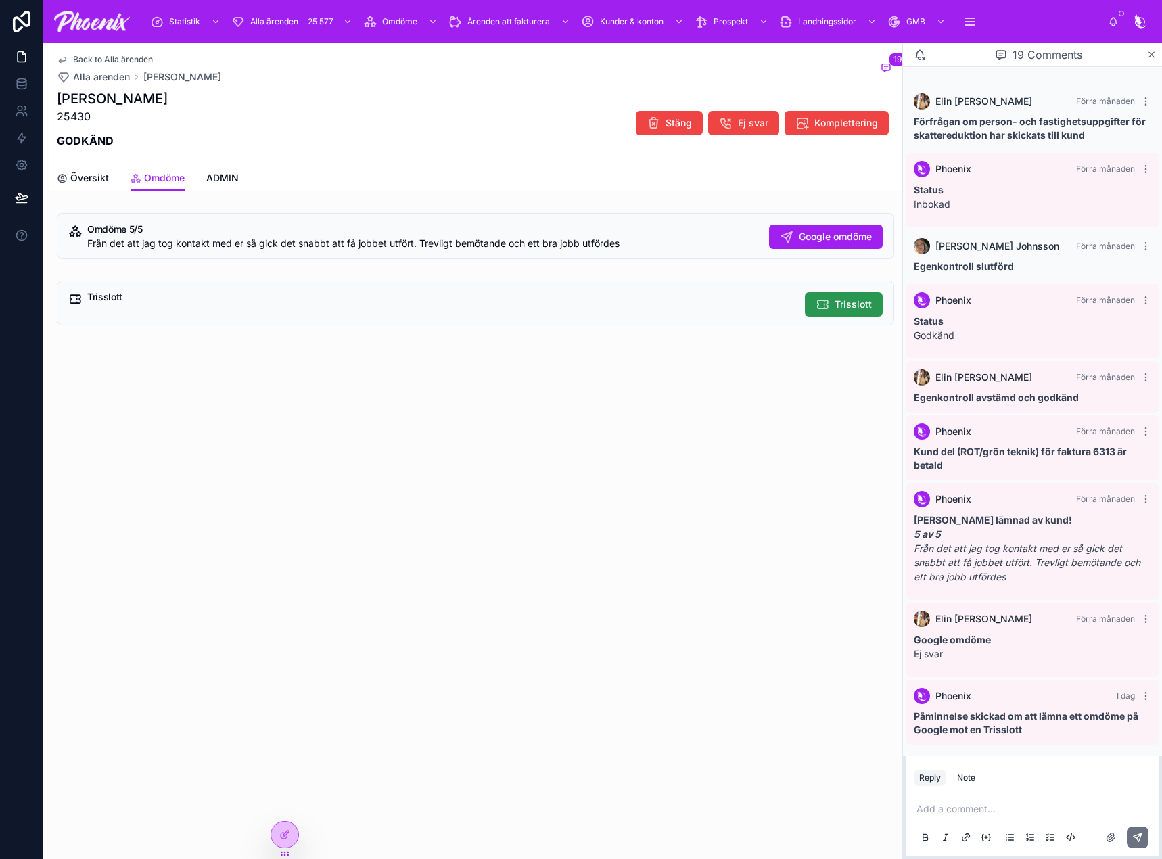
click at [868, 308] on span "Trisslott" at bounding box center [853, 305] width 37 height 14
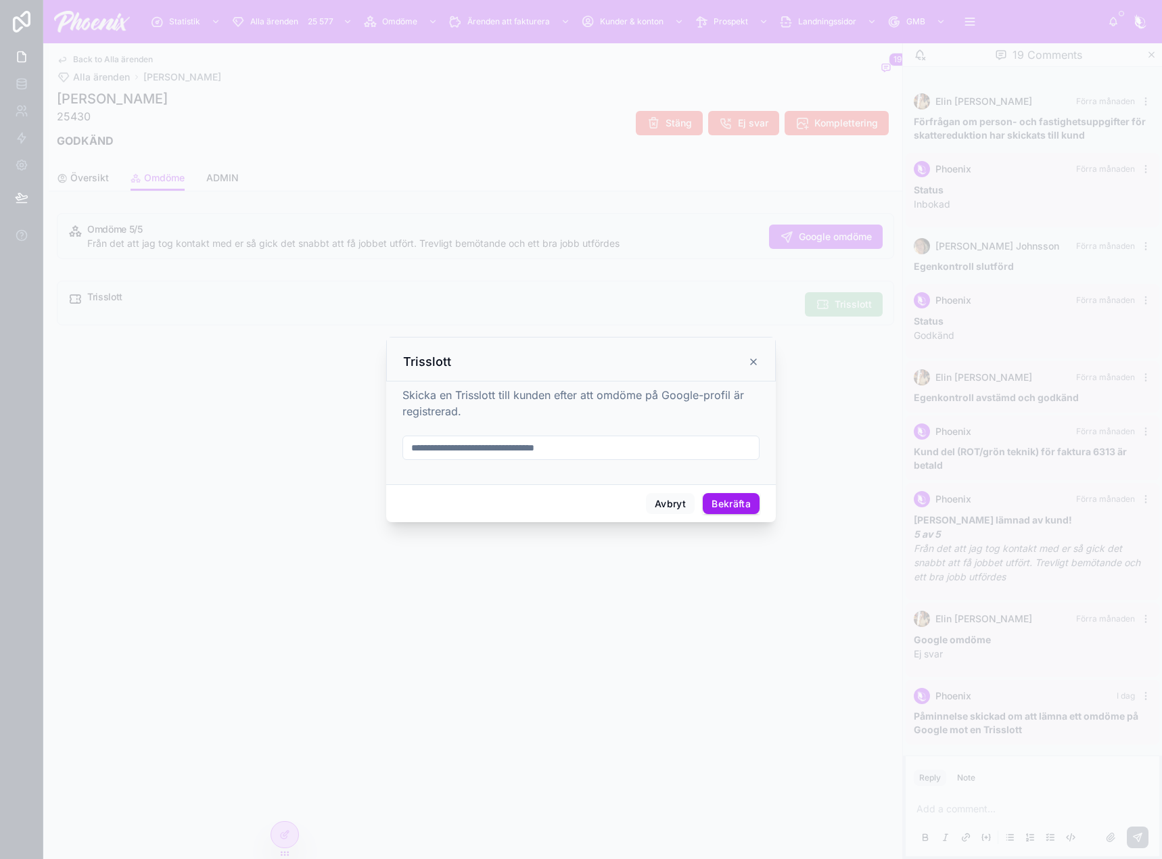
drag, startPoint x: 542, startPoint y: 463, endPoint x: 571, endPoint y: 453, distance: 30.2
click at [544, 462] on form at bounding box center [580, 455] width 357 height 38
drag, startPoint x: 571, startPoint y: 453, endPoint x: 580, endPoint y: 447, distance: 10.9
click at [572, 452] on input "text" at bounding box center [581, 447] width 356 height 19
paste input "**********"
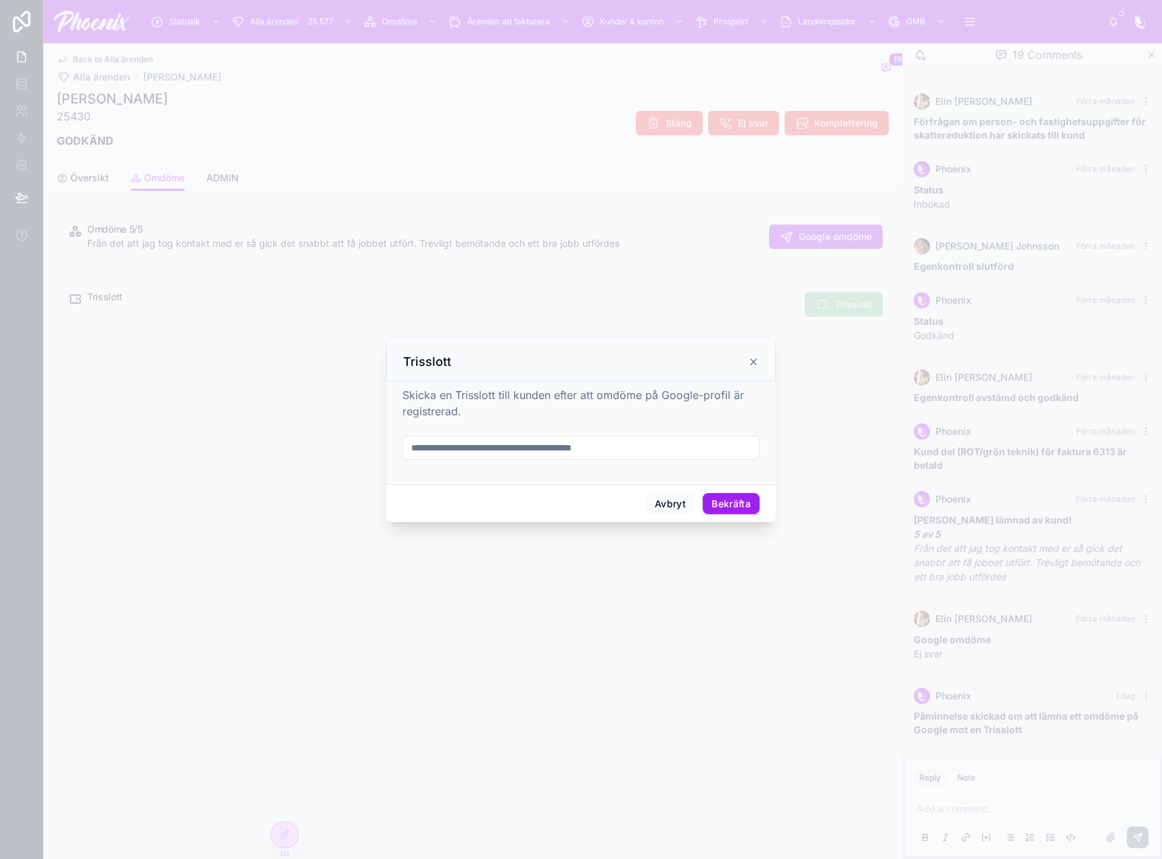
type input "**********"
click at [751, 501] on button "Bekräfta" at bounding box center [731, 504] width 57 height 22
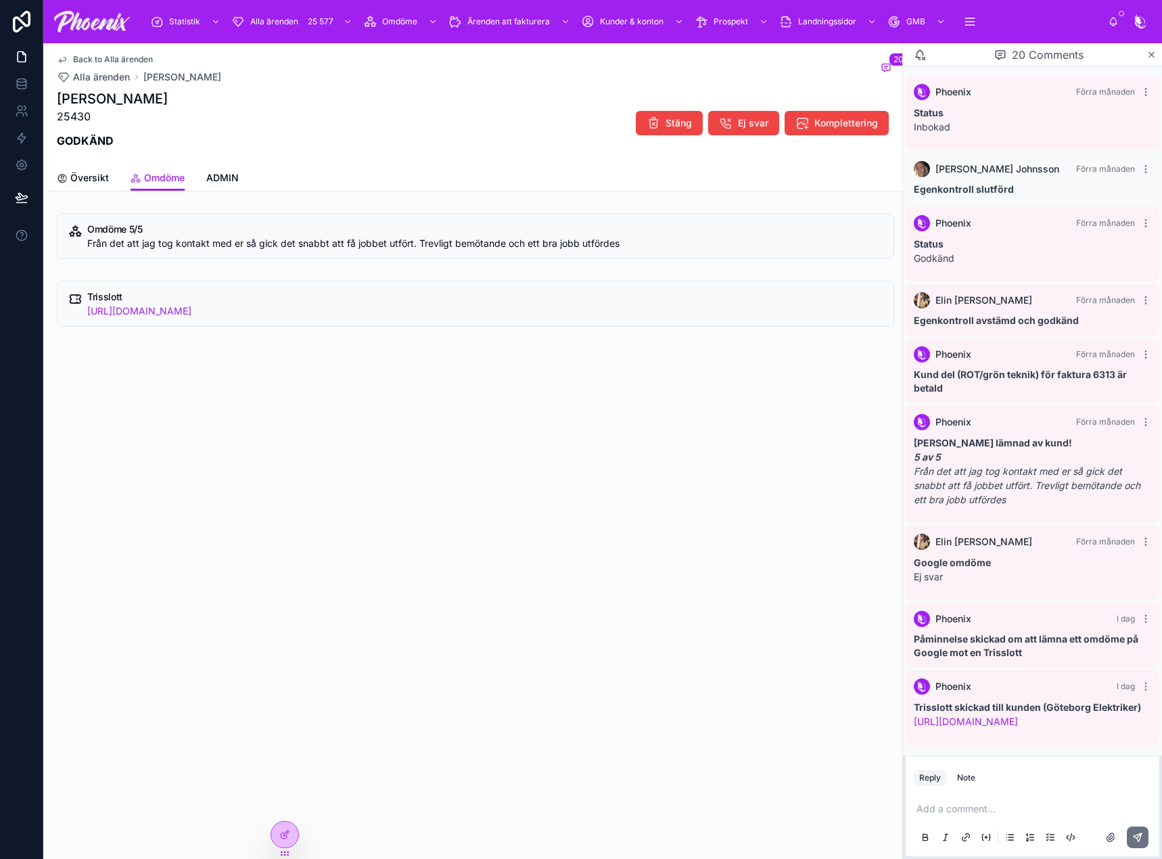
scroll to position [1172, 0]
click at [186, 26] on span "Statistik" at bounding box center [184, 21] width 31 height 11
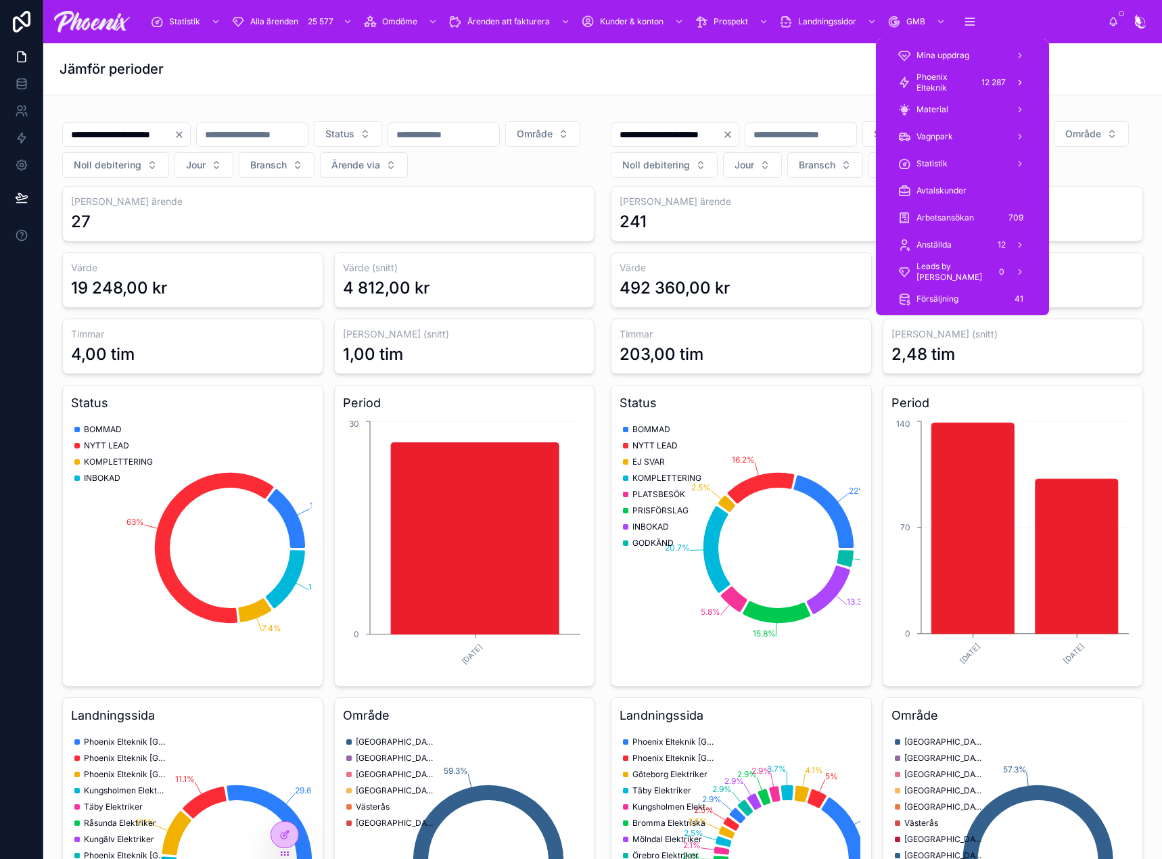
click at [946, 93] on link "Phoenix Elteknik 12 287" at bounding box center [962, 82] width 146 height 24
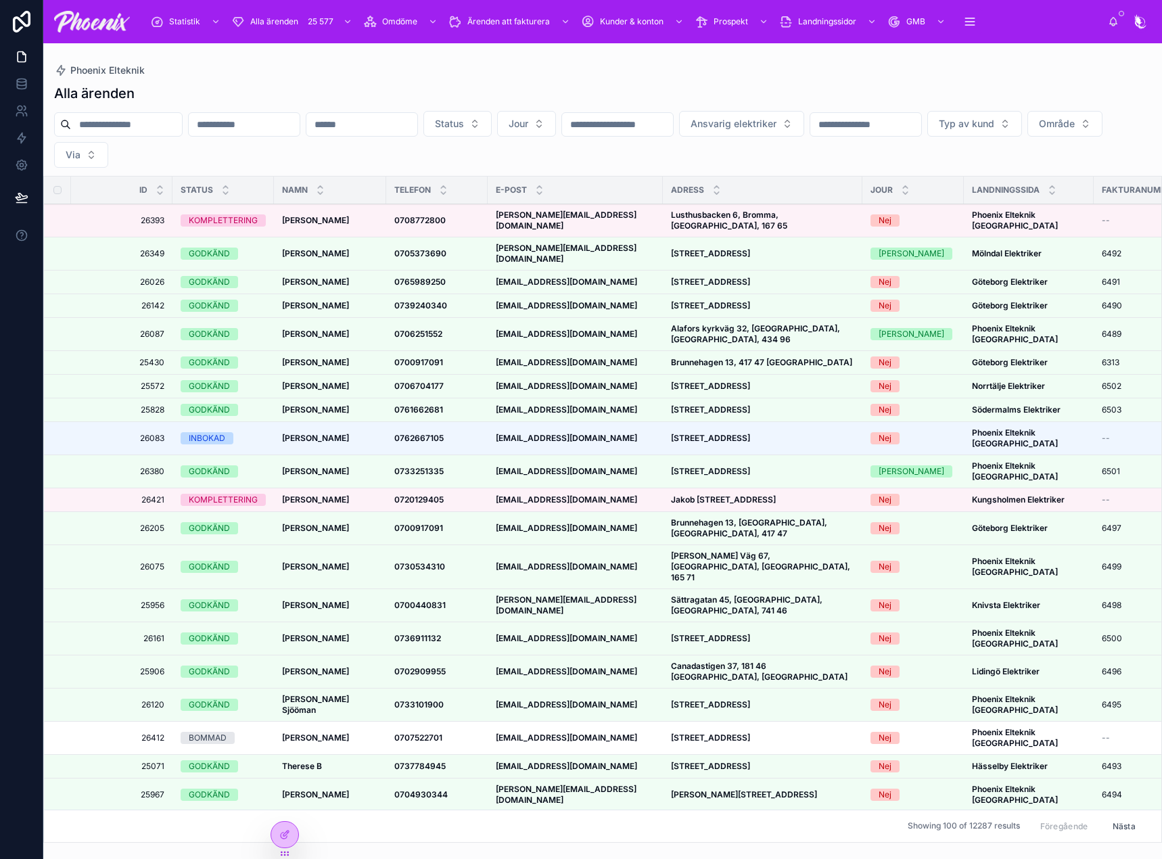
click at [172, 130] on input "text" at bounding box center [126, 124] width 111 height 19
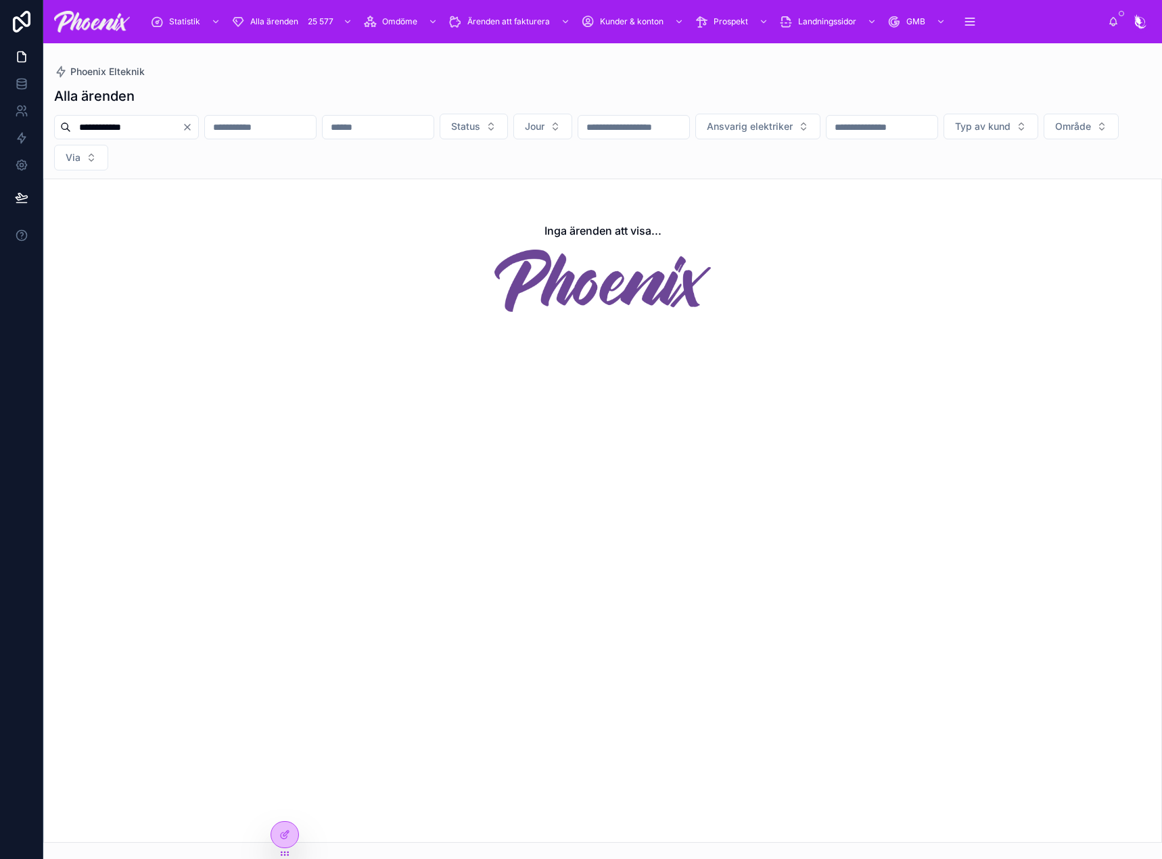
click at [106, 129] on input "**********" at bounding box center [126, 127] width 111 height 19
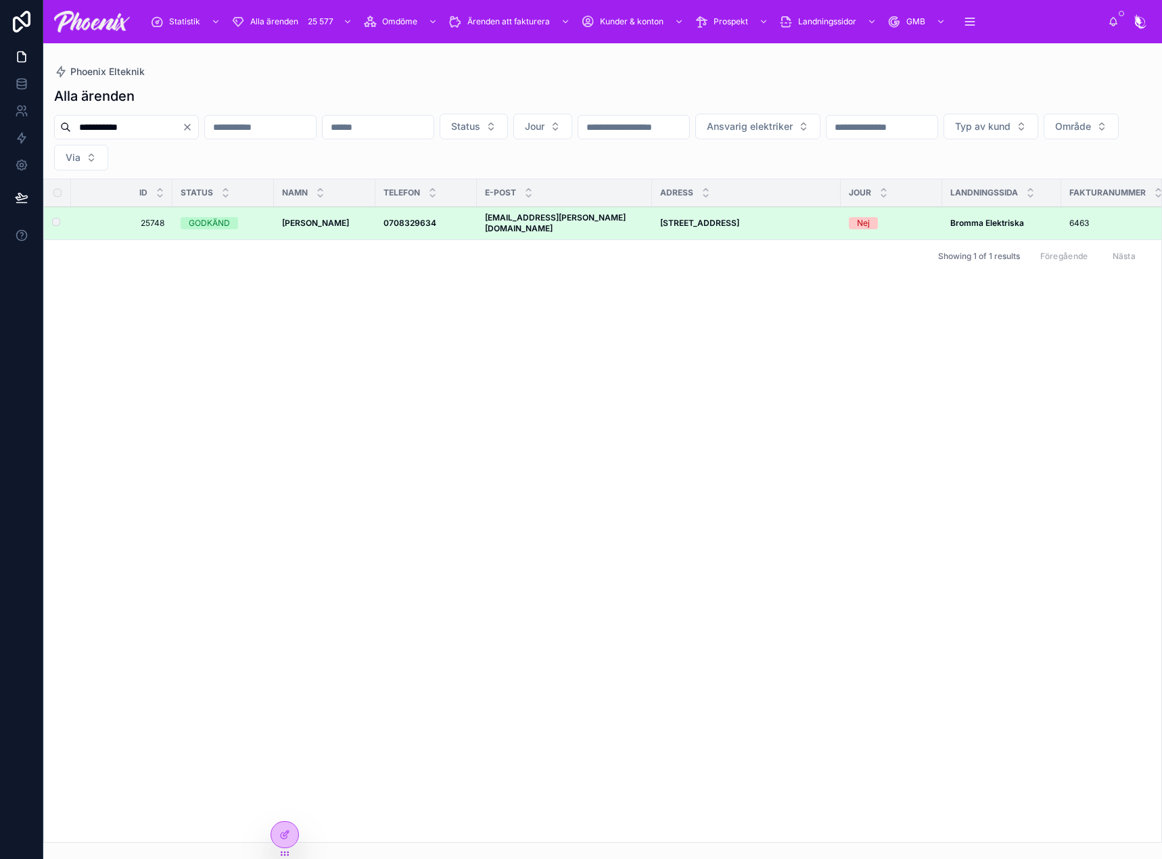
type input "**********"
click at [378, 215] on td "0708329634 0708329634" at bounding box center [425, 223] width 101 height 33
click at [349, 219] on strong "Jonatan Schwamberg" at bounding box center [315, 223] width 67 height 10
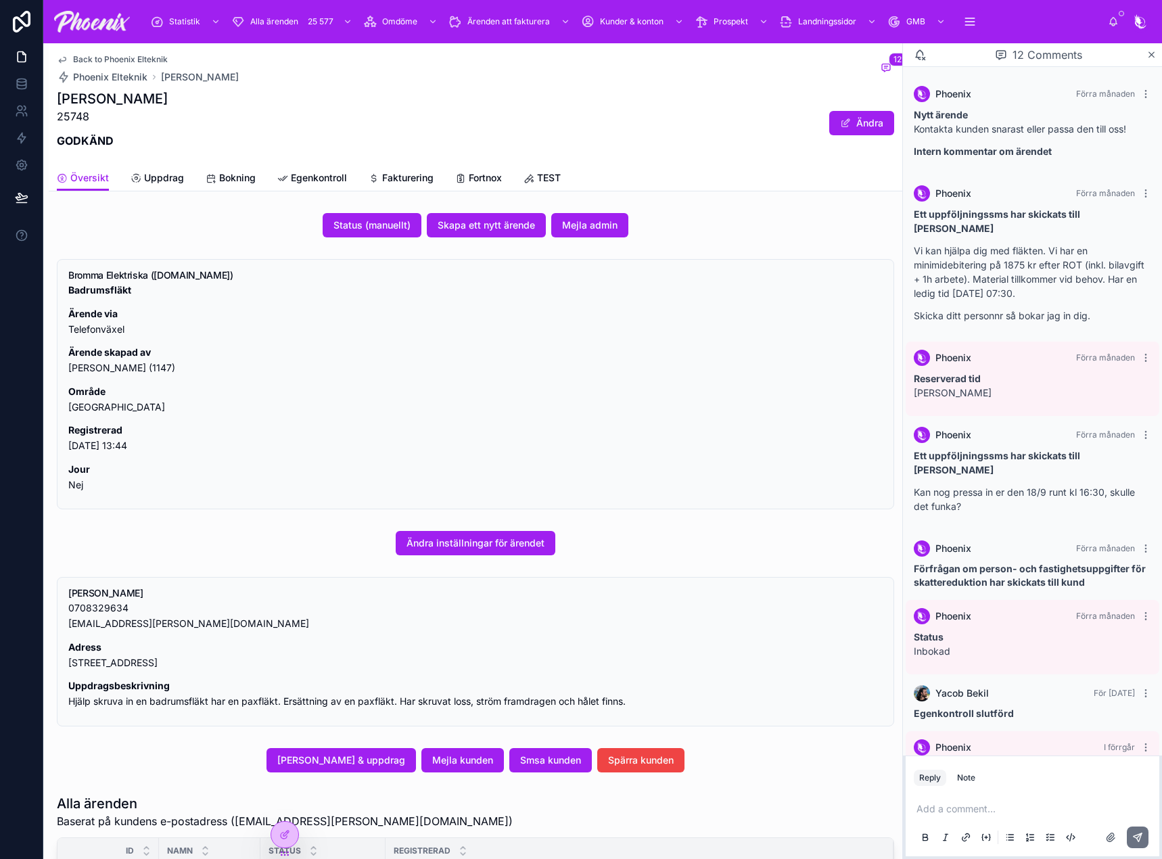
scroll to position [2391, 0]
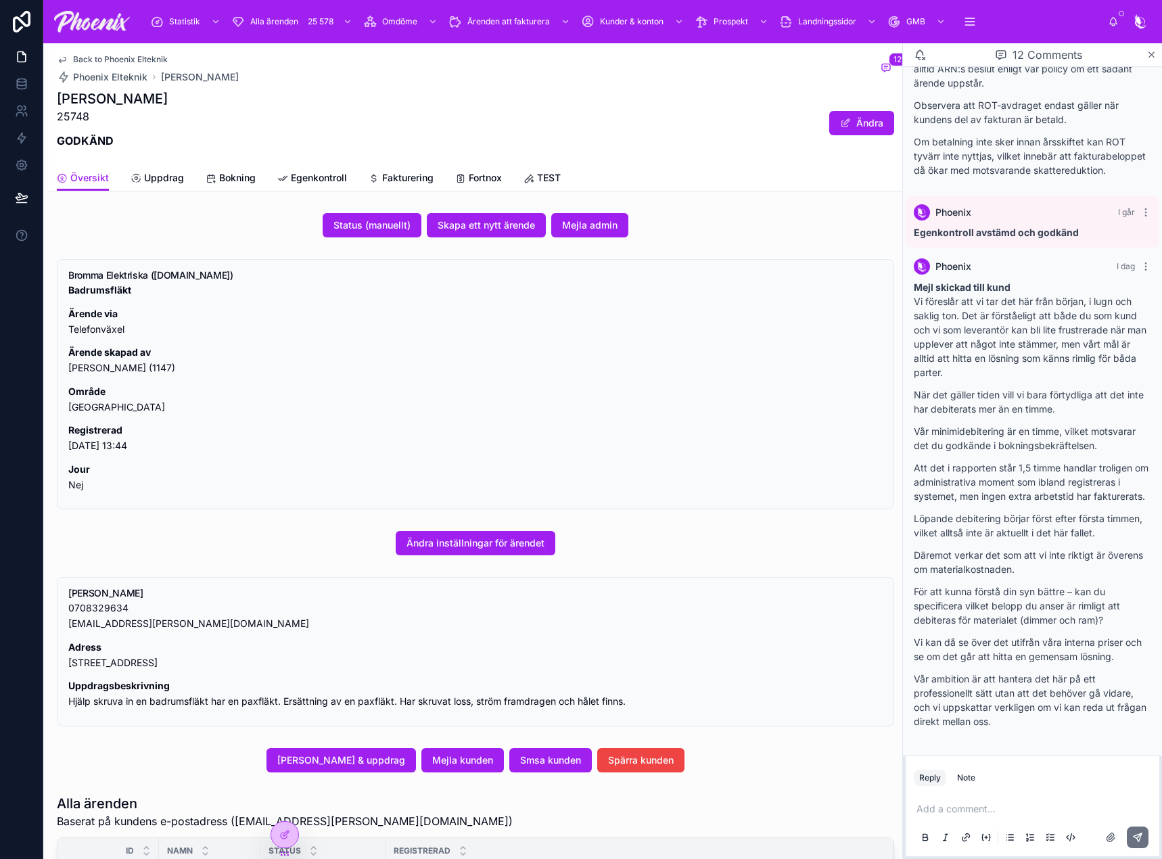
click at [168, 99] on h1 "Jonatan Schwamberg" at bounding box center [112, 98] width 111 height 19
drag, startPoint x: 181, startPoint y: 99, endPoint x: 283, endPoint y: 97, distance: 101.5
click at [168, 99] on h1 "Jonatan Schwamberg" at bounding box center [112, 98] width 111 height 19
click at [168, 94] on h1 "Jonatan Schwamberg" at bounding box center [112, 98] width 111 height 19
drag, startPoint x: 168, startPoint y: 94, endPoint x: 179, endPoint y: 93, distance: 10.8
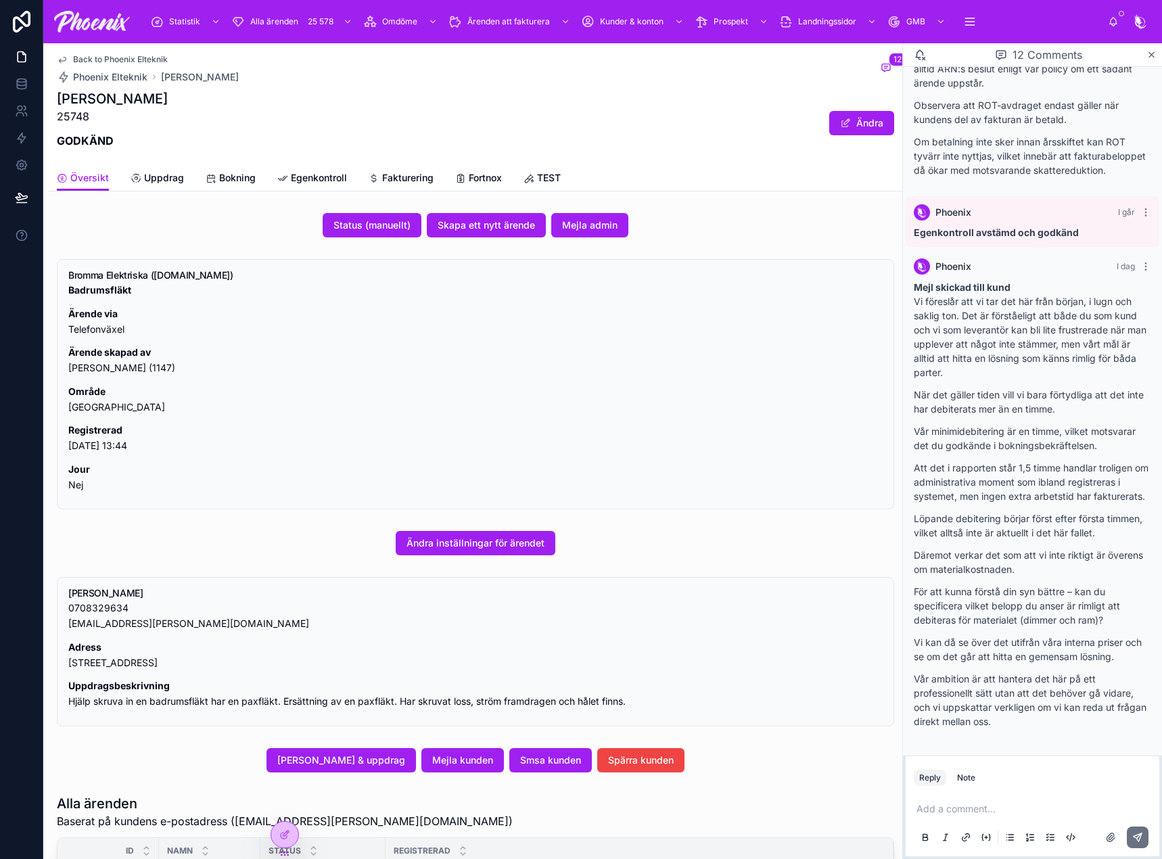
click at [168, 94] on h1 "Jonatan Schwamberg" at bounding box center [112, 98] width 111 height 19
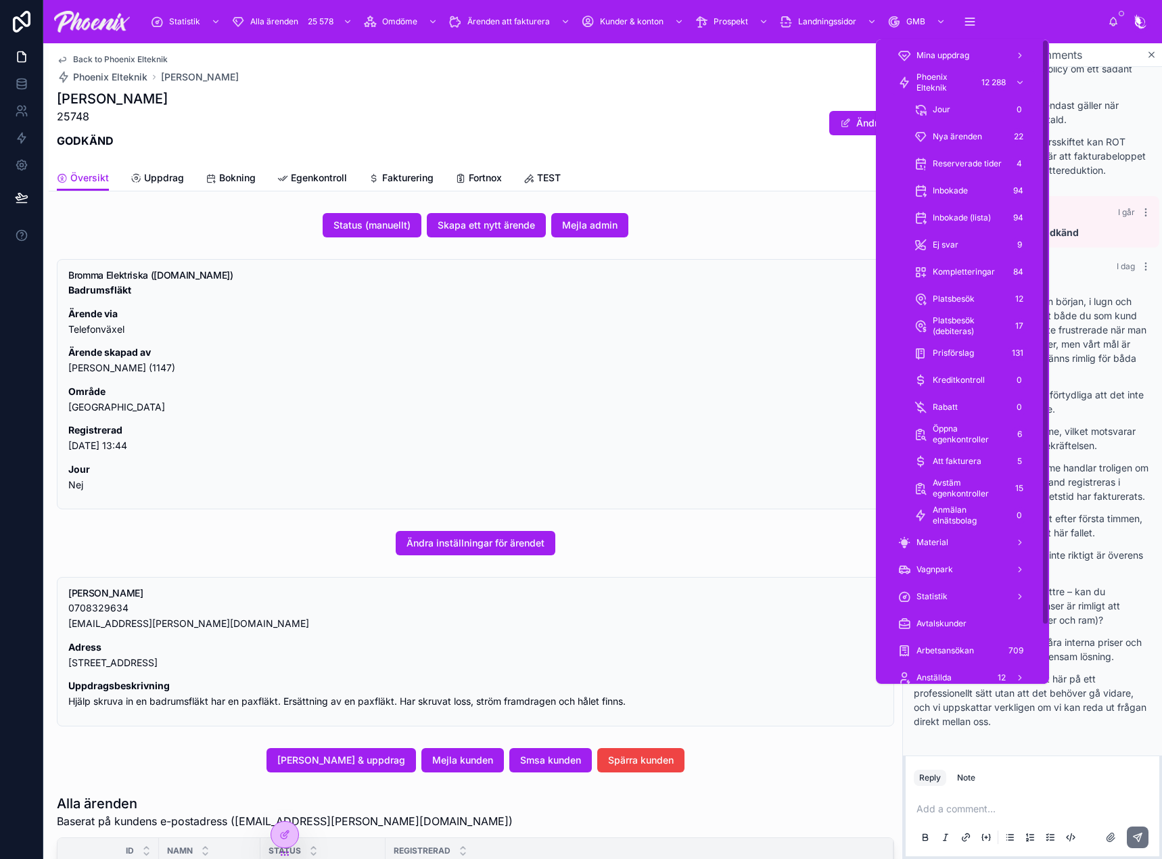
drag, startPoint x: 948, startPoint y: 80, endPoint x: 973, endPoint y: 138, distance: 63.3
click at [948, 82] on span "Phoenix Elteknik" at bounding box center [944, 83] width 55 height 22
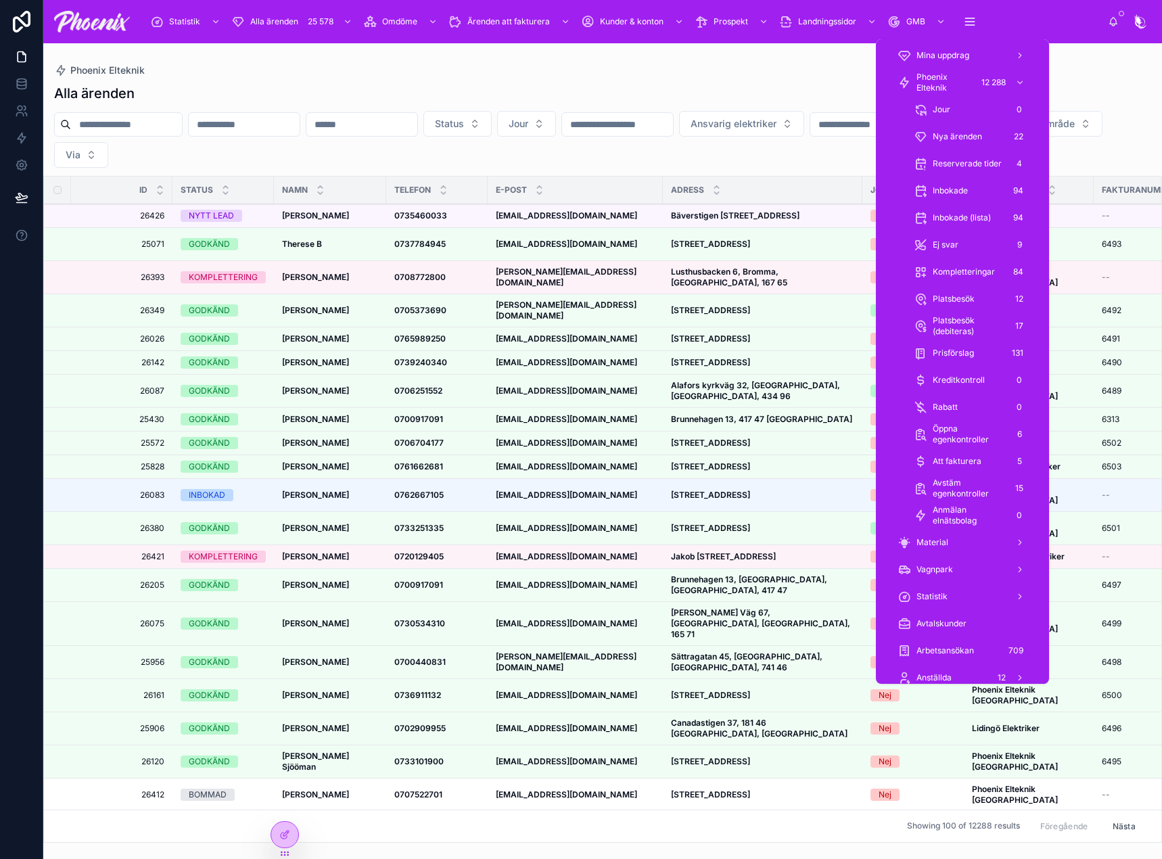
click at [973, 137] on span "Nya ärenden" at bounding box center [957, 136] width 49 height 11
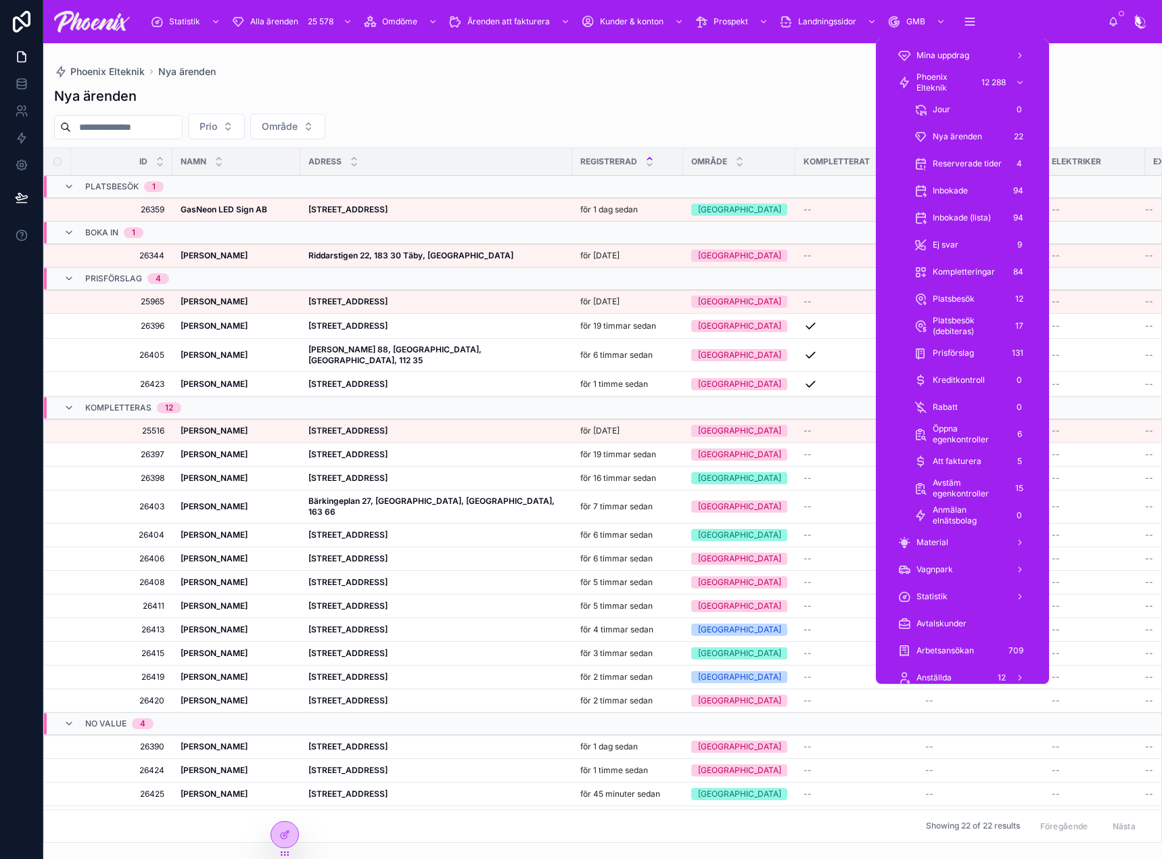
click at [992, 466] on div "Att fakturera 5" at bounding box center [971, 461] width 114 height 22
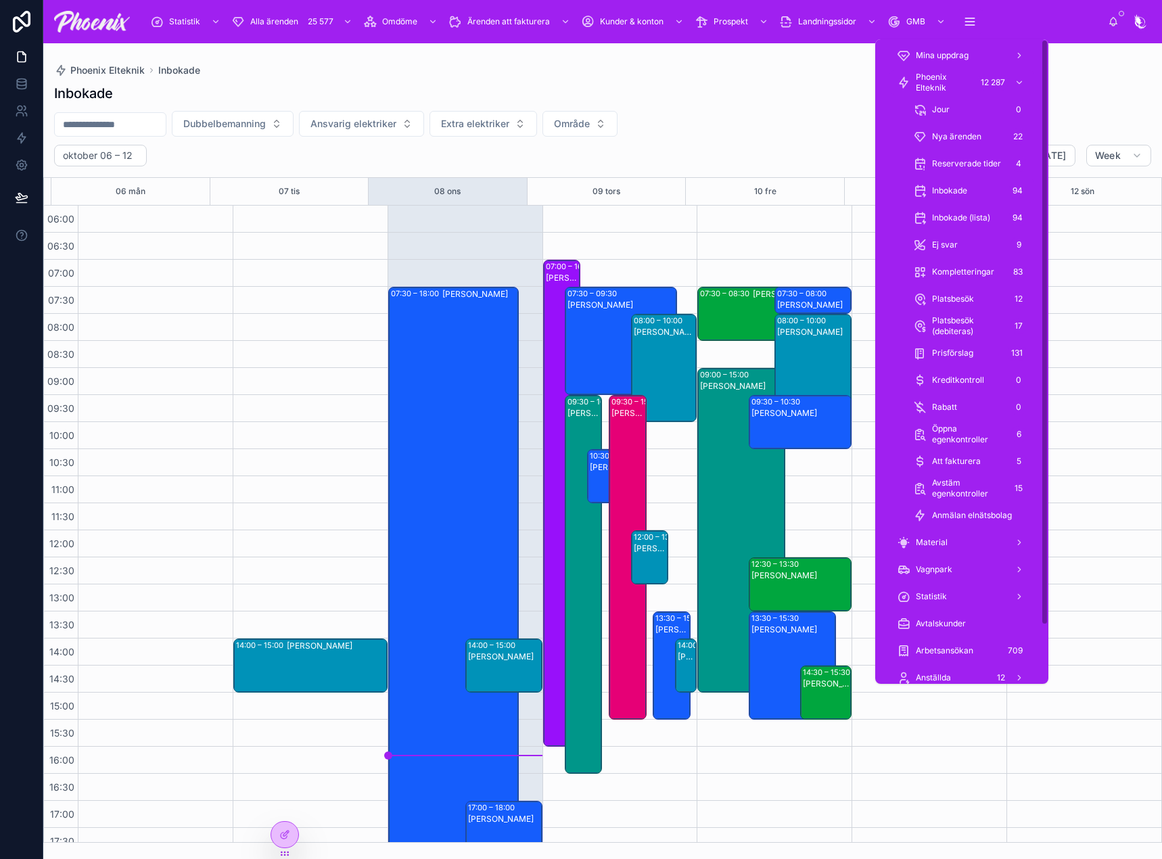
scroll to position [325, 0]
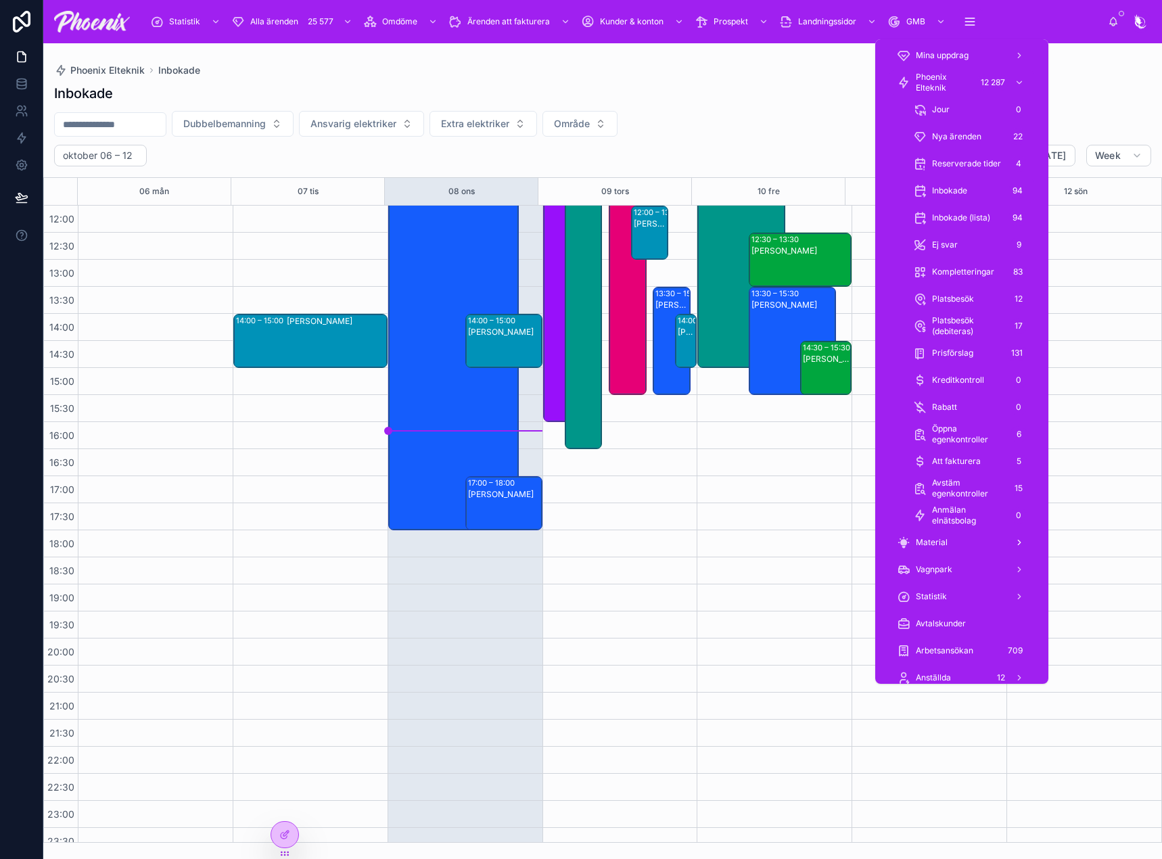
click at [936, 534] on div "Material" at bounding box center [962, 543] width 130 height 22
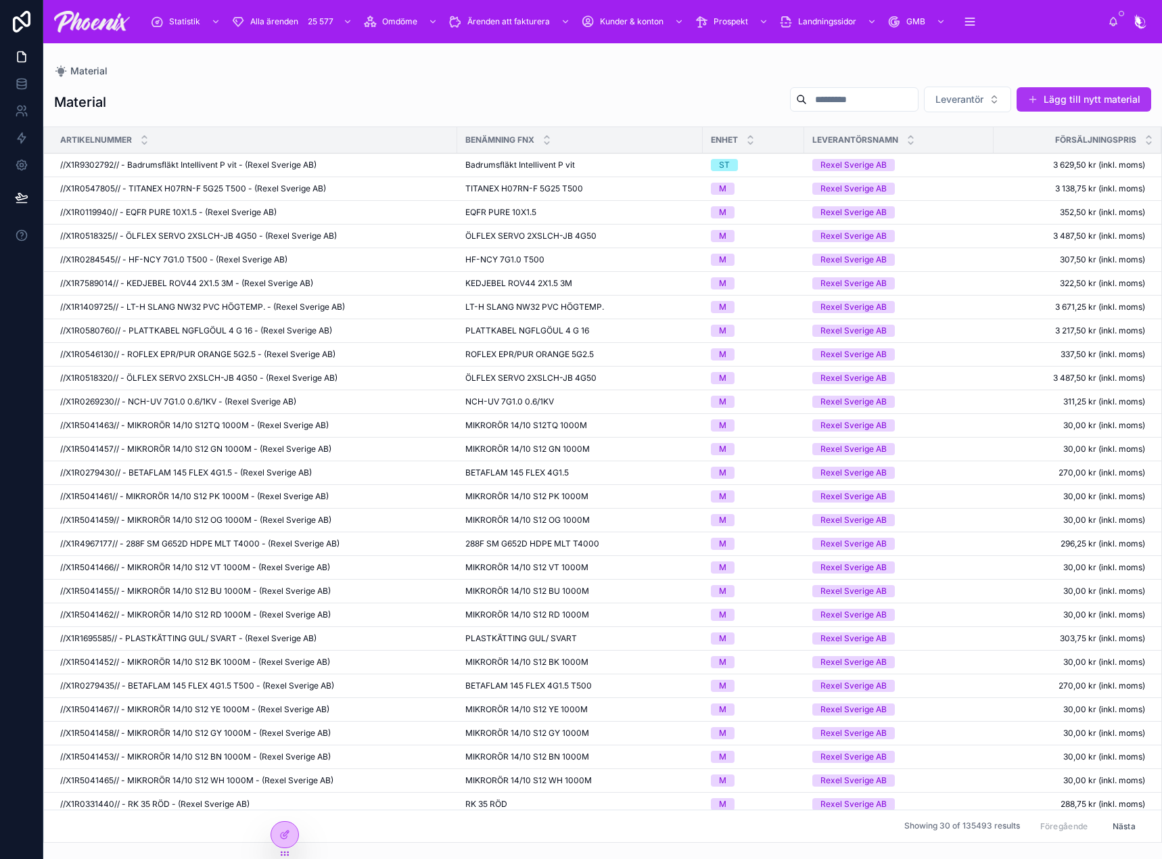
click at [1101, 105] on button "Lägg till nytt material" at bounding box center [1084, 99] width 135 height 24
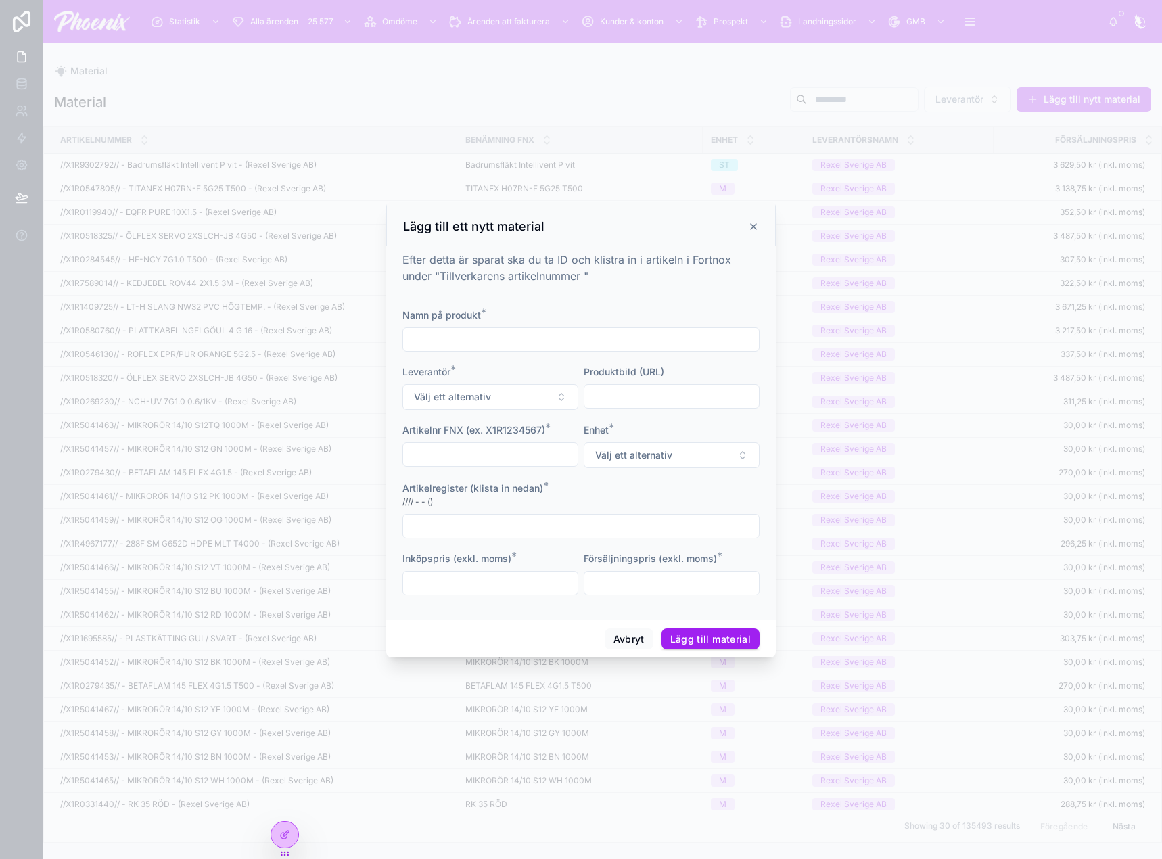
click at [463, 454] on input "text" at bounding box center [490, 454] width 175 height 19
paste input "*******"
type input "**********"
click at [536, 339] on input "text" at bounding box center [581, 339] width 356 height 19
paste input "**********"
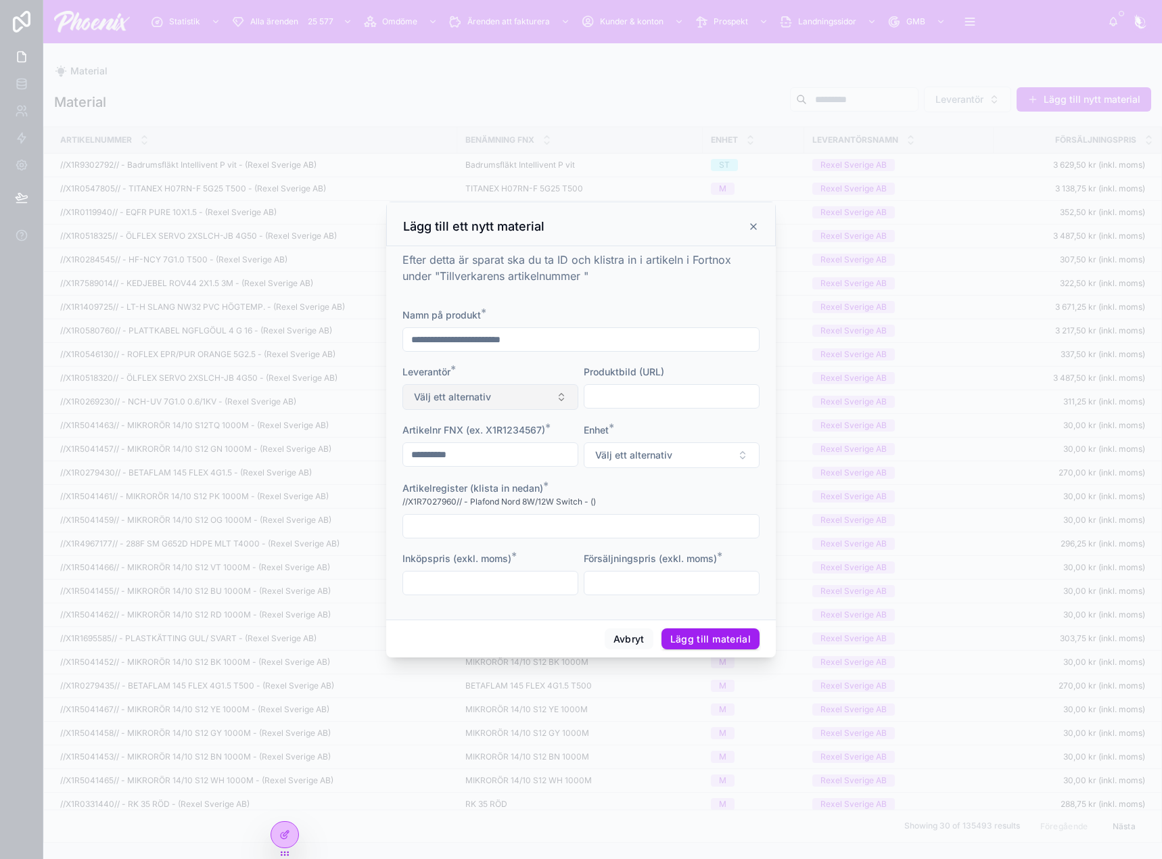
type input "**********"
click at [551, 391] on button "Välj ett alternativ" at bounding box center [490, 397] width 176 height 26
click at [469, 469] on div "Rexel Sverige AB" at bounding box center [443, 469] width 66 height 11
click at [640, 411] on form "**********" at bounding box center [580, 458] width 357 height 300
click at [645, 403] on input "text" at bounding box center [671, 396] width 175 height 19
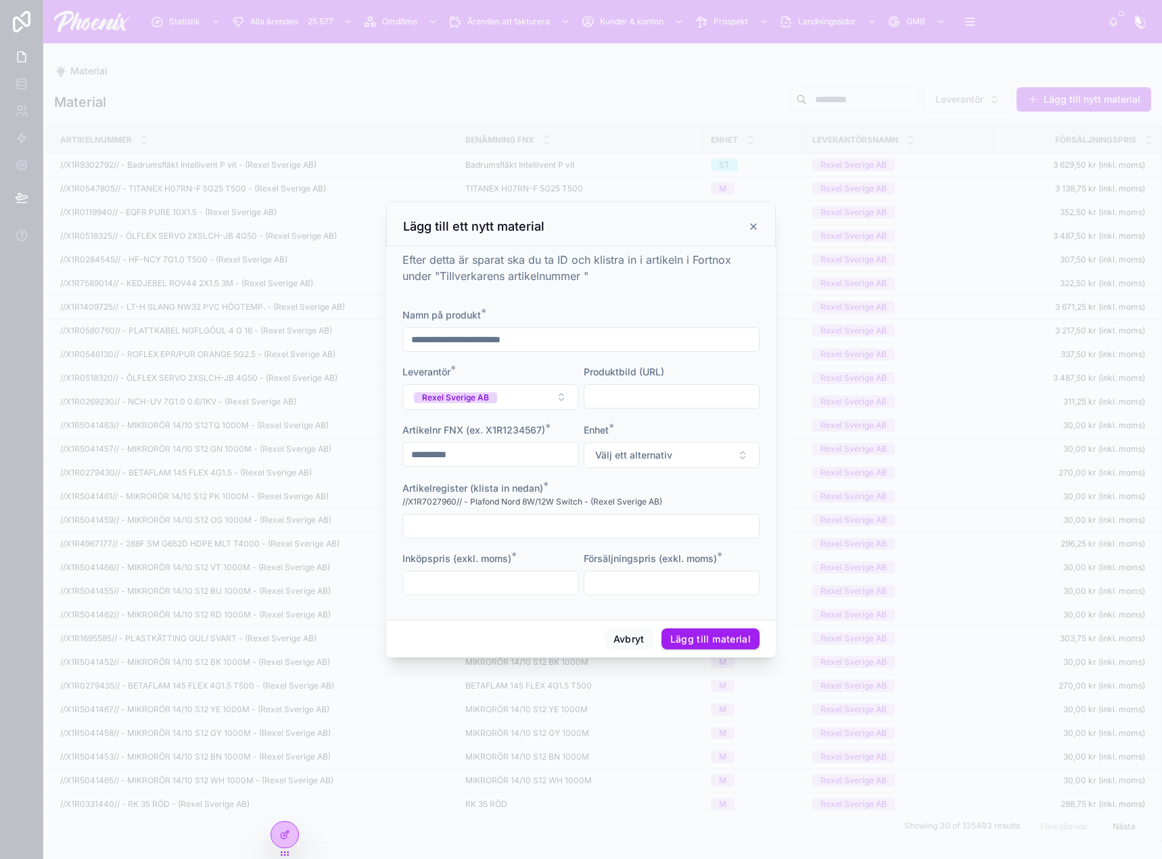
paste input "**********"
type input "**********"
click at [655, 460] on span "Välj ett alternativ" at bounding box center [633, 455] width 77 height 14
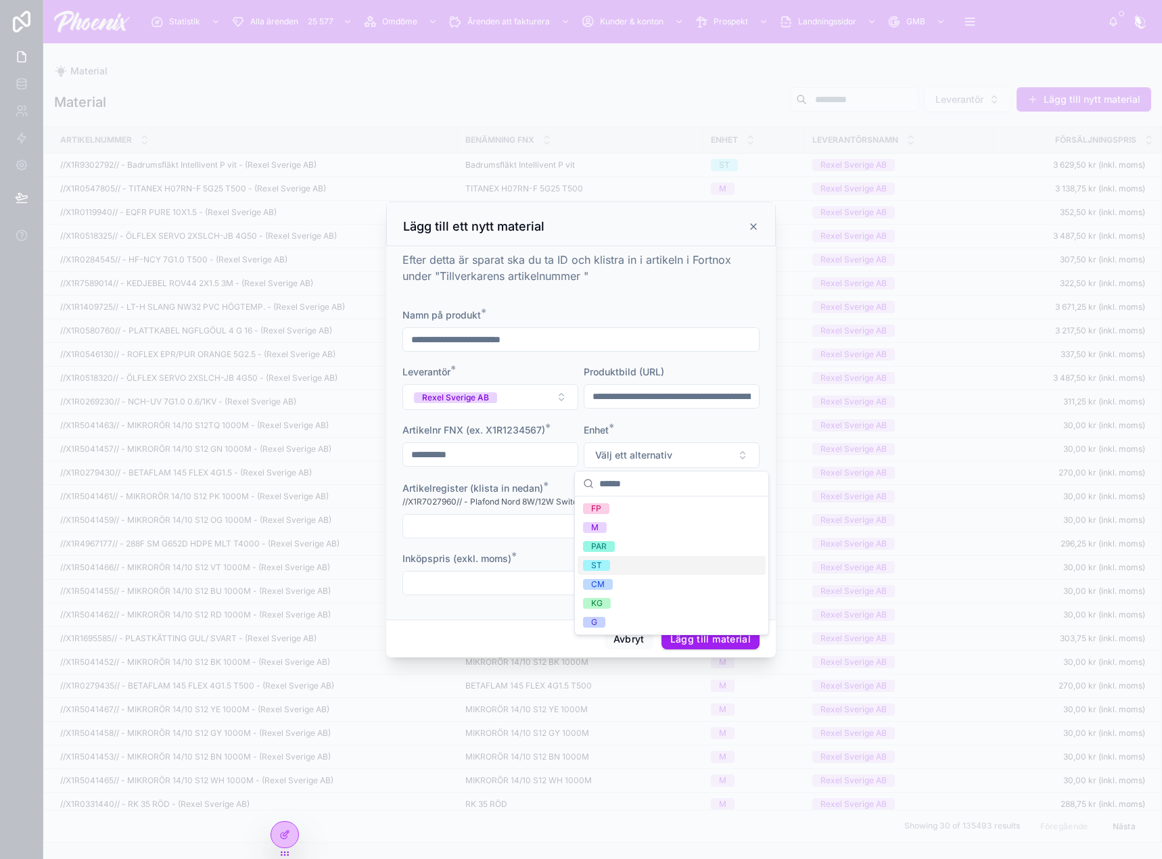
click at [614, 568] on div "ST" at bounding box center [672, 565] width 188 height 19
click at [427, 503] on span "//X1R7027960// - Plafond Nord 8W/12W Switch - (Rexel Sverige AB)" at bounding box center [532, 501] width 260 height 11
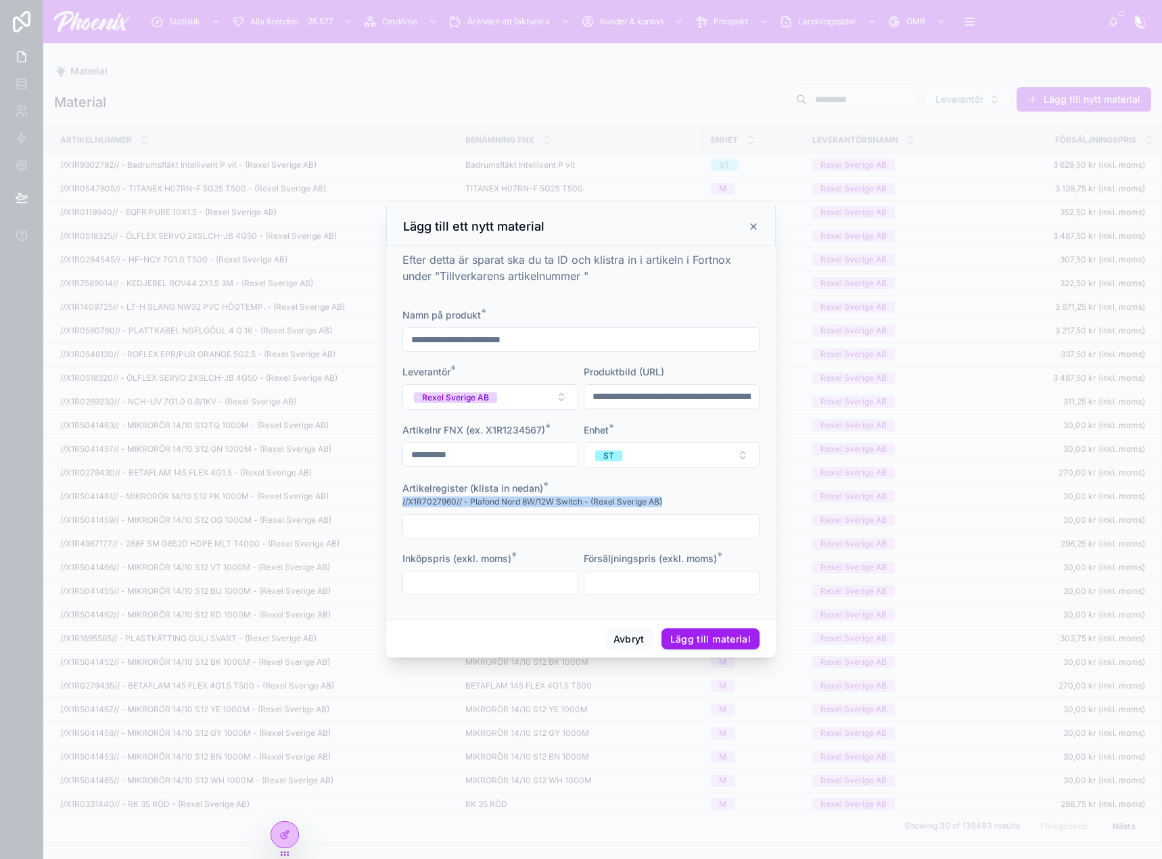
click at [427, 503] on span "//X1R7027960// - Plafond Nord 8W/12W Switch - (Rexel Sverige AB)" at bounding box center [532, 501] width 260 height 11
copy span "//X1R7027960// - Plafond Nord 8W/12W Switch - (Rexel Sverige AB)"
click at [440, 530] on input "text" at bounding box center [581, 526] width 356 height 19
paste input "**********"
type input "**********"
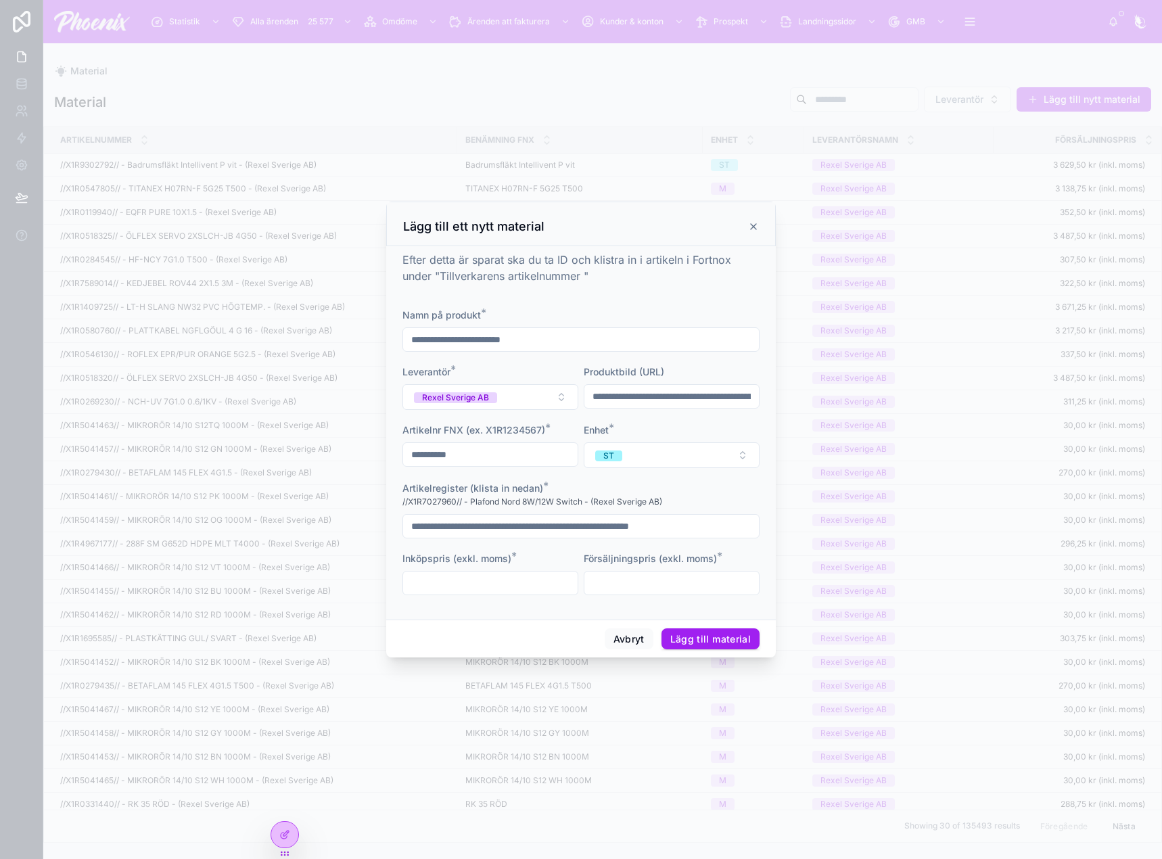
click at [459, 584] on input "text" at bounding box center [490, 583] width 175 height 19
type input "**********"
click at [609, 578] on input "text" at bounding box center [671, 583] width 175 height 19
click at [451, 456] on input "**********" at bounding box center [490, 454] width 175 height 19
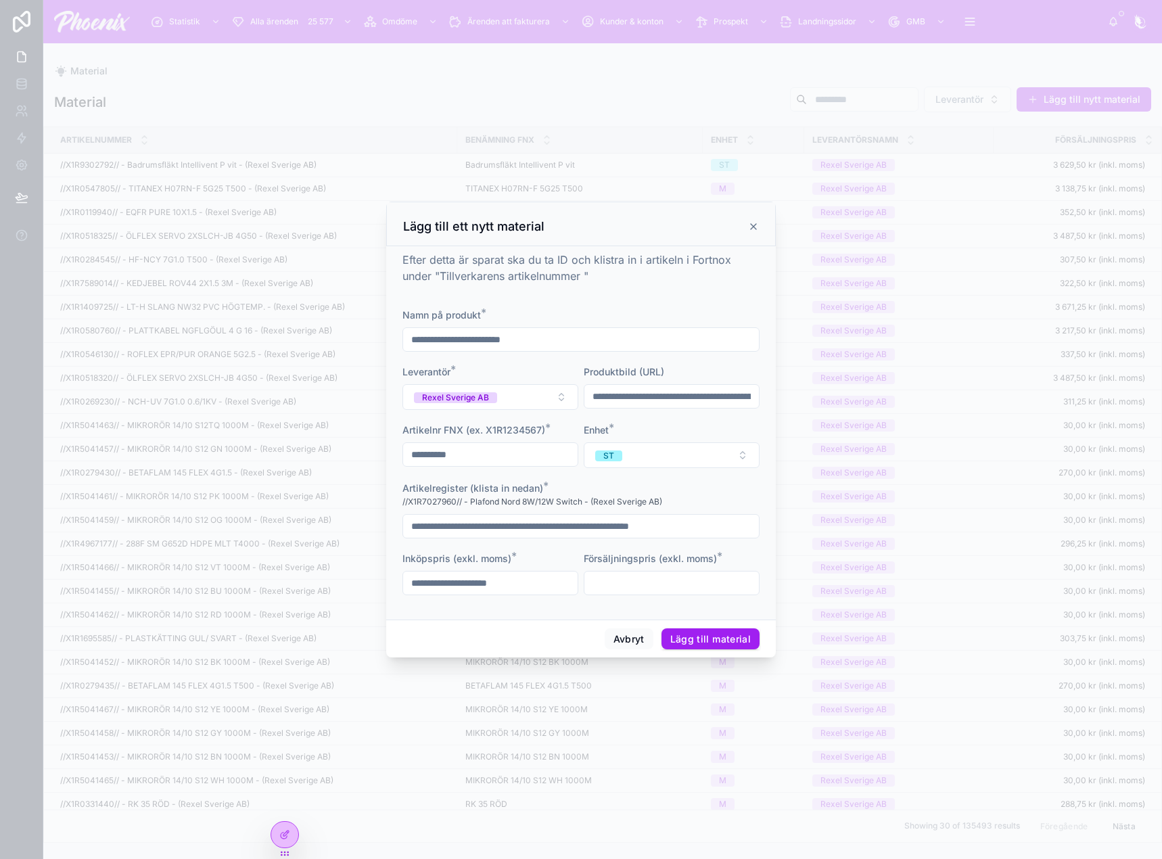
click at [524, 348] on div "**********" at bounding box center [580, 339] width 357 height 24
click at [536, 335] on input "**********" at bounding box center [581, 339] width 356 height 19
click at [631, 581] on input "text" at bounding box center [671, 583] width 175 height 19
paste input "**********"
type input "**********"
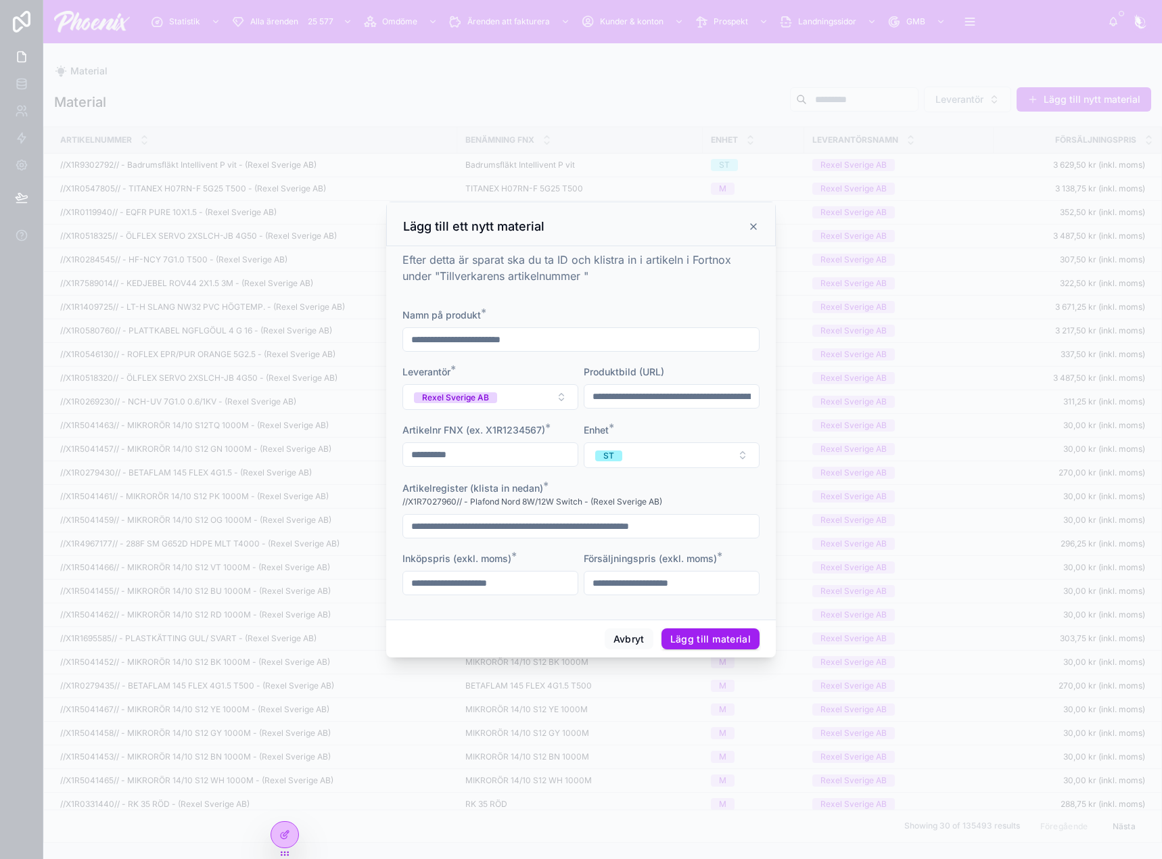
click at [582, 612] on div "**********" at bounding box center [581, 432] width 390 height 373
click at [725, 632] on button "Lägg till material" at bounding box center [711, 639] width 98 height 22
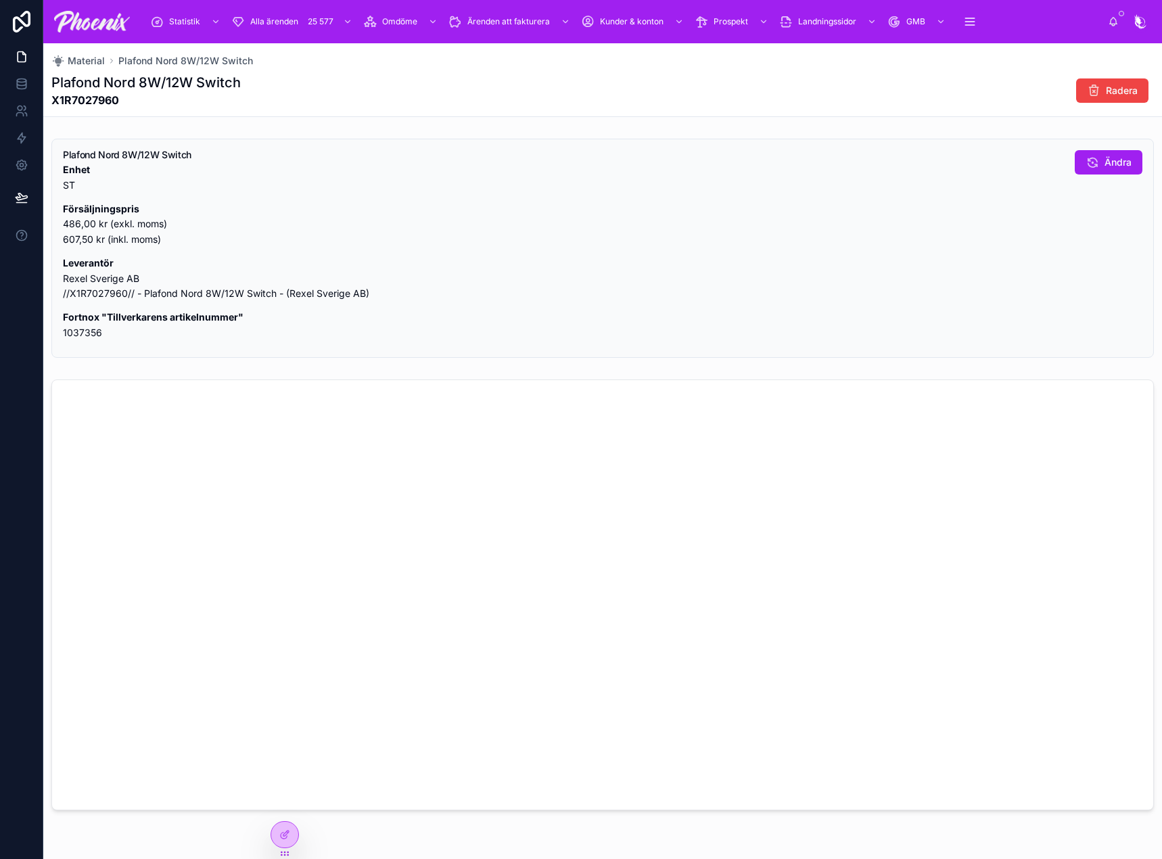
click at [87, 328] on p "Fortnox "Tillverkarens artikelnummer" 1037356" at bounding box center [563, 325] width 1001 height 31
copy p "1037356"
